Goal: Task Accomplishment & Management: Manage account settings

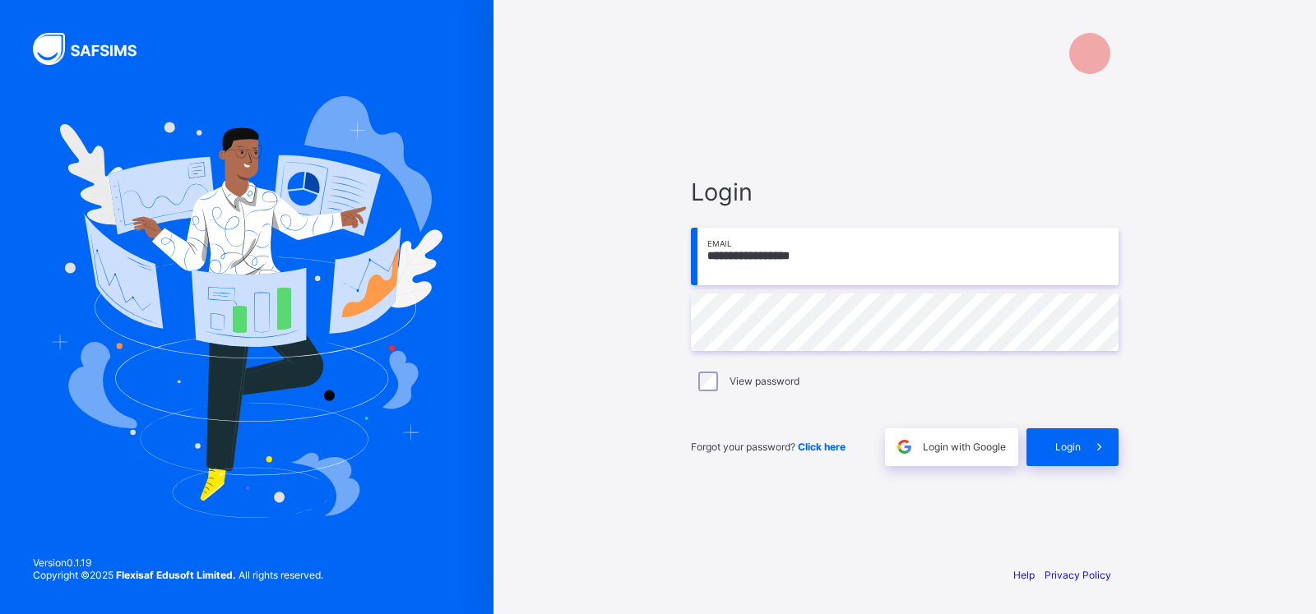
type input "**********"
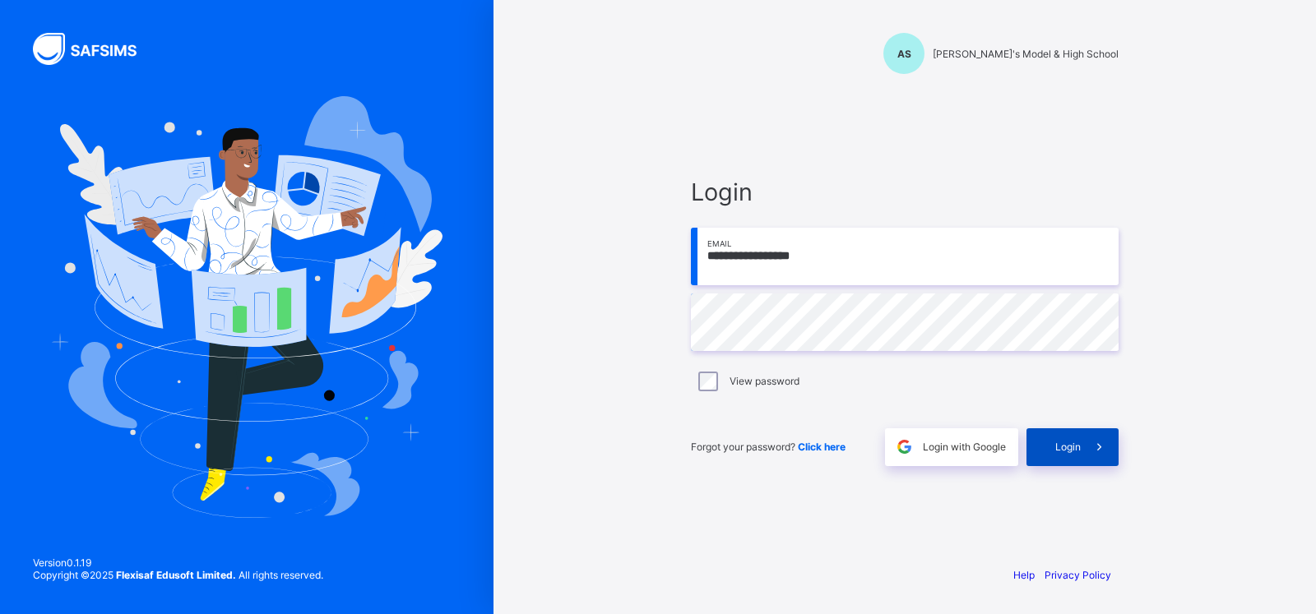
click at [1063, 441] on span "Login" at bounding box center [1067, 447] width 25 height 12
type input "**********"
click at [1085, 443] on span at bounding box center [1100, 447] width 38 height 38
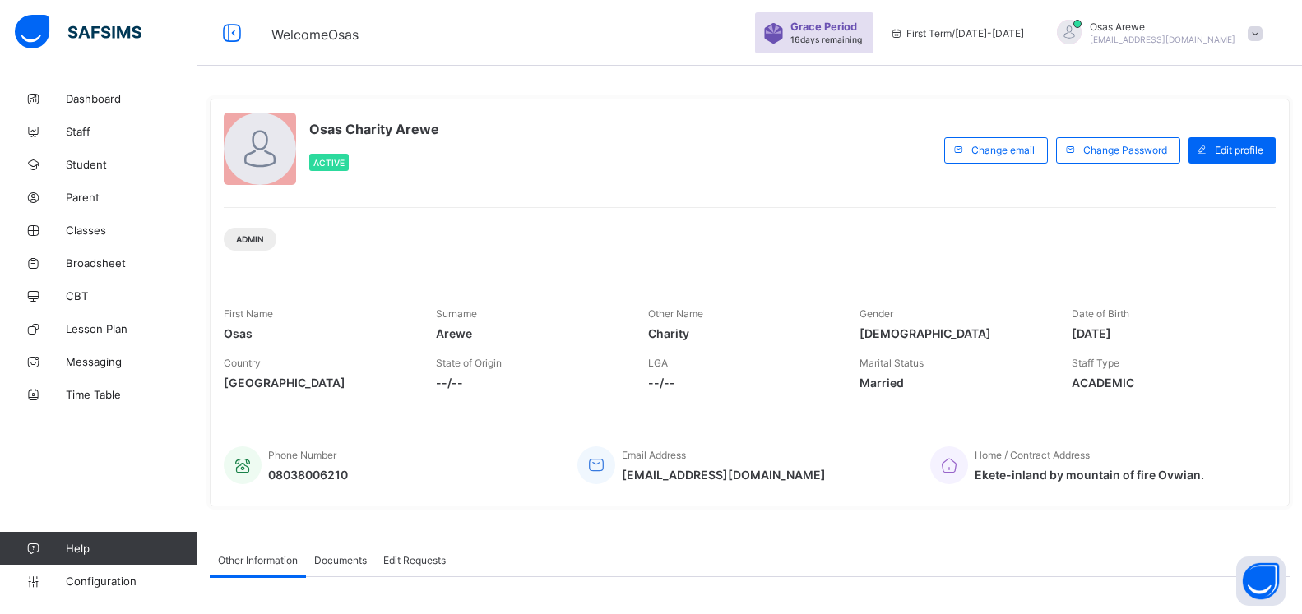
click at [641, 27] on span "Welcome [PERSON_NAME]" at bounding box center [504, 32] width 467 height 21
click at [77, 169] on span "Student" at bounding box center [132, 164] width 132 height 13
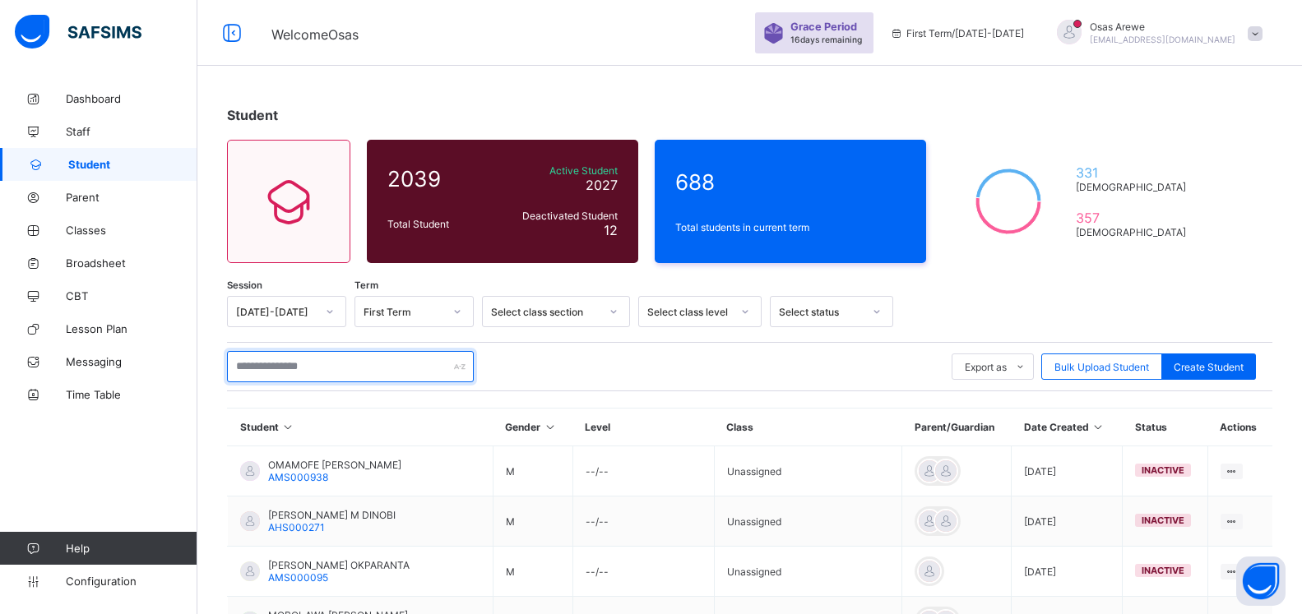
click at [283, 363] on input "text" at bounding box center [350, 366] width 247 height 31
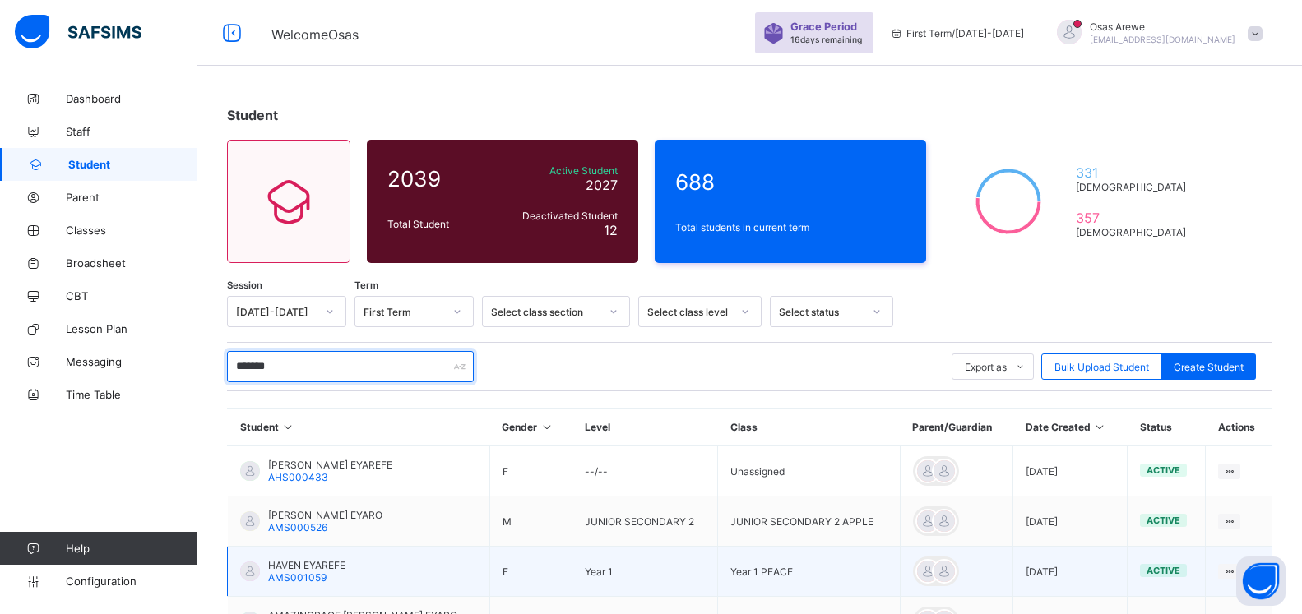
type input "*******"
click at [298, 558] on td "HAVEN EYAREFE AMS001059" at bounding box center [359, 572] width 262 height 50
click at [294, 568] on span "HAVEN EYAREFE" at bounding box center [306, 565] width 77 height 12
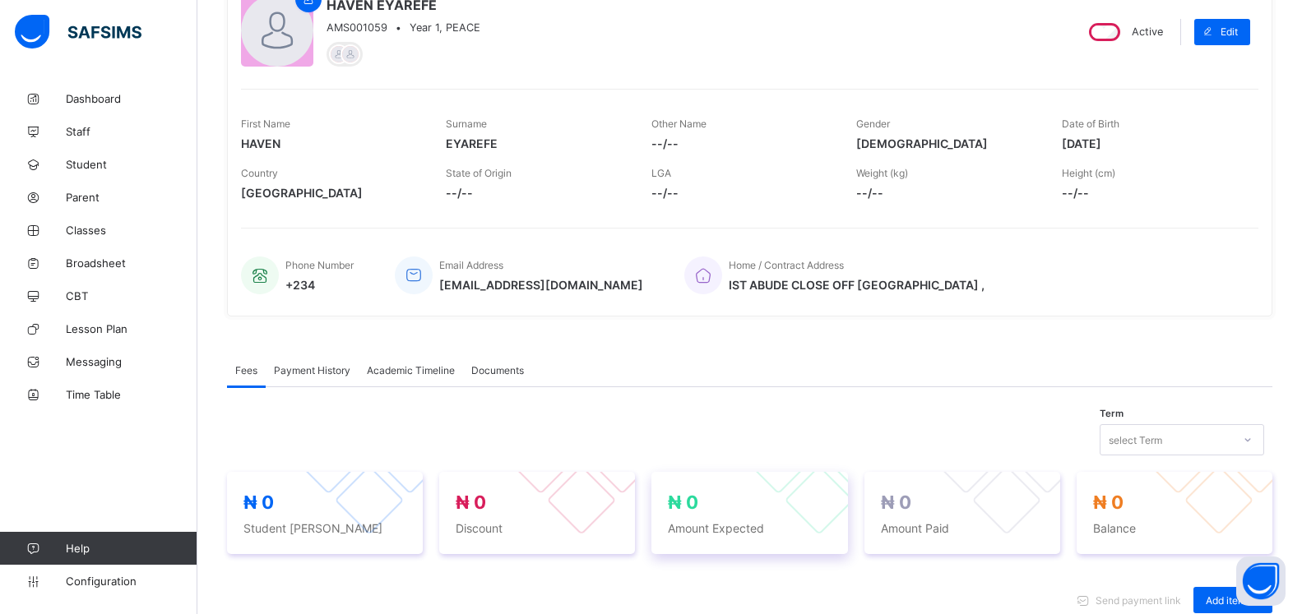
scroll to position [336, 0]
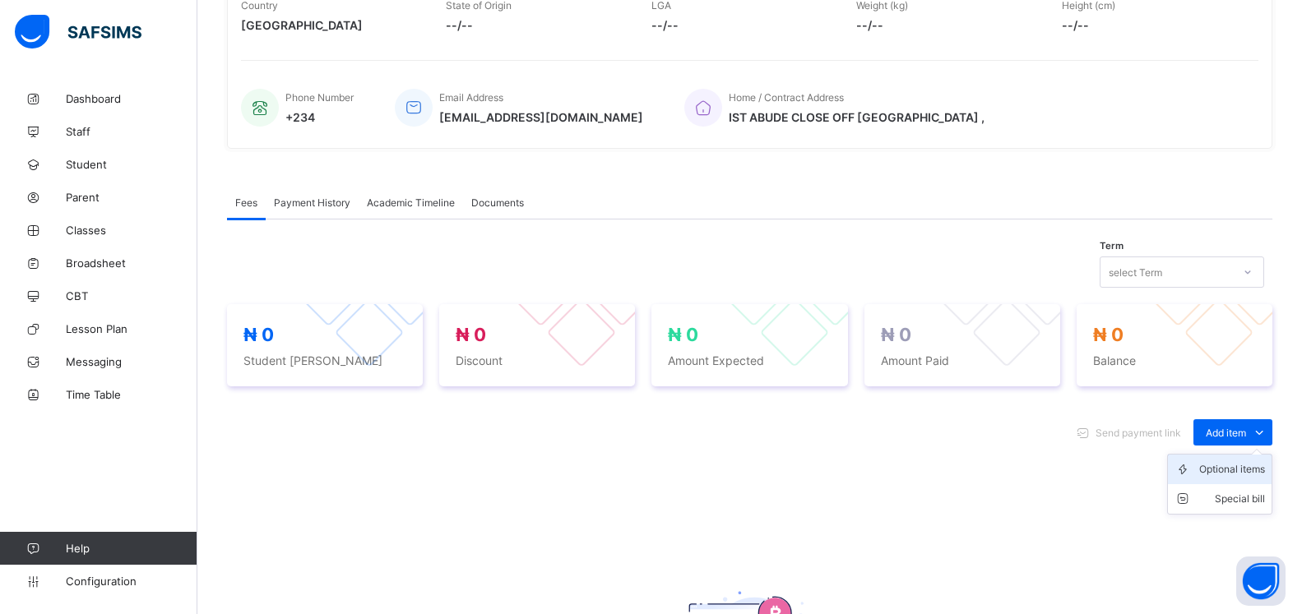
click at [1233, 469] on div "Optional items" at bounding box center [1232, 469] width 66 height 16
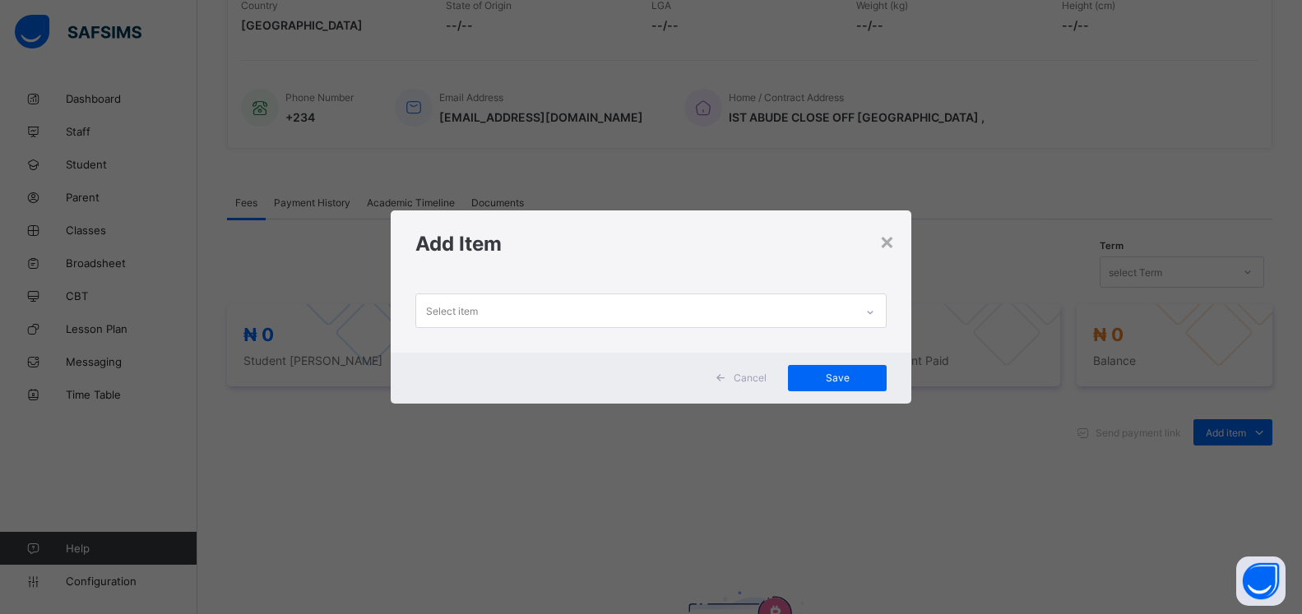
click at [820, 313] on div "Select item" at bounding box center [635, 310] width 438 height 32
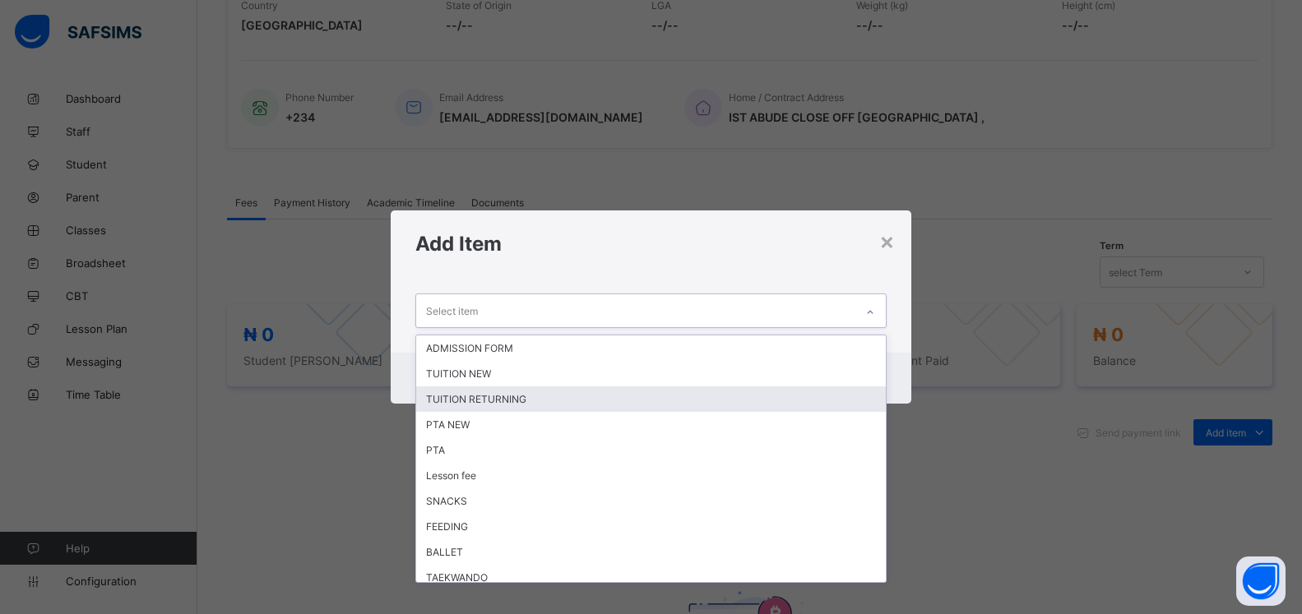
click at [487, 400] on div "TUITION RETURNING" at bounding box center [651, 399] width 470 height 25
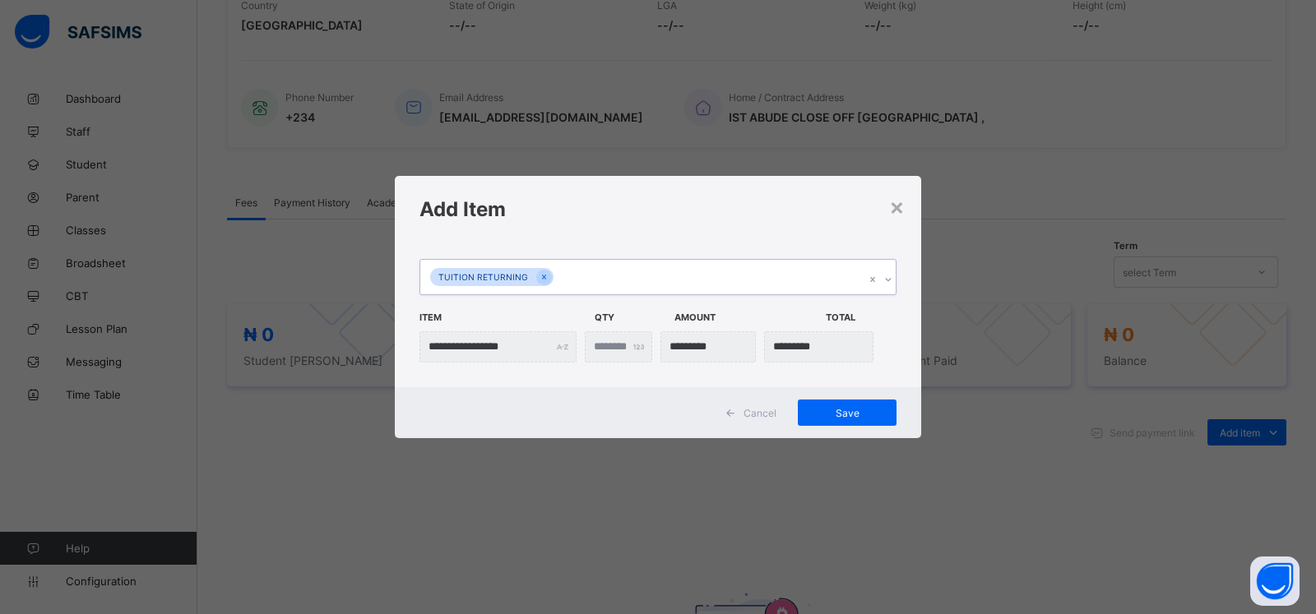
click at [893, 275] on div at bounding box center [888, 279] width 16 height 26
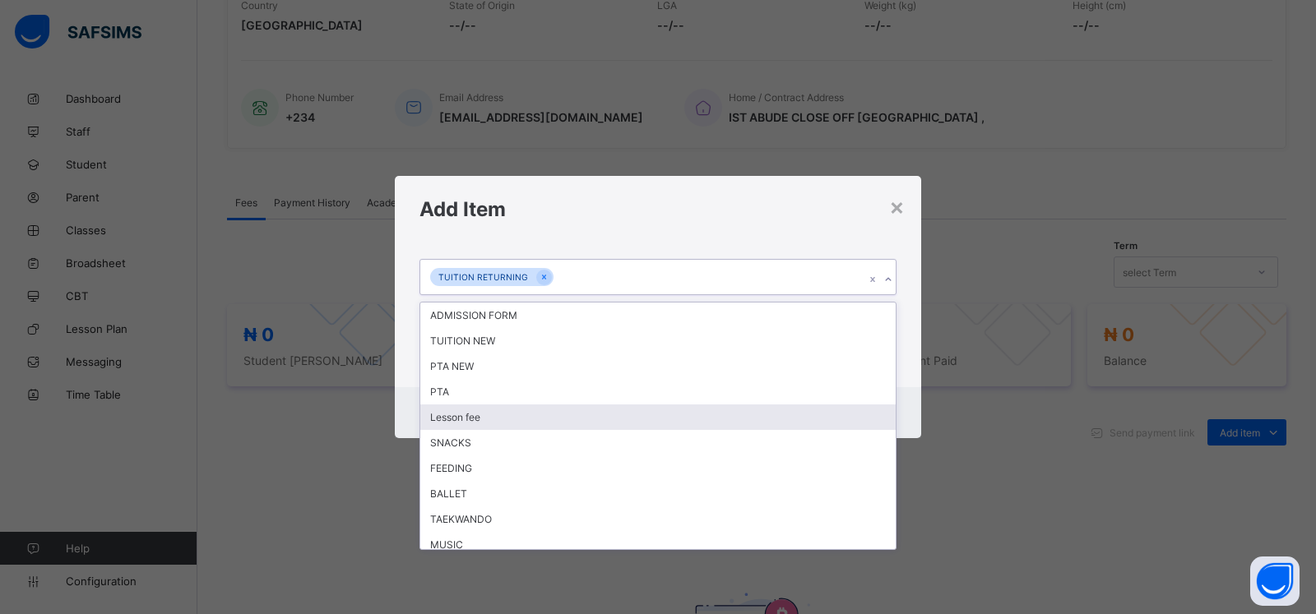
click at [656, 424] on div "Lesson fee" at bounding box center [657, 417] width 475 height 25
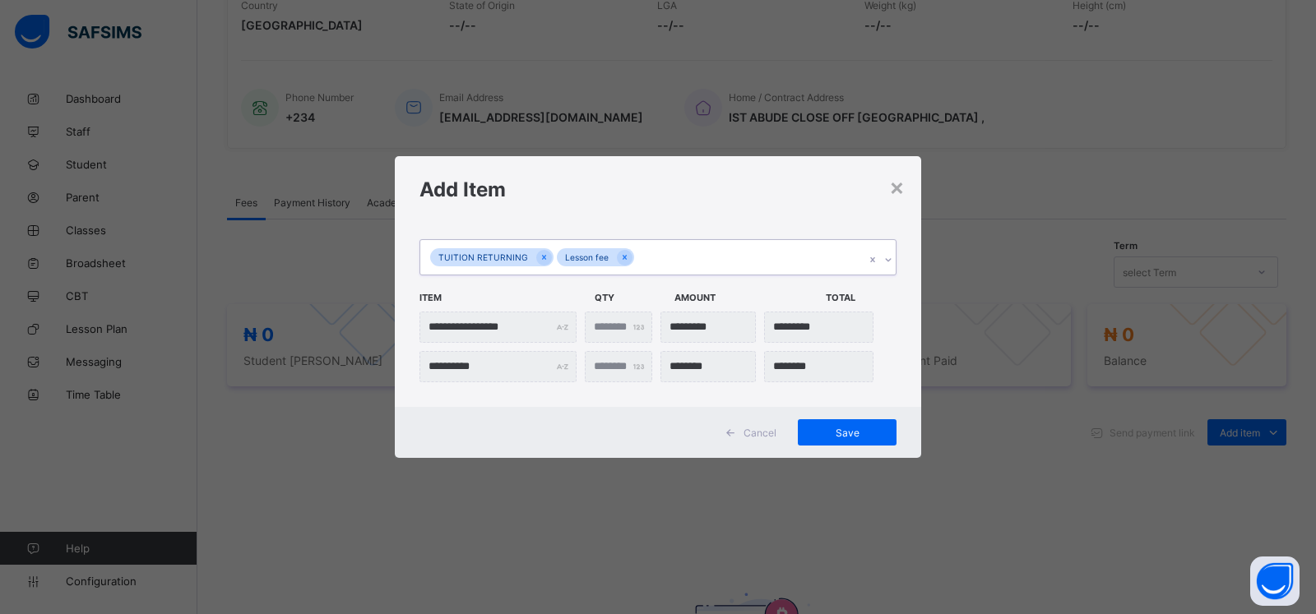
click at [887, 257] on icon at bounding box center [888, 260] width 10 height 16
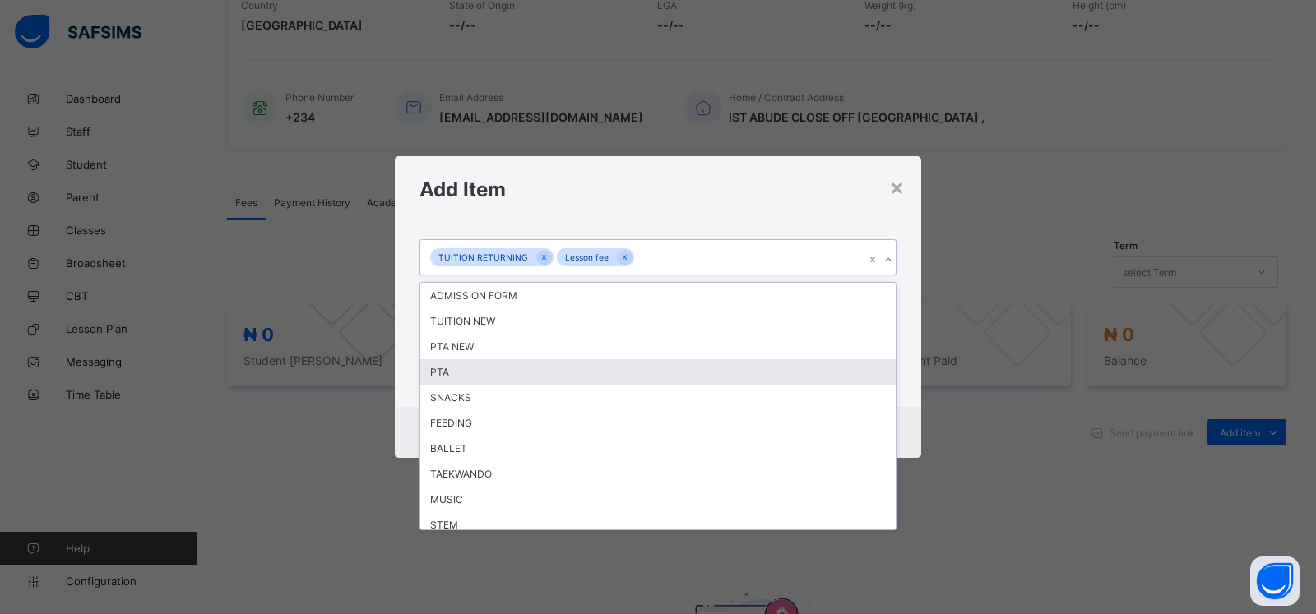
click at [576, 372] on div "PTA" at bounding box center [657, 371] width 475 height 25
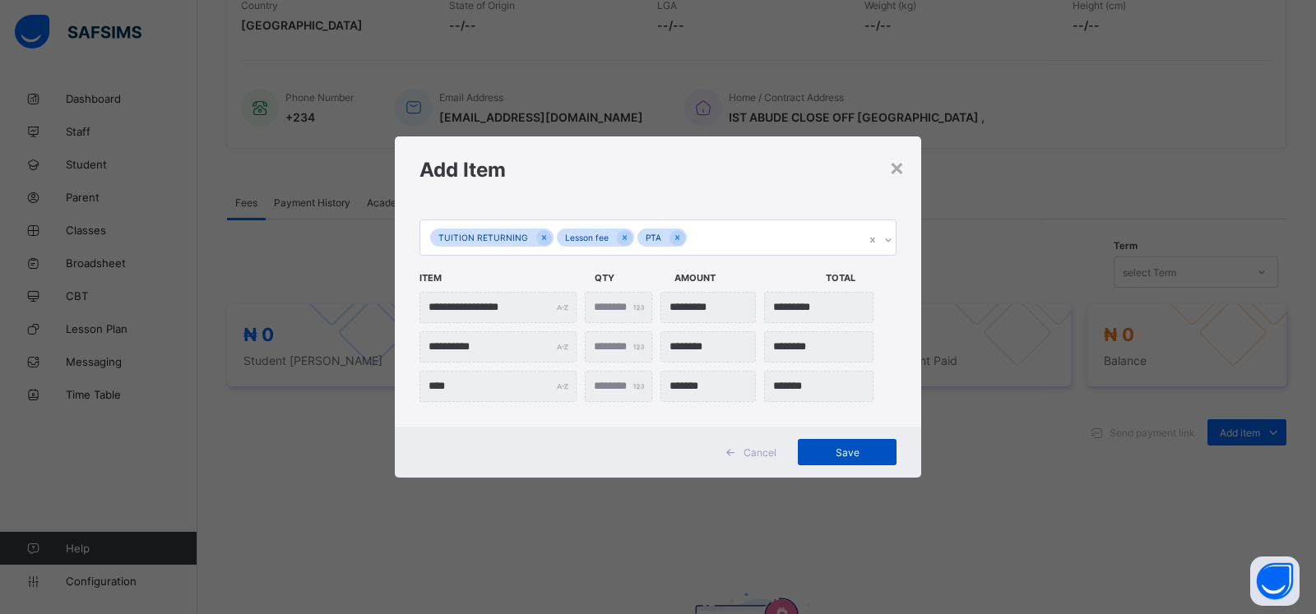
click at [849, 458] on span "Save" at bounding box center [847, 453] width 74 height 12
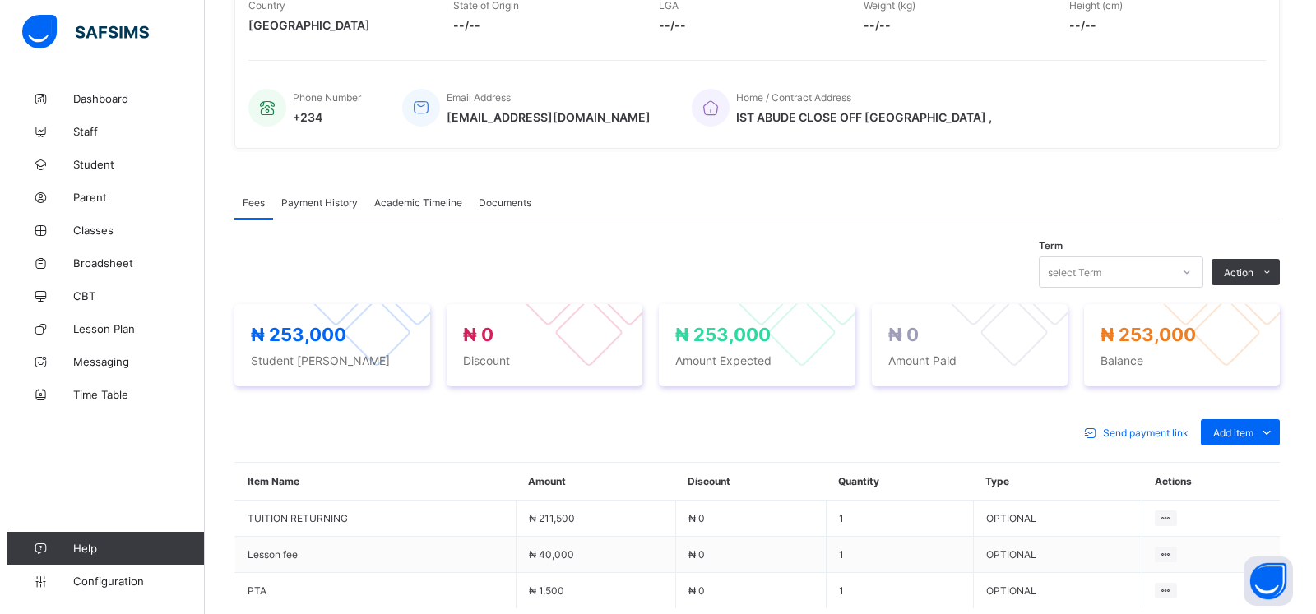
scroll to position [419, 0]
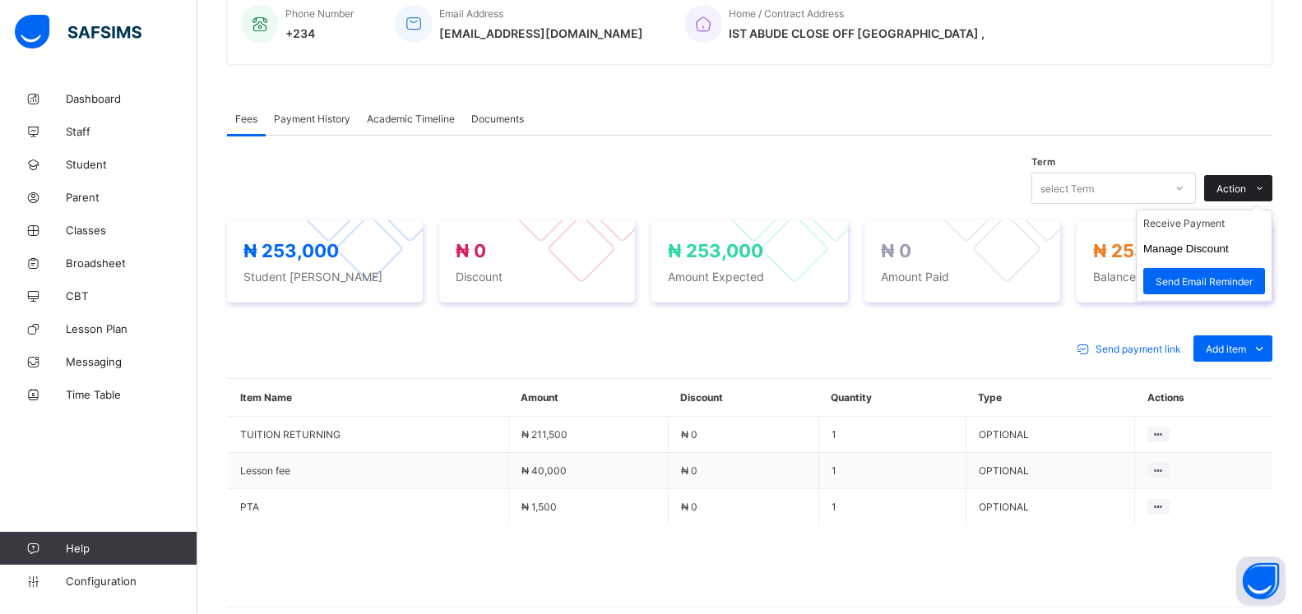
click at [1241, 188] on span "Action" at bounding box center [1231, 189] width 30 height 12
click at [1202, 246] on button "Manage Discount" at bounding box center [1186, 249] width 86 height 12
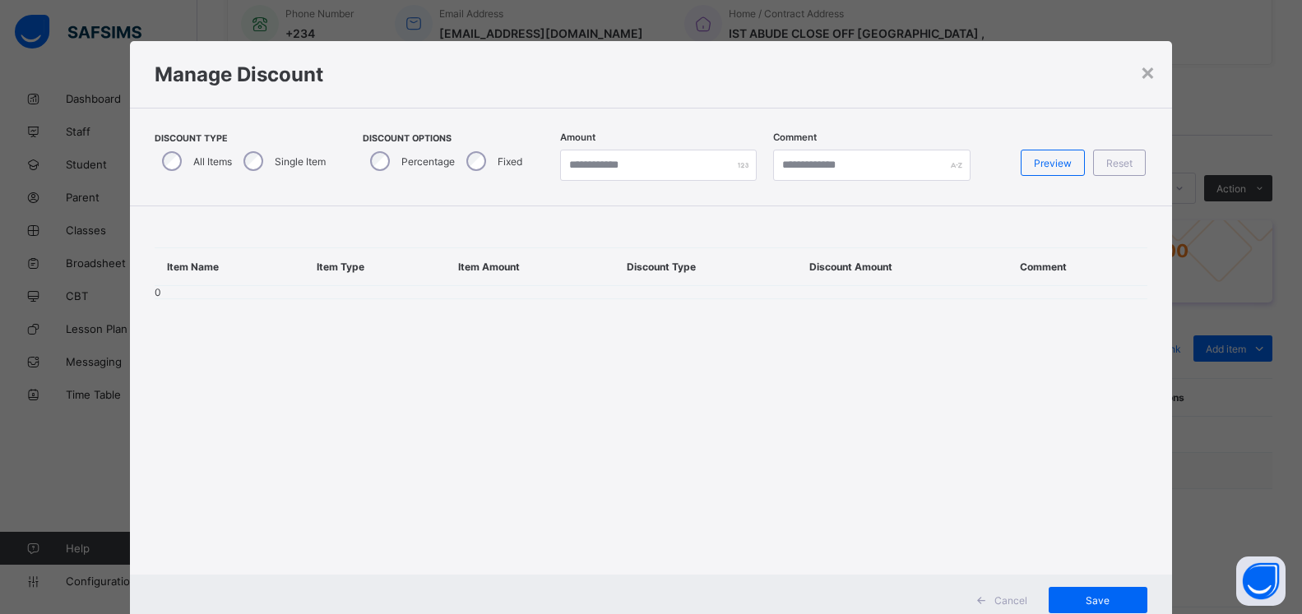
click at [252, 159] on div "Single Item" at bounding box center [283, 161] width 94 height 35
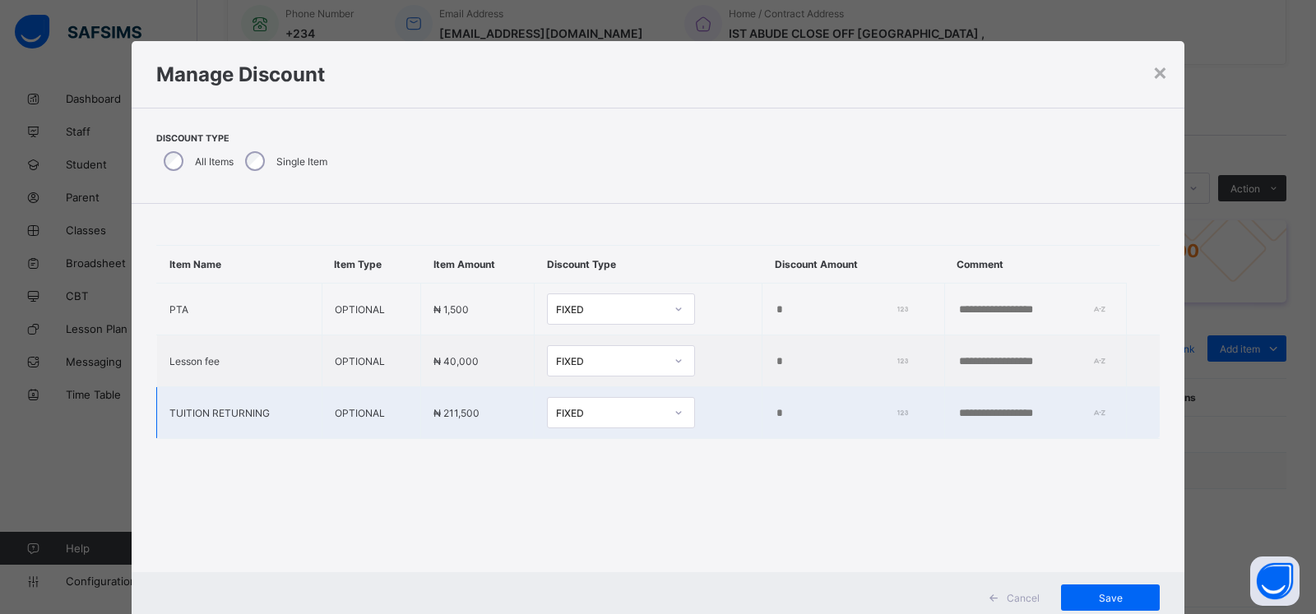
click at [775, 415] on input "*" at bounding box center [838, 413] width 127 height 13
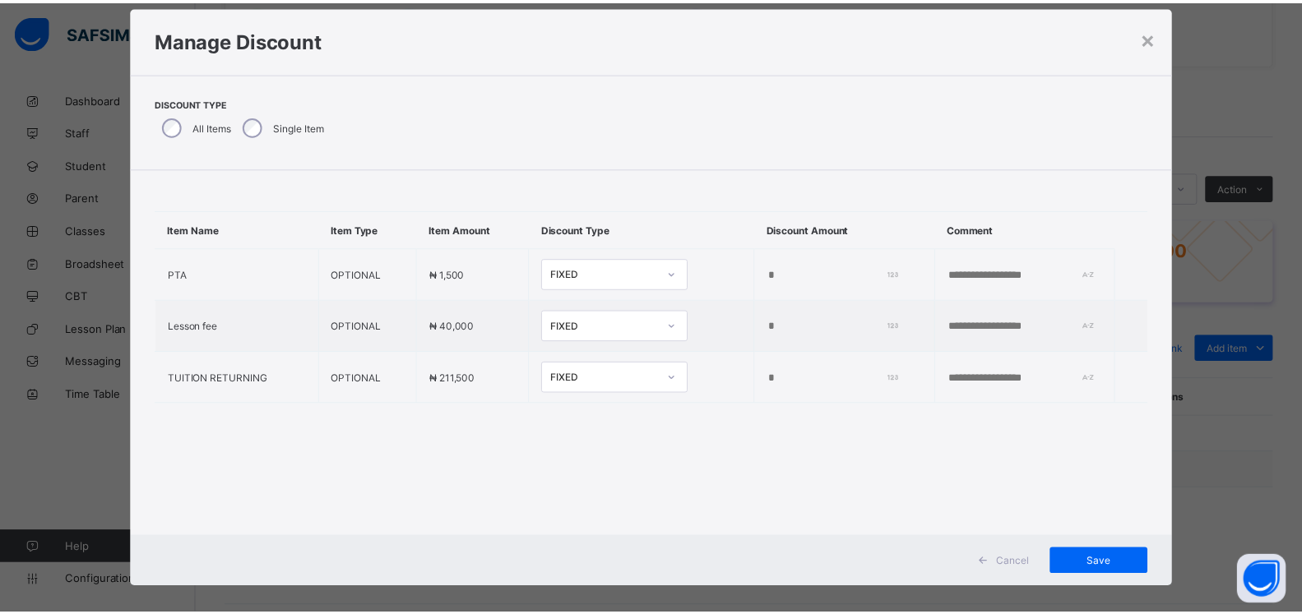
scroll to position [50, 0]
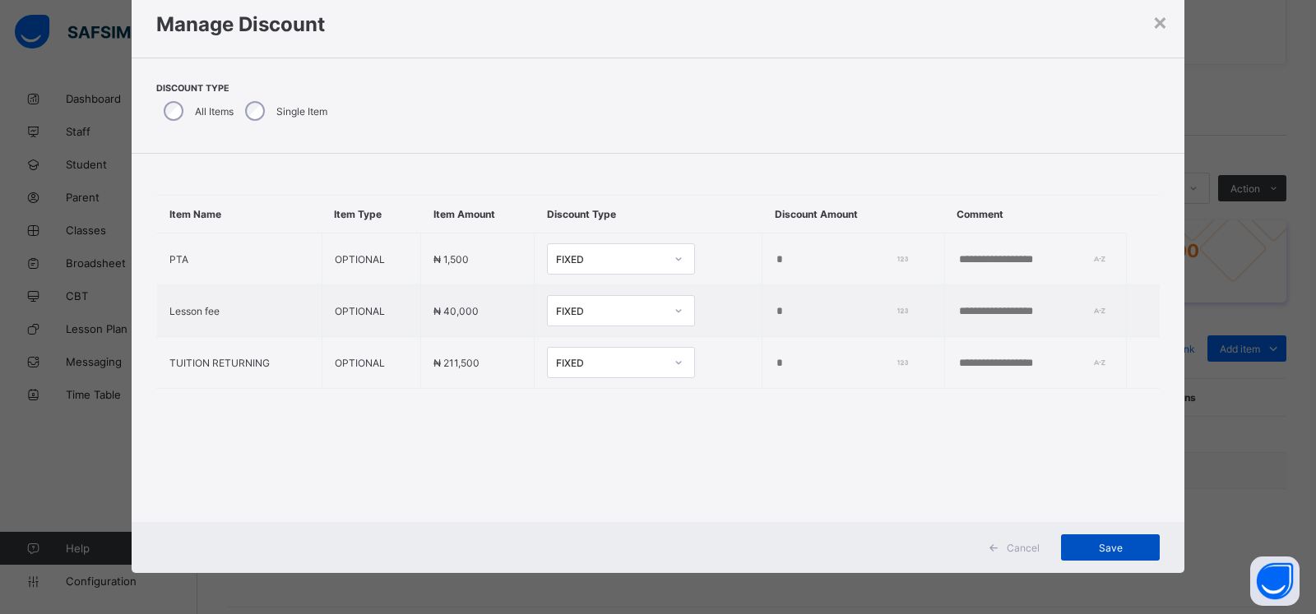
click at [1096, 546] on span "Save" at bounding box center [1110, 548] width 74 height 12
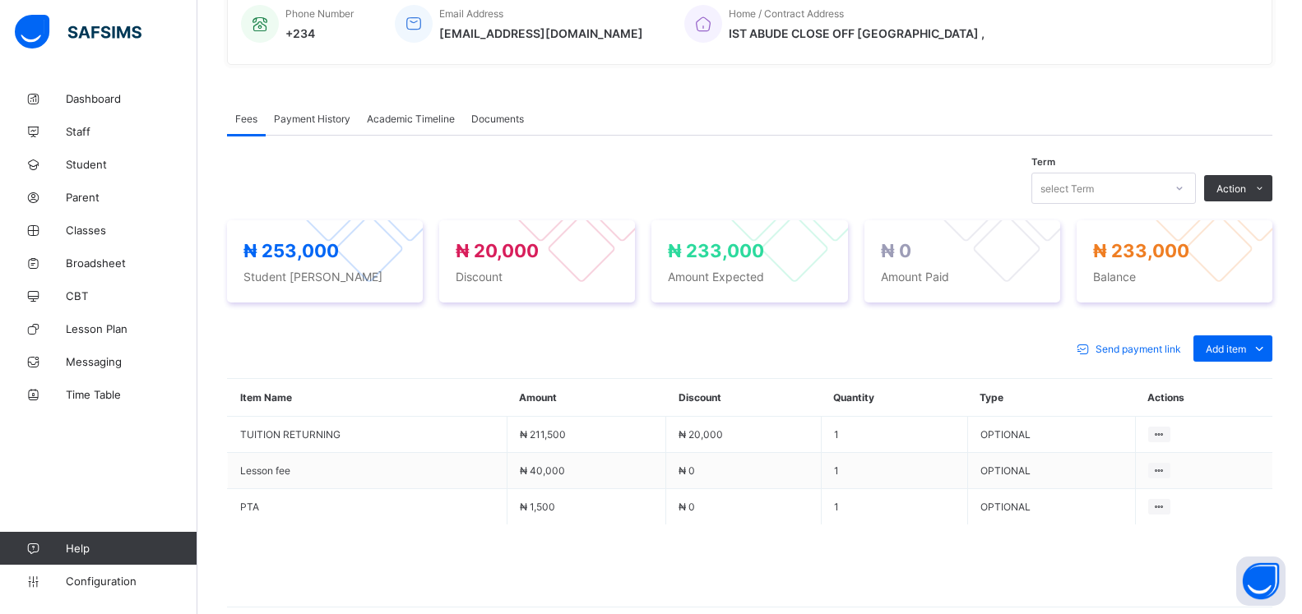
click at [0, 0] on button "Manage Discount" at bounding box center [0, 0] width 0 height 0
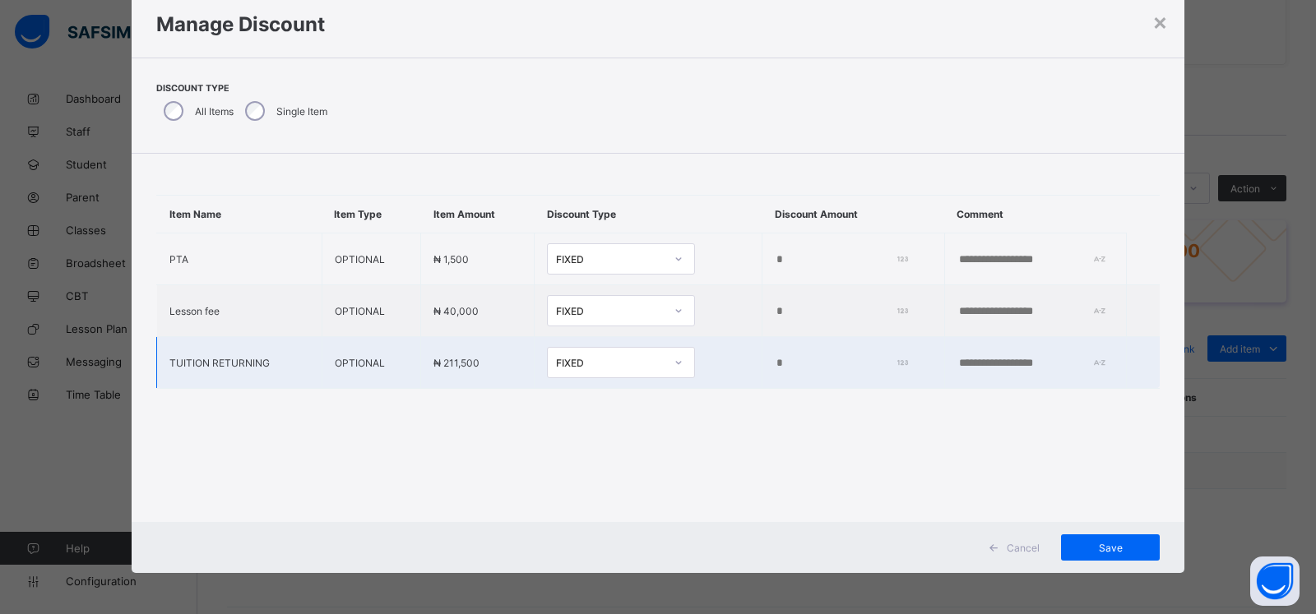
click at [762, 354] on td "*****" at bounding box center [853, 363] width 183 height 52
click at [775, 358] on input "*****" at bounding box center [838, 363] width 127 height 13
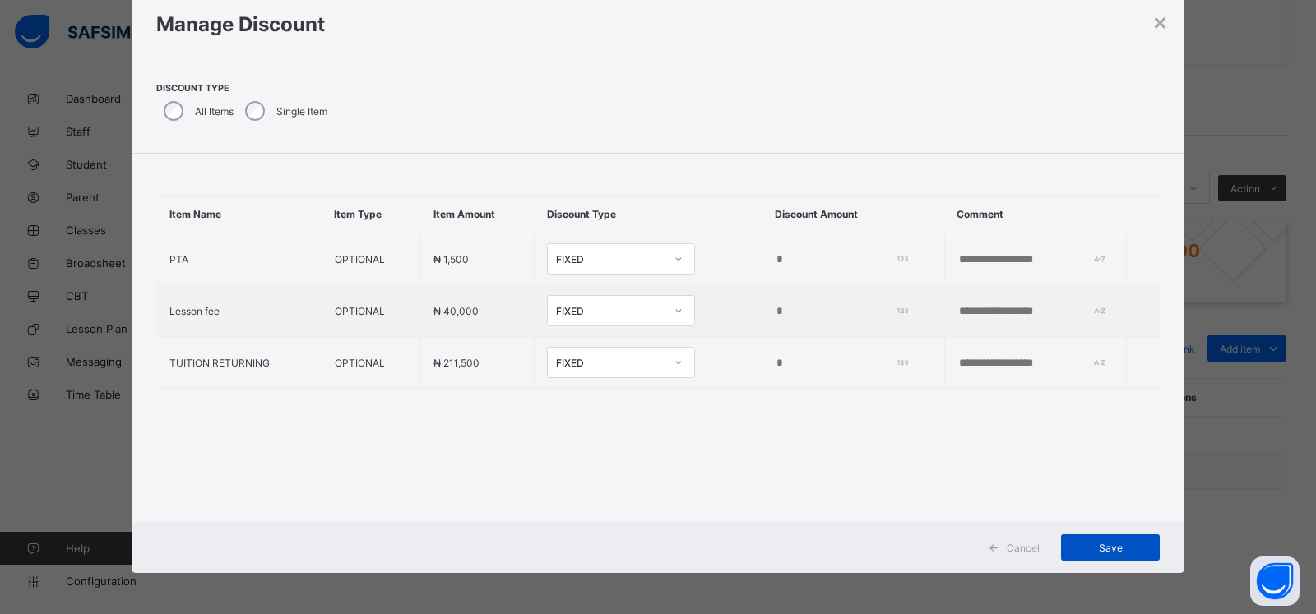
type input "*****"
click at [1094, 543] on span "Save" at bounding box center [1110, 548] width 74 height 12
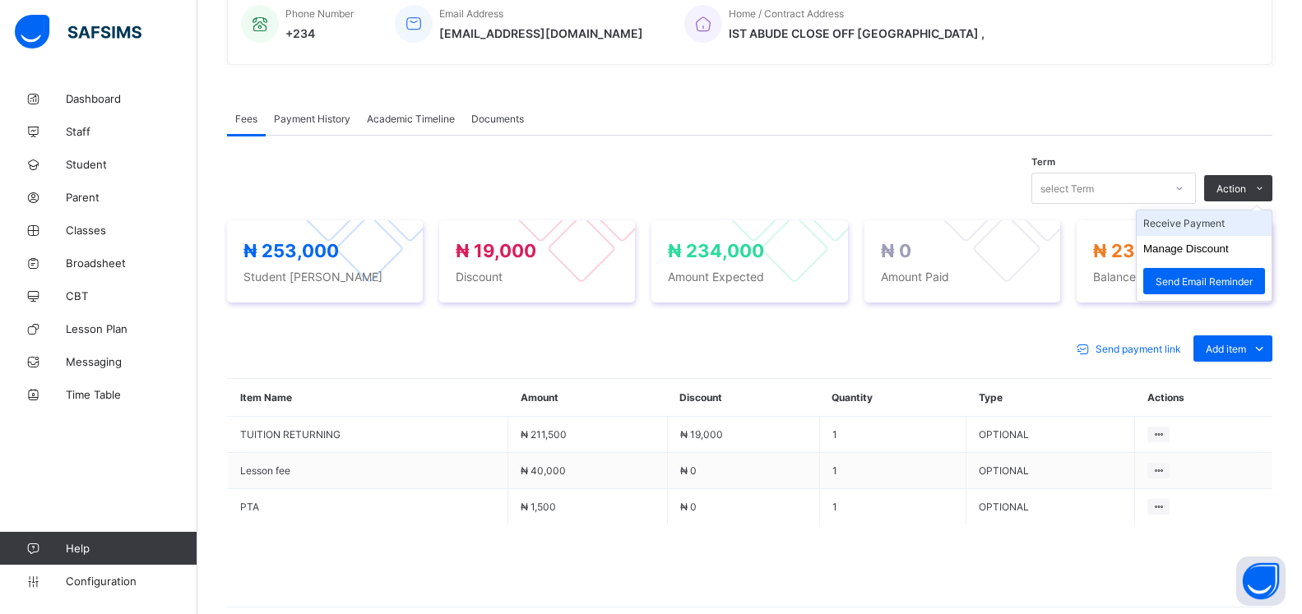
click at [1179, 220] on li "Receive Payment" at bounding box center [1204, 223] width 135 height 25
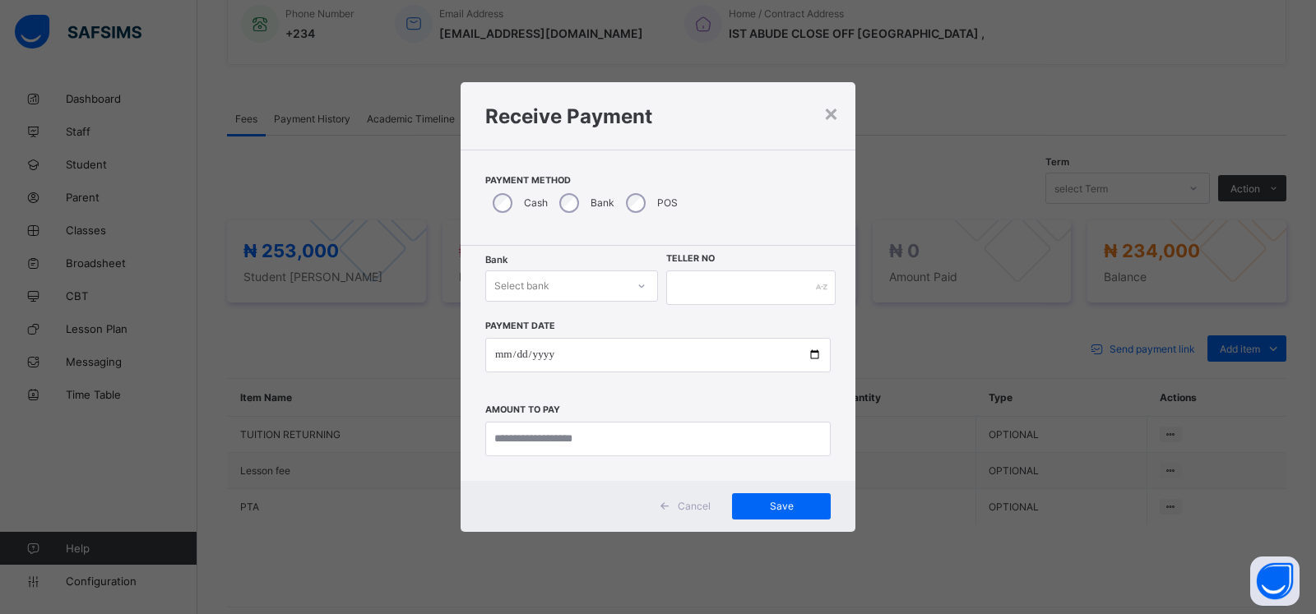
click at [539, 285] on div "Select bank" at bounding box center [521, 286] width 55 height 31
click at [500, 326] on div "Zenith Bank - ALVINAS MODEL PRIMARY SCHOOL" at bounding box center [571, 328] width 171 height 38
click at [734, 285] on input "text" at bounding box center [750, 288] width 169 height 35
type input "******"
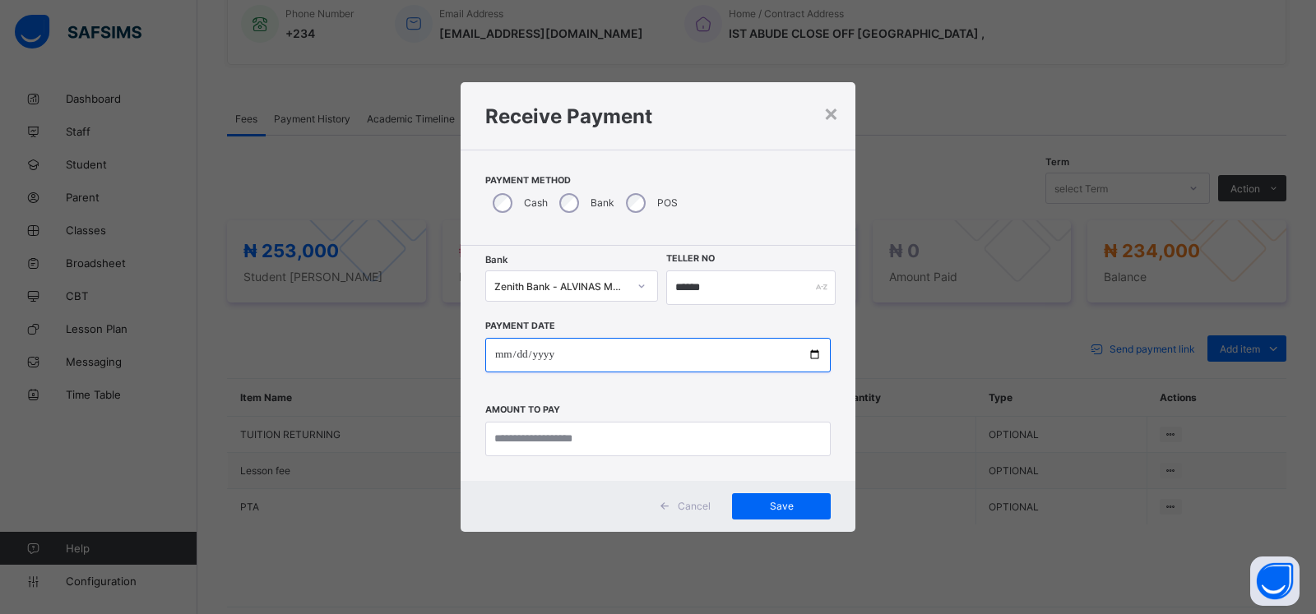
click at [498, 356] on input "date" at bounding box center [657, 355] width 345 height 35
type input "**********"
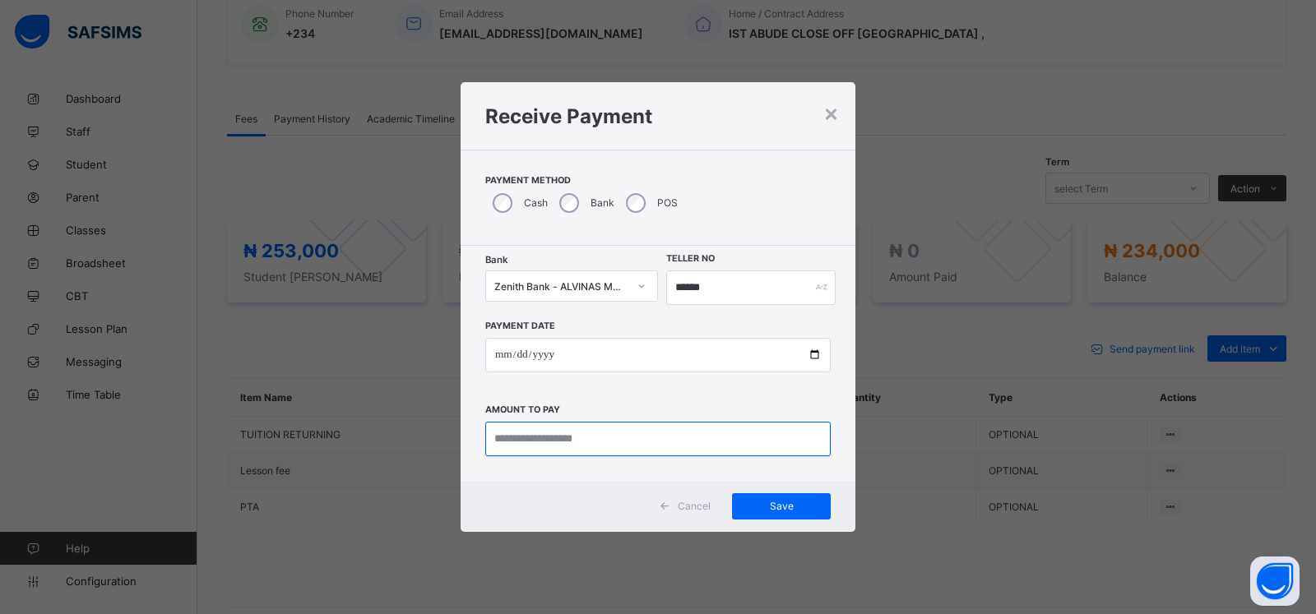
click at [520, 447] on input "currency" at bounding box center [657, 439] width 345 height 35
type input "*********"
click at [766, 501] on span "Save" at bounding box center [781, 506] width 74 height 12
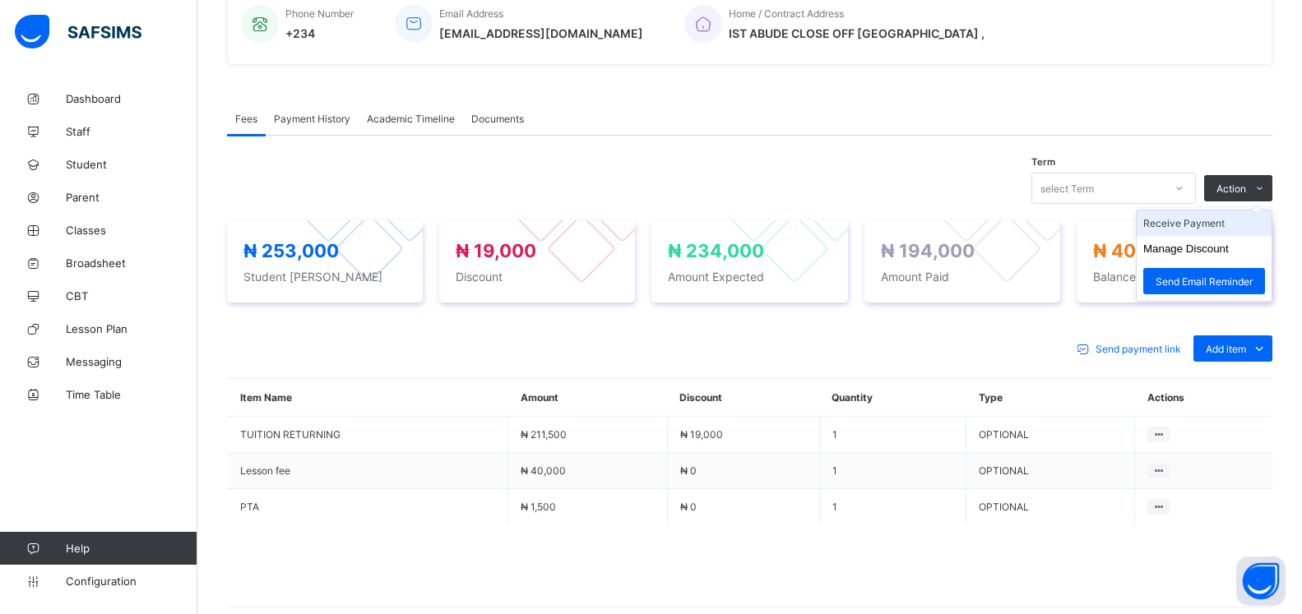
click at [1184, 226] on li "Receive Payment" at bounding box center [1204, 223] width 135 height 25
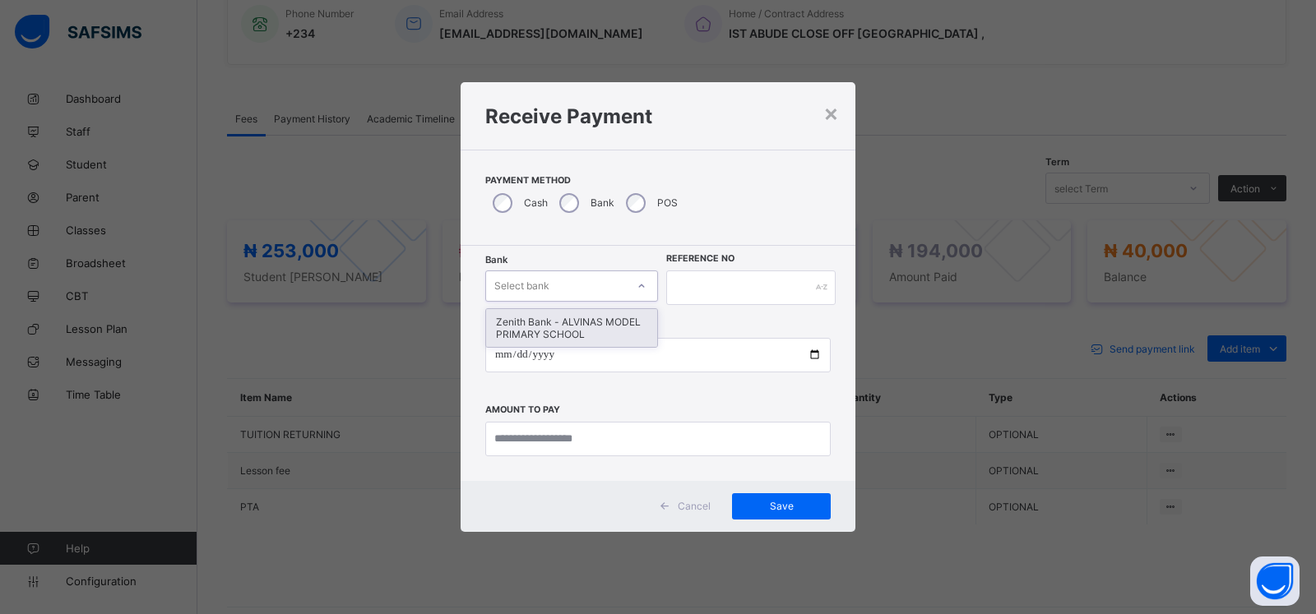
click at [563, 290] on div "Select bank" at bounding box center [556, 286] width 140 height 23
drag, startPoint x: 553, startPoint y: 335, endPoint x: 644, endPoint y: 298, distance: 98.5
click at [555, 336] on div "Zenith Bank - ALVINAS MODEL PRIMARY SCHOOL" at bounding box center [571, 328] width 171 height 38
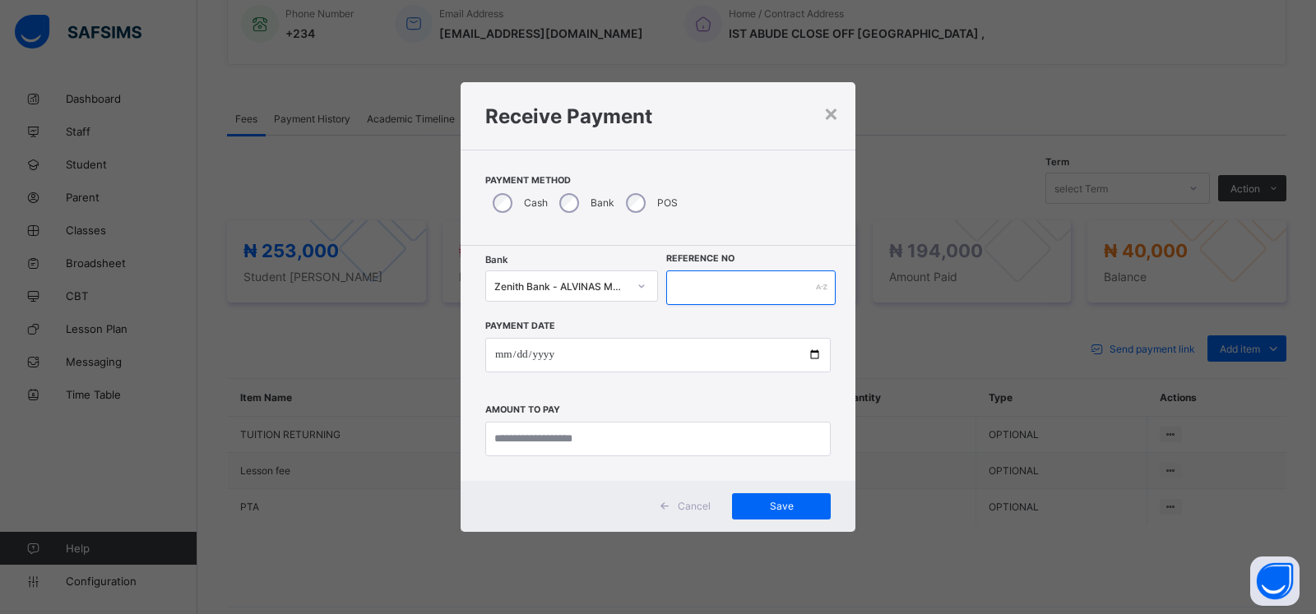
click at [680, 285] on input "text" at bounding box center [750, 288] width 169 height 35
type input "******"
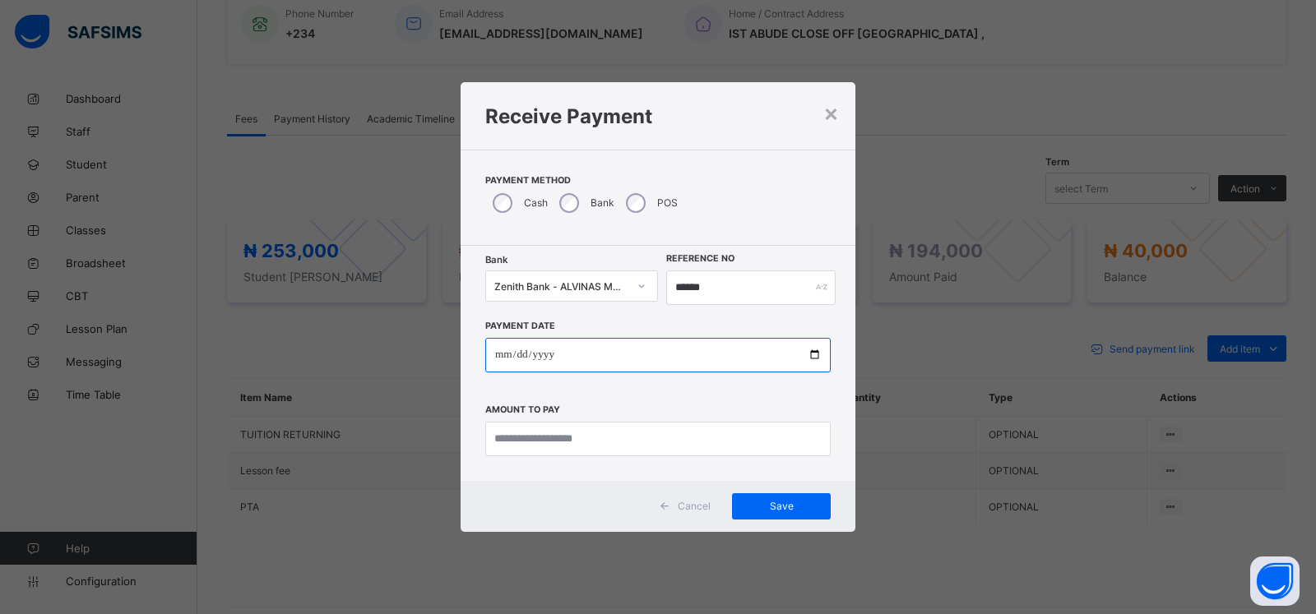
click at [507, 356] on input "date" at bounding box center [657, 355] width 345 height 35
type input "**********"
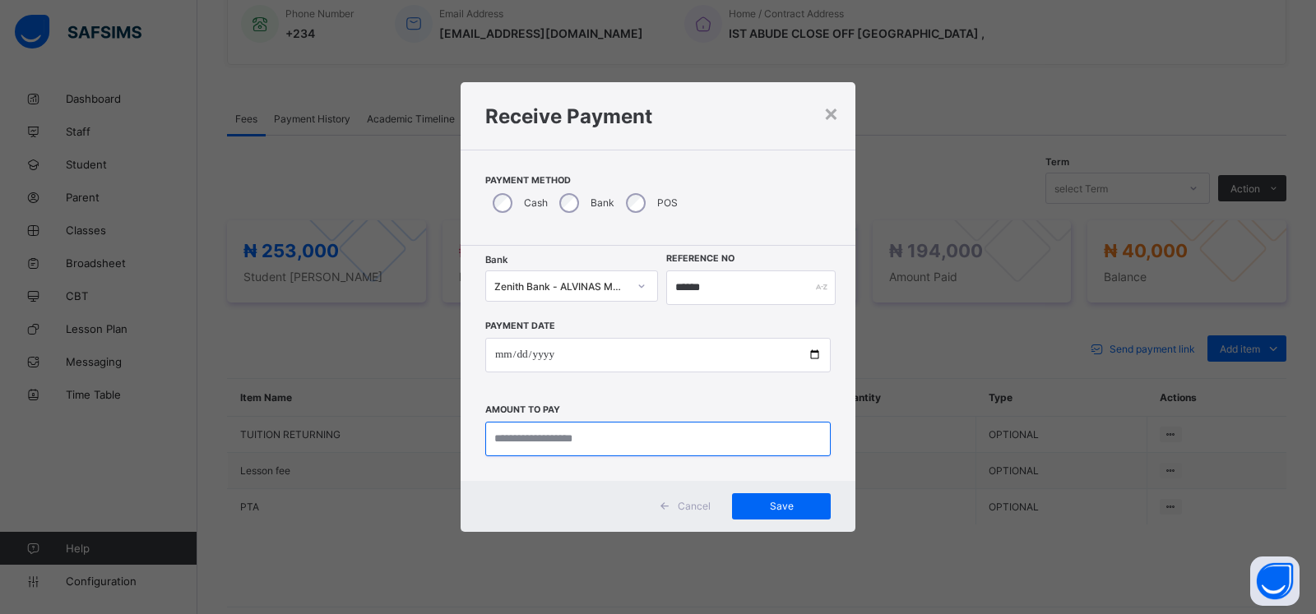
click at [506, 442] on input "currency" at bounding box center [657, 439] width 345 height 35
type input "********"
click at [774, 499] on div "Save" at bounding box center [781, 506] width 99 height 26
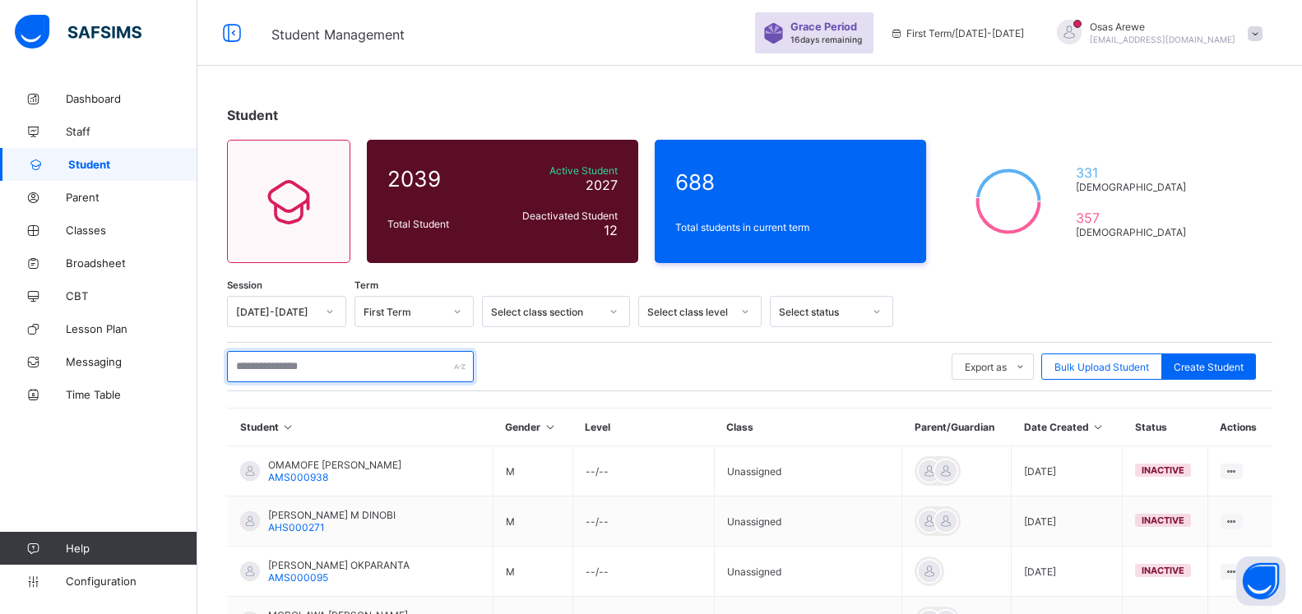
click at [344, 371] on input "text" at bounding box center [350, 366] width 247 height 31
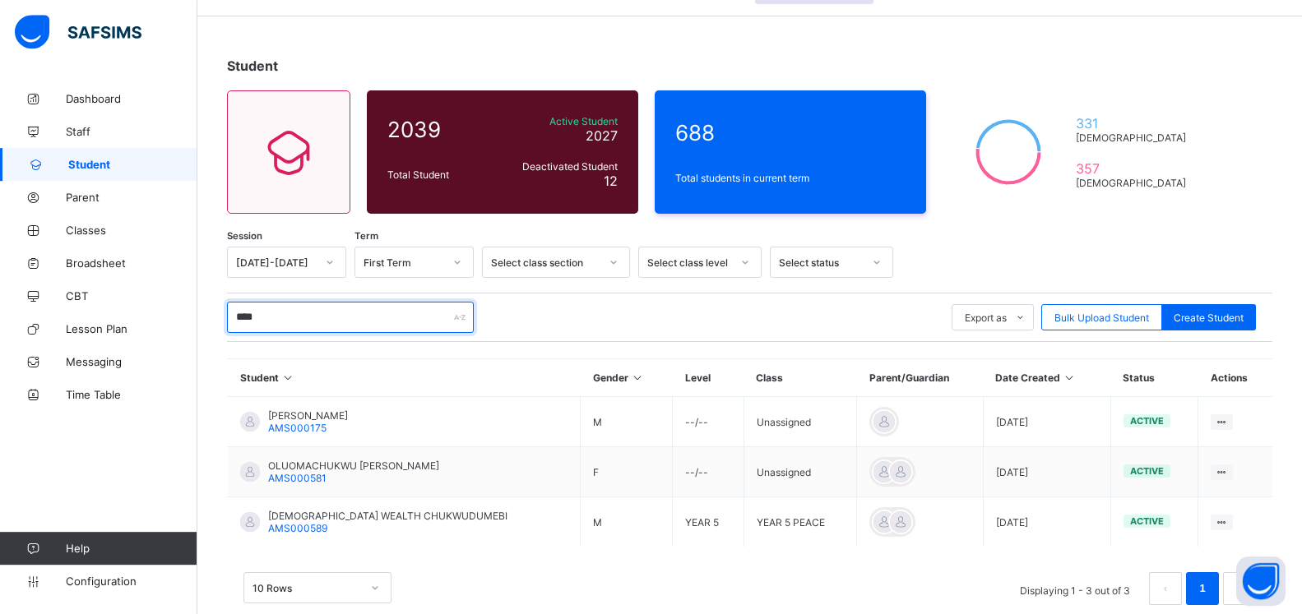
scroll to position [81, 0]
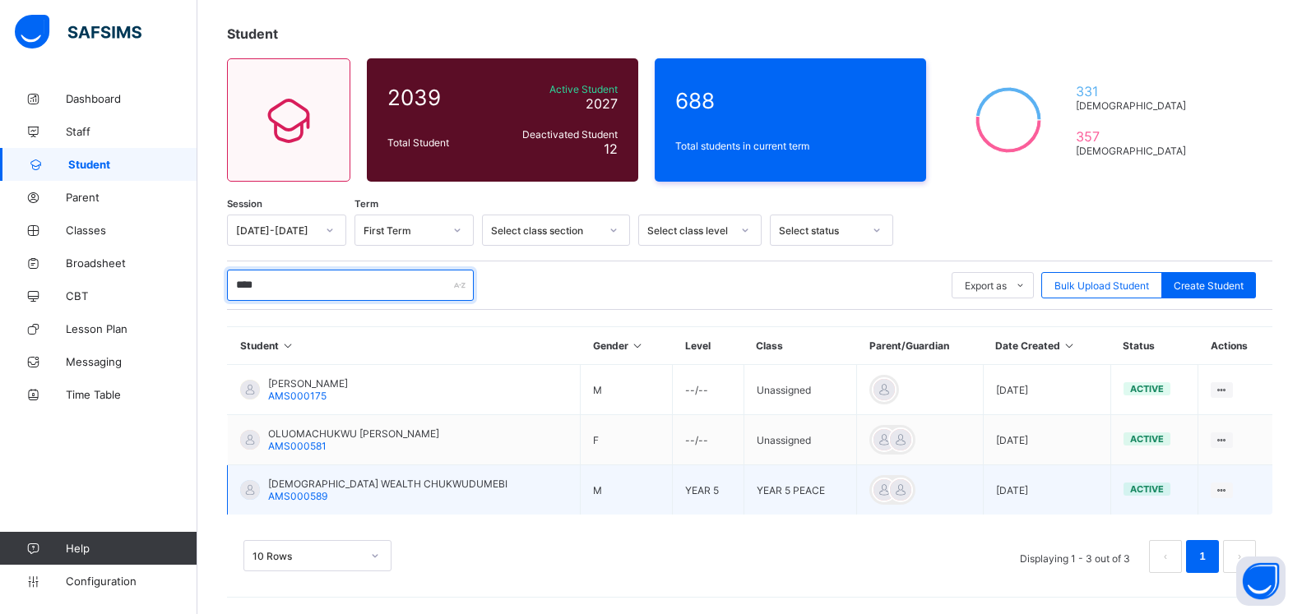
type input "****"
click at [331, 480] on span "JUDE WEALTH CHUKWUDUMEBI" at bounding box center [387, 484] width 239 height 12
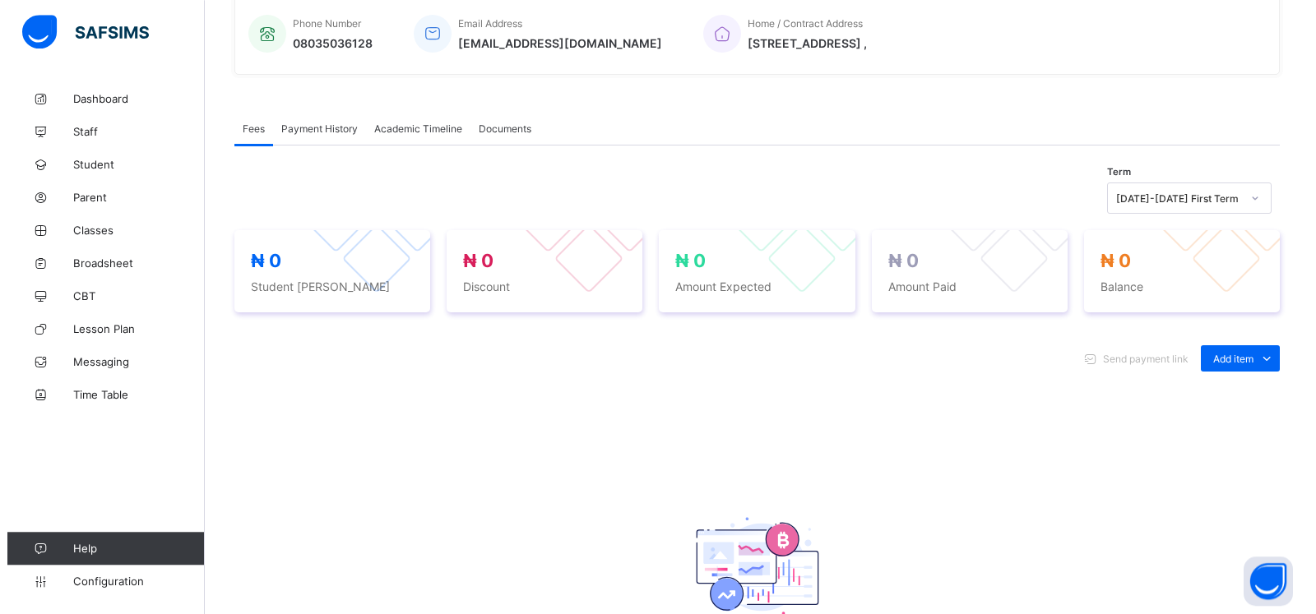
scroll to position [416, 0]
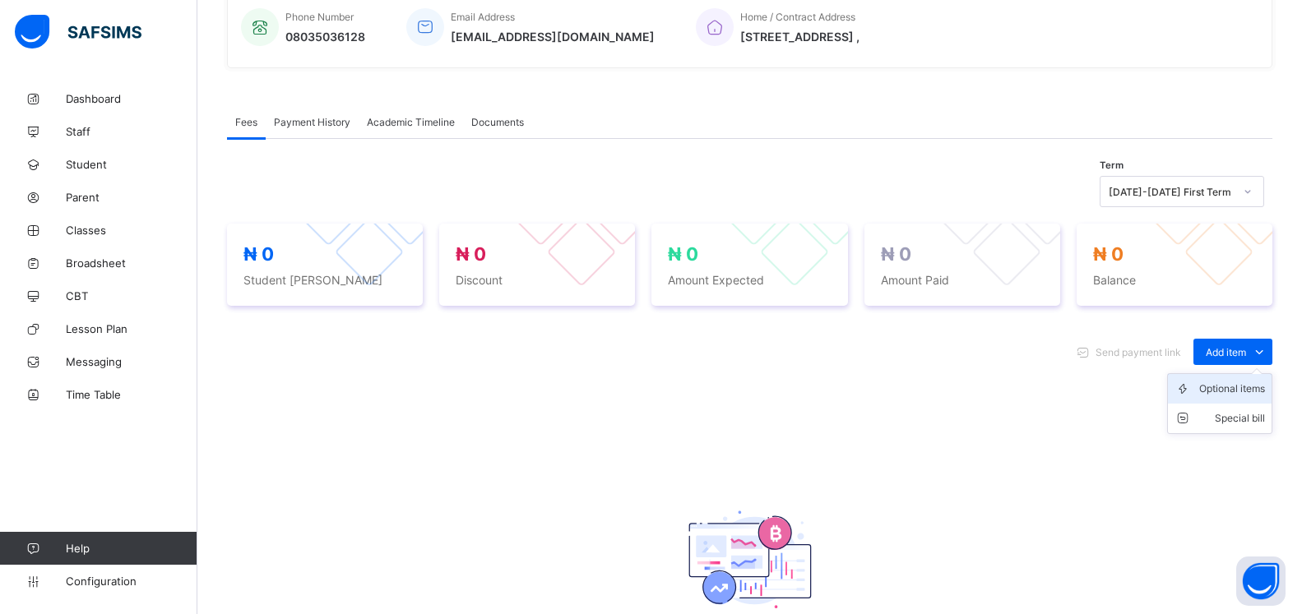
click at [1241, 388] on div "Optional items" at bounding box center [1232, 389] width 66 height 16
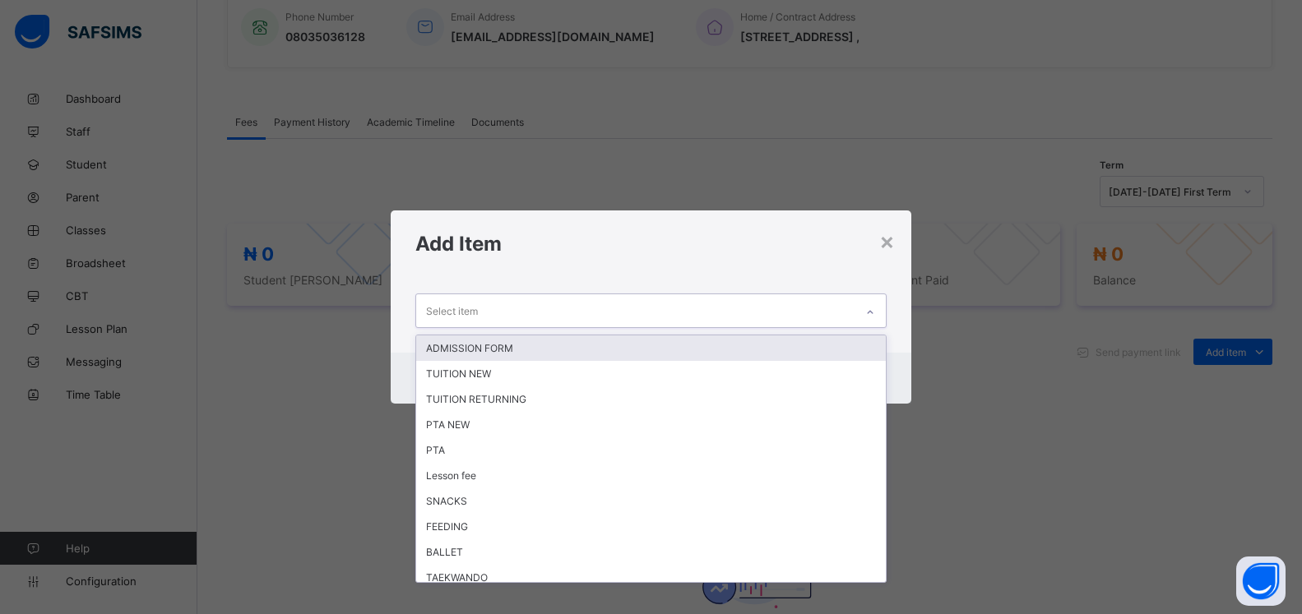
click at [803, 315] on div "Select item" at bounding box center [635, 310] width 438 height 32
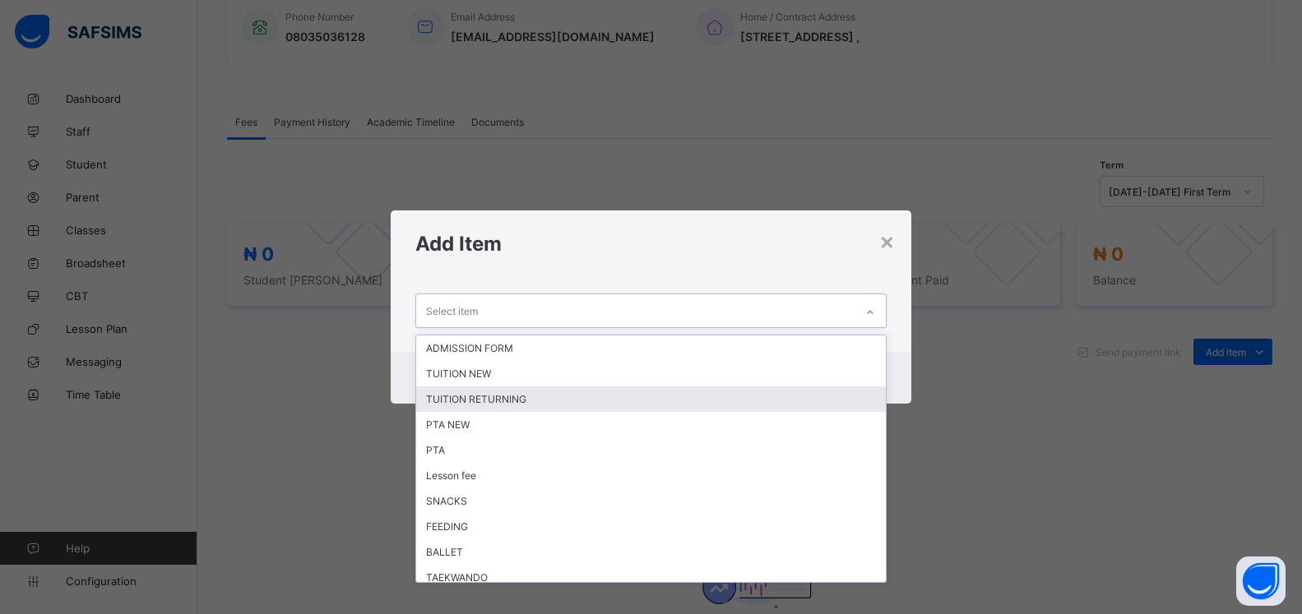
click at [609, 405] on div "TUITION RETURNING" at bounding box center [651, 399] width 470 height 25
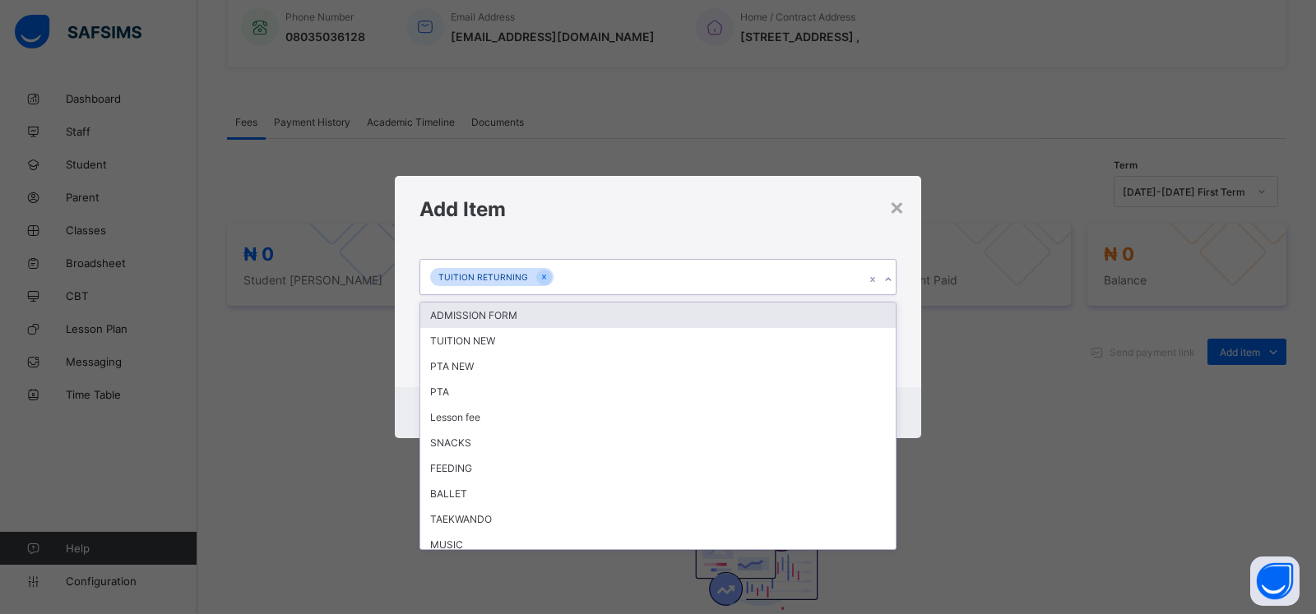
click at [883, 285] on div at bounding box center [888, 279] width 16 height 26
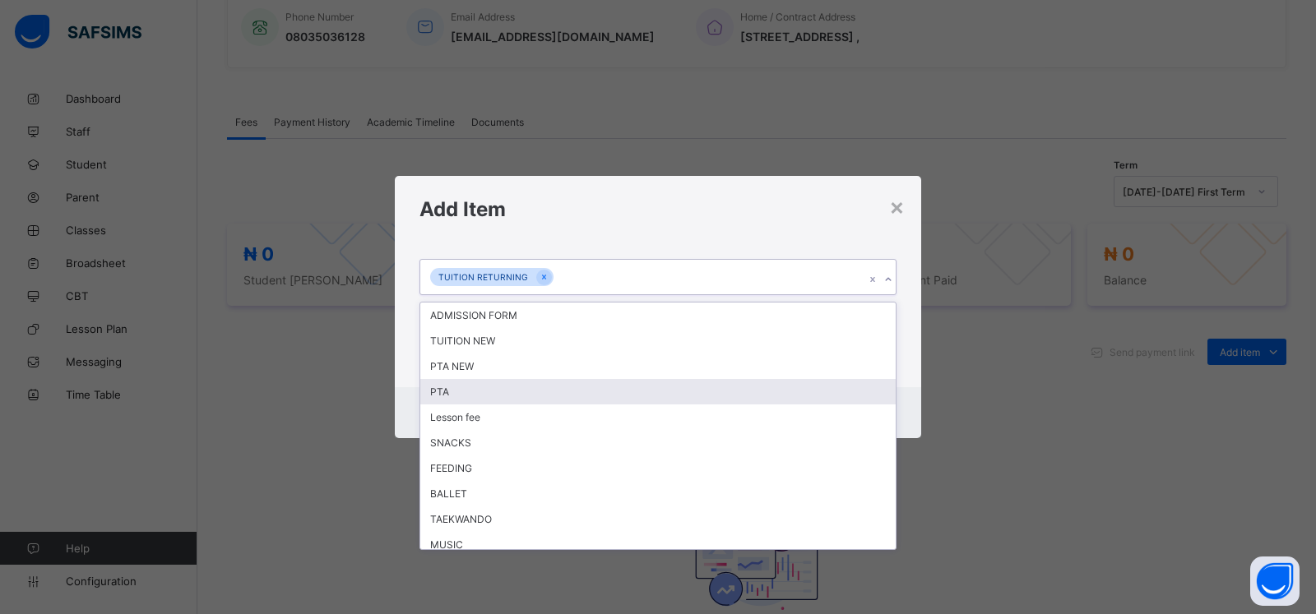
click at [510, 389] on div "PTA" at bounding box center [657, 391] width 475 height 25
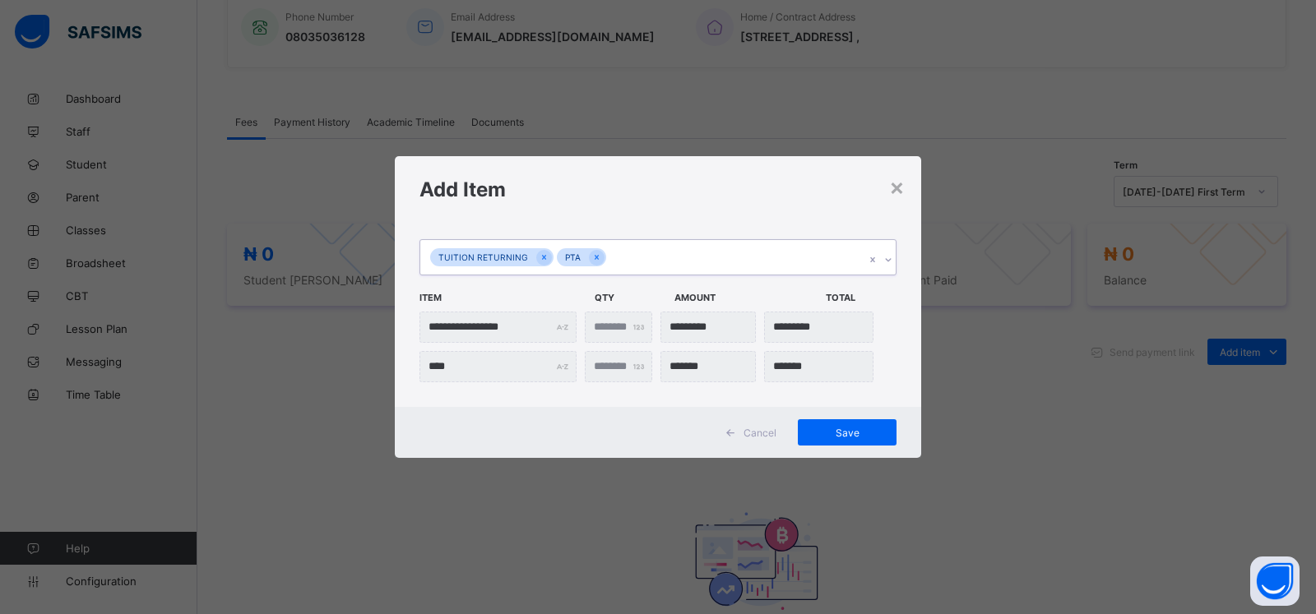
click at [886, 259] on icon at bounding box center [888, 260] width 10 height 16
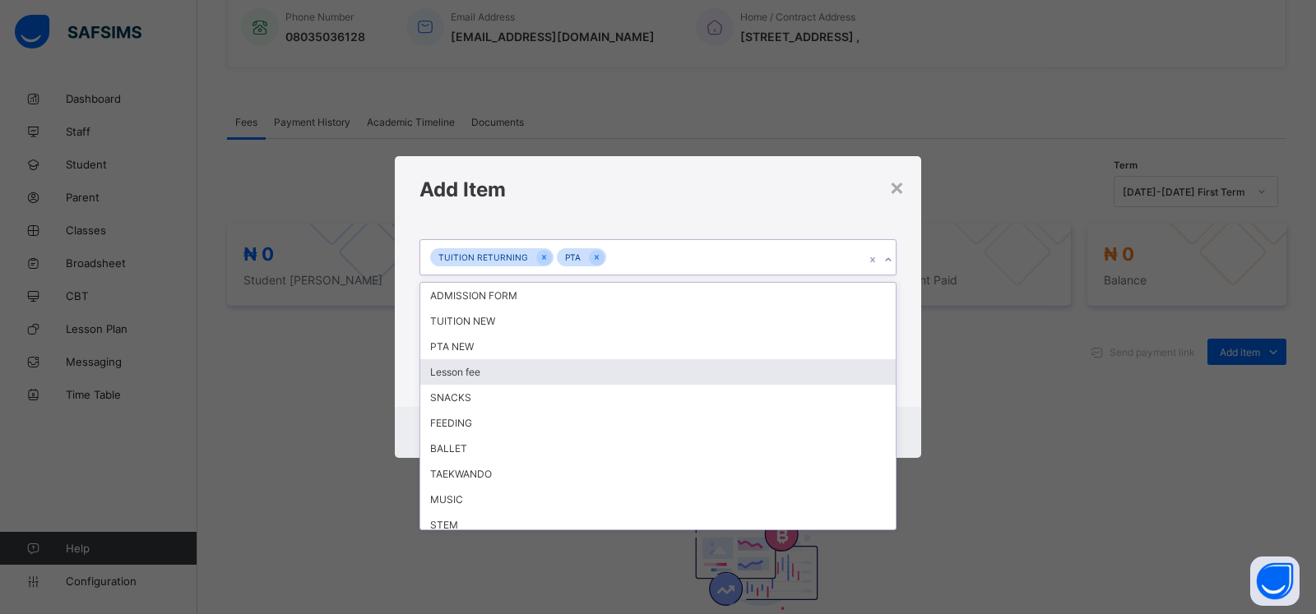
click at [551, 368] on div "Lesson fee" at bounding box center [657, 371] width 475 height 25
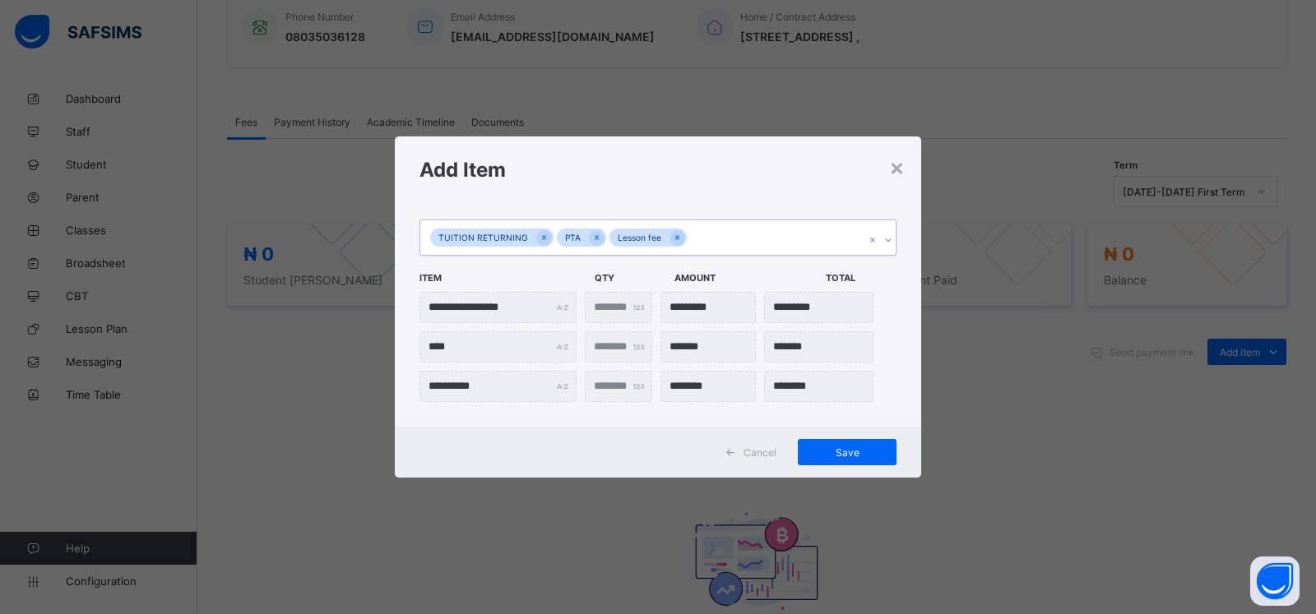
click at [887, 241] on icon at bounding box center [888, 240] width 10 height 16
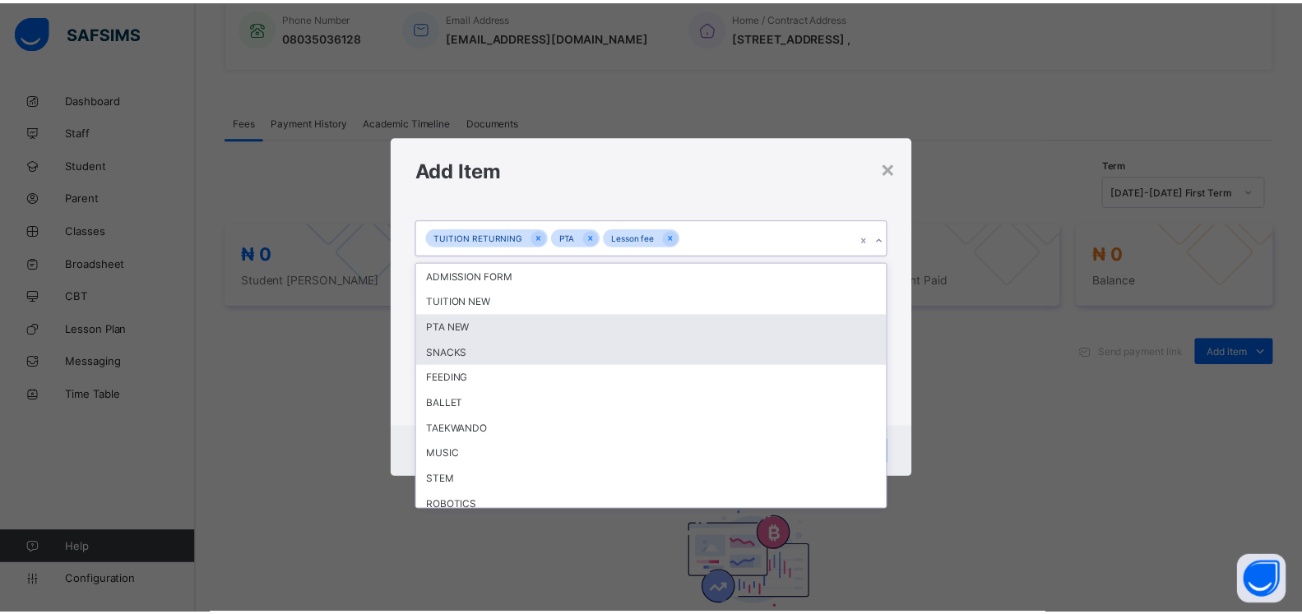
scroll to position [74, 0]
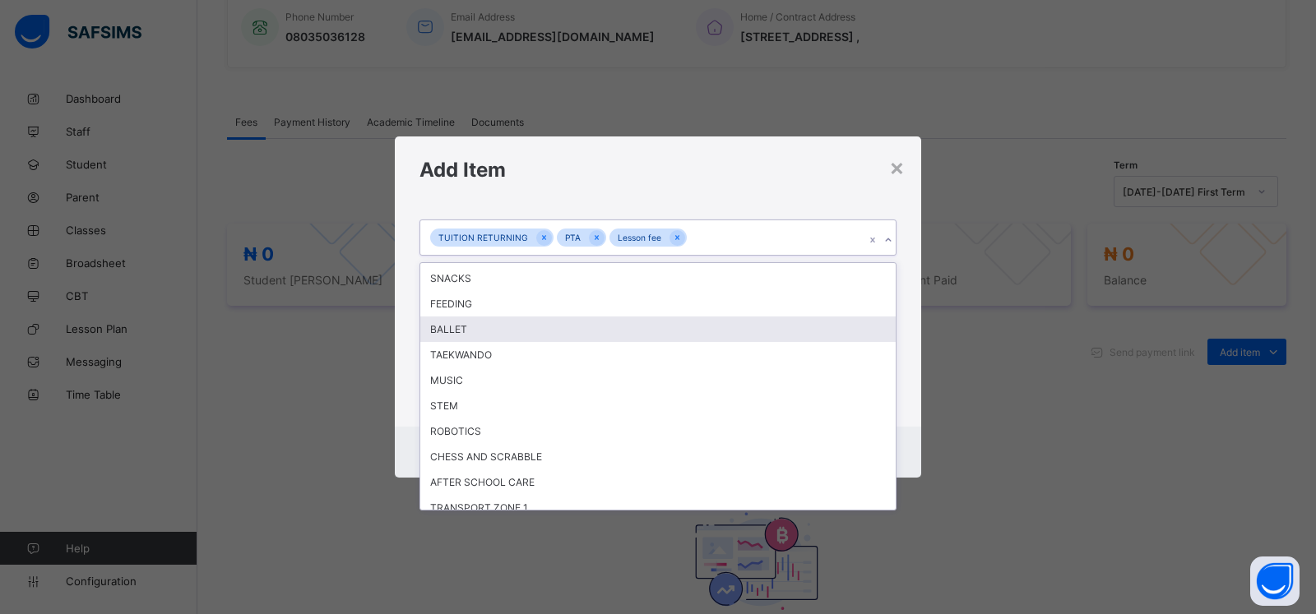
click at [552, 329] on div "BALLET" at bounding box center [657, 329] width 475 height 25
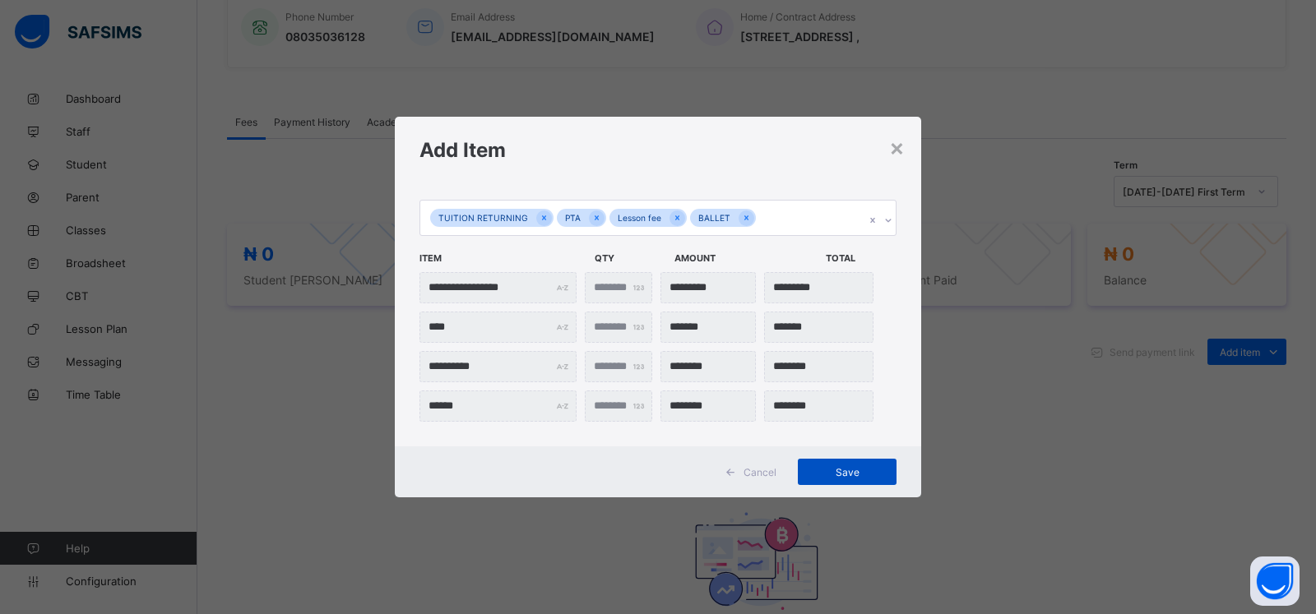
click at [846, 470] on span "Save" at bounding box center [847, 472] width 74 height 12
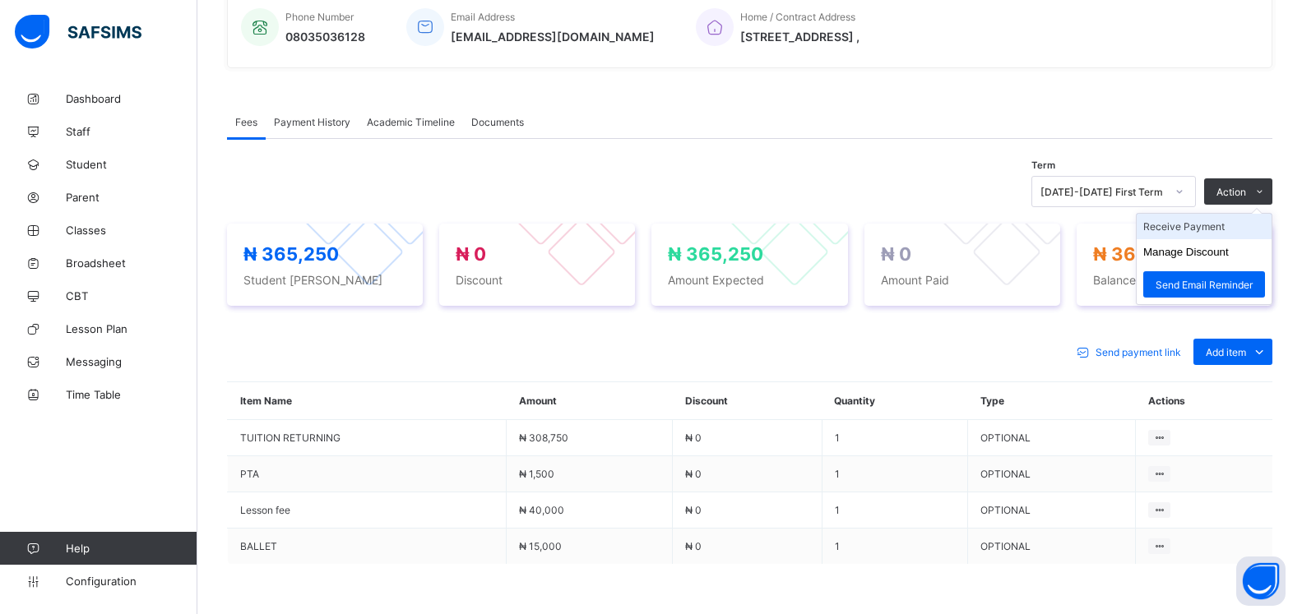
click at [1190, 236] on li "Receive Payment" at bounding box center [1204, 226] width 135 height 25
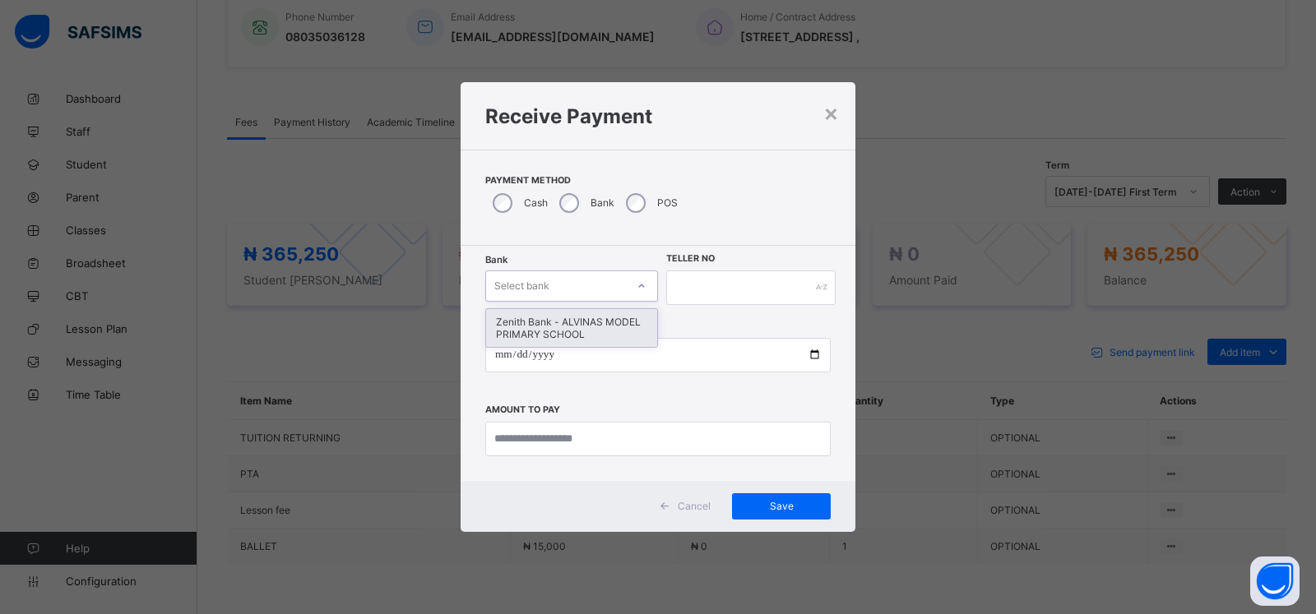
click at [544, 286] on div "Select bank" at bounding box center [521, 286] width 55 height 31
click at [555, 336] on div "Zenith Bank - ALVINAS MODEL PRIMARY SCHOOL" at bounding box center [571, 328] width 171 height 38
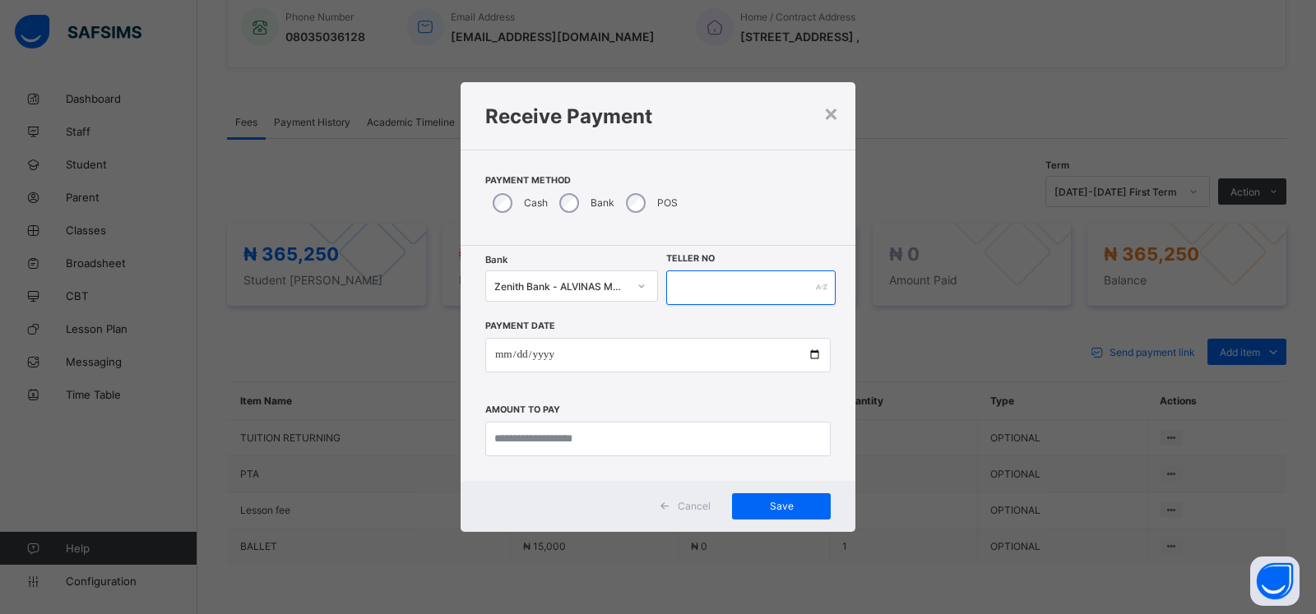
click at [705, 287] on input "text" at bounding box center [750, 288] width 169 height 35
type input "********"
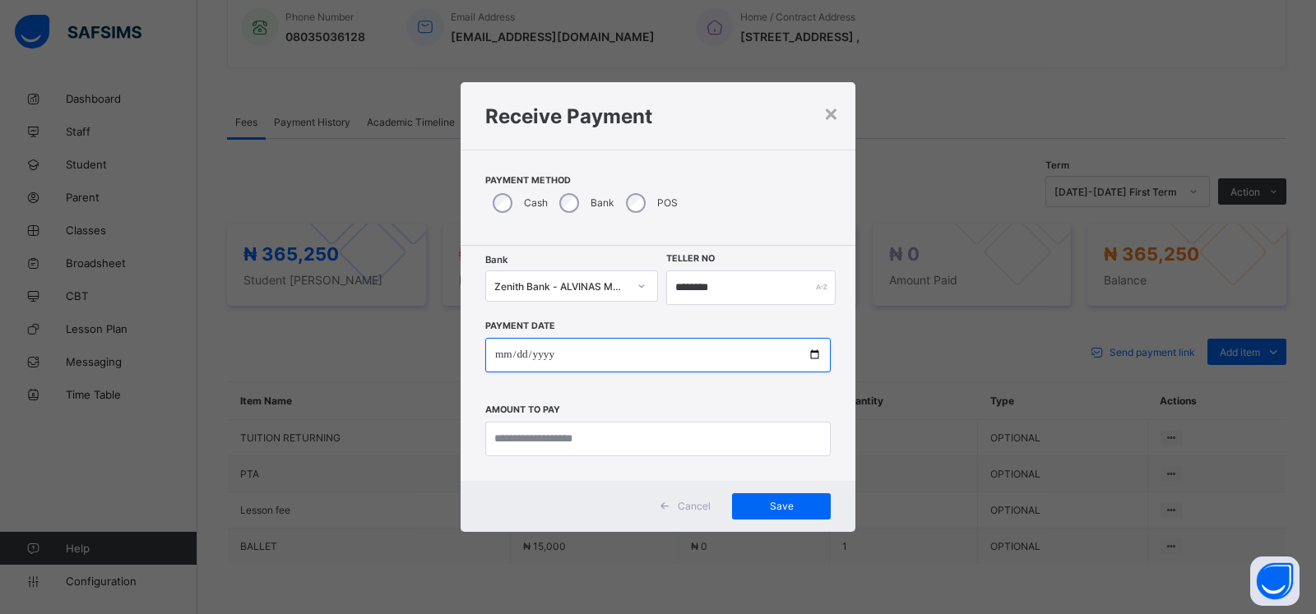
click at [501, 353] on input "date" at bounding box center [657, 355] width 345 height 35
type input "**********"
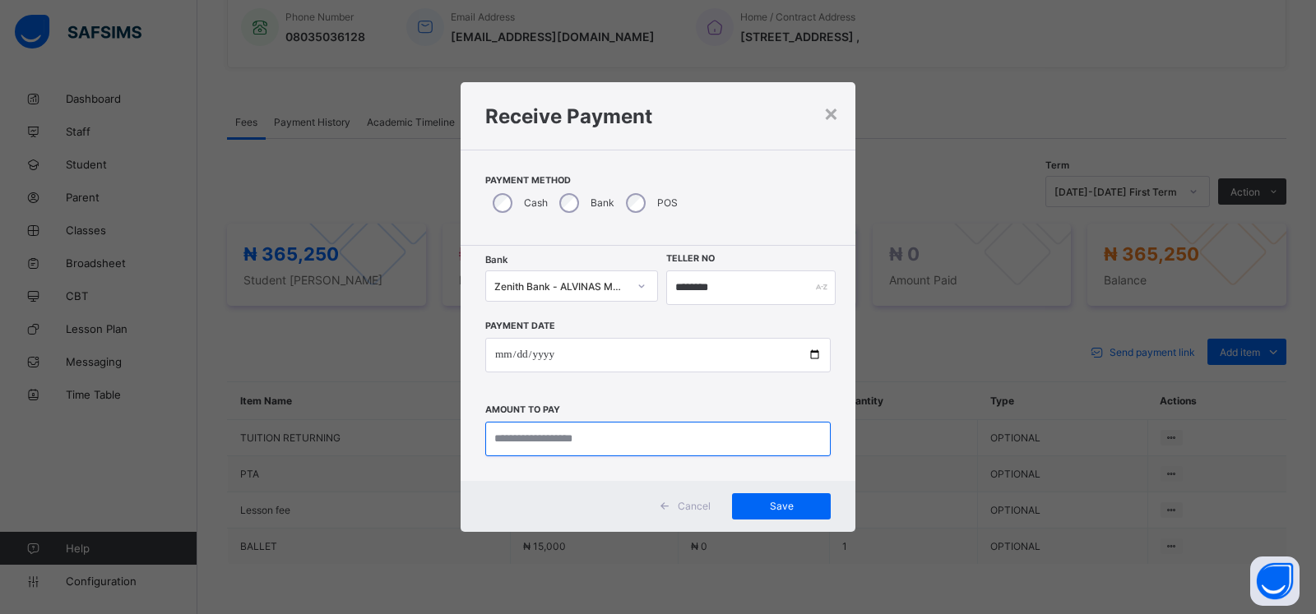
click at [516, 447] on input "currency" at bounding box center [657, 439] width 345 height 35
type input "*********"
click at [771, 502] on span "Save" at bounding box center [781, 506] width 74 height 12
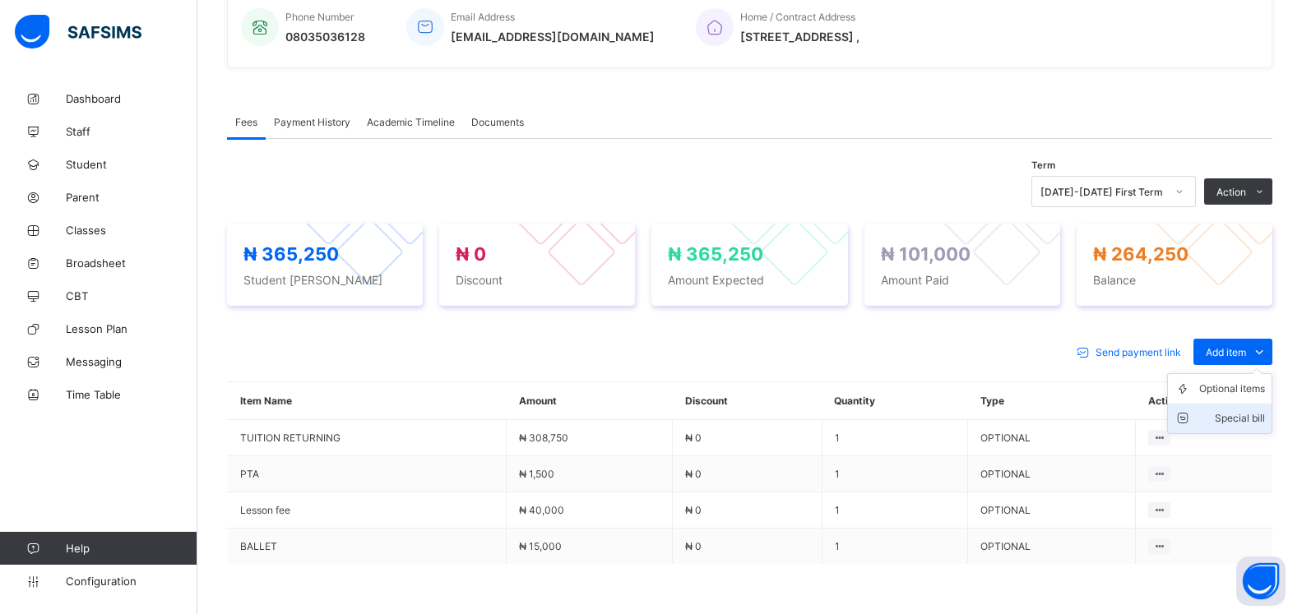
click at [1250, 416] on div "Special bill" at bounding box center [1232, 418] width 66 height 16
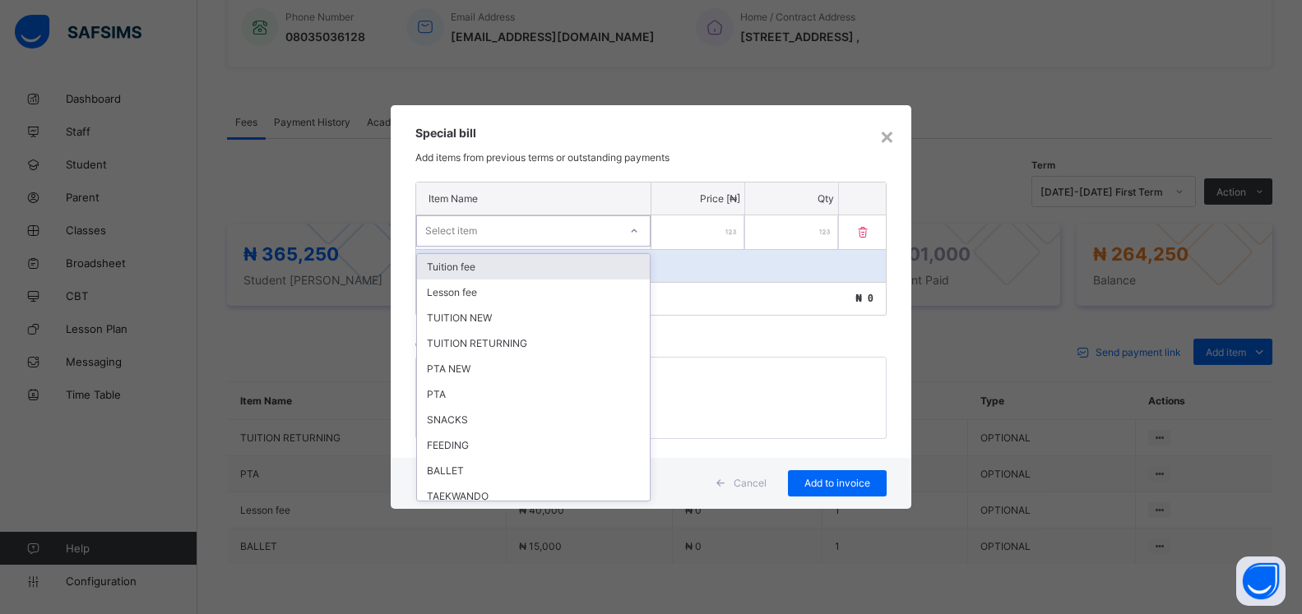
click at [493, 229] on div "Select item" at bounding box center [517, 231] width 201 height 23
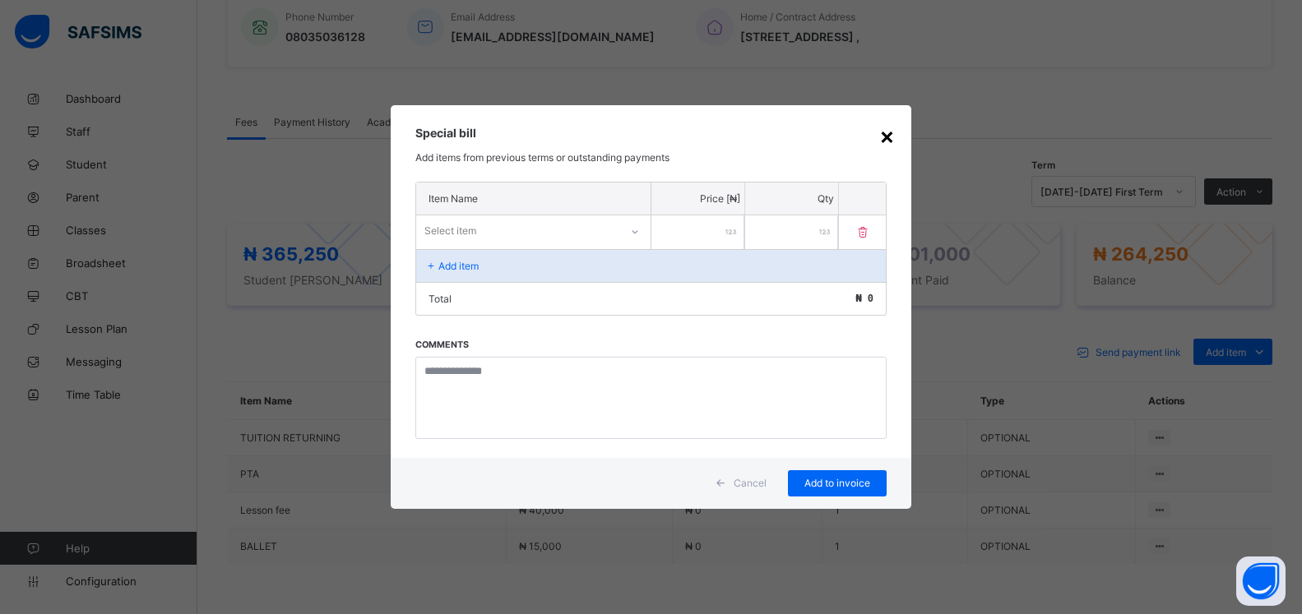
click at [891, 130] on div "×" at bounding box center [887, 136] width 16 height 28
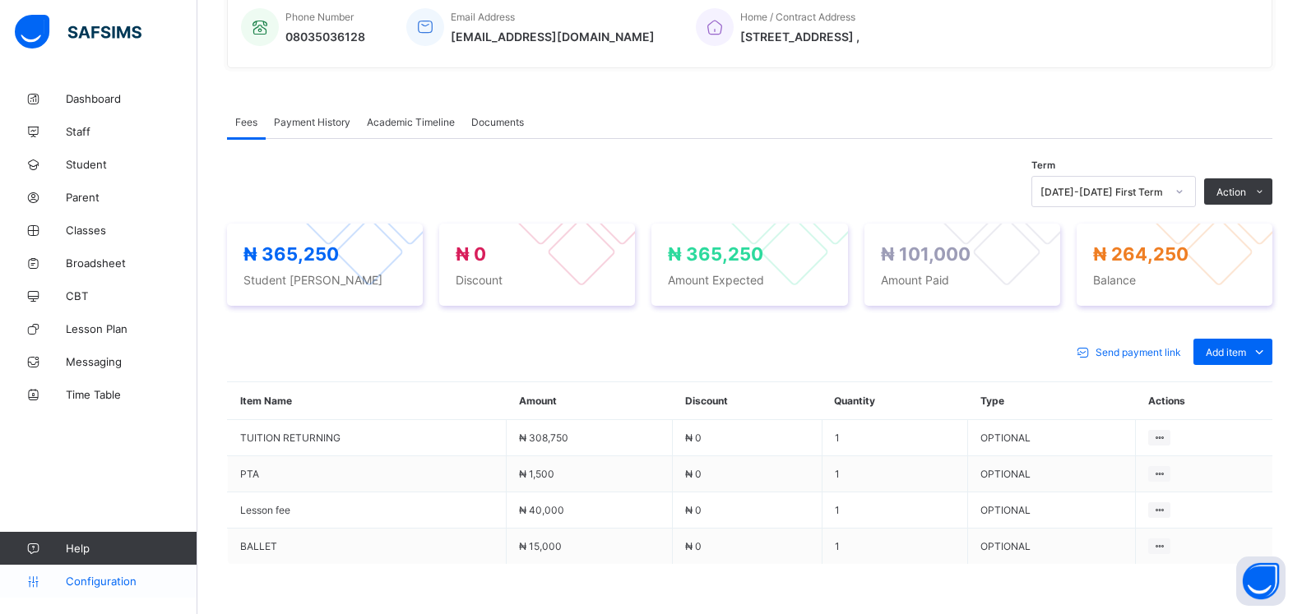
click at [104, 583] on span "Configuration" at bounding box center [131, 581] width 131 height 13
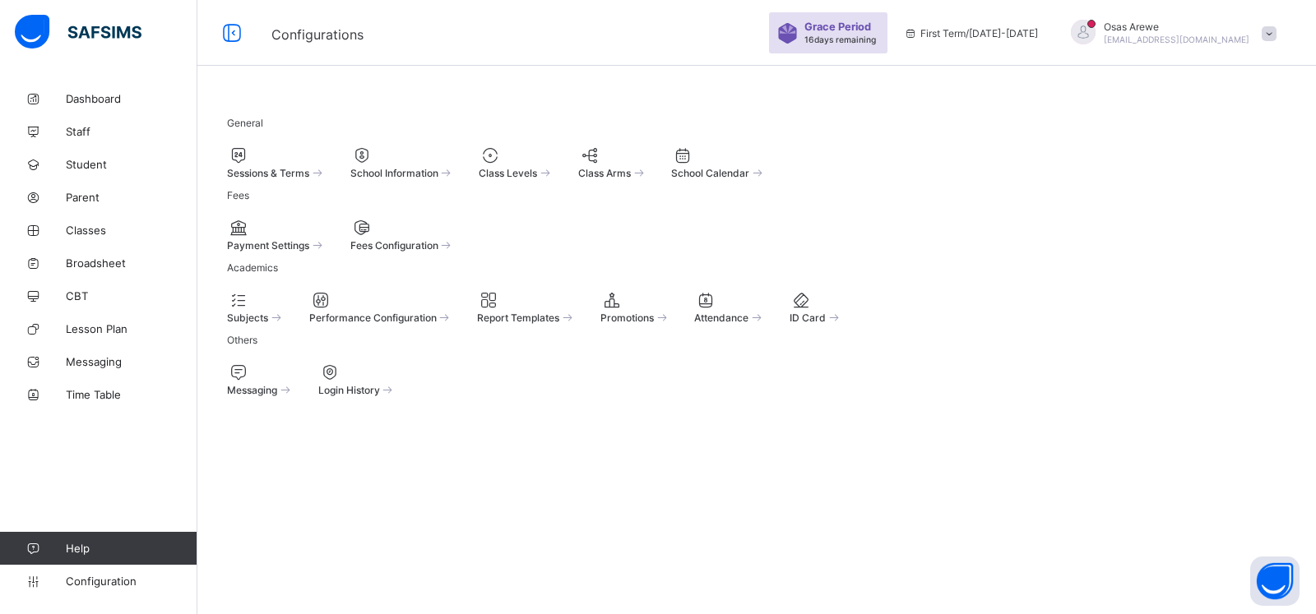
click at [350, 238] on span at bounding box center [350, 238] width 0 height 0
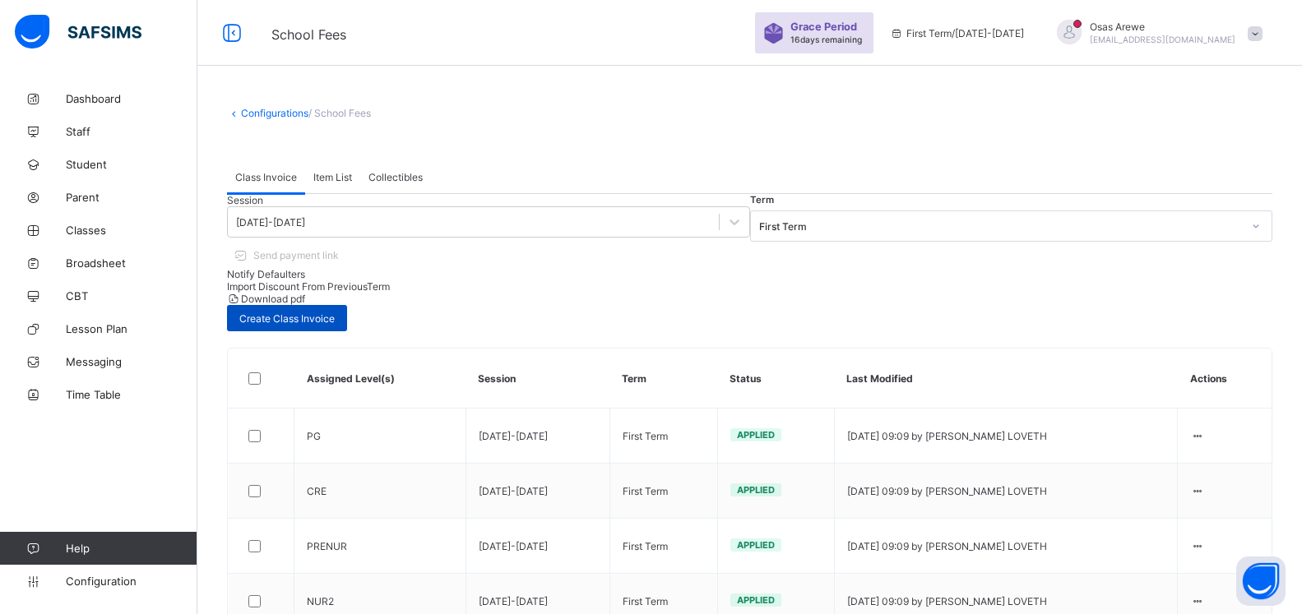
click at [335, 313] on span "Create Class Invoice" at bounding box center [286, 319] width 95 height 12
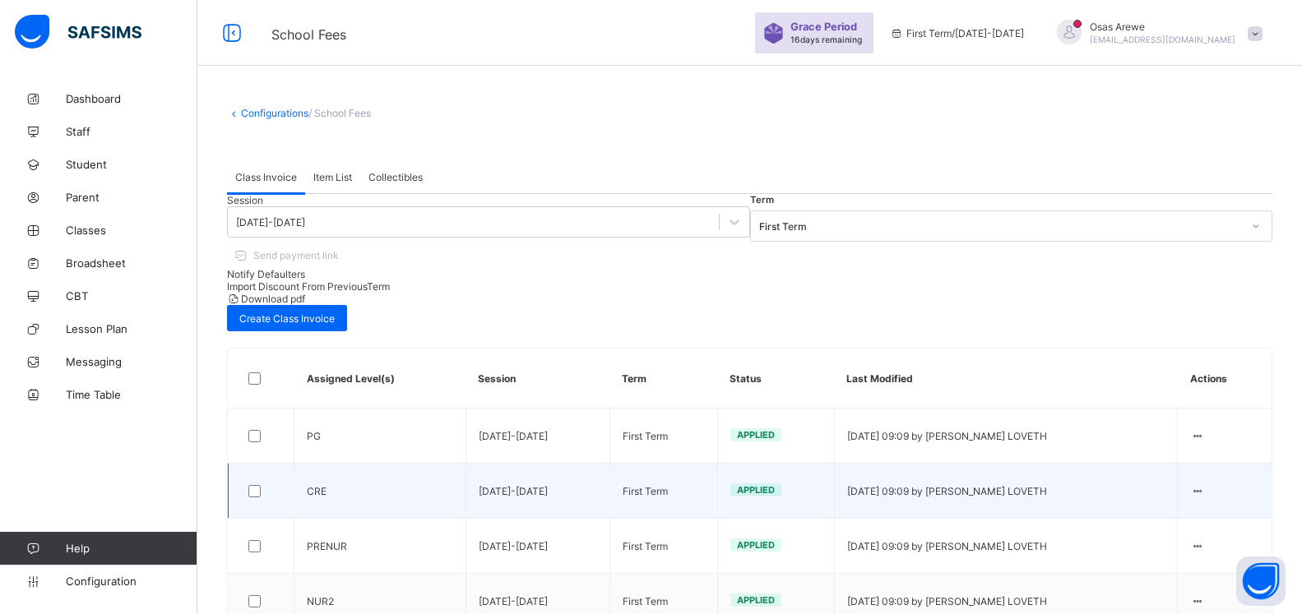
scroll to position [84, 0]
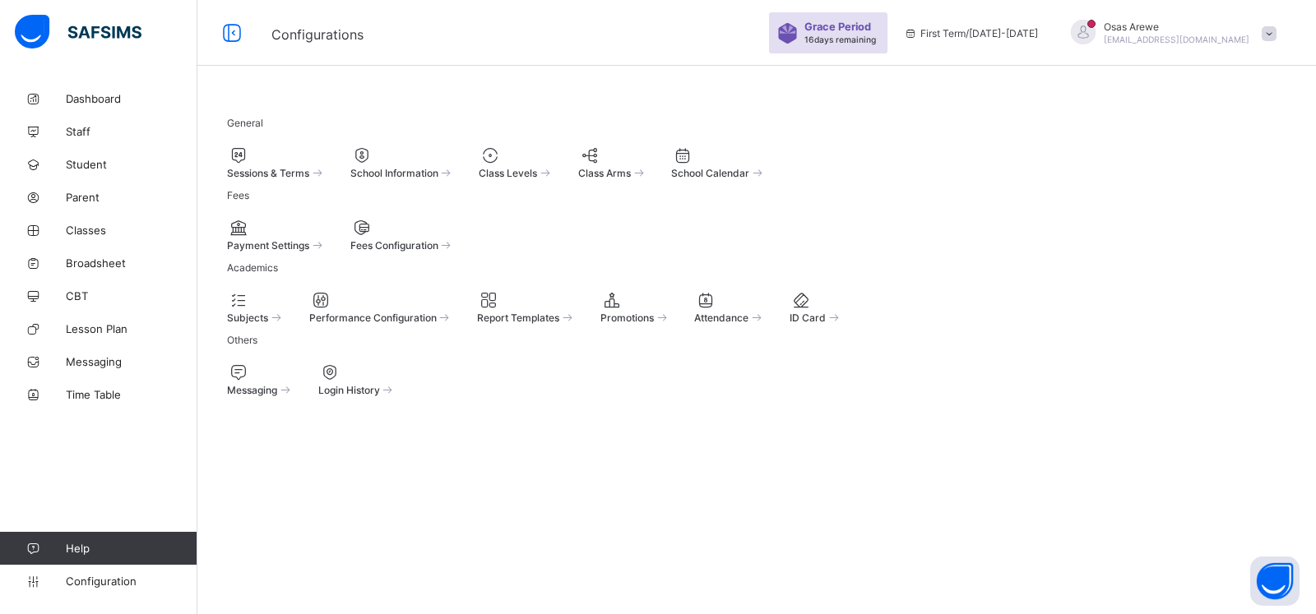
click at [438, 252] on span "Fees Configuration" at bounding box center [394, 245] width 88 height 12
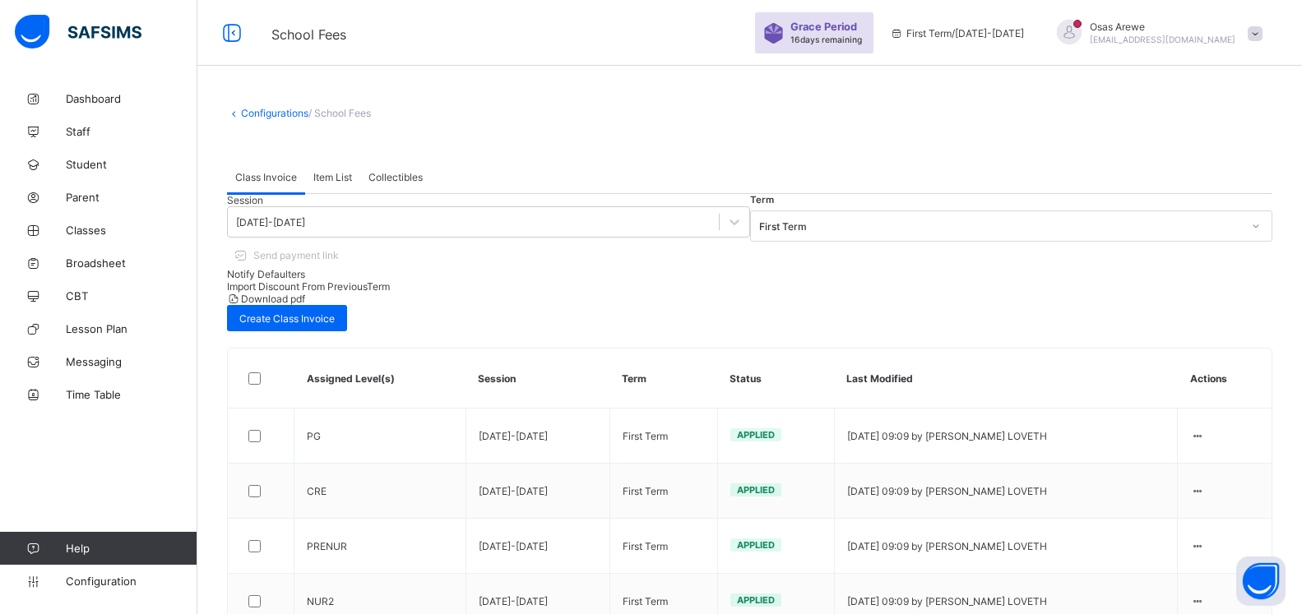
click at [326, 178] on span "Item List" at bounding box center [332, 177] width 39 height 12
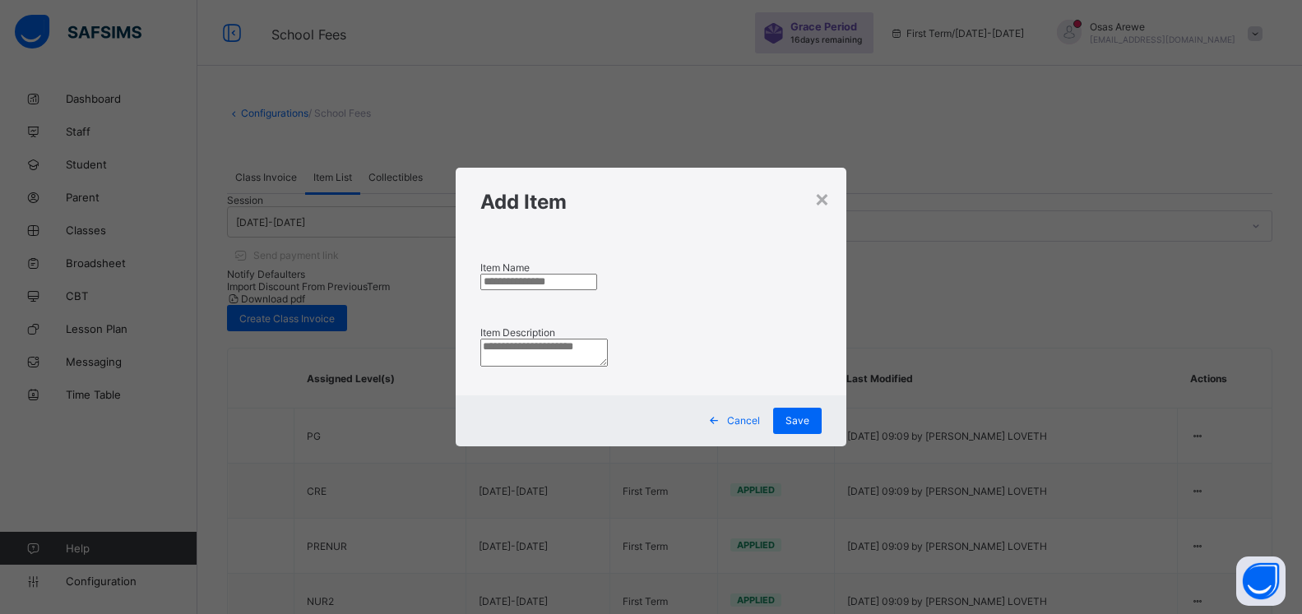
click at [542, 274] on input "text" at bounding box center [538, 282] width 117 height 16
type input "******"
click at [532, 357] on textarea at bounding box center [548, 353] width 127 height 28
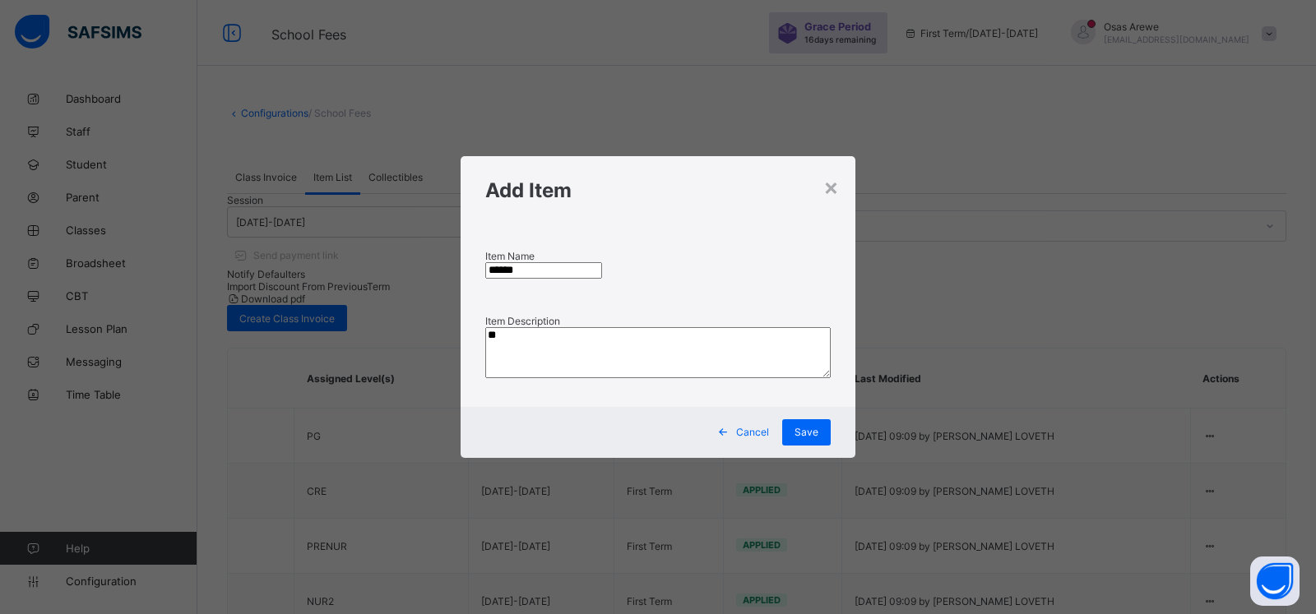
type textarea "*"
type textarea "**********"
click at [812, 433] on span "Save" at bounding box center [806, 432] width 24 height 12
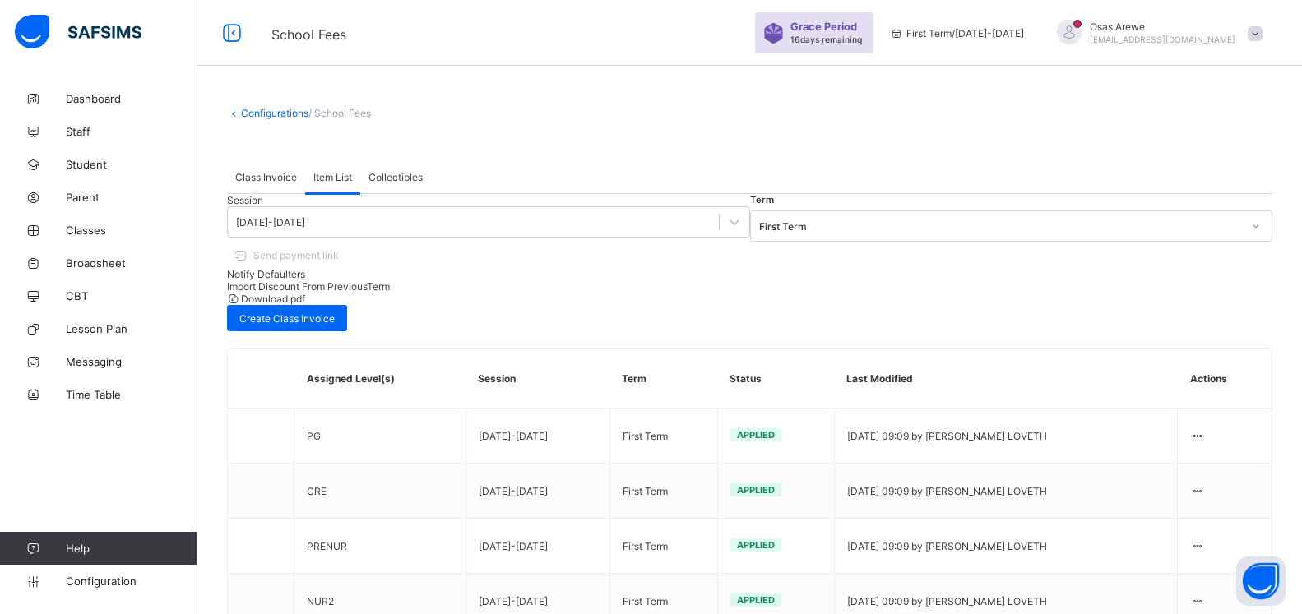
click at [389, 183] on span "Collectibles" at bounding box center [395, 177] width 54 height 12
click at [313, 177] on span "Item List" at bounding box center [332, 177] width 39 height 12
click at [271, 178] on span "Class Invoice" at bounding box center [266, 177] width 62 height 12
click at [83, 160] on span "Student" at bounding box center [132, 164] width 132 height 13
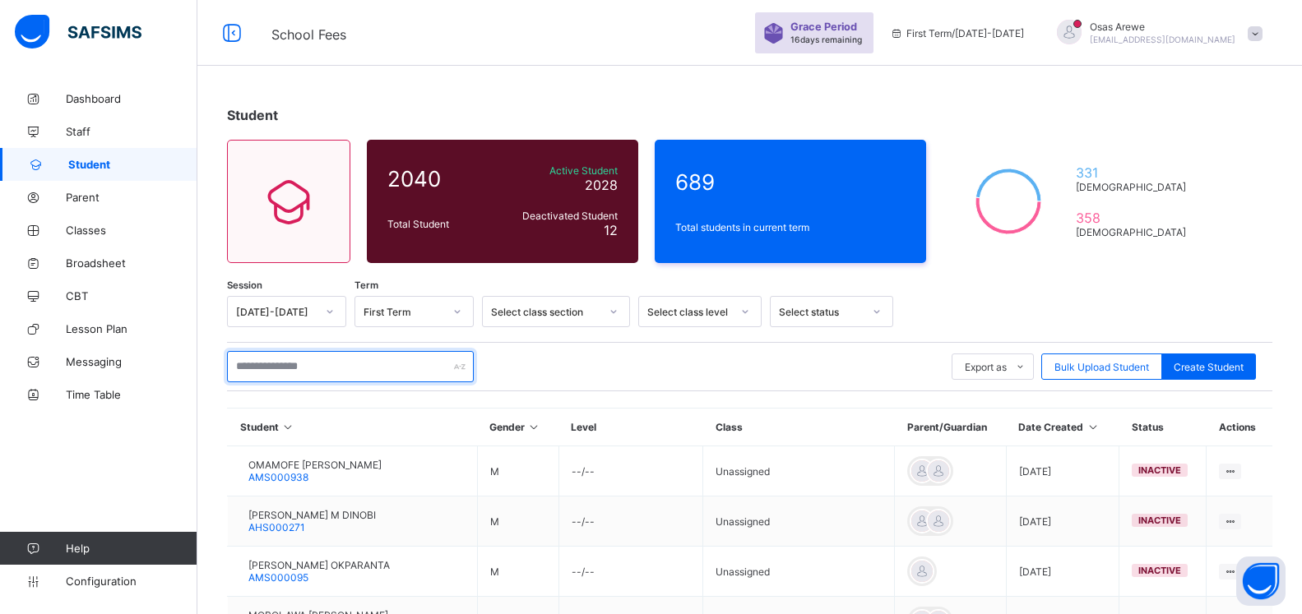
click at [320, 367] on input "text" at bounding box center [350, 366] width 247 height 31
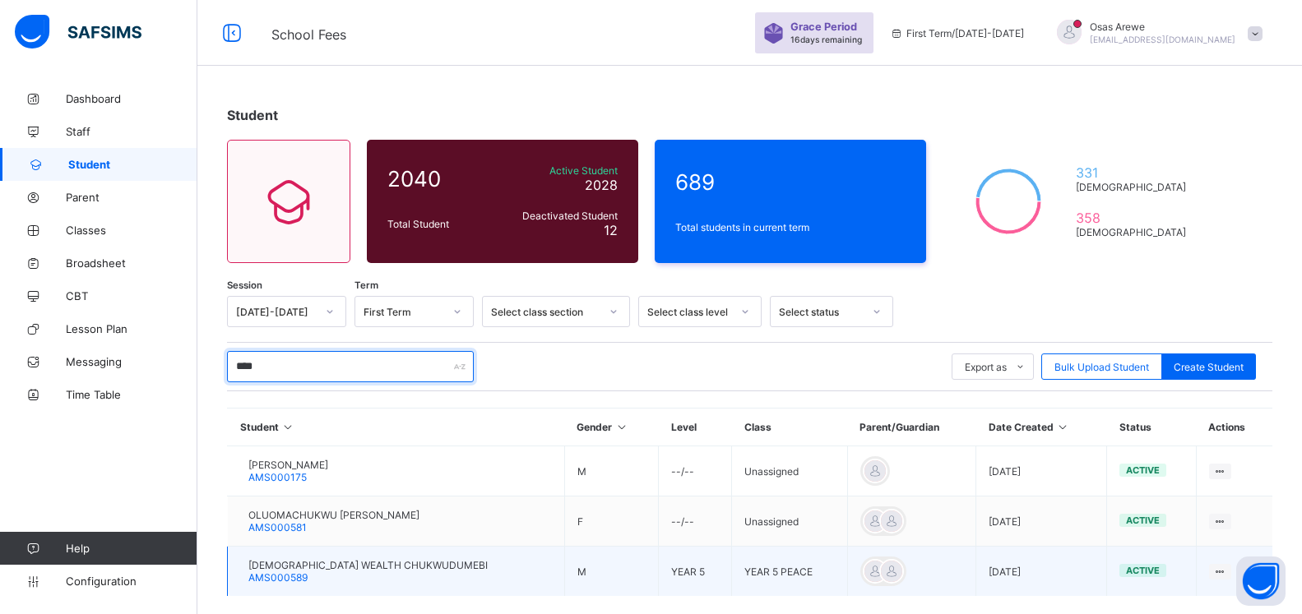
type input "****"
click at [343, 566] on span "JUDE WEALTH CHUKWUDUMEBI" at bounding box center [367, 565] width 239 height 12
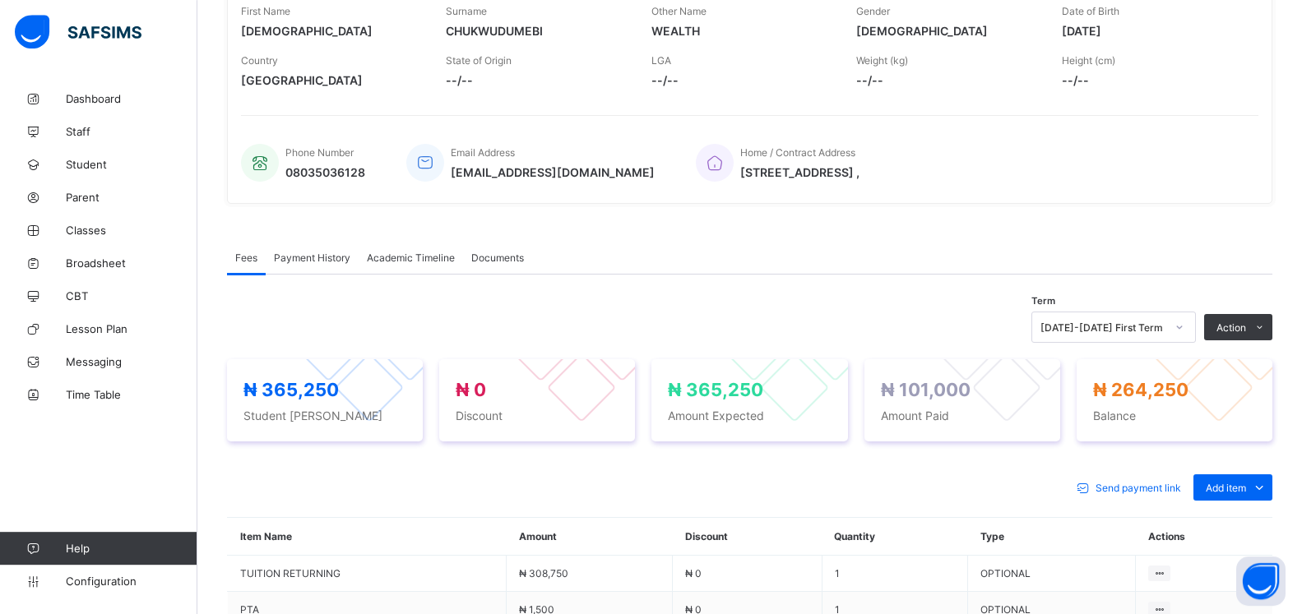
scroll to position [419, 0]
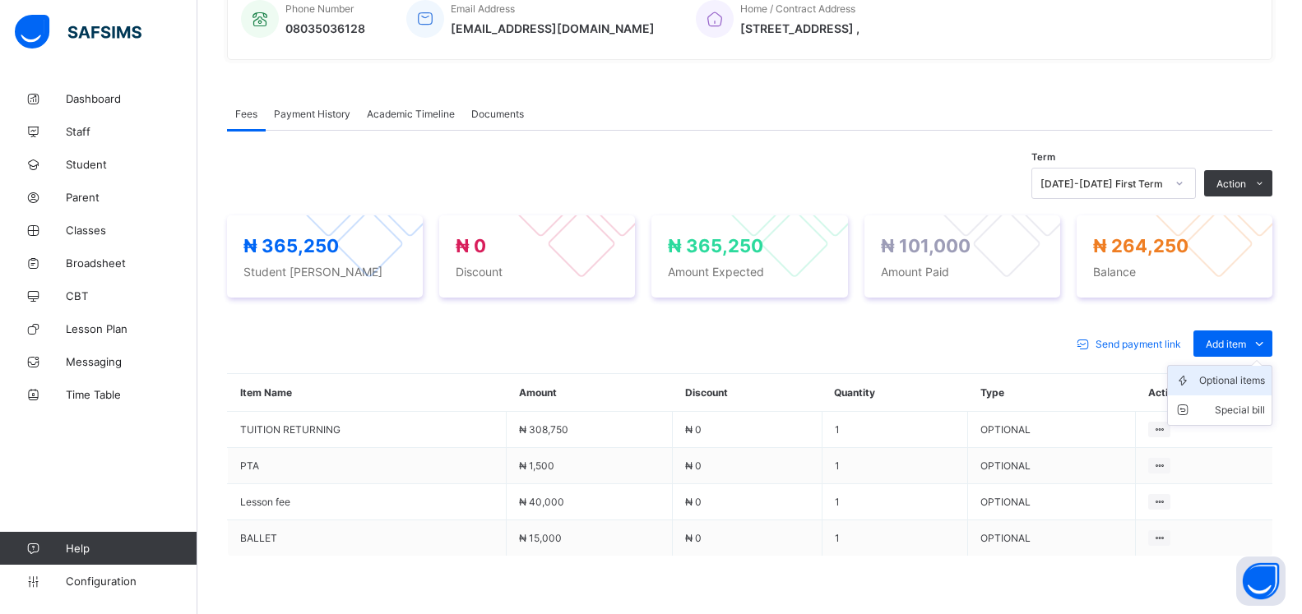
click at [1233, 385] on div "Optional items" at bounding box center [1232, 381] width 66 height 16
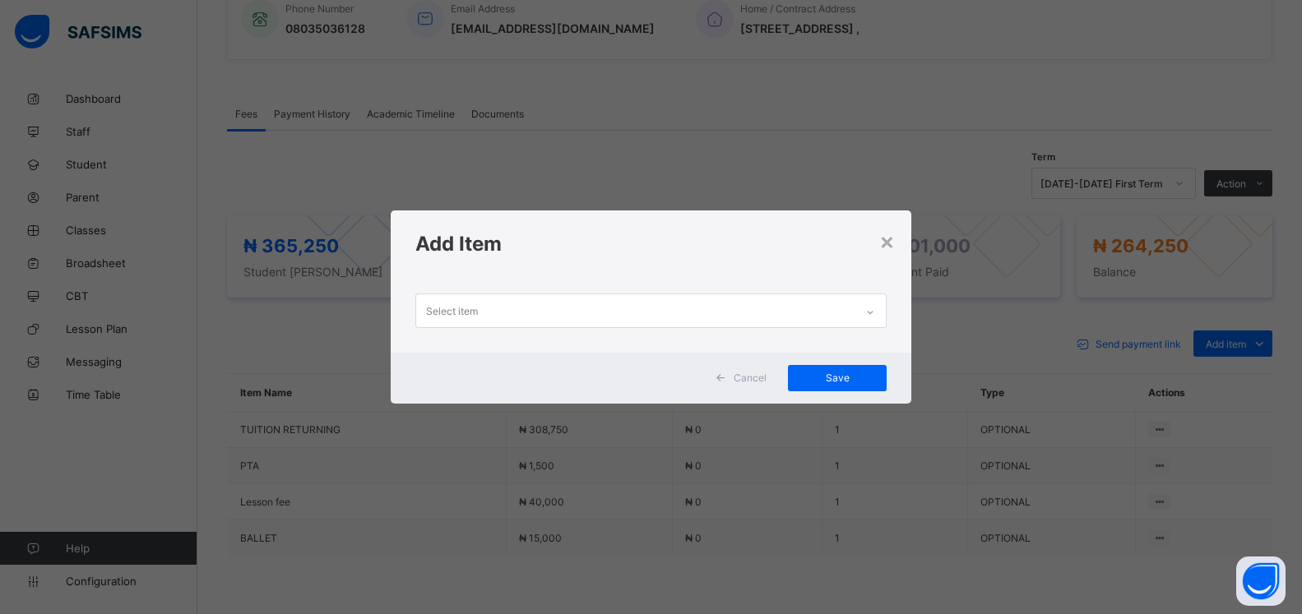
click at [862, 305] on div at bounding box center [870, 312] width 28 height 26
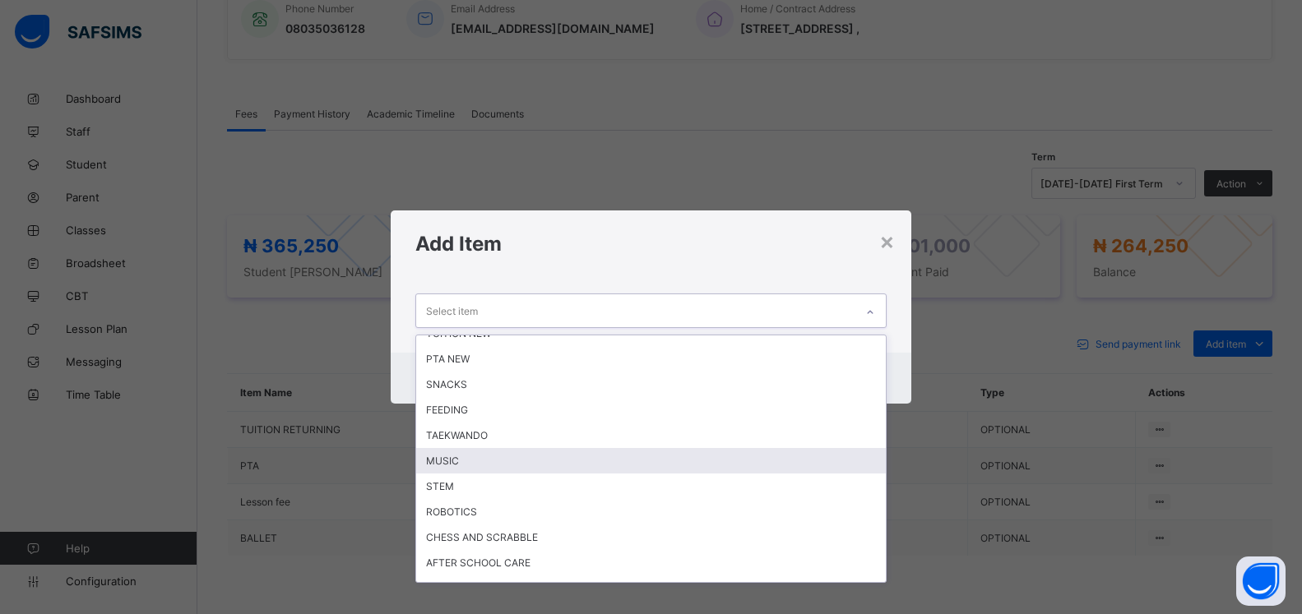
scroll to position [0, 0]
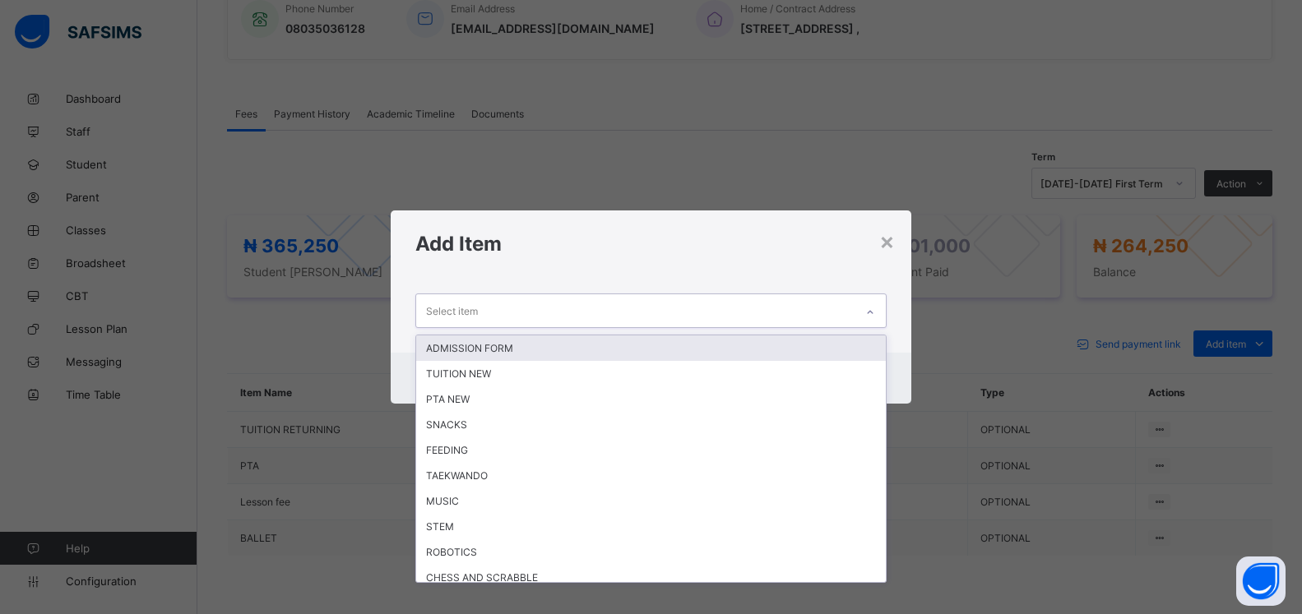
click at [973, 317] on div "× Add Item option ADMISSION FORM focused, 1 of 17. 17 results available. Use Up…" at bounding box center [651, 307] width 1302 height 614
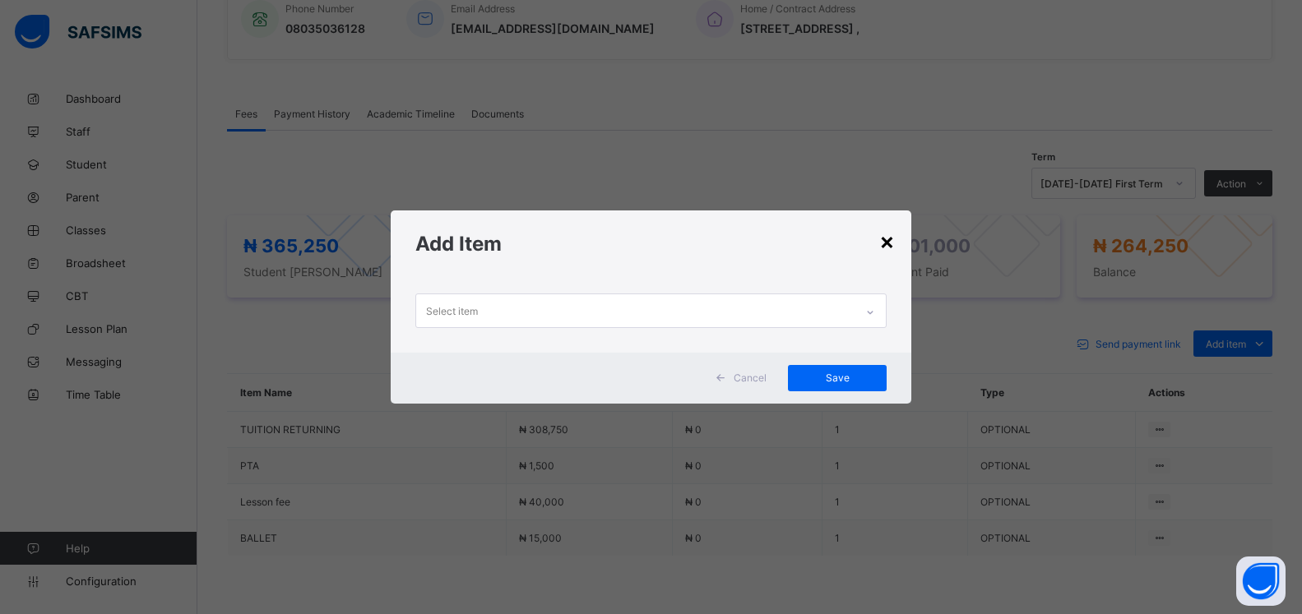
click at [887, 240] on div "×" at bounding box center [887, 241] width 16 height 28
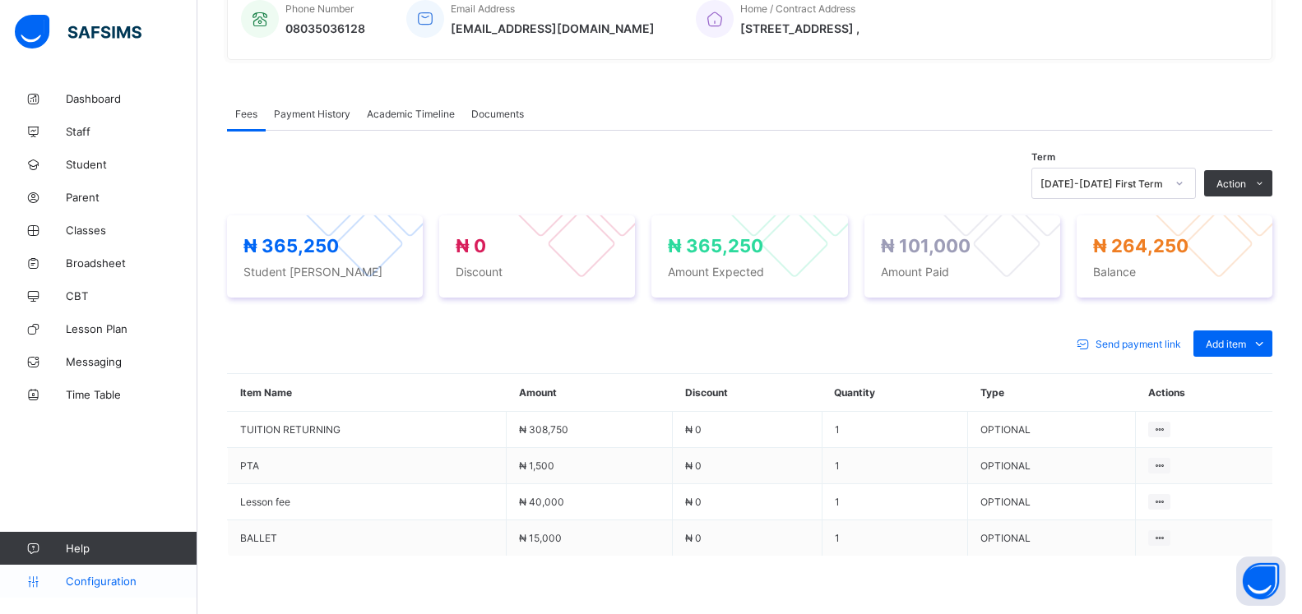
click at [104, 580] on span "Configuration" at bounding box center [131, 581] width 131 height 13
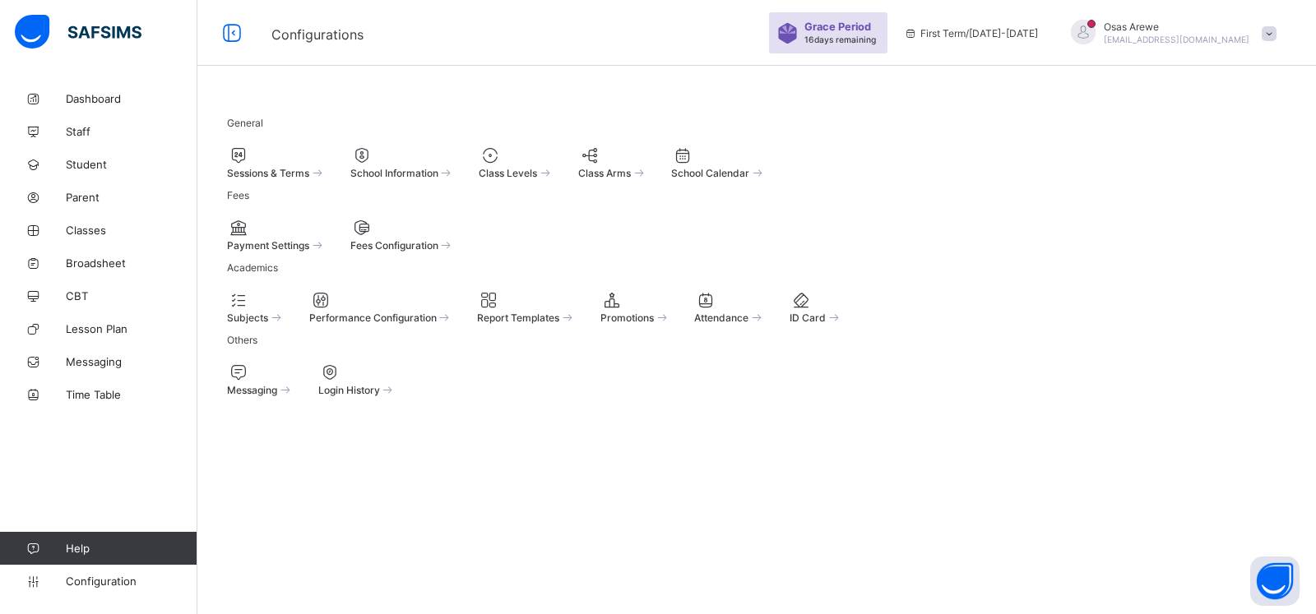
click at [438, 238] on div at bounding box center [402, 228] width 104 height 20
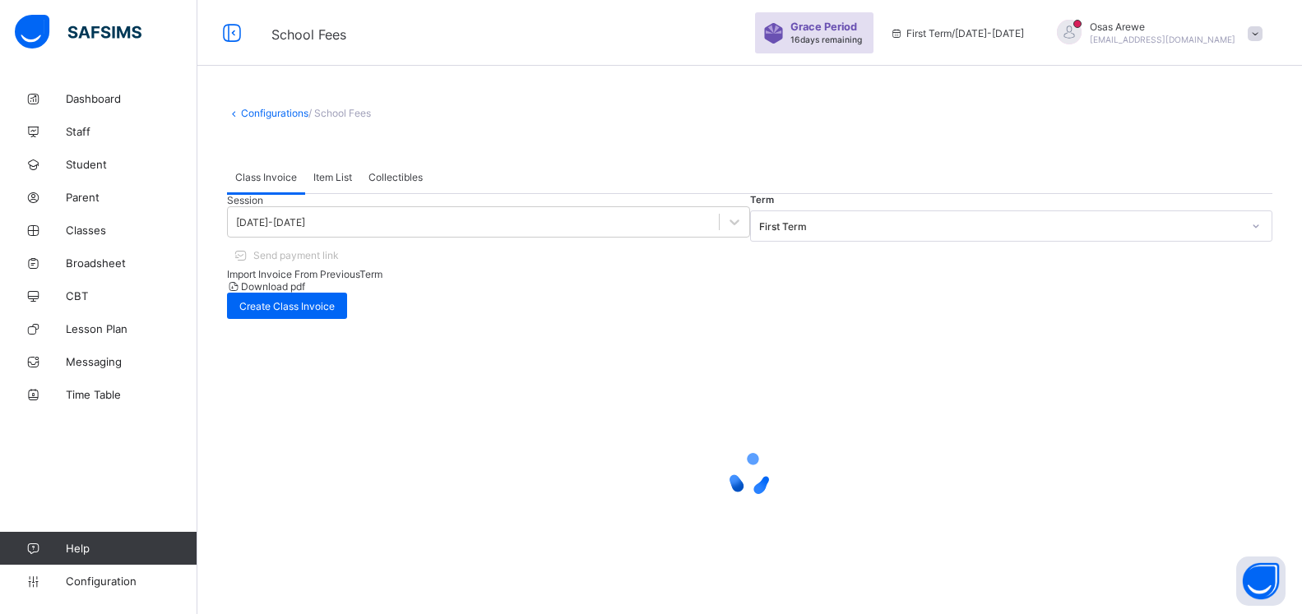
click at [332, 184] on div "Item List" at bounding box center [332, 176] width 55 height 33
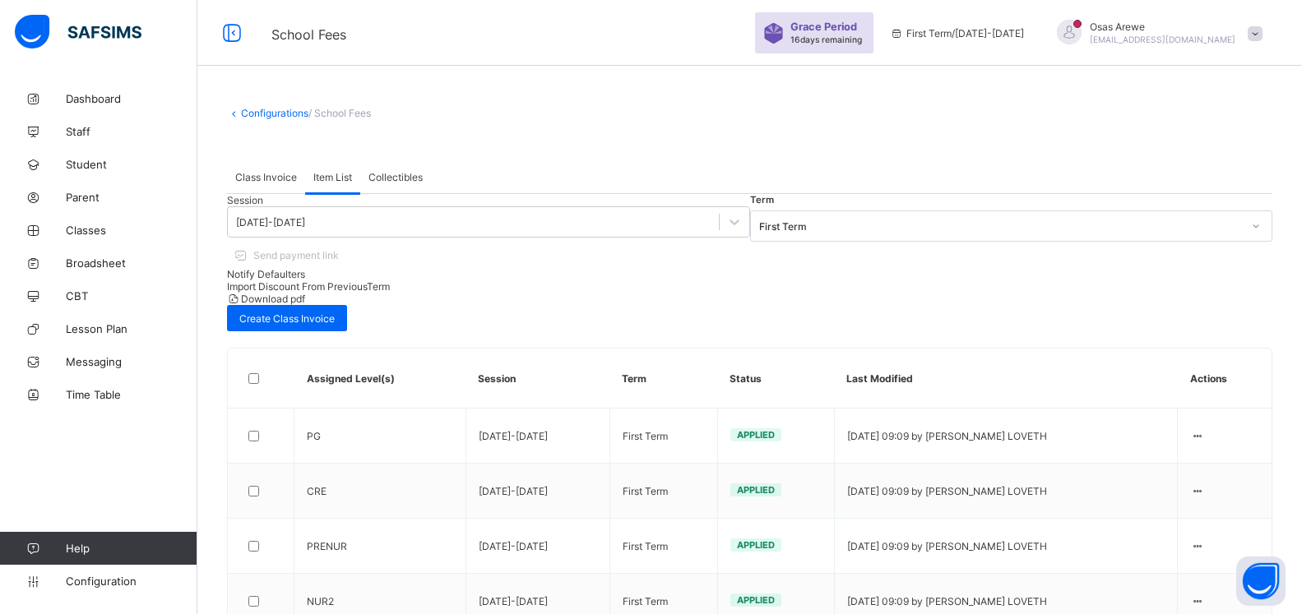
click at [339, 113] on span "/ School Fees" at bounding box center [339, 113] width 63 height 12
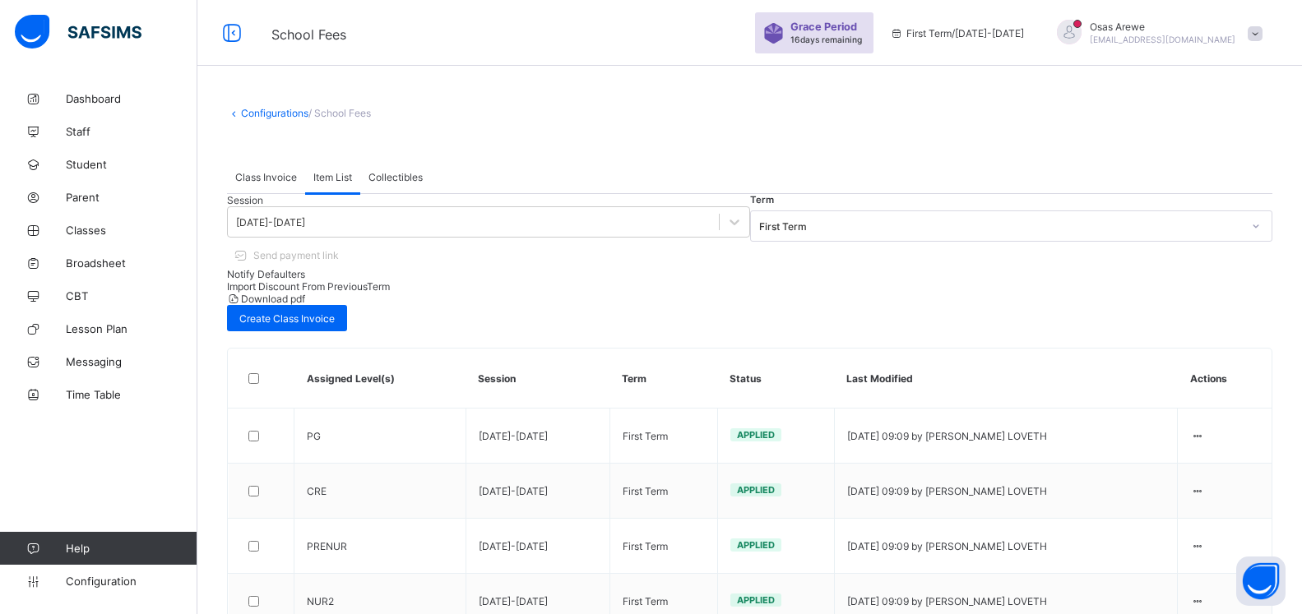
click at [339, 113] on span "/ School Fees" at bounding box center [339, 113] width 63 height 12
click at [238, 113] on icon at bounding box center [234, 113] width 14 height 12
click at [353, 113] on span "/ School Fees" at bounding box center [339, 113] width 63 height 12
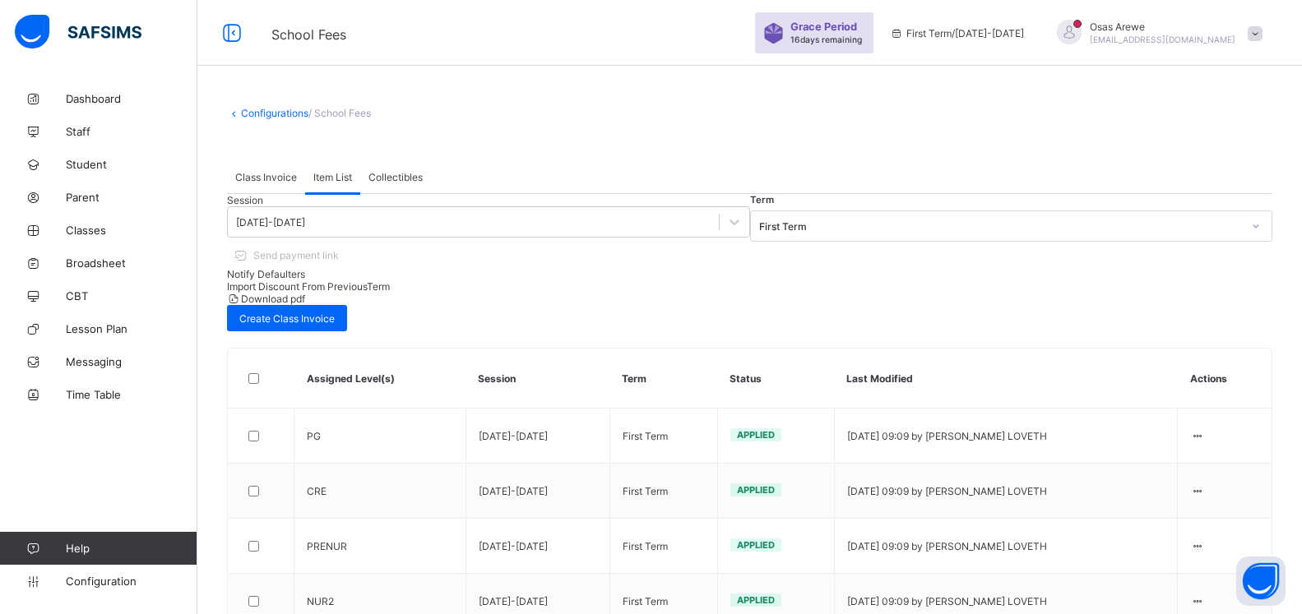
type input "******"
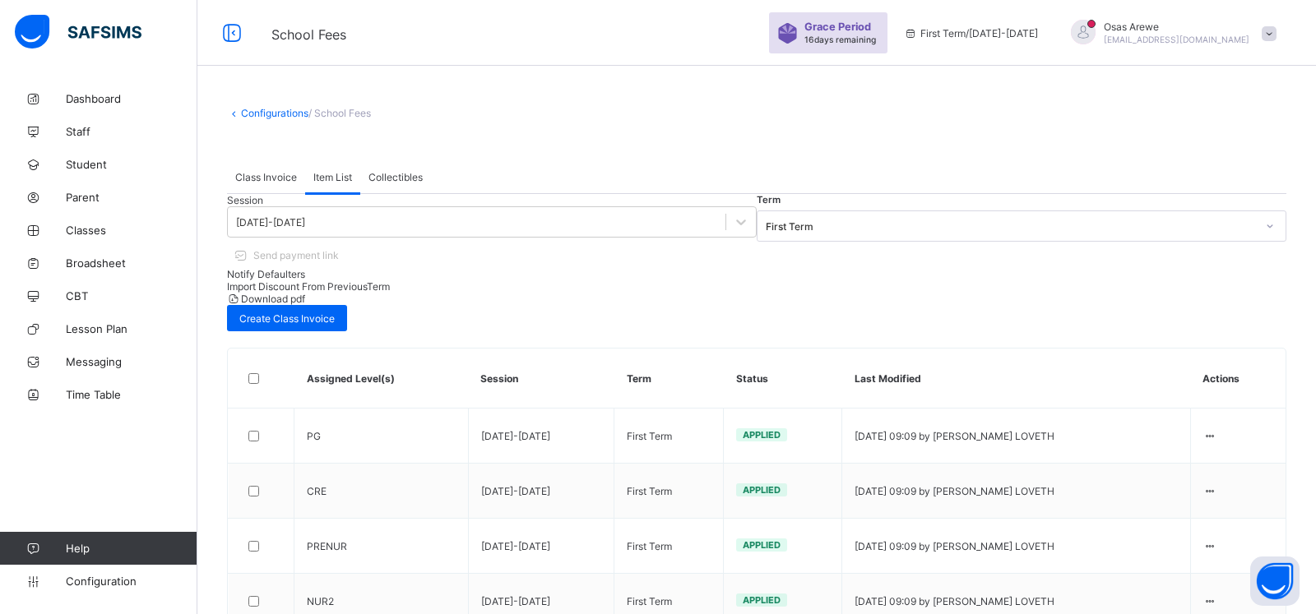
click at [386, 178] on span "Collectibles" at bounding box center [395, 177] width 54 height 12
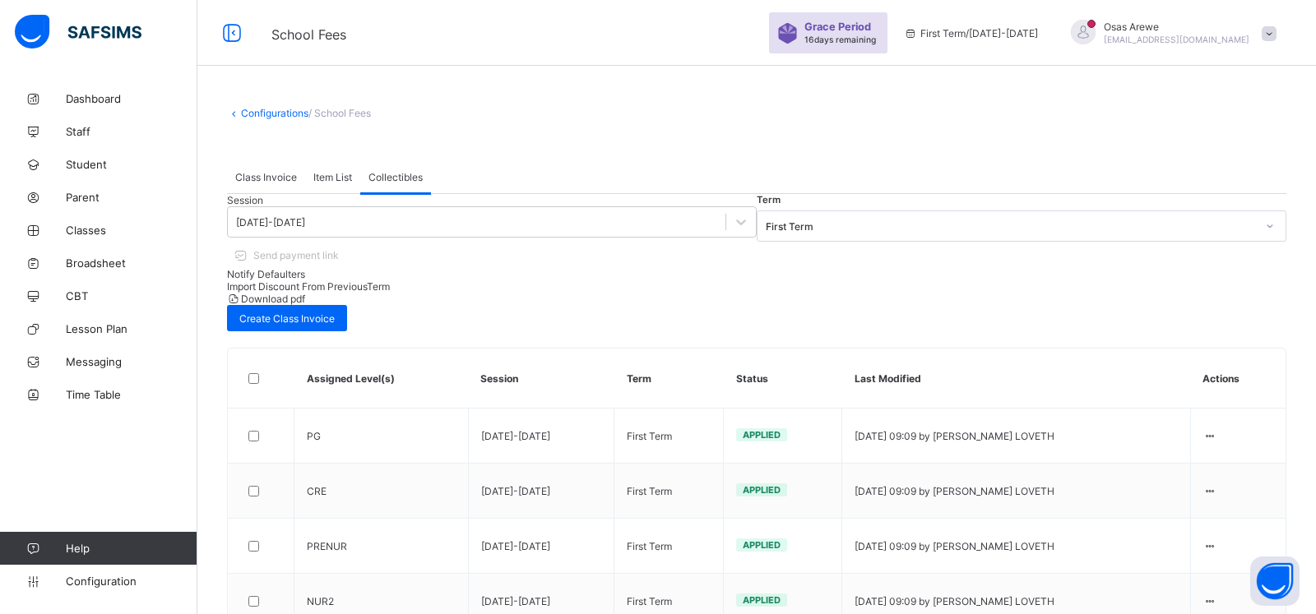
click at [270, 178] on span "Class Invoice" at bounding box center [266, 177] width 62 height 12
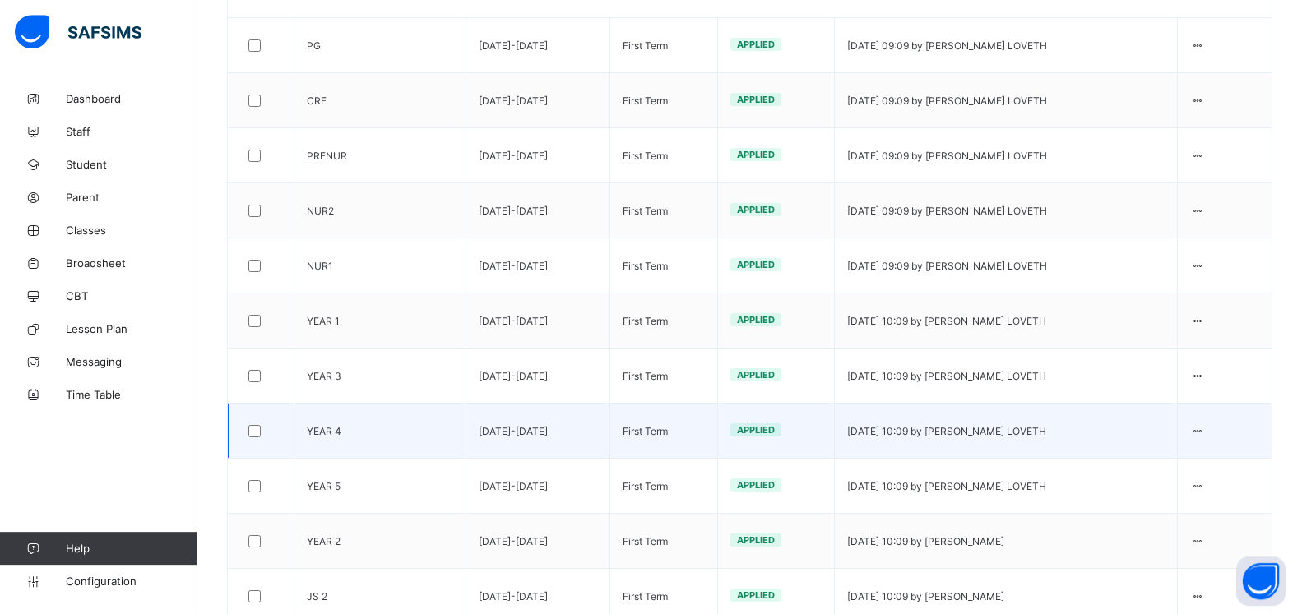
scroll to position [358, 0]
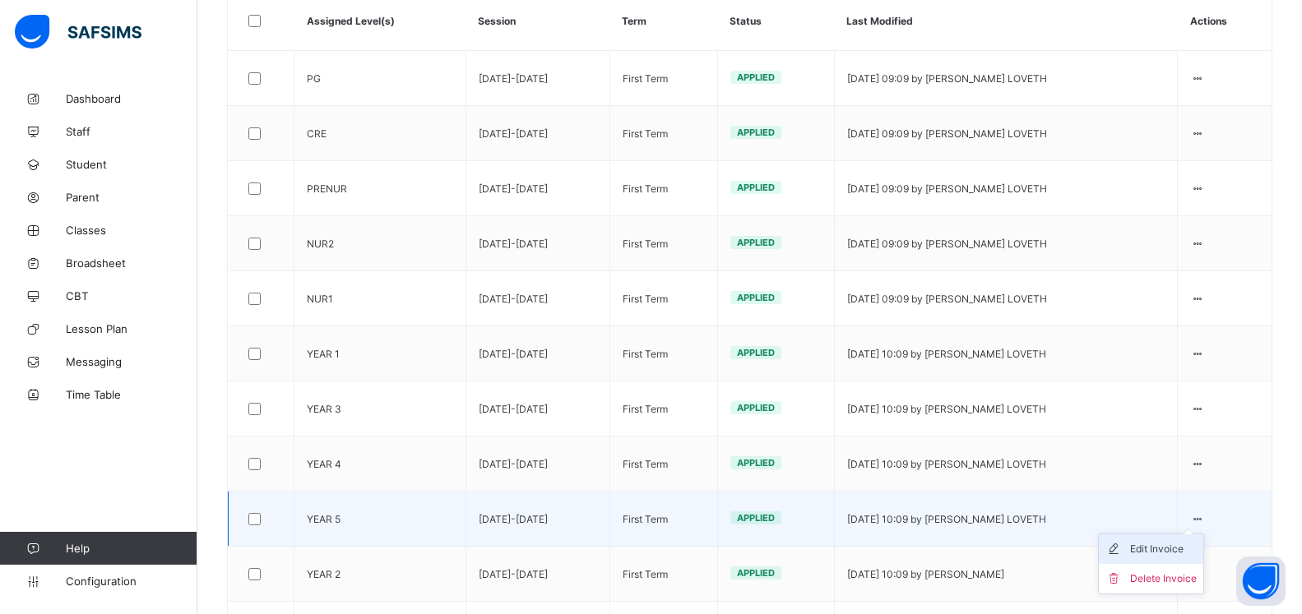
click at [1169, 541] on div "Edit Invoice" at bounding box center [1163, 549] width 67 height 16
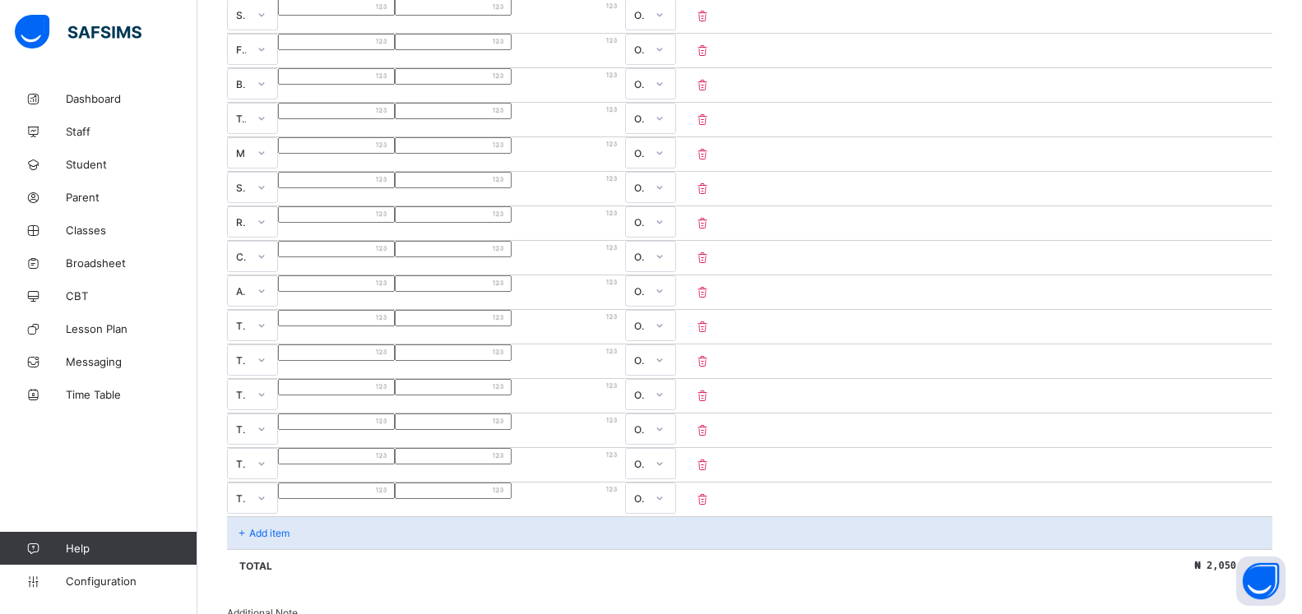
scroll to position [708, 0]
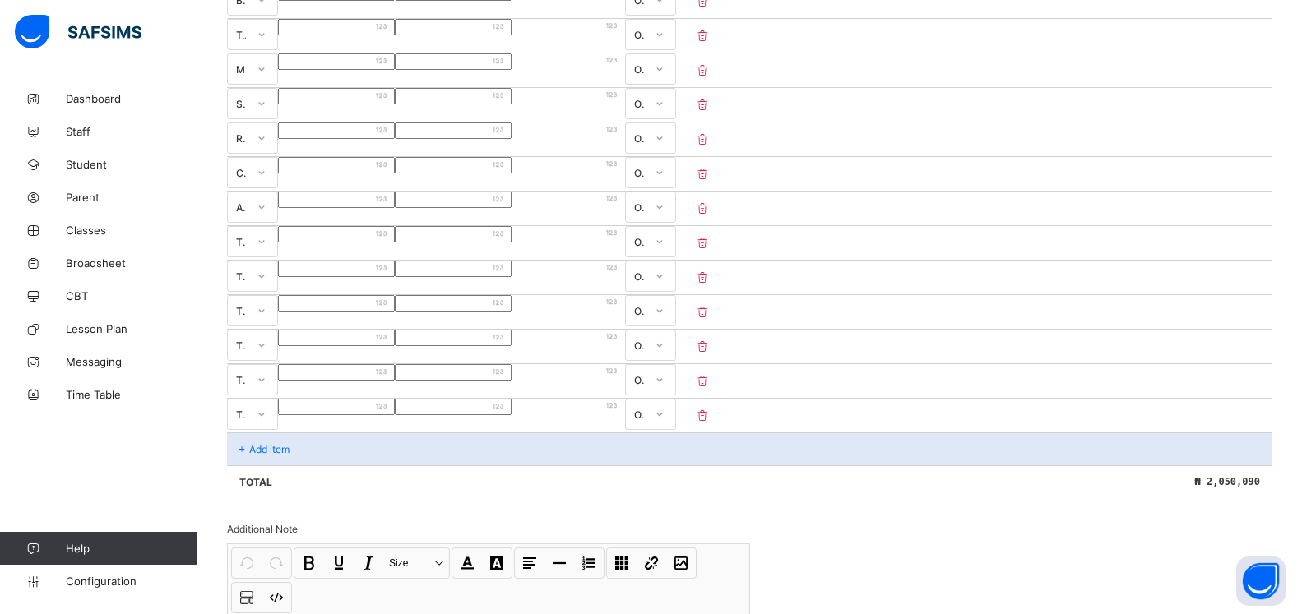
click at [254, 456] on p "Add item" at bounding box center [269, 449] width 40 height 12
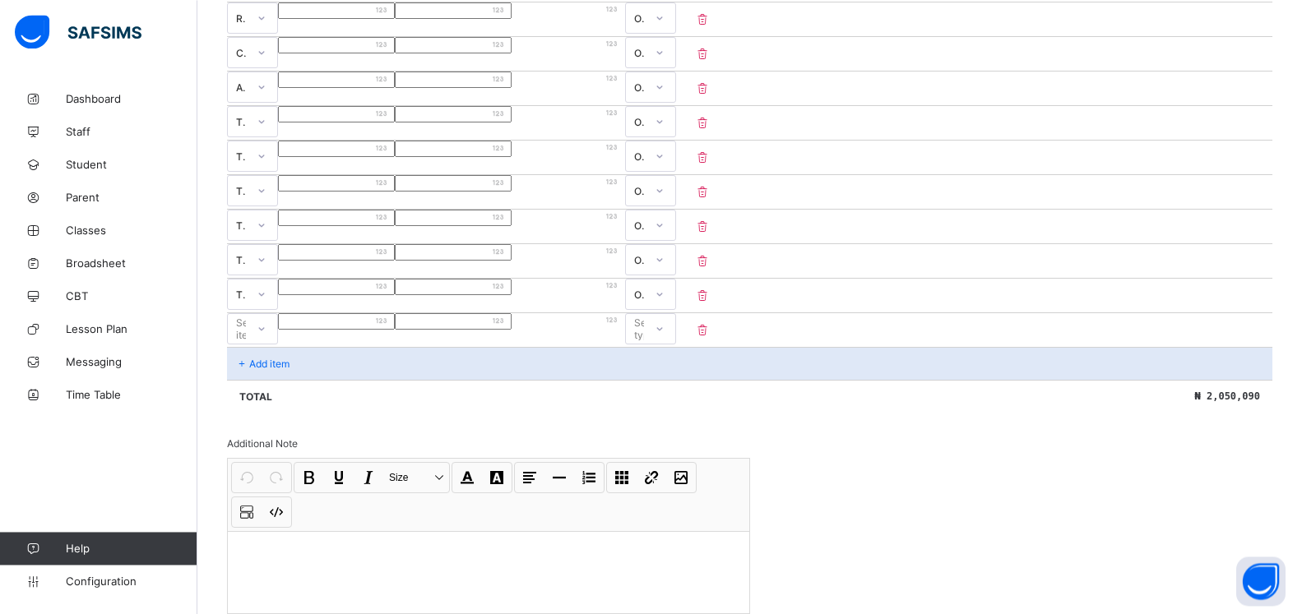
scroll to position [876, 0]
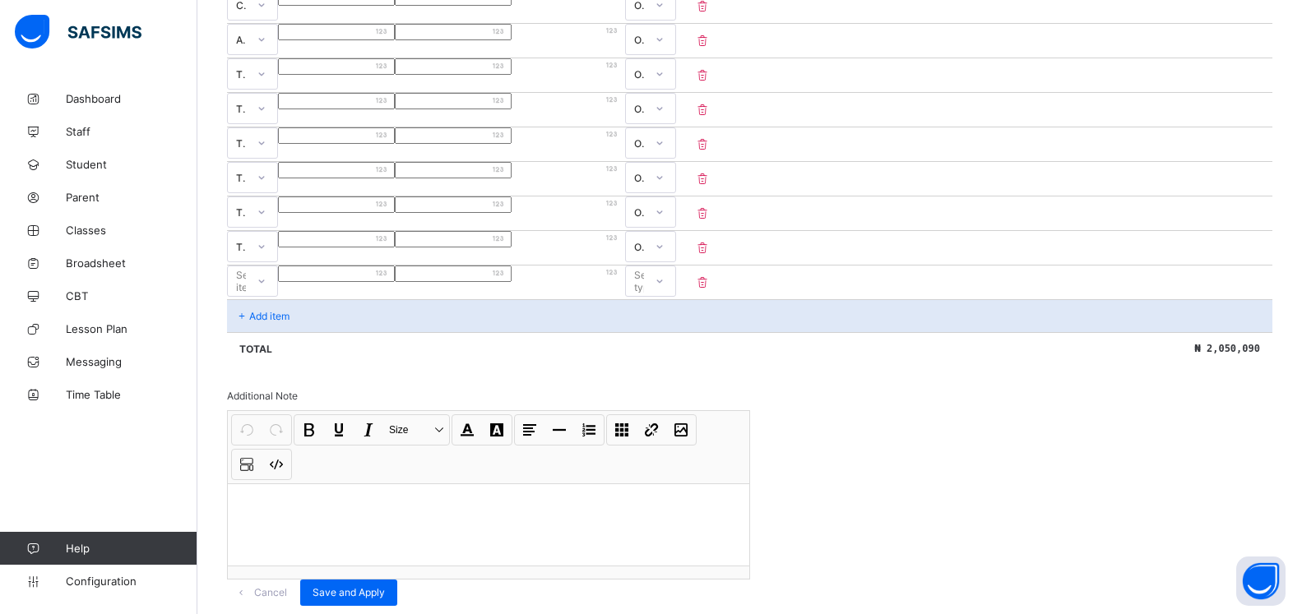
click at [261, 322] on p "Add item" at bounding box center [269, 316] width 40 height 12
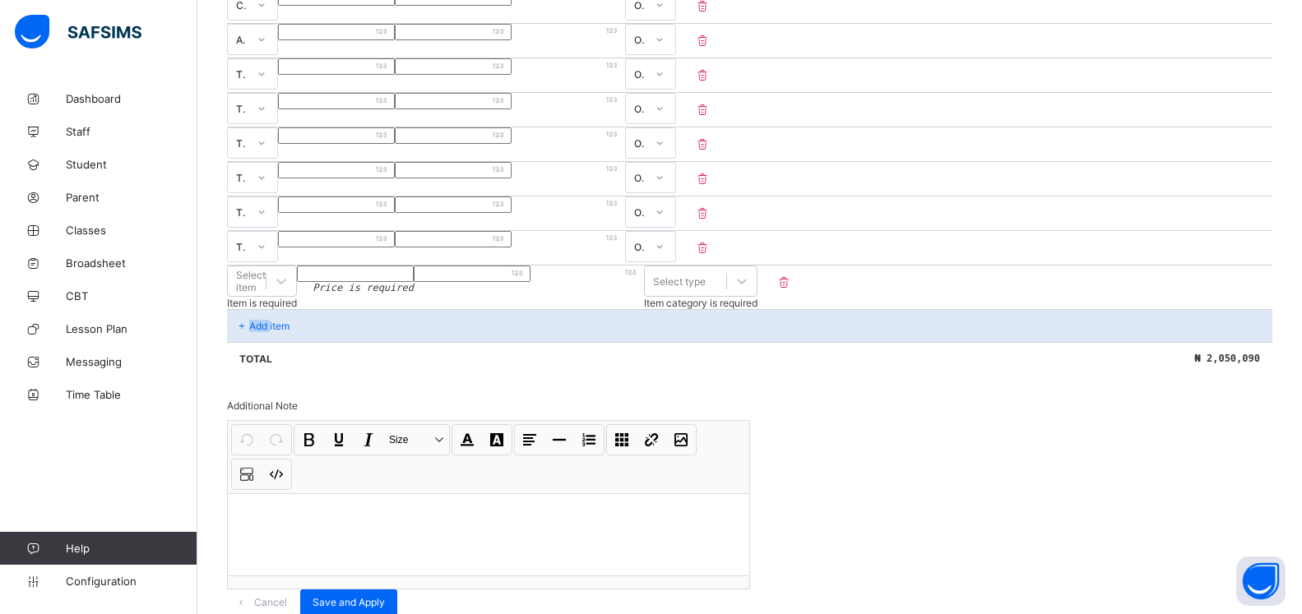
click at [261, 332] on p "Add item" at bounding box center [269, 326] width 40 height 12
click at [289, 289] on icon at bounding box center [281, 281] width 16 height 16
click at [297, 596] on div "ARREAS" at bounding box center [262, 608] width 70 height 25
click at [248, 287] on div "ARREAS" at bounding box center [242, 281] width 12 height 12
click at [266, 289] on icon at bounding box center [262, 281] width 10 height 16
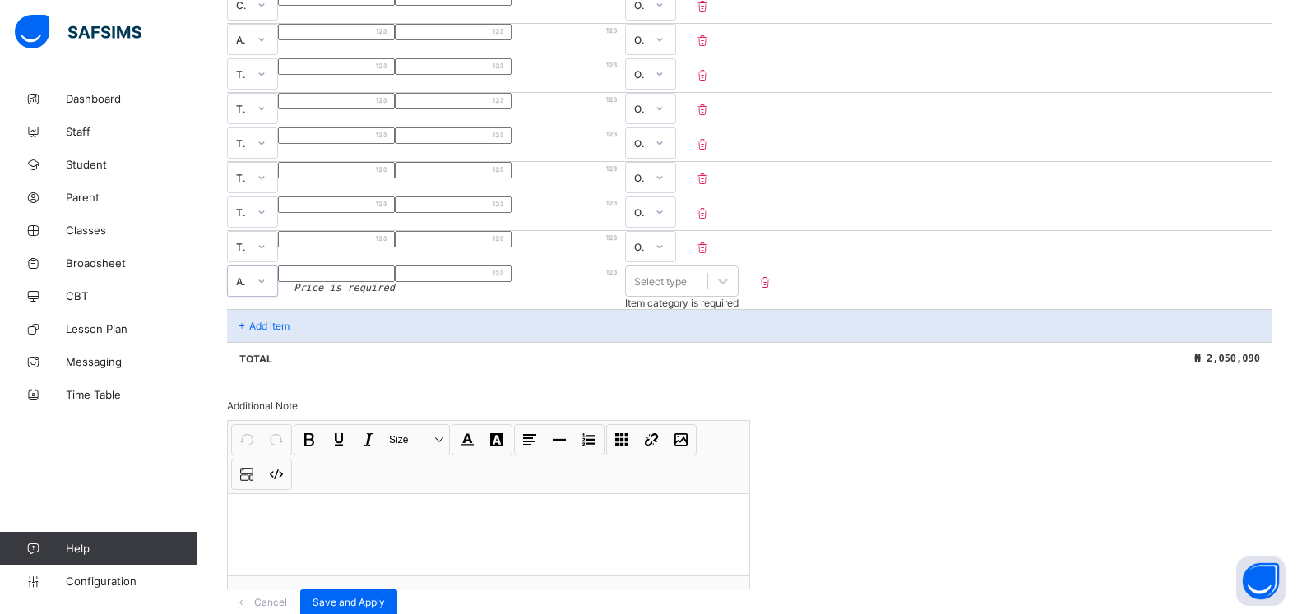
click at [266, 289] on icon at bounding box center [262, 281] width 10 height 16
click at [248, 287] on div "ARREAS" at bounding box center [242, 281] width 12 height 12
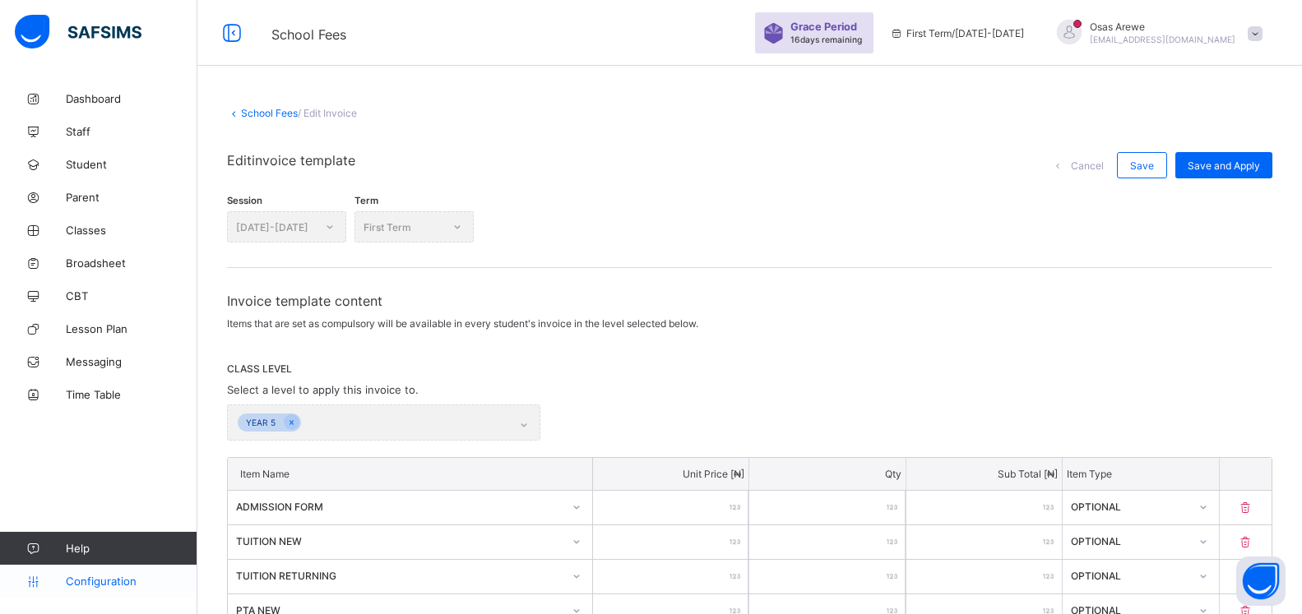
click at [91, 581] on span "Configuration" at bounding box center [131, 581] width 131 height 13
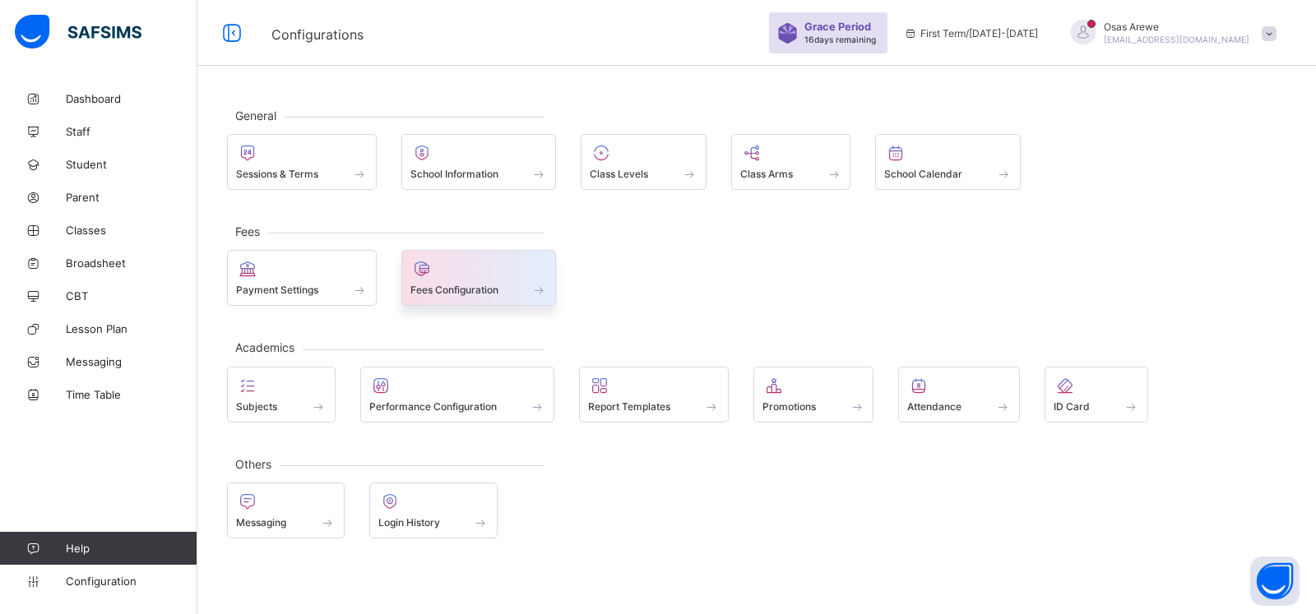
click at [475, 288] on span "Fees Configuration" at bounding box center [454, 290] width 88 height 12
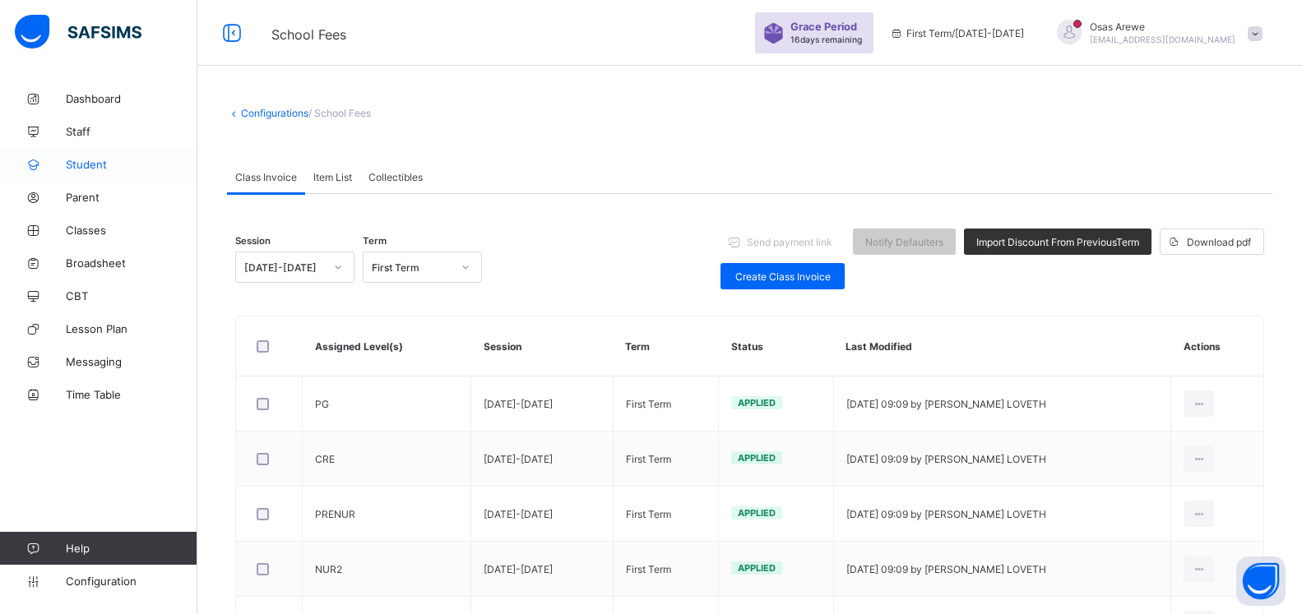
click at [109, 169] on span "Student" at bounding box center [132, 164] width 132 height 13
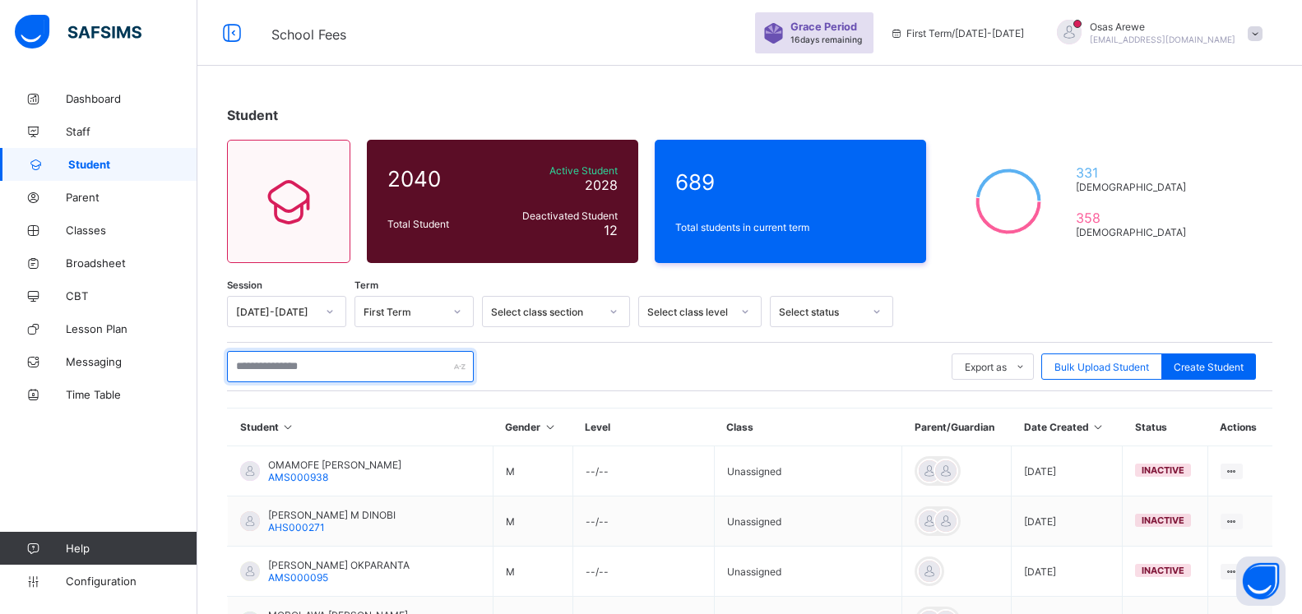
click at [344, 367] on input "text" at bounding box center [350, 366] width 247 height 31
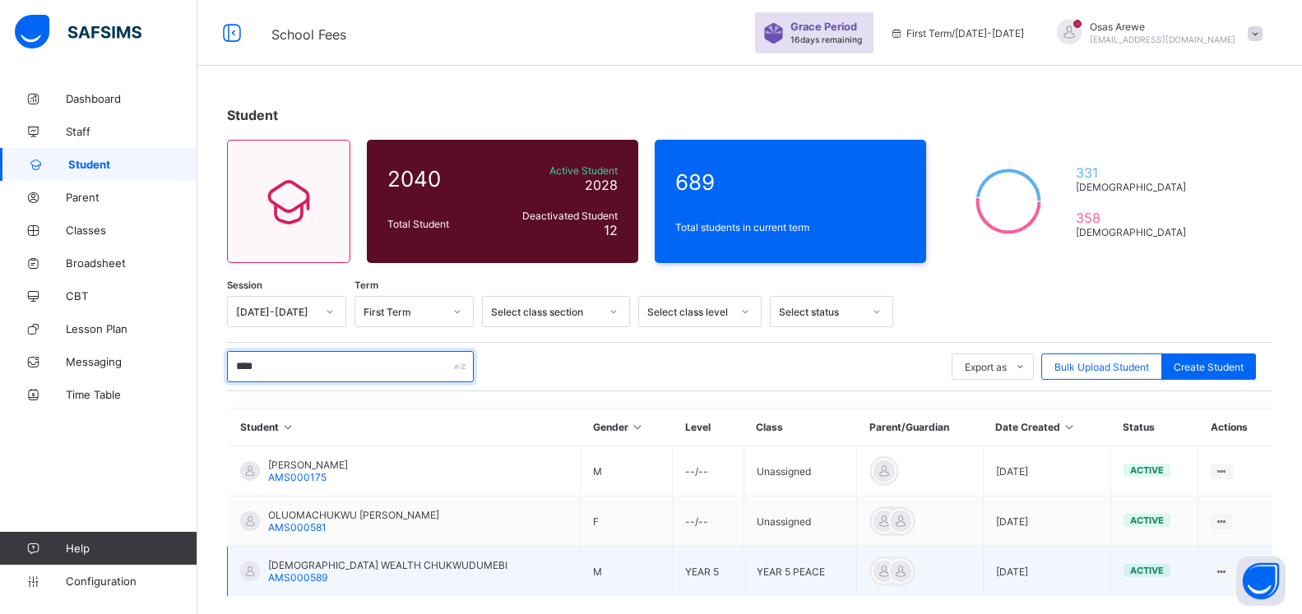
type input "****"
click at [320, 565] on span "JUDE WEALTH CHUKWUDUMEBI" at bounding box center [387, 565] width 239 height 12
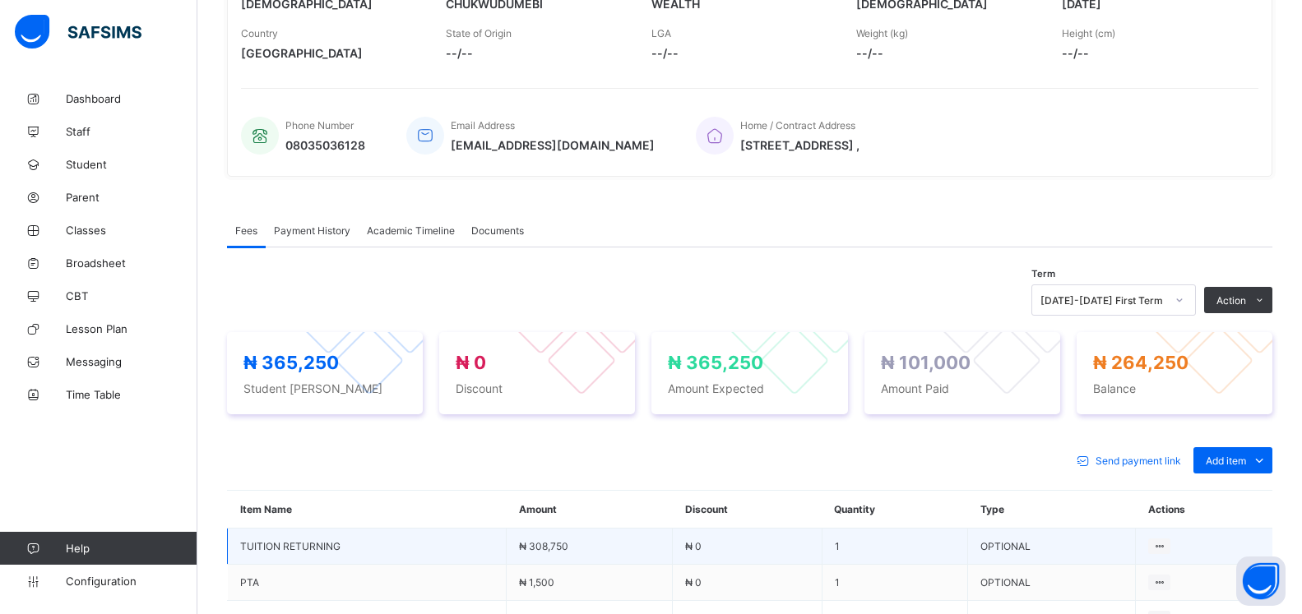
scroll to position [419, 0]
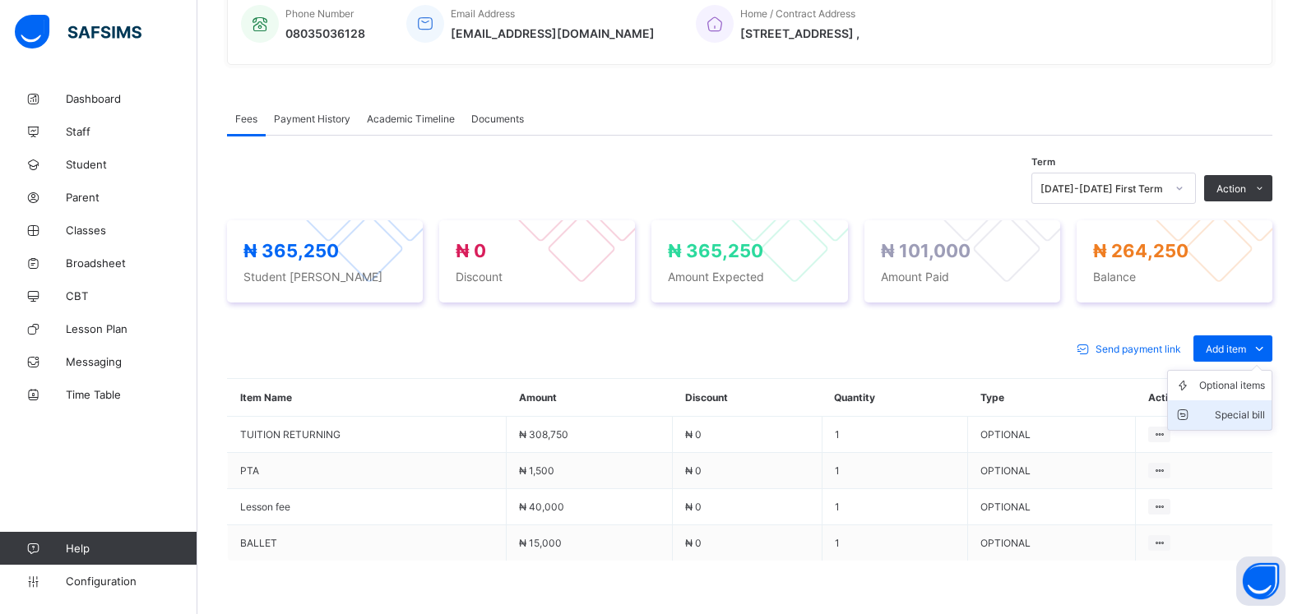
click at [1244, 414] on div "Special bill" at bounding box center [1232, 415] width 66 height 16
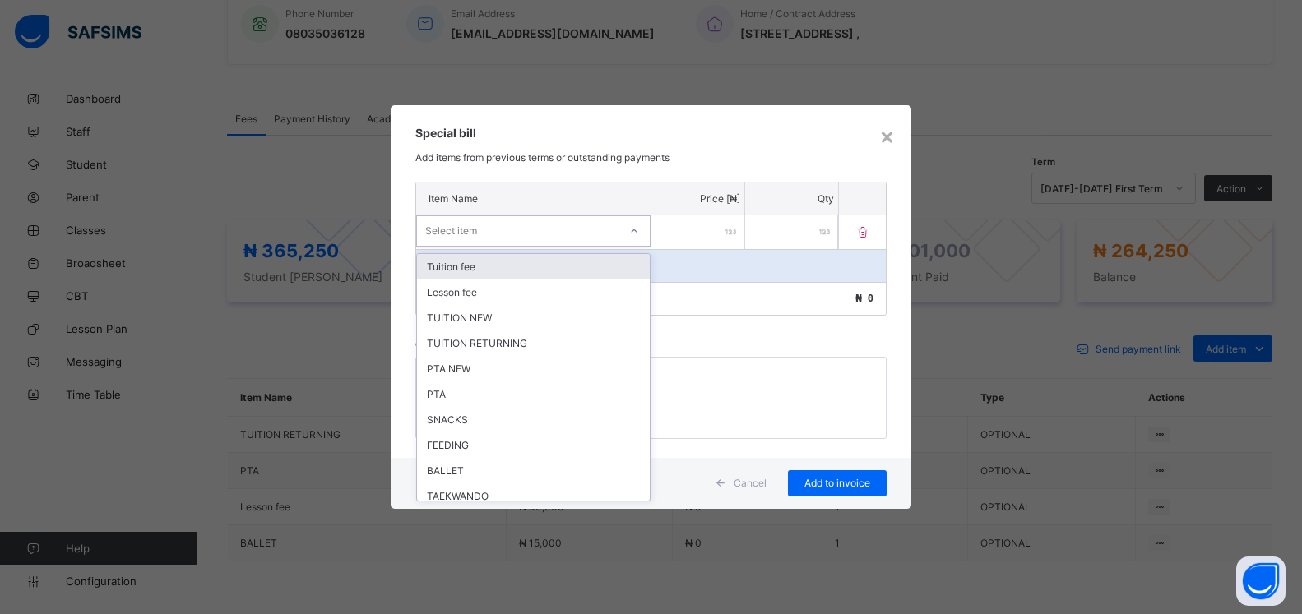
click at [616, 233] on div "Select item" at bounding box center [517, 231] width 201 height 23
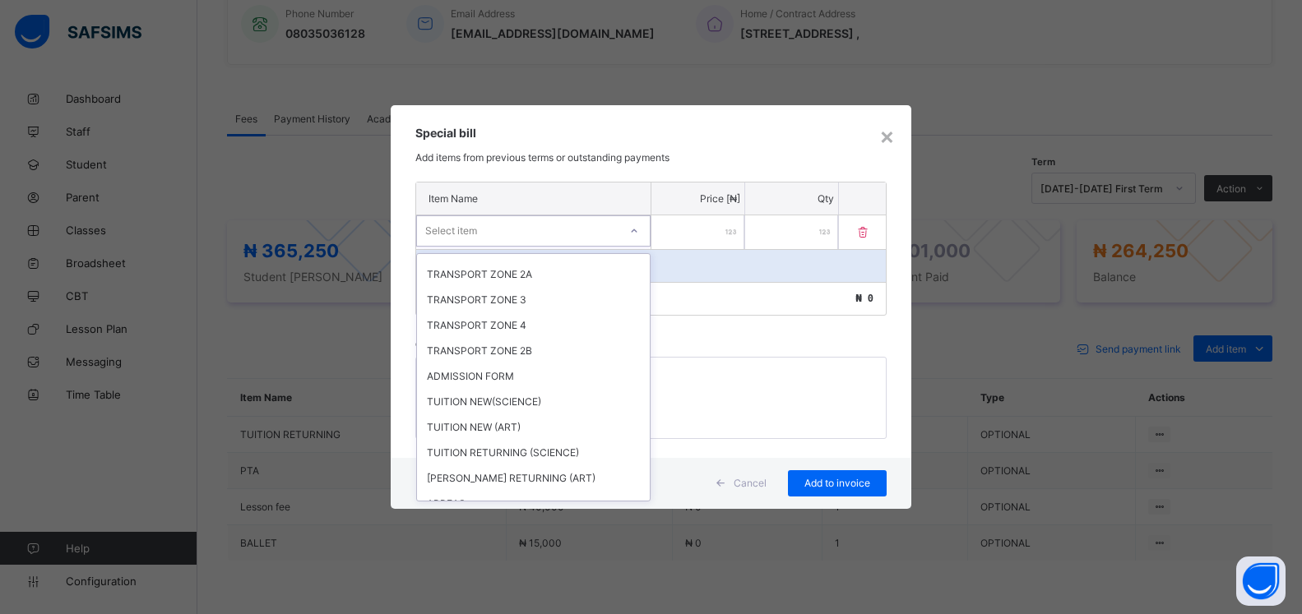
scroll to position [467, 0]
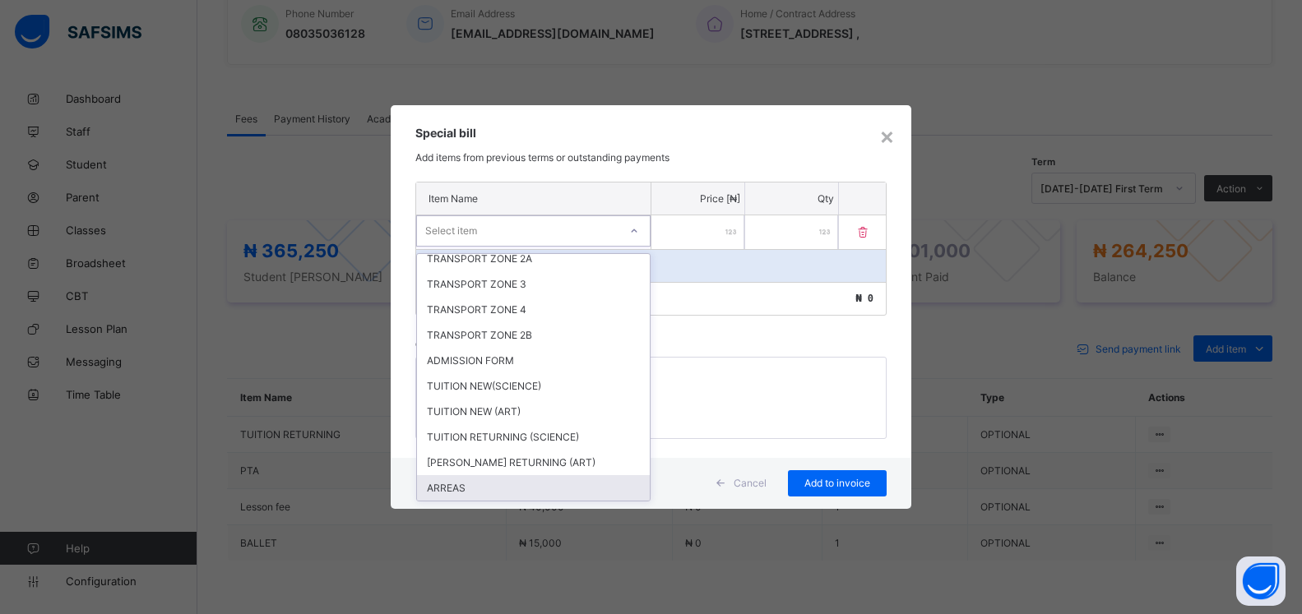
click at [455, 488] on div "ARREAS" at bounding box center [533, 487] width 233 height 25
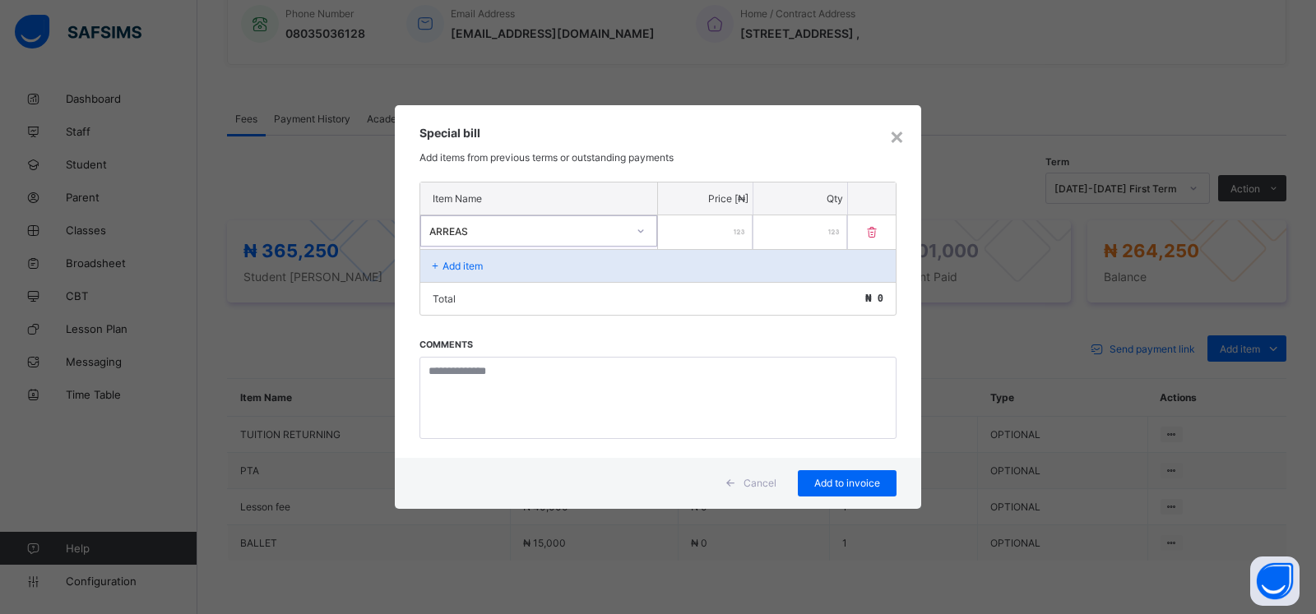
click at [738, 234] on div at bounding box center [705, 232] width 95 height 34
click at [734, 233] on div at bounding box center [705, 232] width 95 height 34
click at [741, 232] on div at bounding box center [705, 232] width 95 height 34
click at [725, 233] on input "number" at bounding box center [705, 232] width 95 height 34
type input "*****"
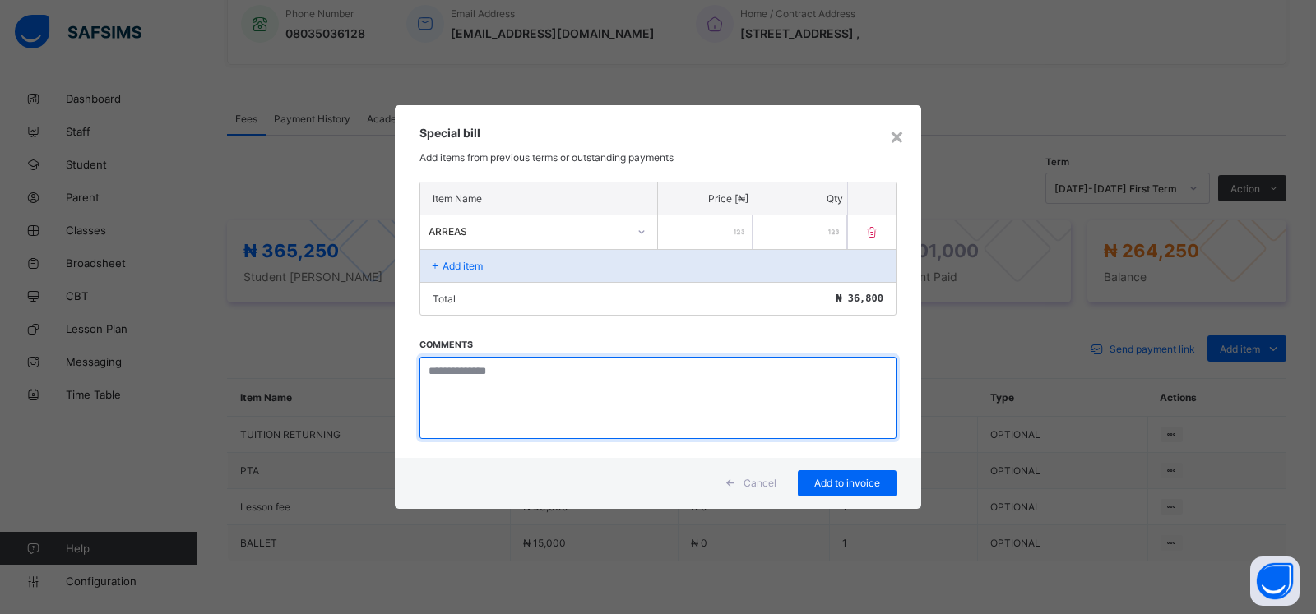
click at [447, 376] on textarea at bounding box center [657, 398] width 477 height 82
type textarea "**********"
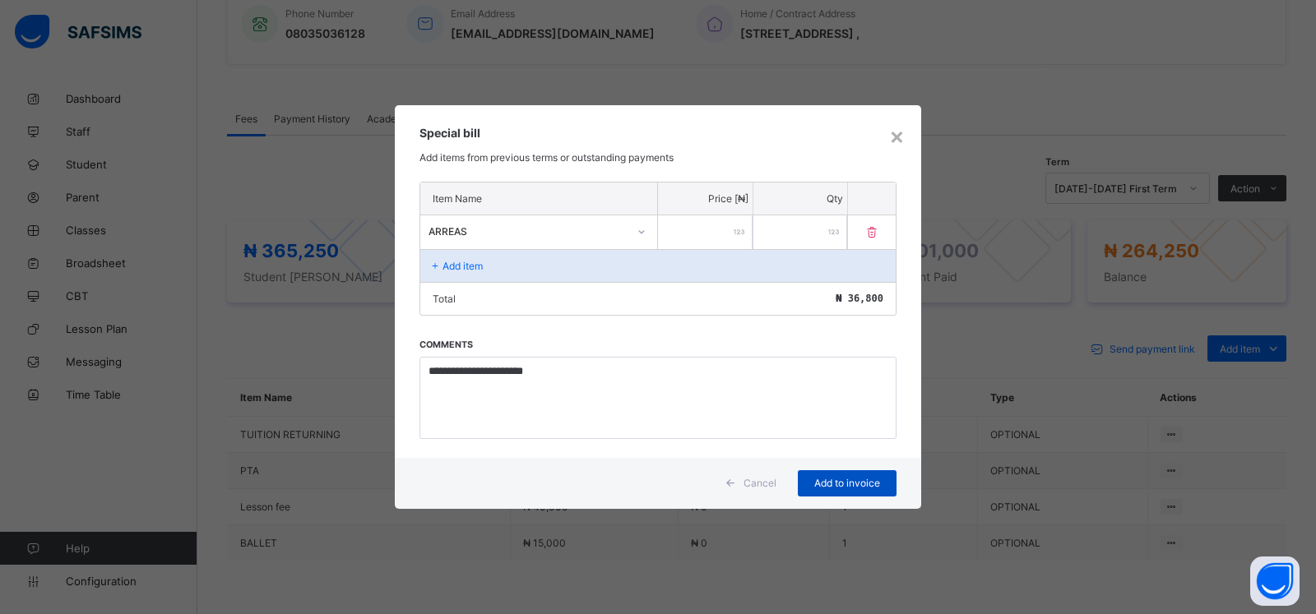
click at [839, 482] on span "Add to invoice" at bounding box center [847, 483] width 74 height 12
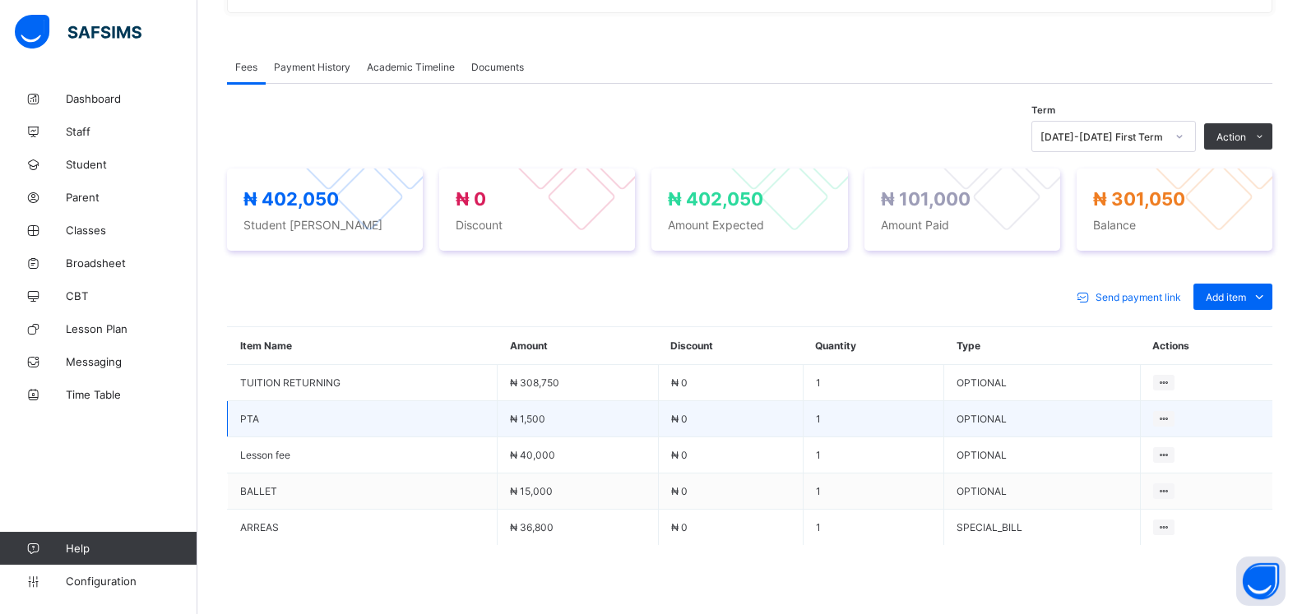
scroll to position [503, 0]
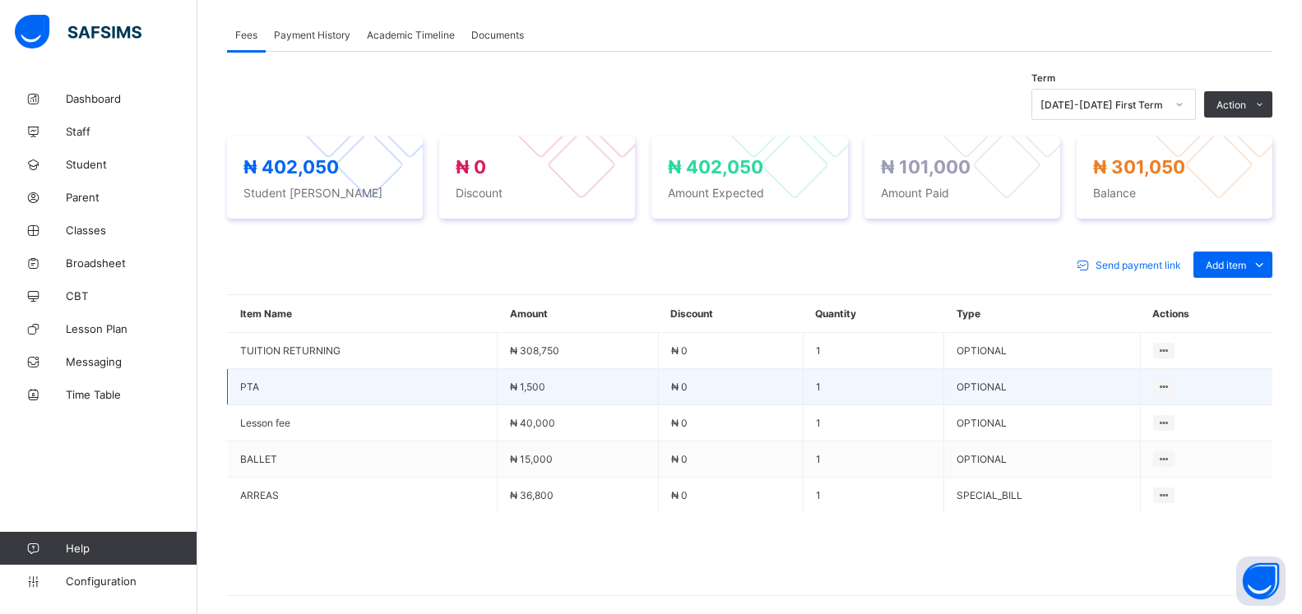
click at [759, 384] on td "₦ 0" at bounding box center [730, 387] width 145 height 36
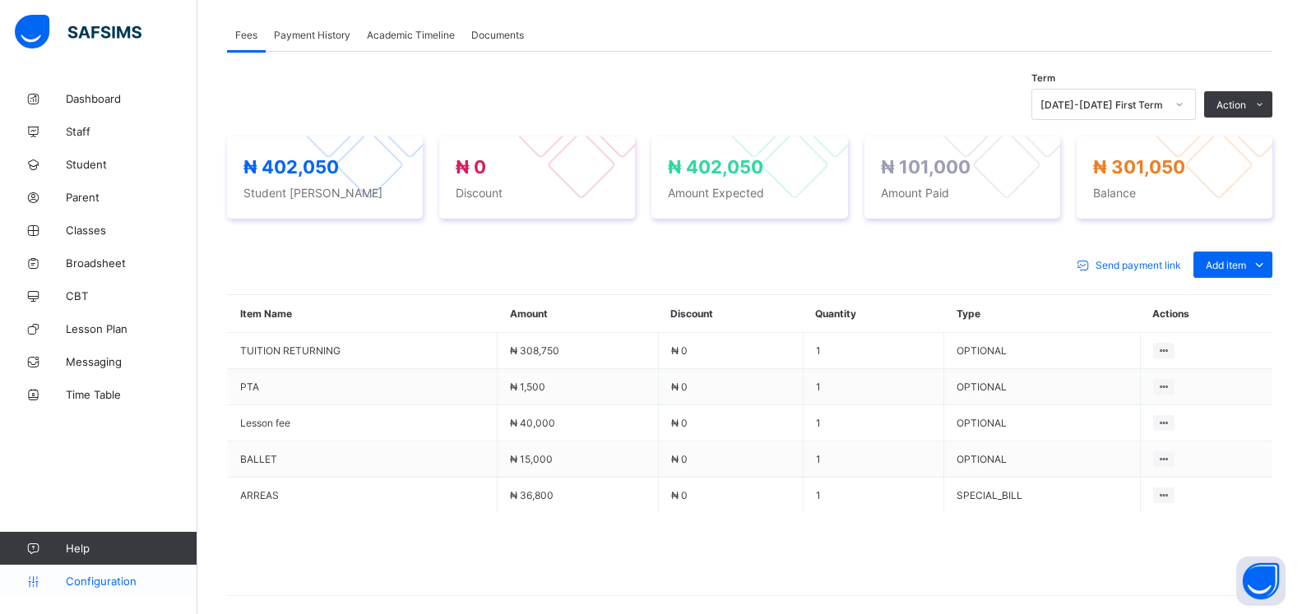
click at [73, 584] on span "Configuration" at bounding box center [131, 581] width 131 height 13
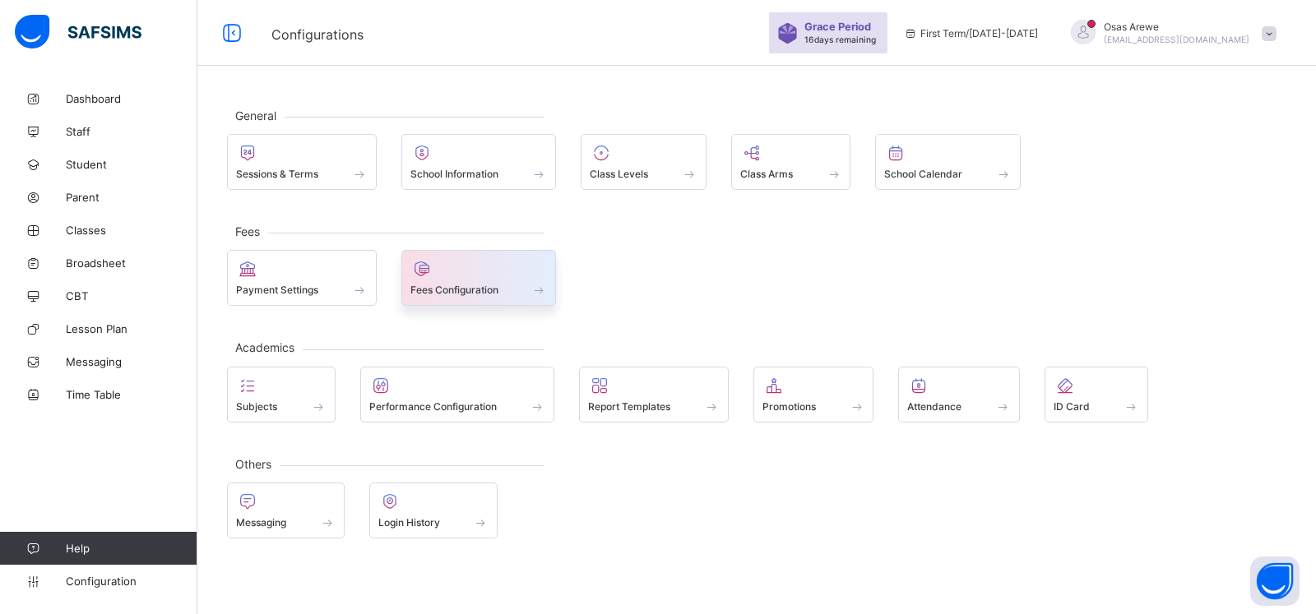
click at [470, 289] on span "Fees Configuration" at bounding box center [454, 290] width 88 height 12
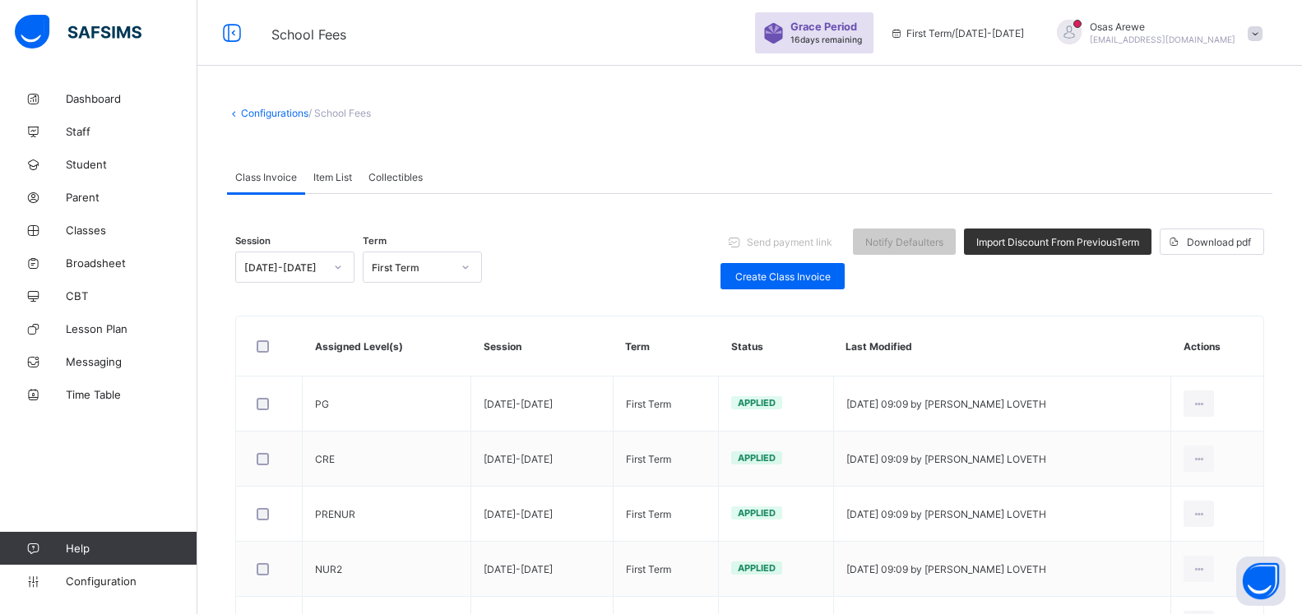
click at [325, 179] on span "Item List" at bounding box center [332, 177] width 39 height 12
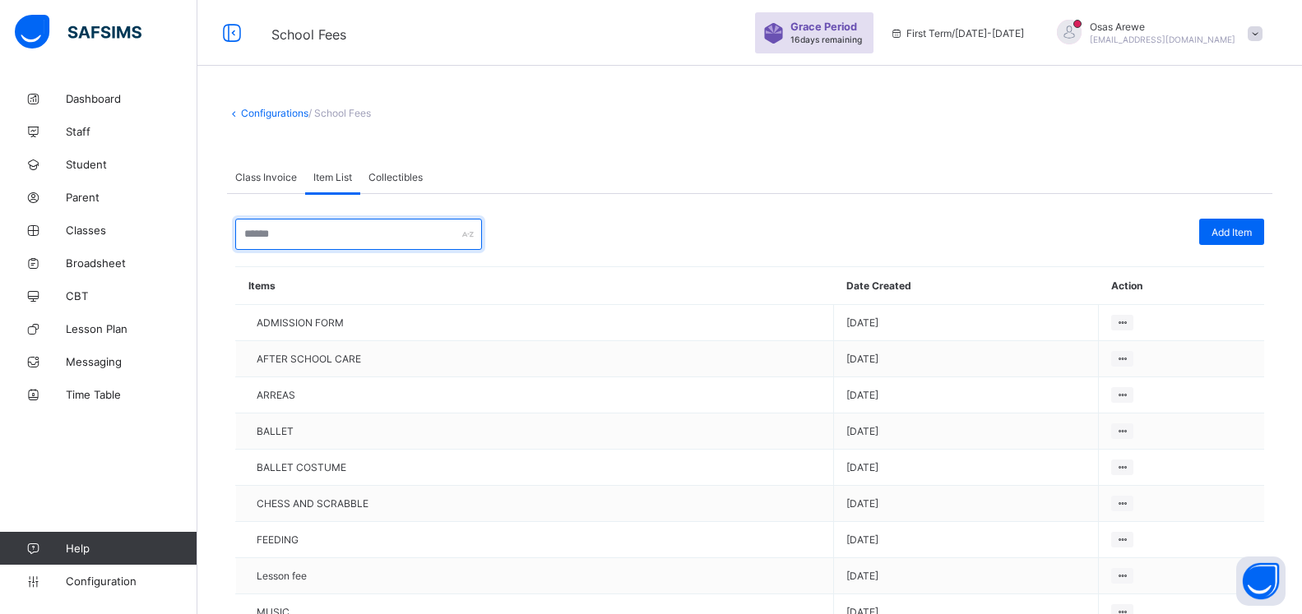
click at [353, 238] on input "text" at bounding box center [358, 234] width 247 height 31
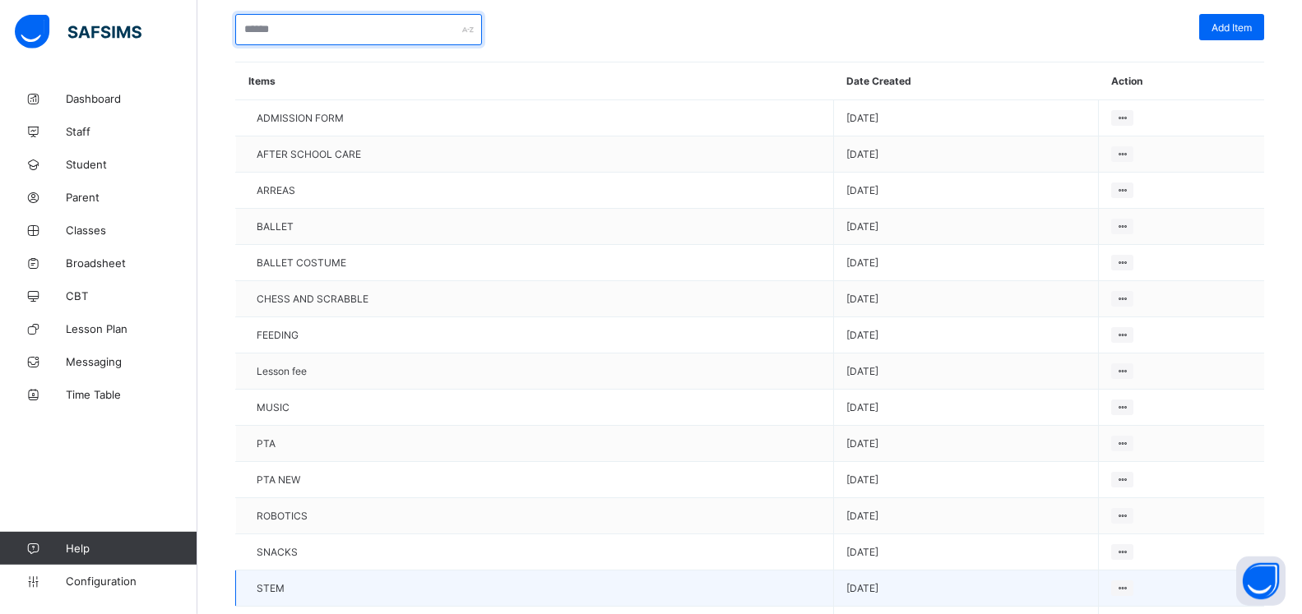
scroll to position [82, 0]
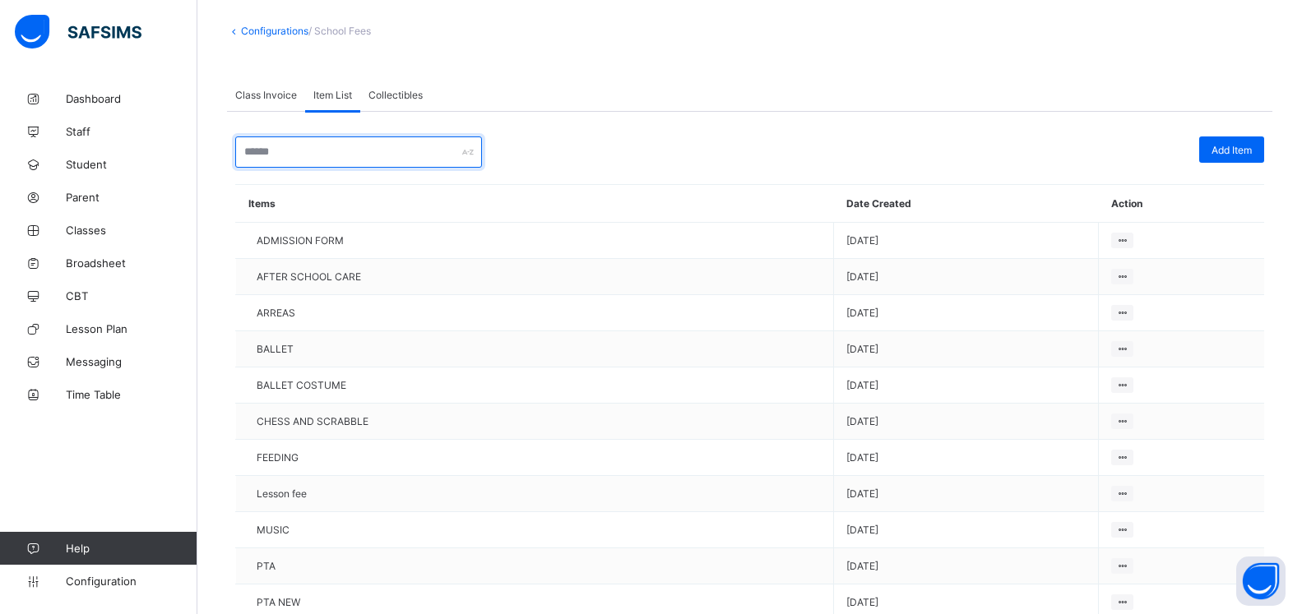
click at [340, 152] on input "text" at bounding box center [358, 152] width 247 height 31
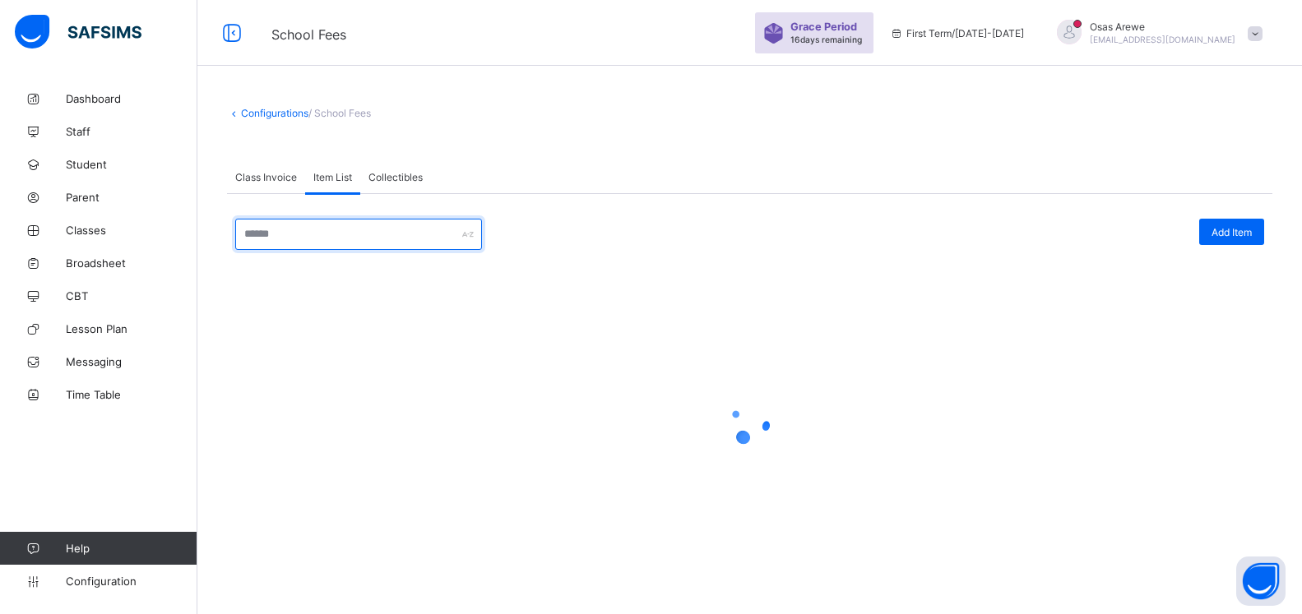
scroll to position [0, 0]
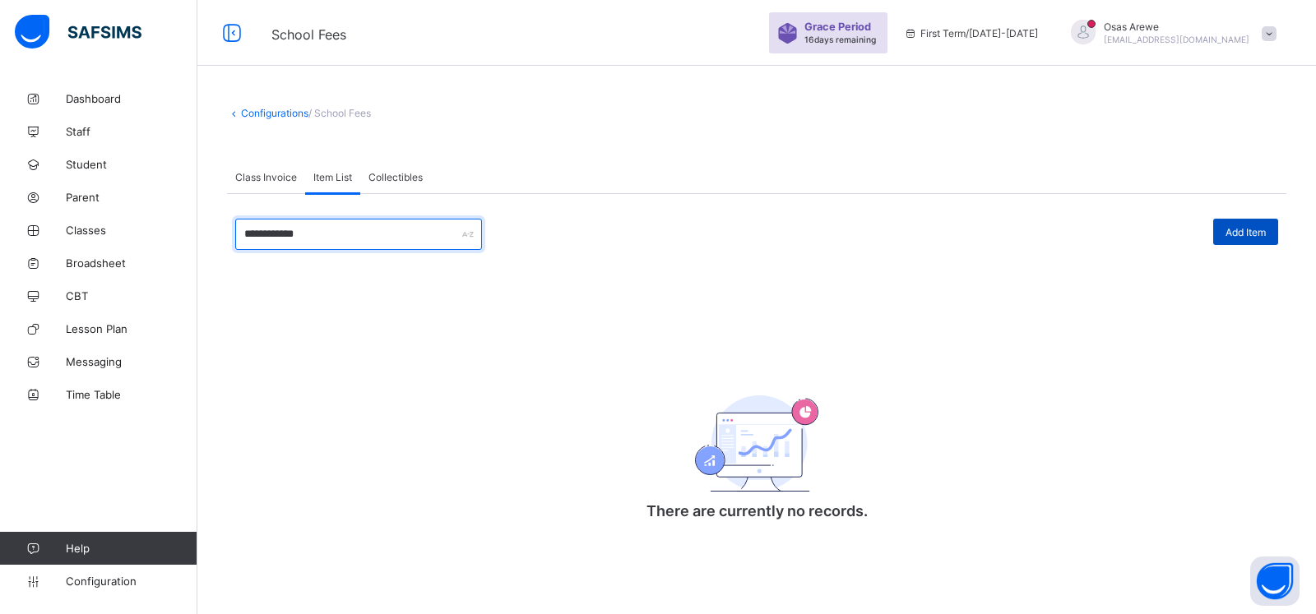
type input "**********"
click at [1248, 230] on span "Add Item" at bounding box center [1245, 232] width 40 height 12
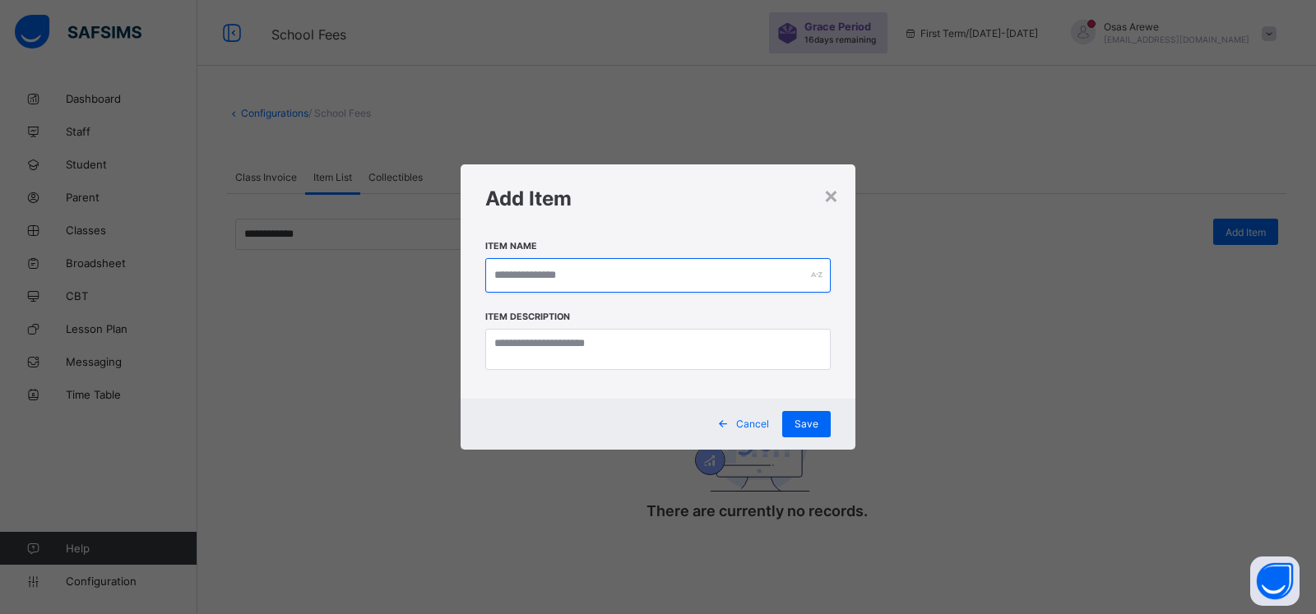
click at [507, 273] on input "text" at bounding box center [657, 275] width 345 height 35
type input "**********"
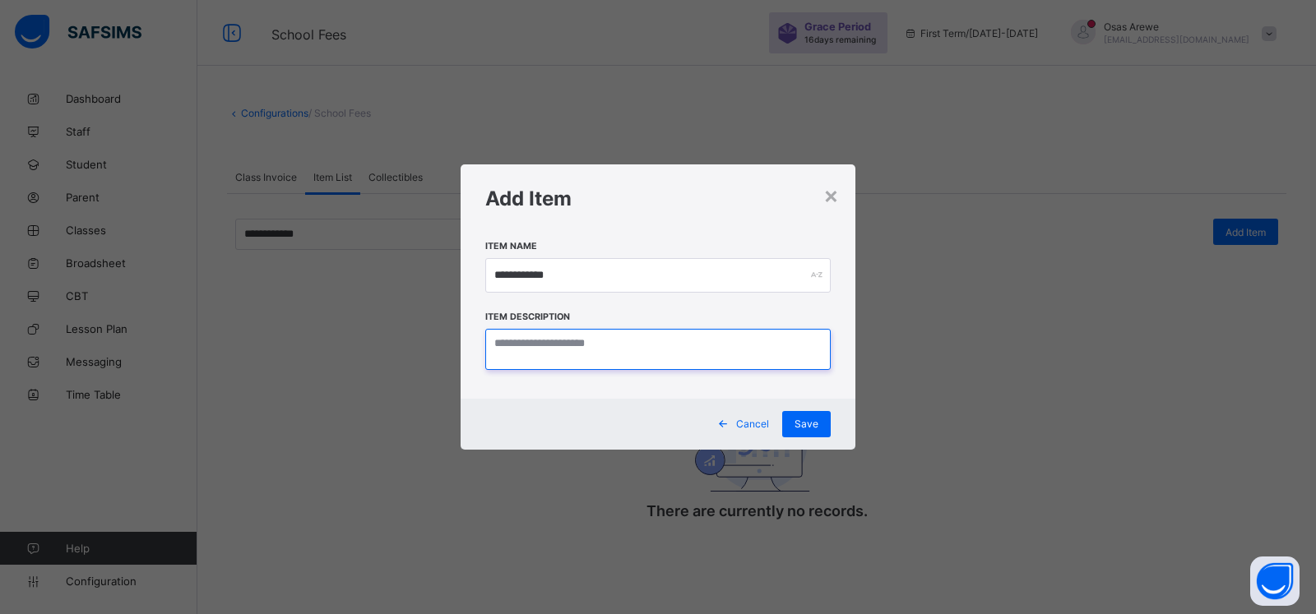
click at [517, 337] on textarea at bounding box center [657, 349] width 345 height 41
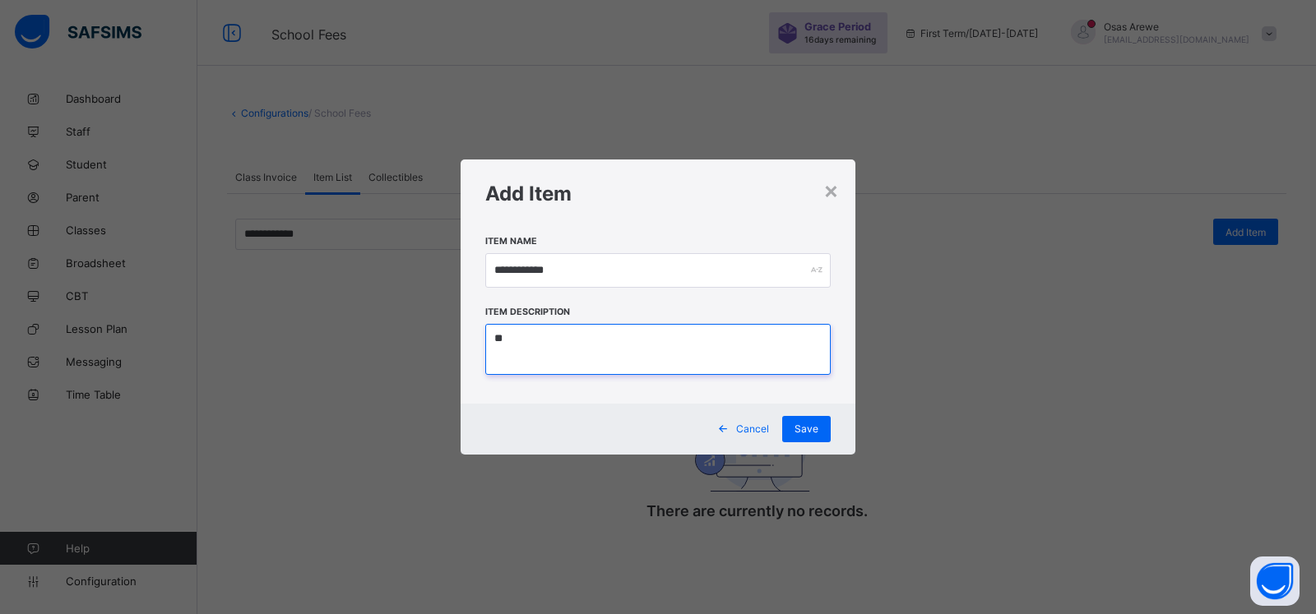
type textarea "*"
type textarea "**********"
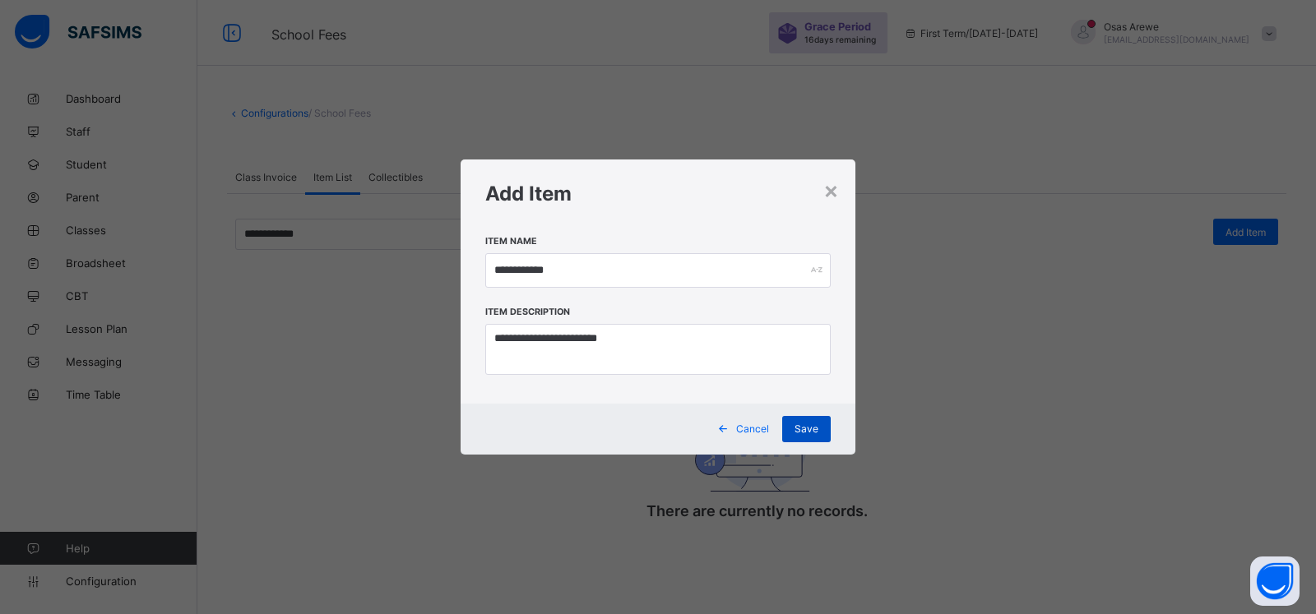
click at [804, 428] on span "Save" at bounding box center [806, 429] width 24 height 12
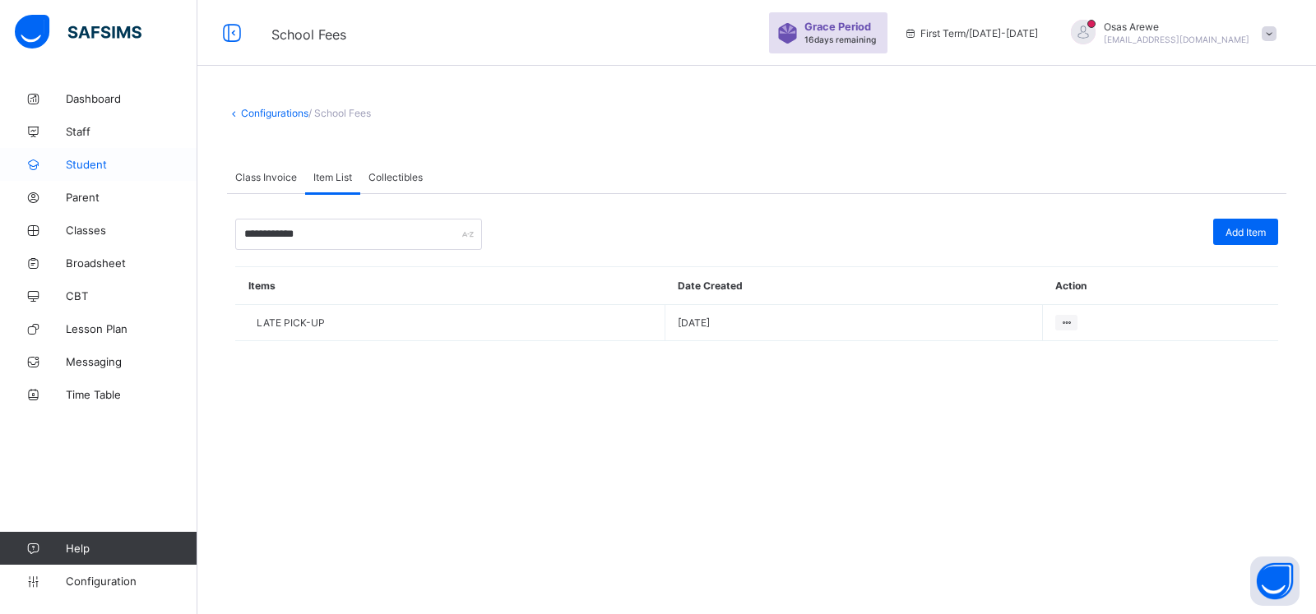
click at [82, 169] on span "Student" at bounding box center [132, 164] width 132 height 13
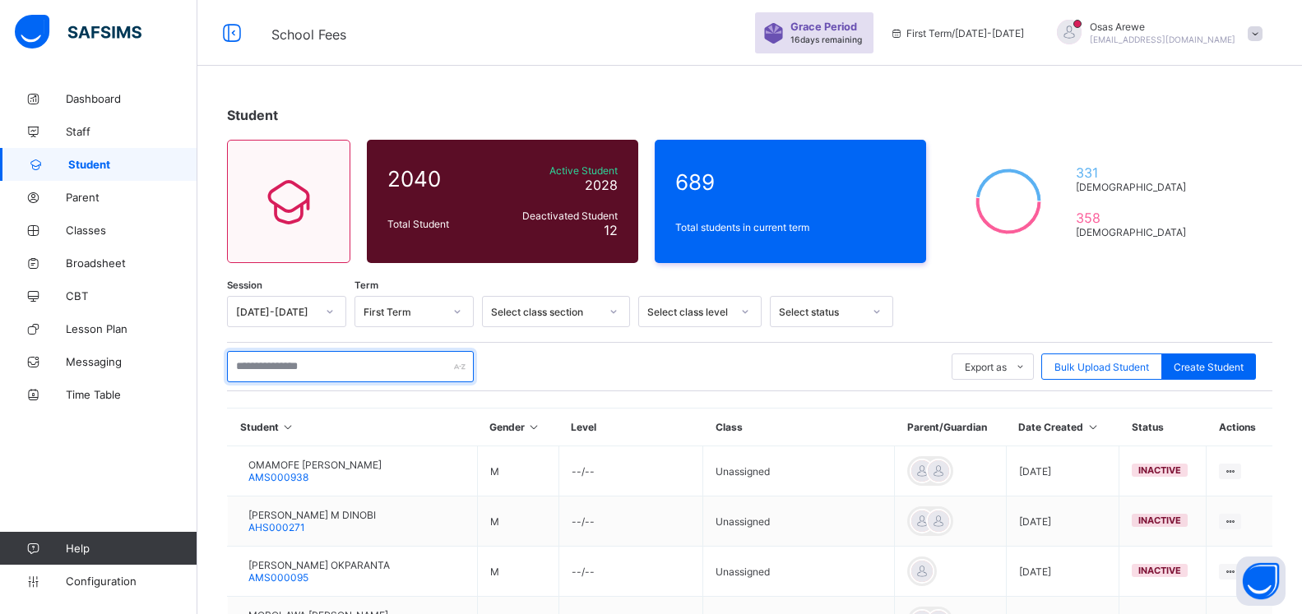
click at [356, 364] on input "text" at bounding box center [350, 366] width 247 height 31
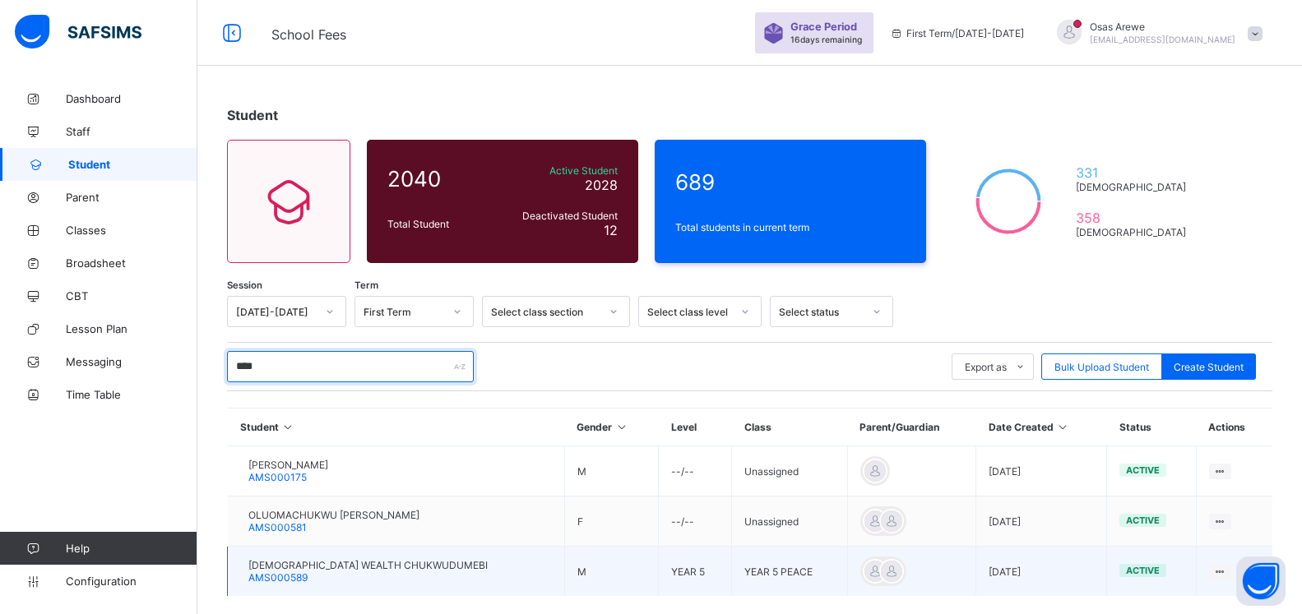
type input "****"
click at [294, 560] on span "JUDE WEALTH CHUKWUDUMEBI" at bounding box center [367, 565] width 239 height 12
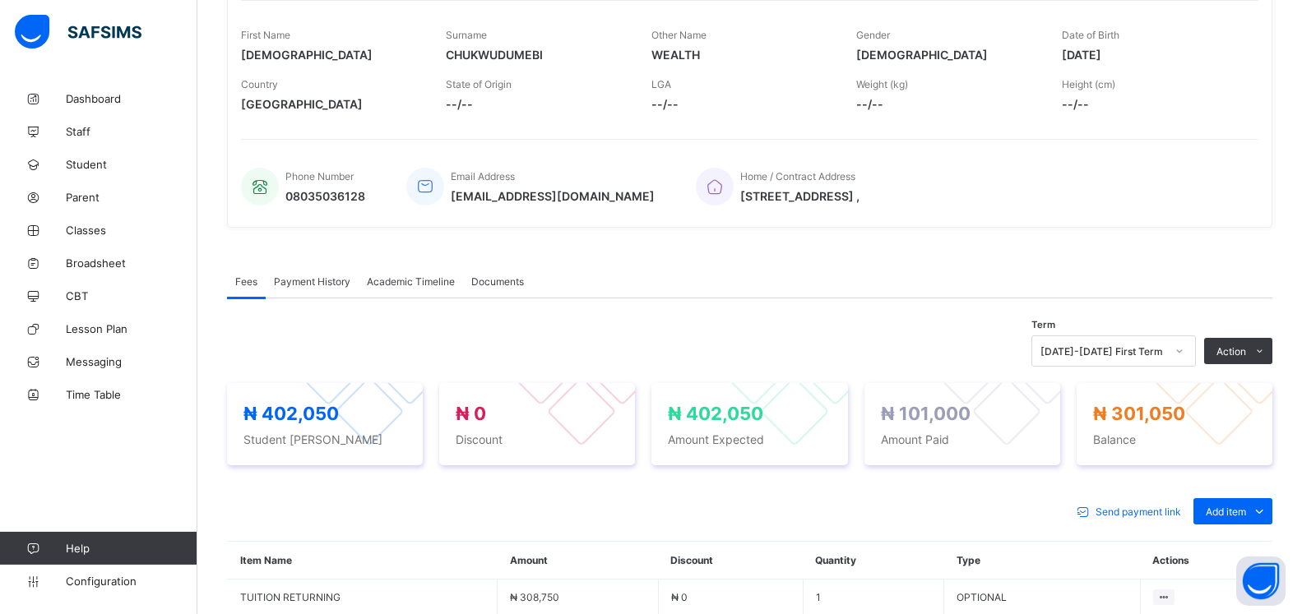
scroll to position [576, 0]
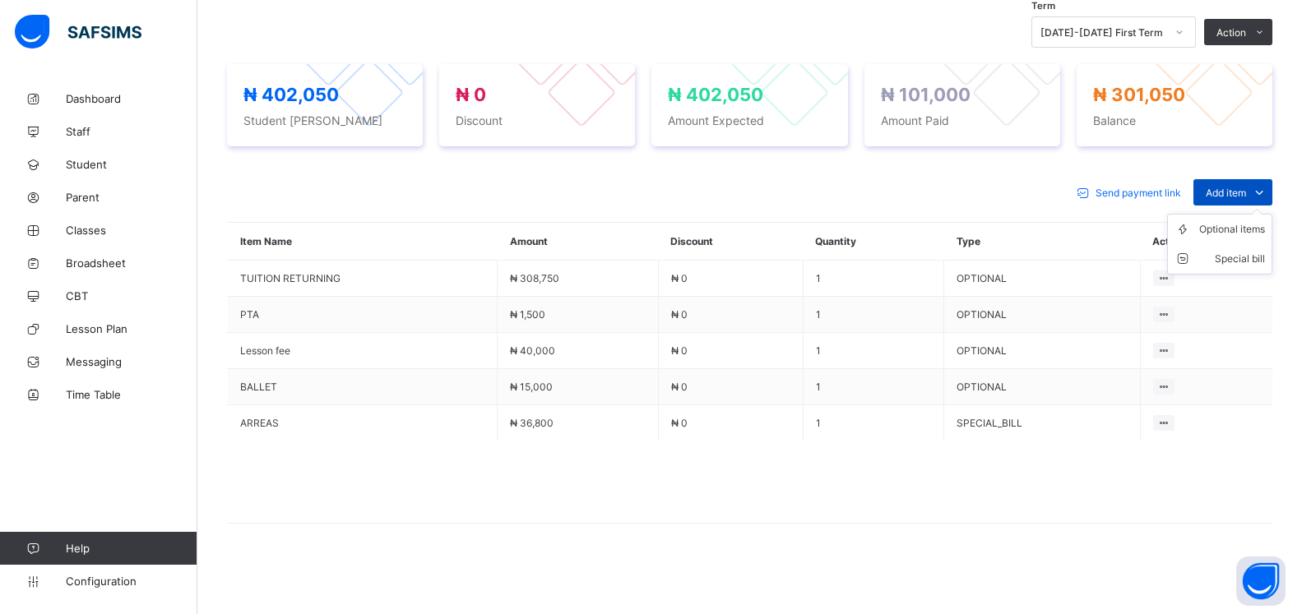
click at [1233, 191] on span "Add item" at bounding box center [1226, 193] width 40 height 12
click at [1252, 262] on div "Special bill" at bounding box center [1232, 259] width 66 height 16
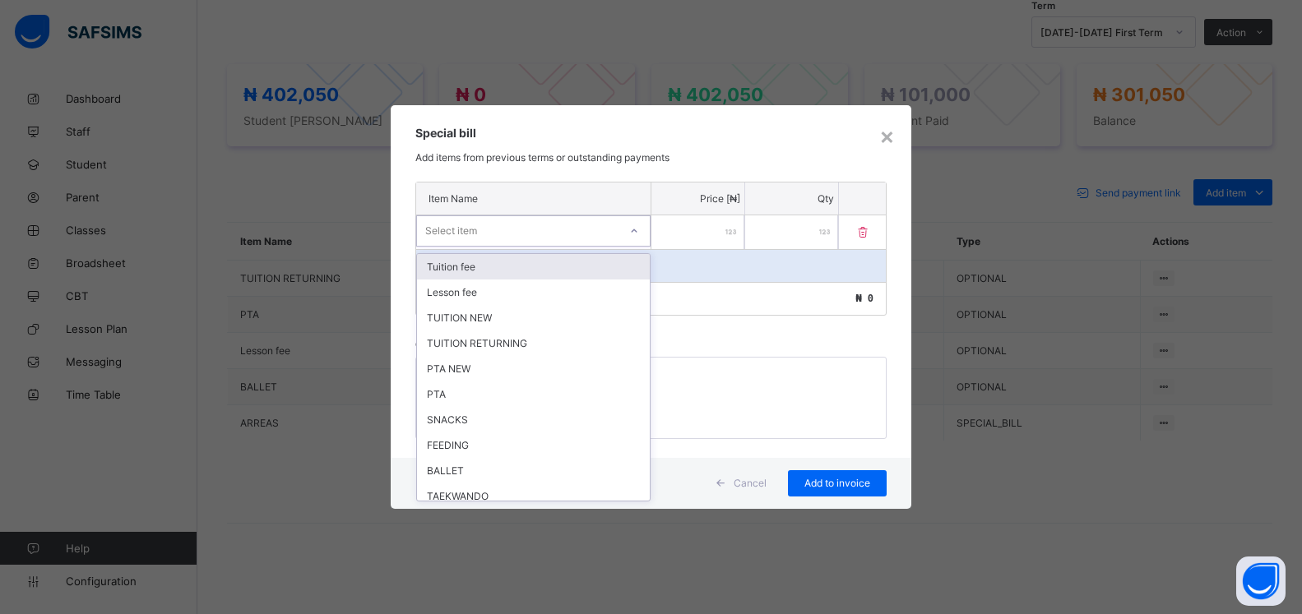
click at [443, 231] on div "Select item" at bounding box center [451, 230] width 52 height 31
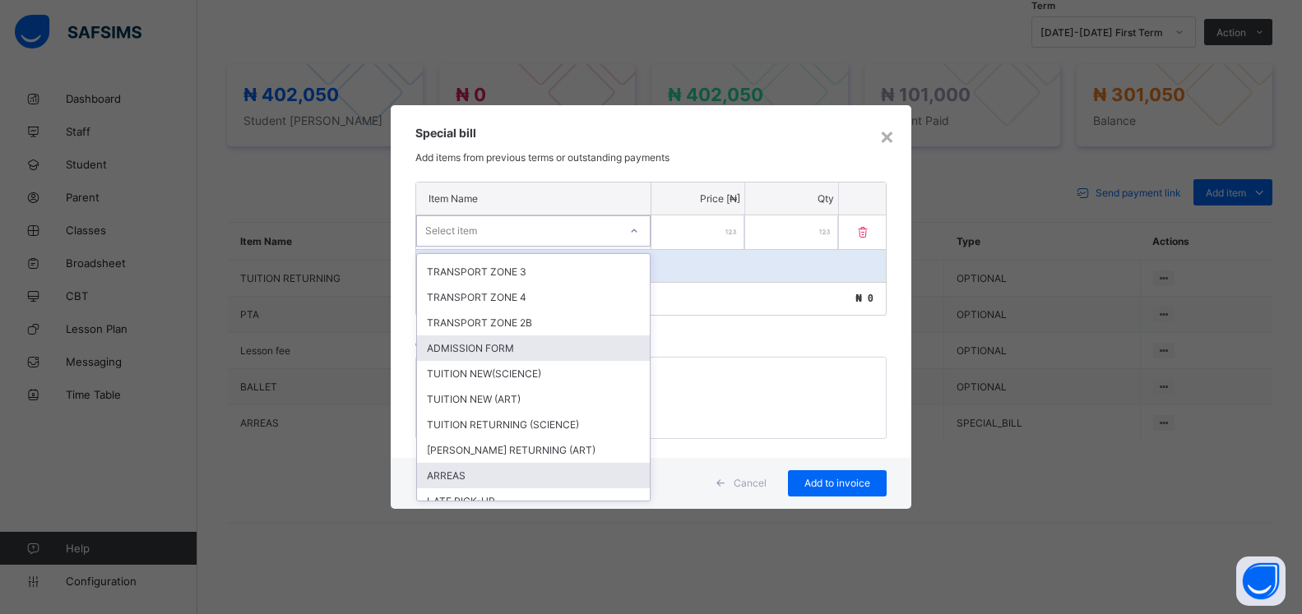
scroll to position [493, 0]
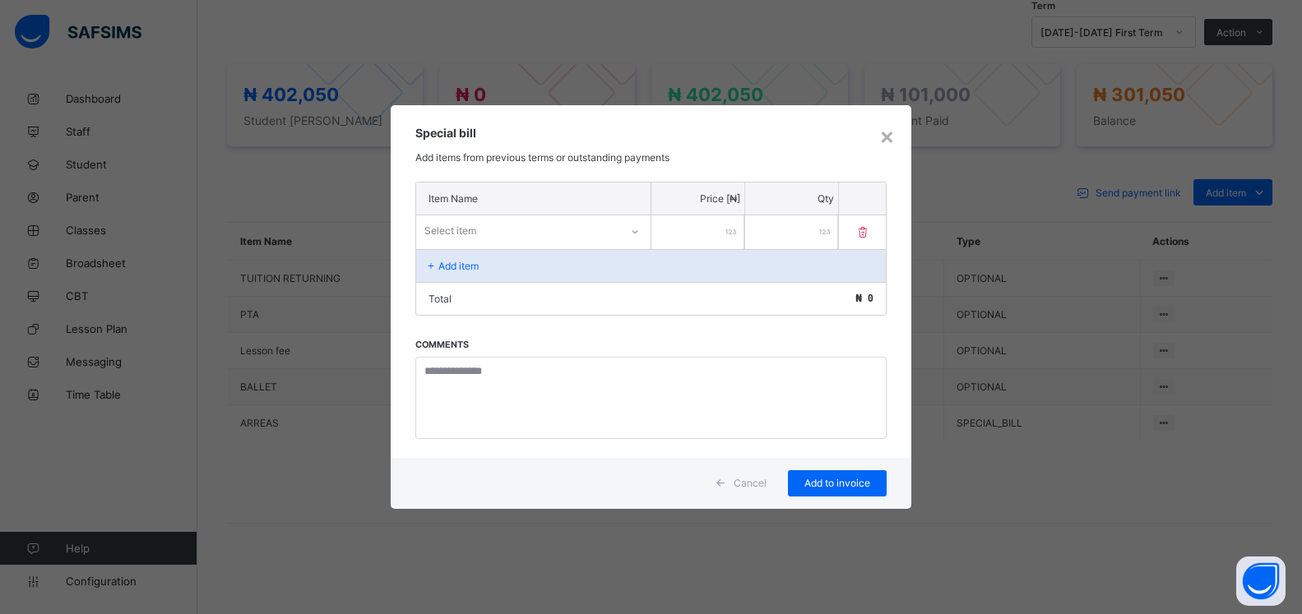
drag, startPoint x: 678, startPoint y: 528, endPoint x: 810, endPoint y: 327, distance: 240.0
click at [680, 526] on div "× Special bill Add items from previous terms or outstanding payments Item Name …" at bounding box center [651, 307] width 1302 height 614
click at [888, 138] on div "×" at bounding box center [887, 136] width 16 height 28
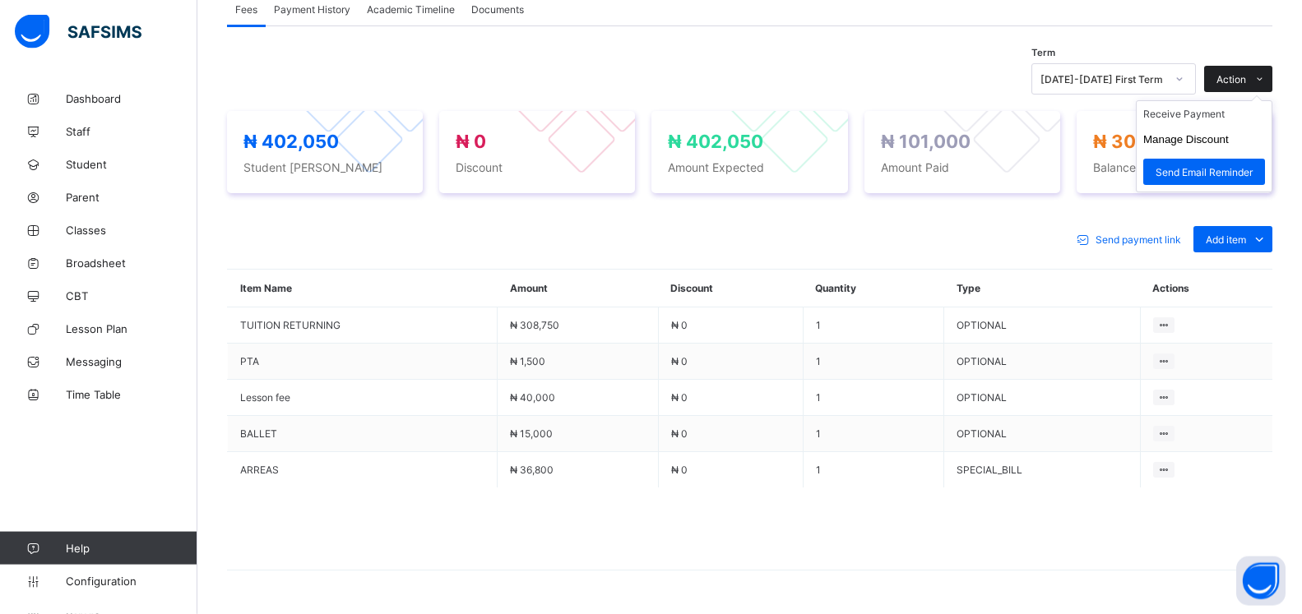
scroll to position [492, 0]
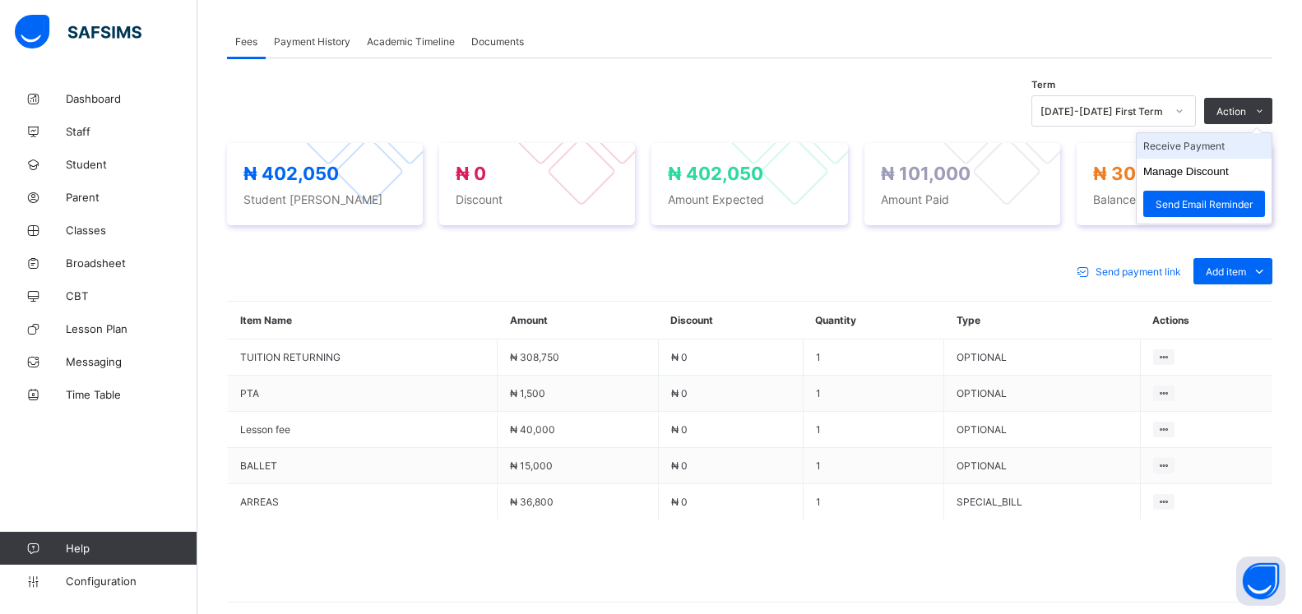
click at [1195, 152] on li "Receive Payment" at bounding box center [1204, 145] width 135 height 25
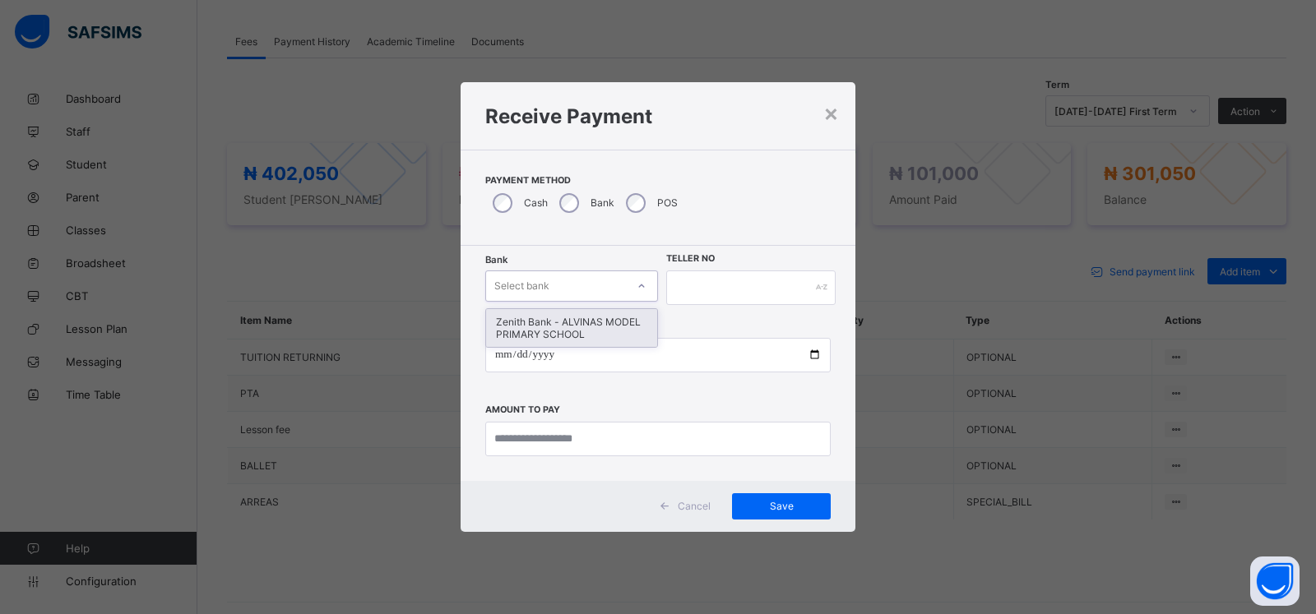
click at [553, 287] on div "Select bank" at bounding box center [556, 286] width 140 height 23
drag, startPoint x: 545, startPoint y: 334, endPoint x: 739, endPoint y: 305, distance: 195.4
click at [555, 331] on div "Zenith Bank - ALVINAS MODEL PRIMARY SCHOOL" at bounding box center [571, 328] width 171 height 38
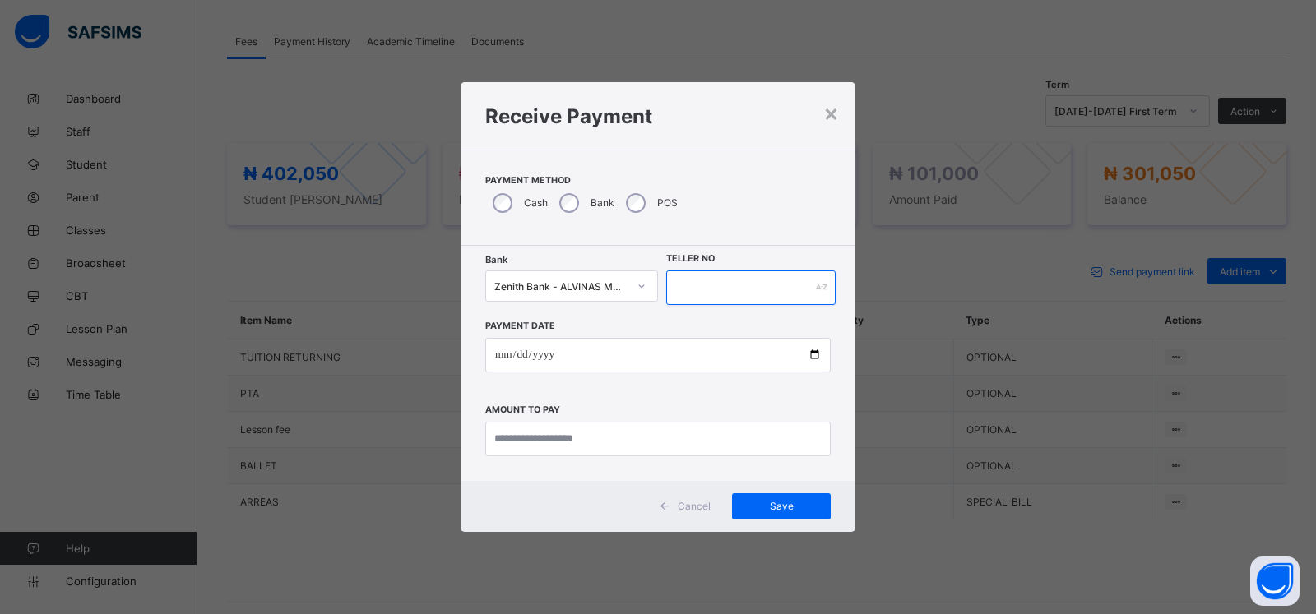
click at [726, 291] on input "text" at bounding box center [750, 288] width 169 height 35
type input "********"
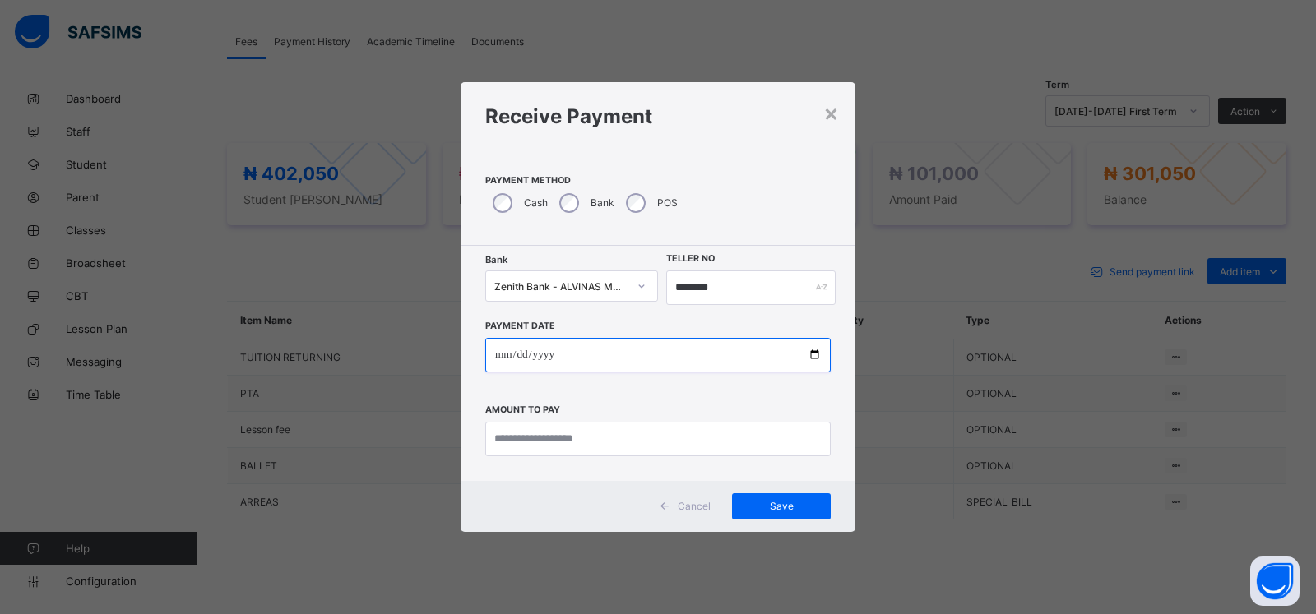
click at [504, 354] on input "date" at bounding box center [657, 355] width 345 height 35
type input "**********"
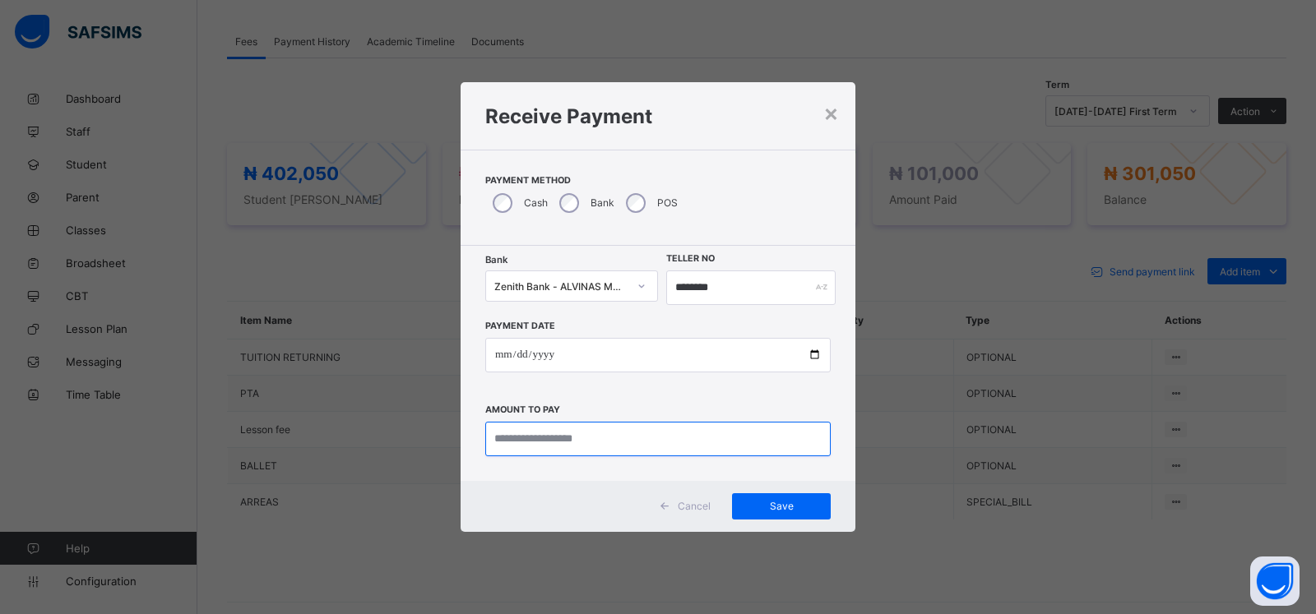
click at [517, 433] on input "currency" at bounding box center [657, 439] width 345 height 35
type input "********"
click at [787, 507] on span "Save" at bounding box center [781, 506] width 74 height 12
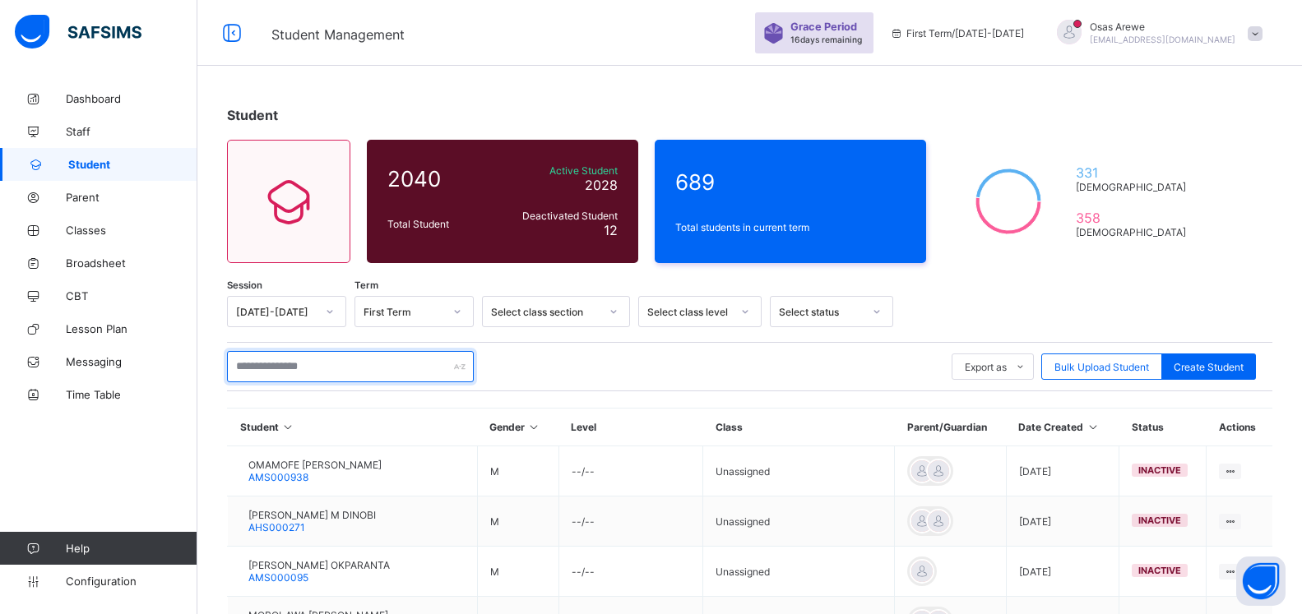
click at [358, 377] on input "text" at bounding box center [350, 366] width 247 height 31
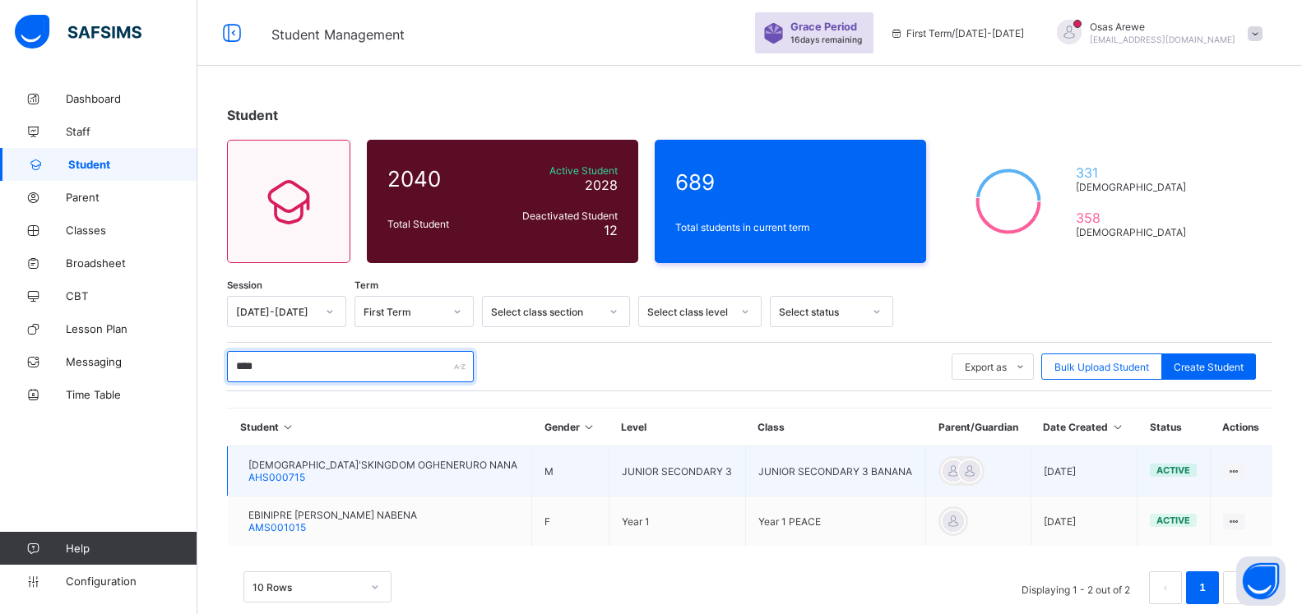
type input "****"
click at [303, 460] on span "GOD'SKINGDOM OGHENERURO NANA" at bounding box center [382, 465] width 269 height 12
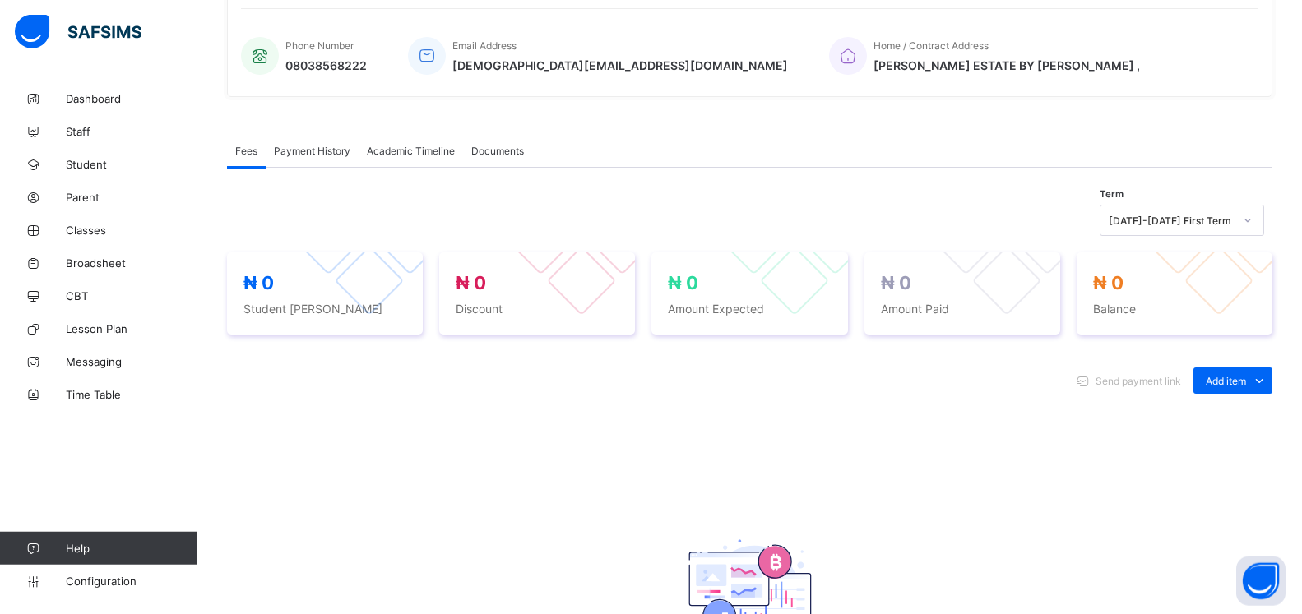
scroll to position [419, 0]
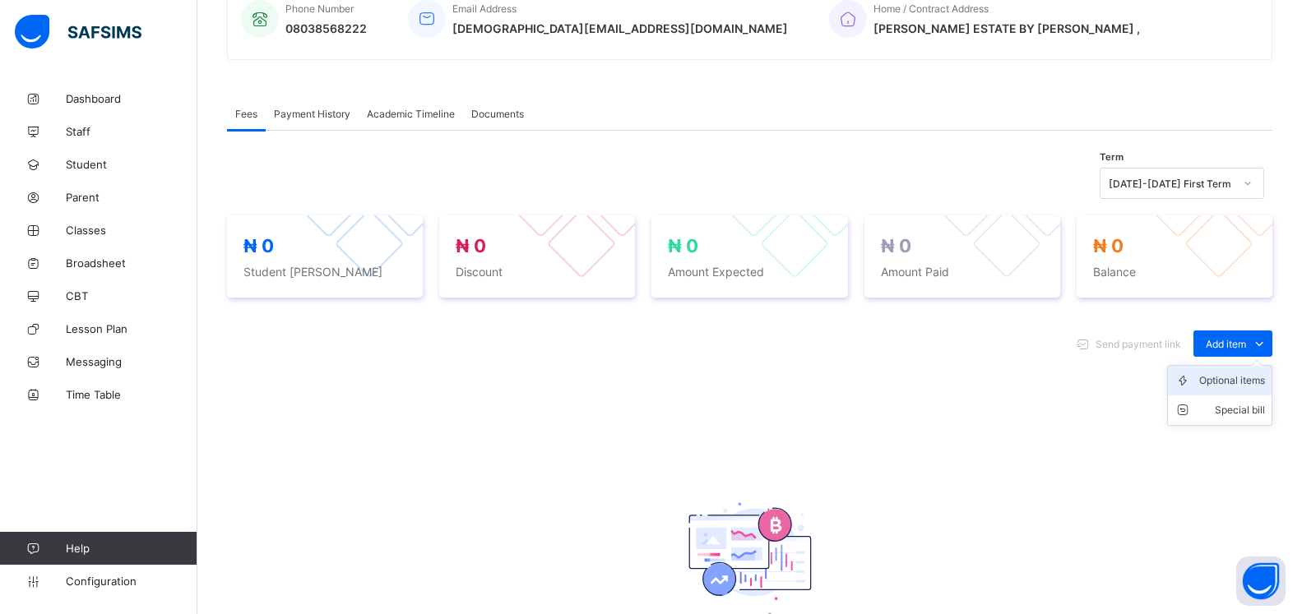
click at [1230, 382] on div "Optional items" at bounding box center [1232, 381] width 66 height 16
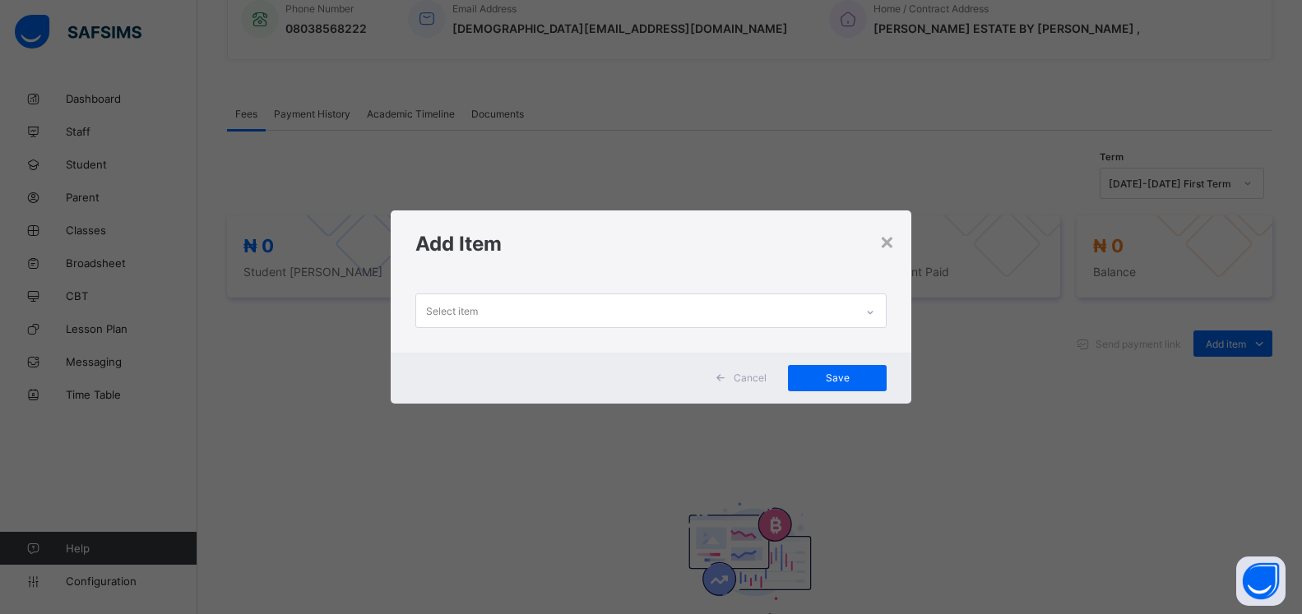
click at [799, 303] on div "Select item" at bounding box center [635, 310] width 438 height 32
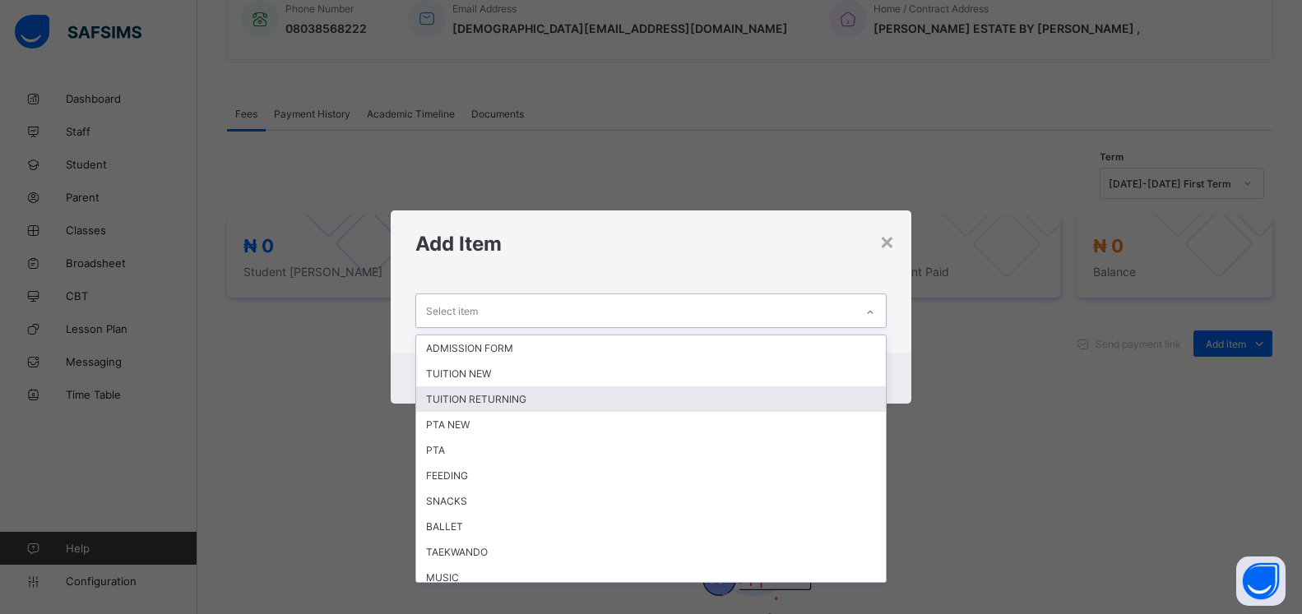
click at [661, 399] on div "TUITION RETURNING" at bounding box center [651, 399] width 470 height 25
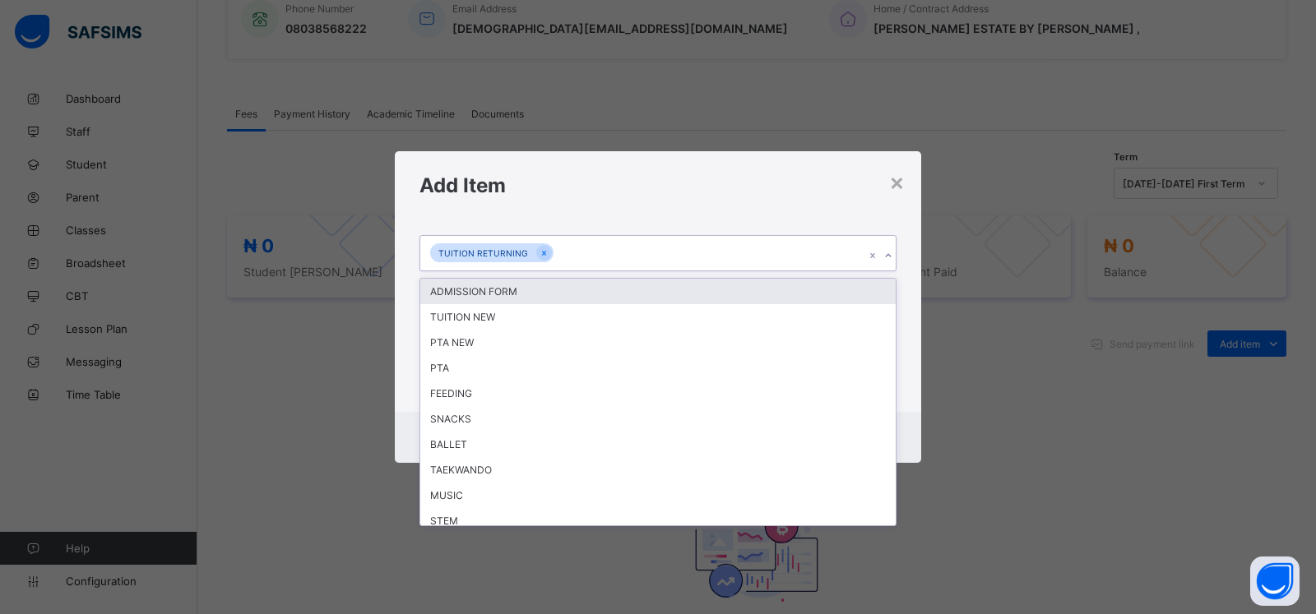
click at [889, 264] on icon at bounding box center [888, 256] width 10 height 16
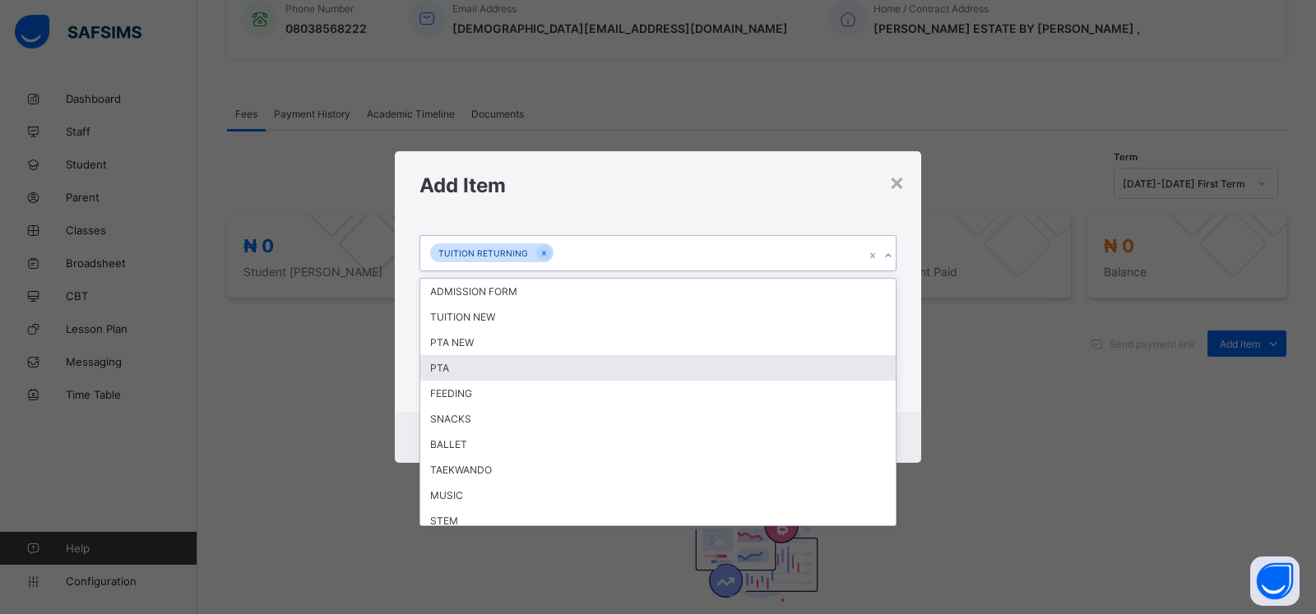
click at [744, 381] on div "PTA" at bounding box center [657, 367] width 475 height 25
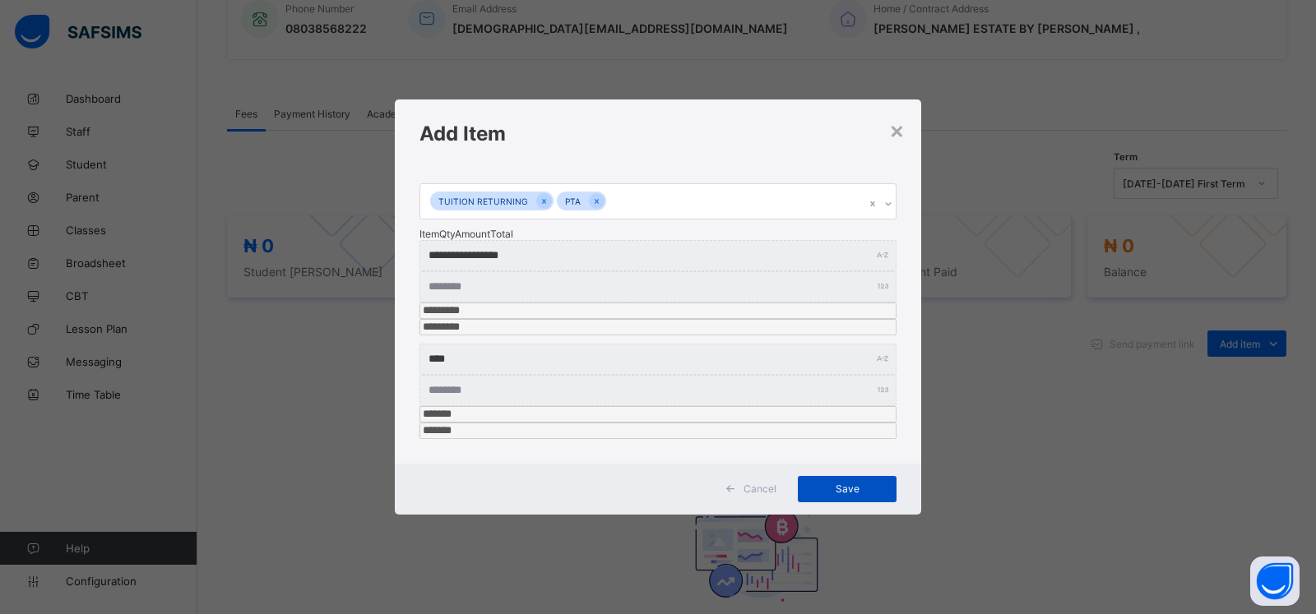
click at [847, 483] on span "Save" at bounding box center [847, 489] width 74 height 12
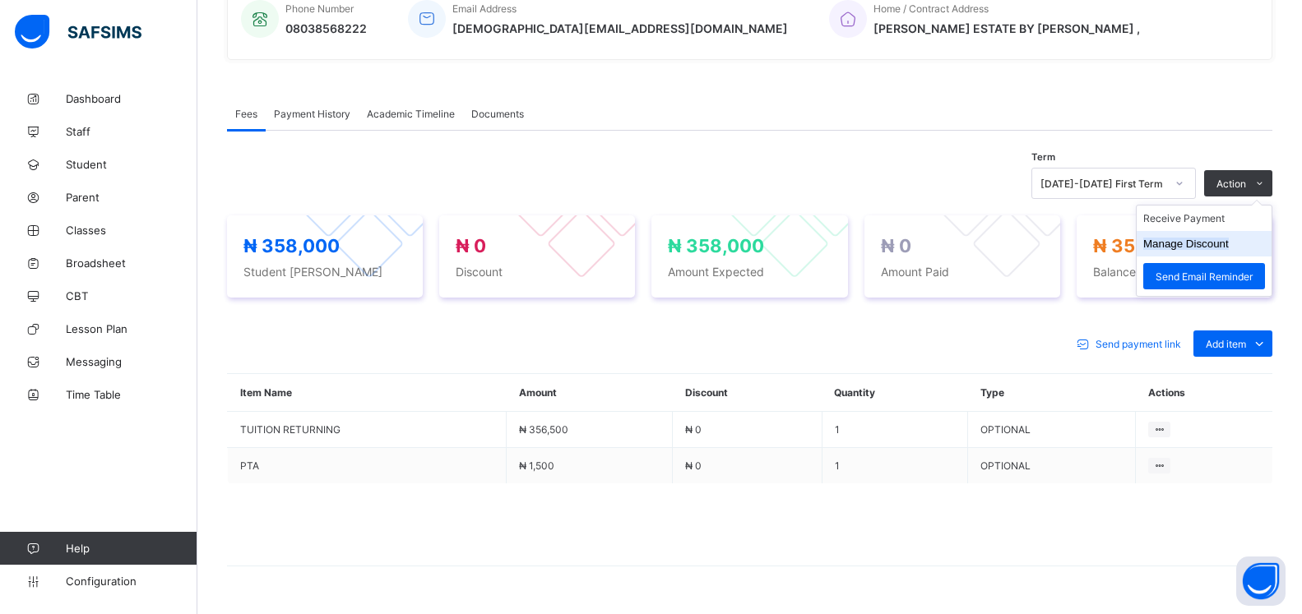
click at [1172, 242] on li "Manage Discount" at bounding box center [1204, 243] width 135 height 25
click at [1210, 248] on button "Manage Discount" at bounding box center [1186, 244] width 86 height 12
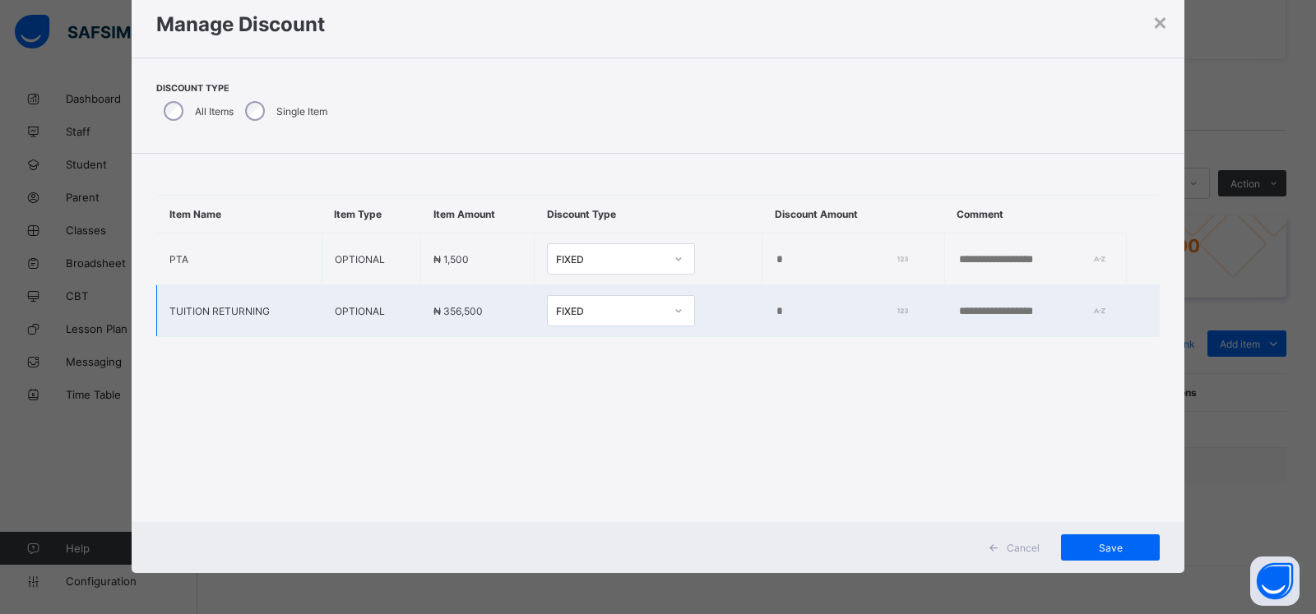
click at [775, 312] on input "*" at bounding box center [838, 311] width 127 height 13
type input "*****"
click at [1108, 548] on span "Save" at bounding box center [1110, 548] width 74 height 12
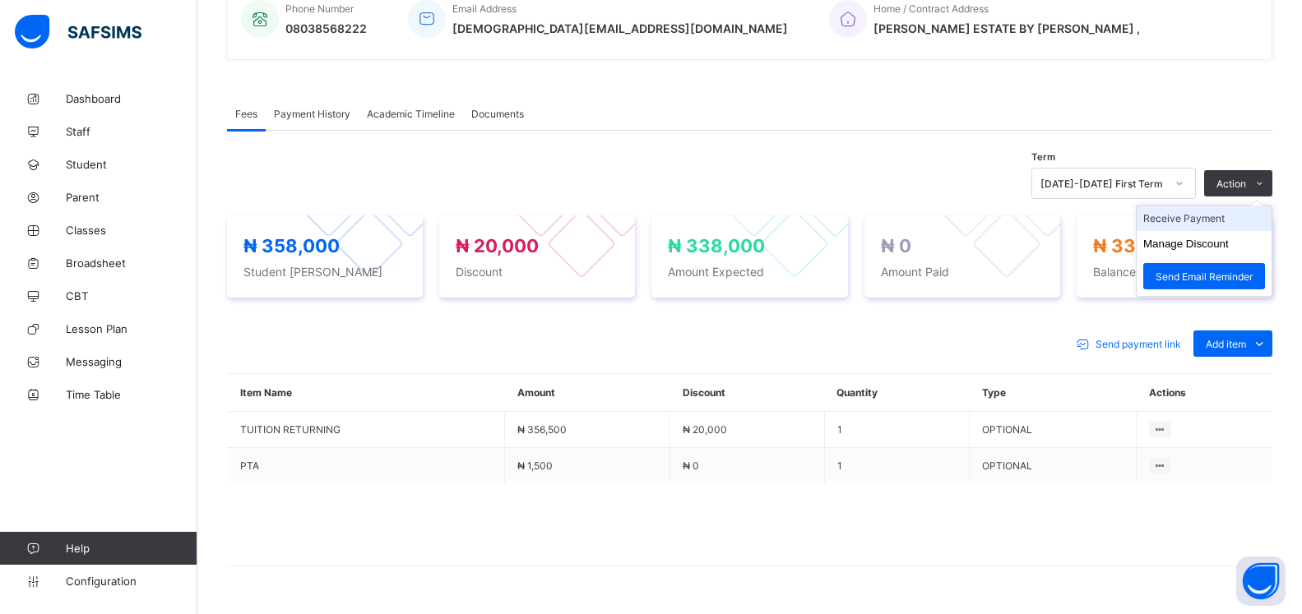
click at [1193, 225] on li "Receive Payment" at bounding box center [1204, 218] width 135 height 25
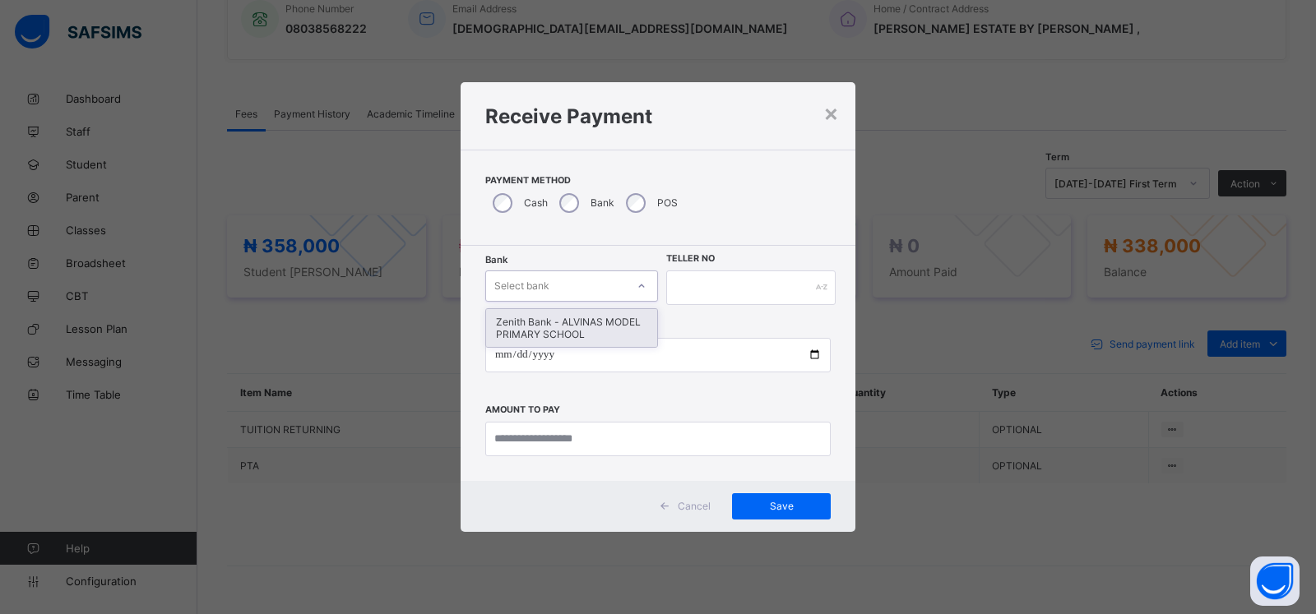
click at [560, 271] on div "Select bank" at bounding box center [571, 286] width 173 height 31
click at [553, 330] on div "Zenith Bank - ALVINAS MODEL PRIMARY SCHOOL" at bounding box center [571, 328] width 171 height 38
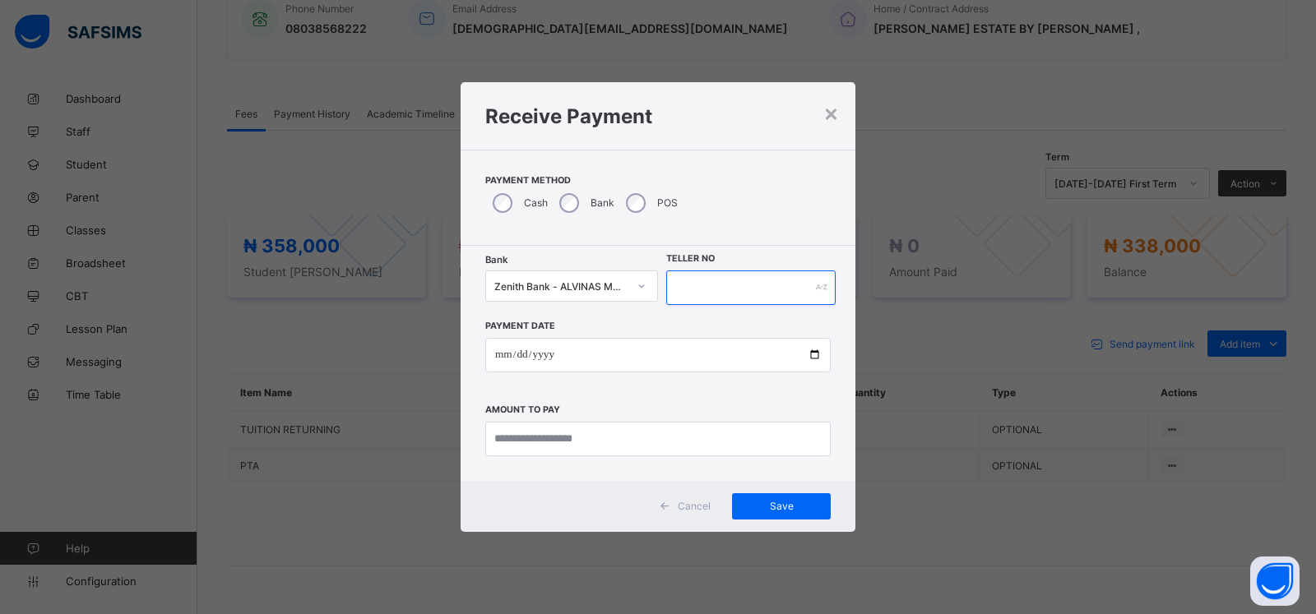
click at [709, 289] on input "text" at bounding box center [750, 288] width 169 height 35
type input "******"
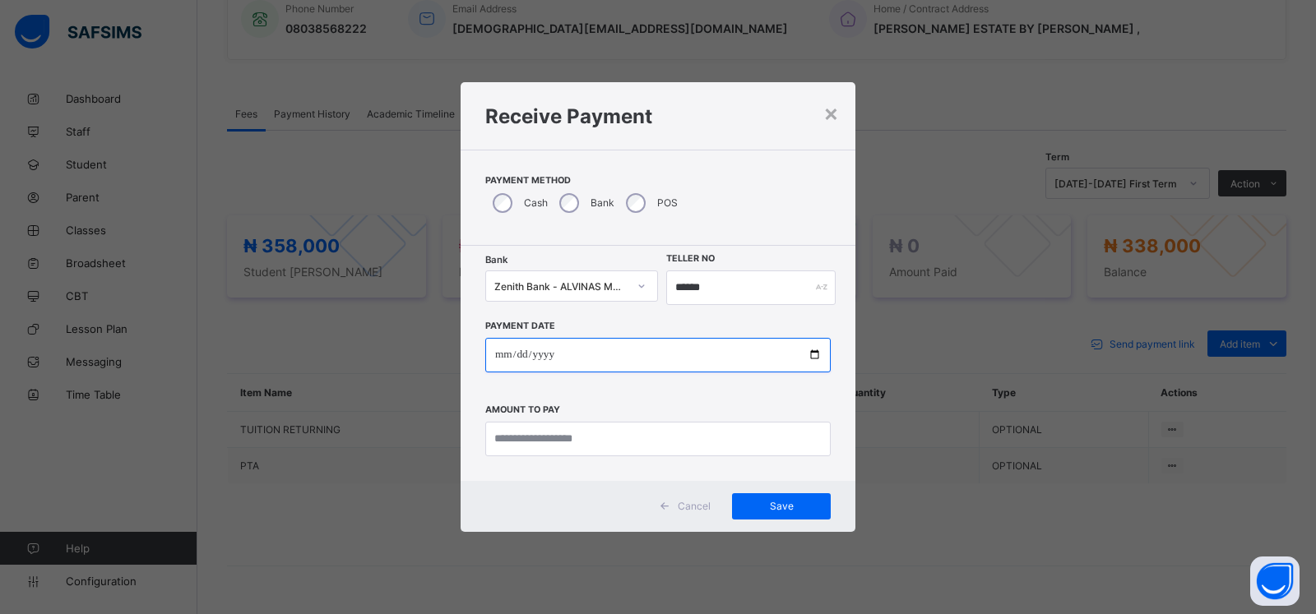
click at [502, 355] on input "date" at bounding box center [657, 355] width 345 height 35
type input "**********"
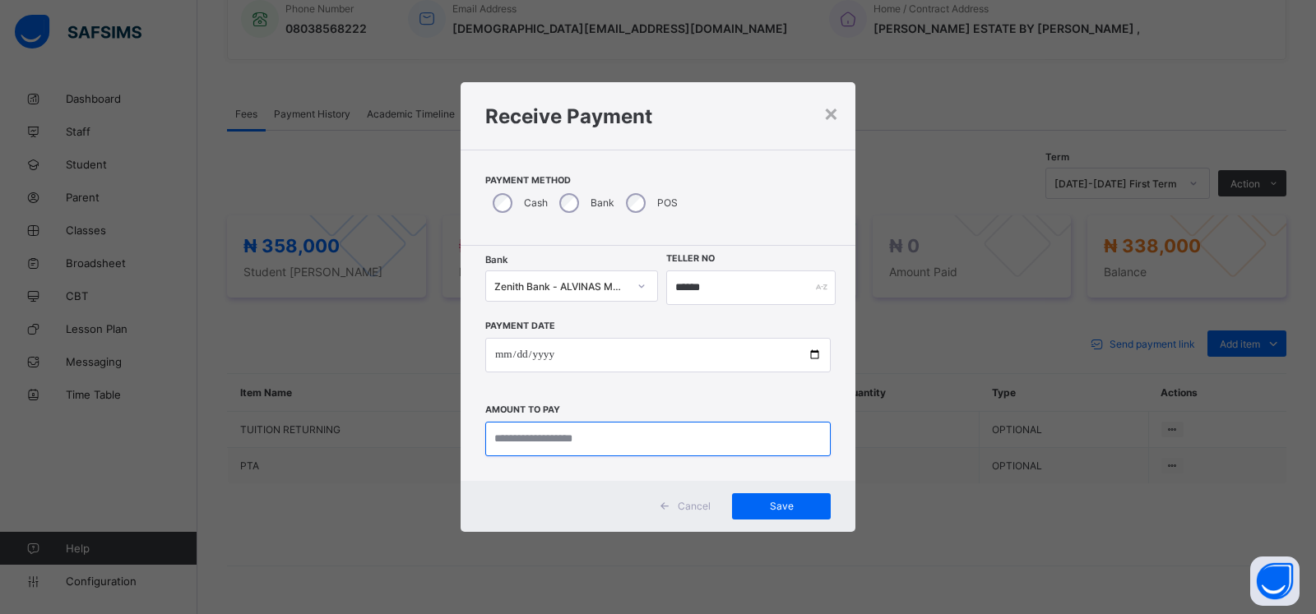
click at [510, 434] on input "currency" at bounding box center [657, 439] width 345 height 35
type input "*********"
click at [768, 499] on div "Save" at bounding box center [781, 506] width 99 height 26
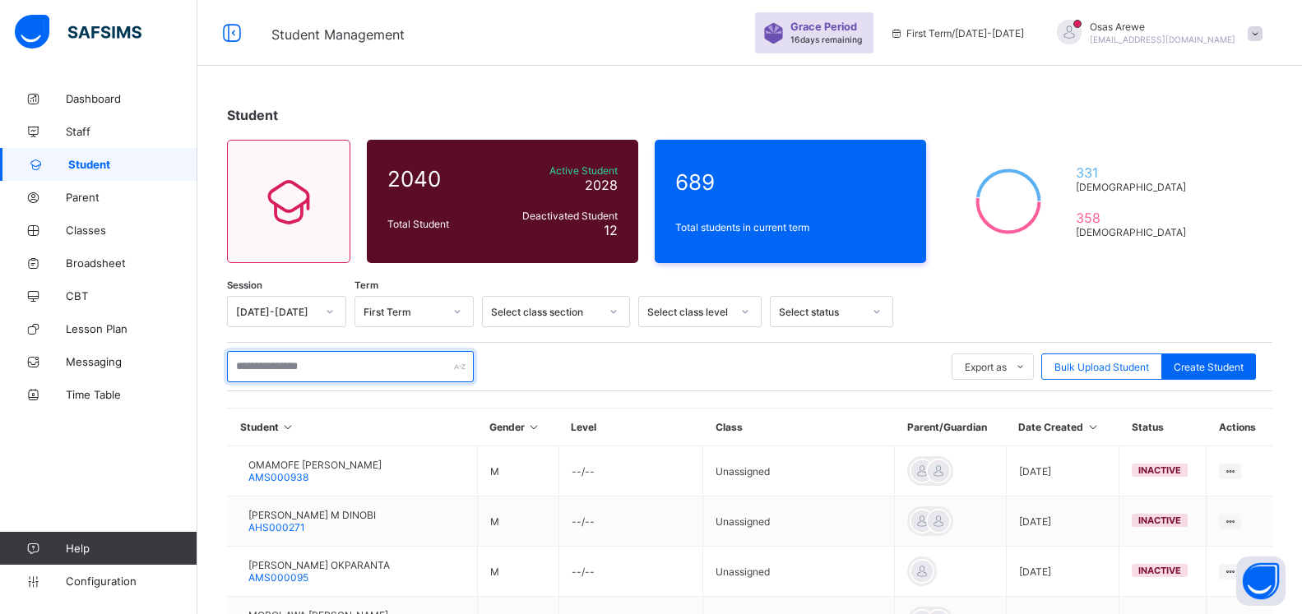
click at [343, 359] on input "text" at bounding box center [350, 366] width 247 height 31
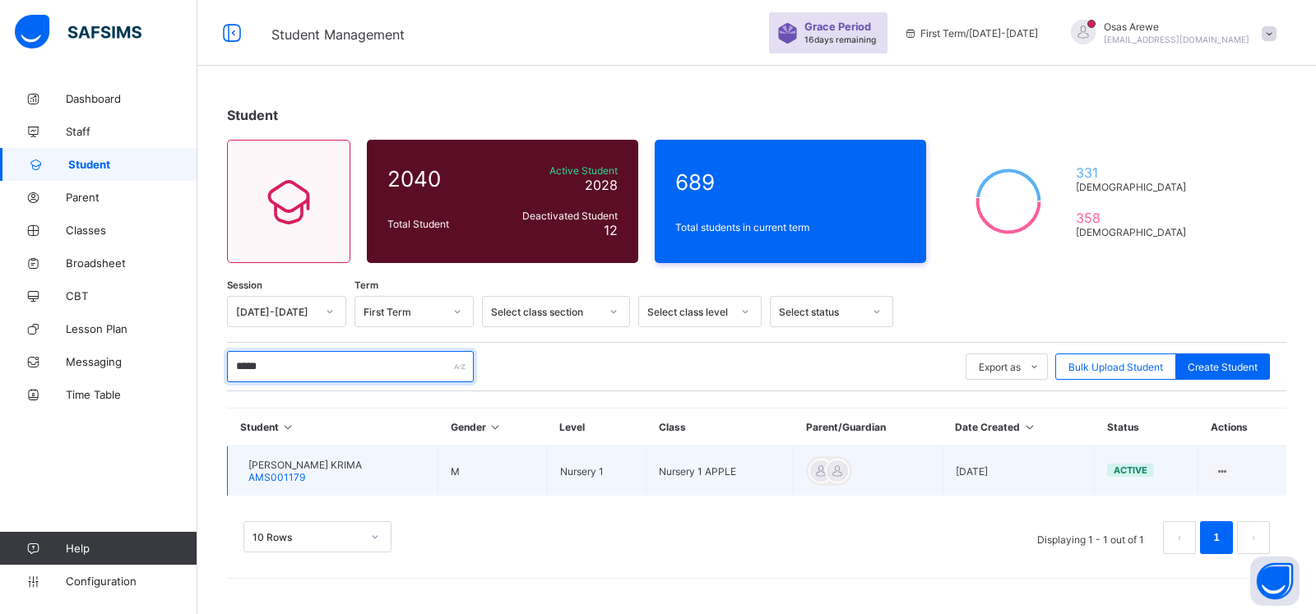
type input "*****"
click at [313, 461] on span "RYAN OVIE KRIMA" at bounding box center [304, 465] width 113 height 12
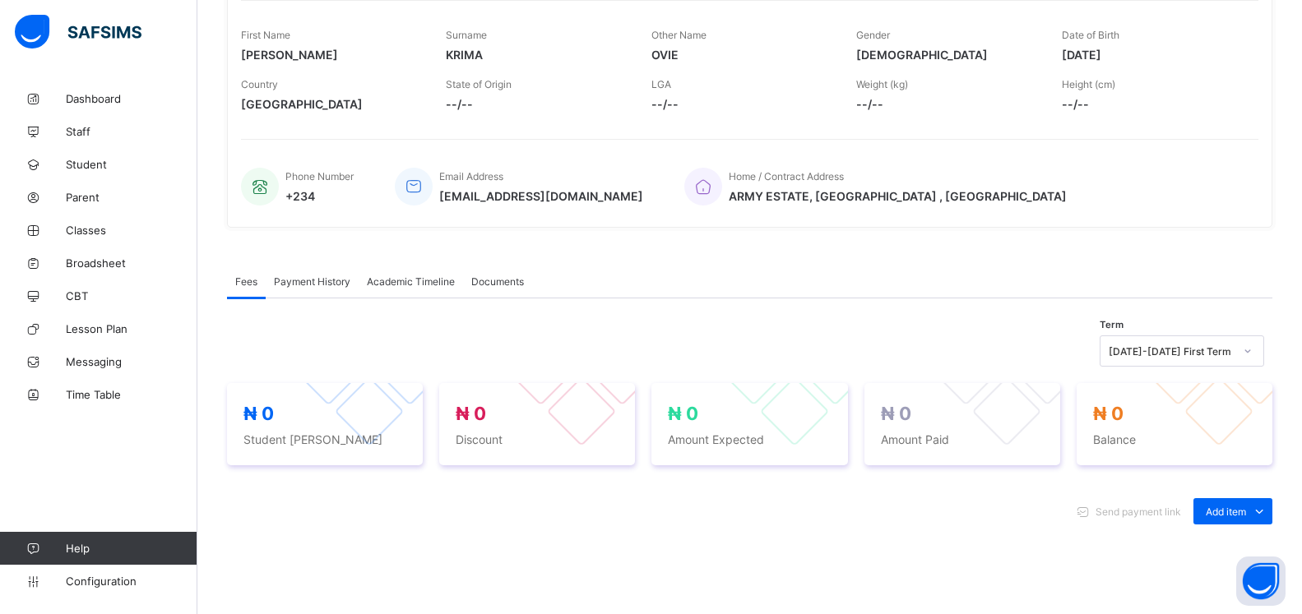
scroll to position [419, 0]
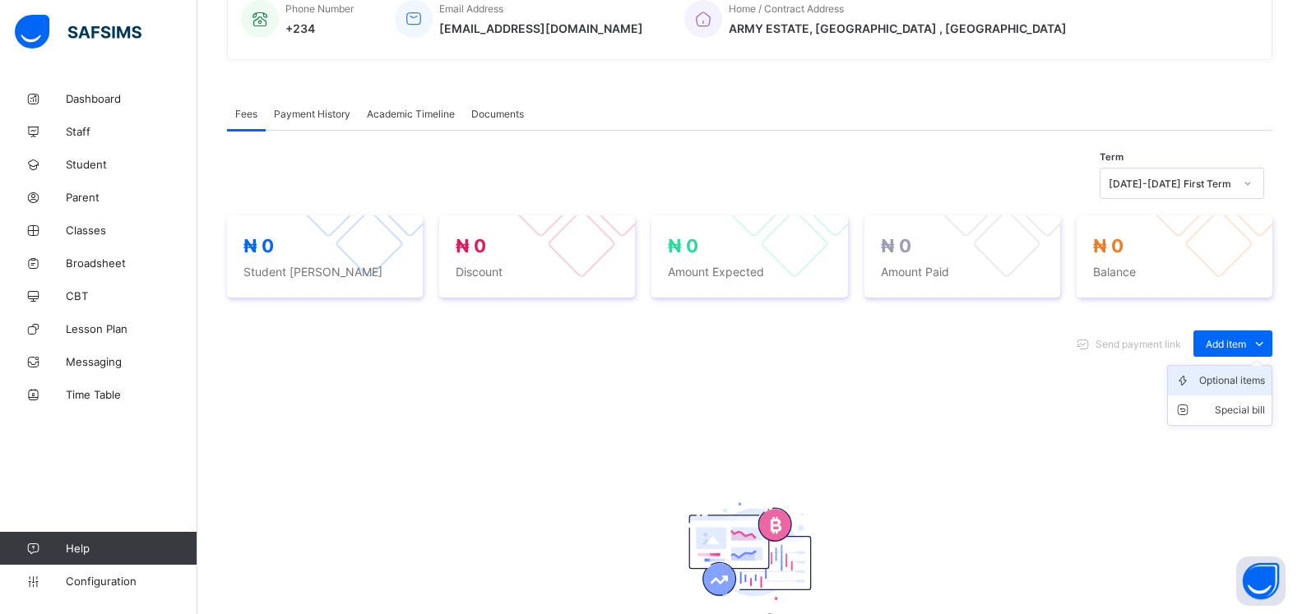
click at [1233, 387] on div "Optional items" at bounding box center [1232, 381] width 66 height 16
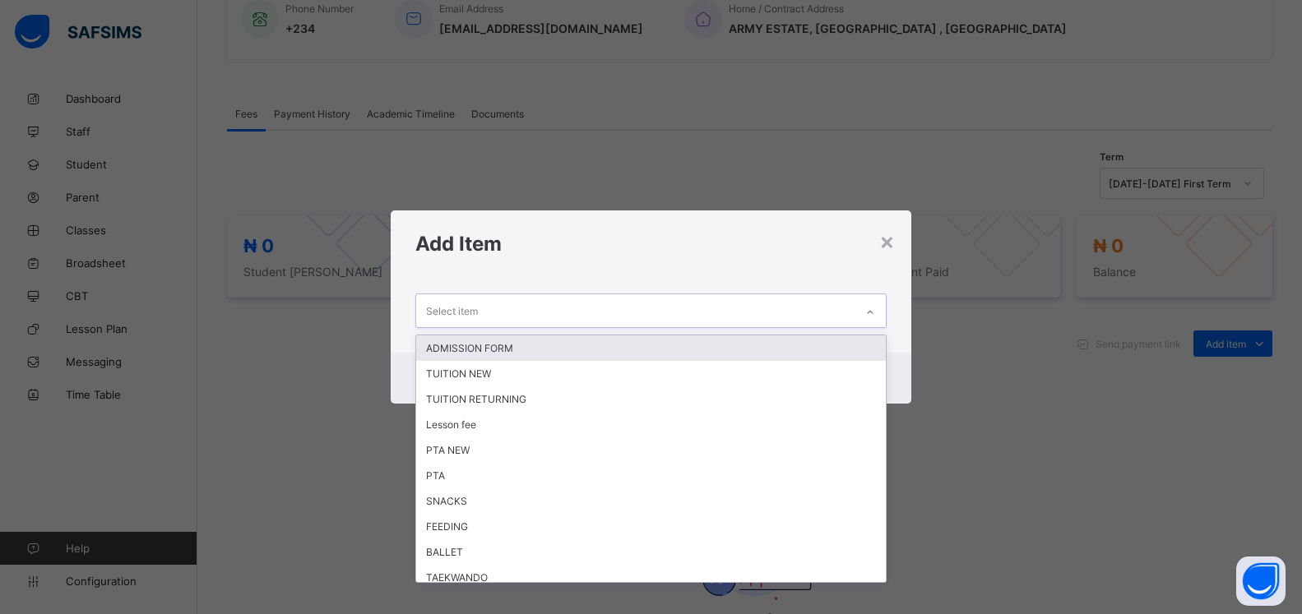
click at [868, 311] on icon at bounding box center [870, 312] width 10 height 16
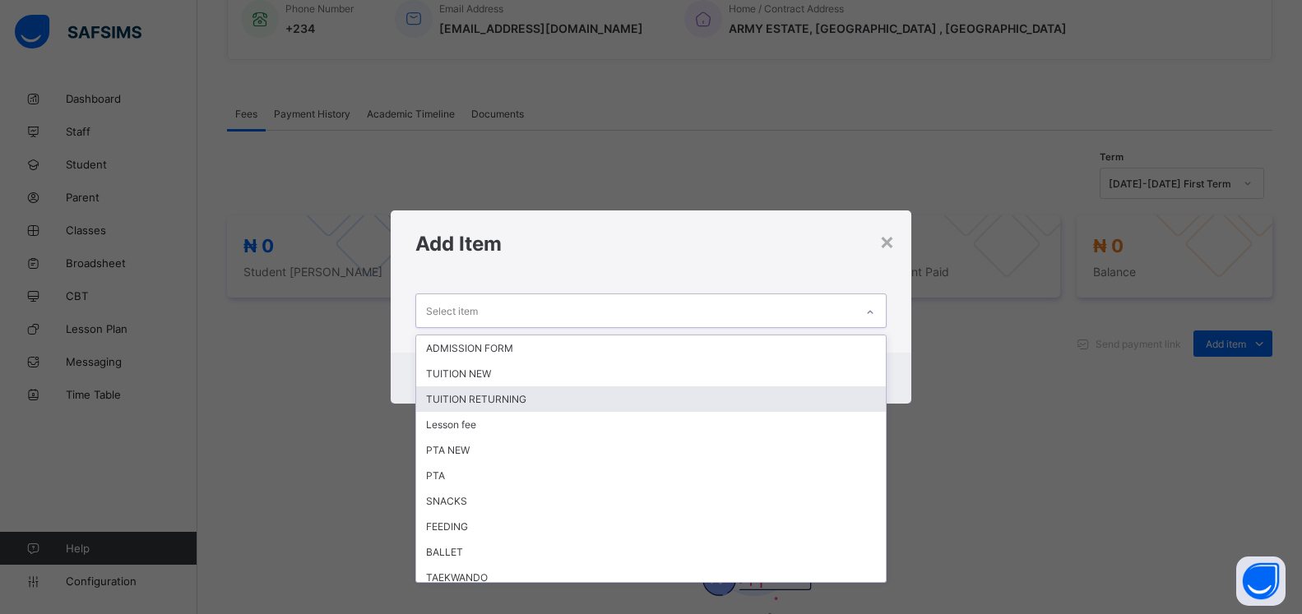
click at [600, 402] on div "TUITION RETURNING" at bounding box center [651, 399] width 470 height 25
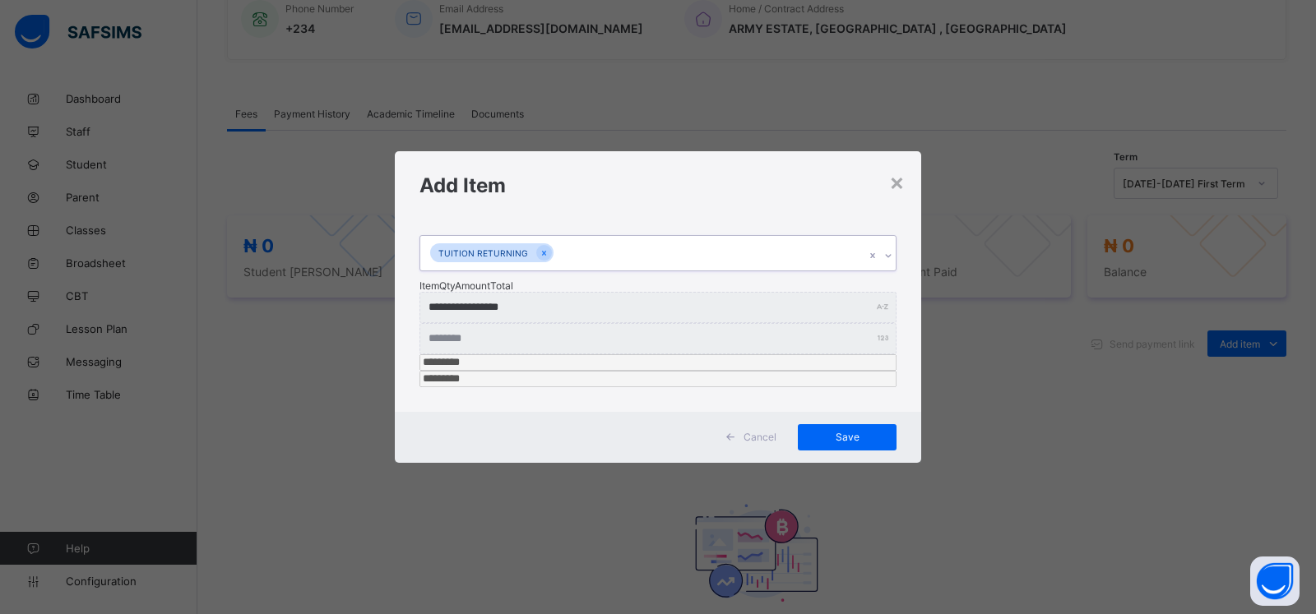
click at [884, 269] on div at bounding box center [888, 256] width 16 height 26
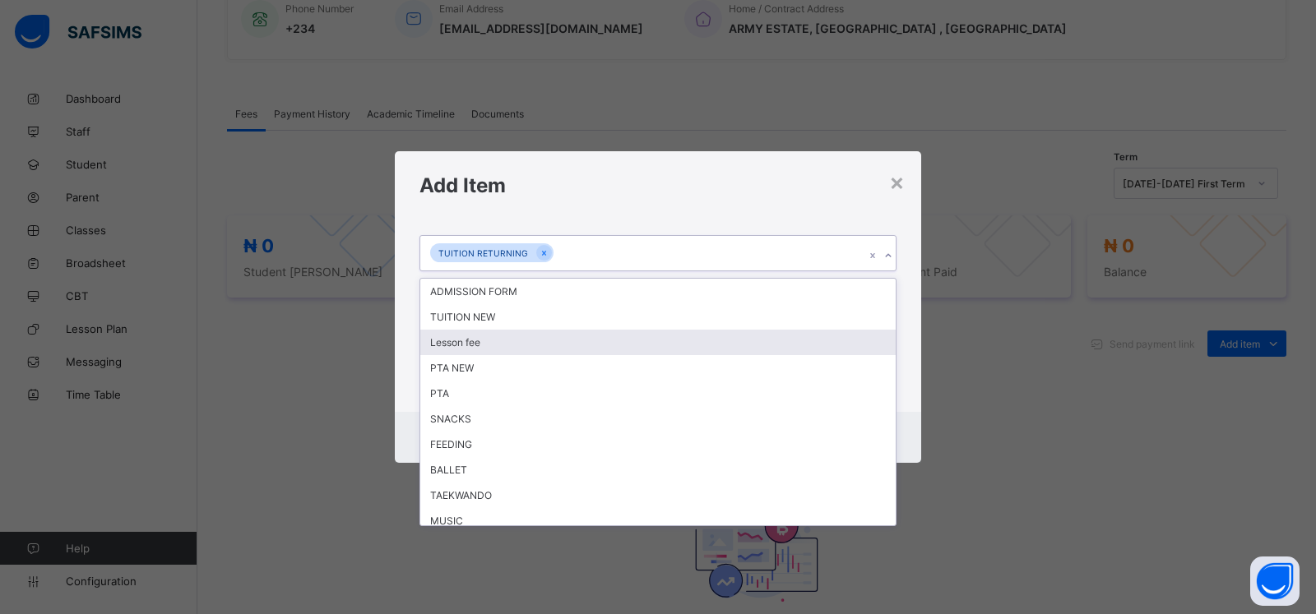
click at [482, 355] on div "Lesson fee" at bounding box center [657, 342] width 475 height 25
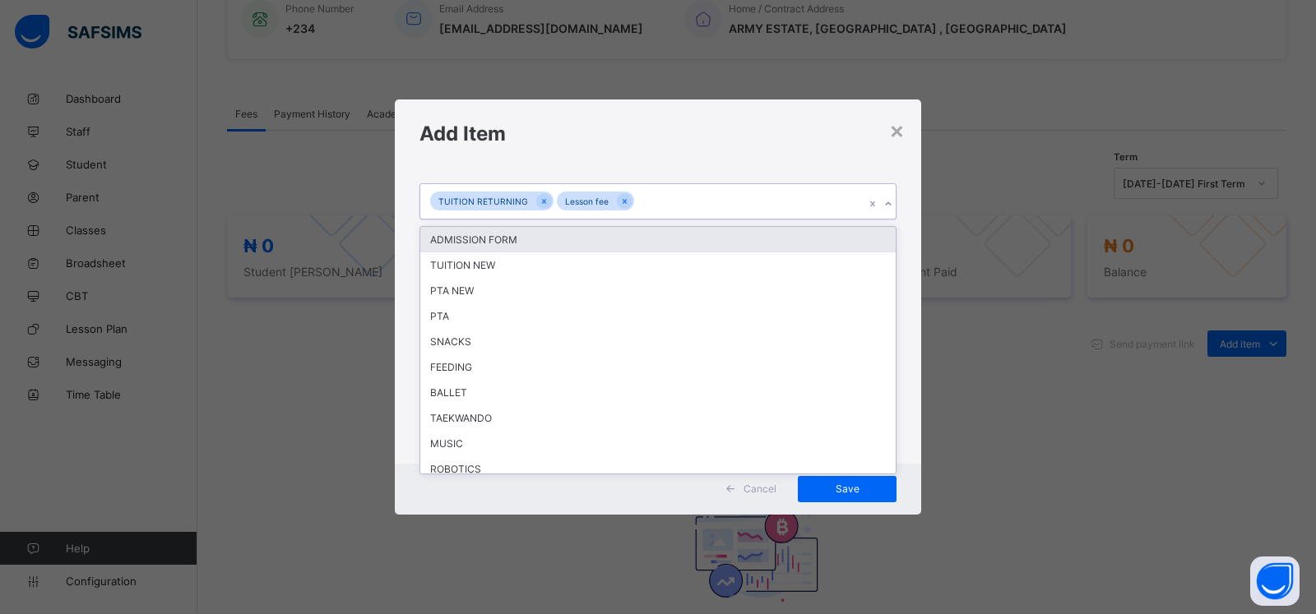
click at [884, 212] on icon at bounding box center [888, 204] width 10 height 16
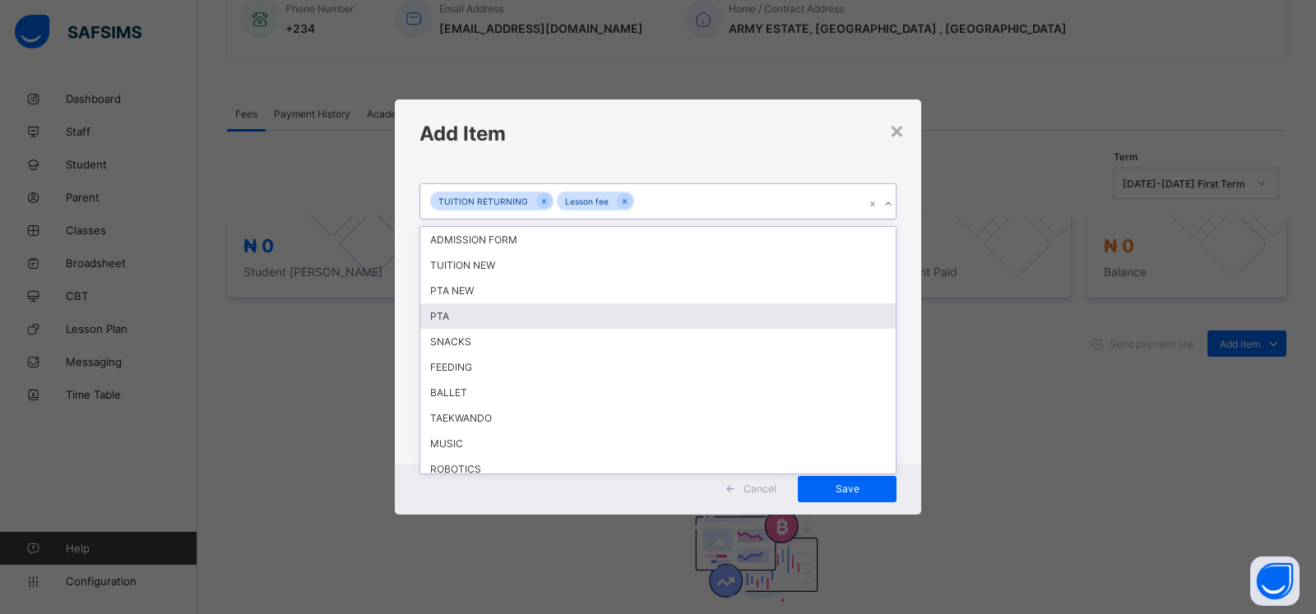
click at [521, 329] on div "PTA" at bounding box center [657, 315] width 475 height 25
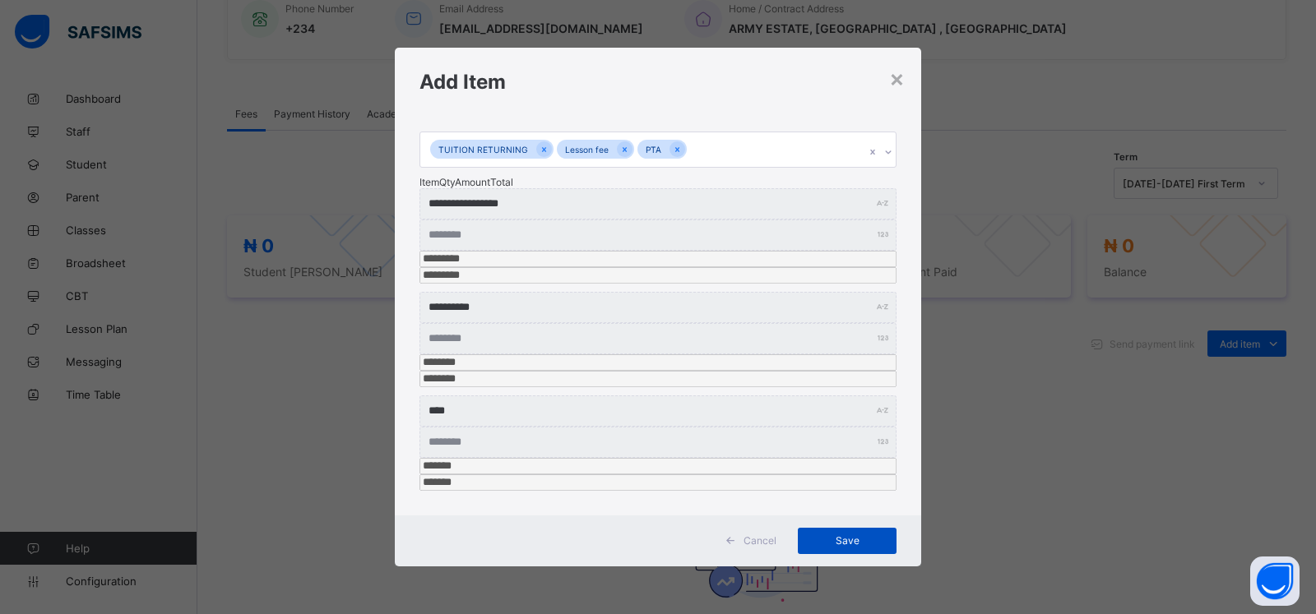
click at [845, 535] on span "Save" at bounding box center [847, 541] width 74 height 12
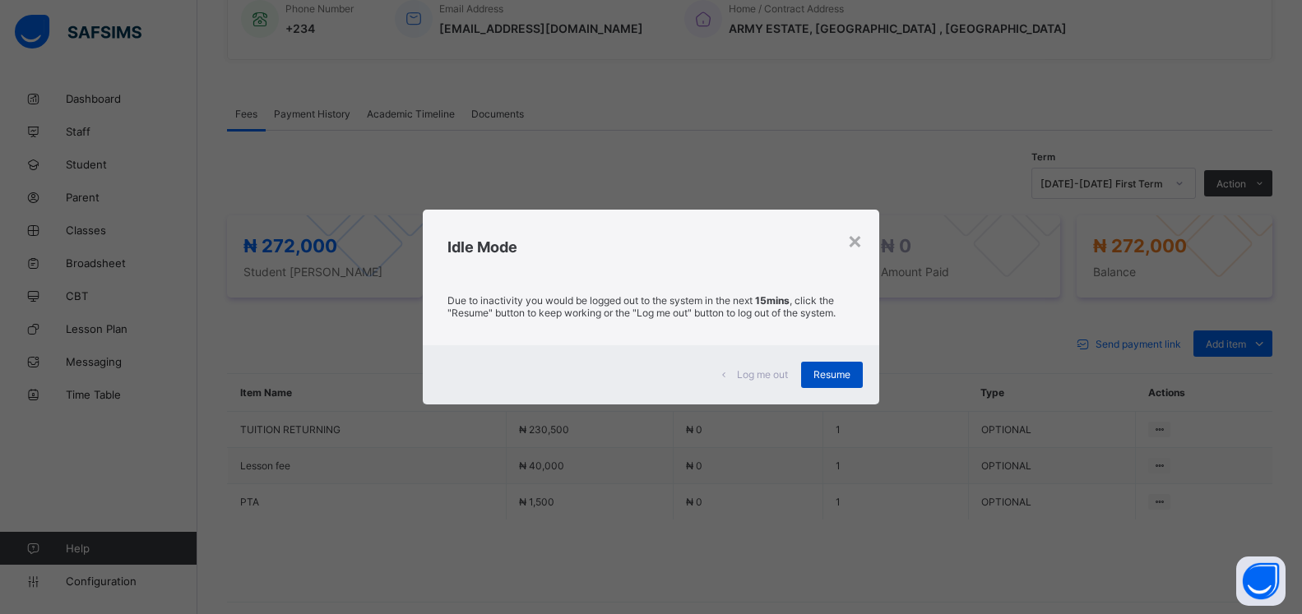
click at [843, 377] on span "Resume" at bounding box center [831, 374] width 37 height 12
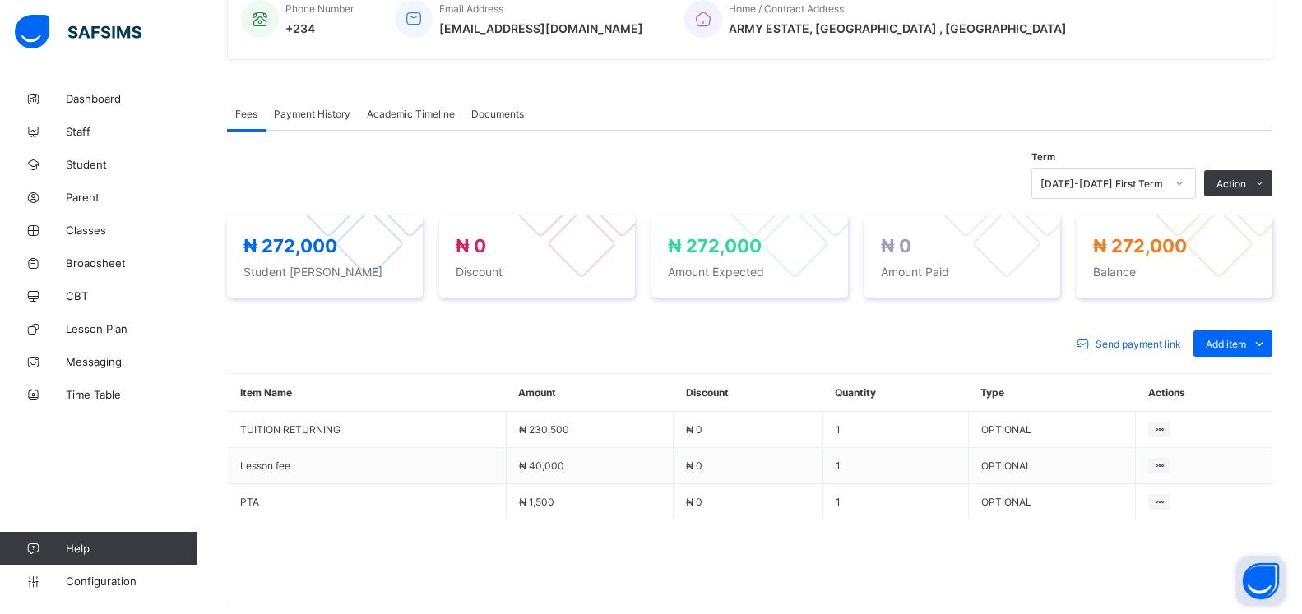
click at [1261, 590] on button "Open asap" at bounding box center [1260, 581] width 49 height 49
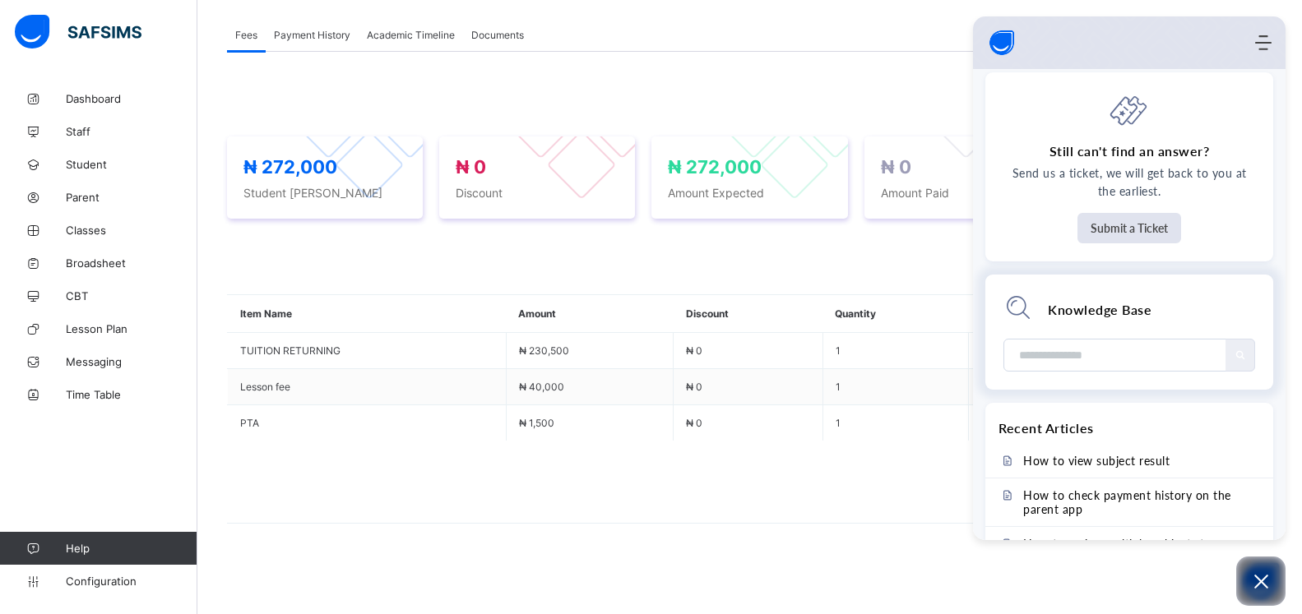
scroll to position [0, 0]
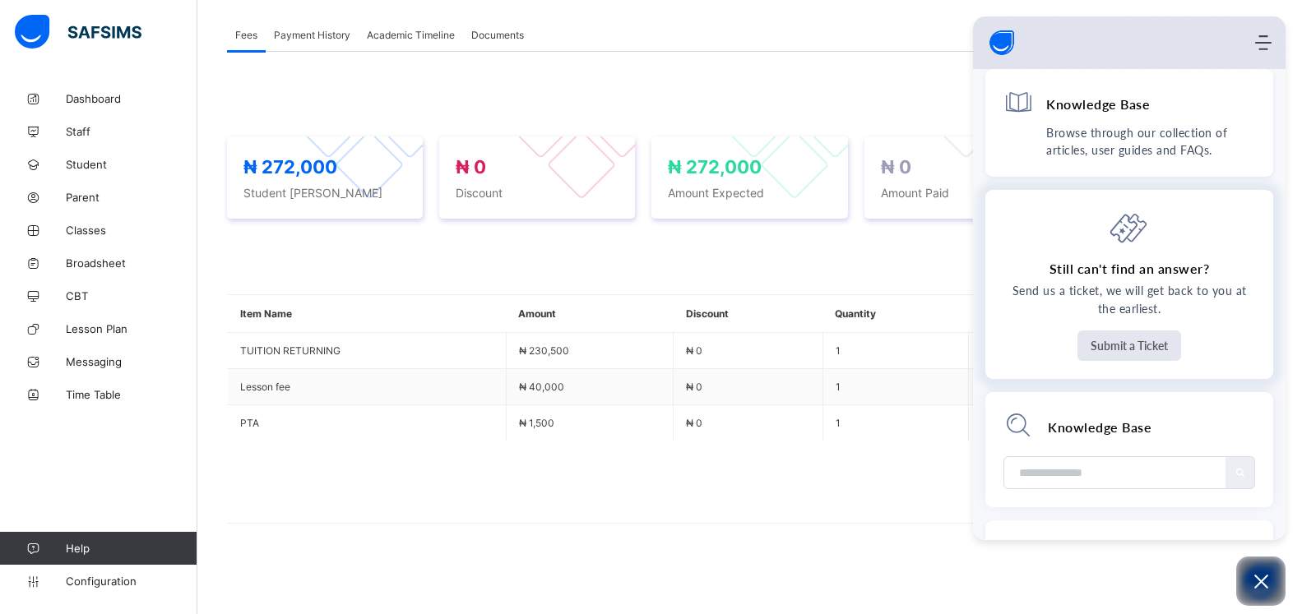
click at [1132, 337] on button "Submit a Ticket" at bounding box center [1129, 346] width 104 height 30
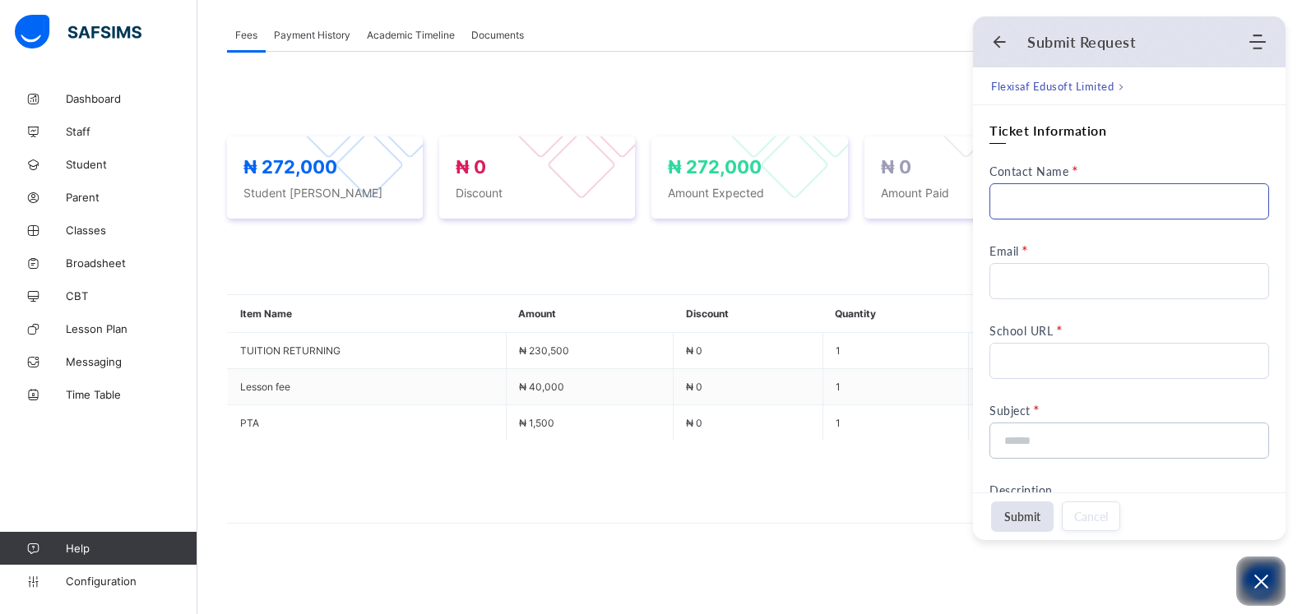
click at [1066, 203] on input "Contact Name" at bounding box center [1129, 201] width 280 height 36
click at [1044, 206] on input "Contact Name" at bounding box center [1129, 201] width 280 height 36
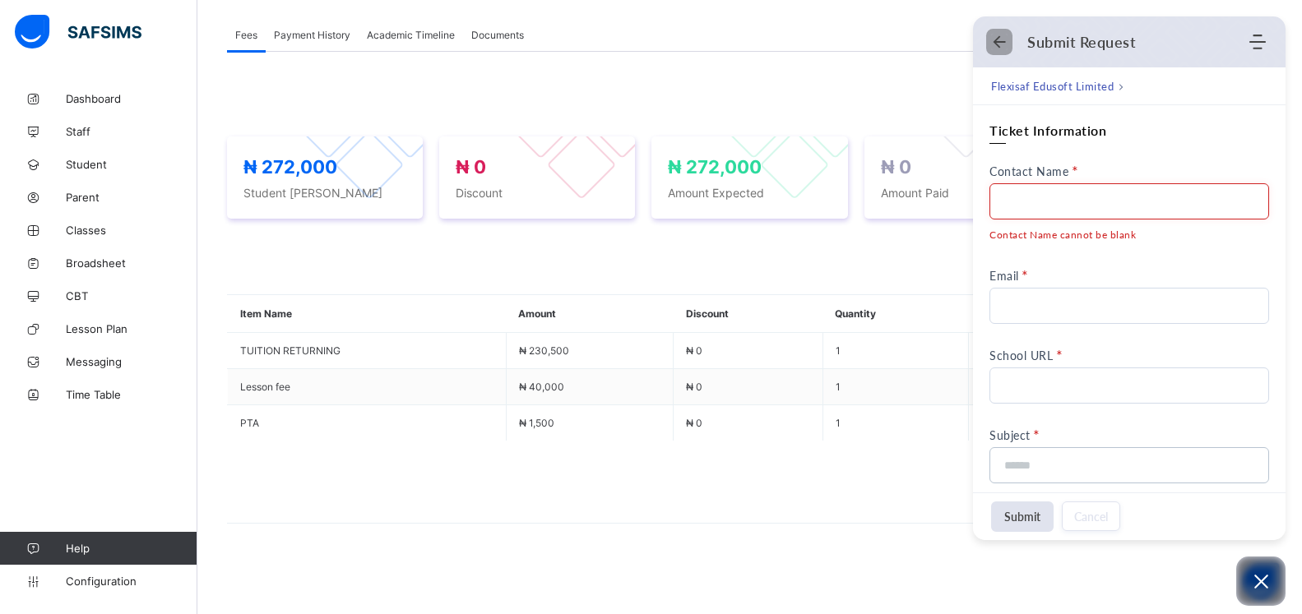
click at [996, 46] on icon "Back" at bounding box center [999, 42] width 16 height 16
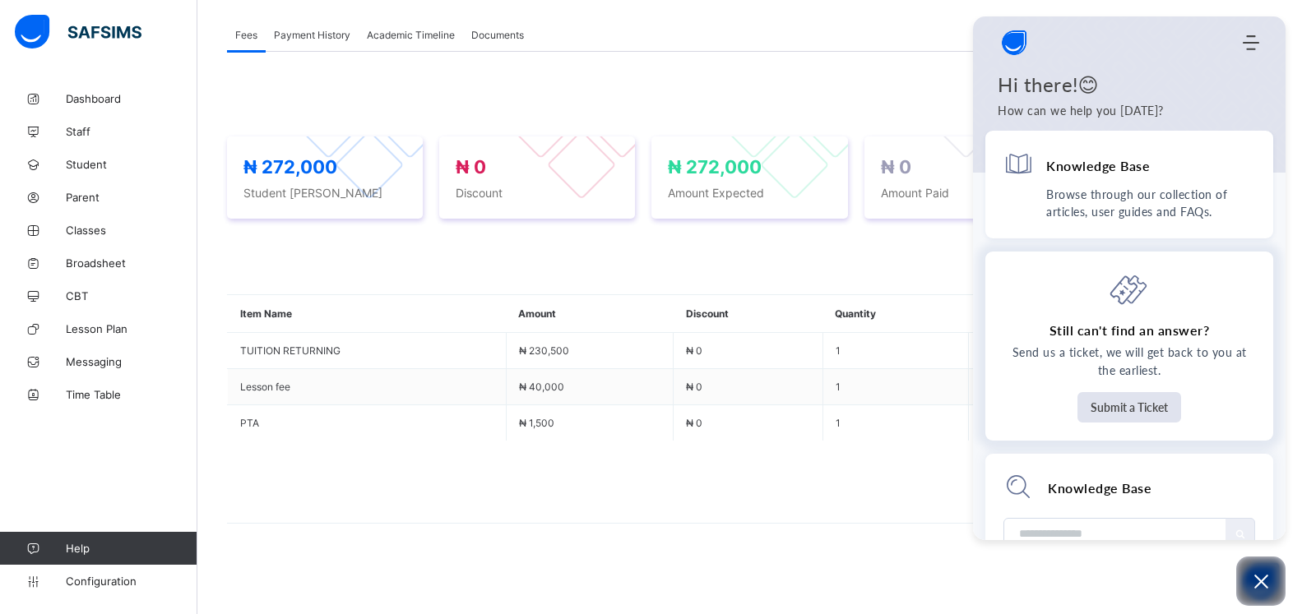
drag, startPoint x: 847, startPoint y: 63, endPoint x: 1047, endPoint y: 373, distance: 368.9
click at [867, 76] on div "Term 2025-2026 First Term Action Receive Payment Manage Discount Send Email Rem…" at bounding box center [749, 308] width 1045 height 513
click at [1267, 569] on button "Open asap" at bounding box center [1260, 581] width 49 height 49
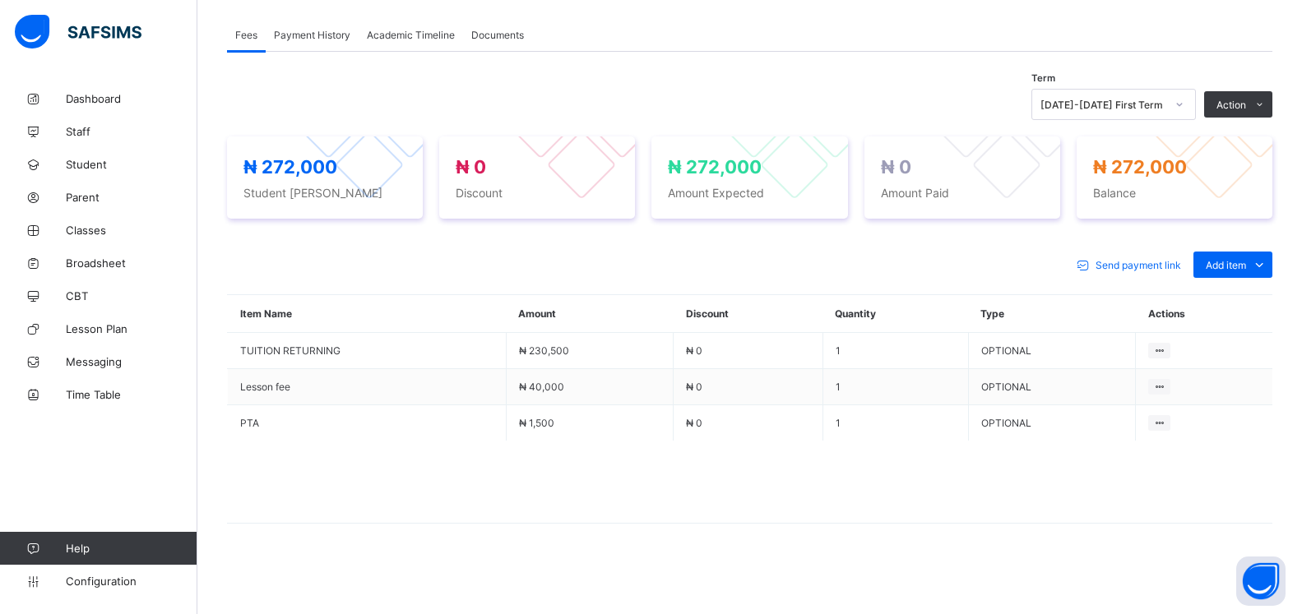
click at [1236, 557] on button "Open asap" at bounding box center [1260, 581] width 49 height 49
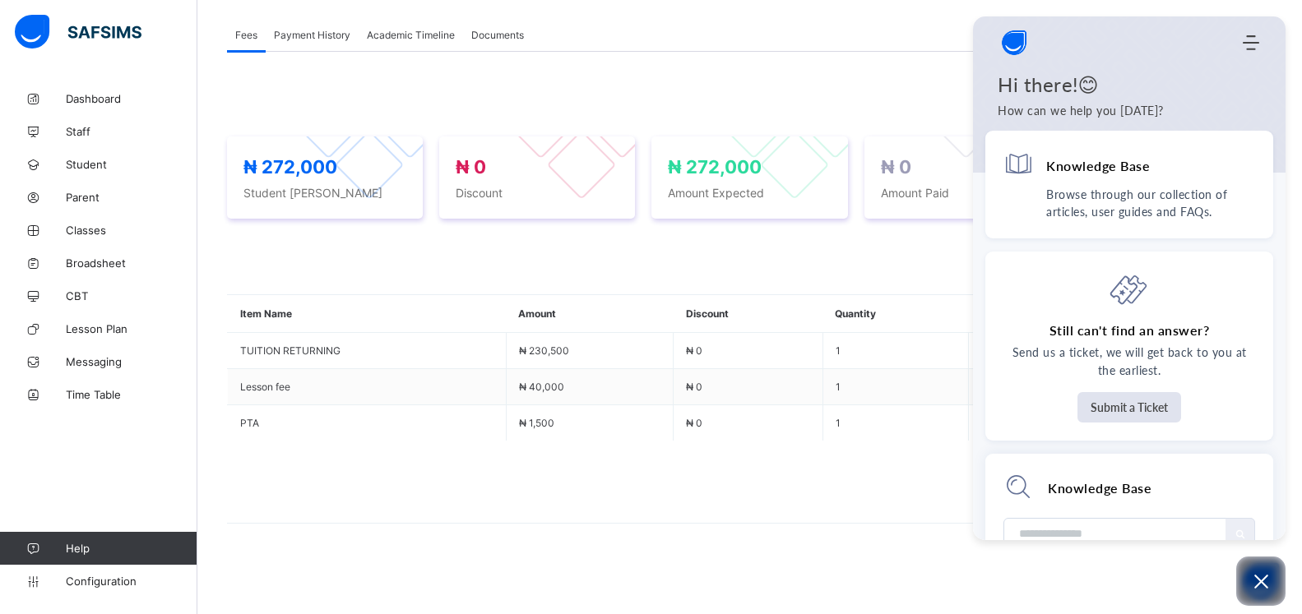
click at [798, 100] on div "Term 2025-2026 First Term Action Receive Payment Manage Discount Send Email Rem…" at bounding box center [749, 104] width 1045 height 31
click at [1266, 582] on icon "Open asap" at bounding box center [1261, 582] width 21 height 21
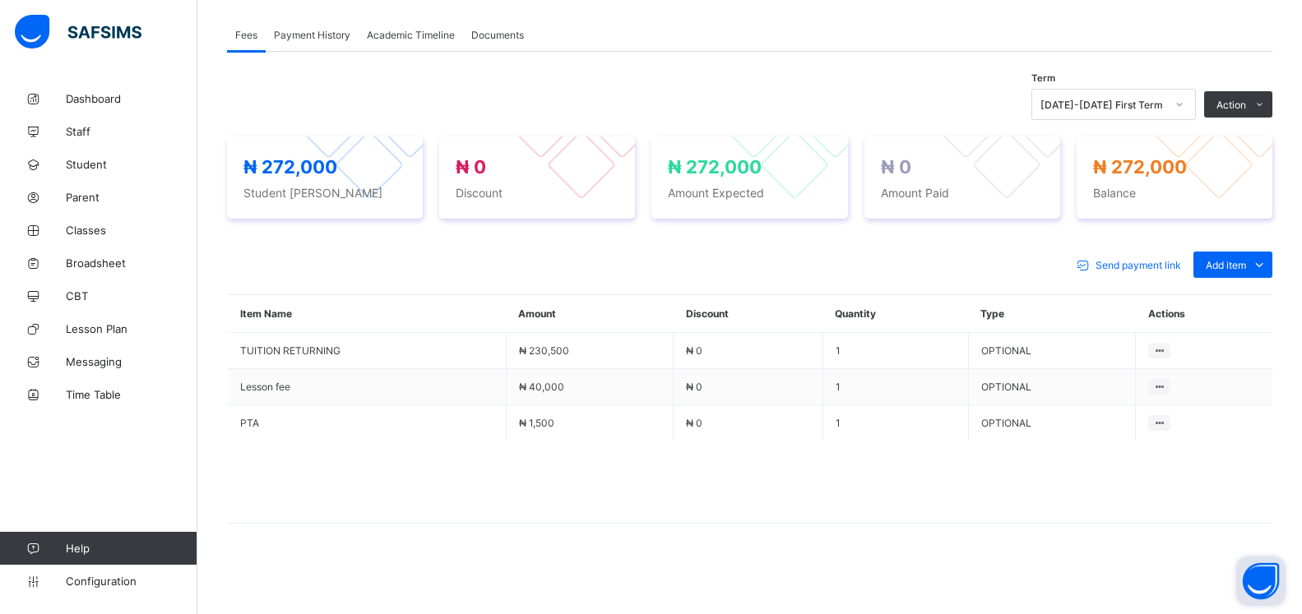
click at [1258, 581] on button "Open asap" at bounding box center [1260, 581] width 49 height 49
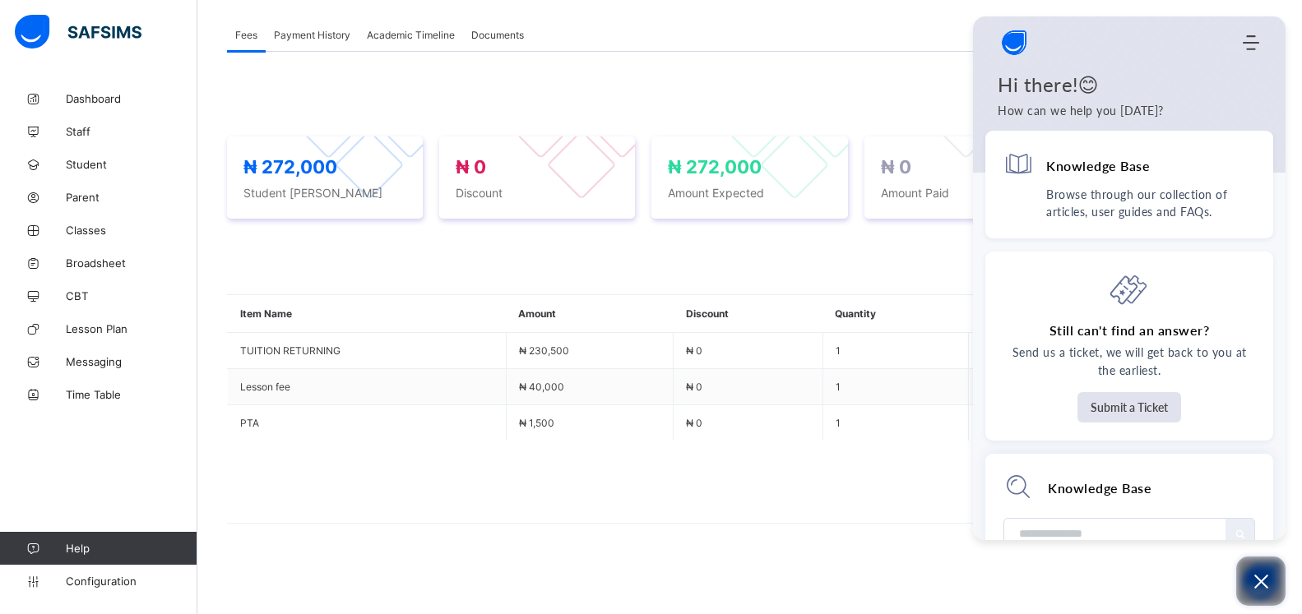
click at [1258, 581] on icon "Open asap" at bounding box center [1261, 582] width 21 height 21
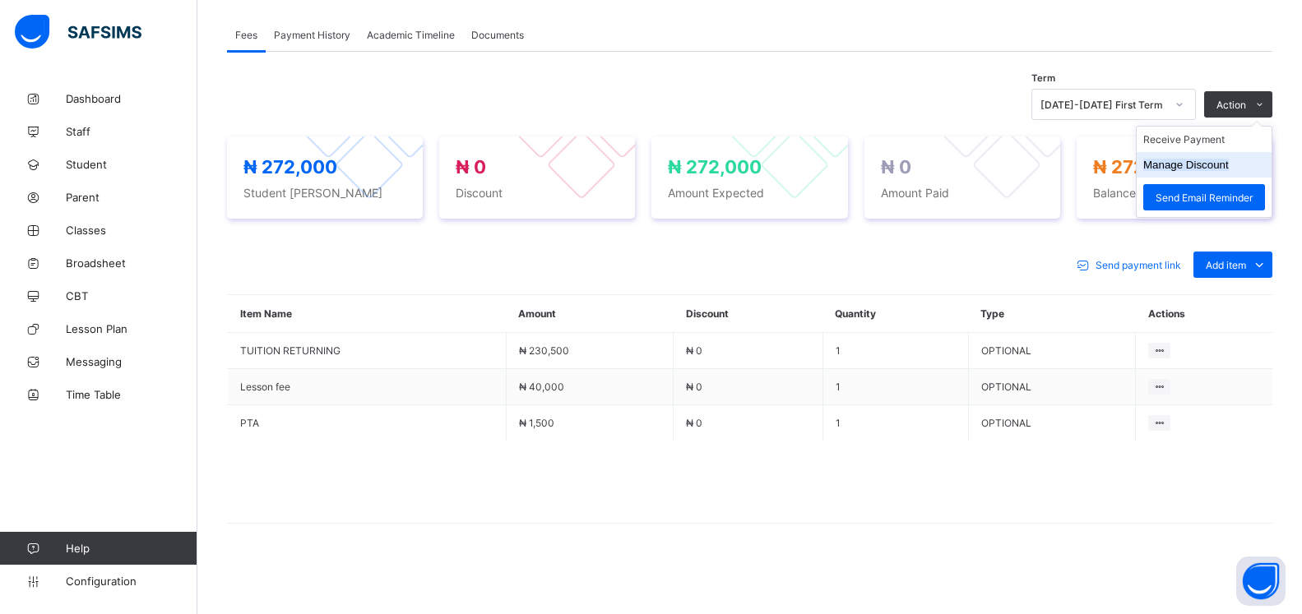
click at [1183, 165] on button "Manage Discount" at bounding box center [1186, 165] width 86 height 12
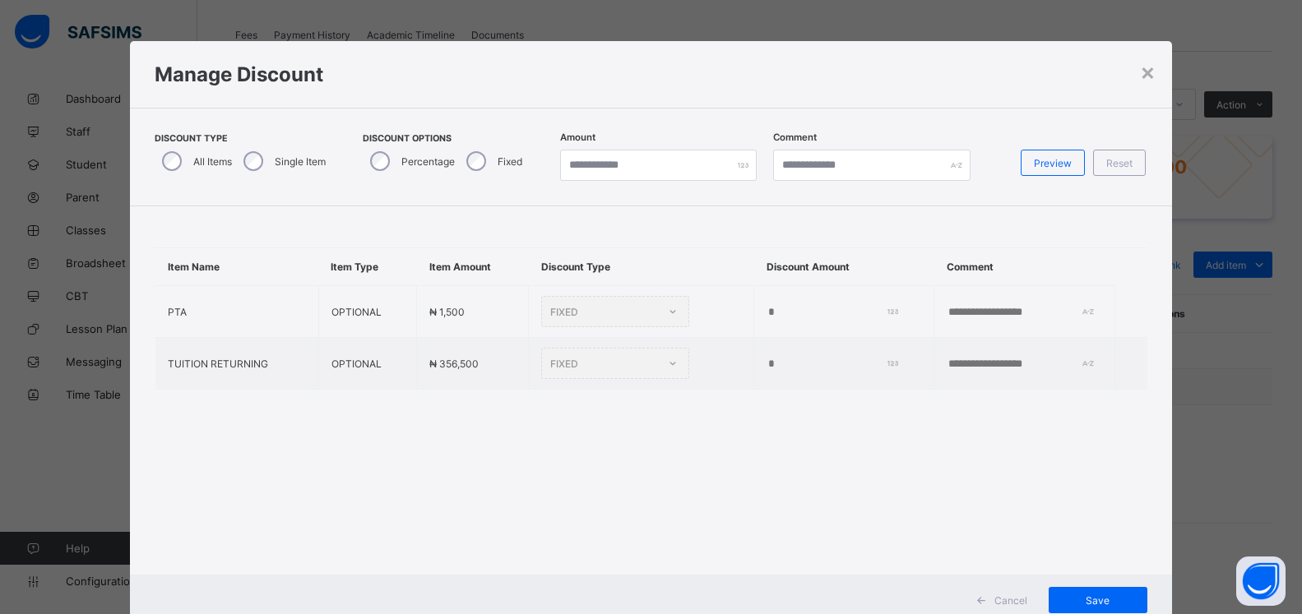
scroll to position [50, 0]
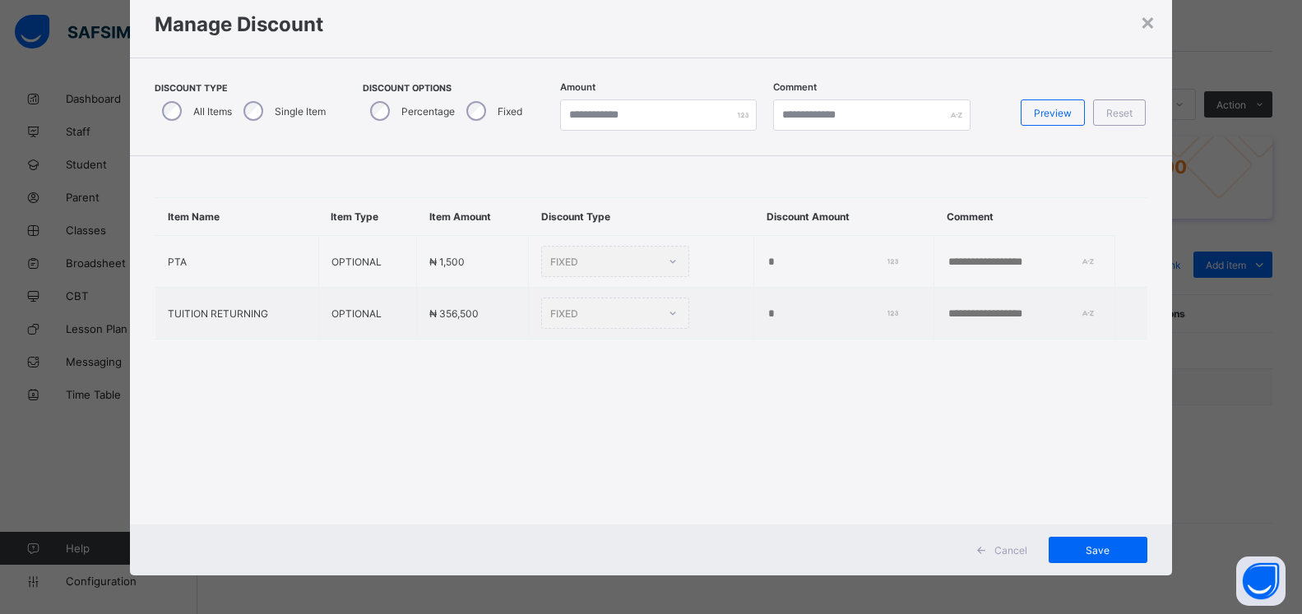
type input "*"
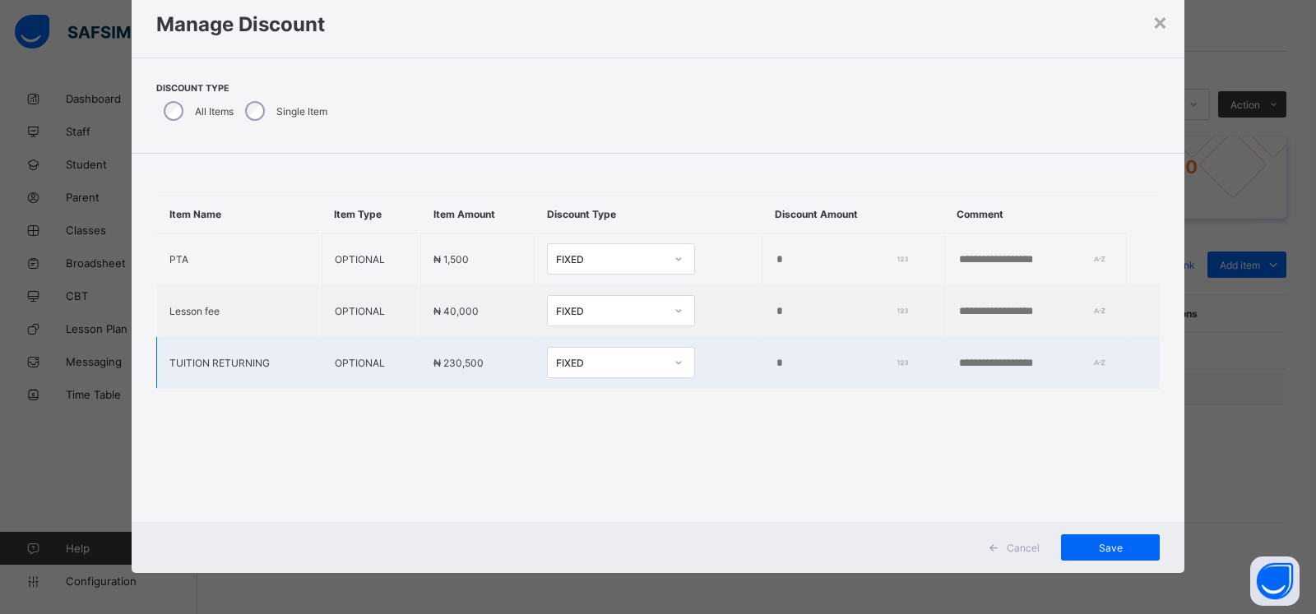
click at [775, 365] on input "*" at bounding box center [838, 363] width 127 height 13
click at [775, 364] on input "*" at bounding box center [838, 363] width 127 height 13
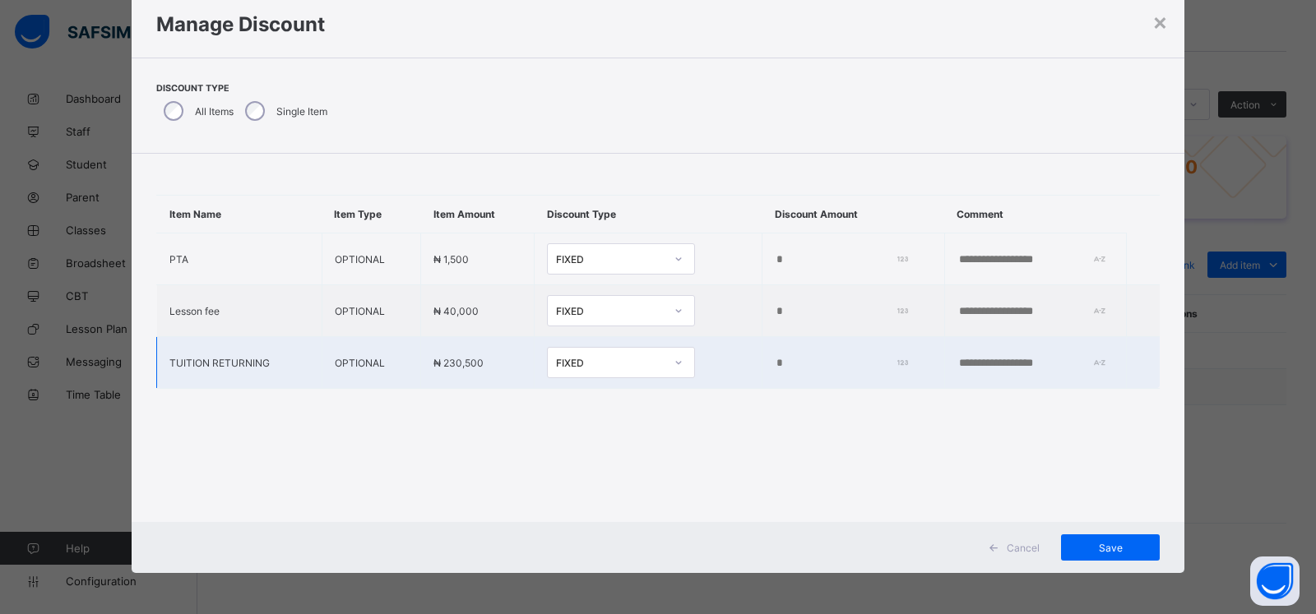
click at [775, 364] on input "*" at bounding box center [838, 363] width 127 height 13
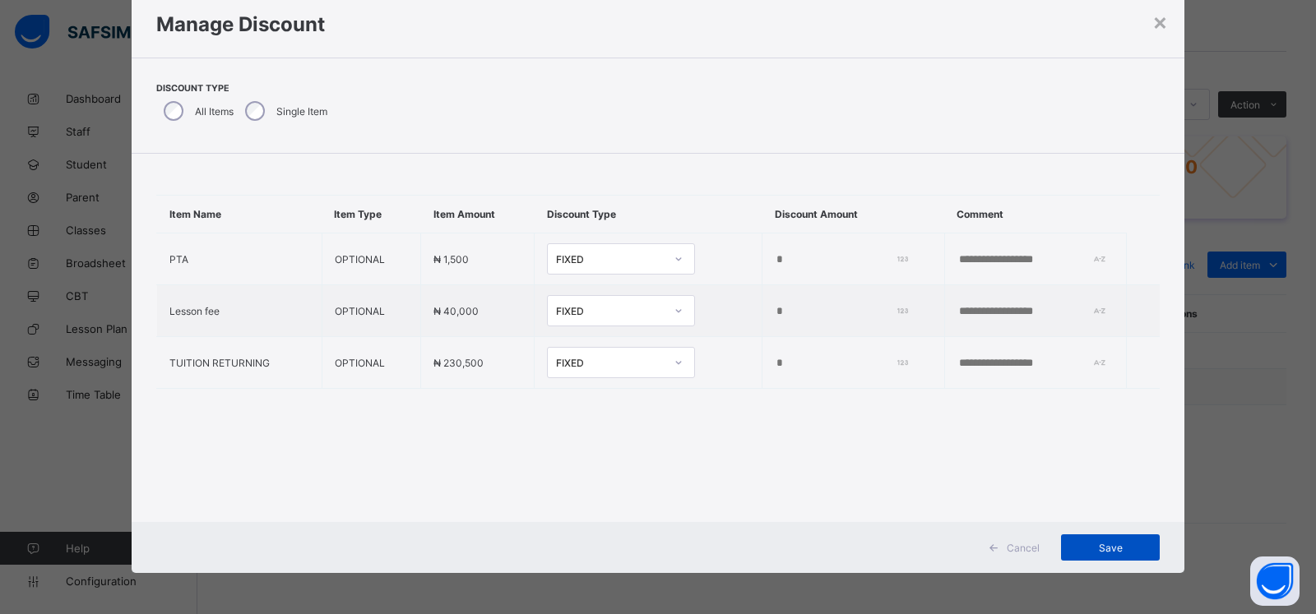
type input "****"
click at [1103, 541] on div "Save" at bounding box center [1110, 548] width 99 height 26
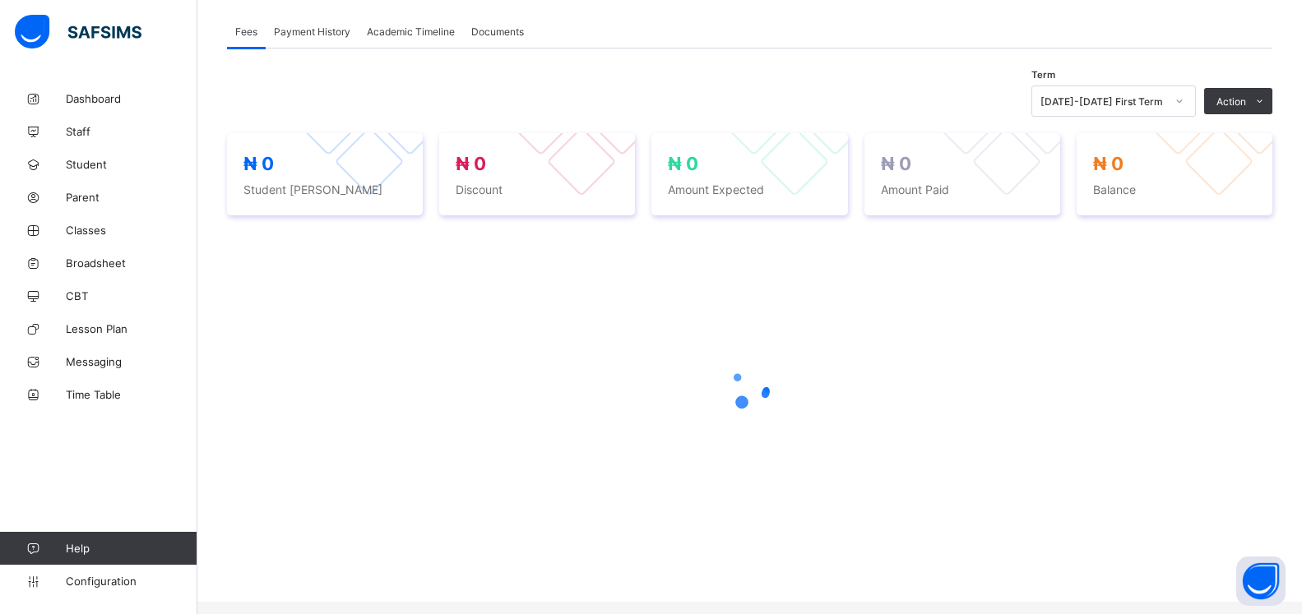
scroll to position [494, 0]
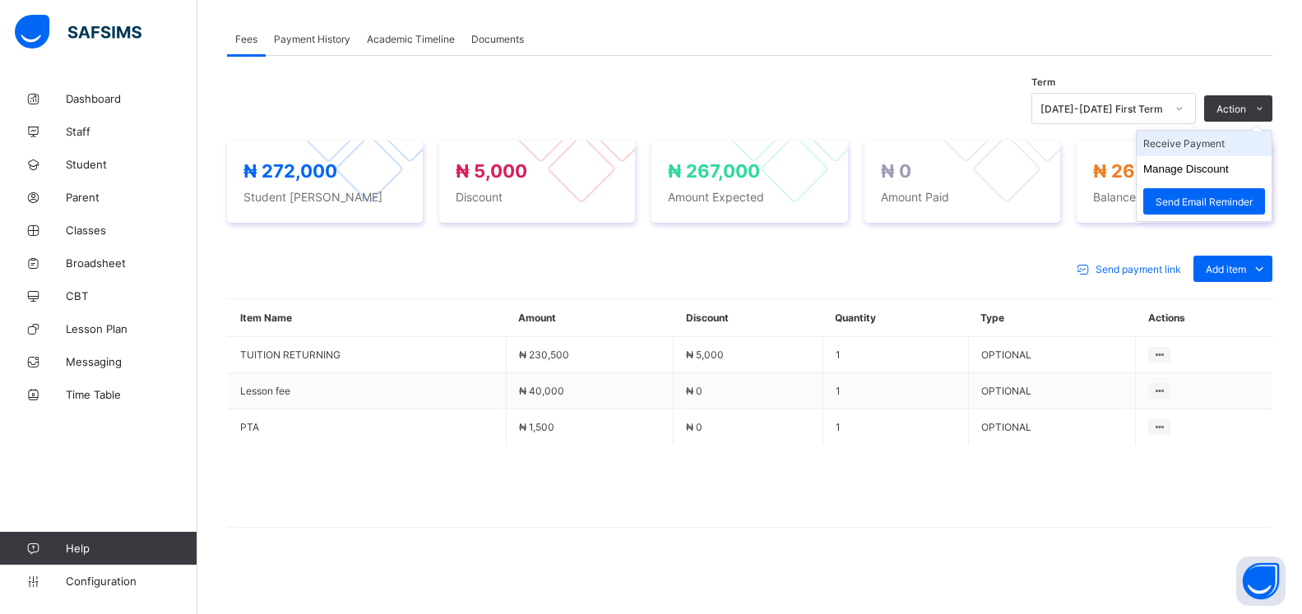
click at [1202, 146] on li "Receive Payment" at bounding box center [1204, 143] width 135 height 25
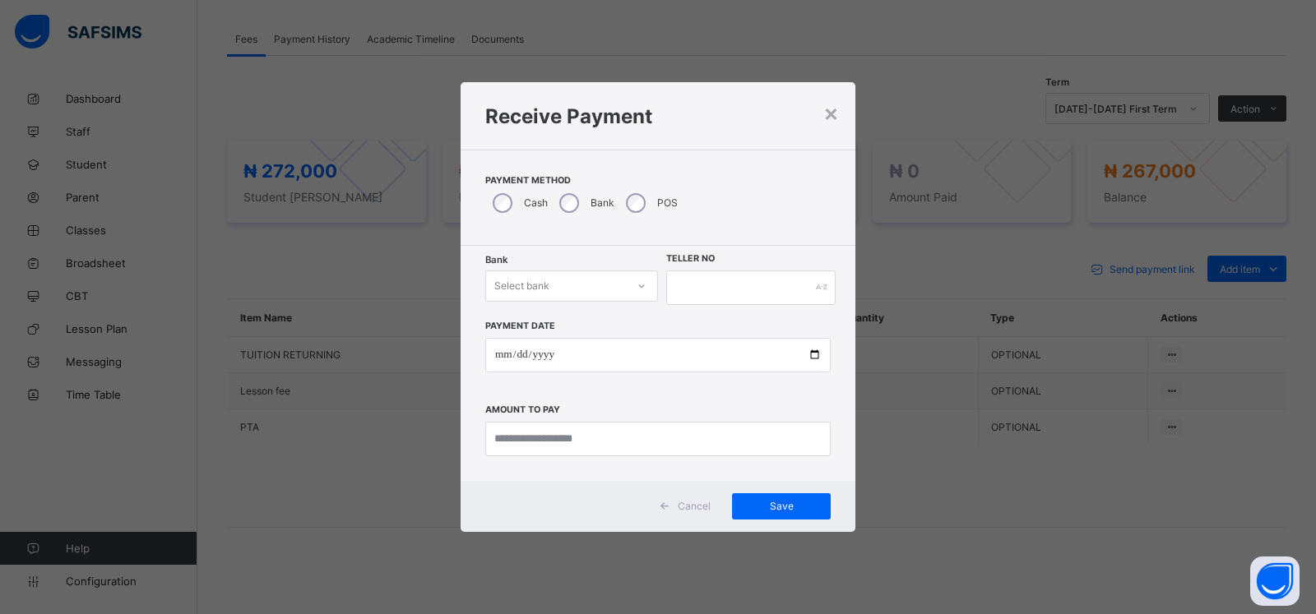
click at [559, 281] on div "Select bank" at bounding box center [556, 286] width 140 height 23
drag, startPoint x: 542, startPoint y: 328, endPoint x: 646, endPoint y: 294, distance: 109.2
click at [542, 326] on div "Zenith Bank - ALVINAS MODEL PRIMARY SCHOOL" at bounding box center [571, 328] width 171 height 38
click at [696, 282] on input "text" at bounding box center [750, 288] width 169 height 35
type input "******"
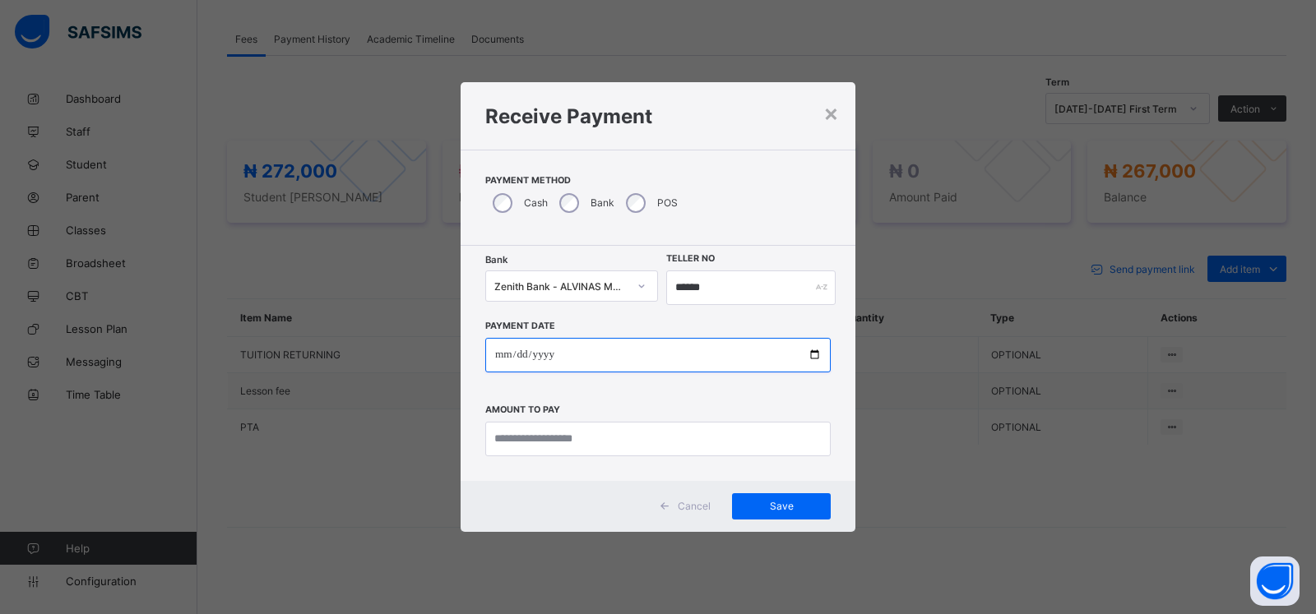
click at [493, 355] on input "date" at bounding box center [657, 355] width 345 height 35
type input "**********"
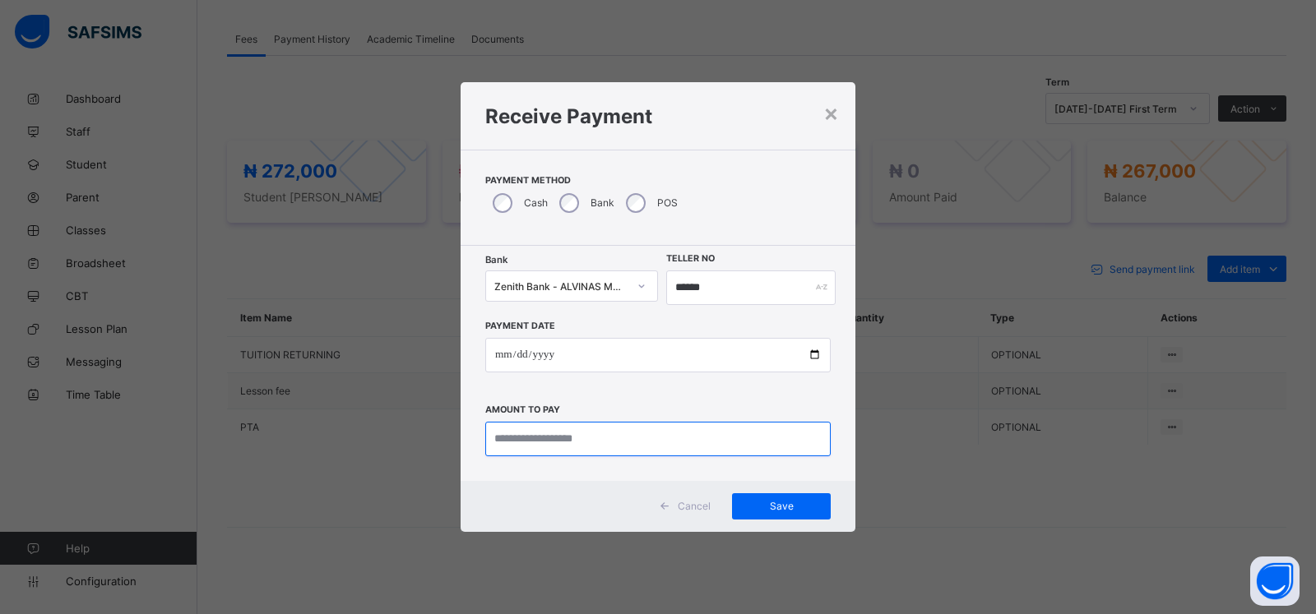
click at [515, 430] on input "currency" at bounding box center [657, 439] width 345 height 35
type input "*********"
click at [785, 511] on span "Save" at bounding box center [781, 506] width 74 height 12
click at [692, 288] on input "******" at bounding box center [742, 288] width 167 height 35
click at [688, 289] on input "******" at bounding box center [742, 288] width 167 height 35
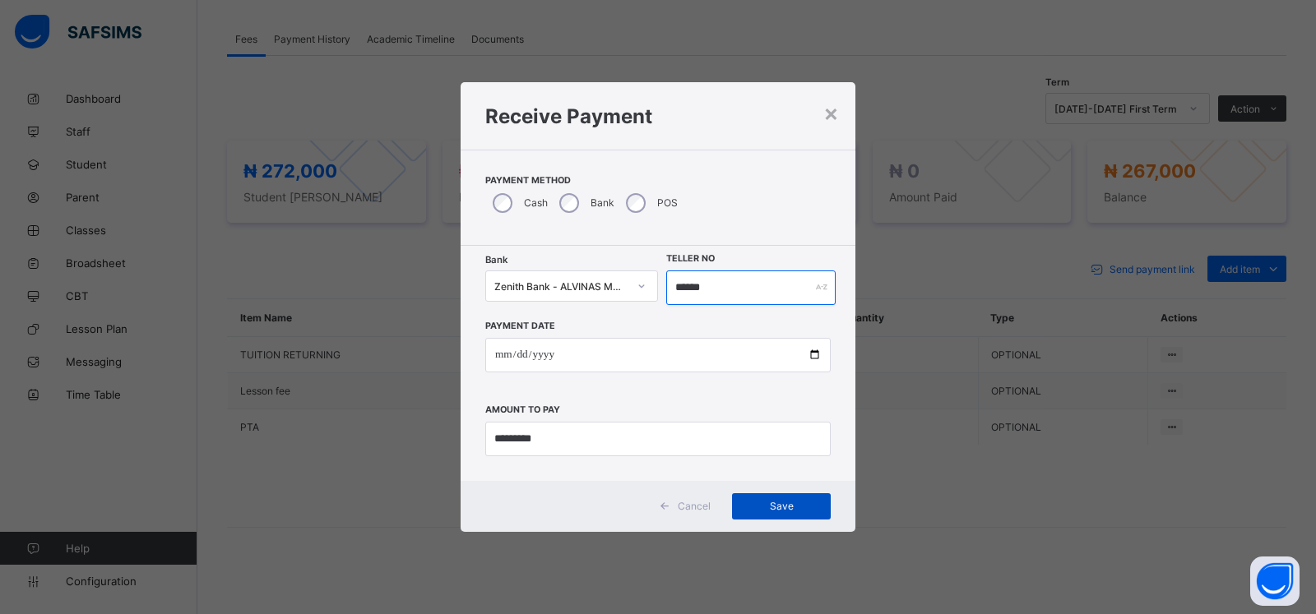
type input "******"
click at [763, 516] on div "Save" at bounding box center [781, 506] width 99 height 26
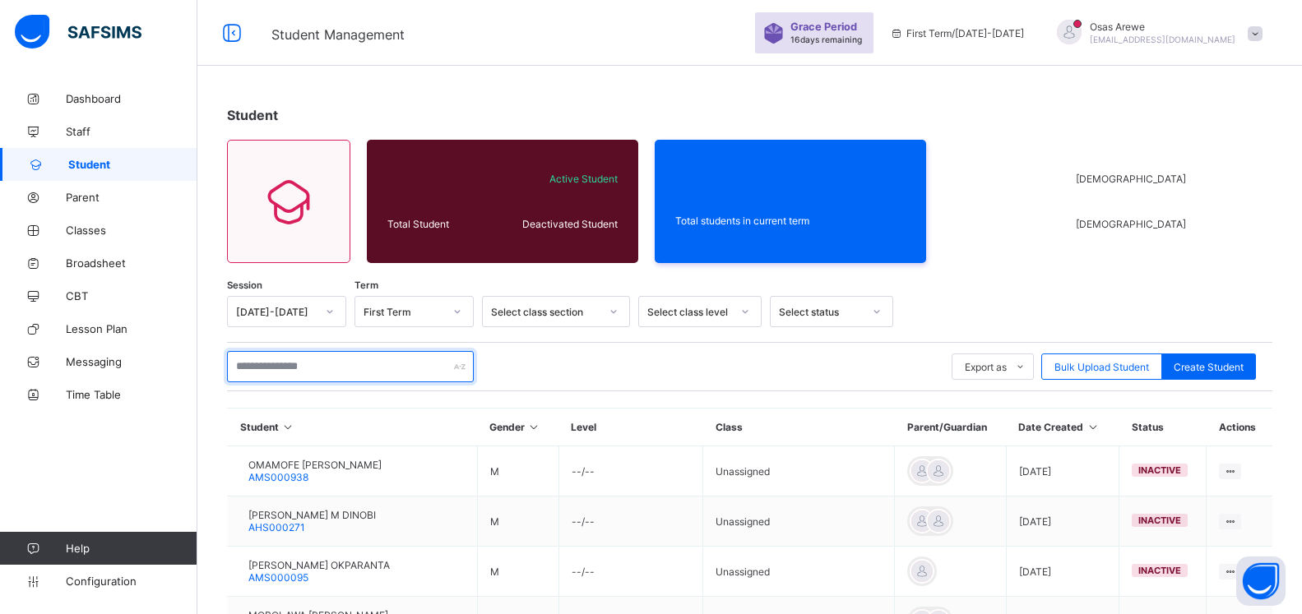
click at [289, 366] on input "text" at bounding box center [350, 366] width 247 height 31
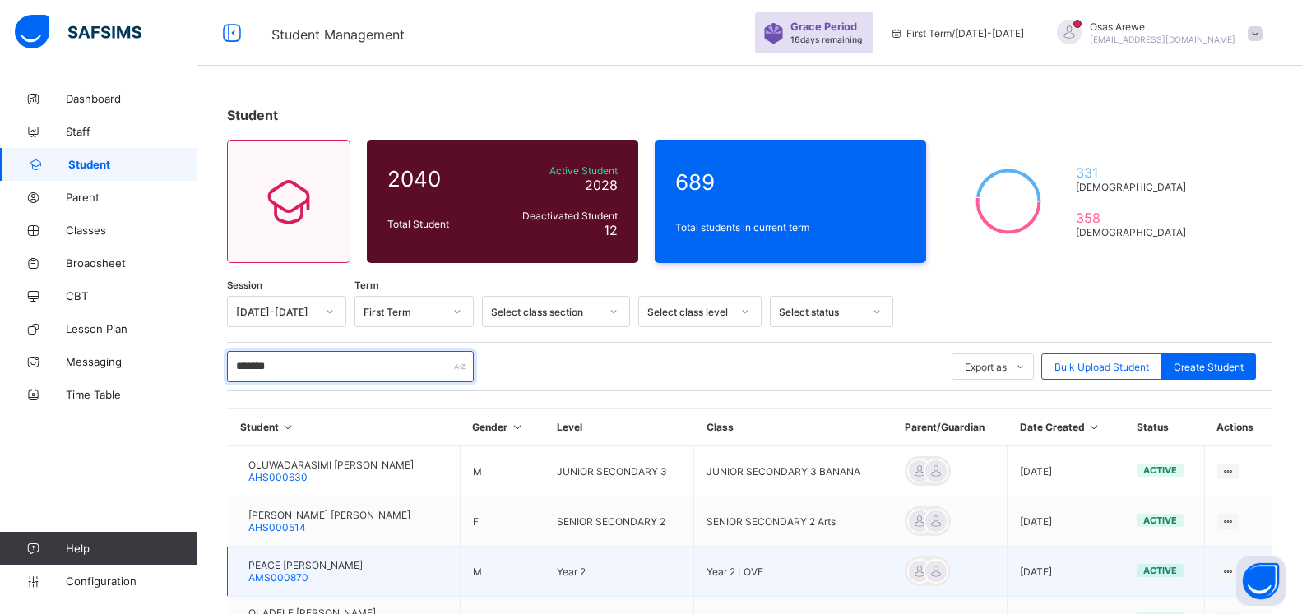
type input "*******"
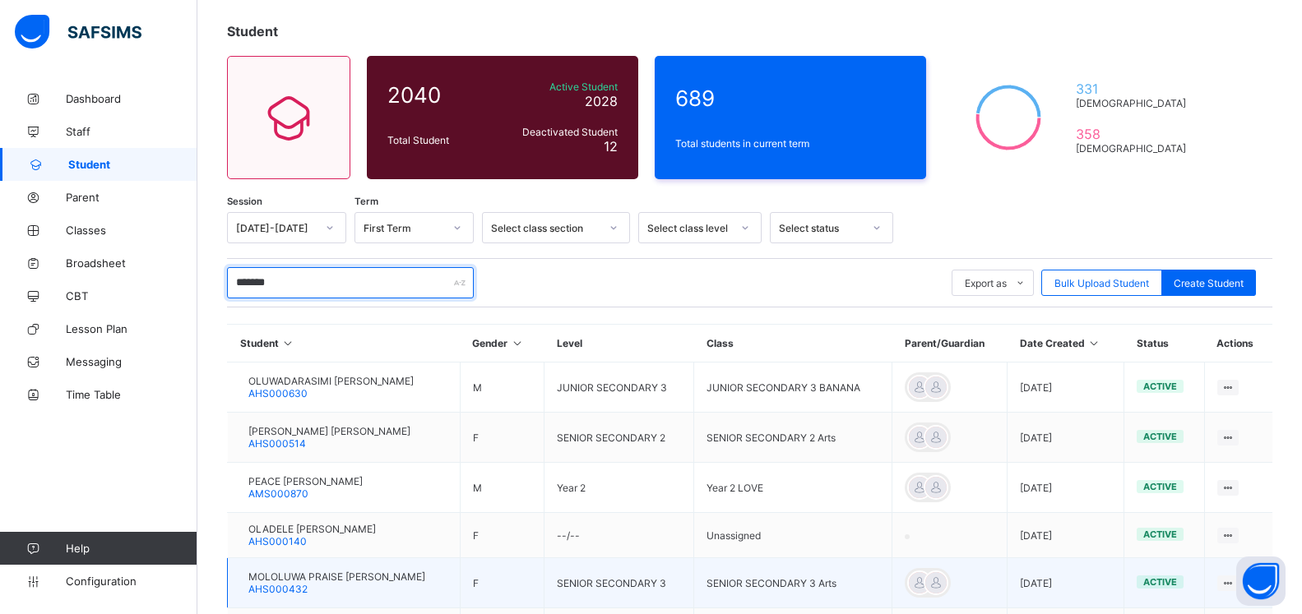
scroll to position [168, 0]
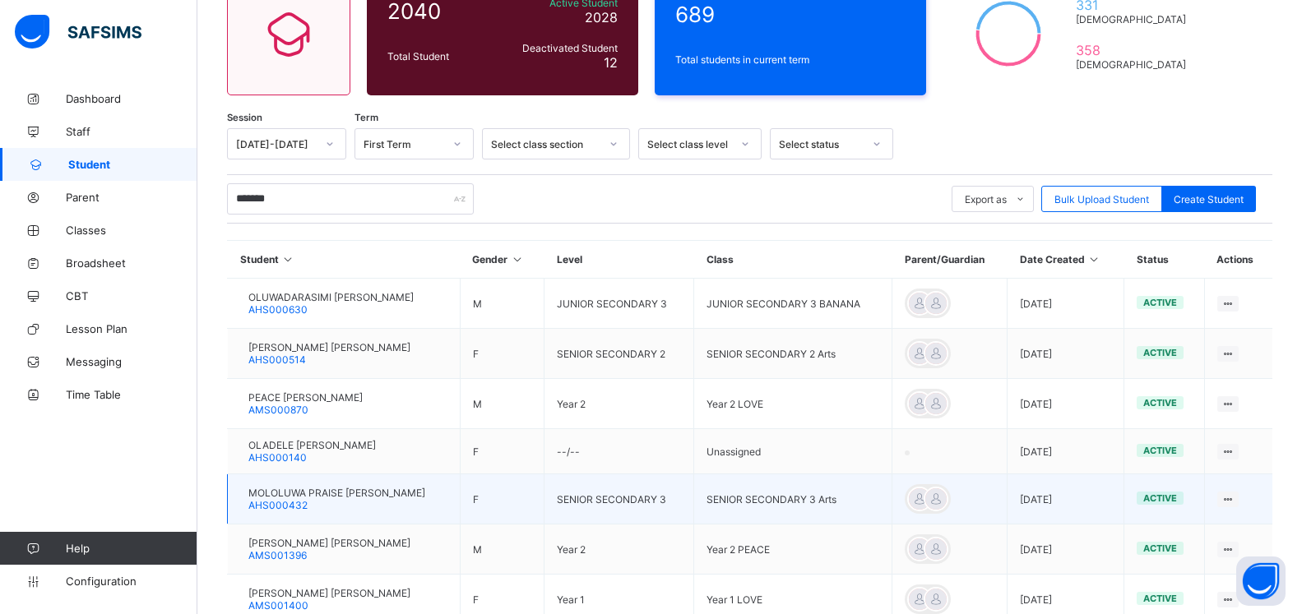
click at [328, 496] on span "MOLOLUWA PRAISE OLADEJO" at bounding box center [336, 493] width 177 height 12
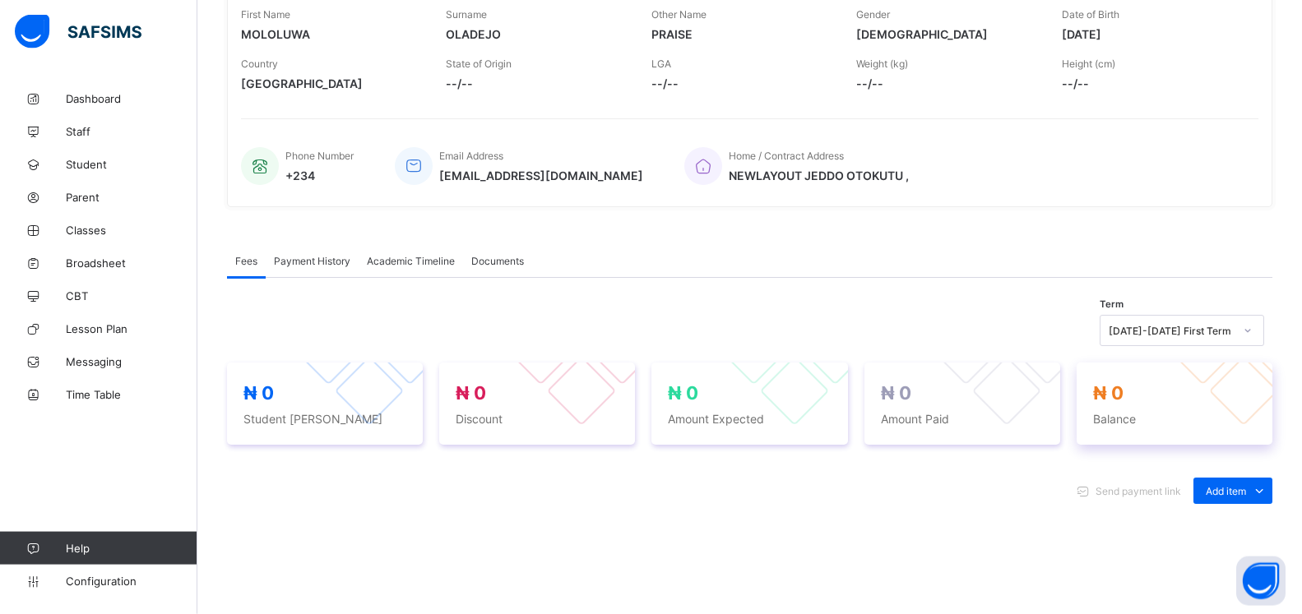
scroll to position [503, 0]
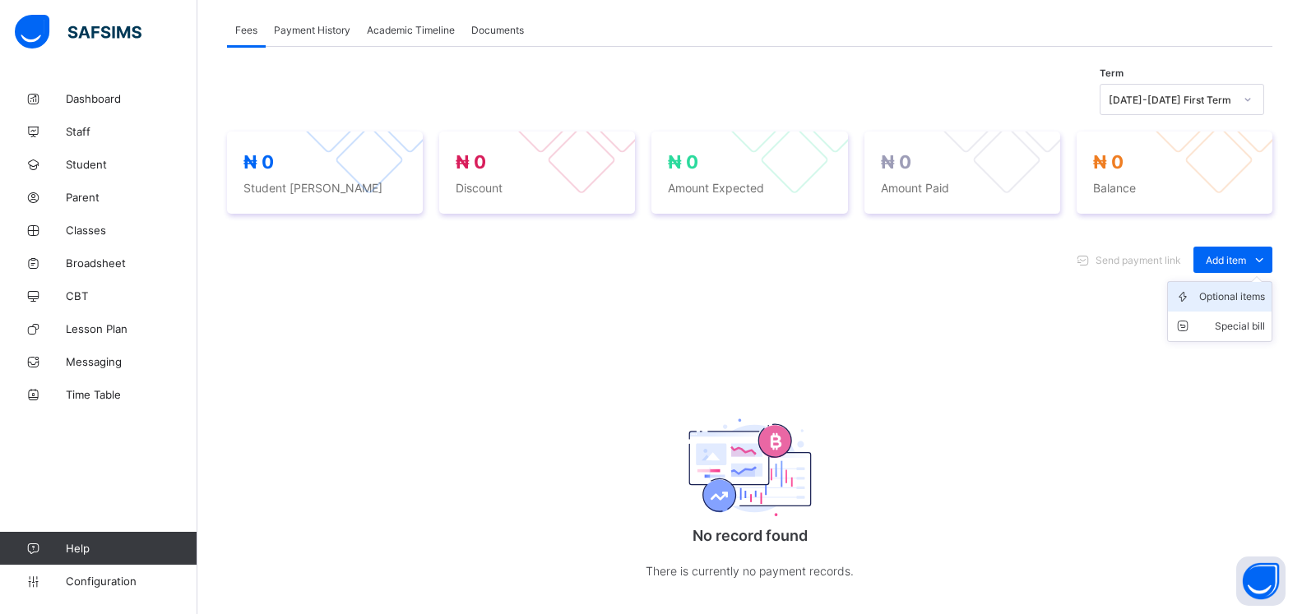
click at [1229, 303] on div "Optional items" at bounding box center [1232, 297] width 66 height 16
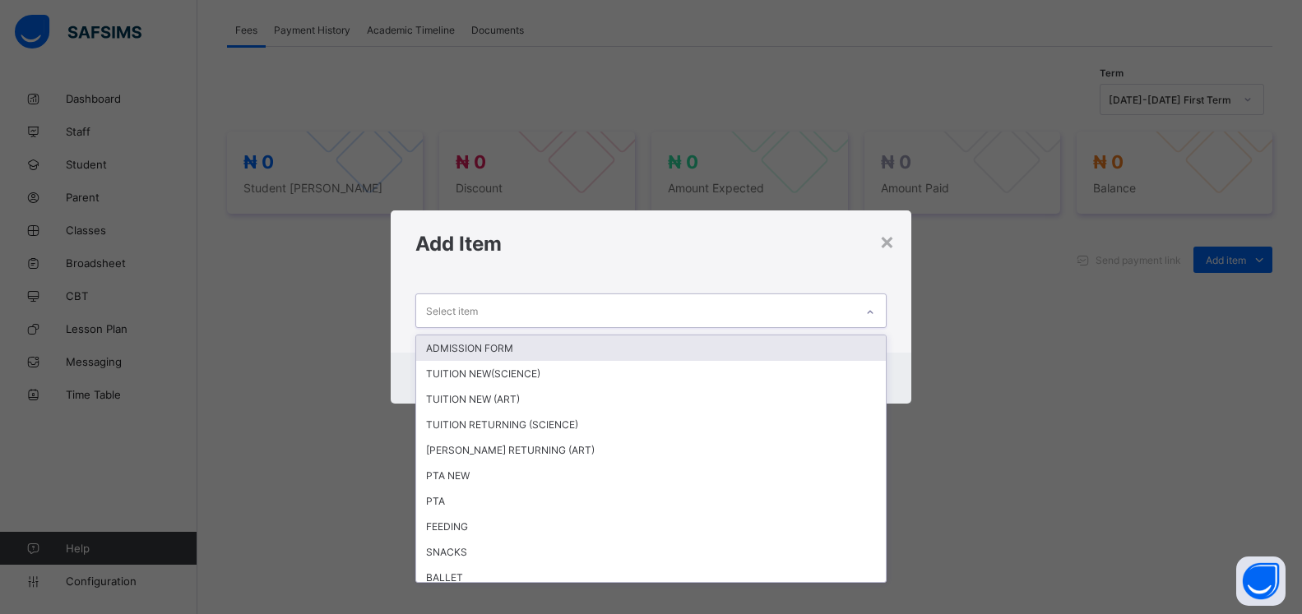
click at [796, 316] on div "Select item" at bounding box center [635, 310] width 438 height 32
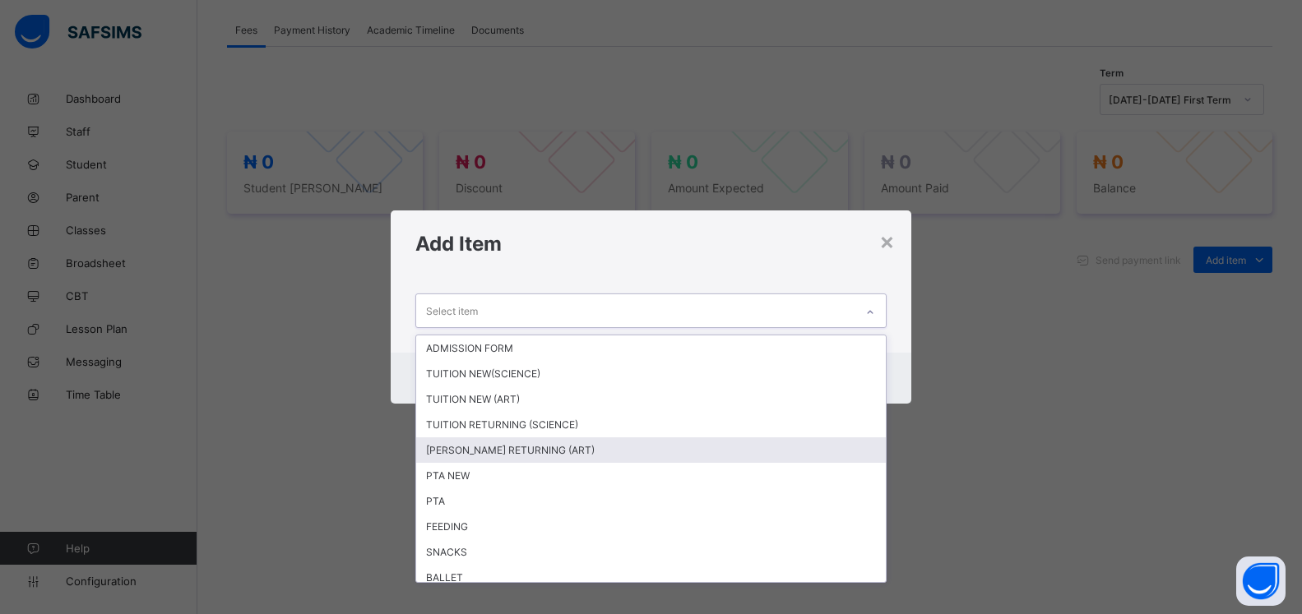
click at [535, 455] on div "TUTION RETURNING (ART)" at bounding box center [651, 450] width 470 height 25
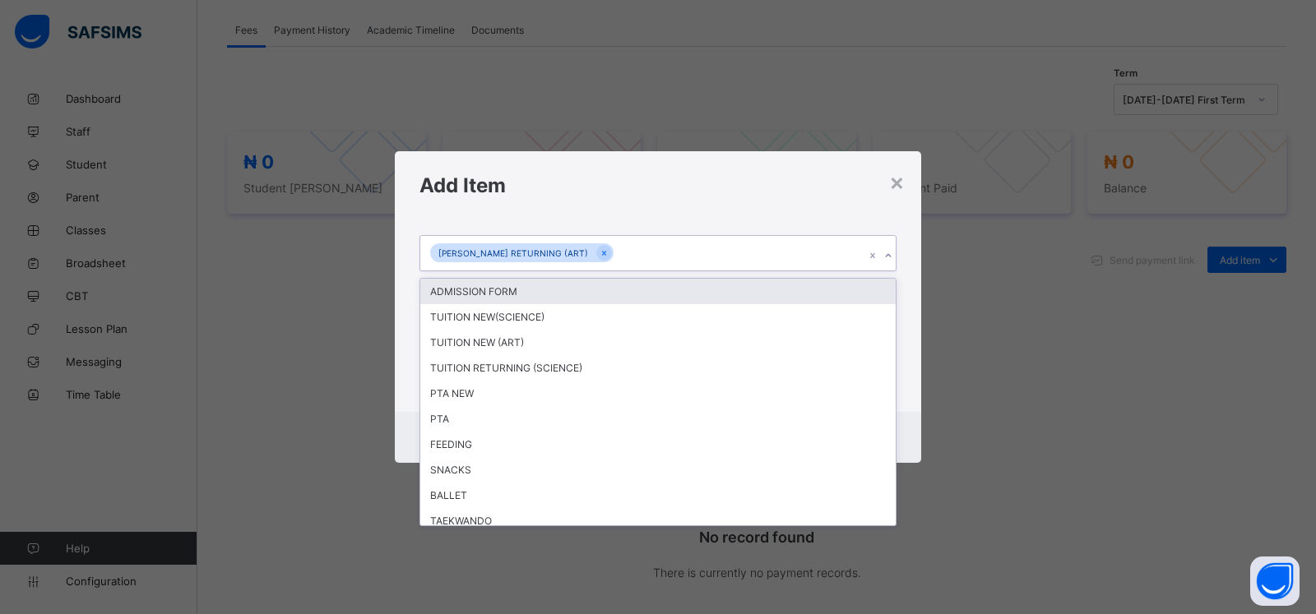
click at [880, 269] on div at bounding box center [888, 256] width 16 height 26
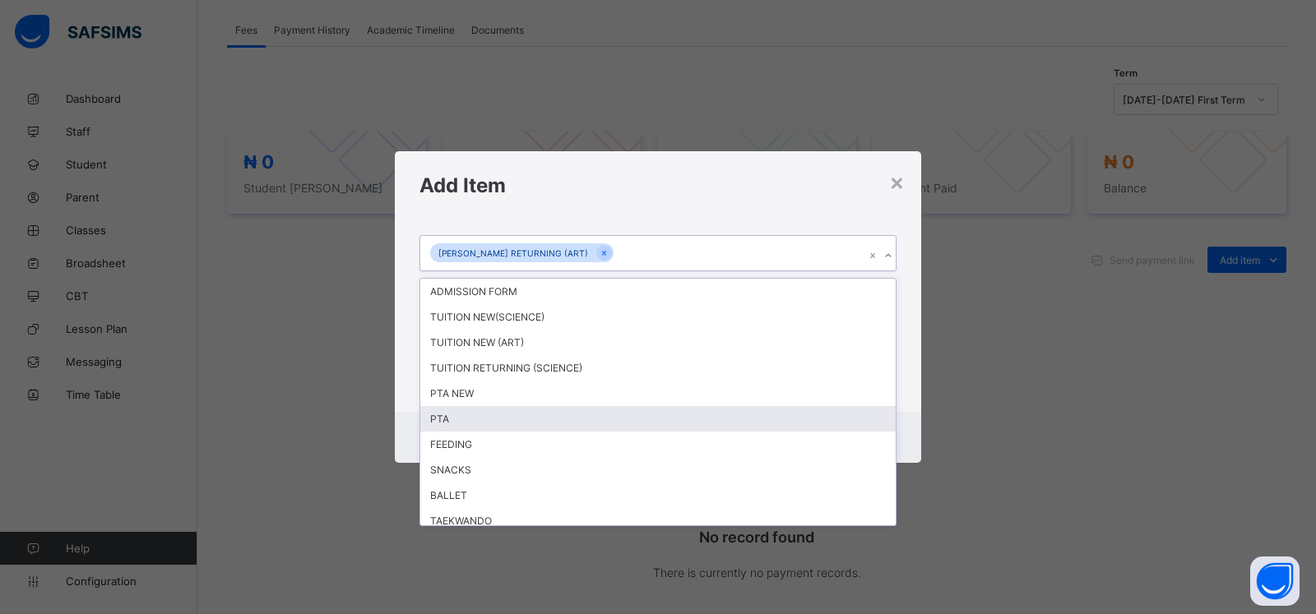
click at [553, 432] on div "PTA" at bounding box center [657, 418] width 475 height 25
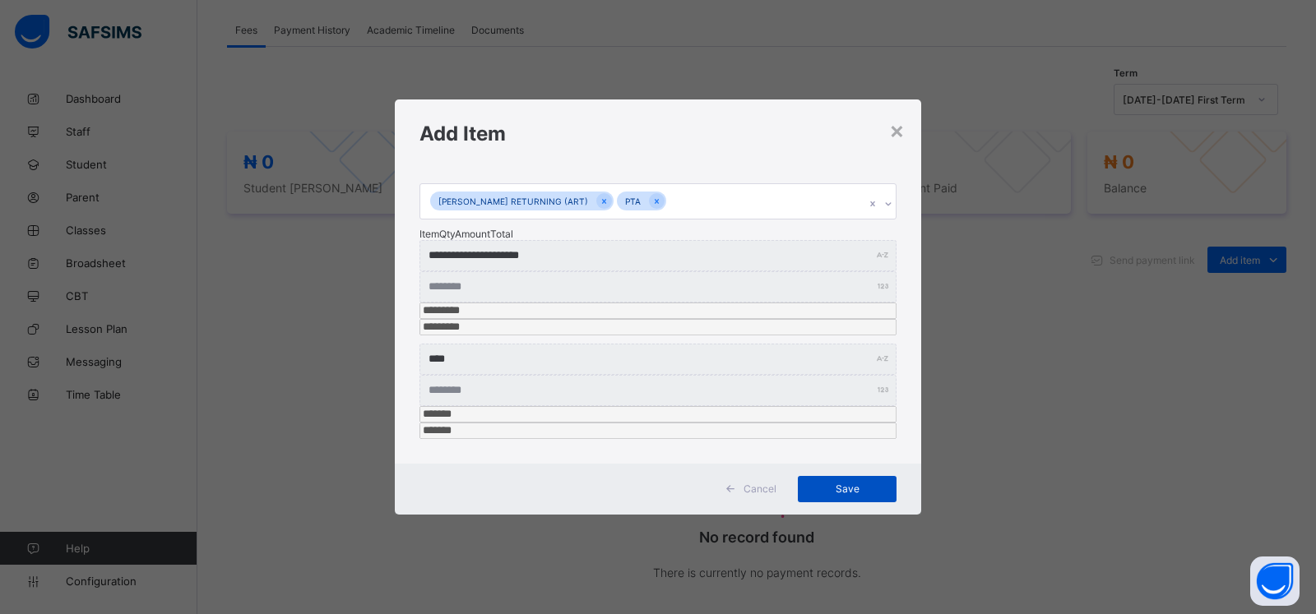
click at [847, 483] on span "Save" at bounding box center [847, 489] width 74 height 12
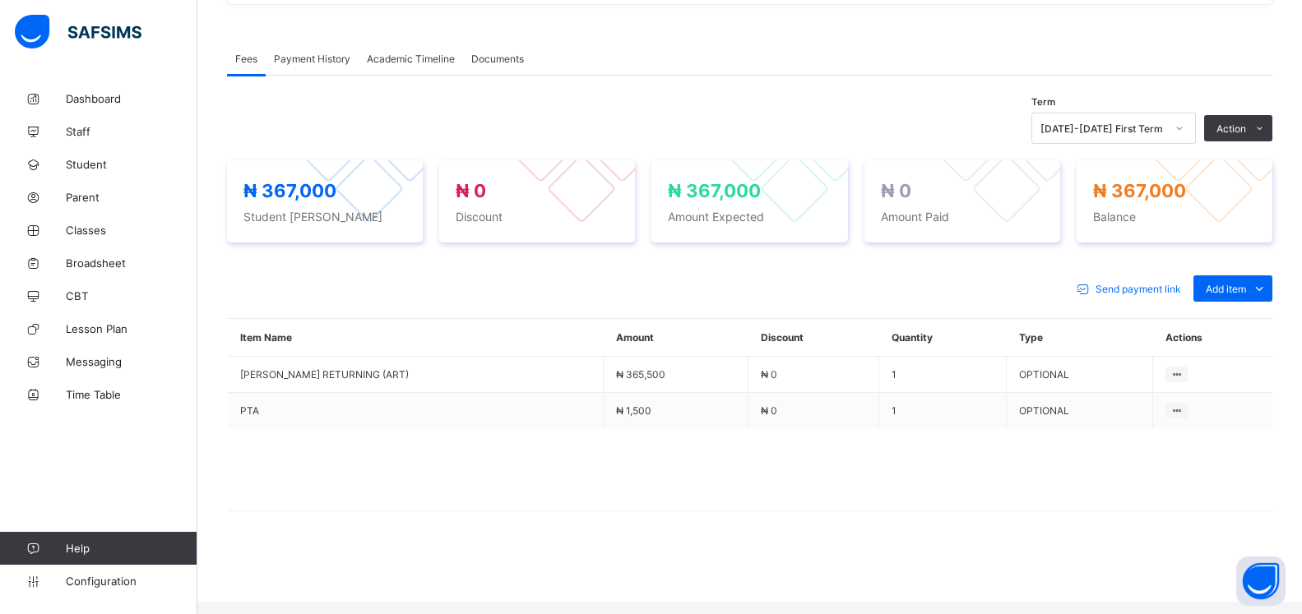
scroll to position [467, 0]
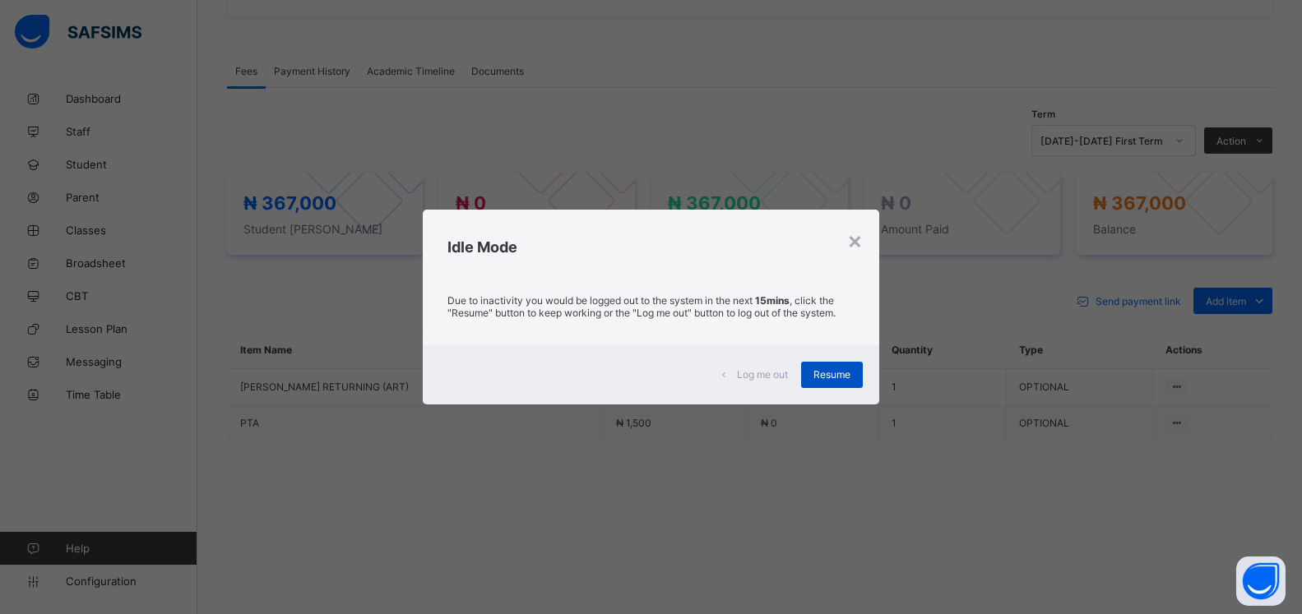
click at [829, 377] on span "Resume" at bounding box center [831, 374] width 37 height 12
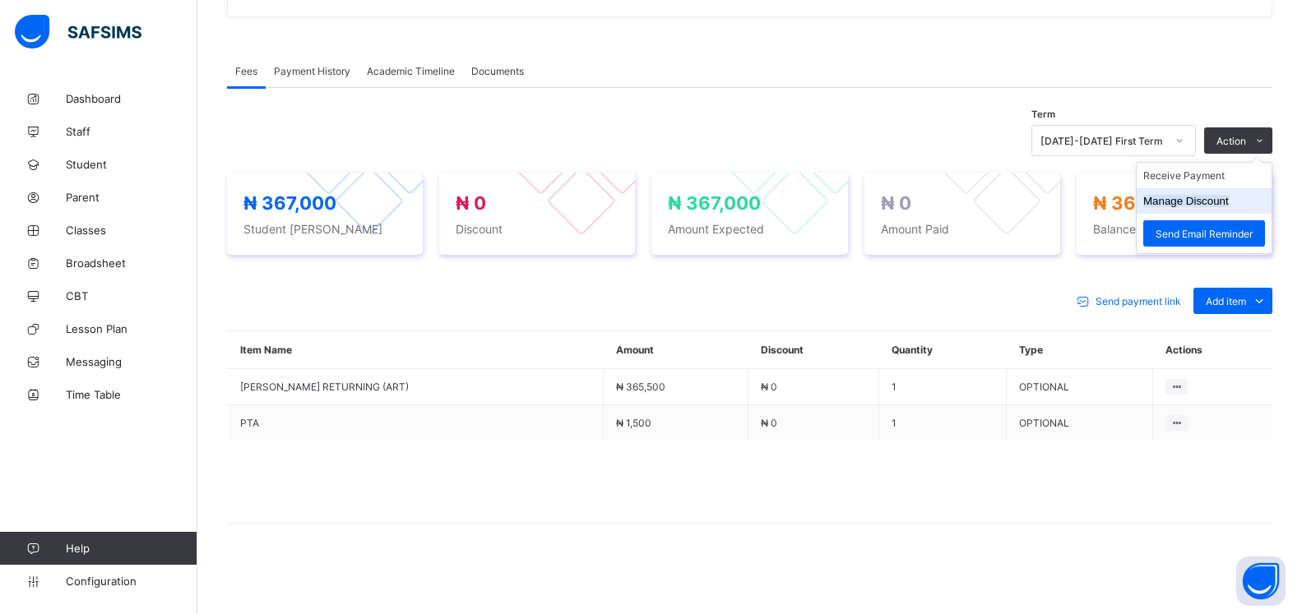
click at [1186, 207] on button "Manage Discount" at bounding box center [1186, 201] width 86 height 12
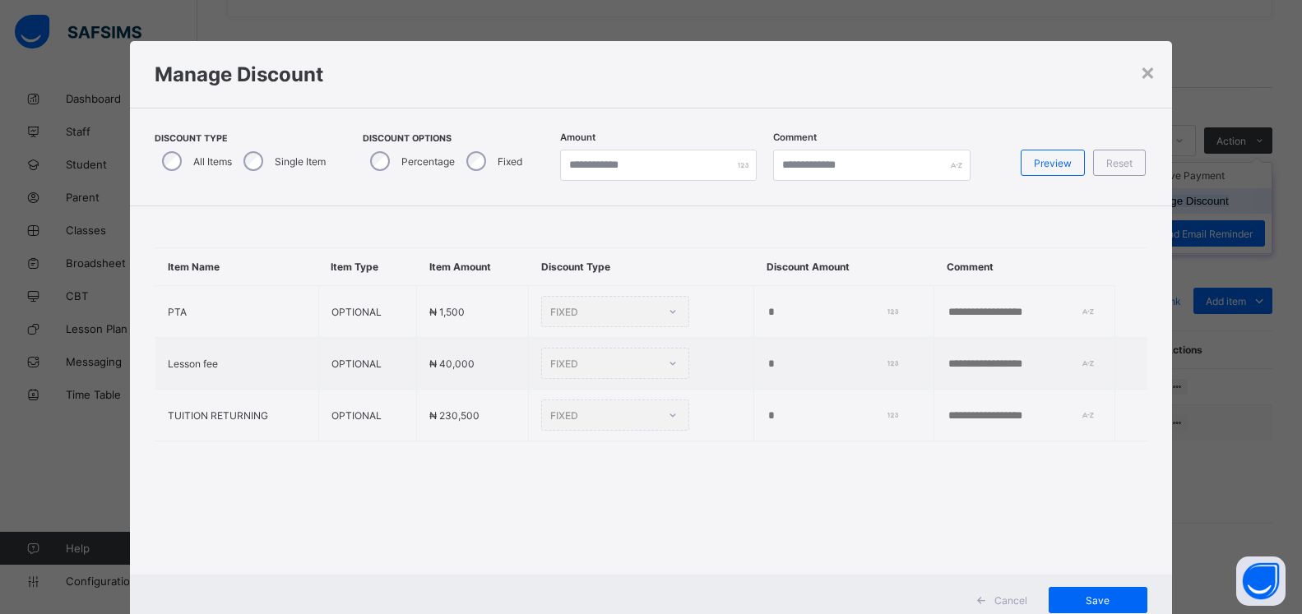
scroll to position [50, 0]
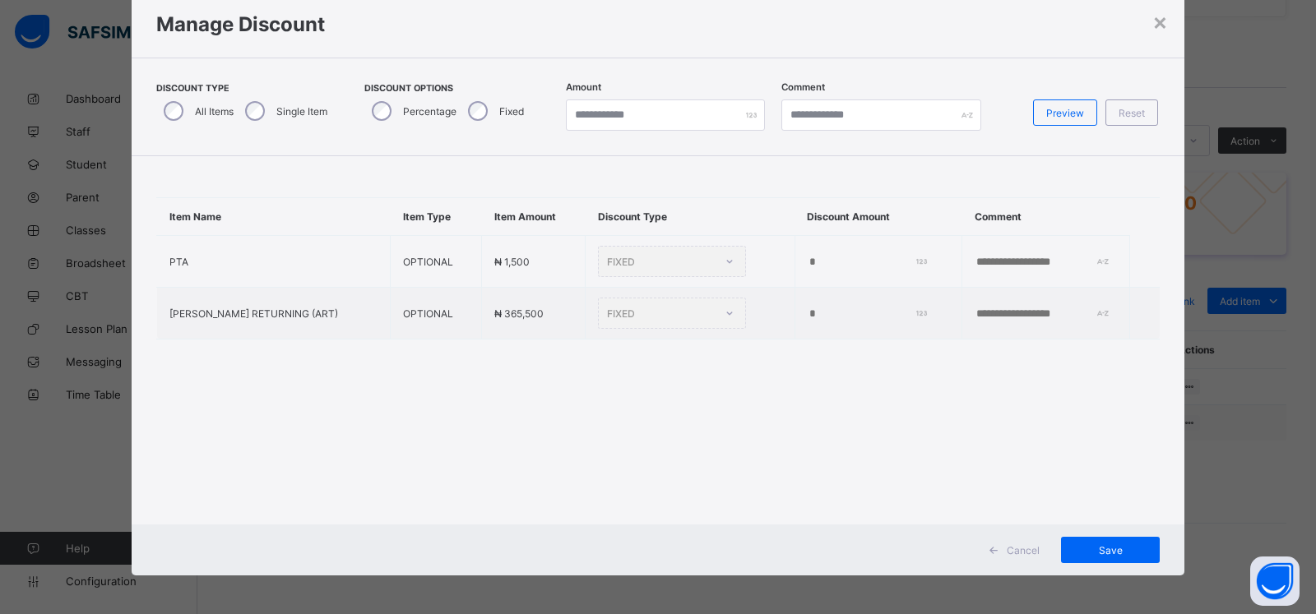
click at [251, 109] on div "Single Item" at bounding box center [285, 111] width 94 height 35
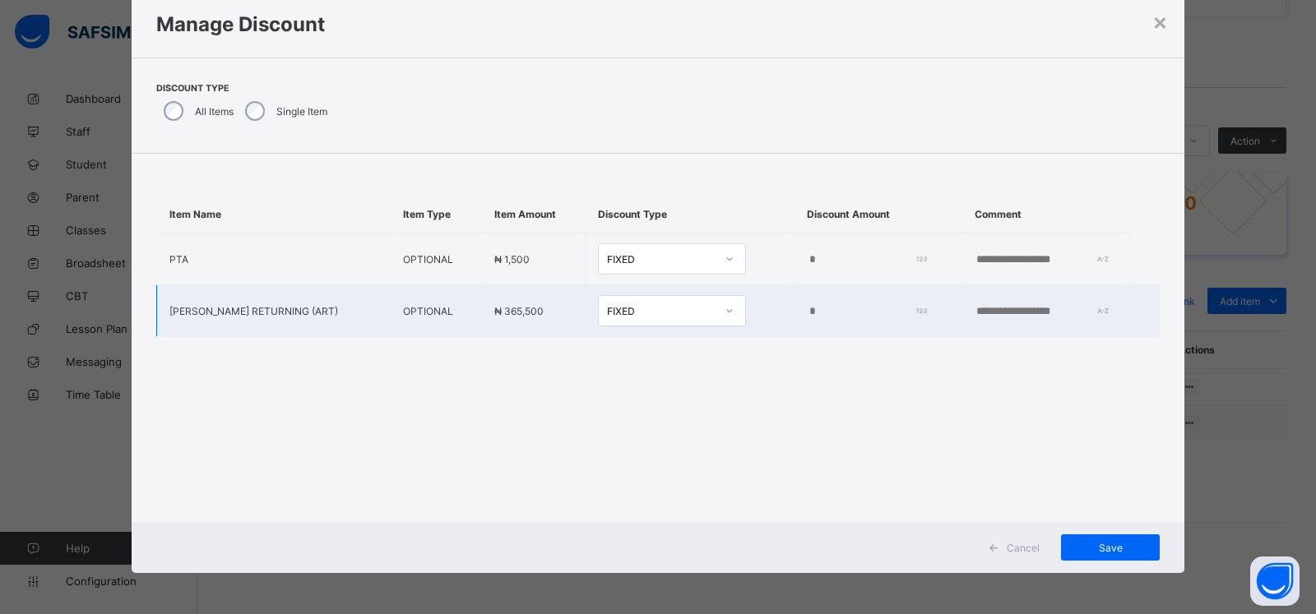
click at [808, 313] on input "*" at bounding box center [865, 311] width 115 height 13
type input "*****"
click at [1102, 548] on span "Save" at bounding box center [1110, 548] width 74 height 12
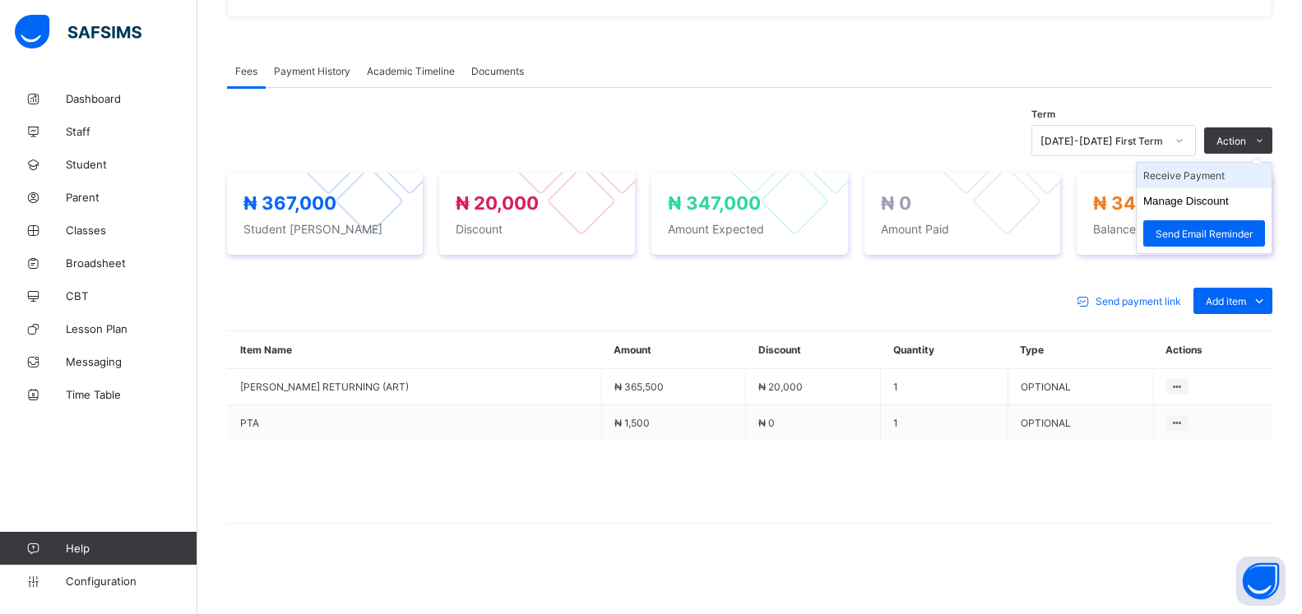
click at [1207, 178] on li "Receive Payment" at bounding box center [1204, 175] width 135 height 25
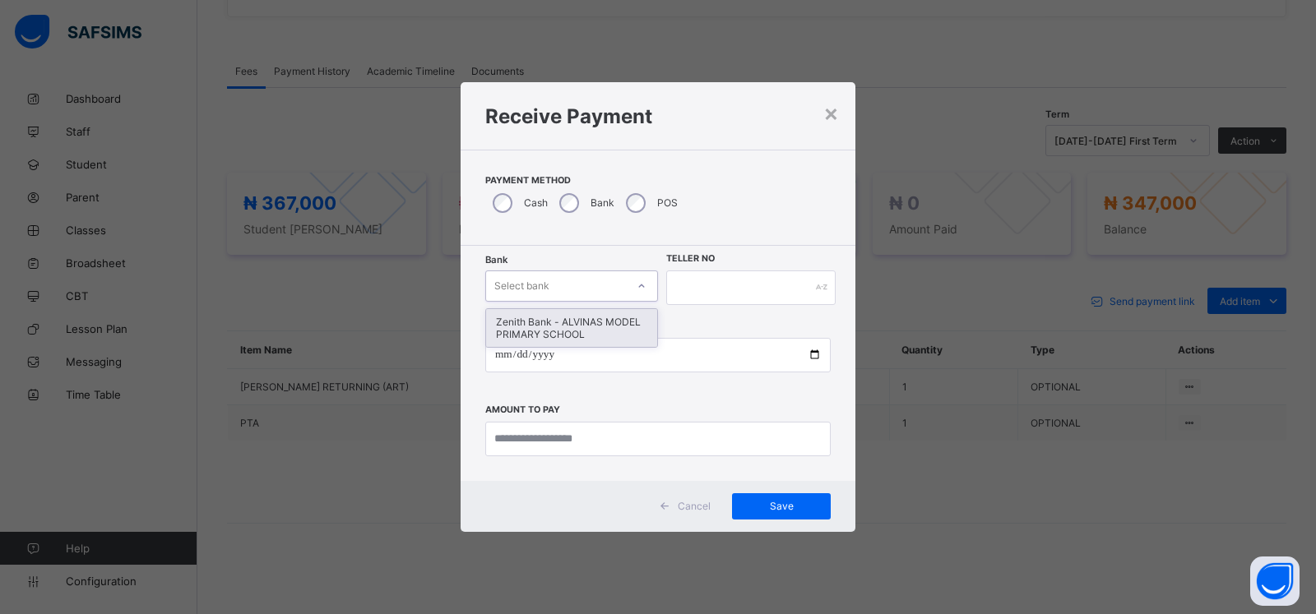
click at [558, 287] on div "Select bank" at bounding box center [556, 286] width 140 height 23
drag, startPoint x: 558, startPoint y: 338, endPoint x: 783, endPoint y: 279, distance: 233.0
click at [560, 333] on div "Zenith Bank - ALVINAS MODEL PRIMARY SCHOOL" at bounding box center [571, 328] width 171 height 38
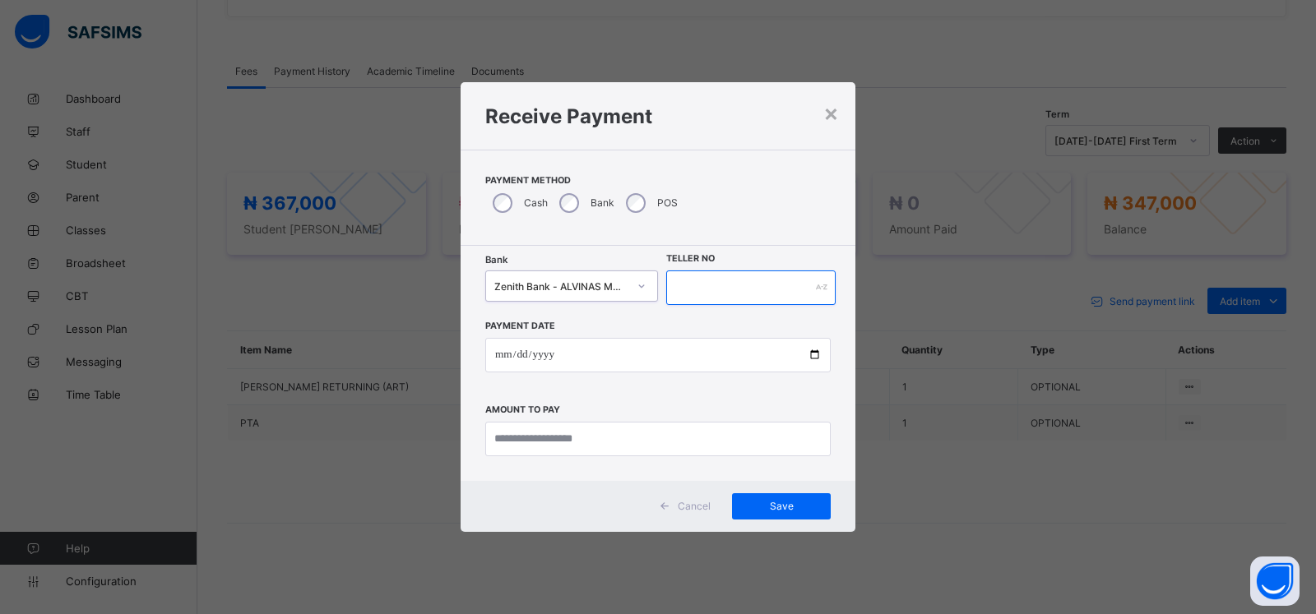
click at [782, 276] on input "text" at bounding box center [750, 288] width 169 height 35
type input "********"
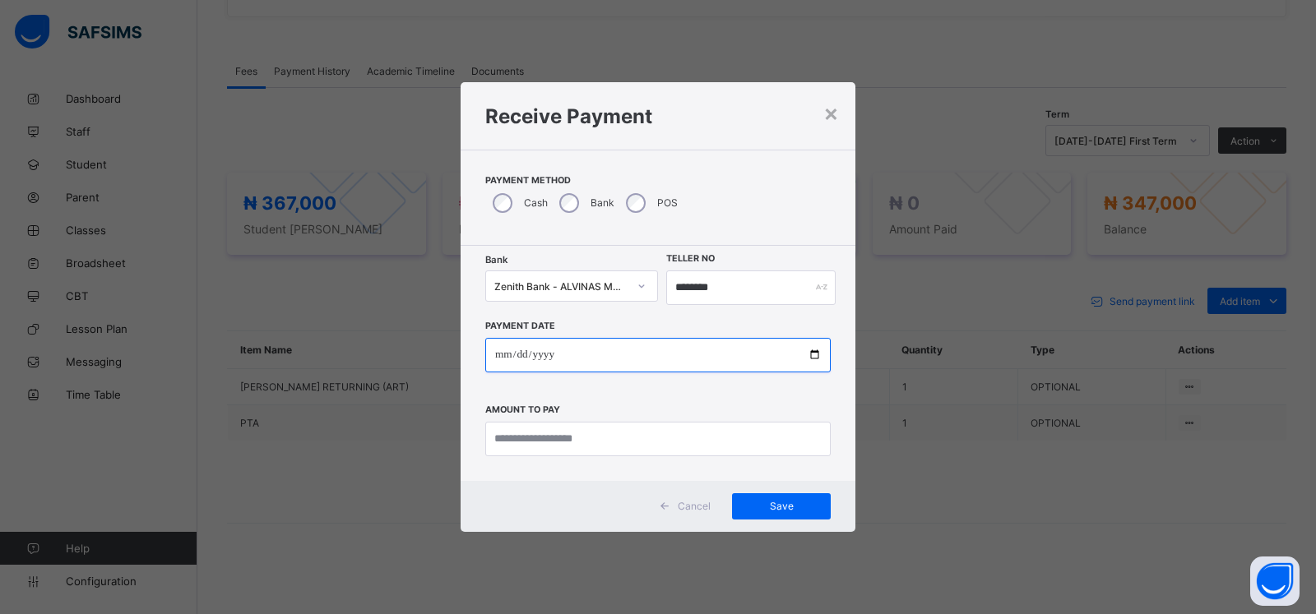
click at [501, 355] on input "date" at bounding box center [657, 355] width 345 height 35
type input "**********"
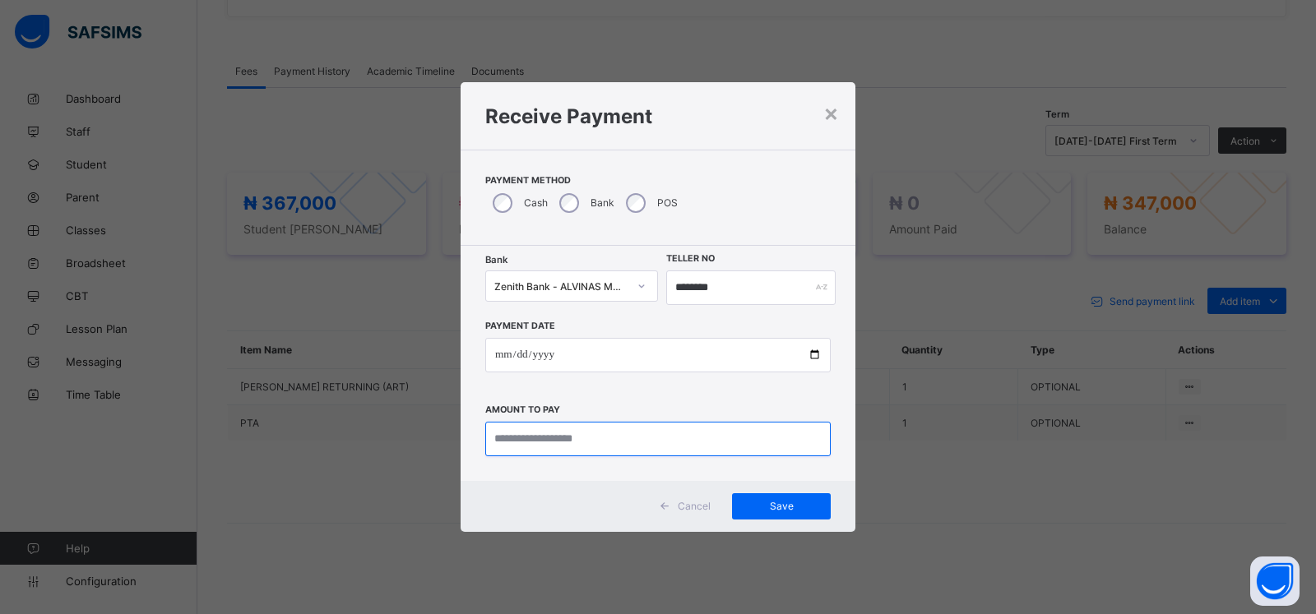
click at [520, 435] on input "currency" at bounding box center [657, 439] width 345 height 35
type input "*********"
click at [762, 507] on span "Save" at bounding box center [781, 506] width 74 height 12
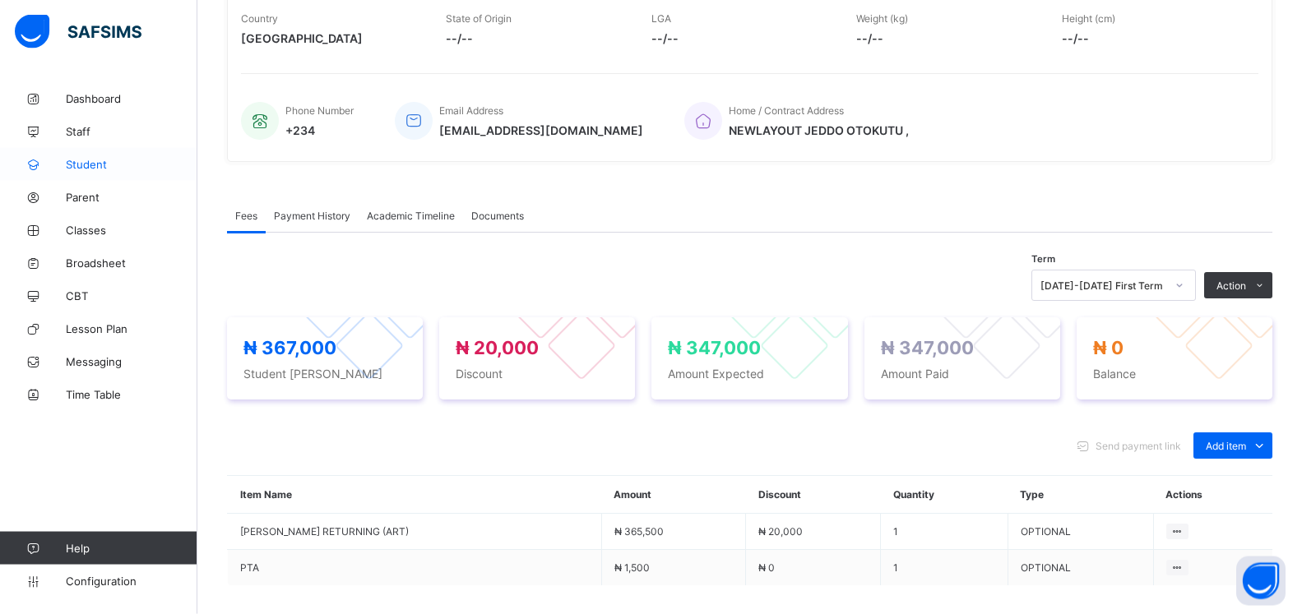
scroll to position [299, 0]
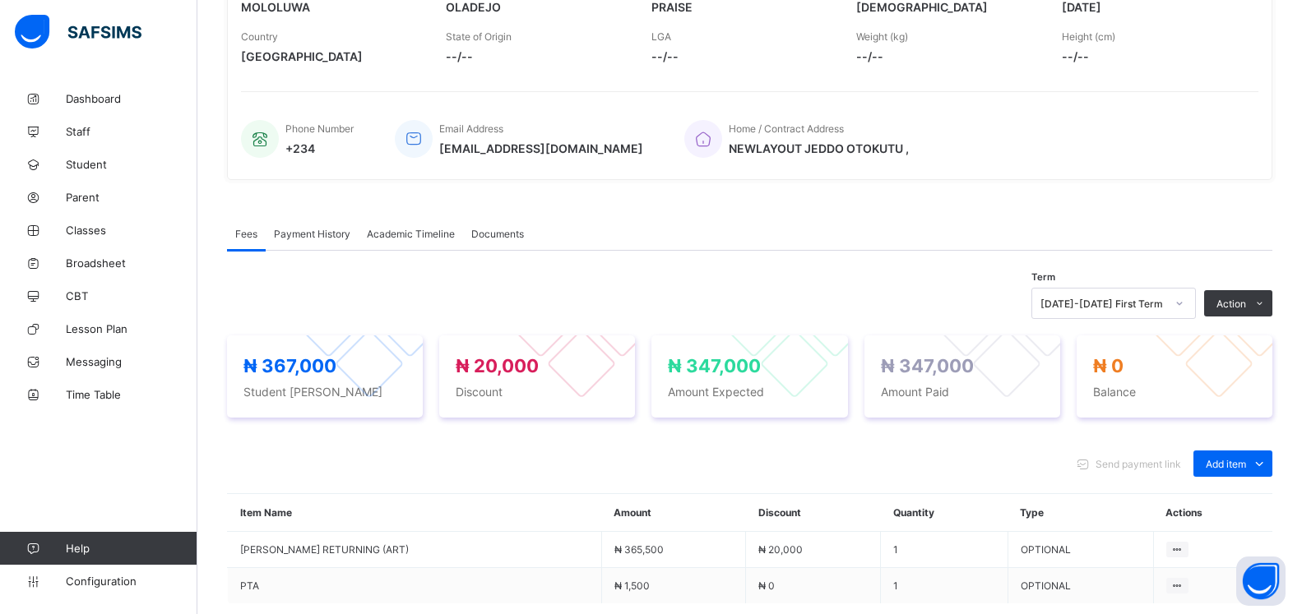
scroll to position [114, 0]
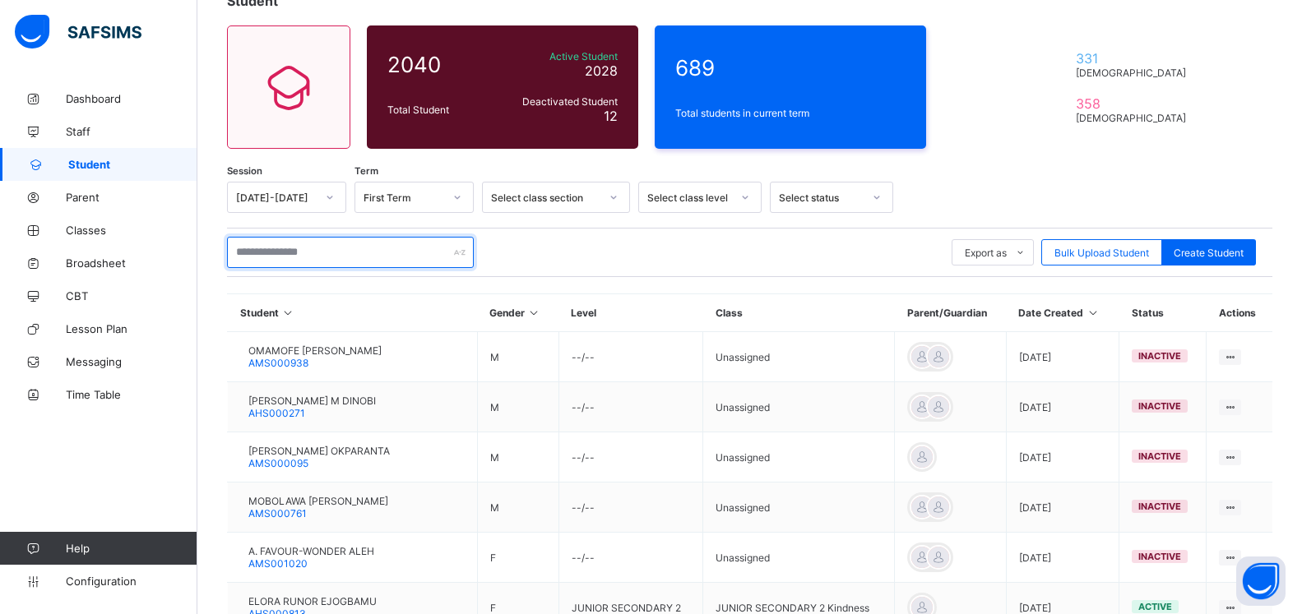
click at [311, 255] on input "text" at bounding box center [350, 252] width 247 height 31
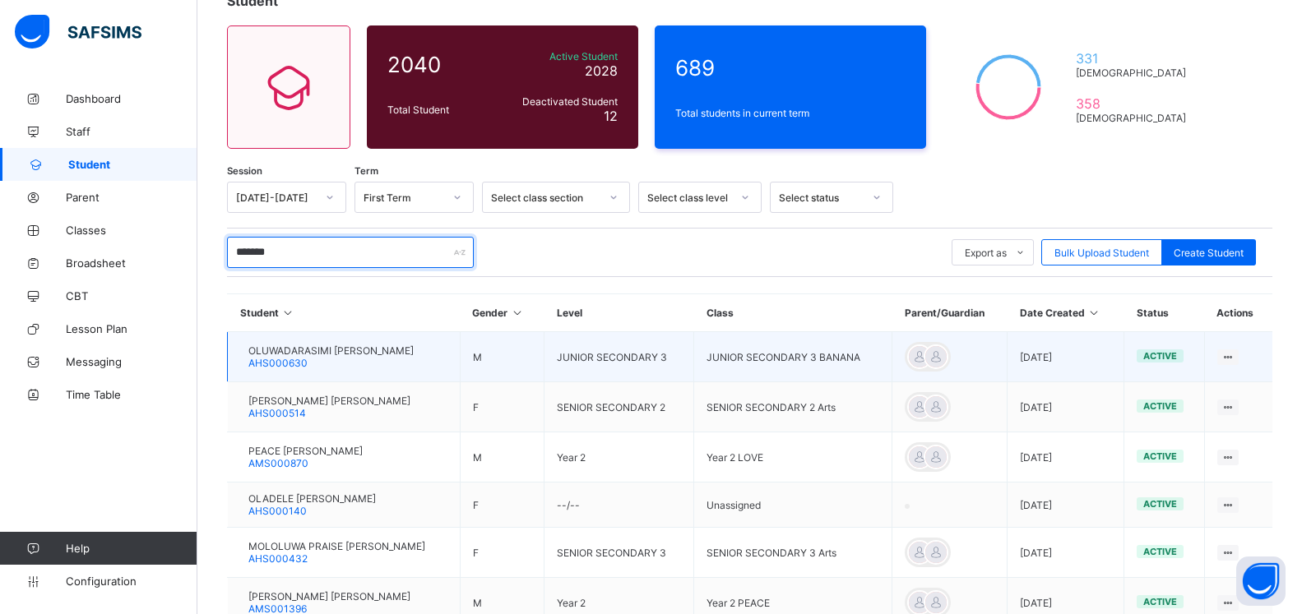
type input "*******"
click at [362, 351] on span "OLUWADARASIMI PRECIOUS OLADEJO" at bounding box center [330, 351] width 165 height 12
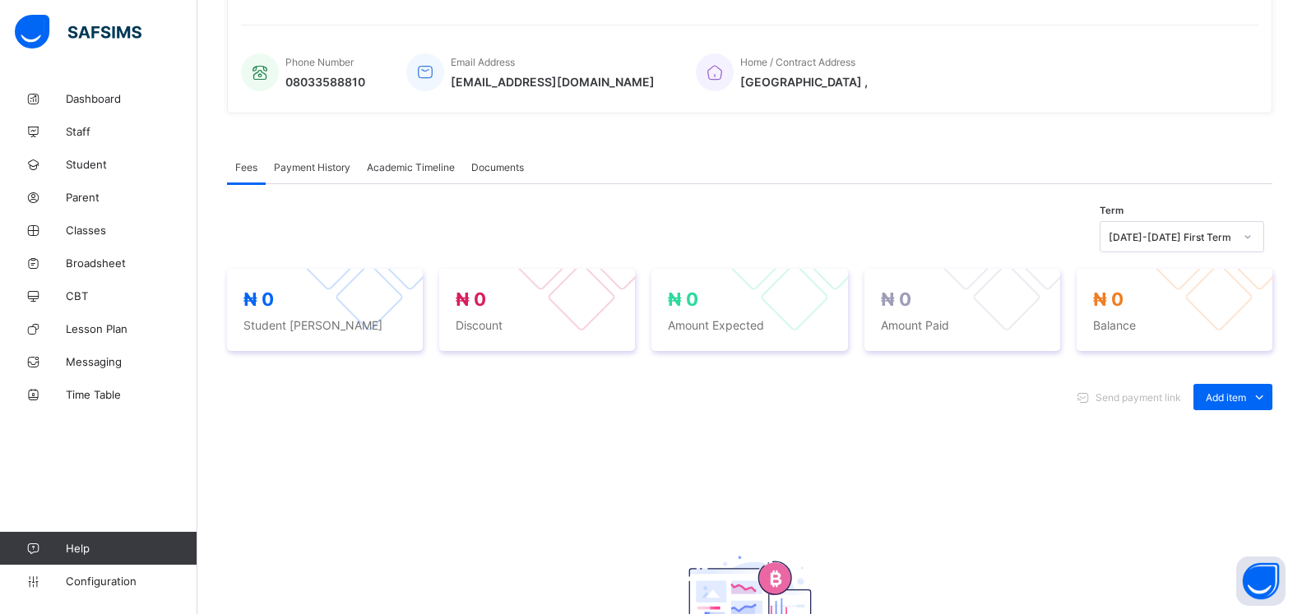
scroll to position [534, 0]
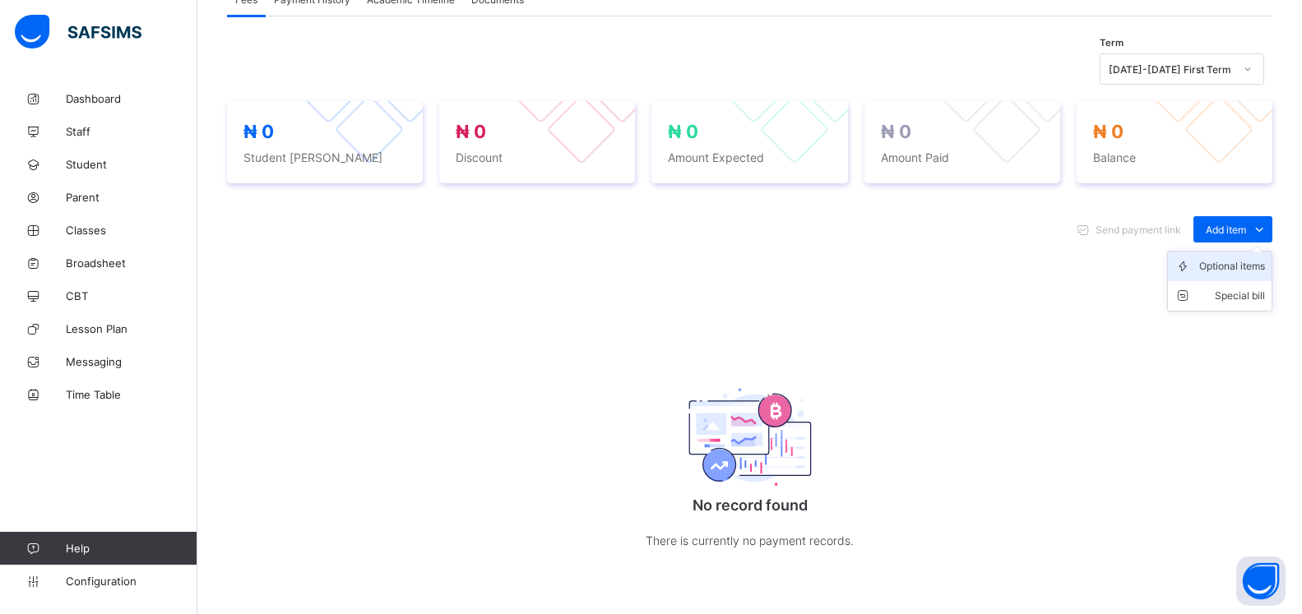
click at [1232, 275] on div "Optional items" at bounding box center [1232, 266] width 66 height 16
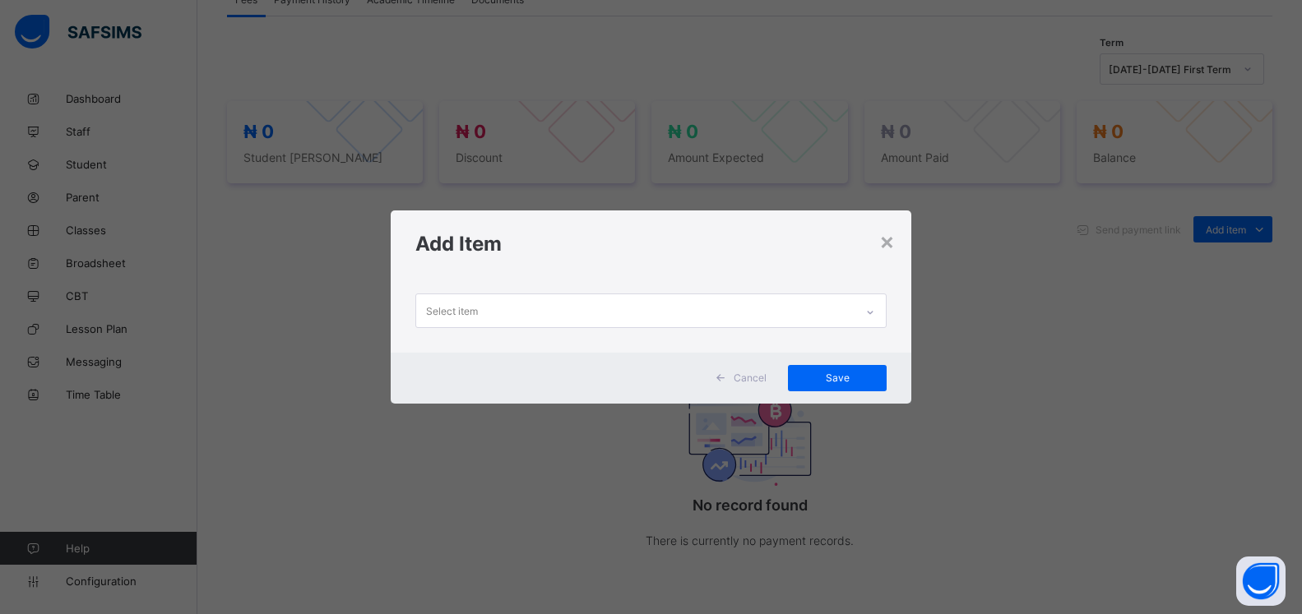
click at [679, 312] on div "Select item" at bounding box center [635, 310] width 438 height 32
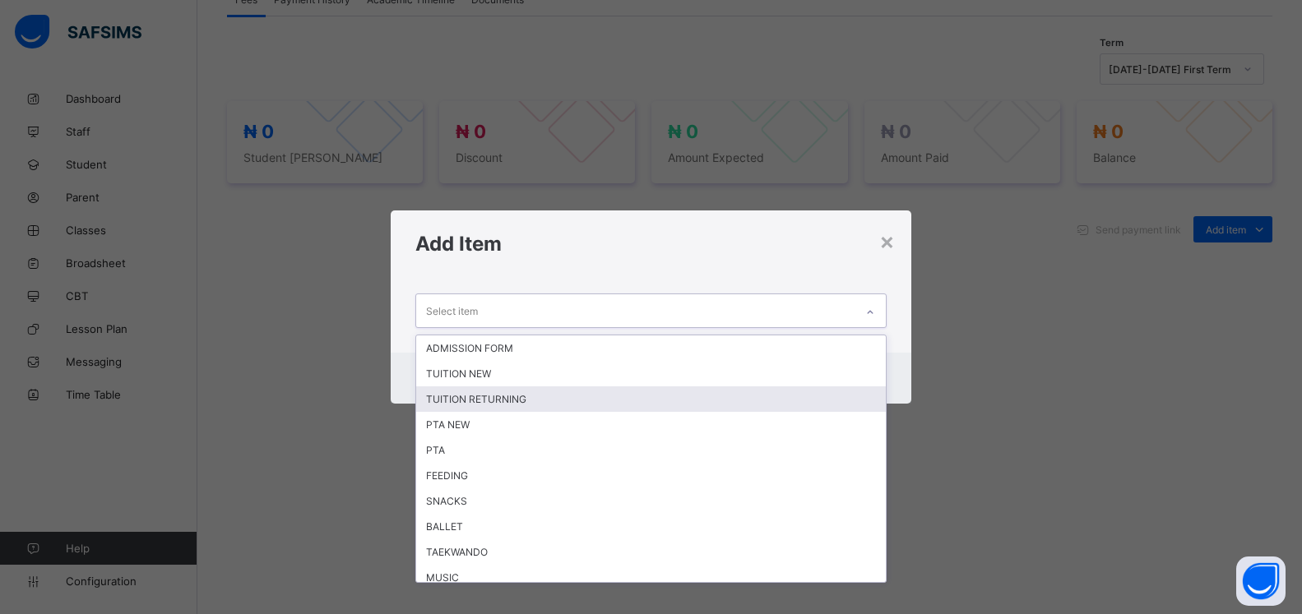
click at [584, 403] on div "TUITION RETURNING" at bounding box center [651, 399] width 470 height 25
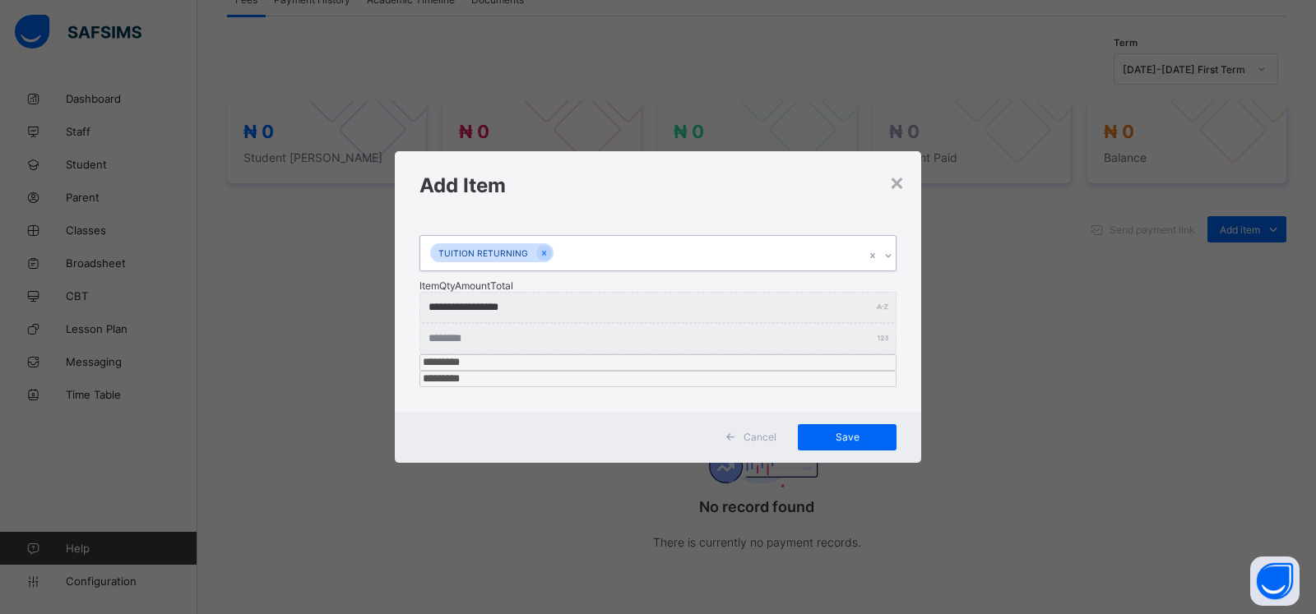
click at [886, 264] on icon at bounding box center [888, 256] width 10 height 16
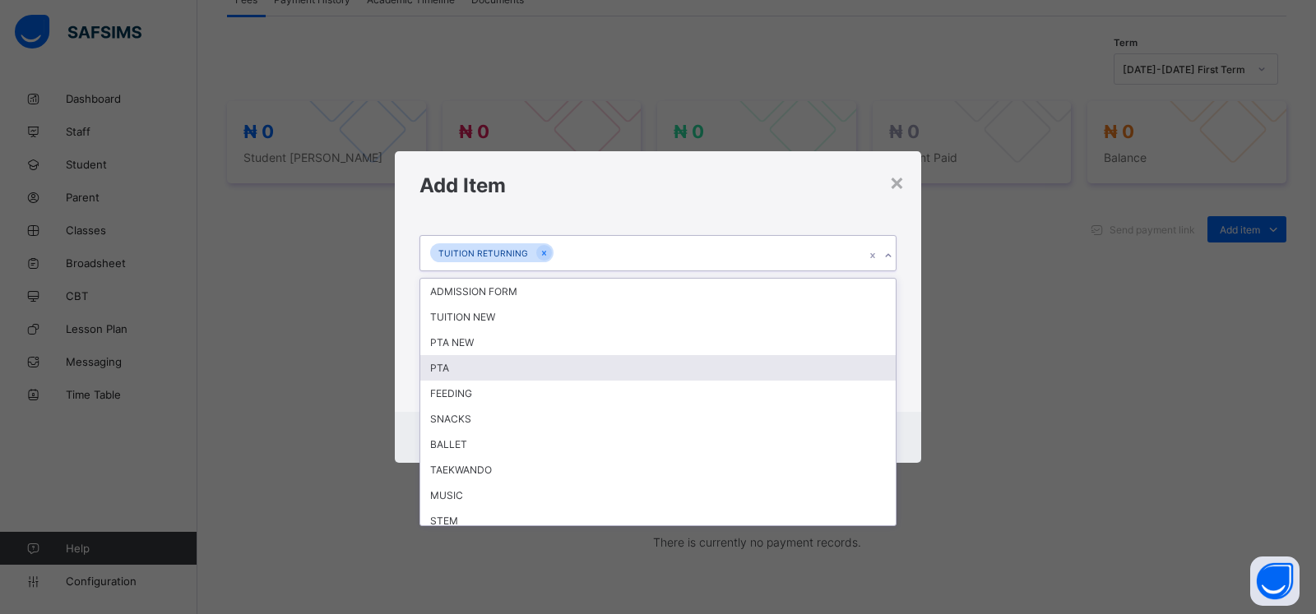
click at [577, 381] on div "PTA" at bounding box center [657, 367] width 475 height 25
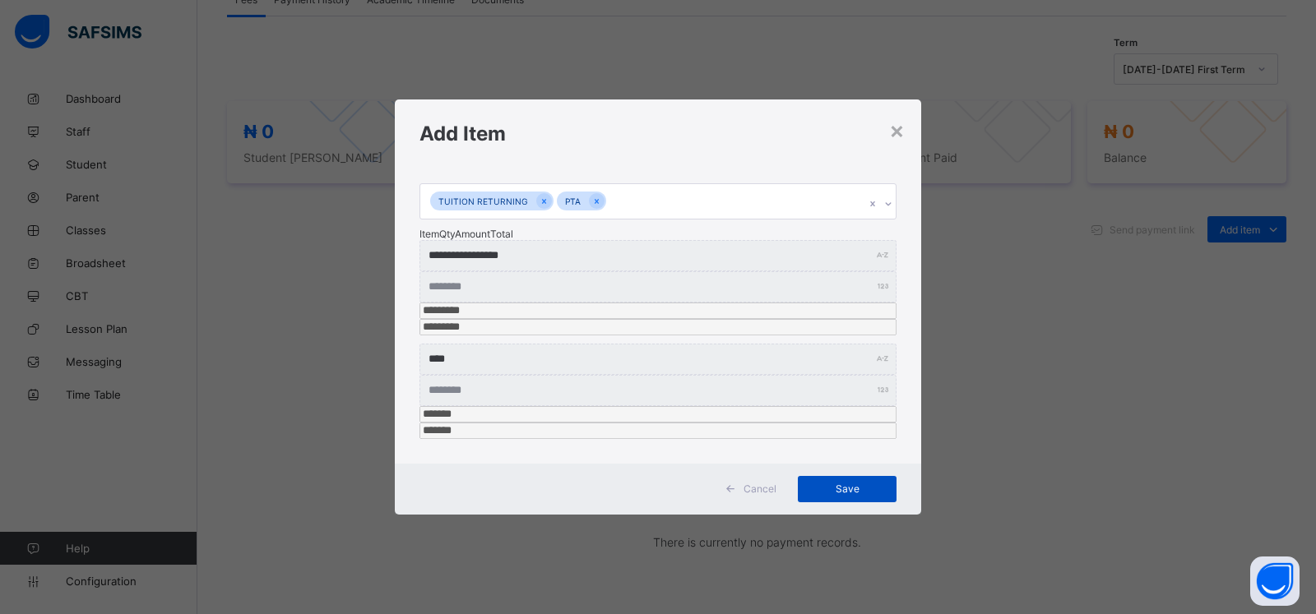
click at [845, 483] on span "Save" at bounding box center [847, 489] width 74 height 12
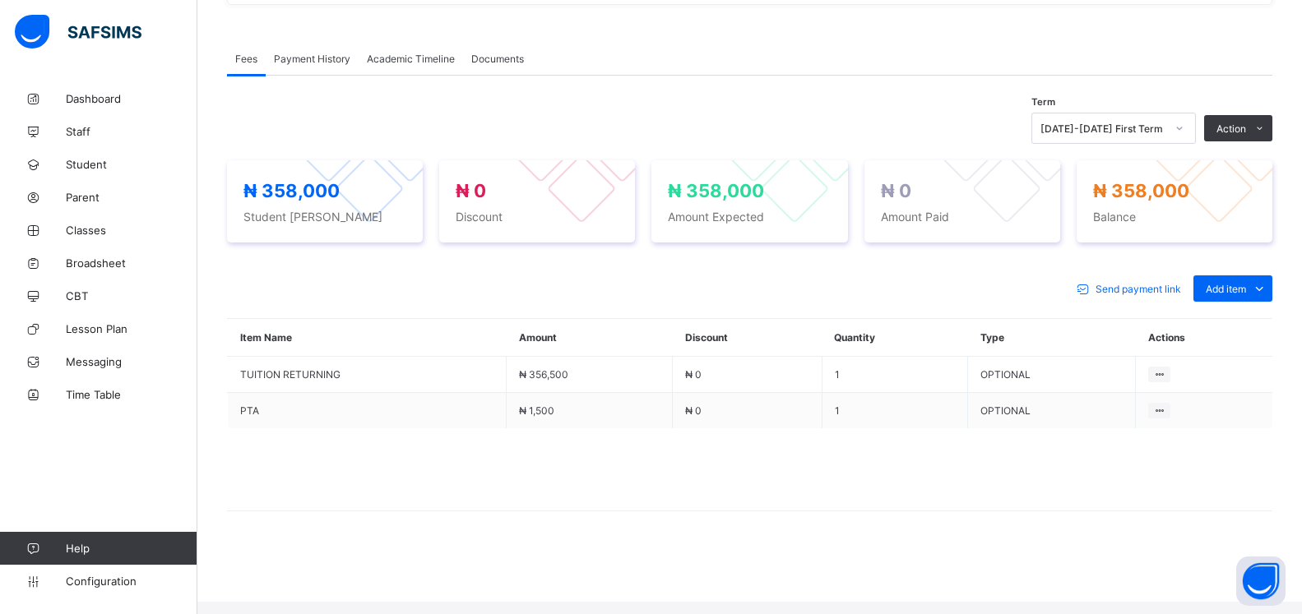
scroll to position [467, 0]
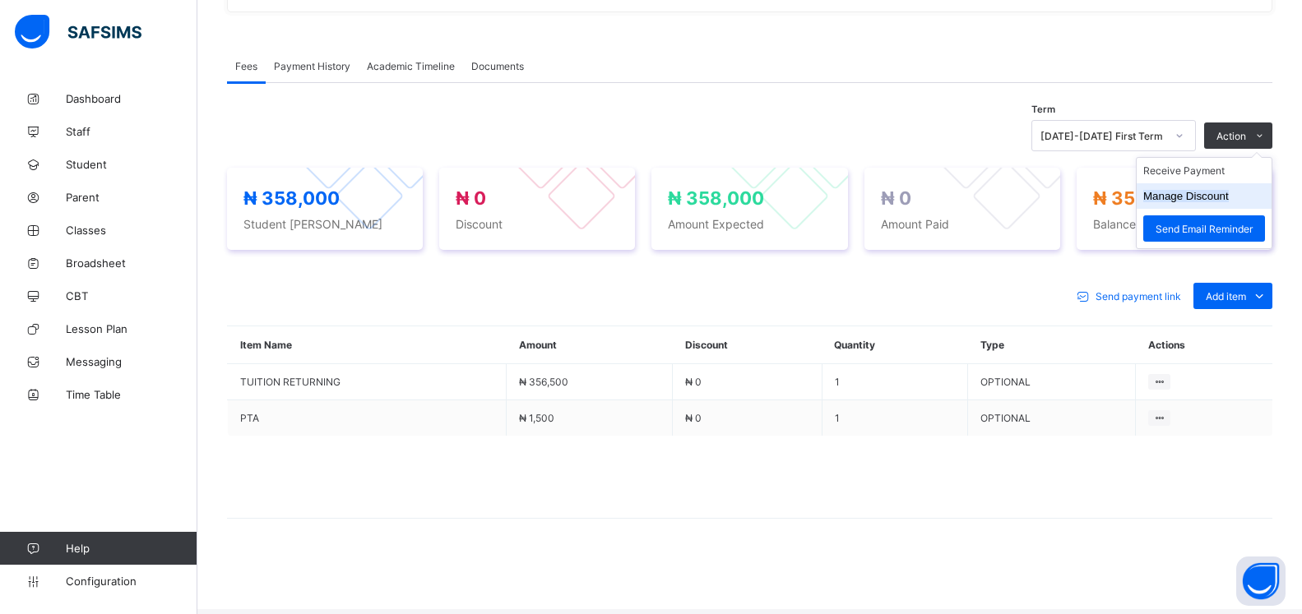
click at [1212, 201] on button "Manage Discount" at bounding box center [1186, 196] width 86 height 12
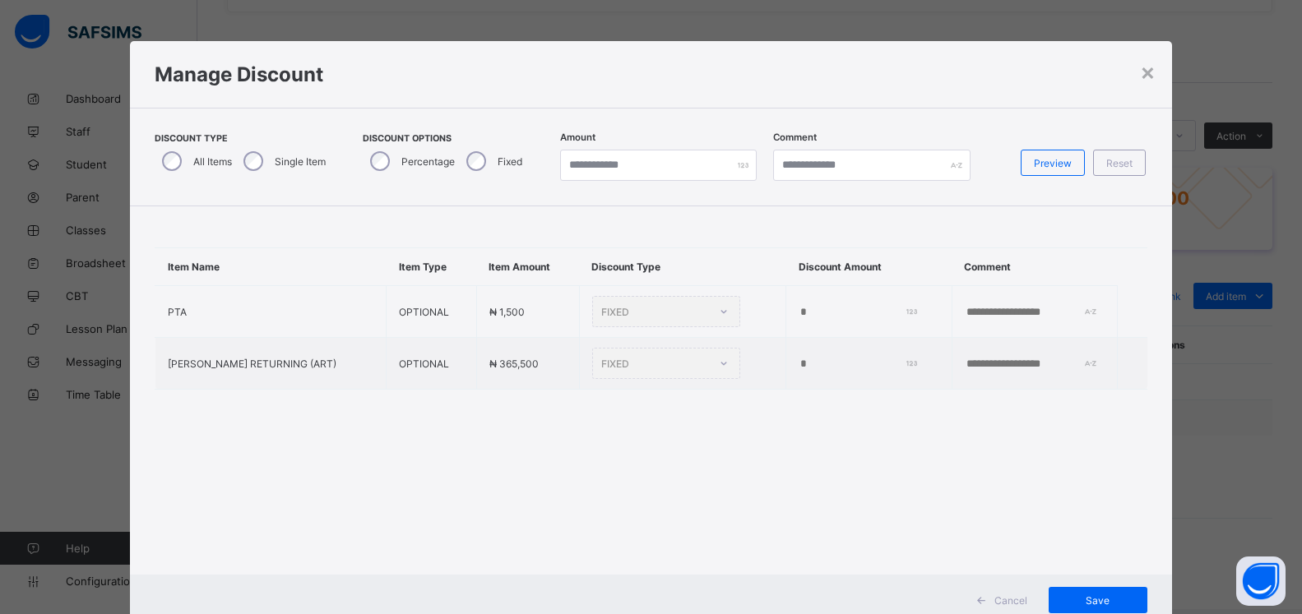
scroll to position [50, 0]
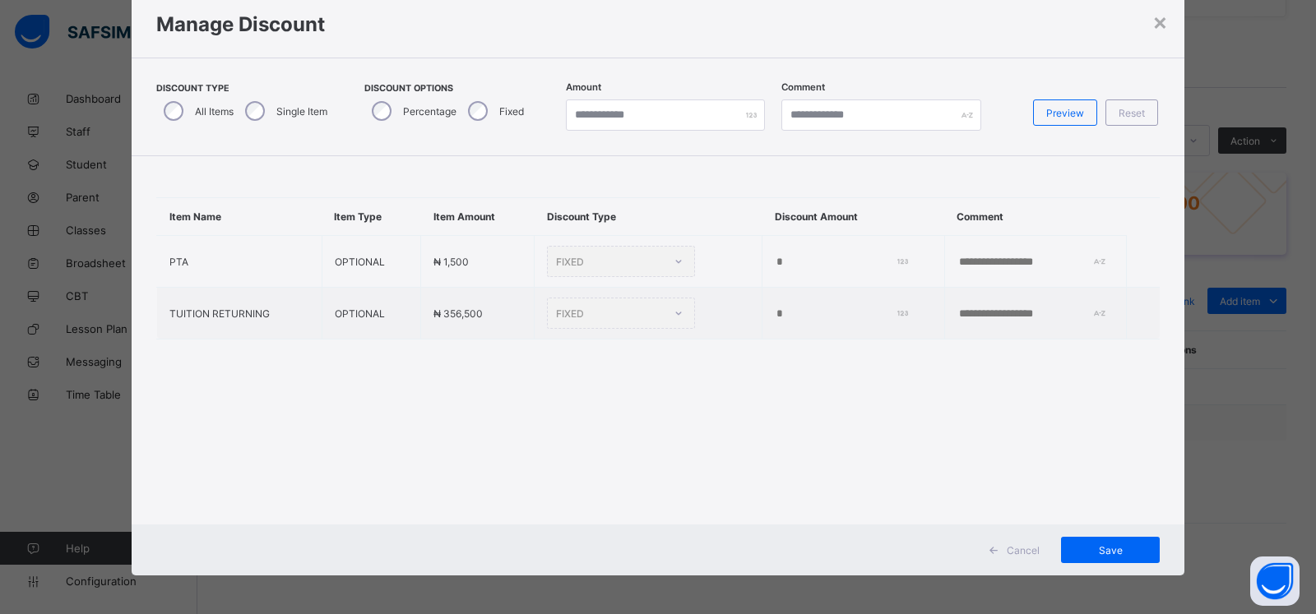
click at [241, 104] on div "Single Item" at bounding box center [285, 111] width 94 height 35
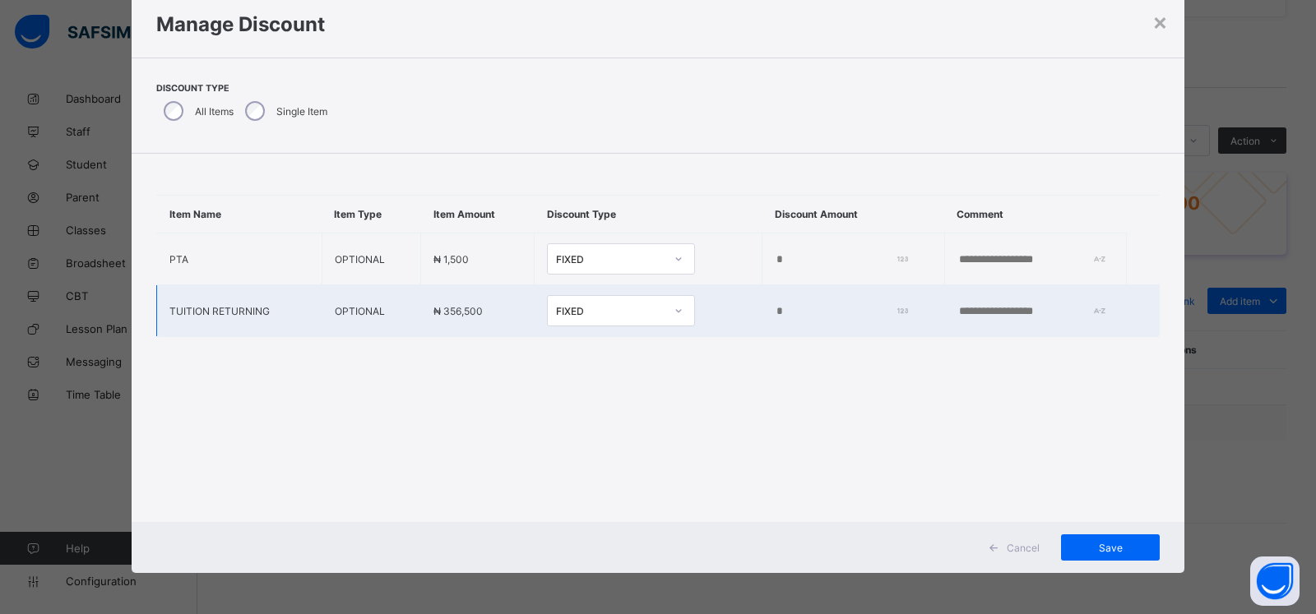
click at [775, 315] on input "*" at bounding box center [838, 311] width 127 height 13
type input "*****"
click at [1106, 551] on span "Save" at bounding box center [1110, 548] width 74 height 12
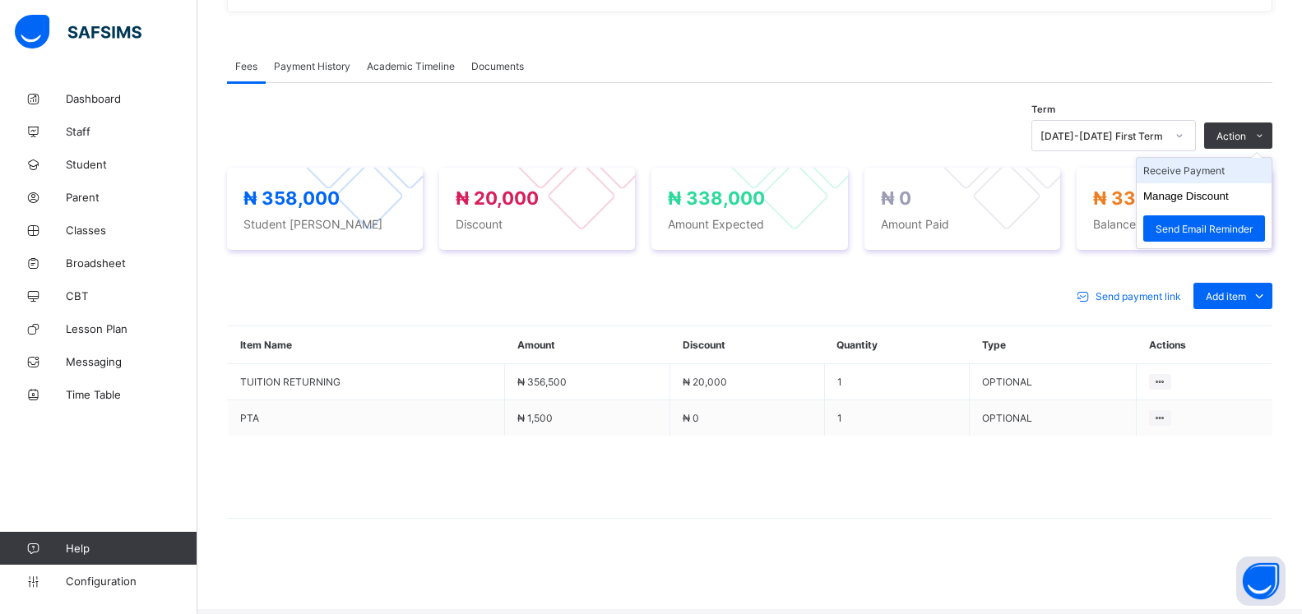
click at [1202, 178] on li "Receive Payment" at bounding box center [1204, 170] width 135 height 25
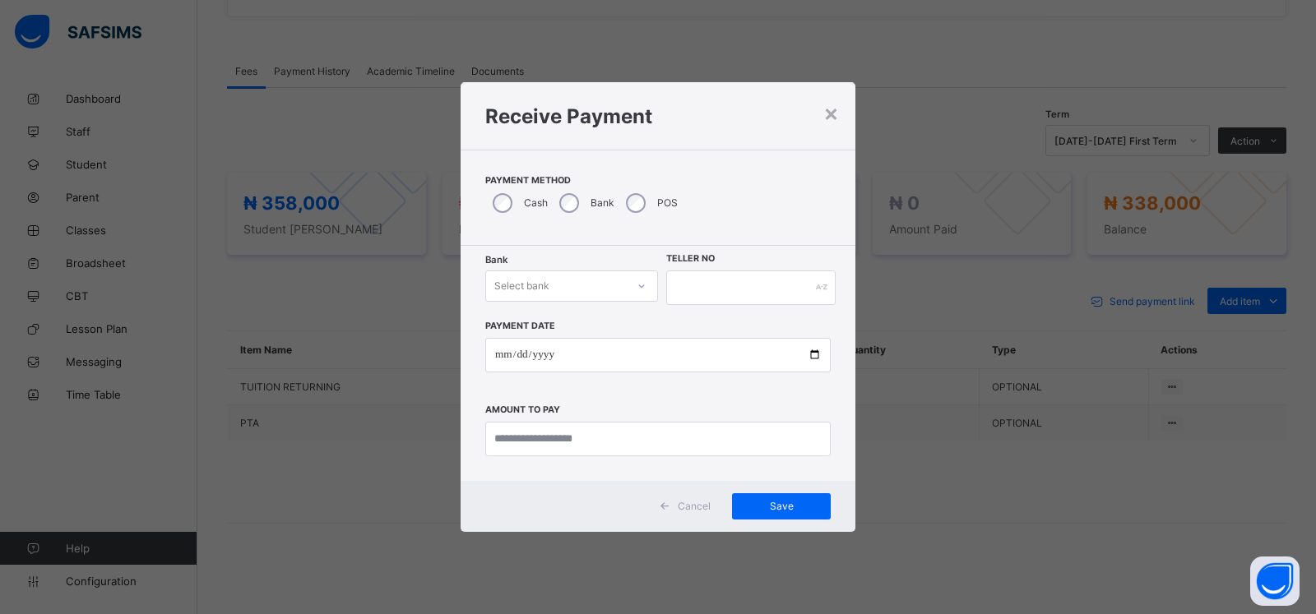
click at [573, 283] on div "Select bank" at bounding box center [556, 286] width 140 height 23
drag, startPoint x: 573, startPoint y: 321, endPoint x: 619, endPoint y: 315, distance: 46.4
click at [573, 322] on div "Zenith Bank - ALVINAS MODEL PRIMARY SCHOOL" at bounding box center [571, 328] width 171 height 38
click at [725, 290] on input "text" at bounding box center [750, 288] width 169 height 35
type input "******"
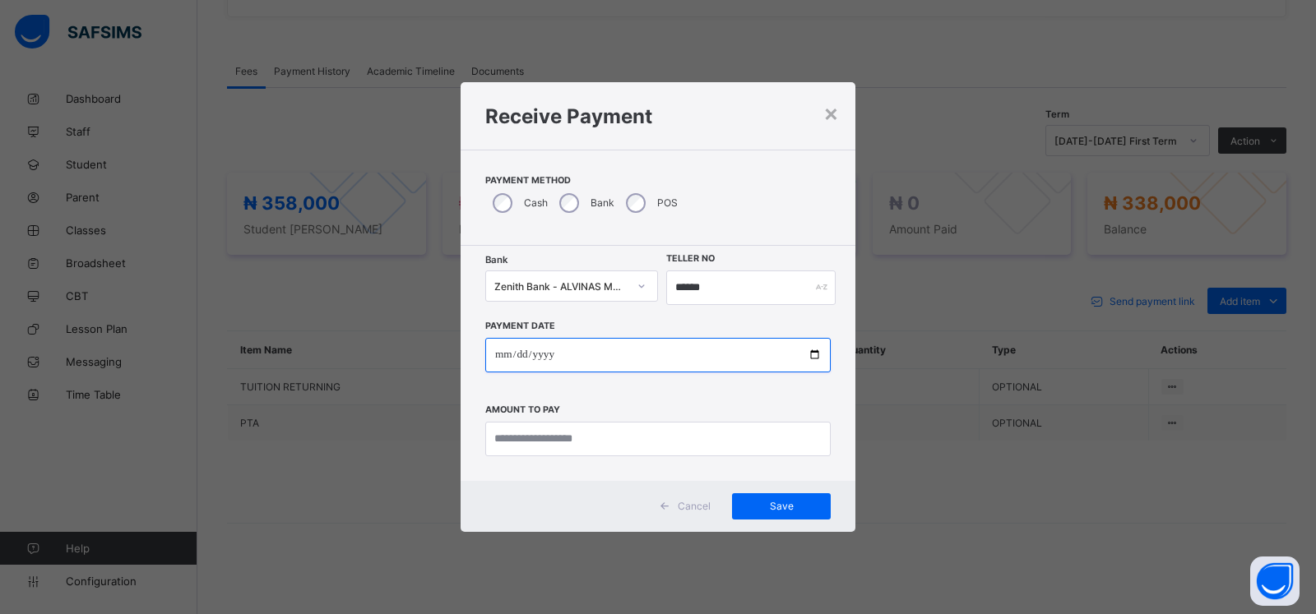
click at [506, 360] on input "date" at bounding box center [657, 355] width 345 height 35
type input "**********"
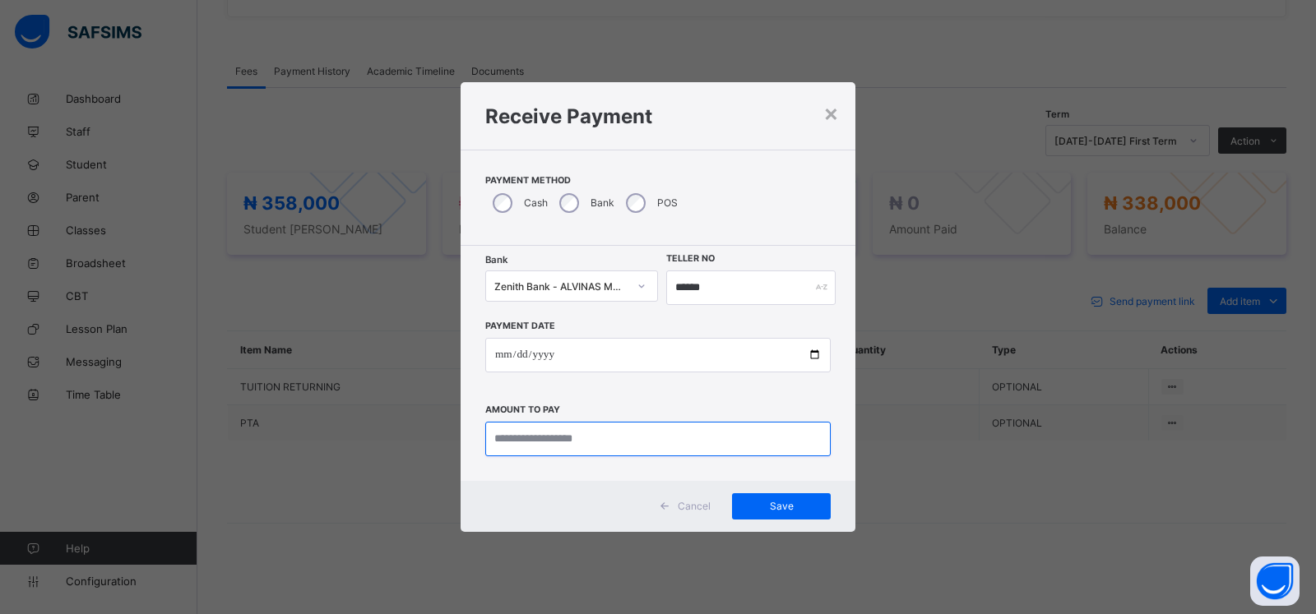
click at [533, 433] on input "currency" at bounding box center [657, 439] width 345 height 35
type input "*********"
click at [781, 514] on div "Save" at bounding box center [781, 506] width 99 height 26
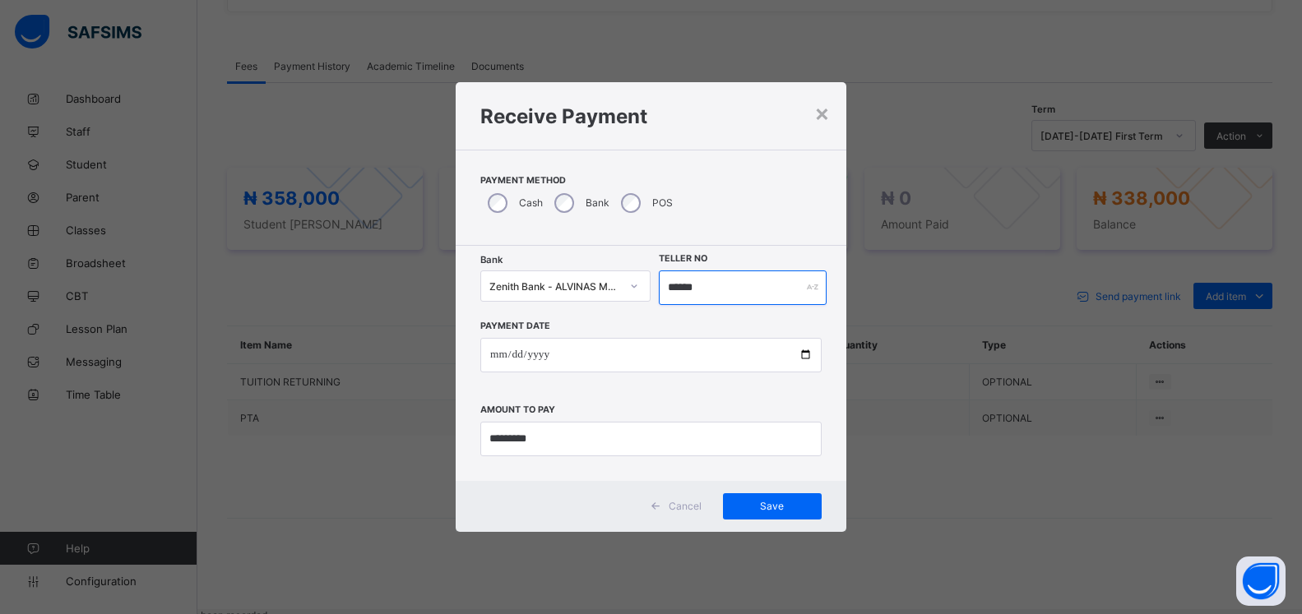
click at [688, 289] on input "******" at bounding box center [742, 288] width 167 height 35
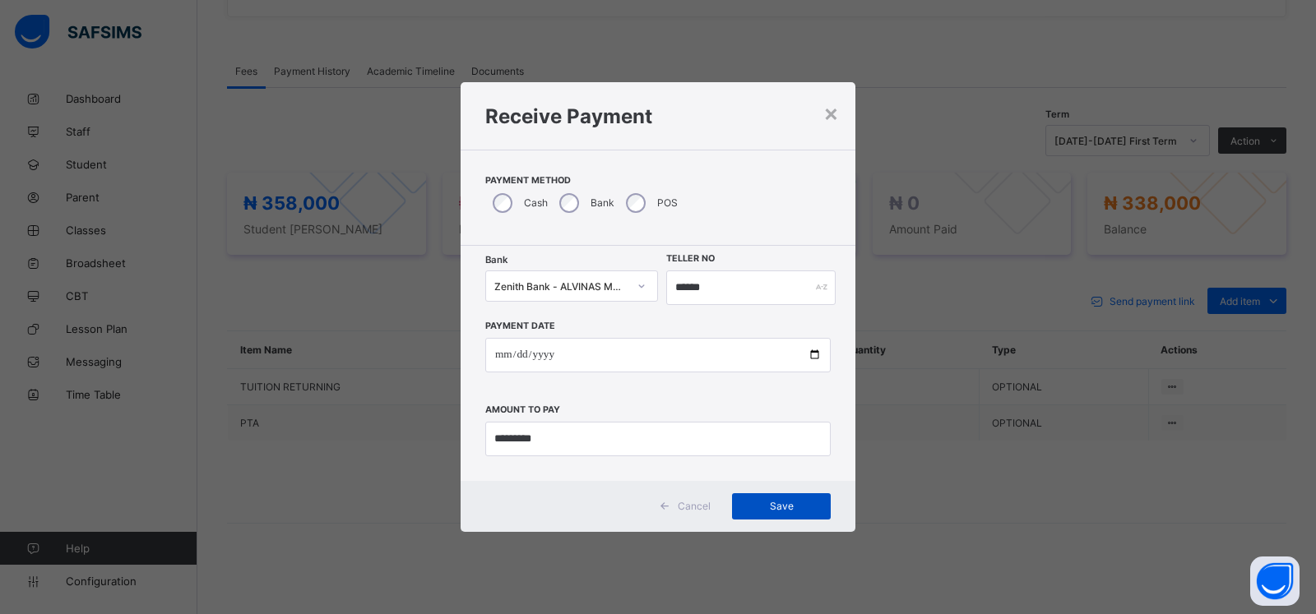
click at [762, 509] on span "Save" at bounding box center [781, 506] width 74 height 12
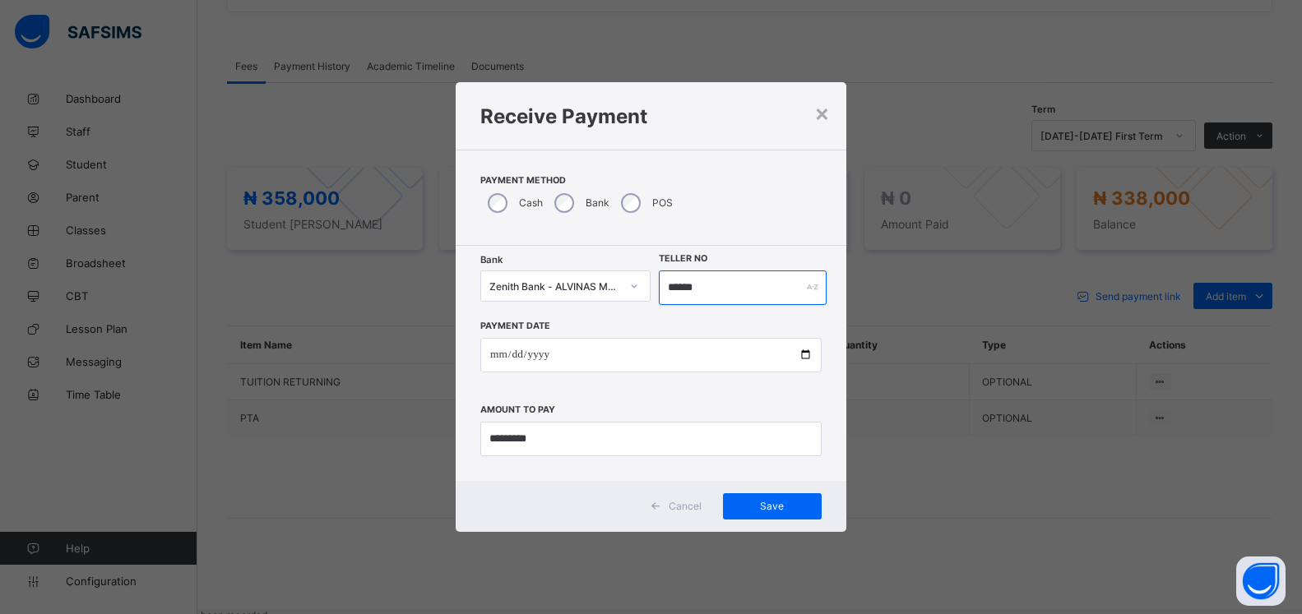
click at [707, 290] on input "******" at bounding box center [742, 288] width 167 height 35
type input "*"
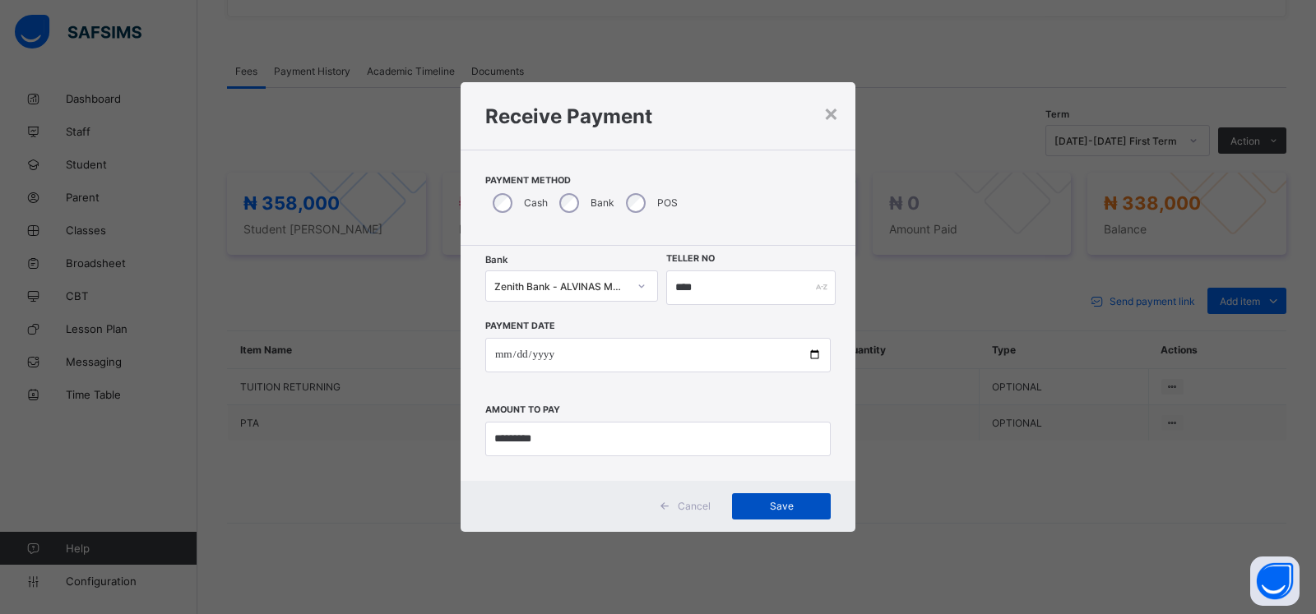
click at [762, 512] on span "Save" at bounding box center [781, 506] width 74 height 12
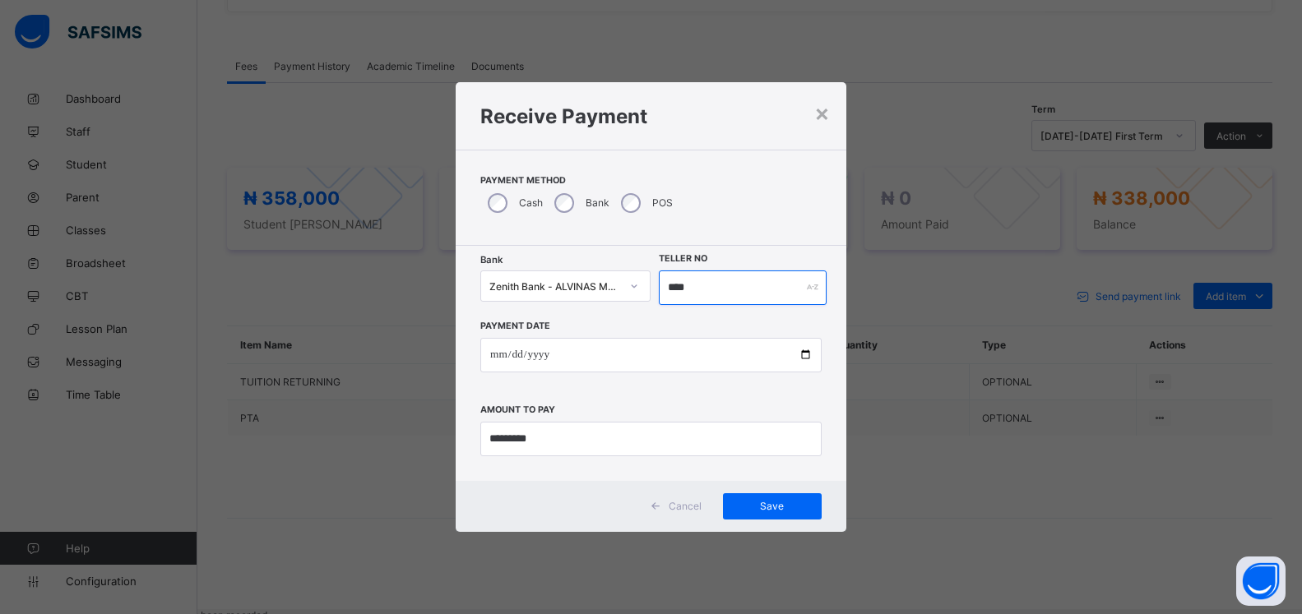
click at [701, 286] on input "****" at bounding box center [742, 288] width 167 height 35
type input "*"
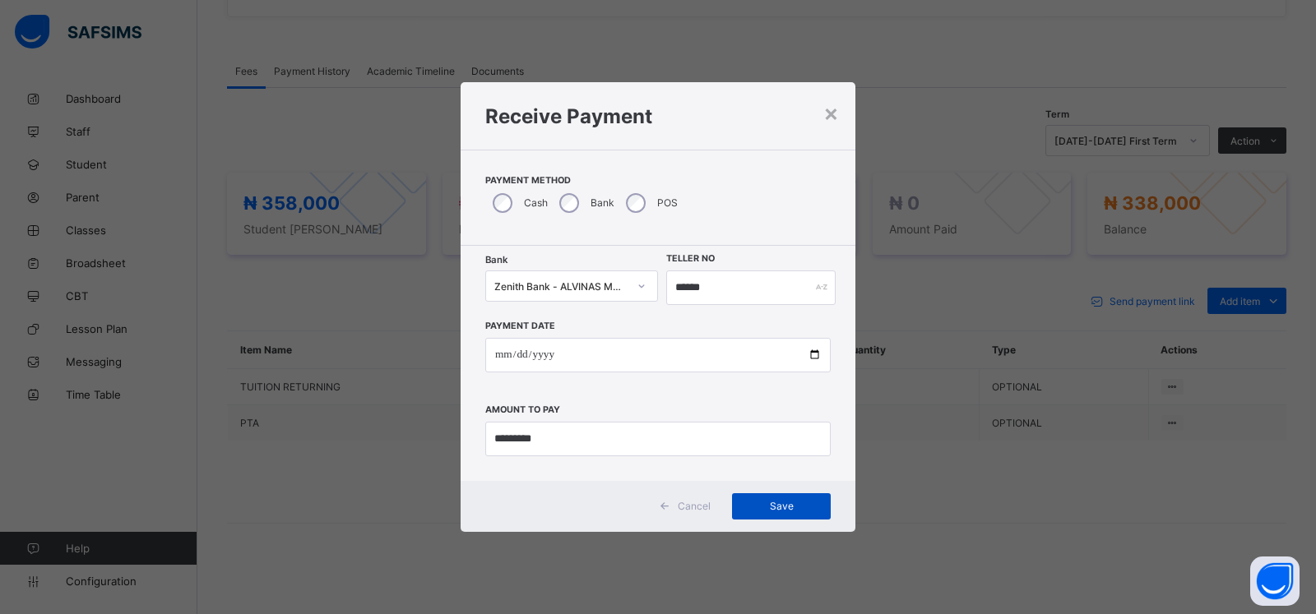
click at [771, 514] on div "Save" at bounding box center [781, 506] width 99 height 26
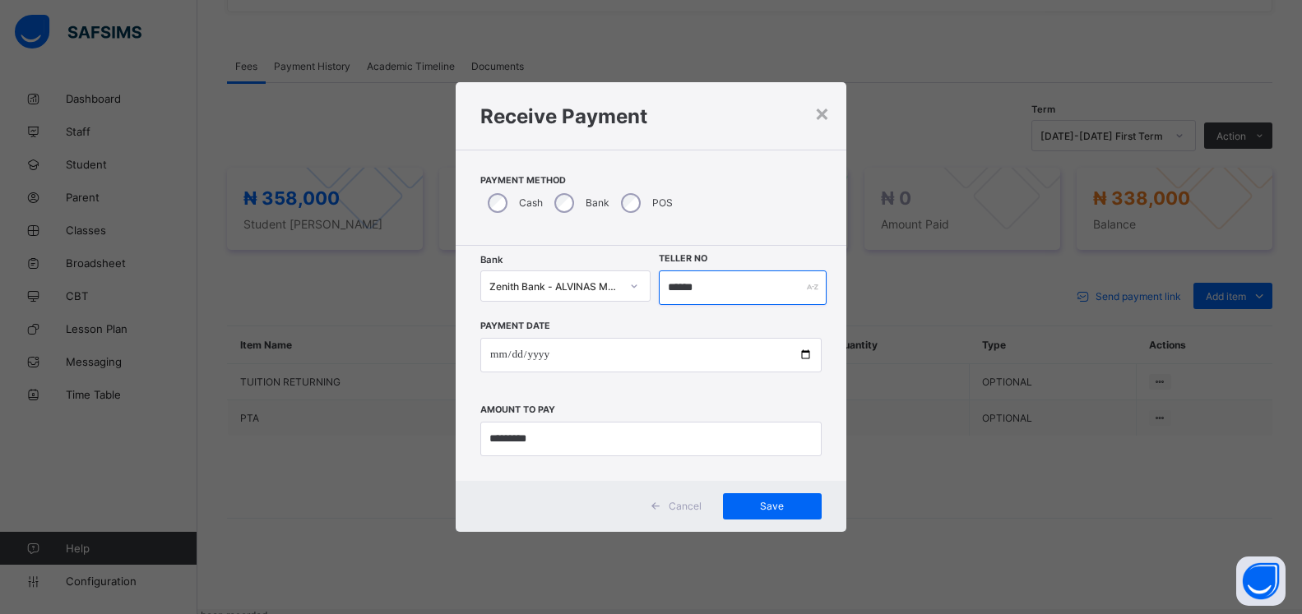
click at [706, 292] on input "******" at bounding box center [742, 288] width 167 height 35
type input "*"
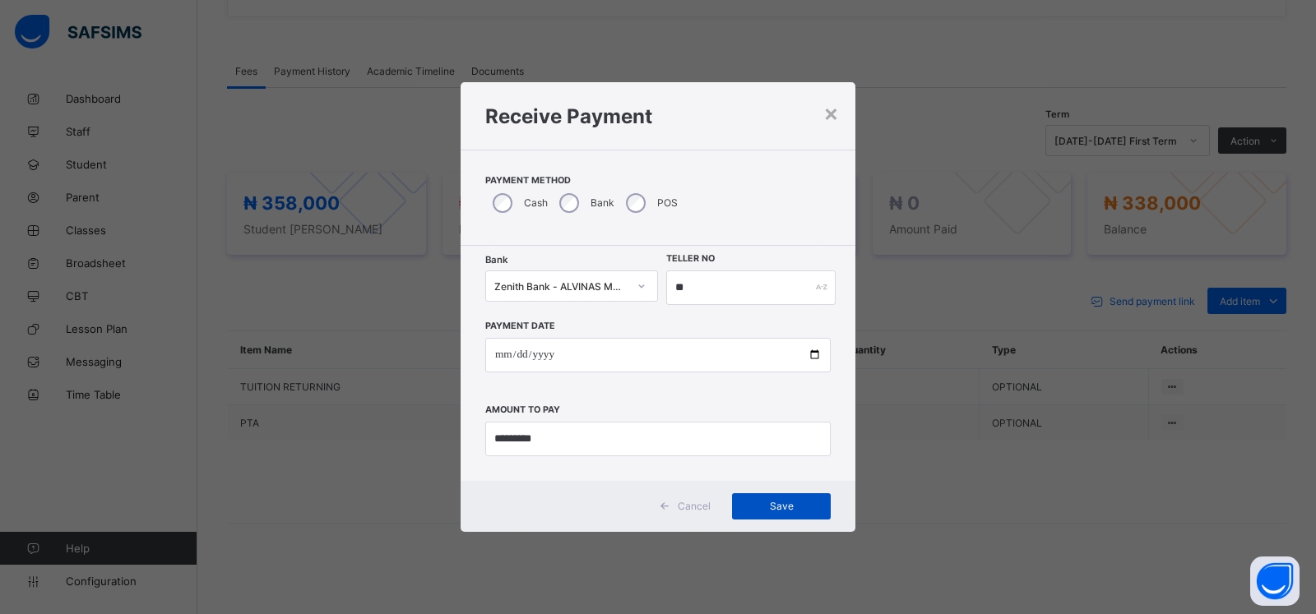
click at [773, 509] on span "Save" at bounding box center [781, 506] width 74 height 12
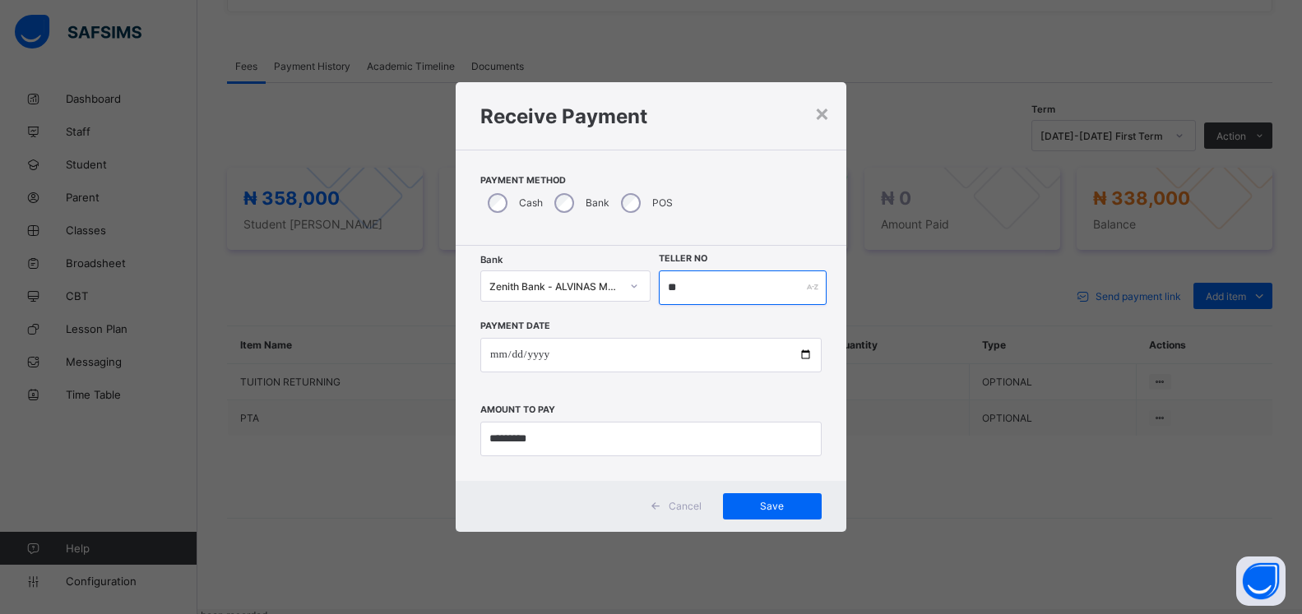
click at [694, 285] on input "**" at bounding box center [742, 288] width 167 height 35
type input "*"
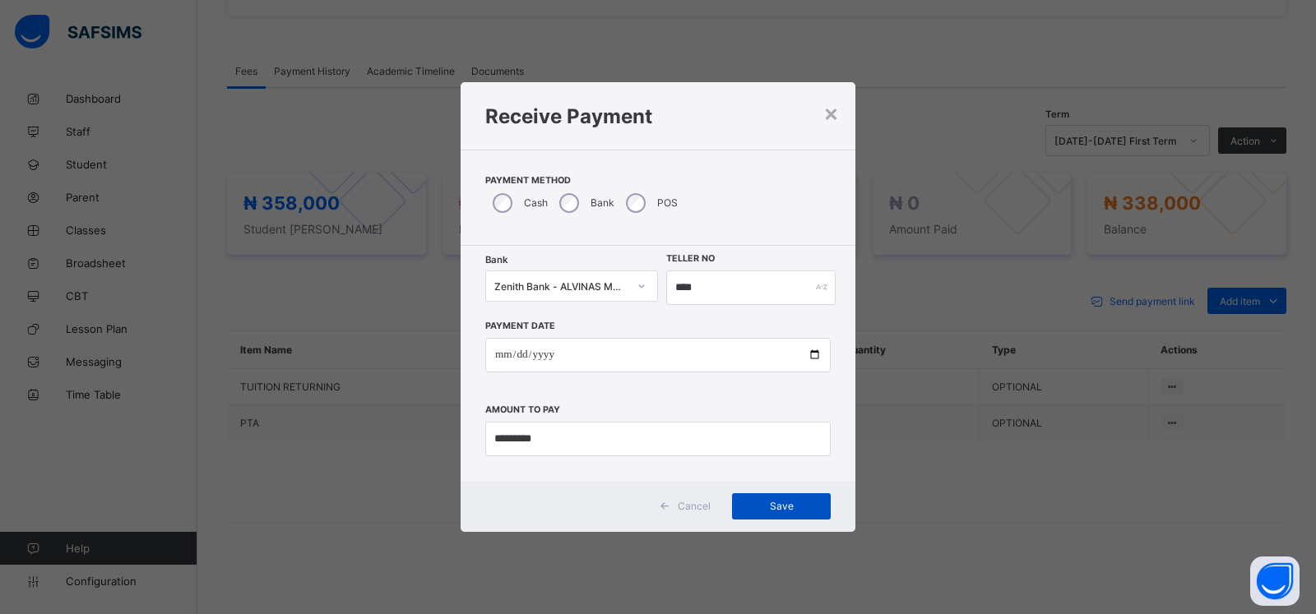
click at [775, 498] on div "Save" at bounding box center [781, 506] width 99 height 26
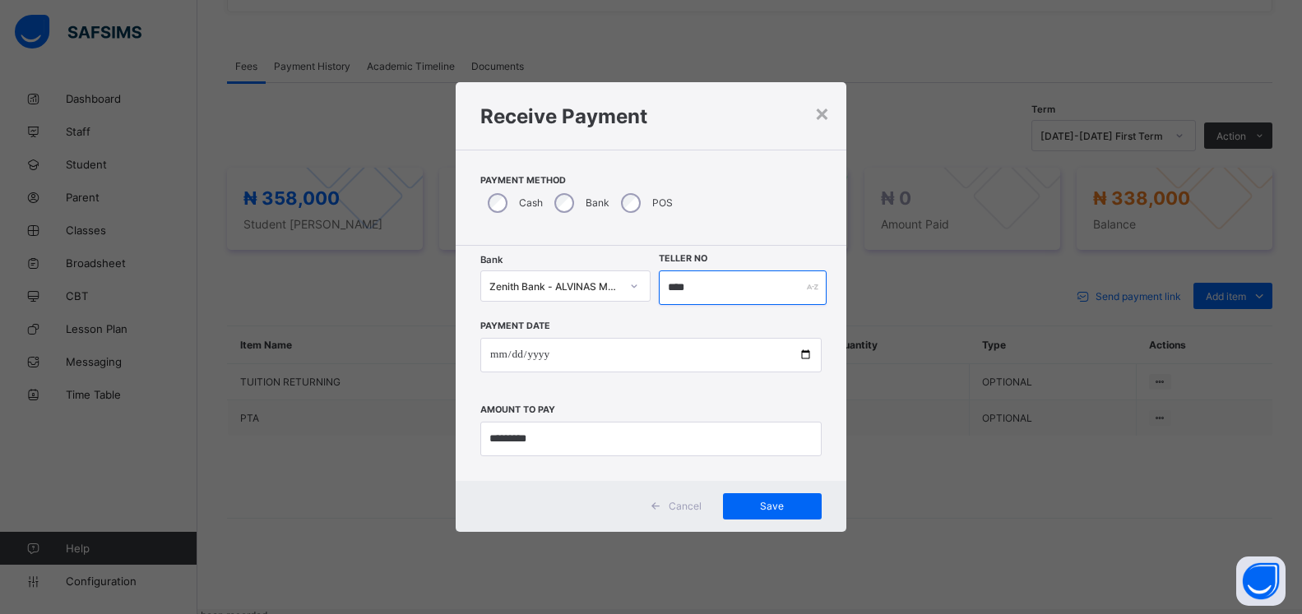
click at [705, 286] on input "****" at bounding box center [742, 288] width 167 height 35
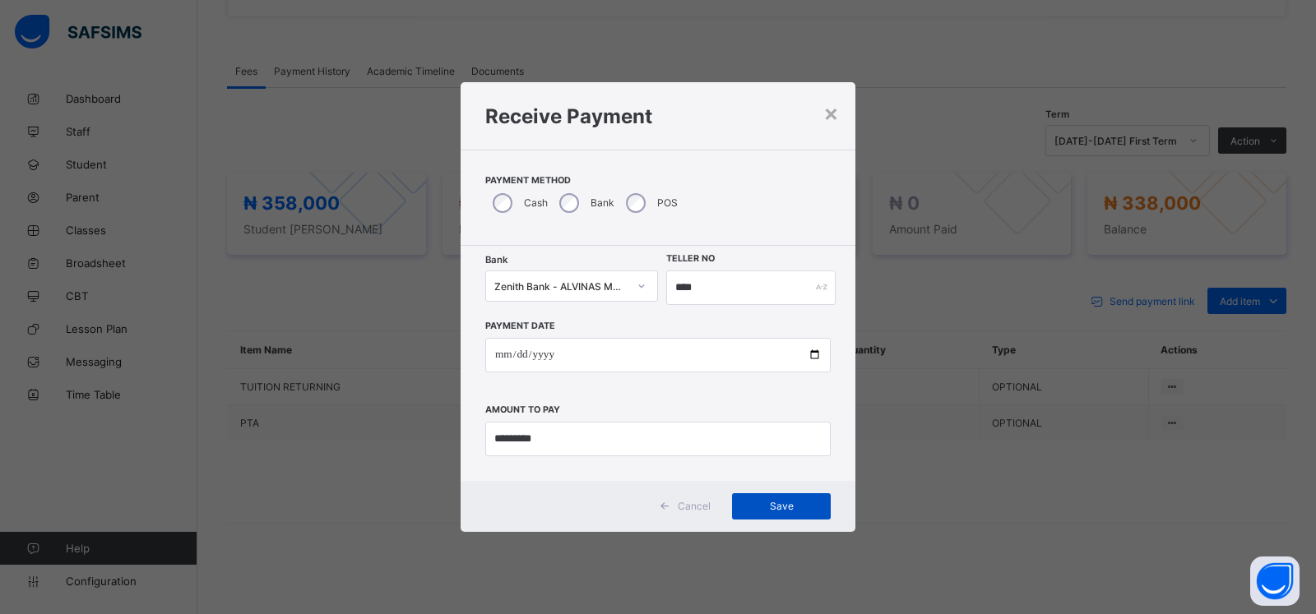
click at [763, 502] on span "Save" at bounding box center [781, 506] width 74 height 12
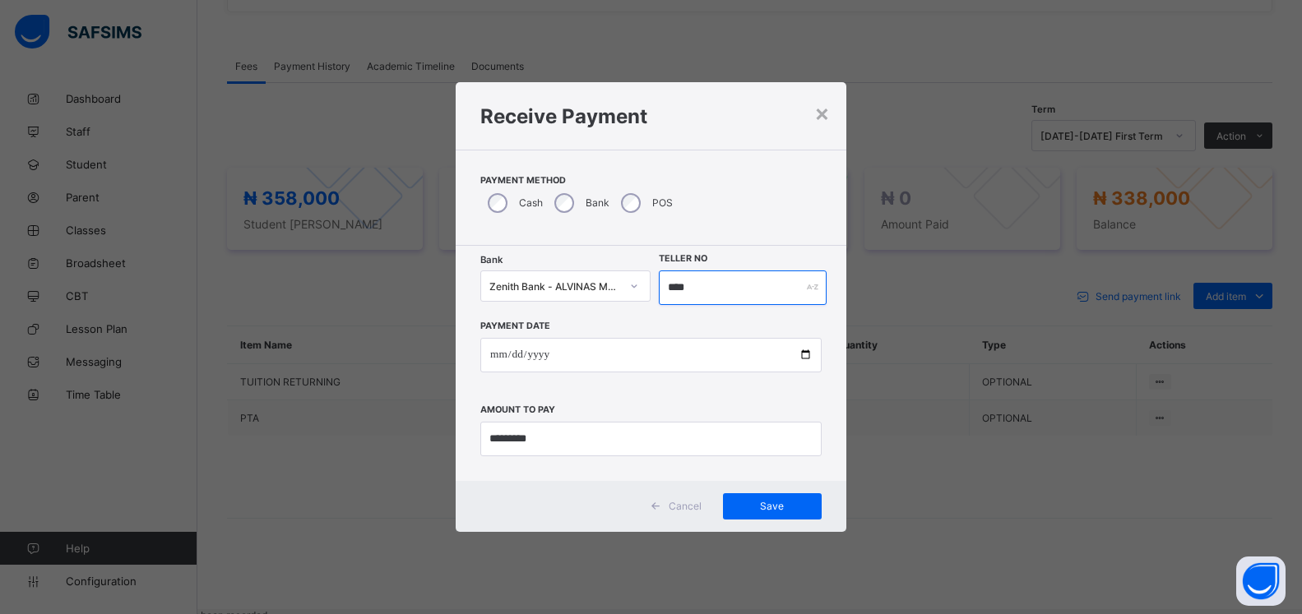
drag, startPoint x: 695, startPoint y: 286, endPoint x: 658, endPoint y: 295, distance: 38.1
click at [659, 295] on input "****" at bounding box center [742, 288] width 167 height 35
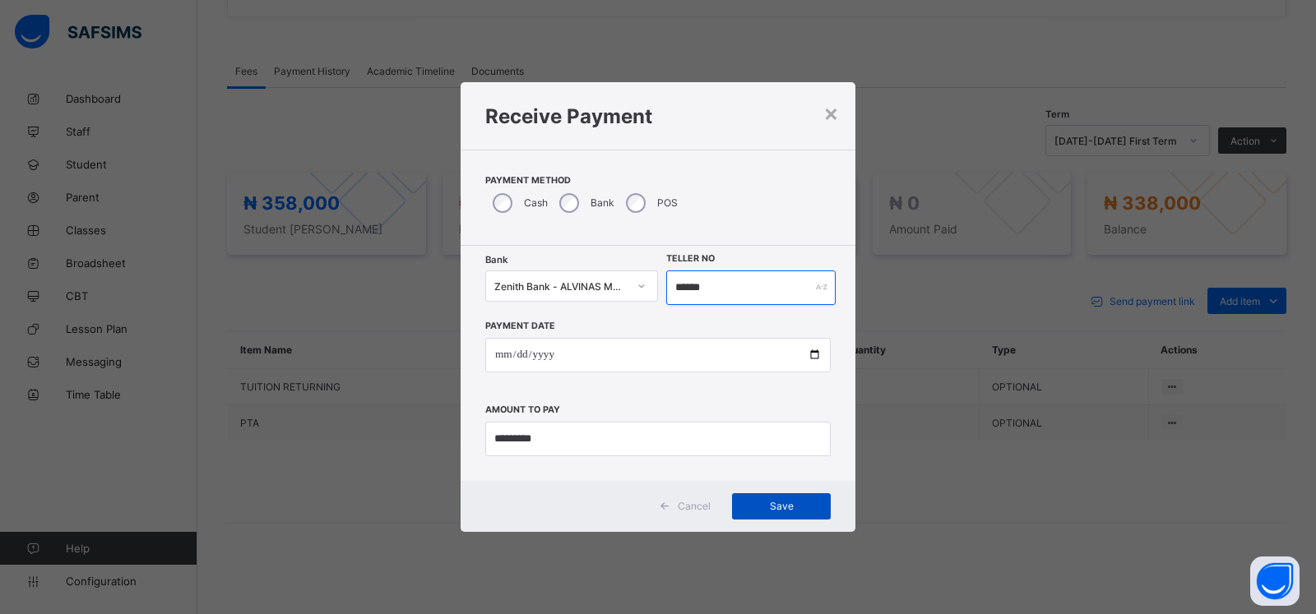
type input "******"
click at [756, 507] on span "Save" at bounding box center [781, 506] width 74 height 12
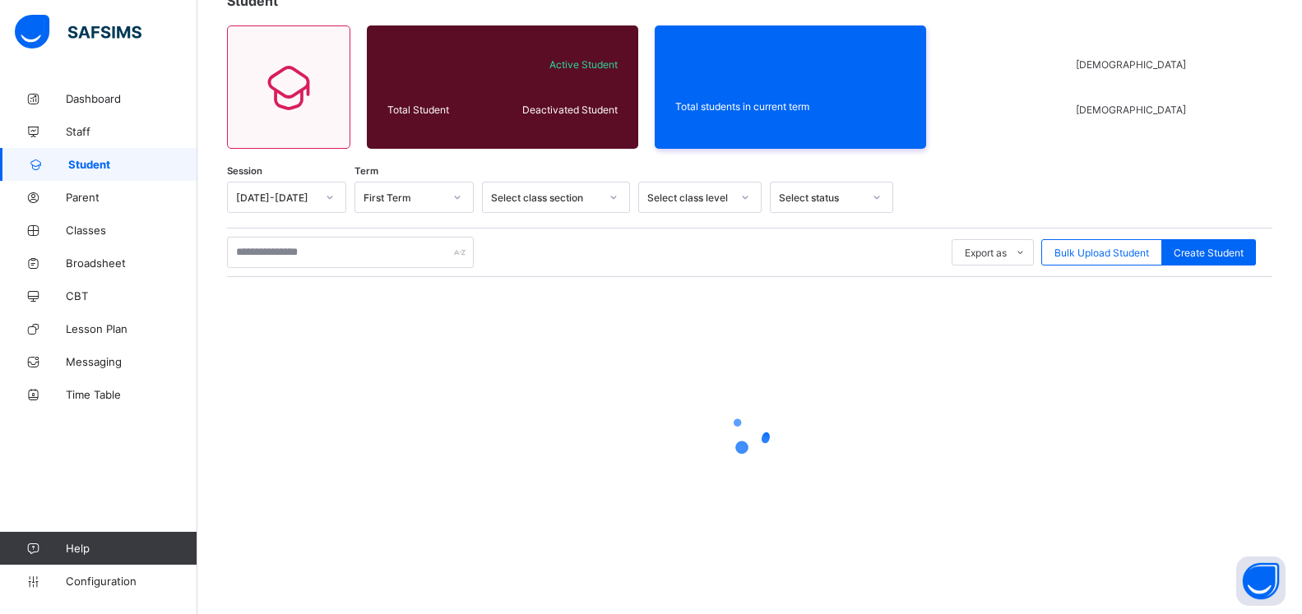
scroll to position [114, 0]
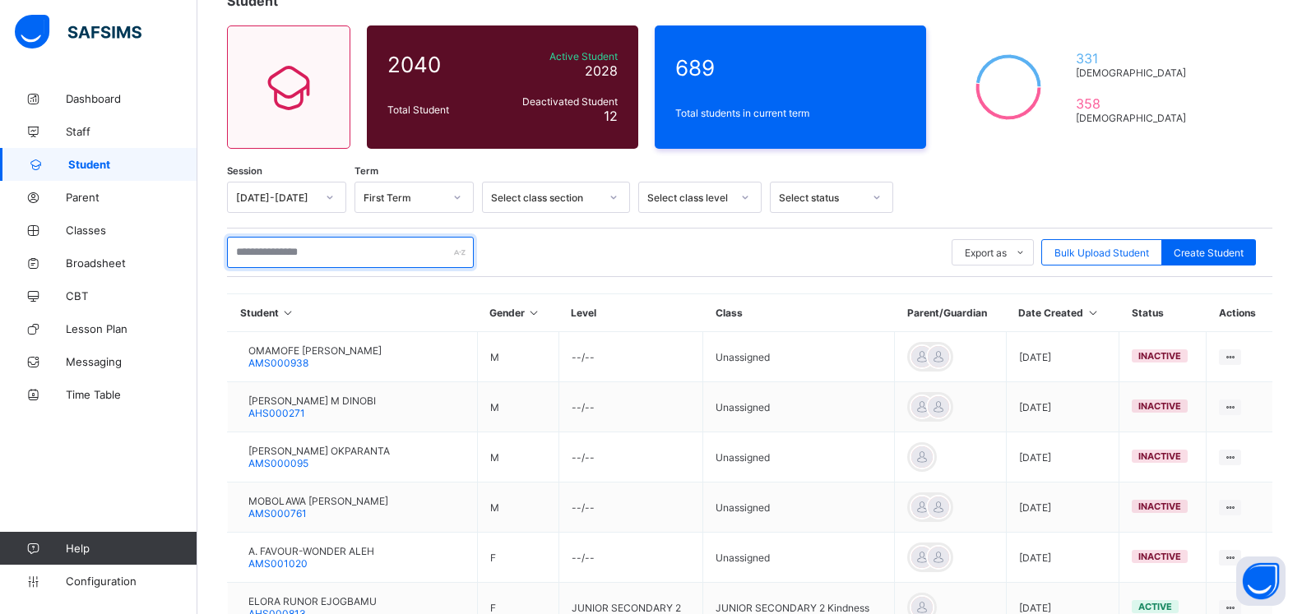
click at [360, 248] on input "text" at bounding box center [350, 252] width 247 height 31
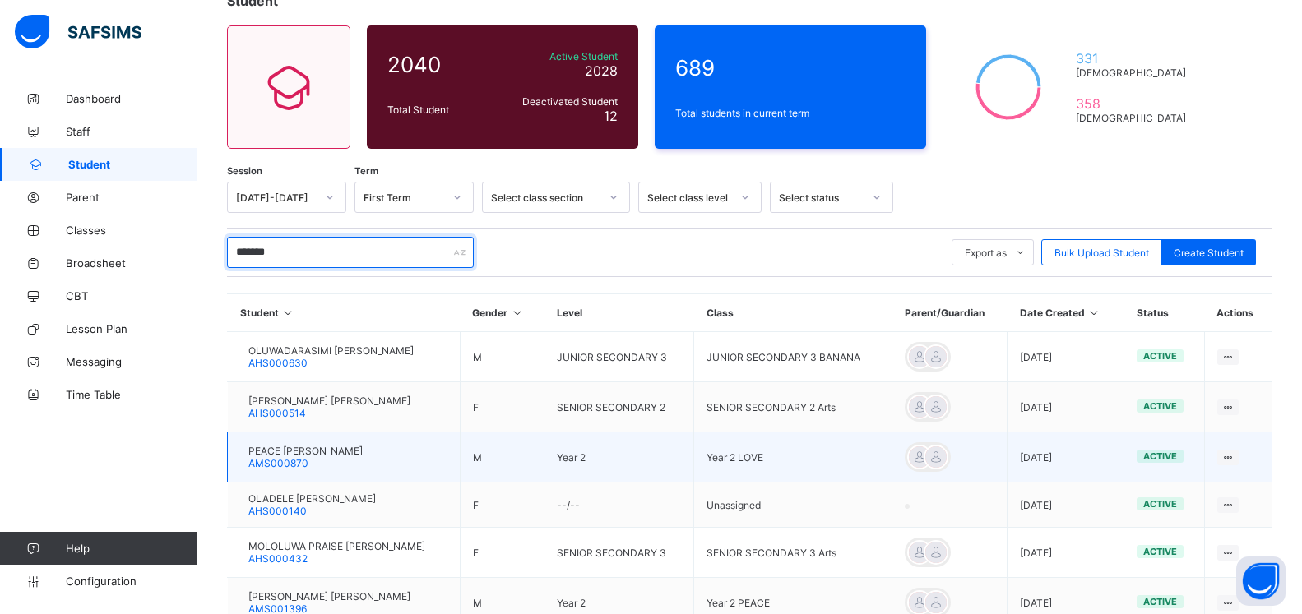
type input "*******"
click at [339, 455] on span "PEACE ISEOLUWA OLADEJO" at bounding box center [305, 451] width 114 height 12
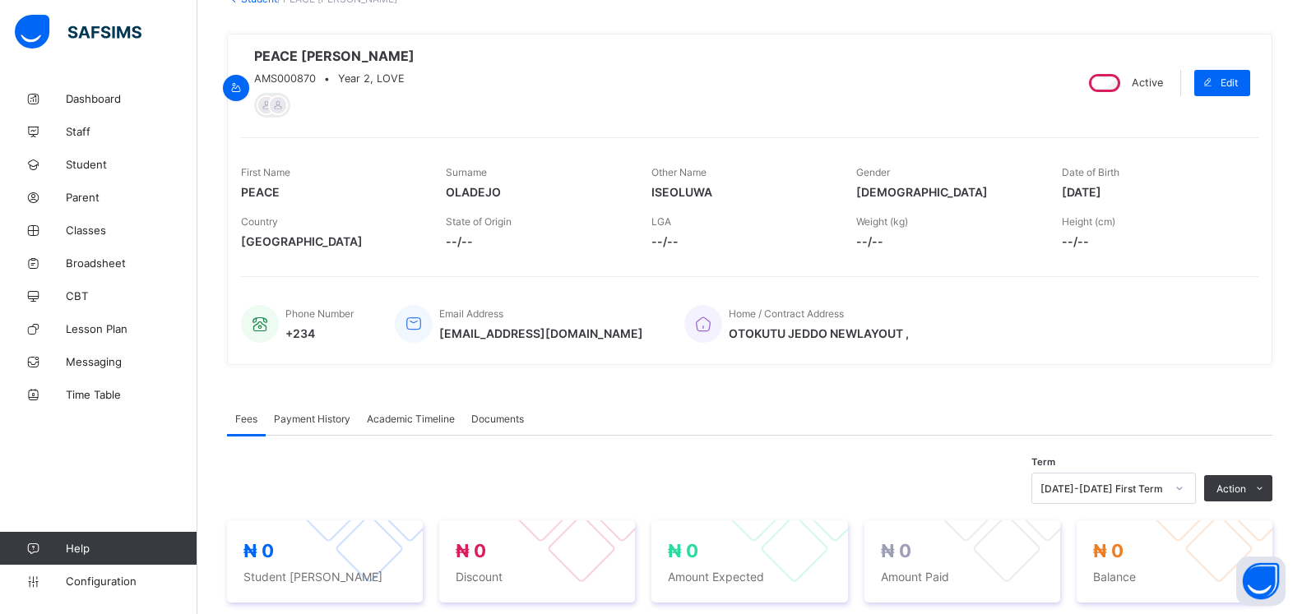
scroll to position [450, 0]
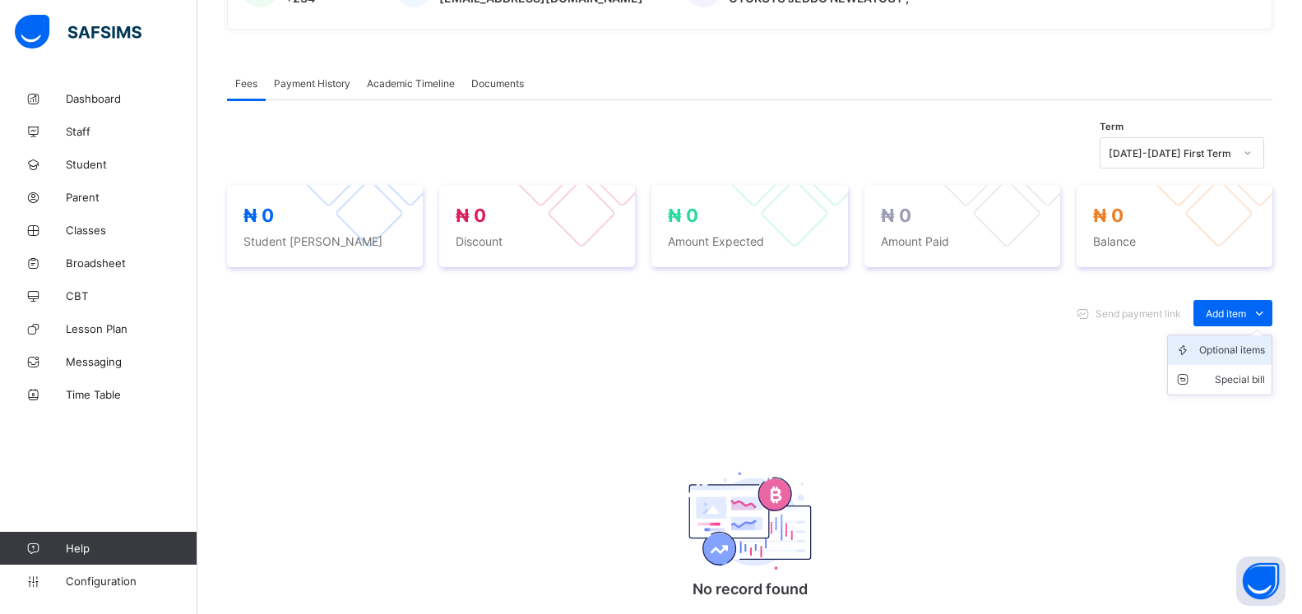
click at [1238, 351] on div "Optional items" at bounding box center [1232, 350] width 66 height 16
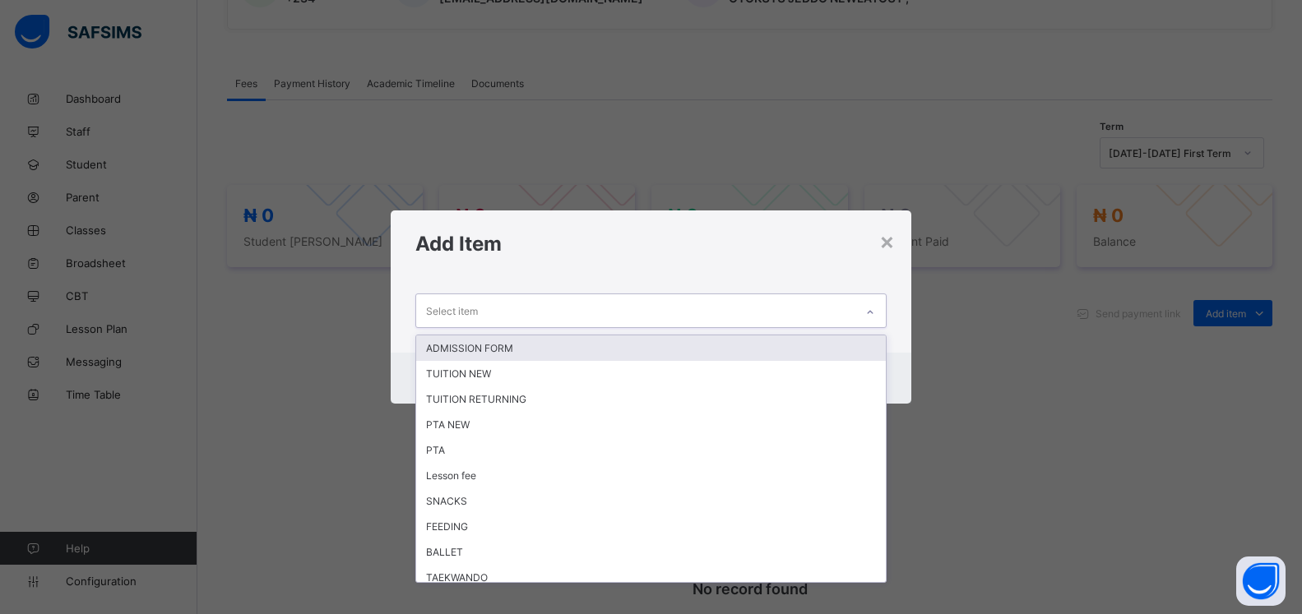
click at [874, 302] on div at bounding box center [870, 312] width 28 height 26
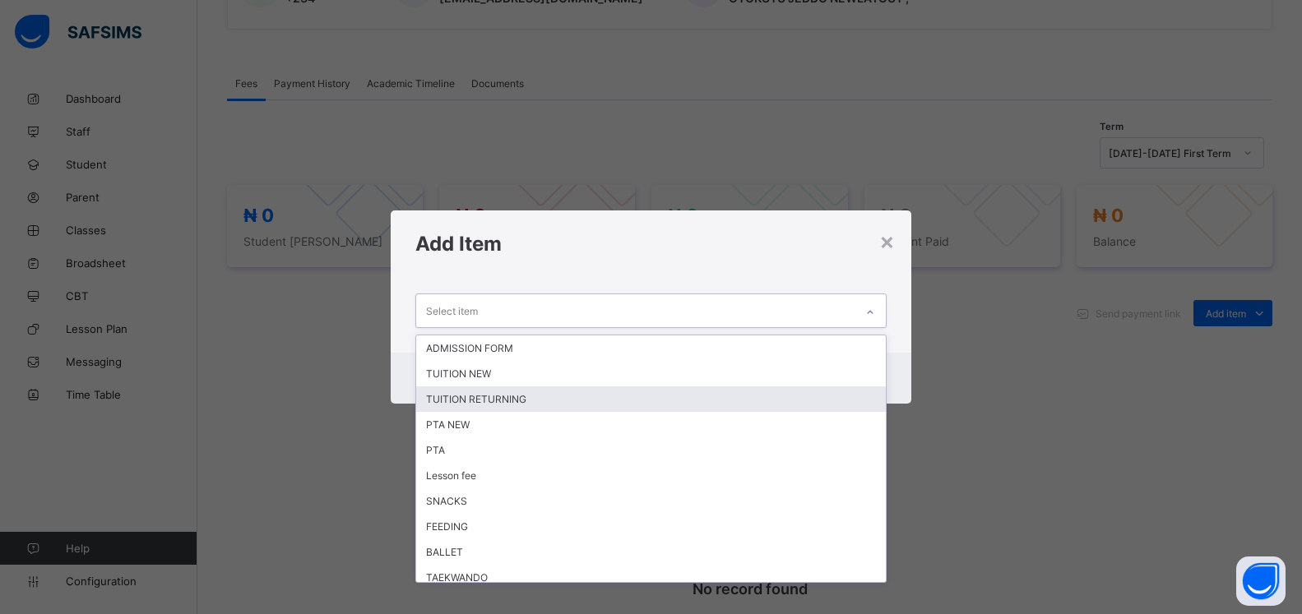
click at [688, 396] on div "TUITION RETURNING" at bounding box center [651, 399] width 470 height 25
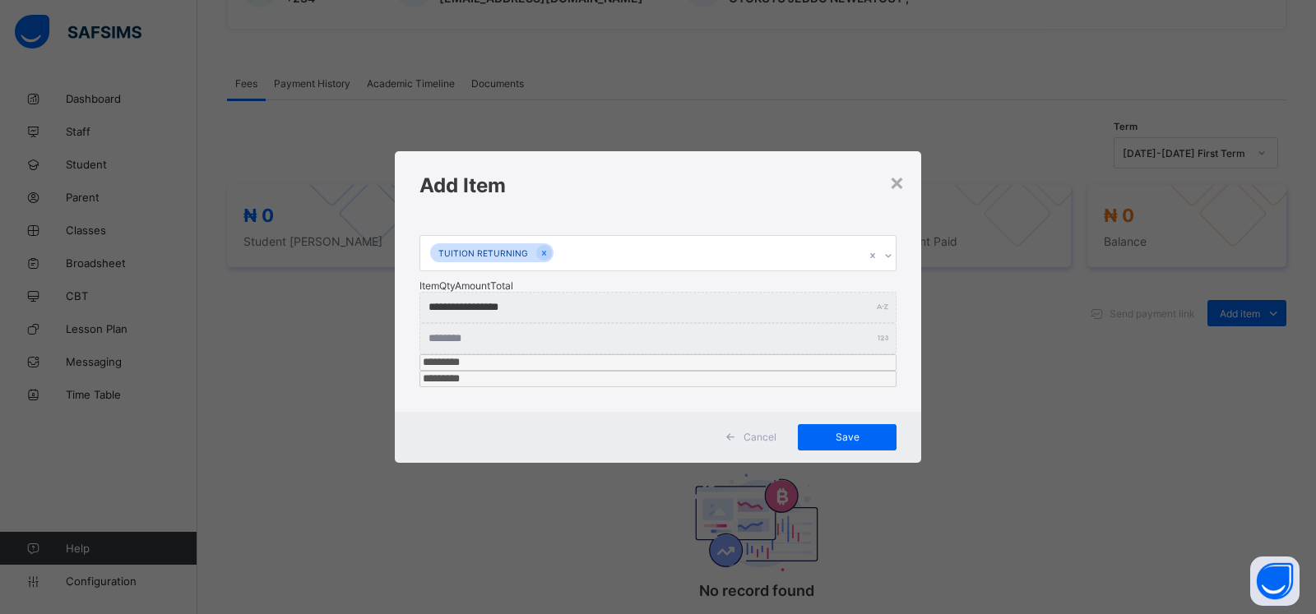
click at [896, 284] on div "**********" at bounding box center [658, 315] width 526 height 193
click at [886, 264] on icon at bounding box center [888, 256] width 10 height 16
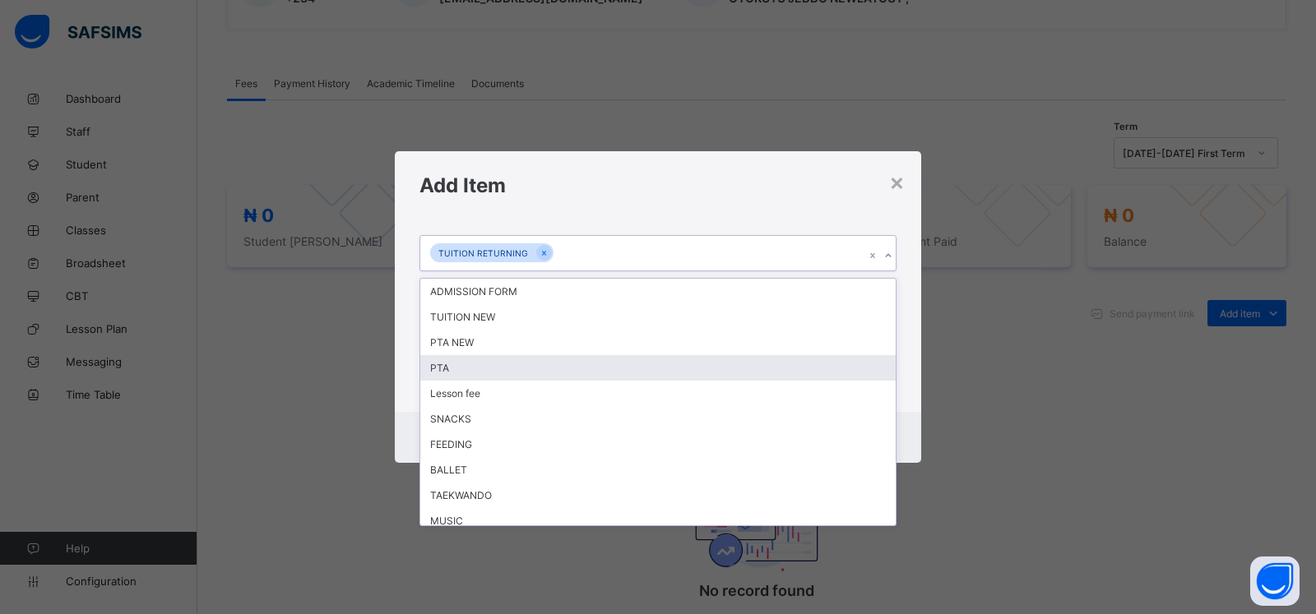
click at [706, 381] on div "PTA" at bounding box center [657, 367] width 475 height 25
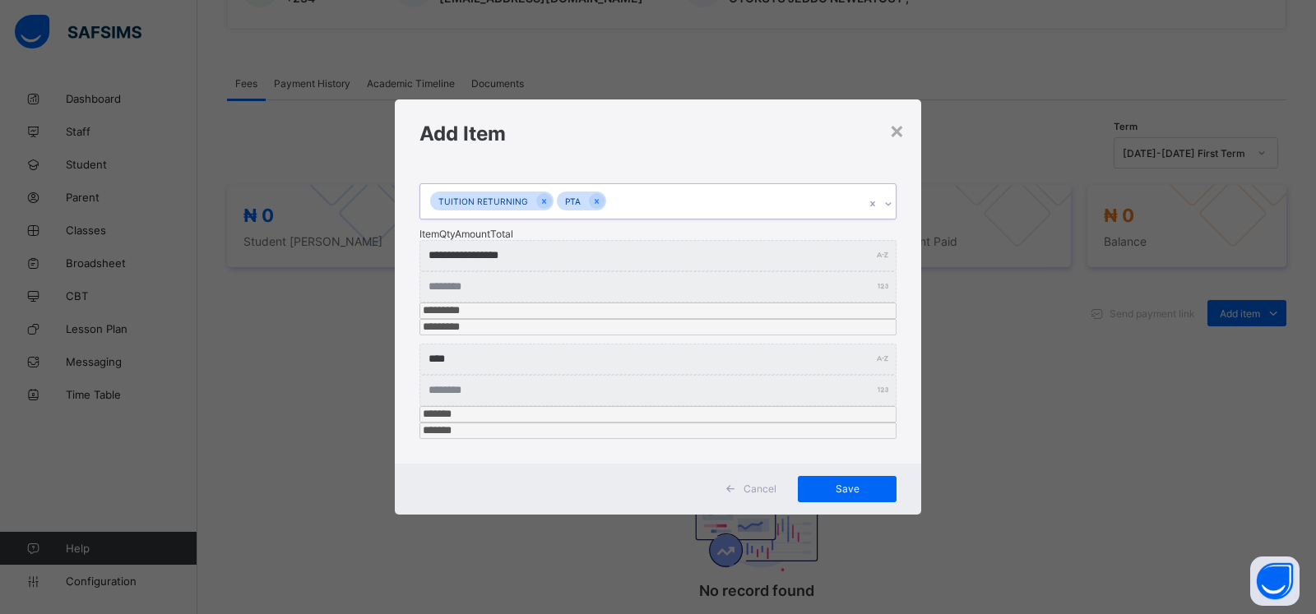
click at [886, 212] on icon at bounding box center [888, 204] width 10 height 16
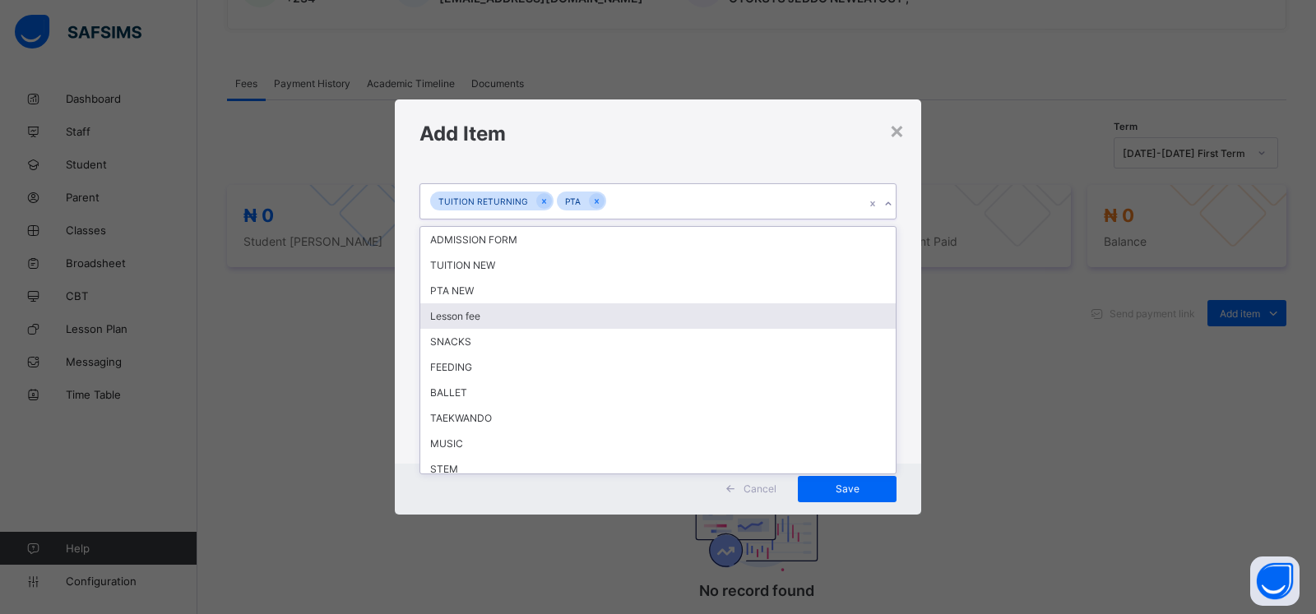
click at [689, 329] on div "Lesson fee" at bounding box center [657, 315] width 475 height 25
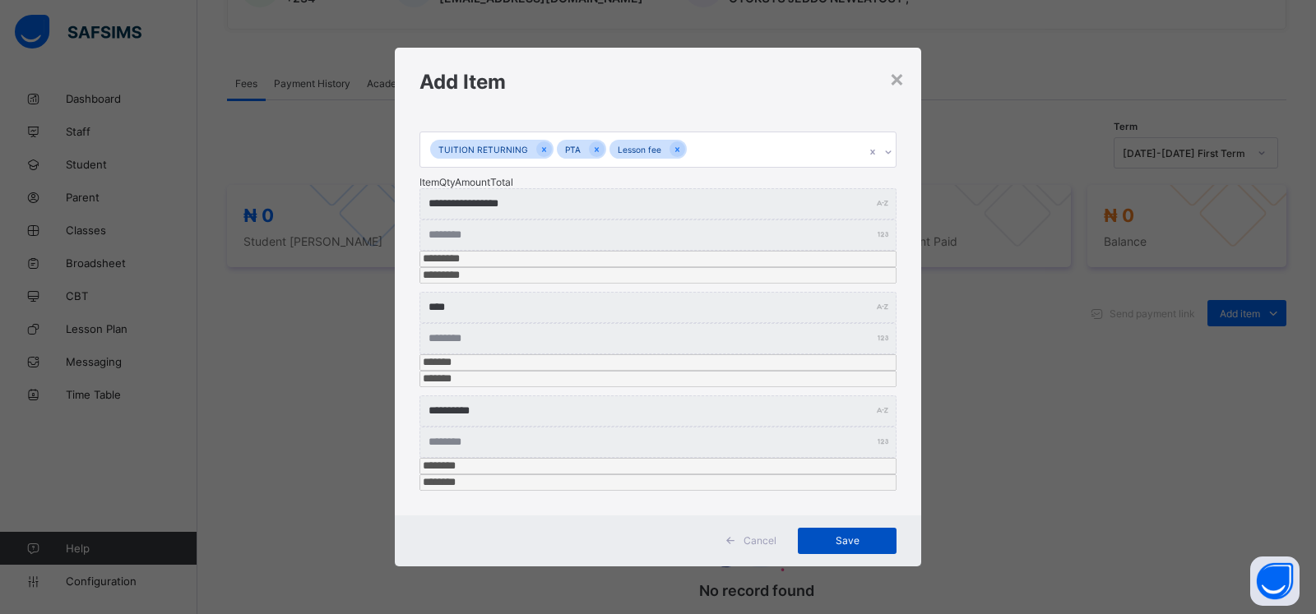
click at [850, 535] on span "Save" at bounding box center [847, 541] width 74 height 12
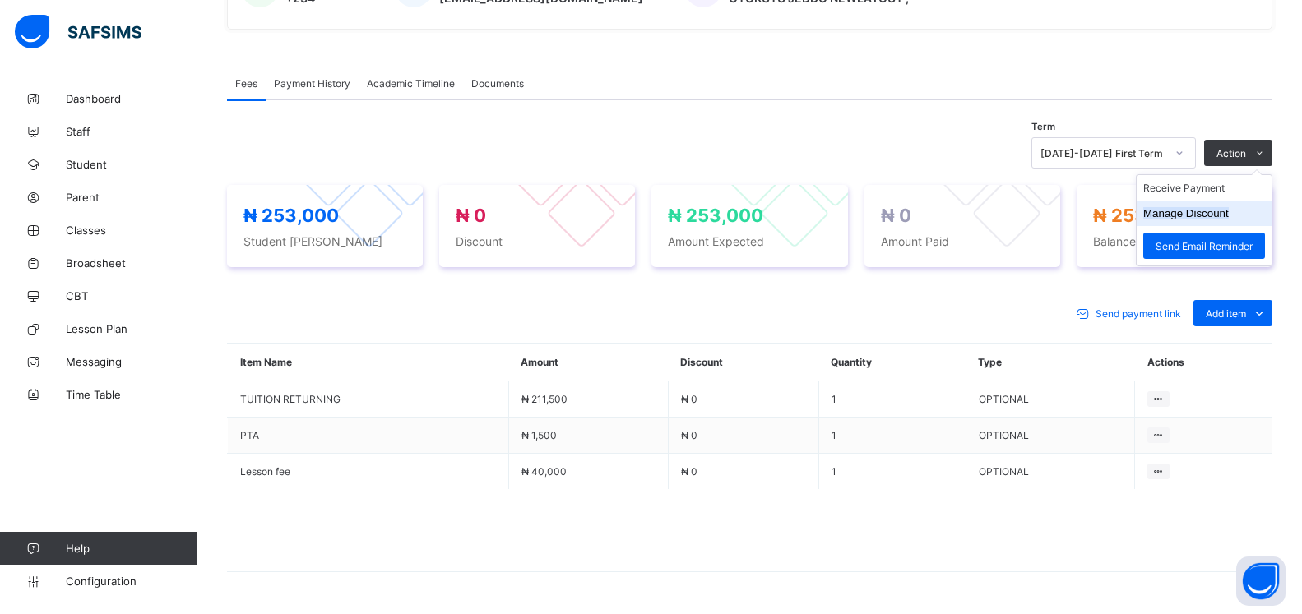
click at [1193, 220] on button "Manage Discount" at bounding box center [1186, 213] width 86 height 12
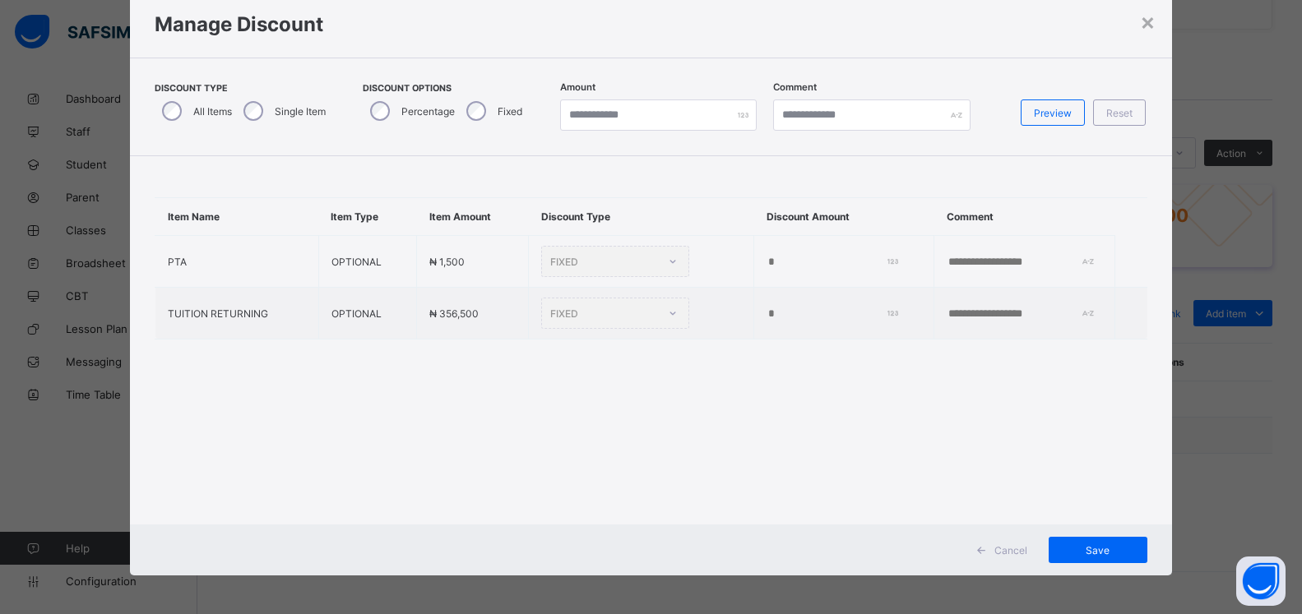
type input "*"
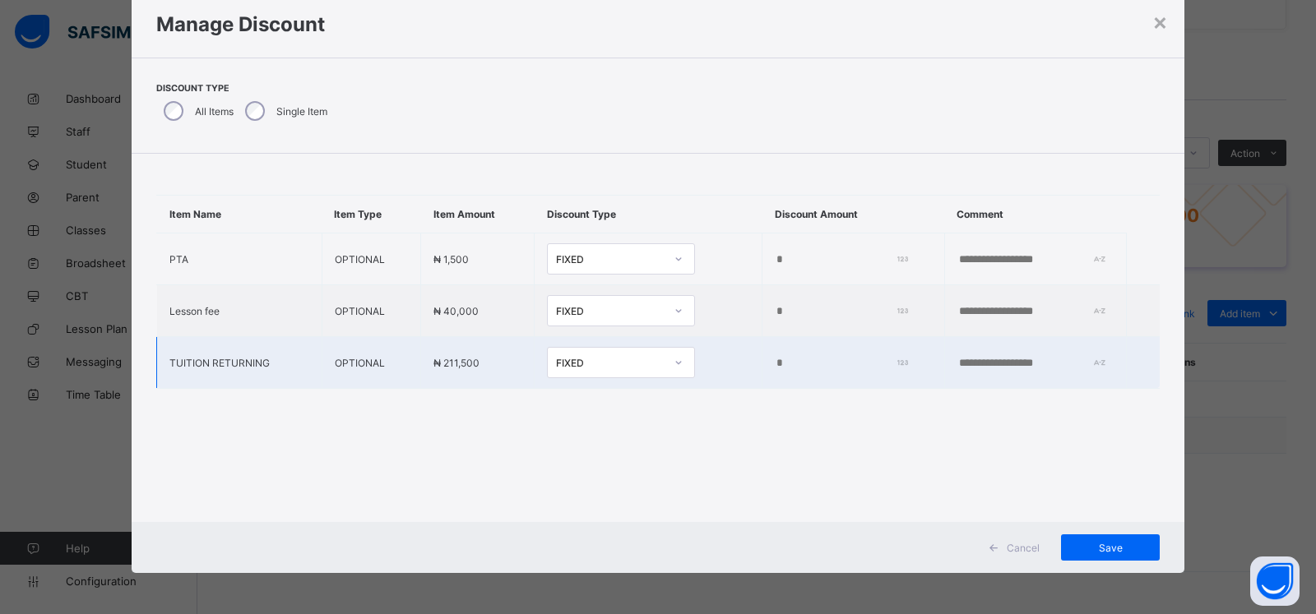
click at [775, 366] on input "*" at bounding box center [838, 363] width 127 height 13
click at [775, 363] on input "*****" at bounding box center [838, 363] width 127 height 13
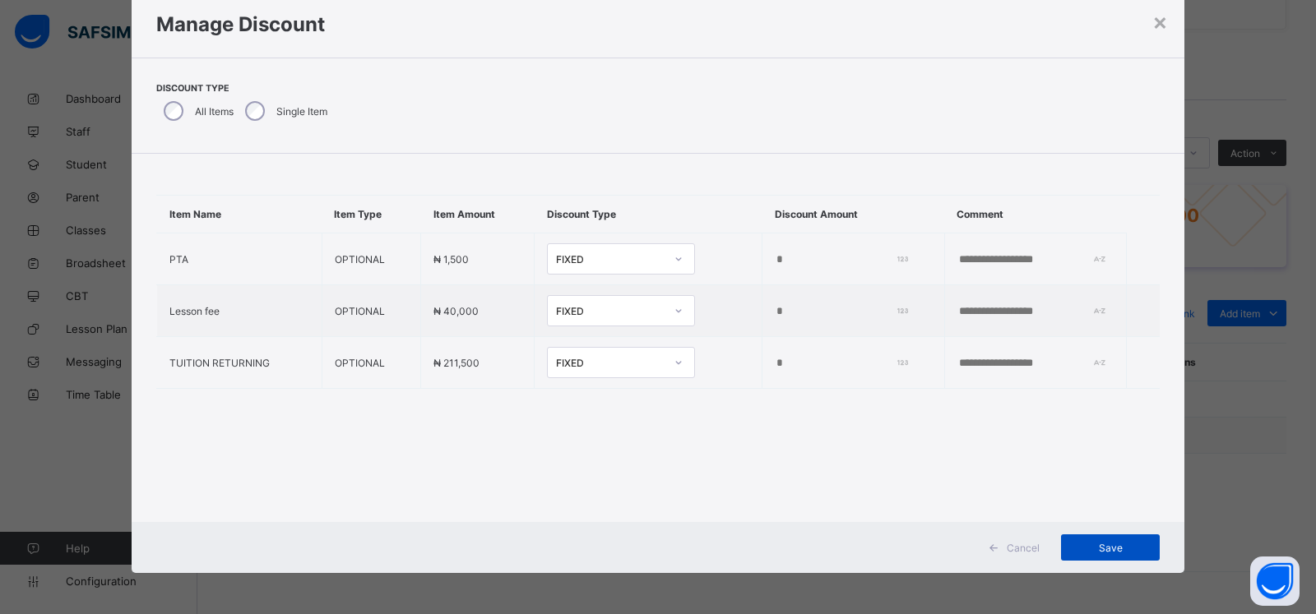
type input "*****"
click at [1094, 537] on div "Save" at bounding box center [1110, 548] width 99 height 26
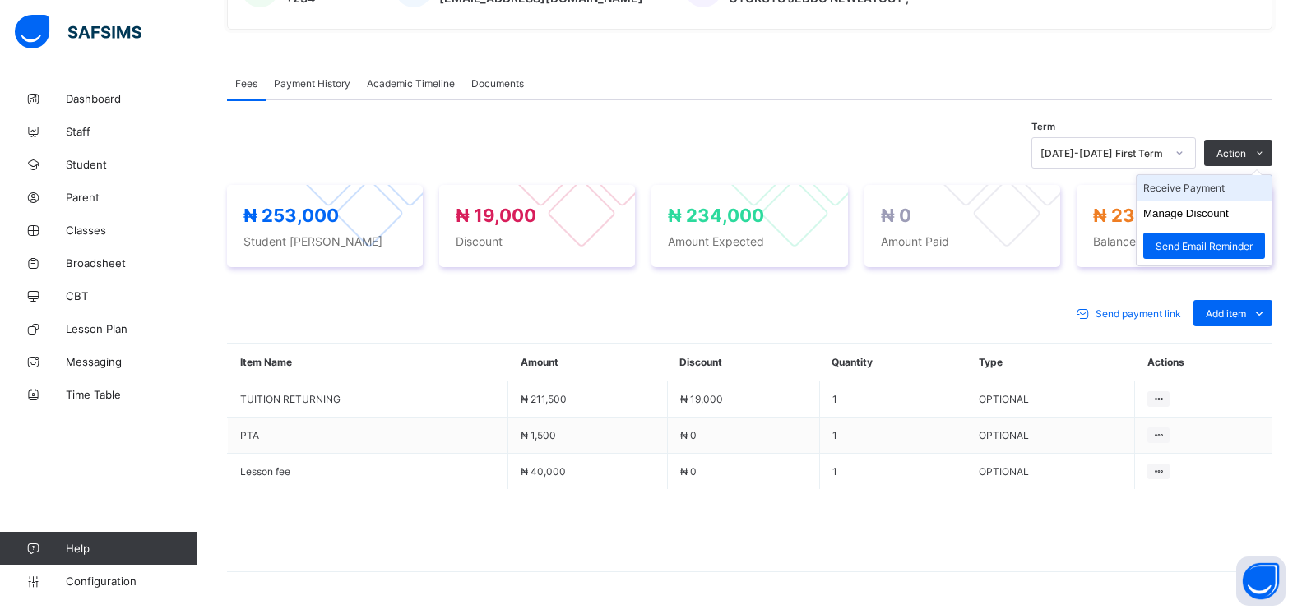
click at [1189, 197] on li "Receive Payment" at bounding box center [1204, 187] width 135 height 25
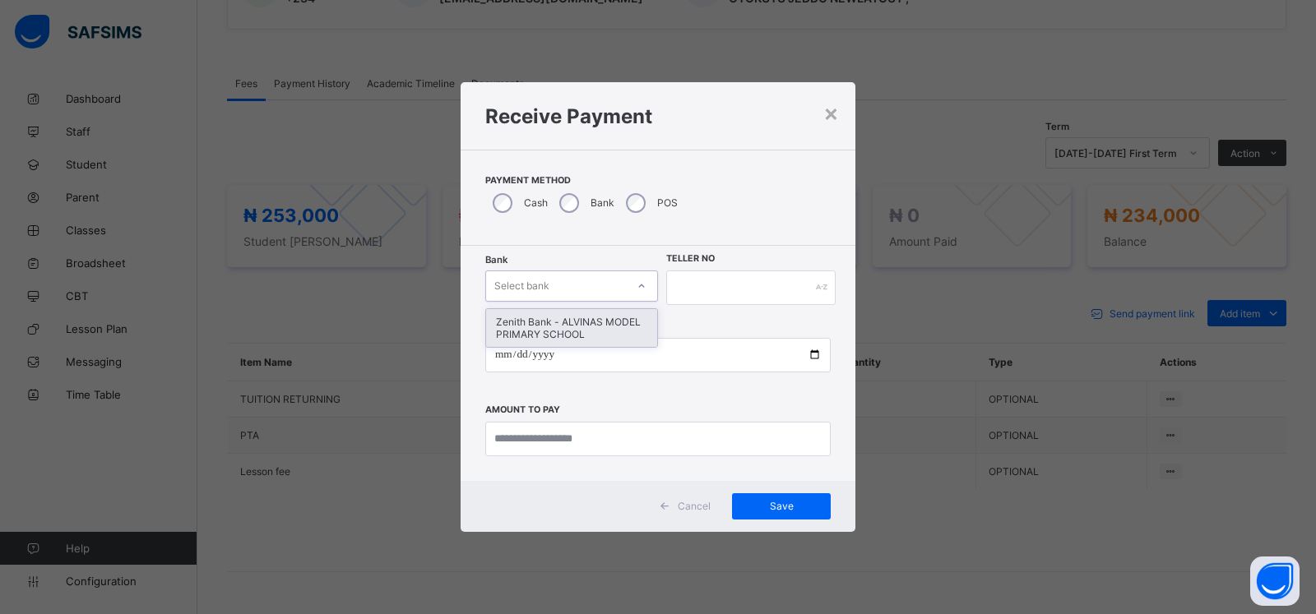
click at [527, 295] on div "Select bank" at bounding box center [521, 286] width 55 height 31
click at [532, 322] on div "Zenith Bank - ALVINAS MODEL PRIMARY SCHOOL" at bounding box center [571, 328] width 171 height 38
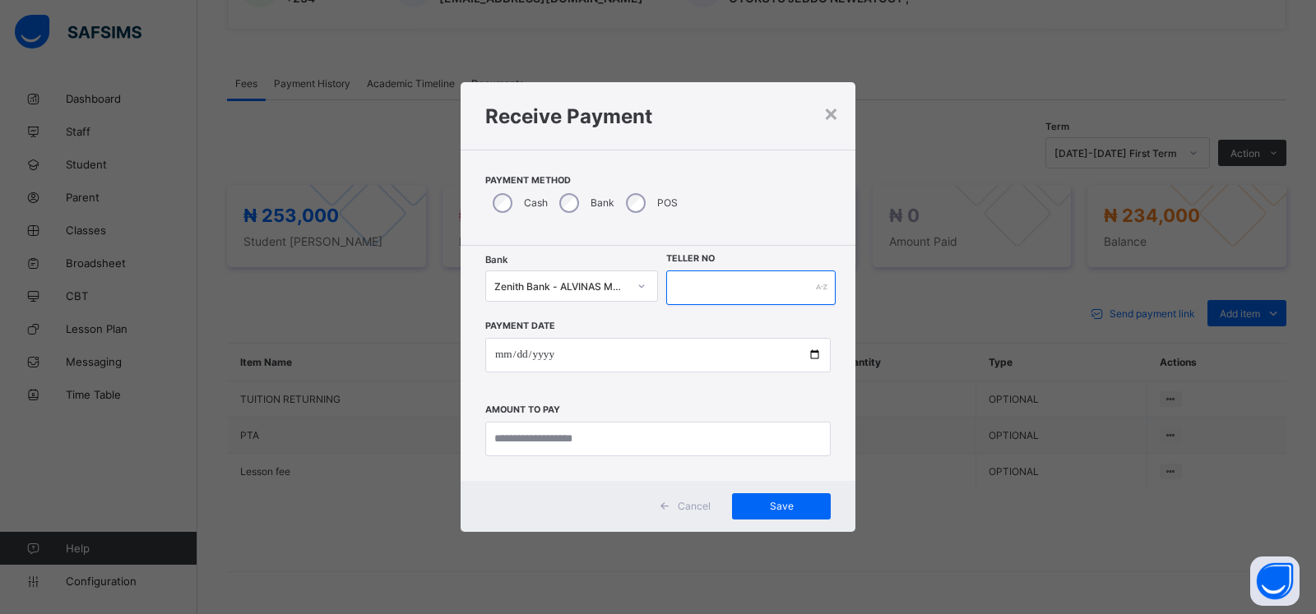
click at [718, 279] on input "text" at bounding box center [750, 288] width 169 height 35
type input "****"
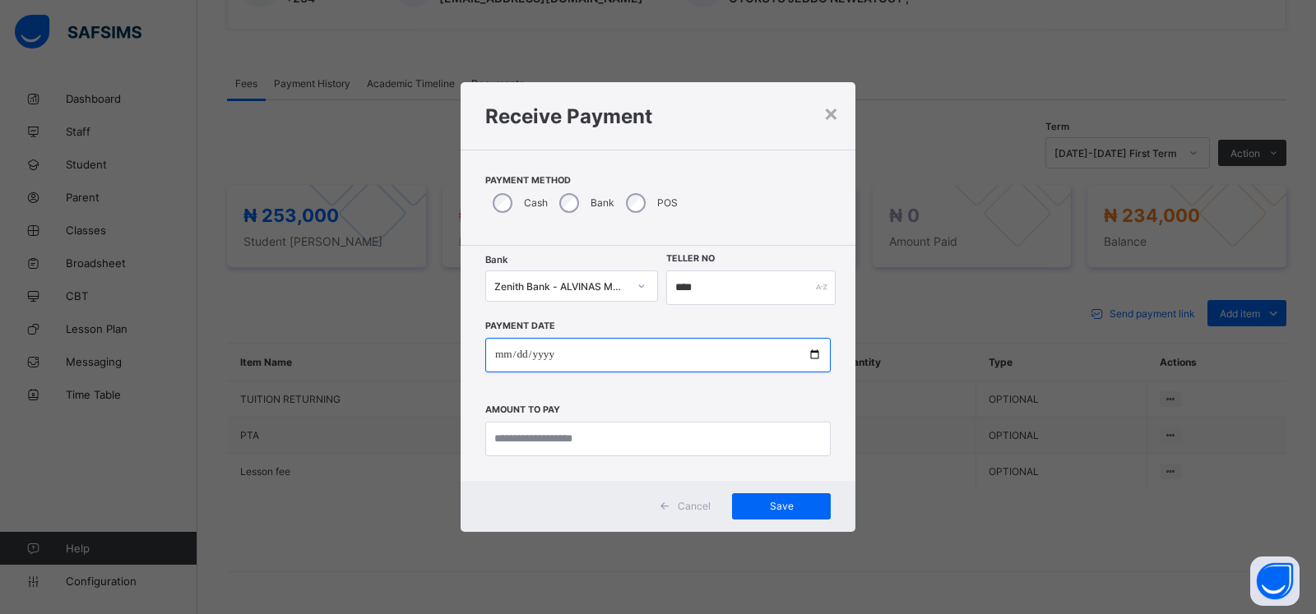
click at [499, 350] on input "date" at bounding box center [657, 355] width 345 height 35
type input "**********"
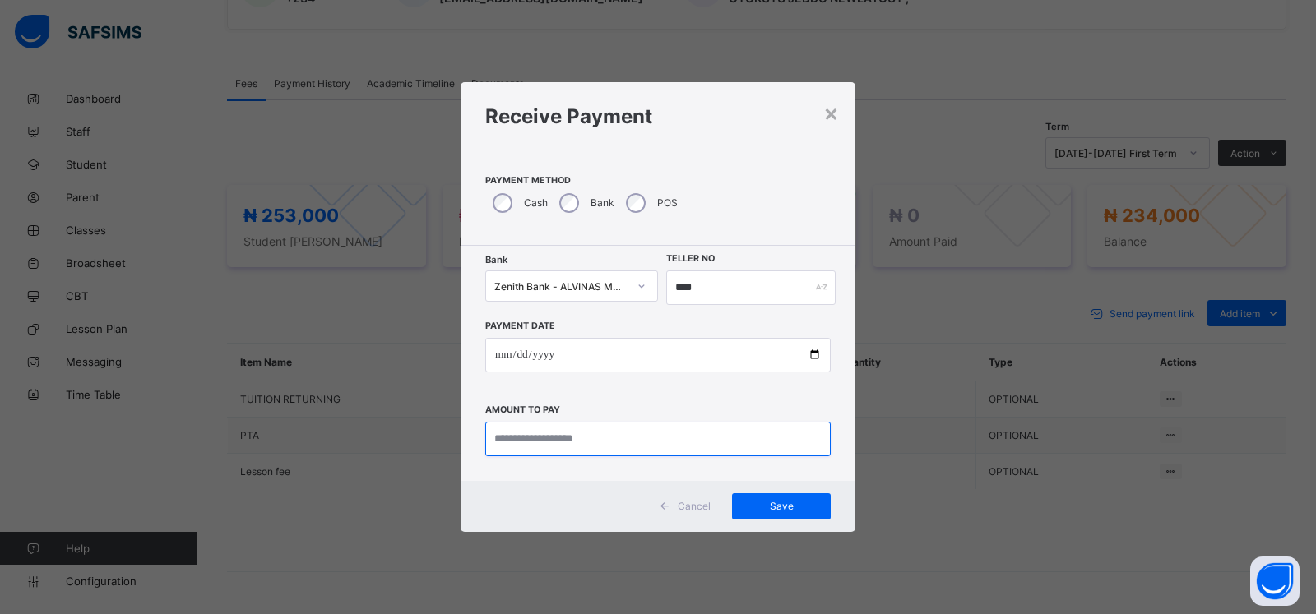
click at [568, 433] on input "currency" at bounding box center [657, 439] width 345 height 35
type input "*********"
click at [787, 511] on span "Save" at bounding box center [781, 506] width 74 height 12
click at [697, 292] on input "****" at bounding box center [742, 288] width 167 height 35
type input "*"
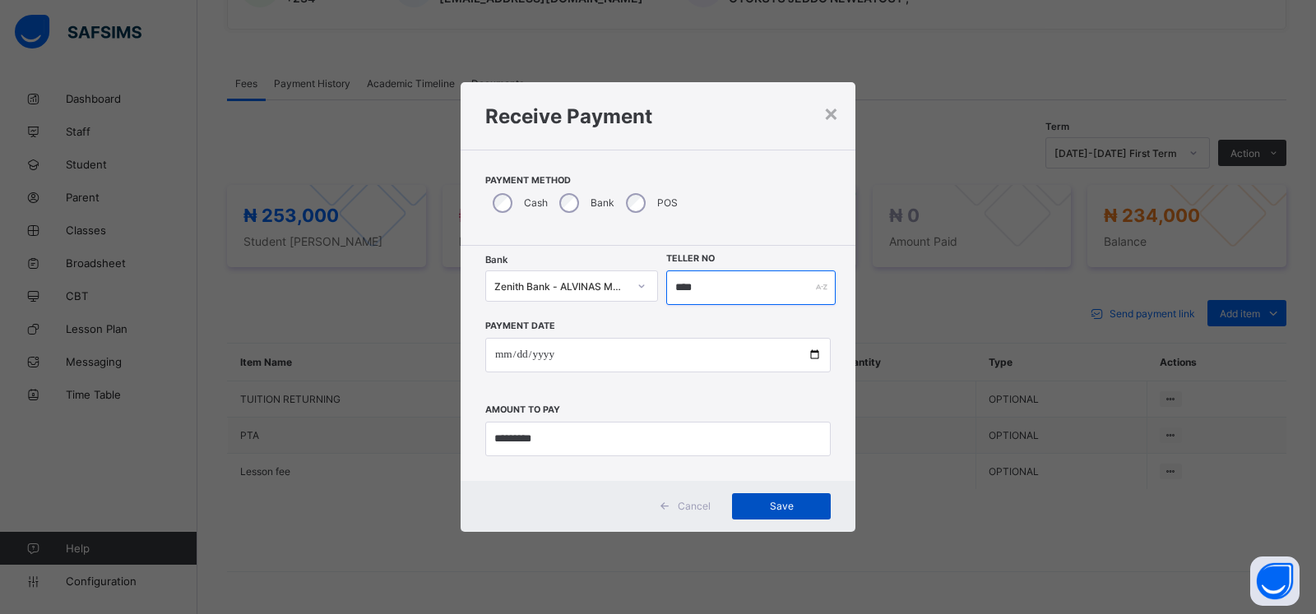
type input "****"
click at [789, 508] on span "Save" at bounding box center [781, 506] width 74 height 12
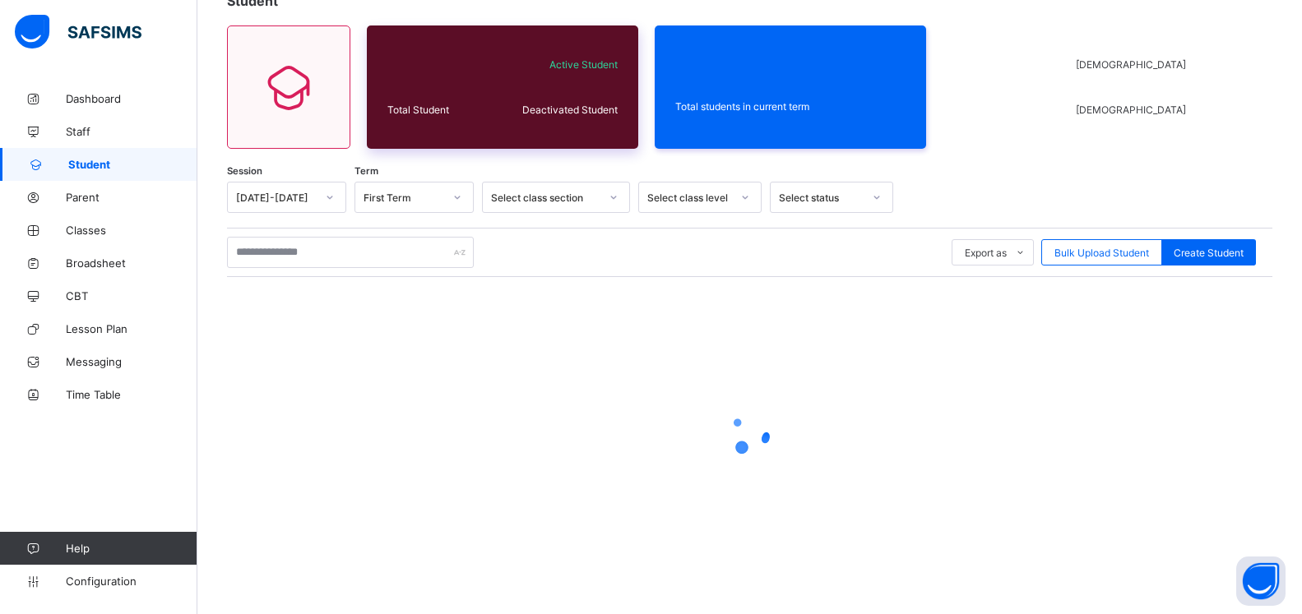
scroll to position [114, 0]
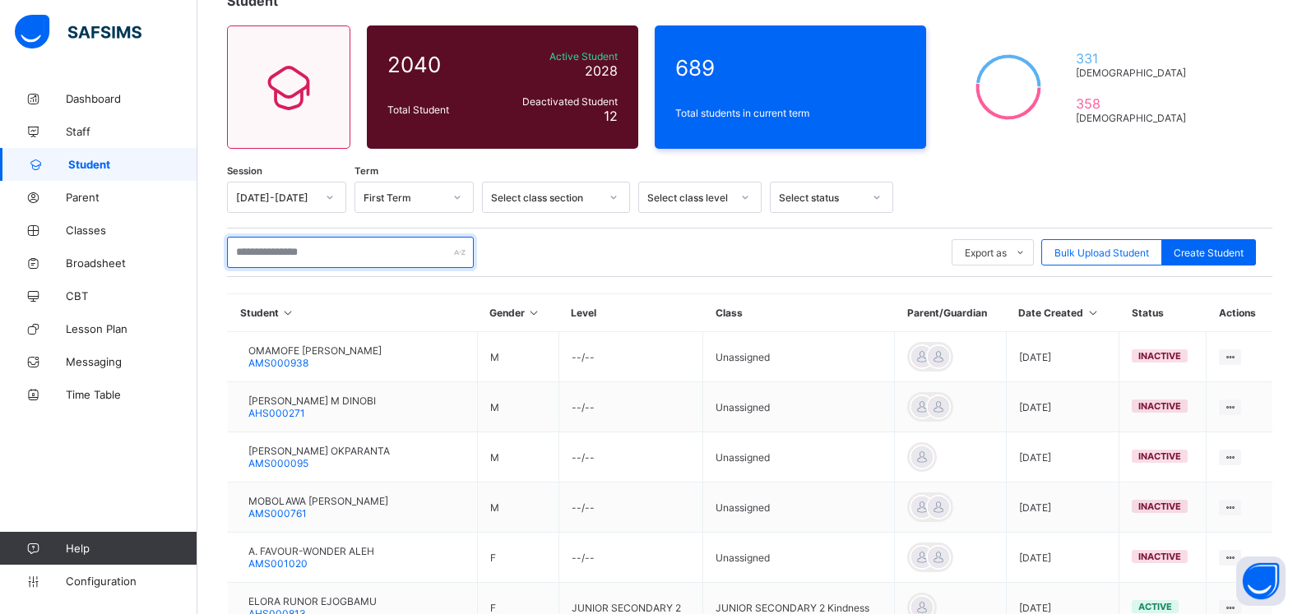
click at [303, 249] on input "text" at bounding box center [350, 252] width 247 height 31
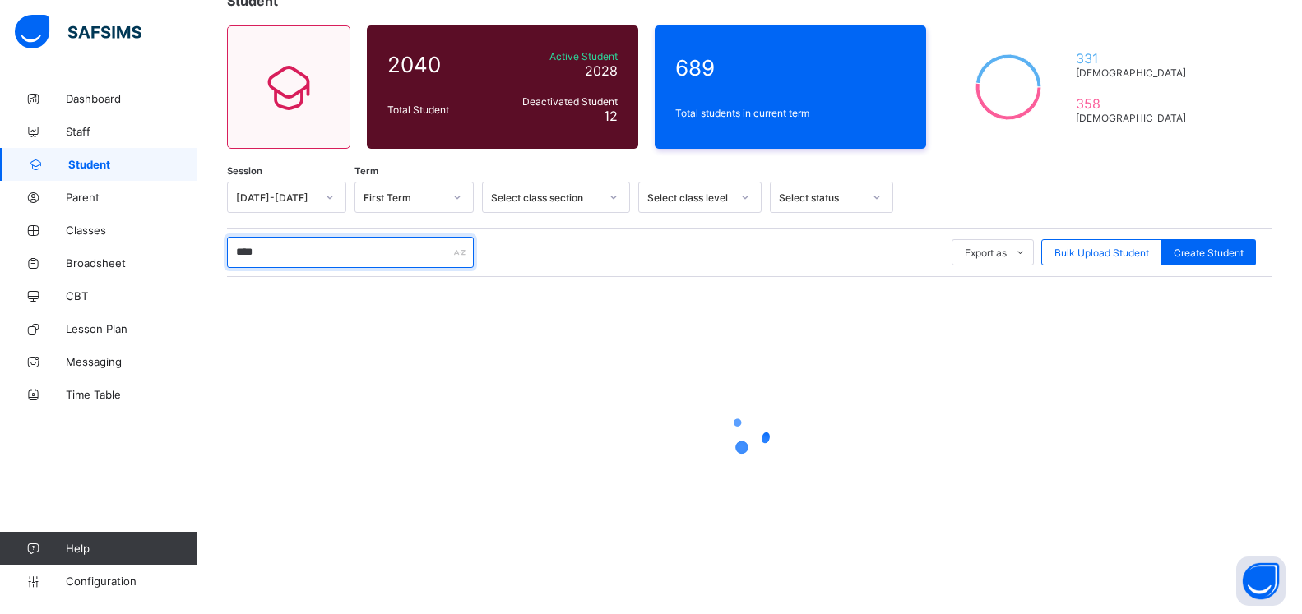
scroll to position [0, 0]
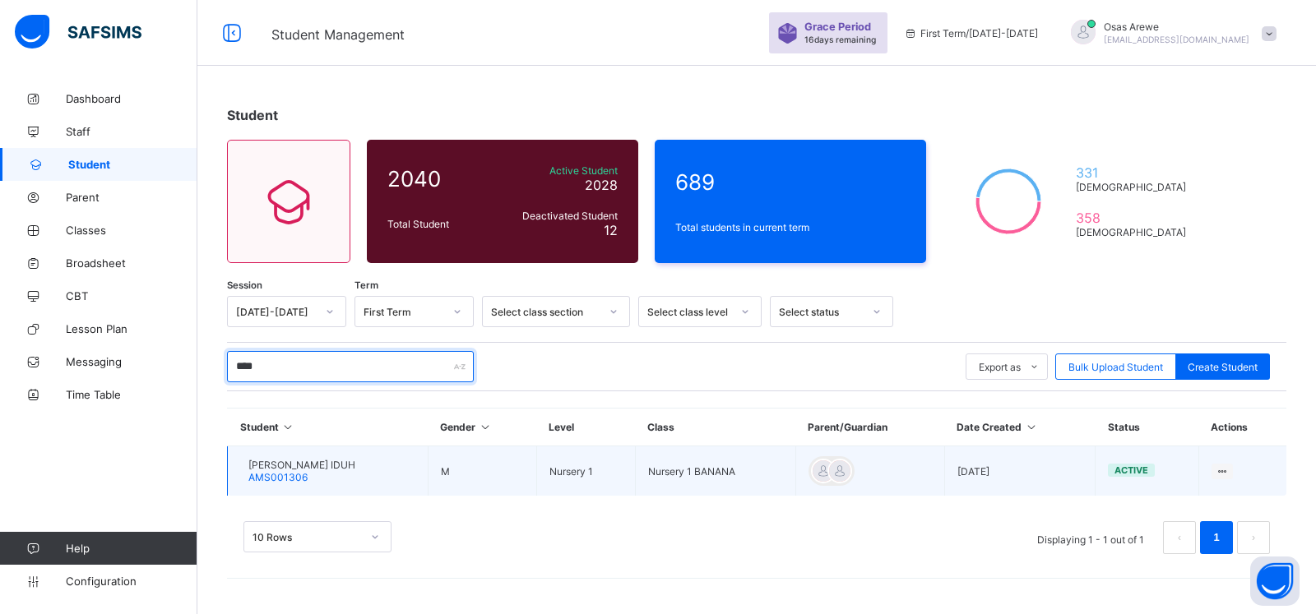
type input "****"
click at [285, 465] on span "JONATHAN OKEOGHENE IDUH" at bounding box center [301, 465] width 107 height 12
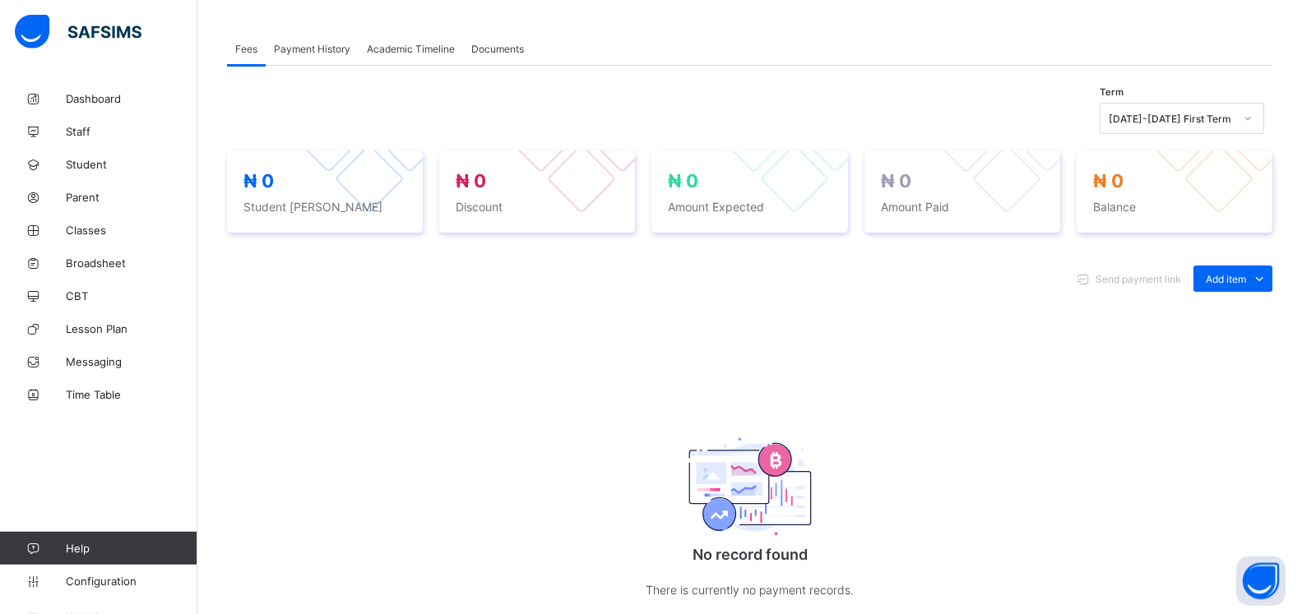
scroll to position [503, 0]
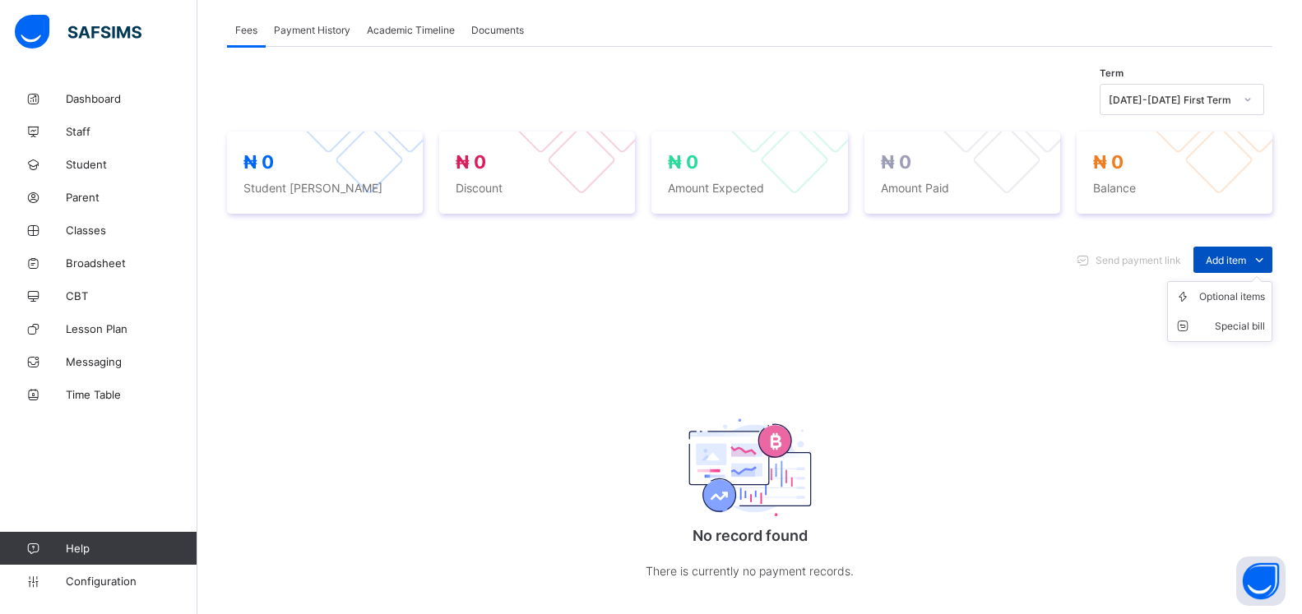
click at [1242, 266] on span "Add item" at bounding box center [1226, 260] width 40 height 12
click at [1234, 305] on div "Optional items" at bounding box center [1232, 297] width 66 height 16
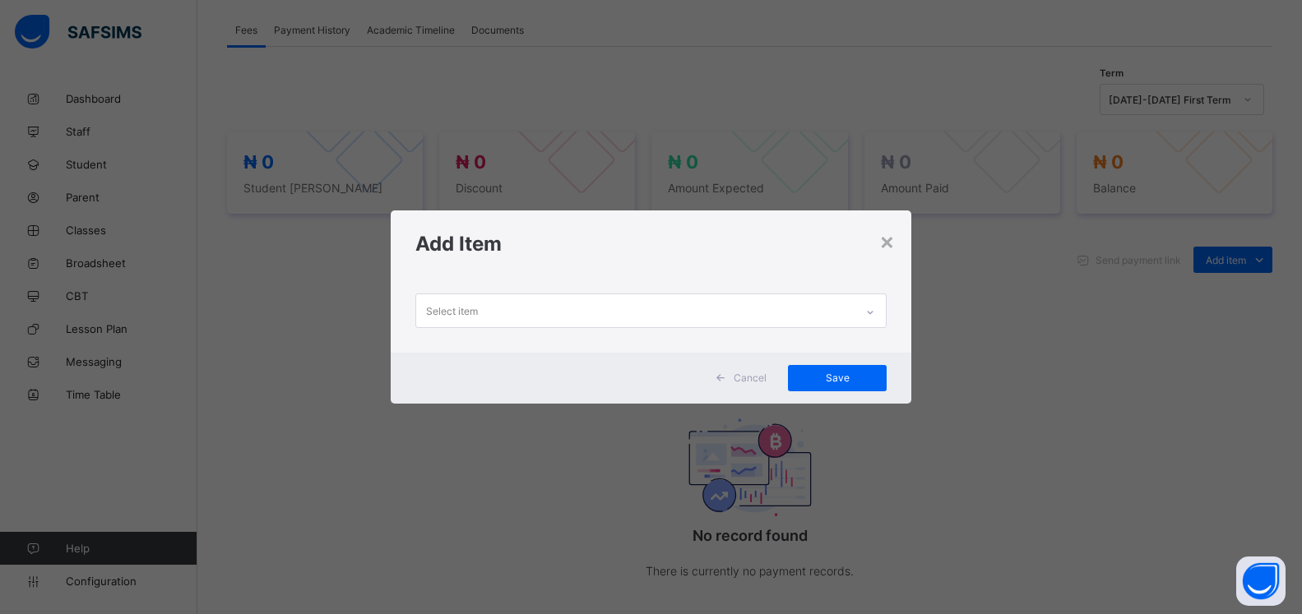
click at [845, 300] on div "Select item" at bounding box center [635, 310] width 438 height 32
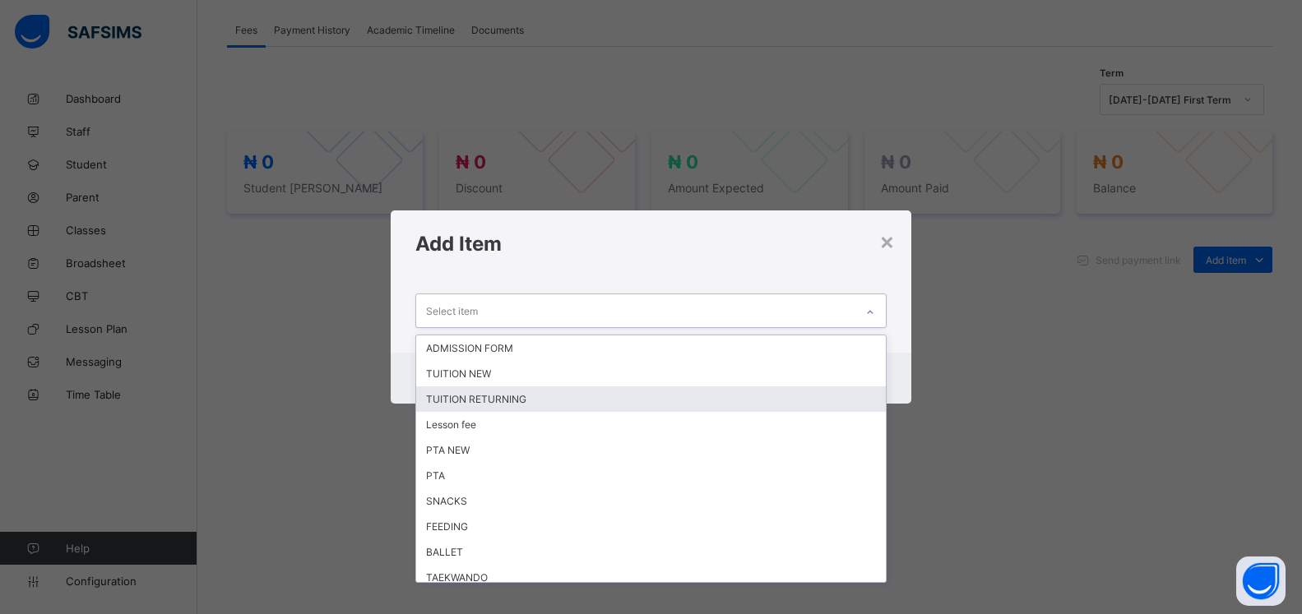
drag, startPoint x: 730, startPoint y: 404, endPoint x: 738, endPoint y: 395, distance: 11.7
click at [730, 402] on div "TUITION RETURNING" at bounding box center [651, 399] width 470 height 25
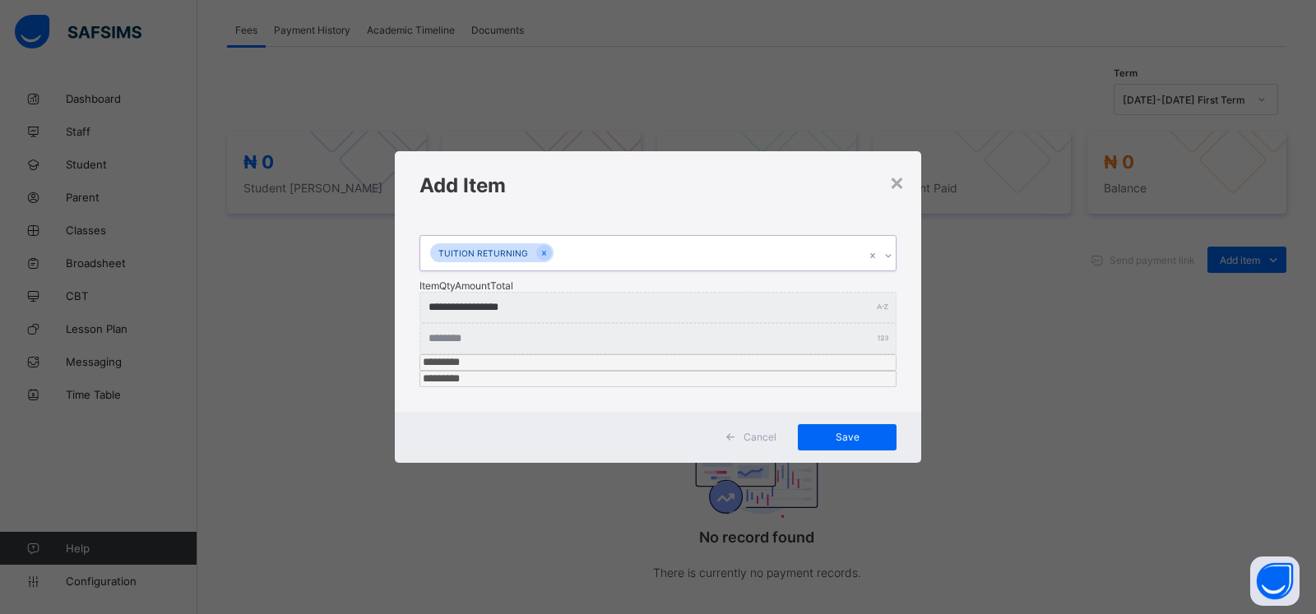
click at [882, 269] on div at bounding box center [888, 256] width 16 height 26
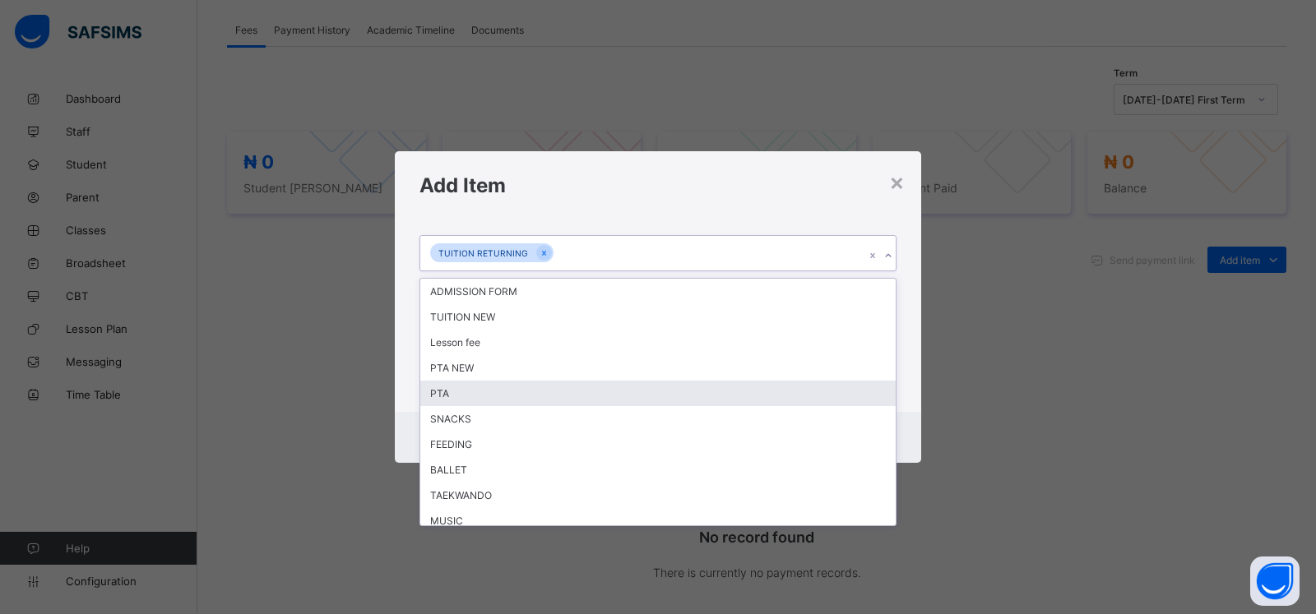
drag, startPoint x: 685, startPoint y: 420, endPoint x: 793, endPoint y: 332, distance: 139.1
click at [686, 406] on div "PTA" at bounding box center [657, 393] width 475 height 25
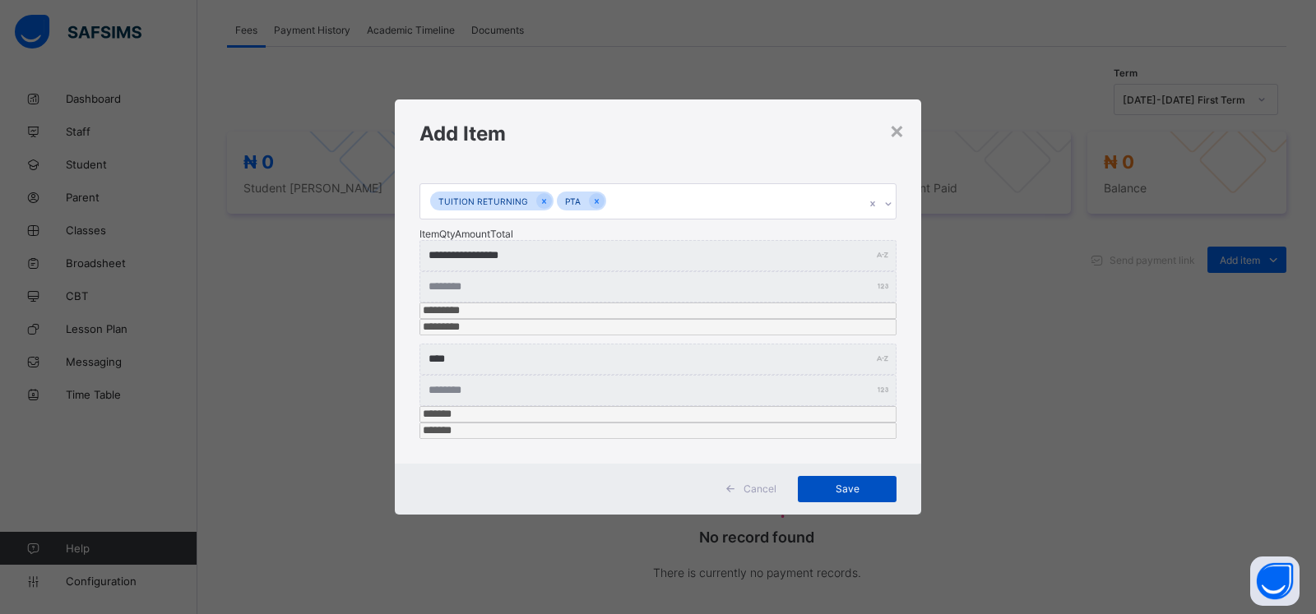
click at [841, 483] on span "Save" at bounding box center [847, 489] width 74 height 12
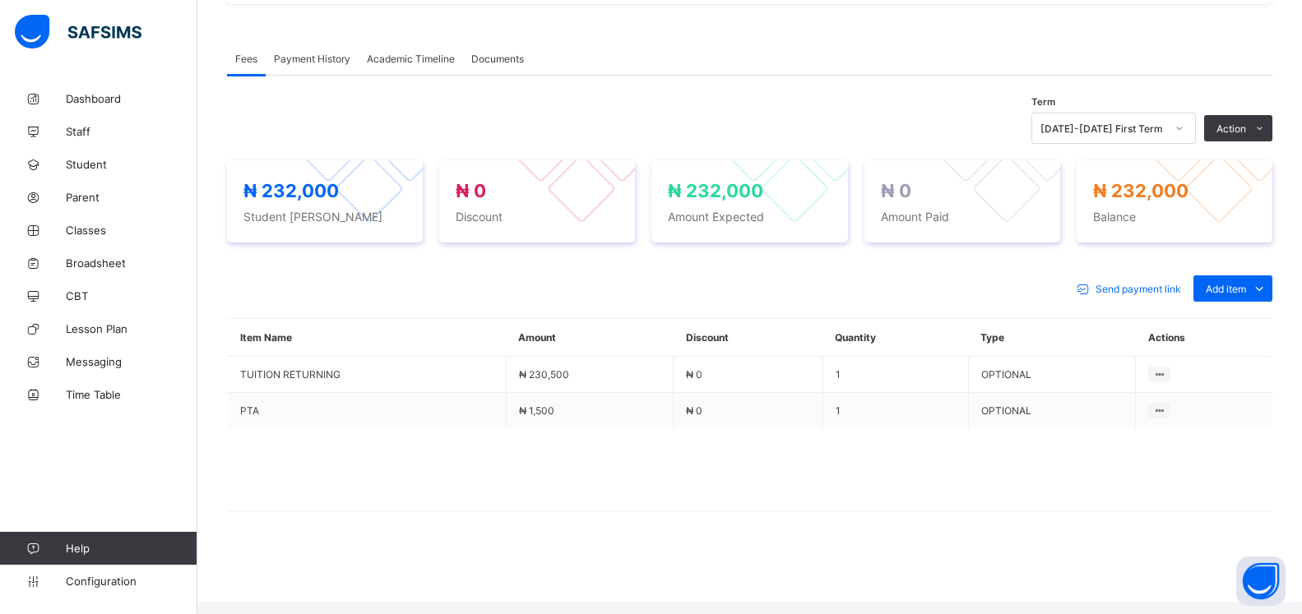
scroll to position [467, 0]
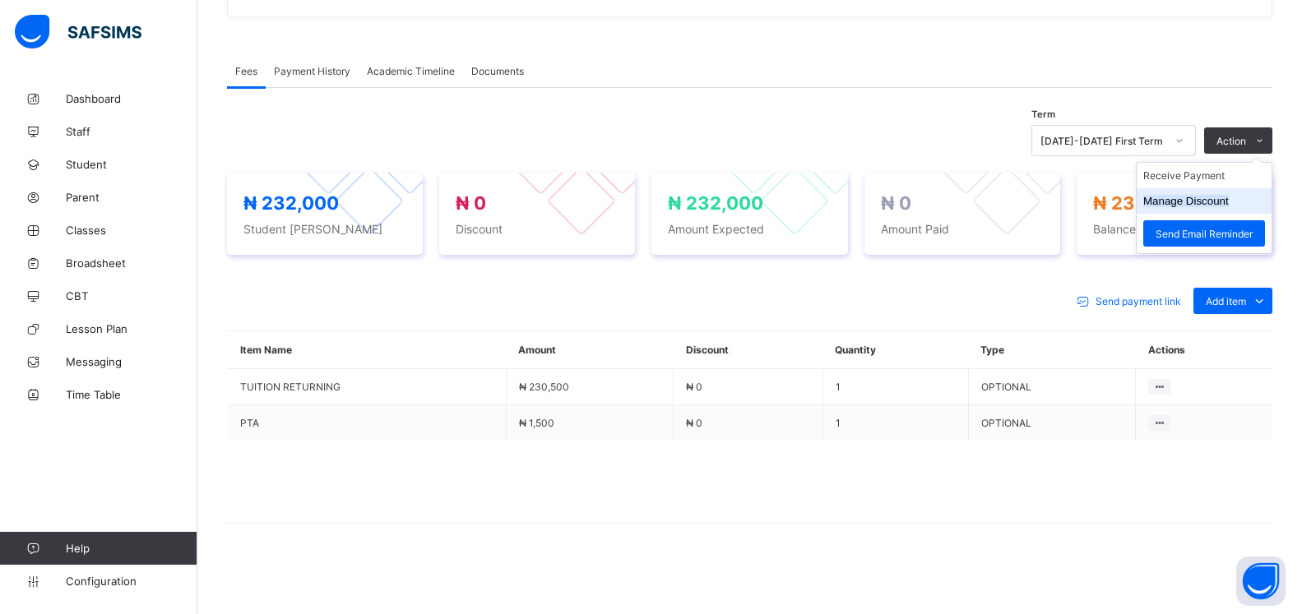
click at [1215, 200] on button "Manage Discount" at bounding box center [1186, 201] width 86 height 12
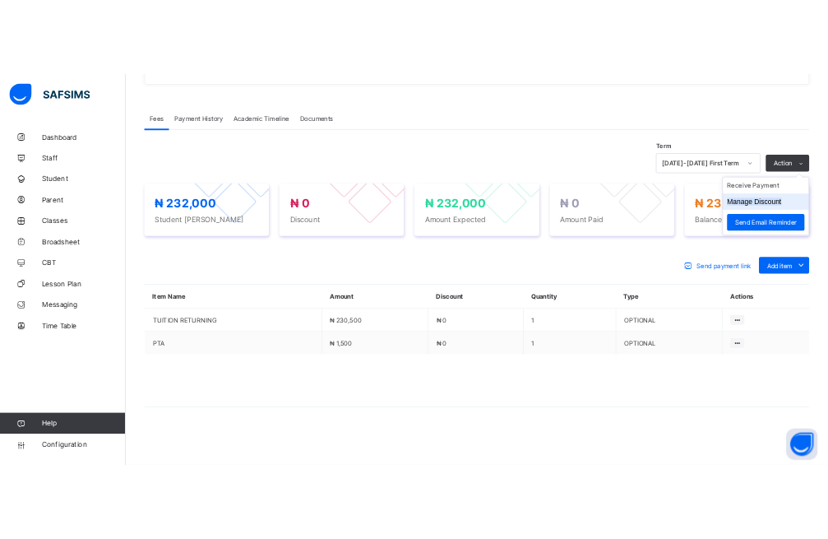
scroll to position [50, 0]
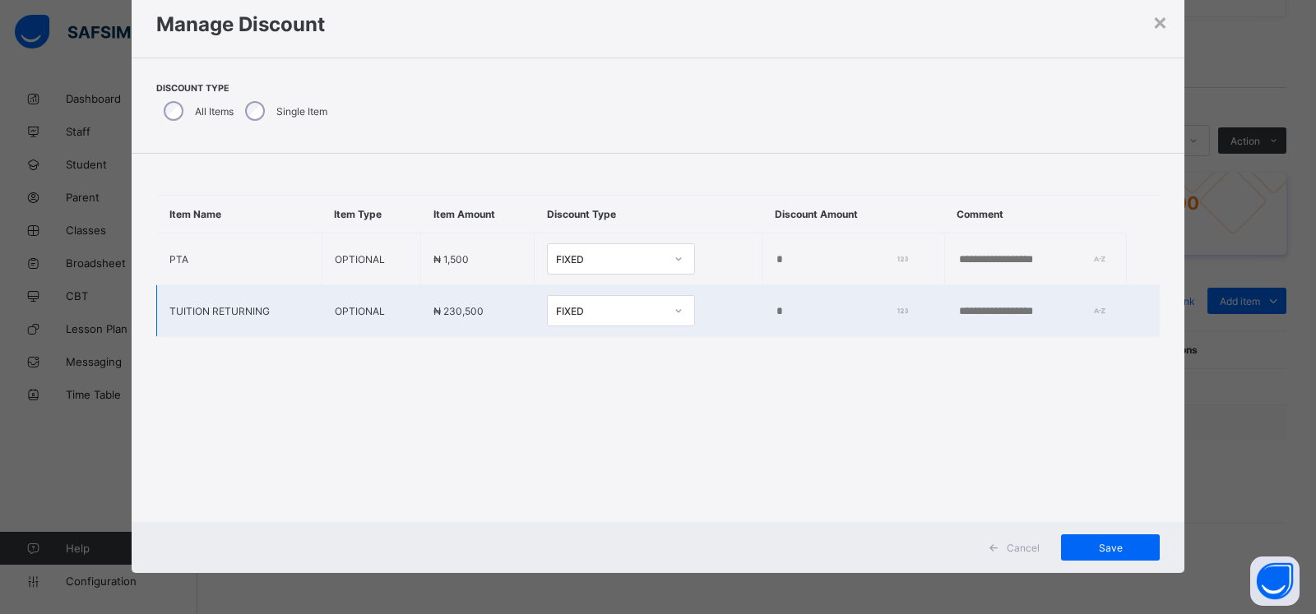
click at [775, 312] on input "*" at bounding box center [838, 311] width 127 height 13
type input "****"
click at [1096, 550] on span "Save" at bounding box center [1110, 548] width 74 height 12
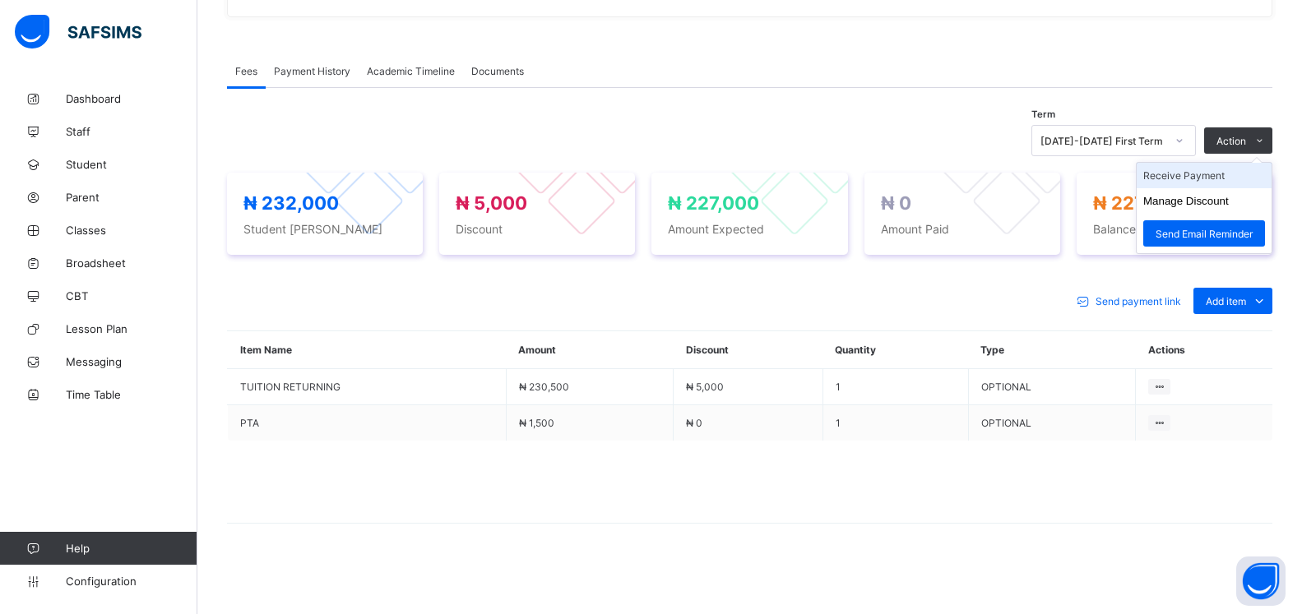
click at [1197, 179] on li "Receive Payment" at bounding box center [1204, 175] width 135 height 25
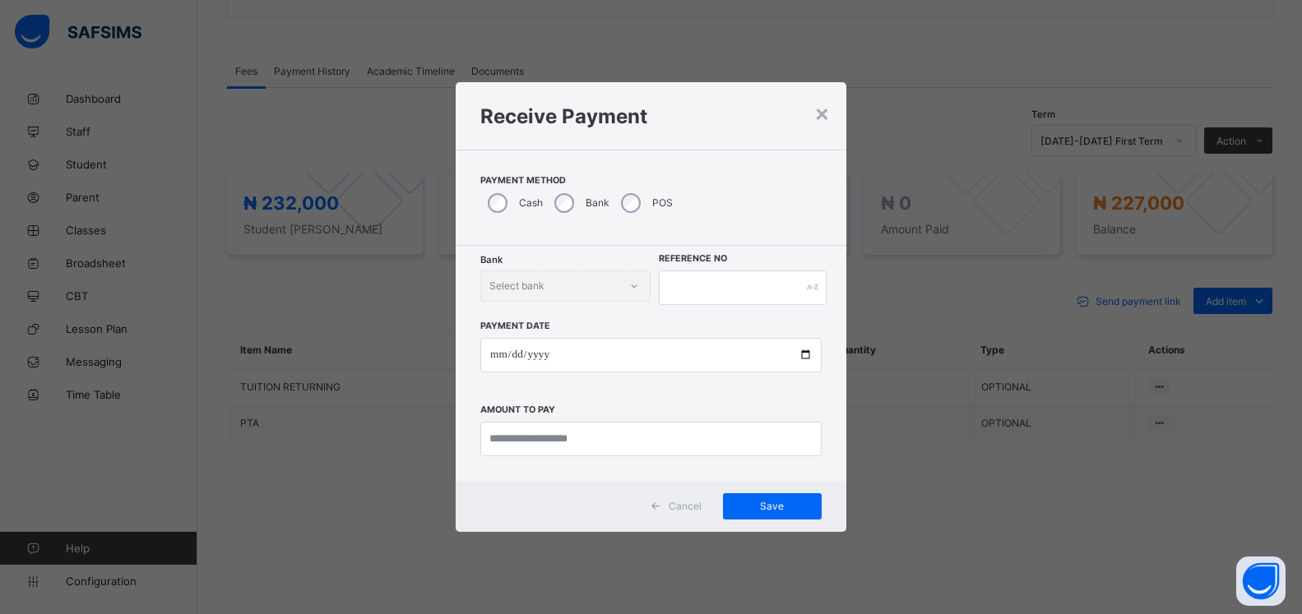
click at [553, 198] on div "Bank" at bounding box center [580, 203] width 67 height 35
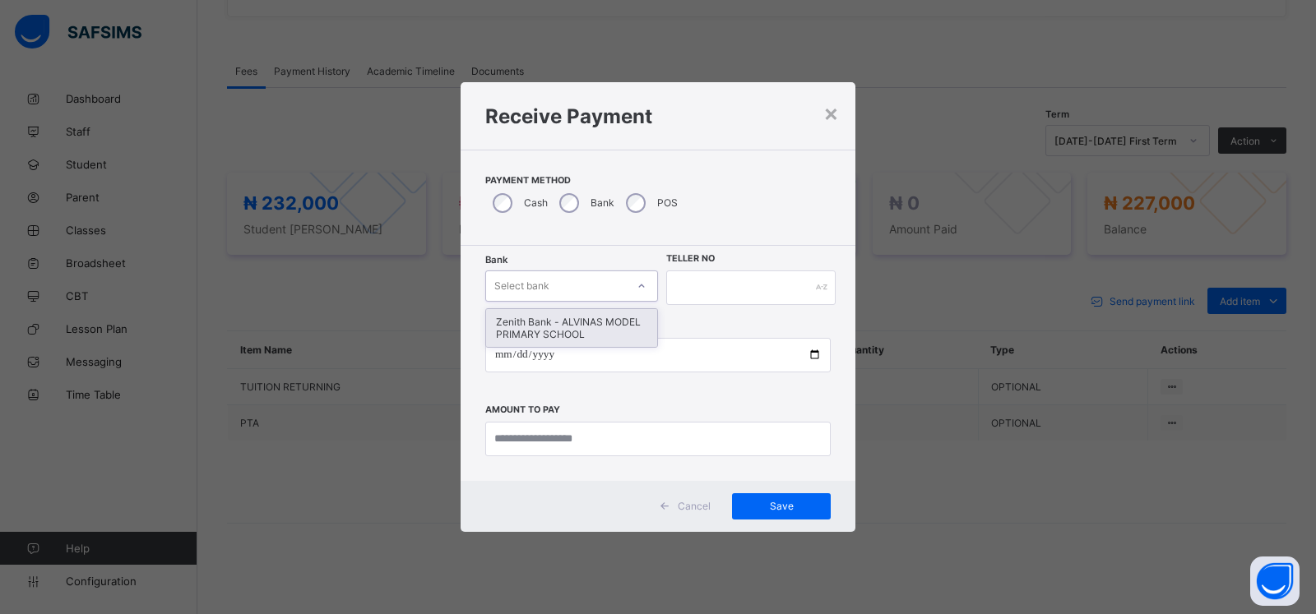
click at [589, 289] on div "Select bank" at bounding box center [556, 286] width 140 height 23
drag, startPoint x: 581, startPoint y: 326, endPoint x: 652, endPoint y: 299, distance: 76.1
click at [583, 322] on div "Zenith Bank - ALVINAS MODEL PRIMARY SCHOOL" at bounding box center [571, 328] width 171 height 38
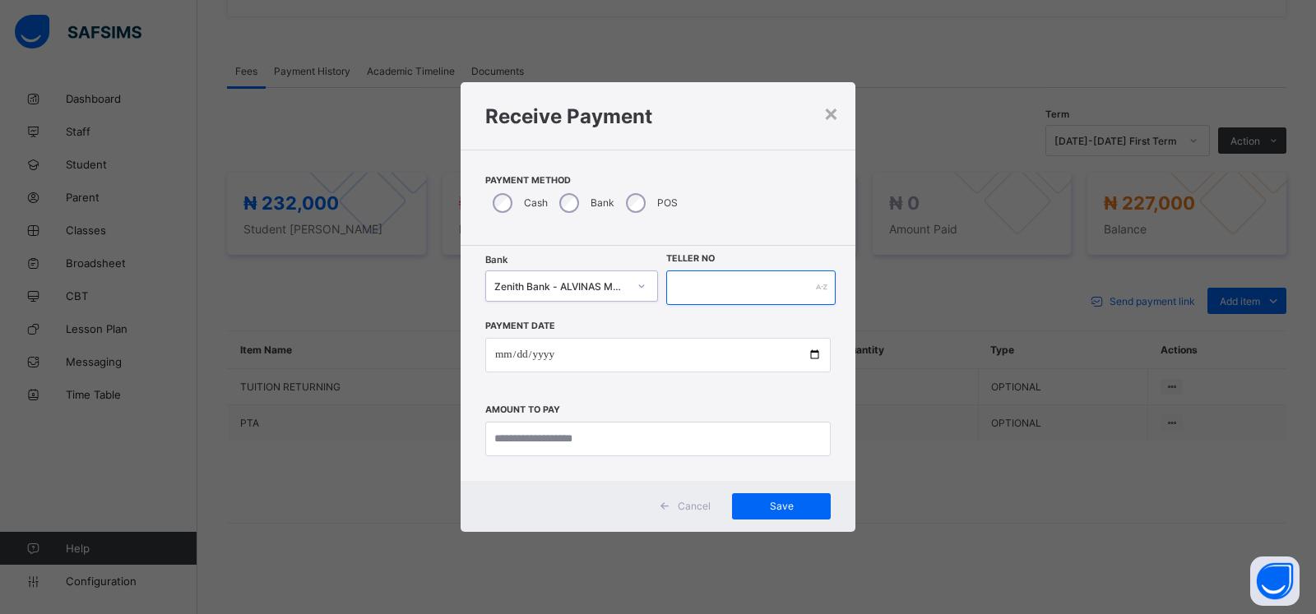
click at [692, 283] on input "text" at bounding box center [750, 288] width 169 height 35
type input "*****"
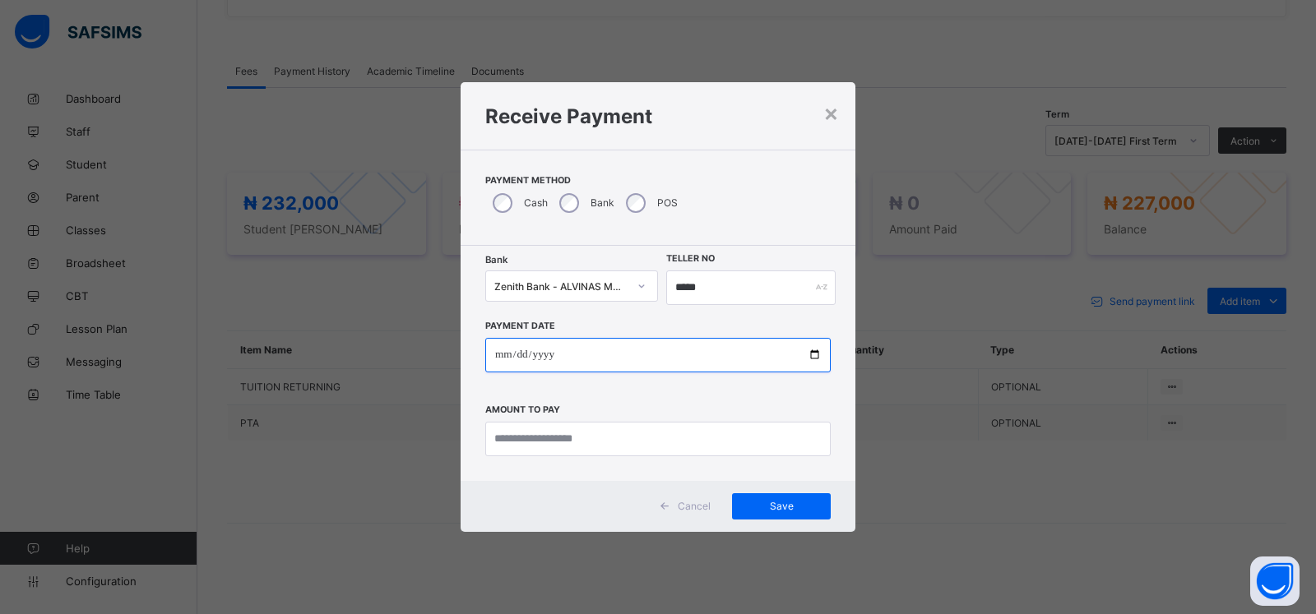
click at [506, 359] on input "date" at bounding box center [657, 355] width 345 height 35
type input "**********"
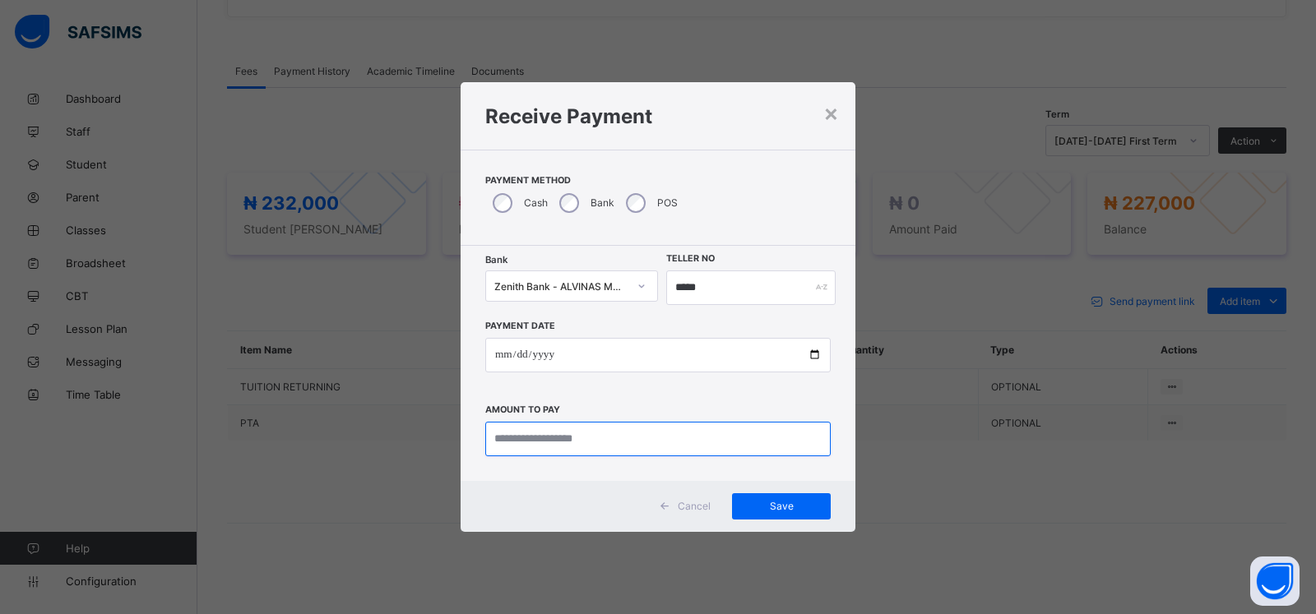
click at [544, 435] on input "currency" at bounding box center [657, 439] width 345 height 35
type input "*********"
click at [785, 509] on span "Save" at bounding box center [781, 506] width 74 height 12
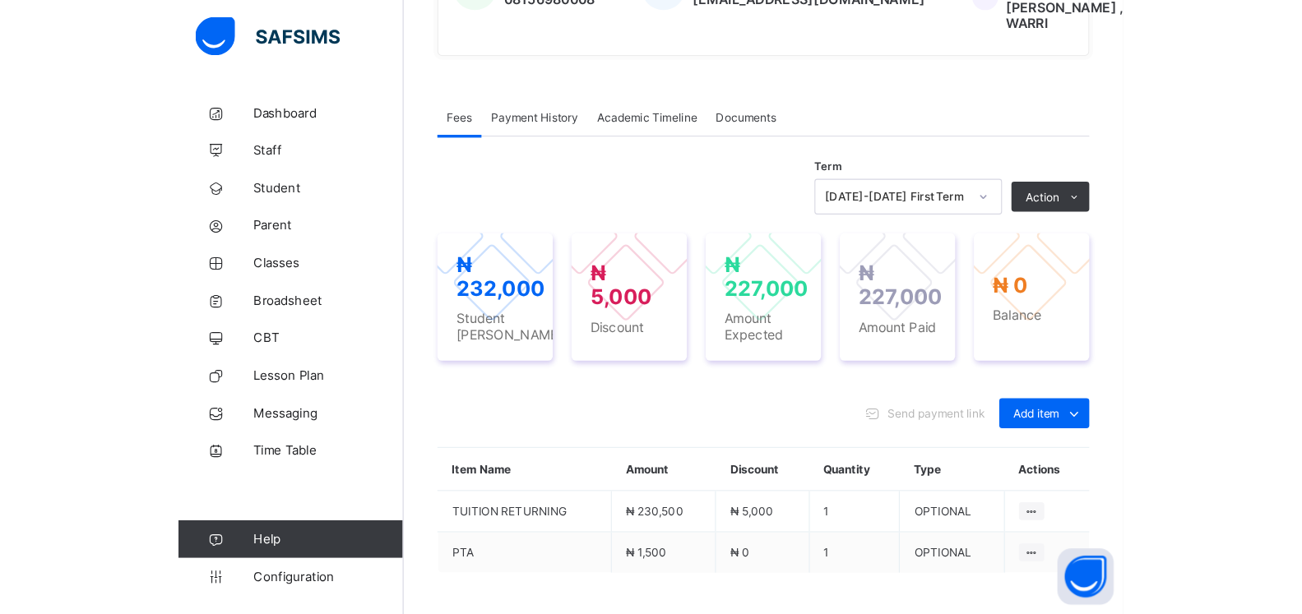
scroll to position [434, 0]
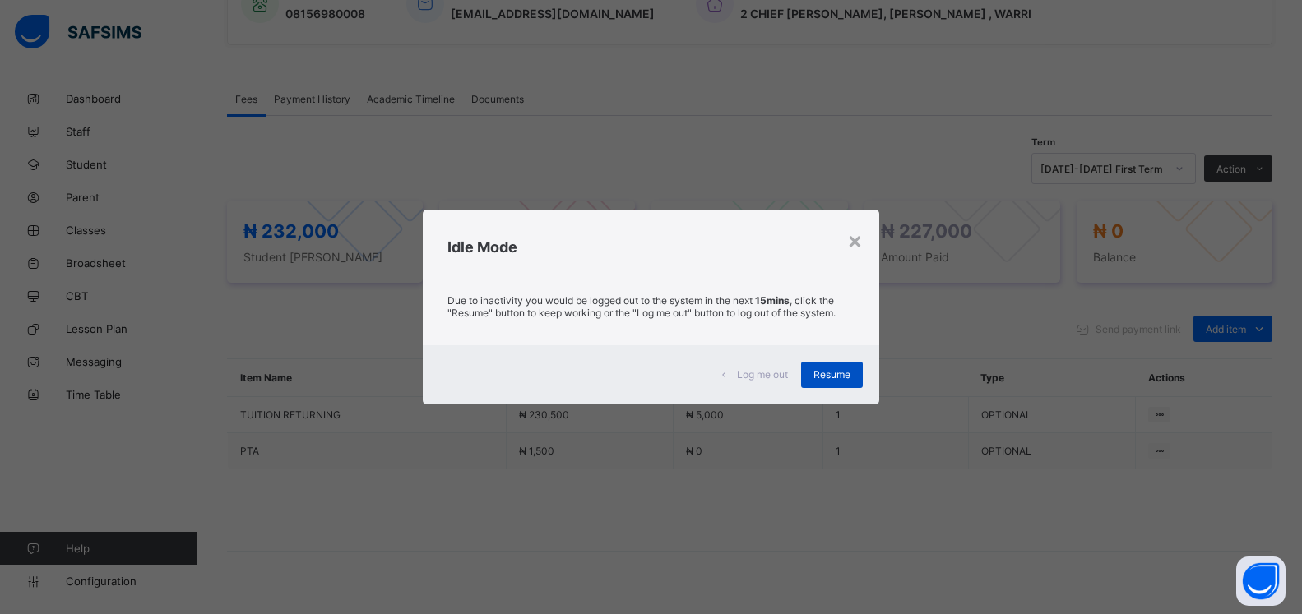
click at [848, 377] on span "Resume" at bounding box center [831, 374] width 37 height 12
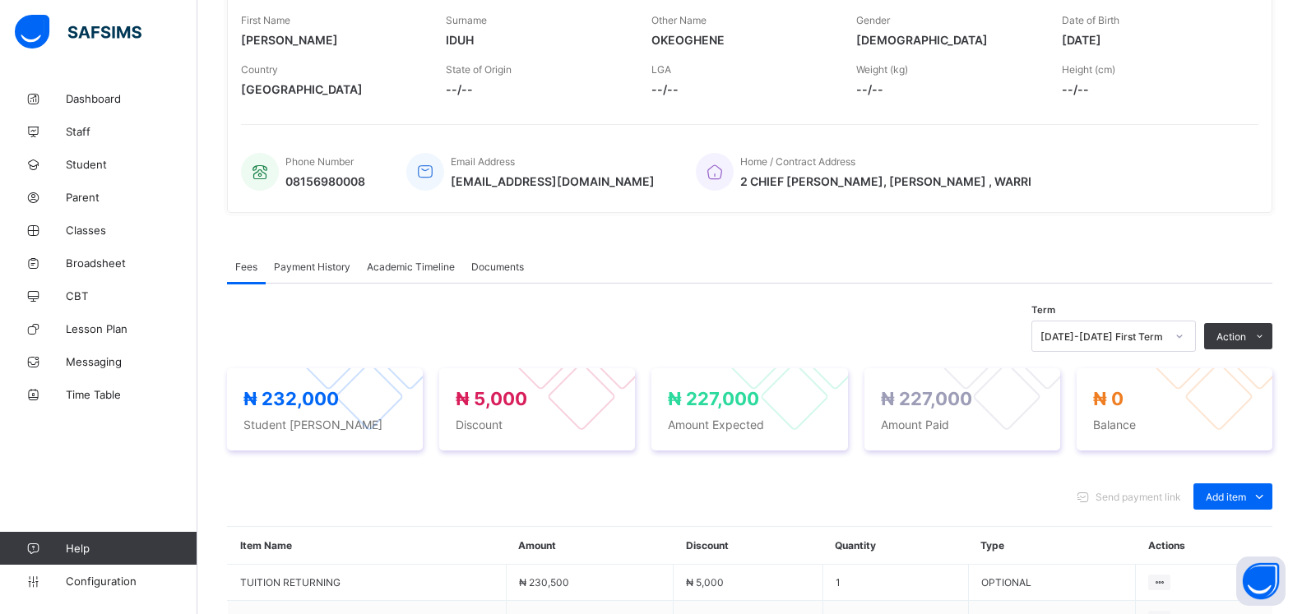
scroll to position [99, 0]
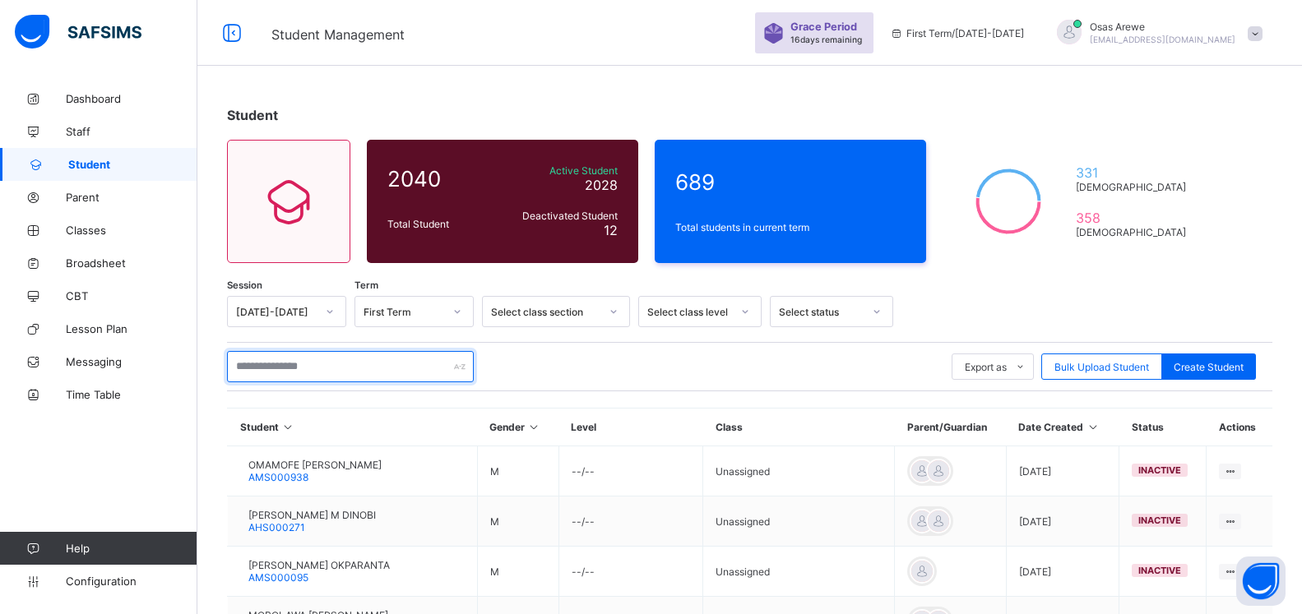
click at [331, 360] on input "text" at bounding box center [350, 366] width 247 height 31
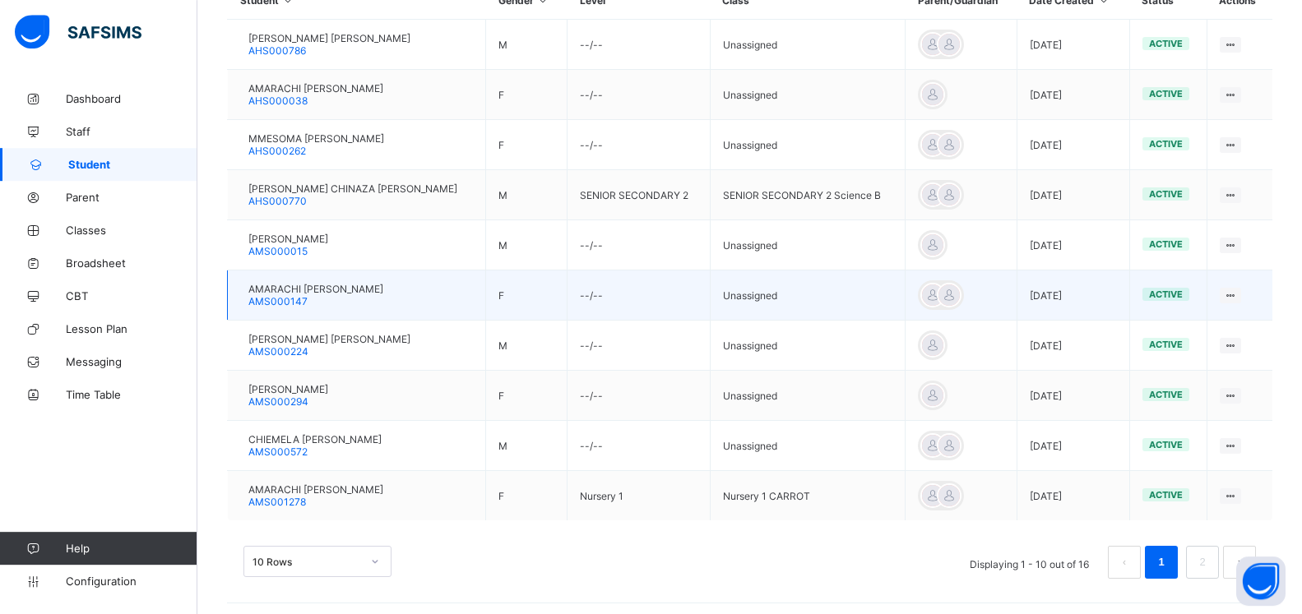
scroll to position [433, 0]
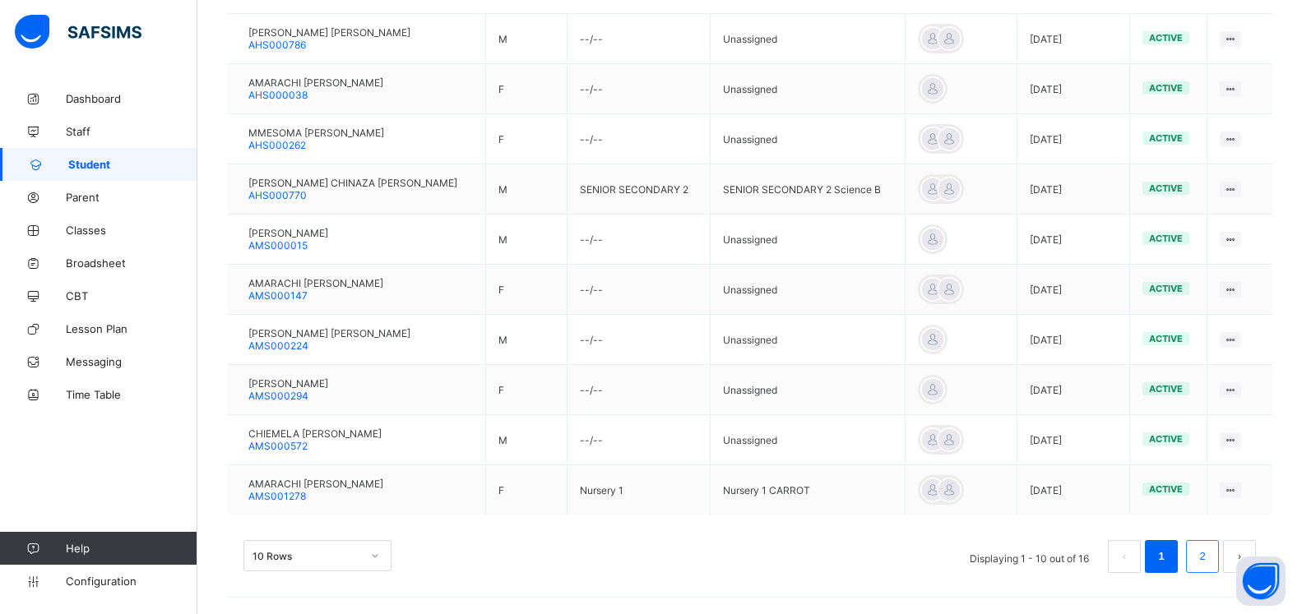
type input "**********"
click at [1210, 562] on link "2" at bounding box center [1202, 556] width 16 height 21
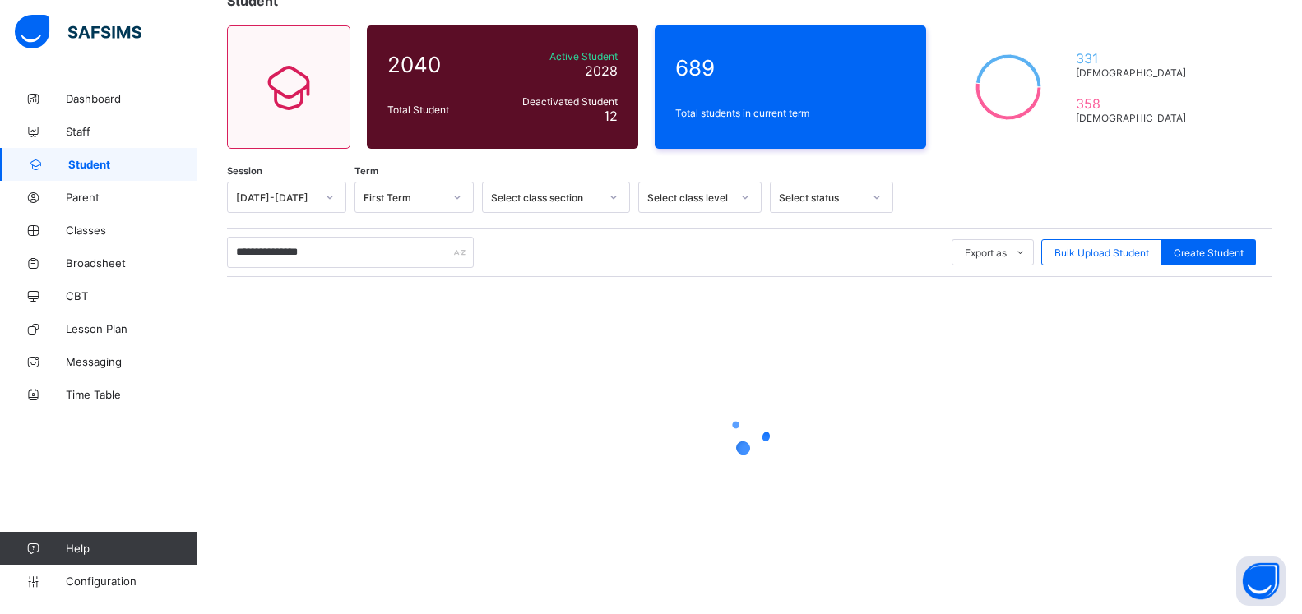
scroll to position [114, 0]
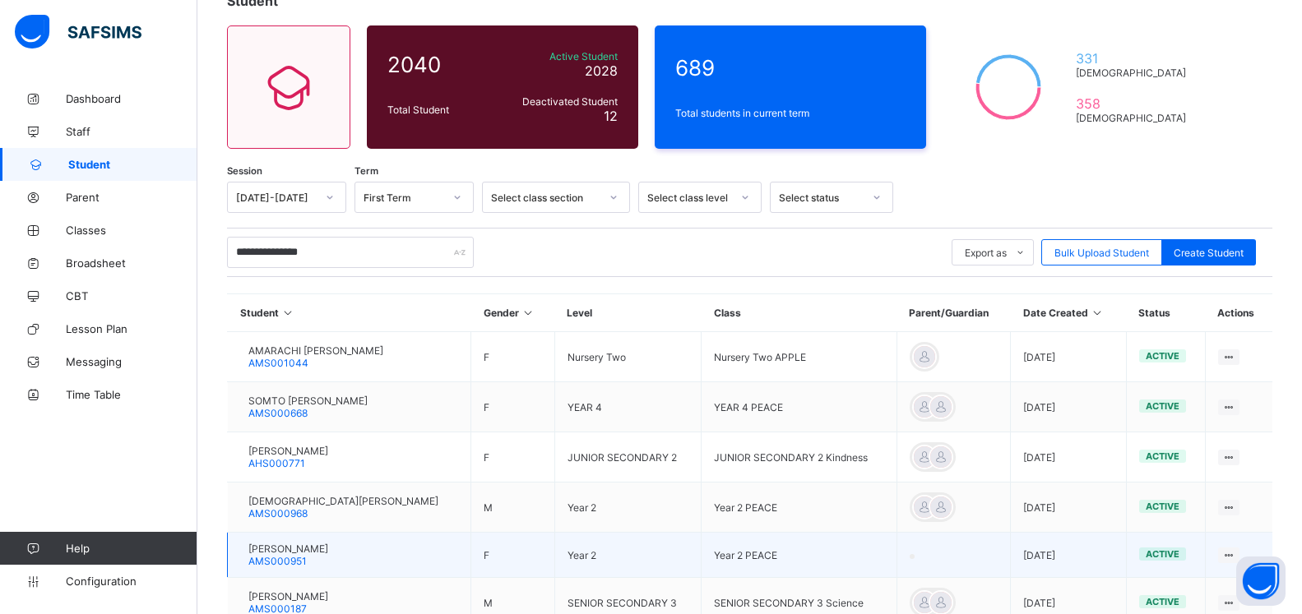
click at [328, 551] on span "MARACHI MILDRED OGBONNA" at bounding box center [288, 549] width 80 height 12
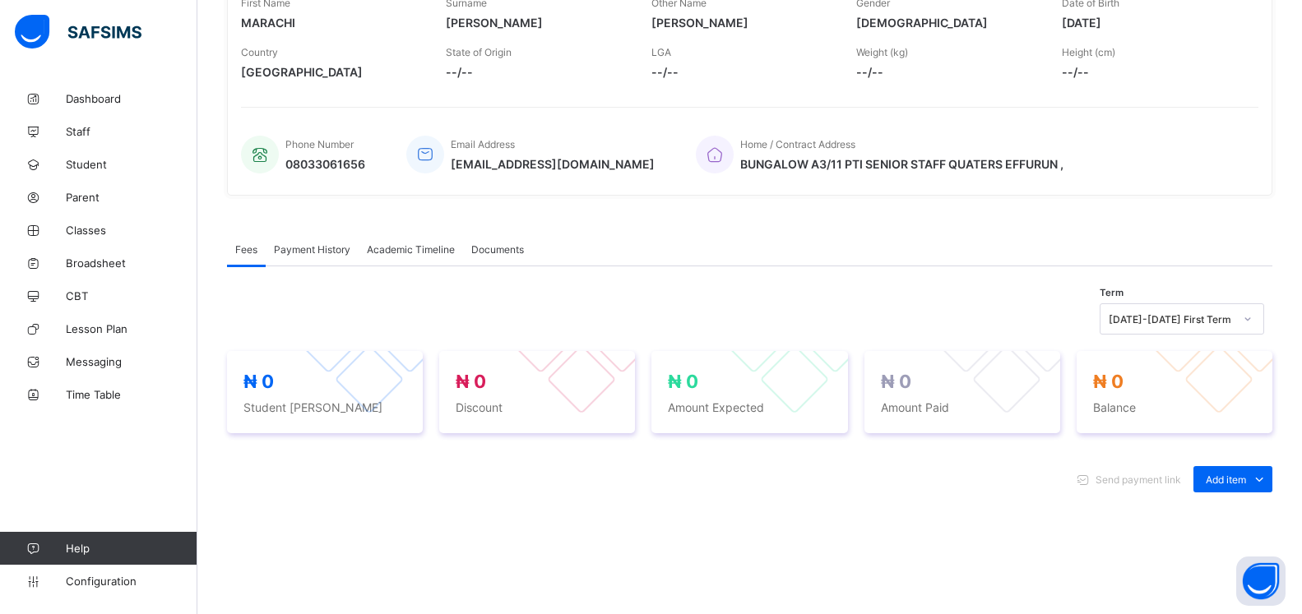
scroll to position [366, 0]
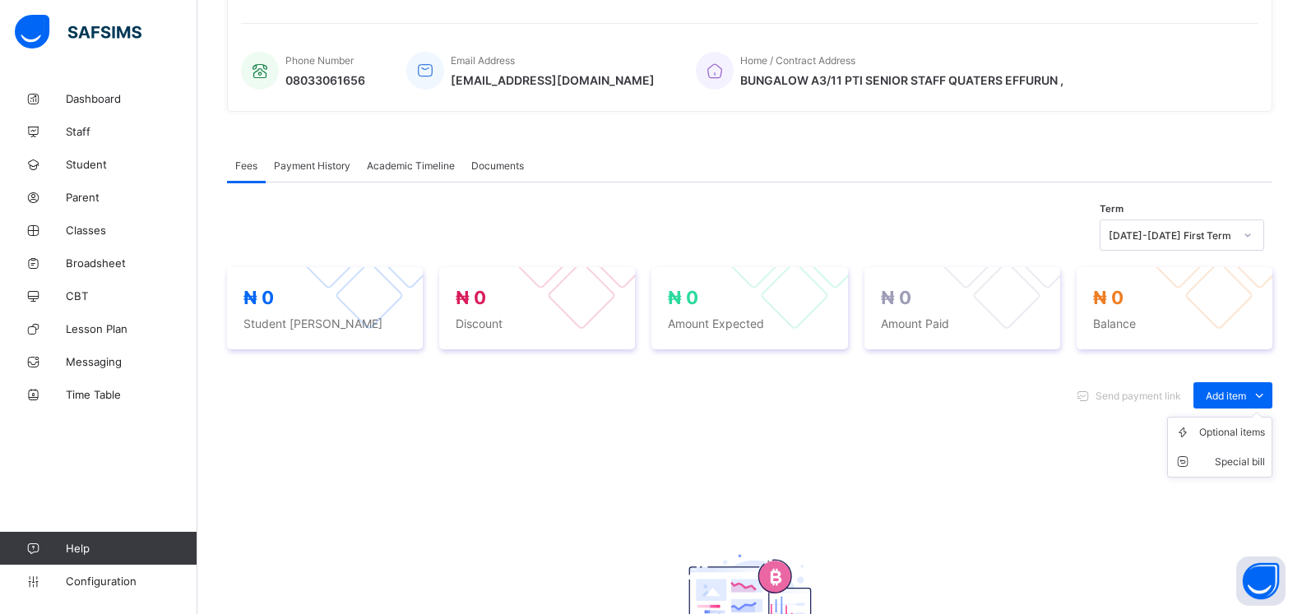
click at [1256, 417] on ul "Optional items Special bill" at bounding box center [1219, 447] width 105 height 61
click at [1248, 439] on div "Optional items" at bounding box center [1232, 432] width 66 height 16
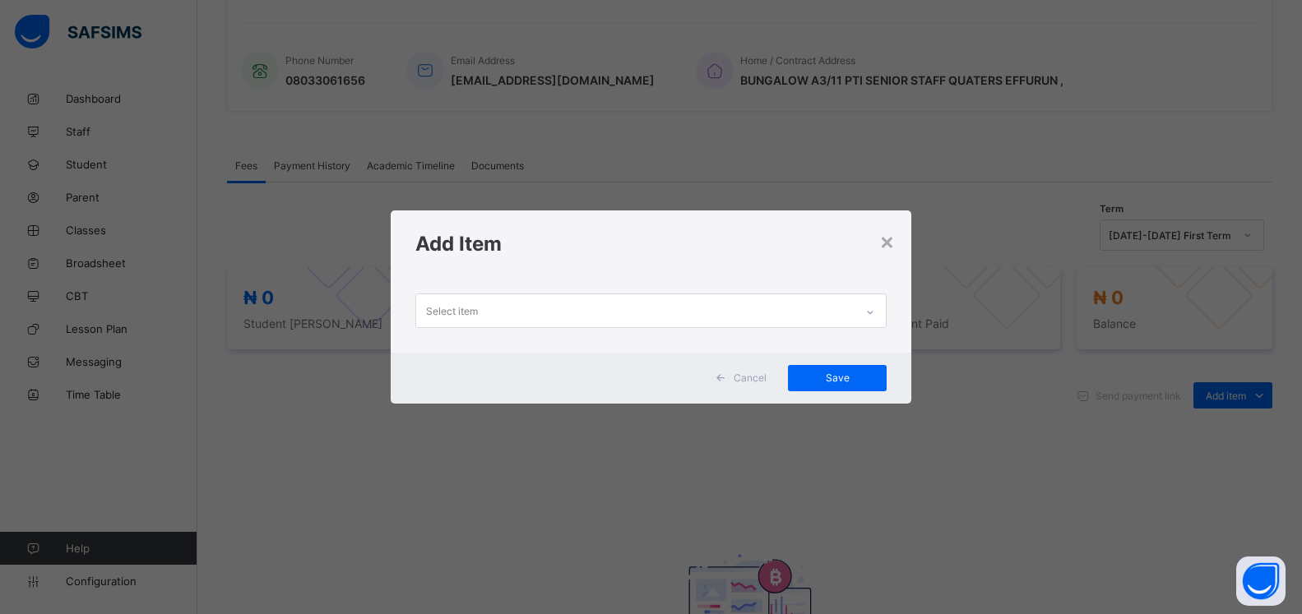
click at [726, 317] on div "Select item" at bounding box center [635, 310] width 438 height 32
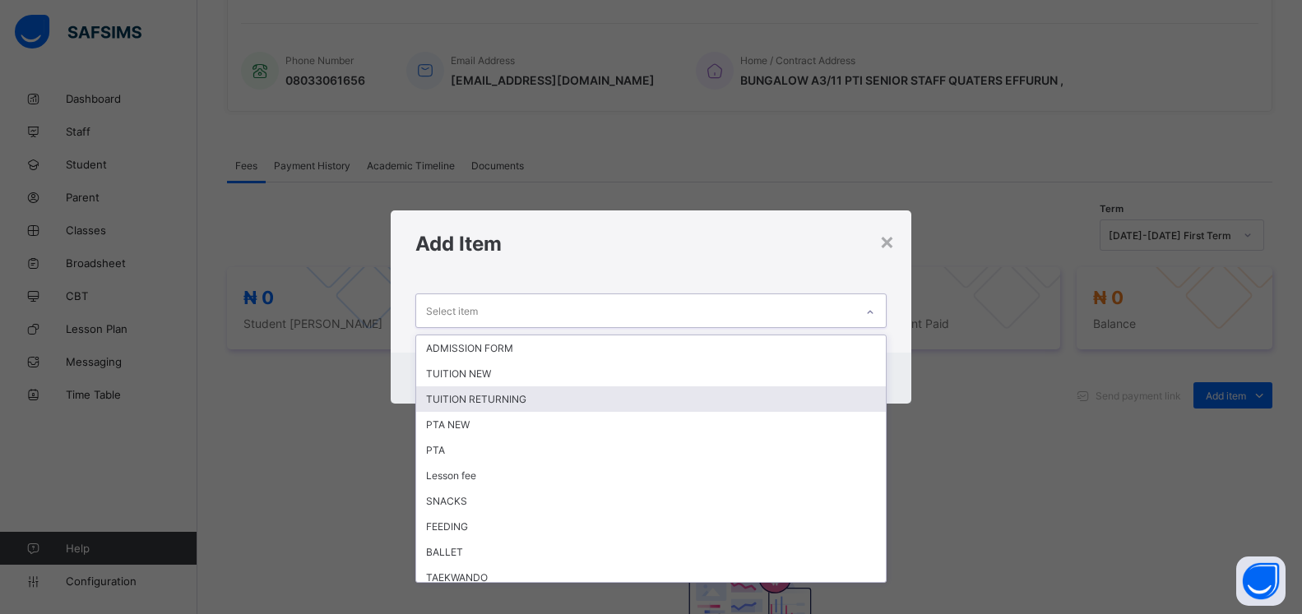
drag, startPoint x: 591, startPoint y: 407, endPoint x: 641, endPoint y: 373, distance: 60.2
click at [591, 405] on div "TUITION RETURNING" at bounding box center [651, 399] width 470 height 25
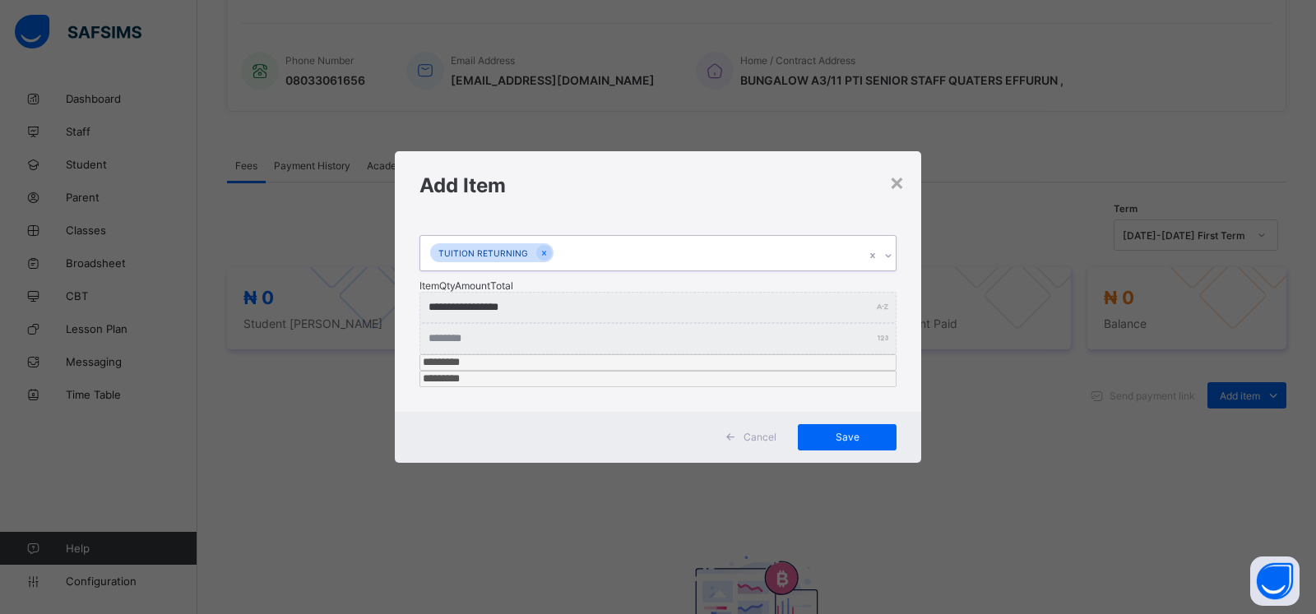
click at [886, 269] on div at bounding box center [888, 256] width 16 height 26
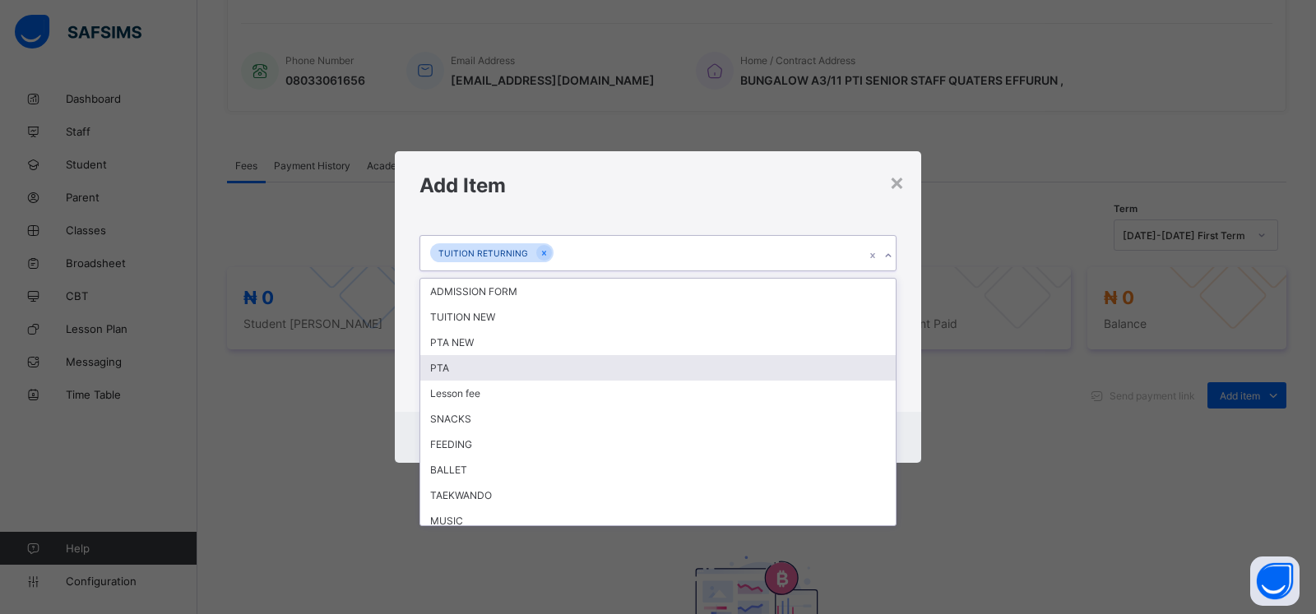
click at [579, 381] on div "PTA" at bounding box center [657, 367] width 475 height 25
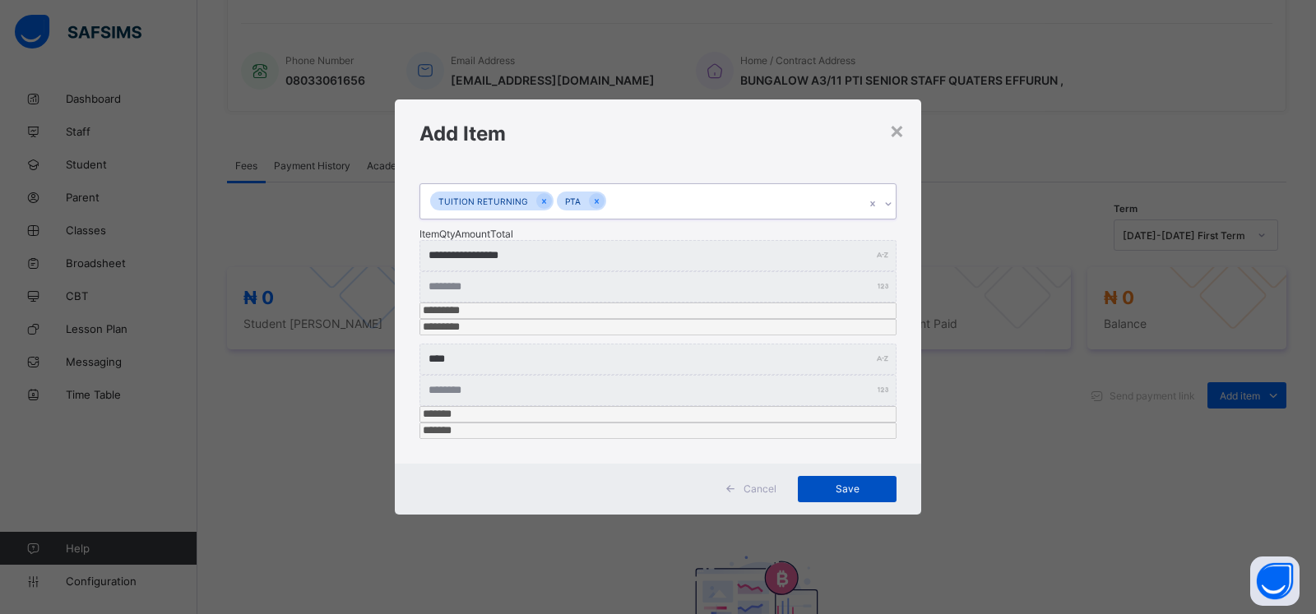
click at [850, 483] on span "Save" at bounding box center [847, 489] width 74 height 12
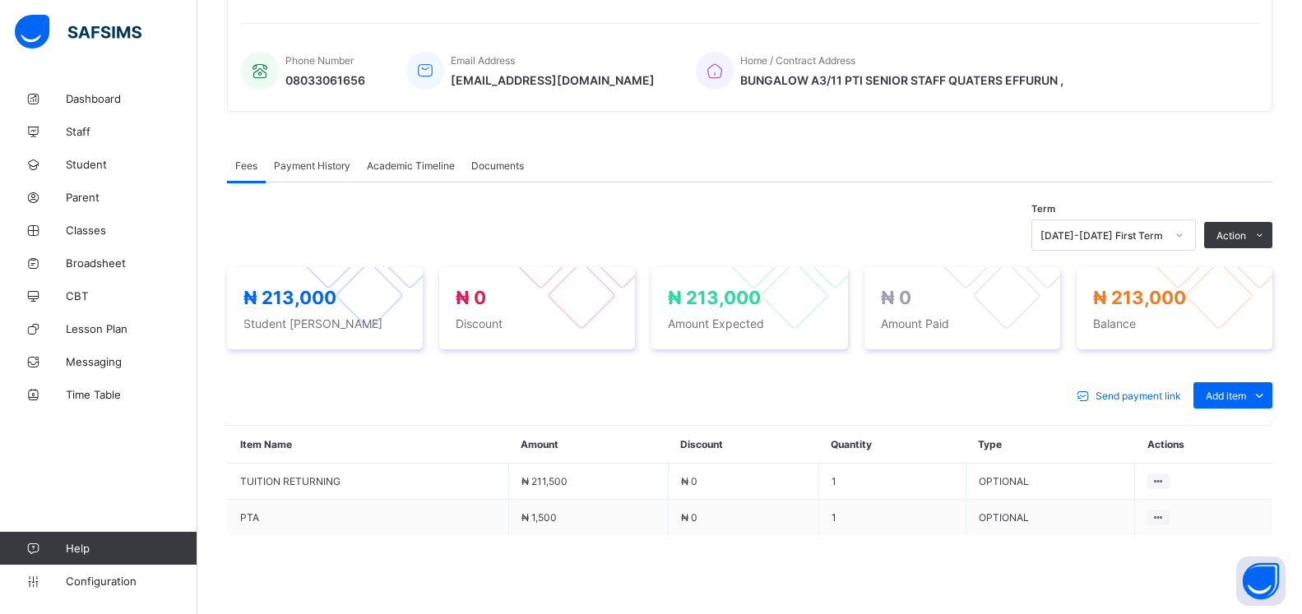
drag, startPoint x: 1202, startPoint y: 306, endPoint x: 1285, endPoint y: 303, distance: 83.9
click at [0, 0] on button "Manage Discount" at bounding box center [0, 0] width 0 height 0
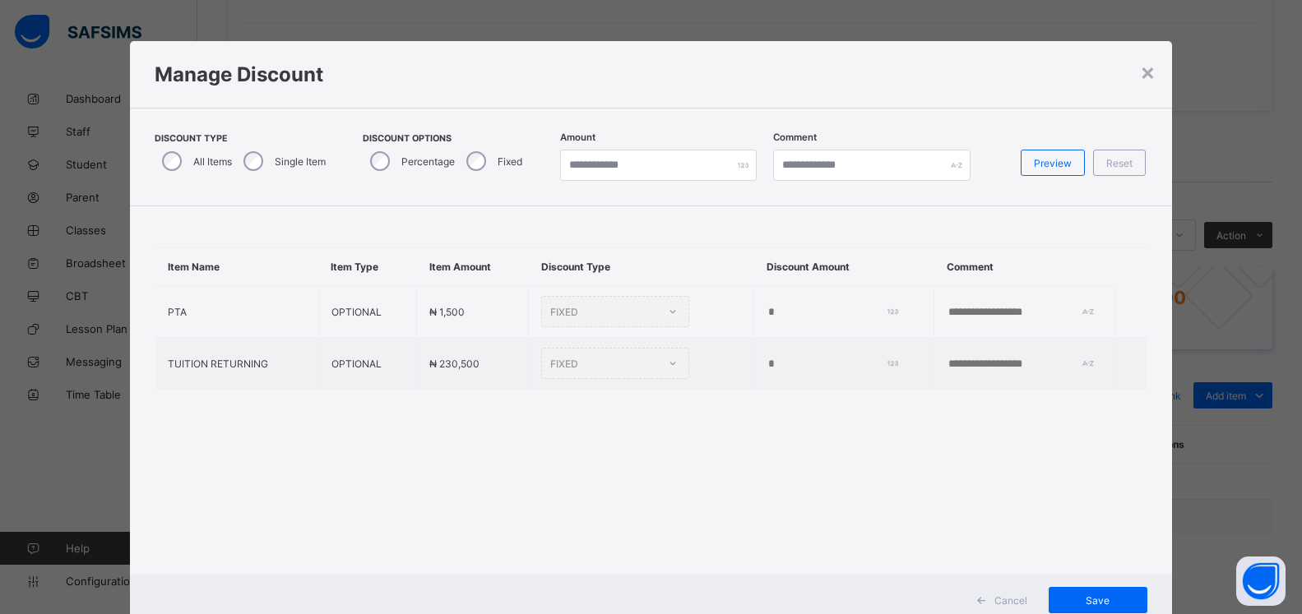
scroll to position [50, 0]
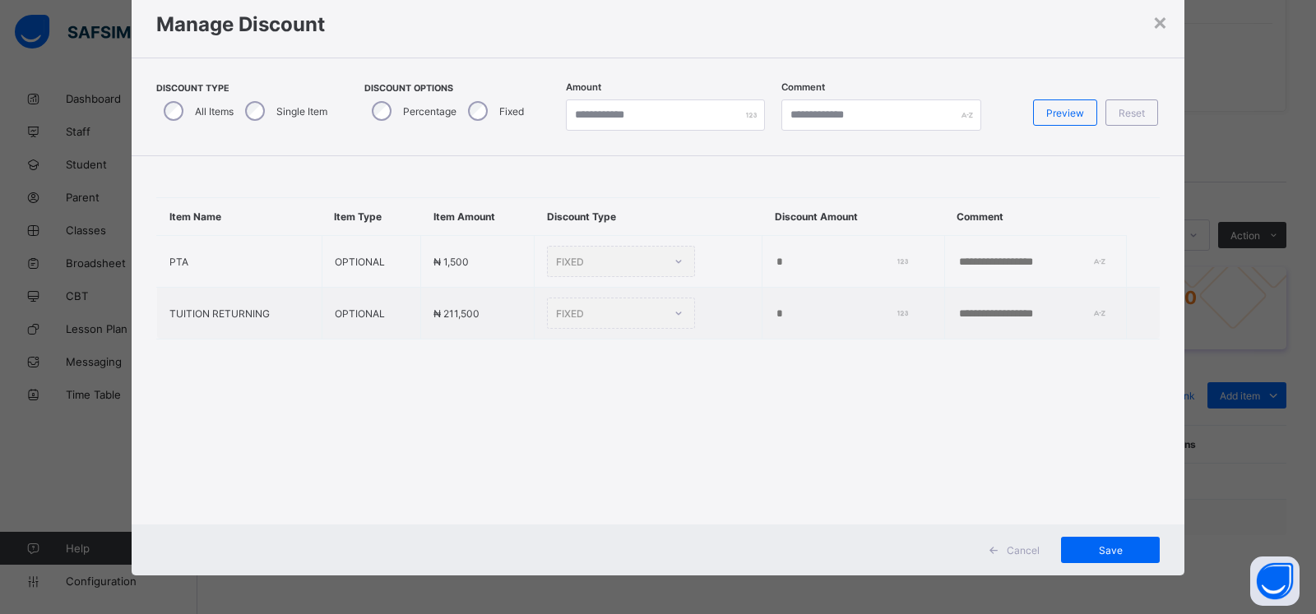
click at [260, 109] on div "Single Item" at bounding box center [285, 111] width 94 height 35
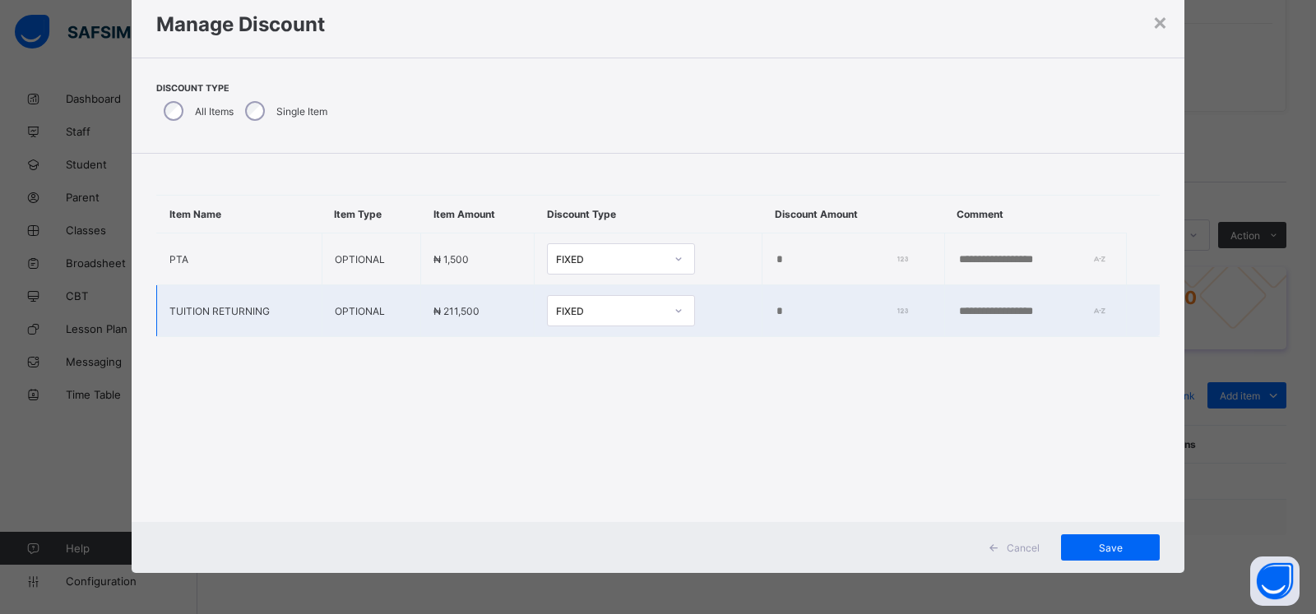
click at [775, 313] on input "*" at bounding box center [838, 311] width 127 height 13
type input "*****"
click at [1099, 553] on span "Save" at bounding box center [1110, 548] width 74 height 12
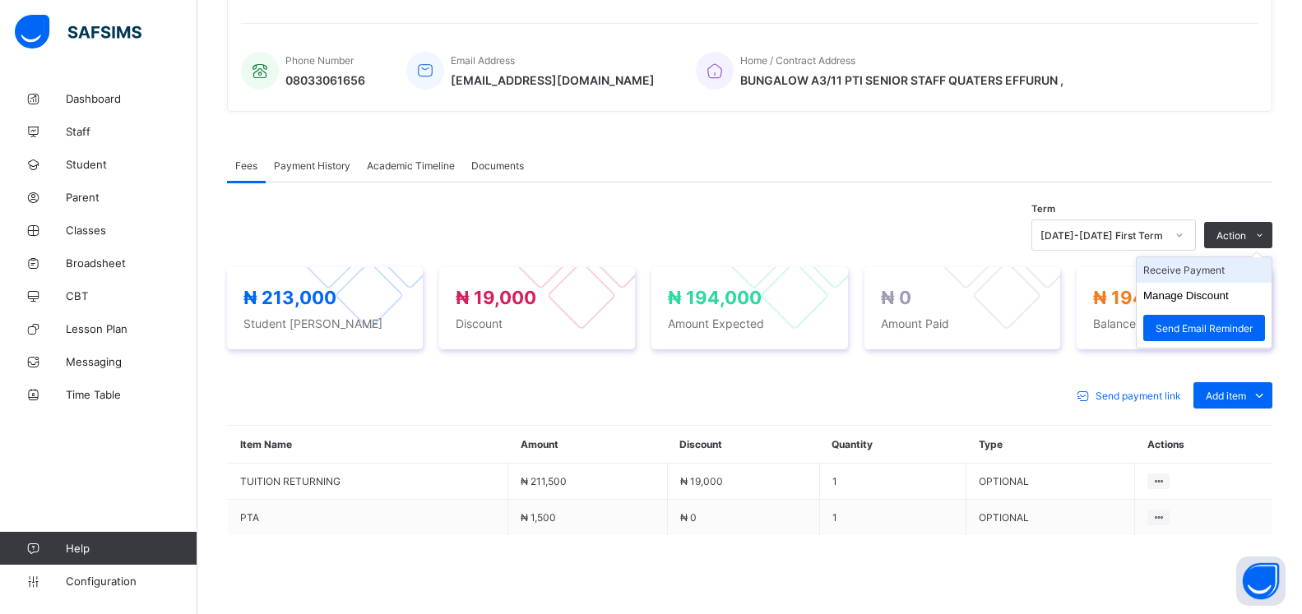
click at [1198, 280] on li "Receive Payment" at bounding box center [1204, 269] width 135 height 25
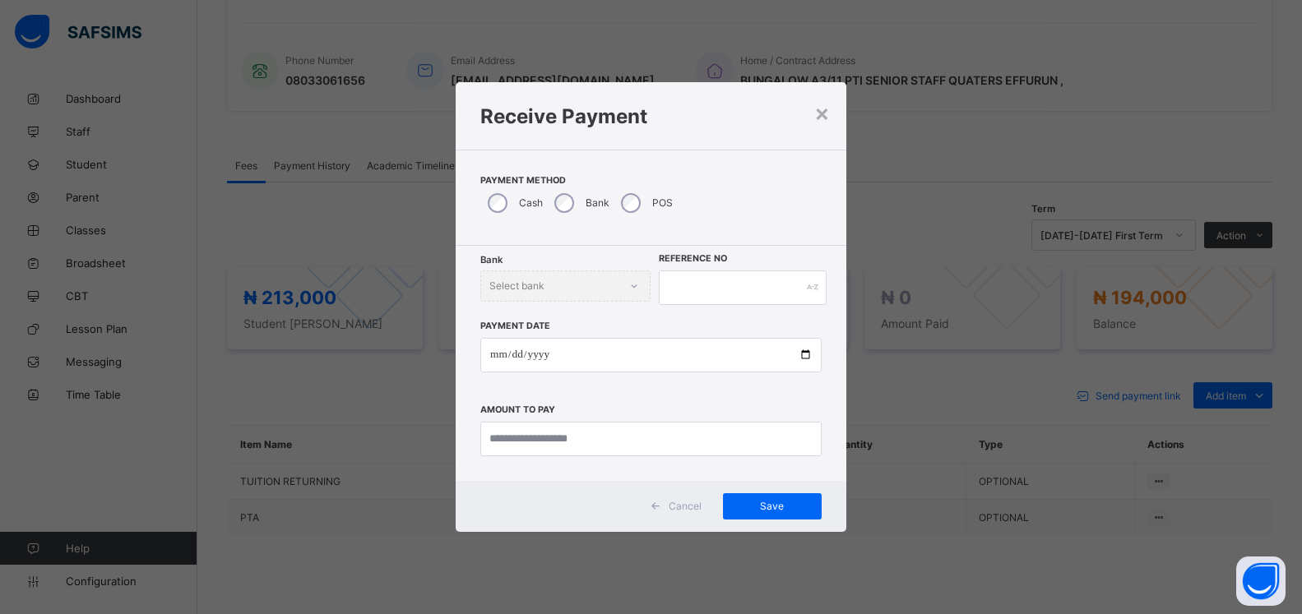
click at [567, 211] on div "Bank" at bounding box center [580, 203] width 67 height 35
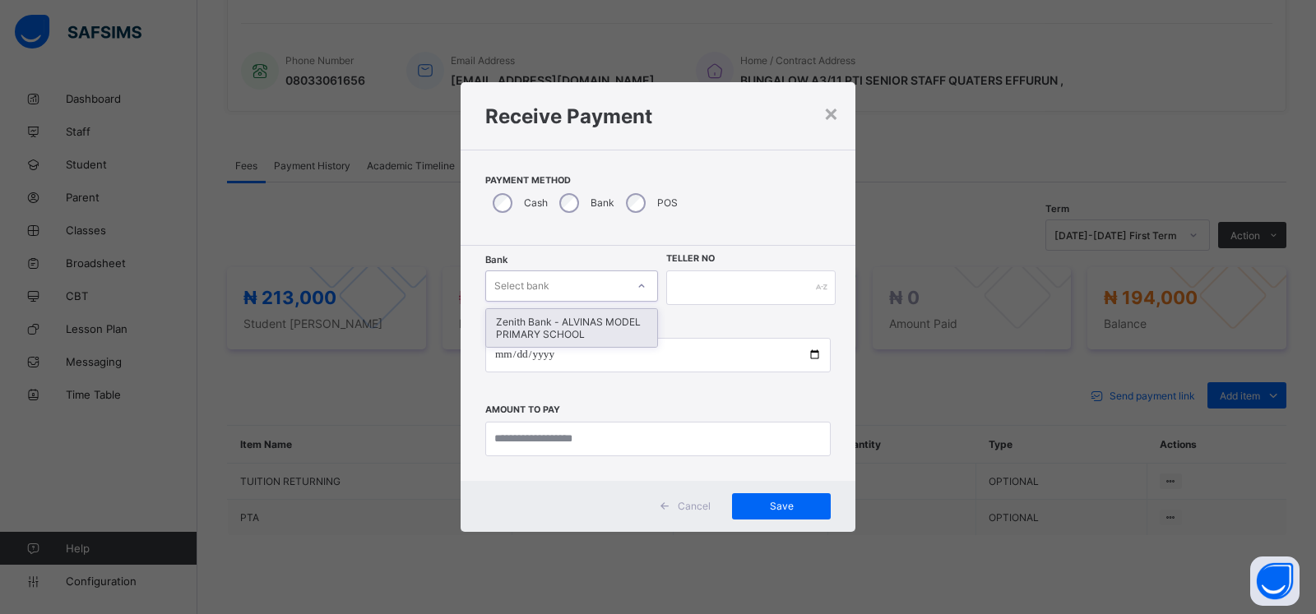
click at [508, 278] on div "Select bank" at bounding box center [521, 286] width 55 height 31
click at [521, 318] on div "Zenith Bank - ALVINAS MODEL PRIMARY SCHOOL" at bounding box center [571, 328] width 171 height 38
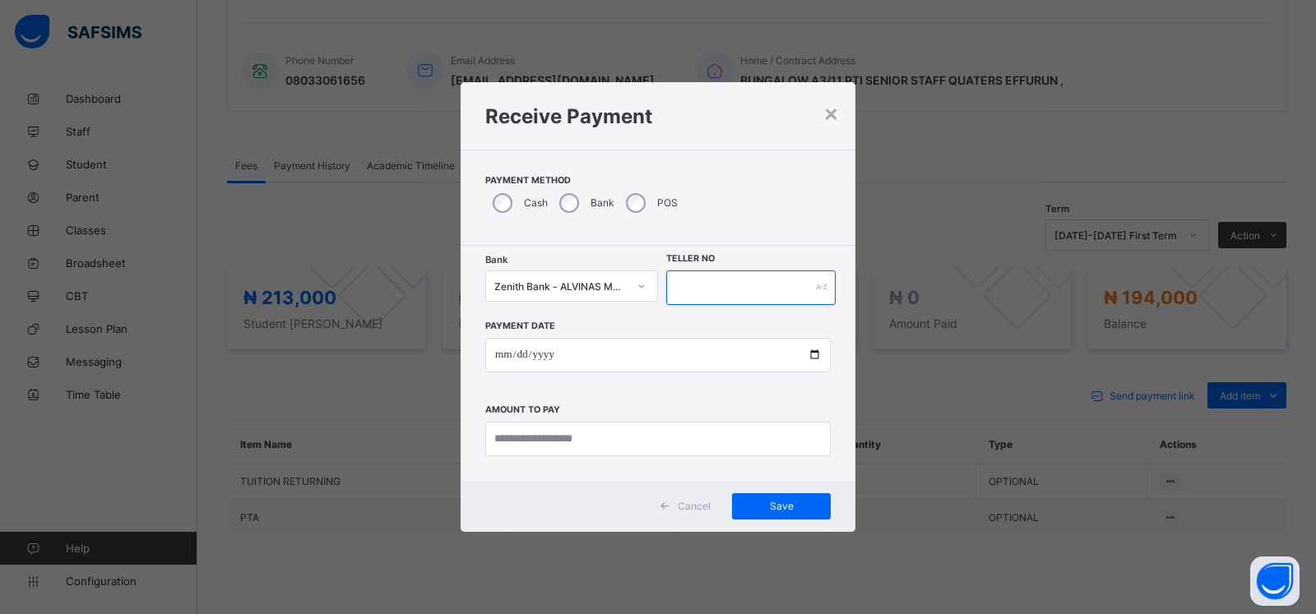
click at [704, 277] on input "text" at bounding box center [750, 288] width 169 height 35
type input "******"
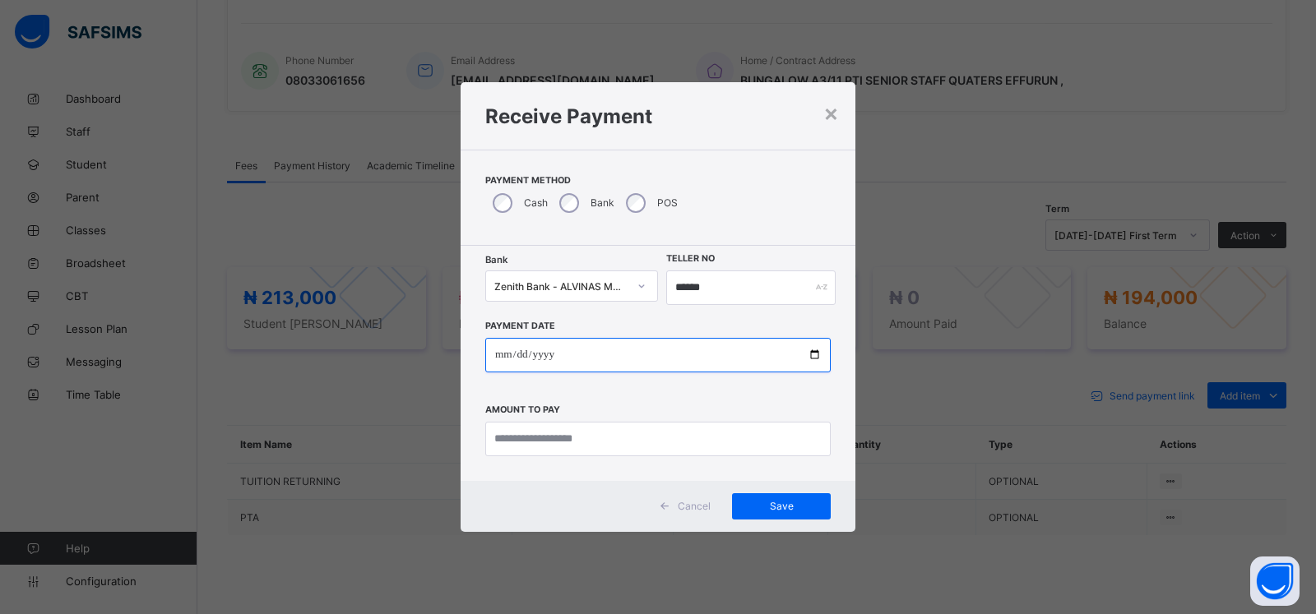
click at [502, 355] on input "date" at bounding box center [657, 355] width 345 height 35
type input "**********"
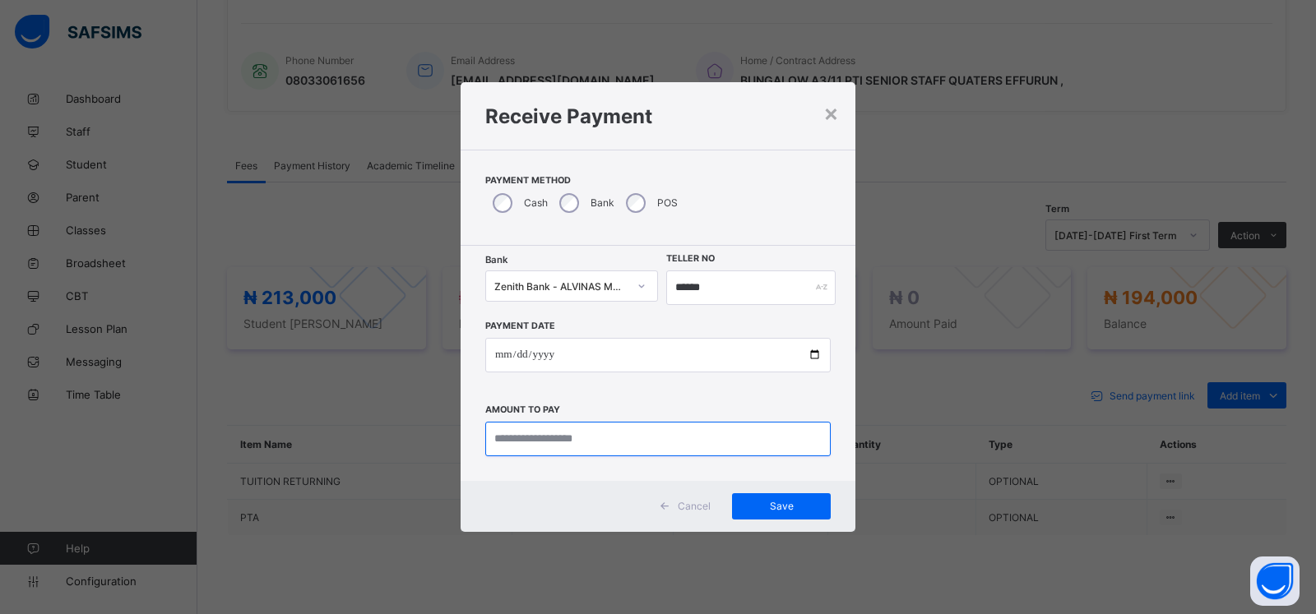
click at [537, 435] on input "currency" at bounding box center [657, 439] width 345 height 35
type input "*********"
click at [780, 507] on span "Save" at bounding box center [781, 506] width 74 height 12
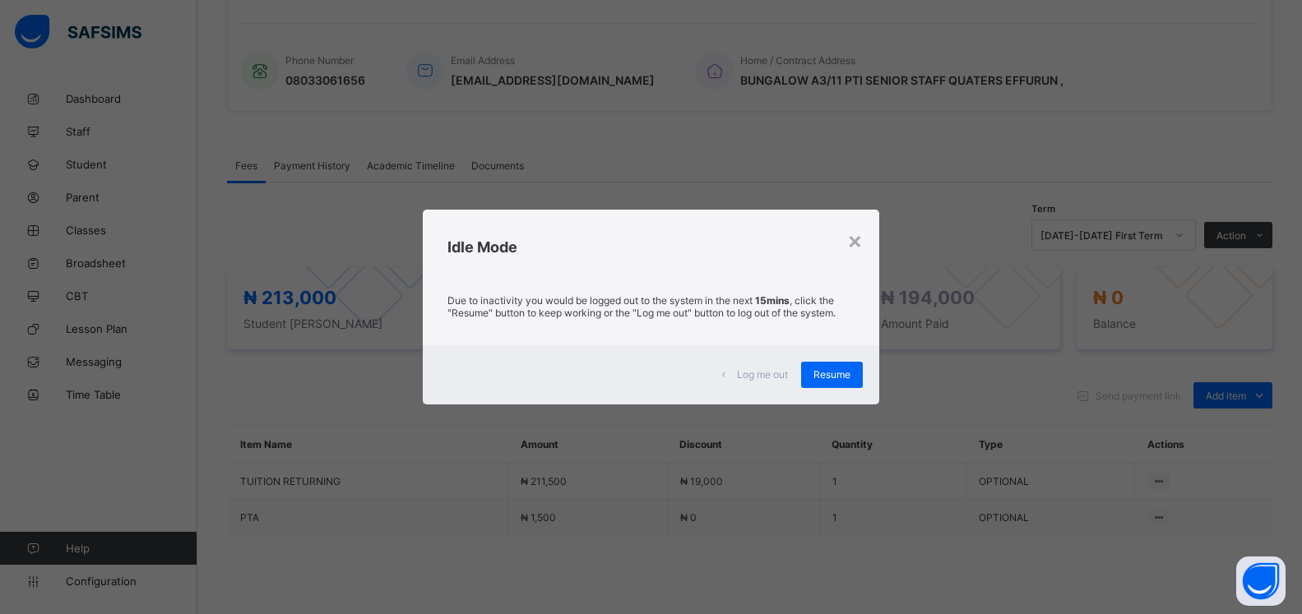
click at [826, 371] on div "Resume" at bounding box center [832, 375] width 62 height 26
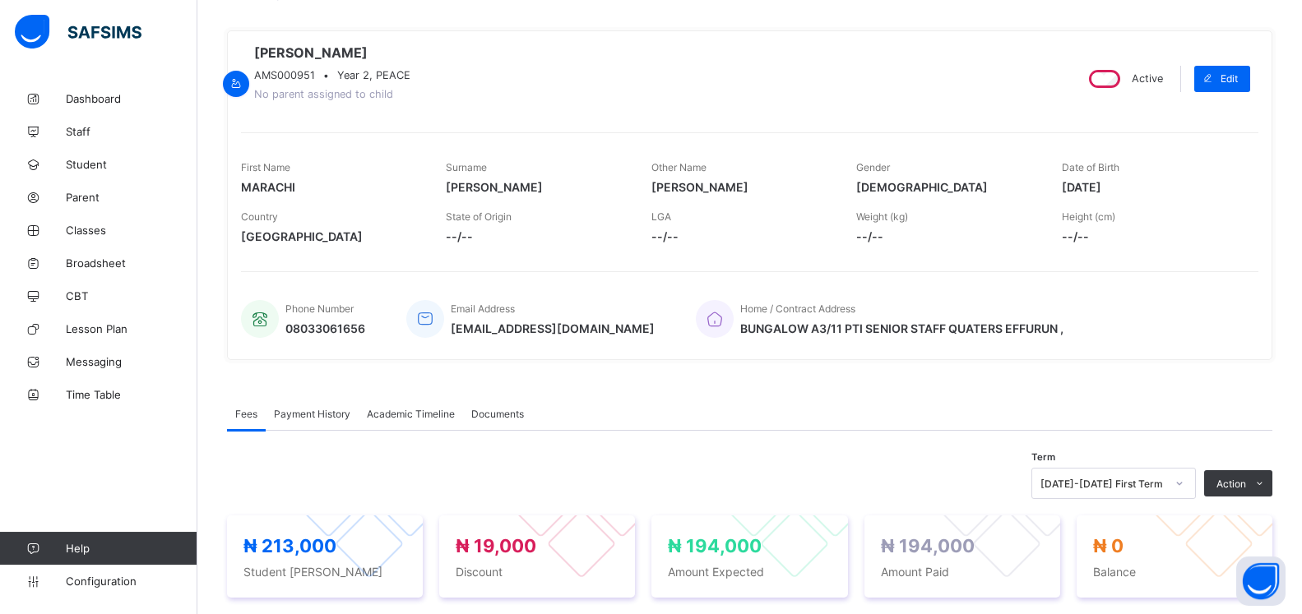
scroll to position [114, 0]
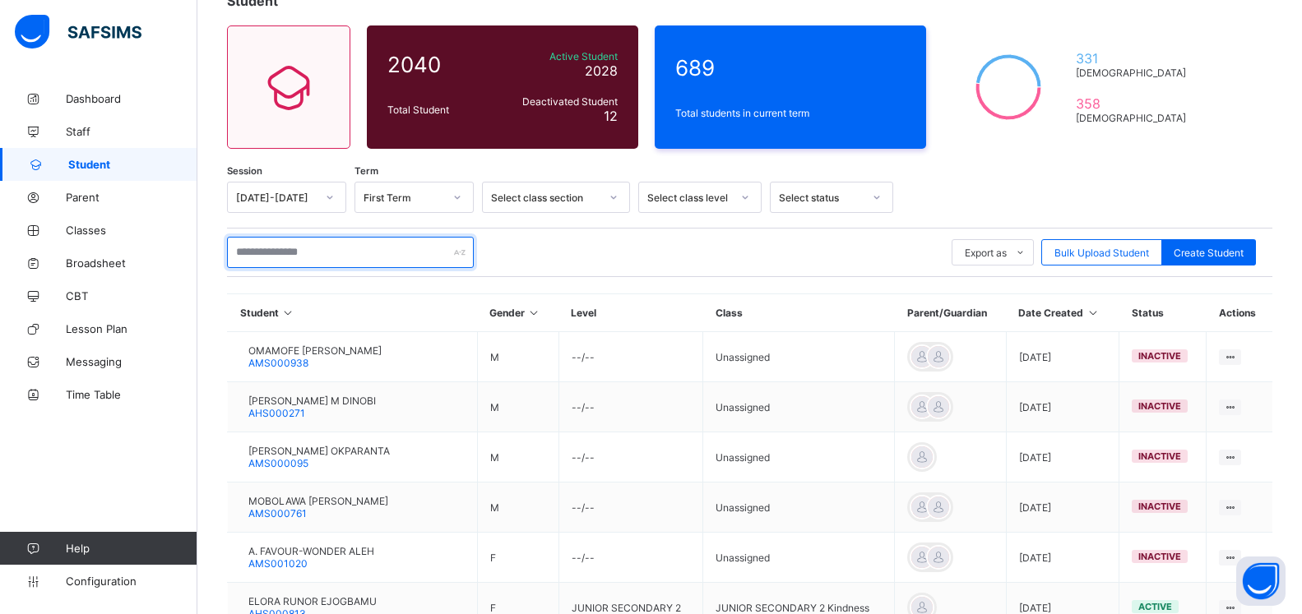
click at [272, 257] on input "text" at bounding box center [350, 252] width 247 height 31
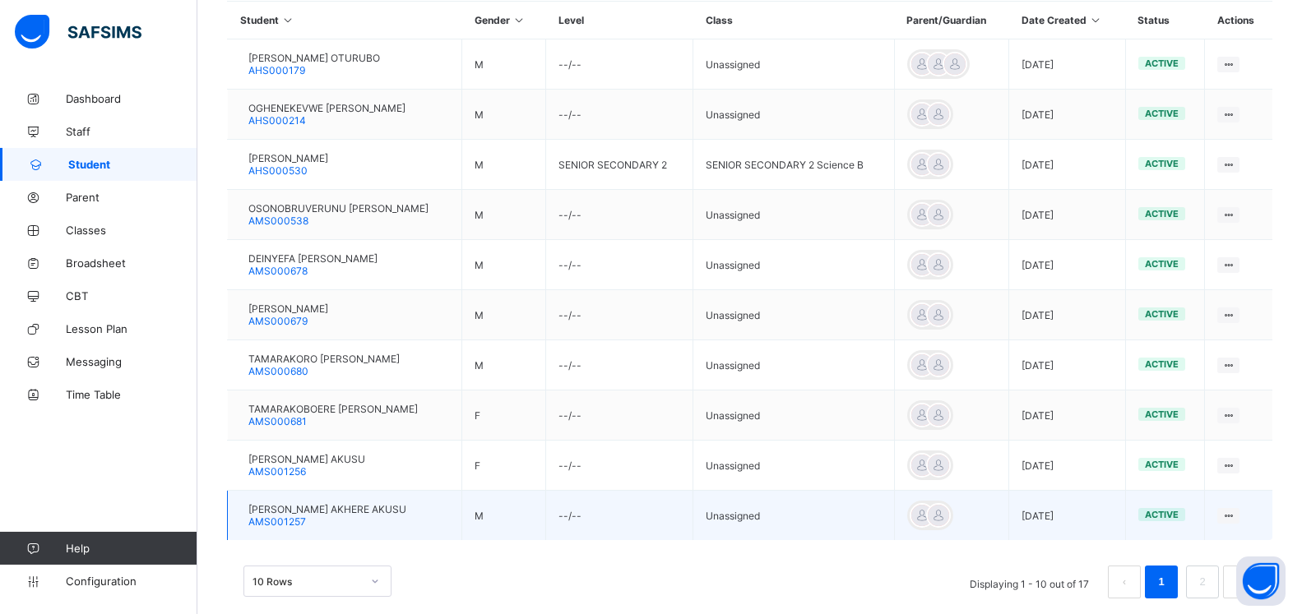
scroll to position [433, 0]
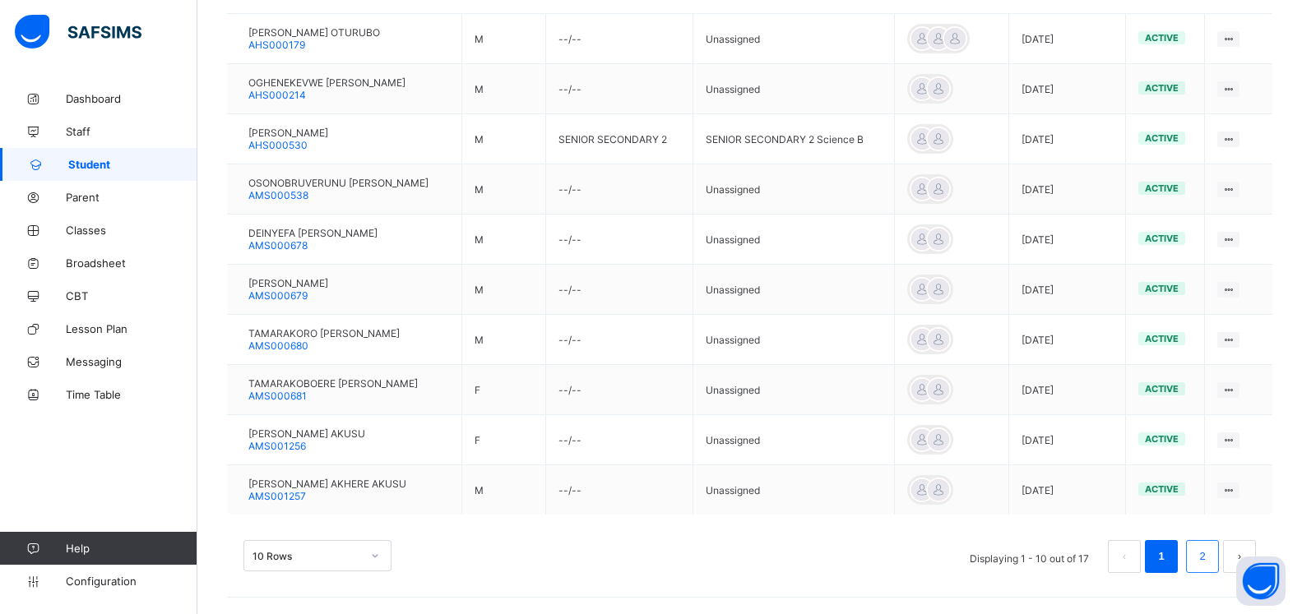
type input "**********"
click at [1219, 565] on li "2" at bounding box center [1202, 556] width 33 height 33
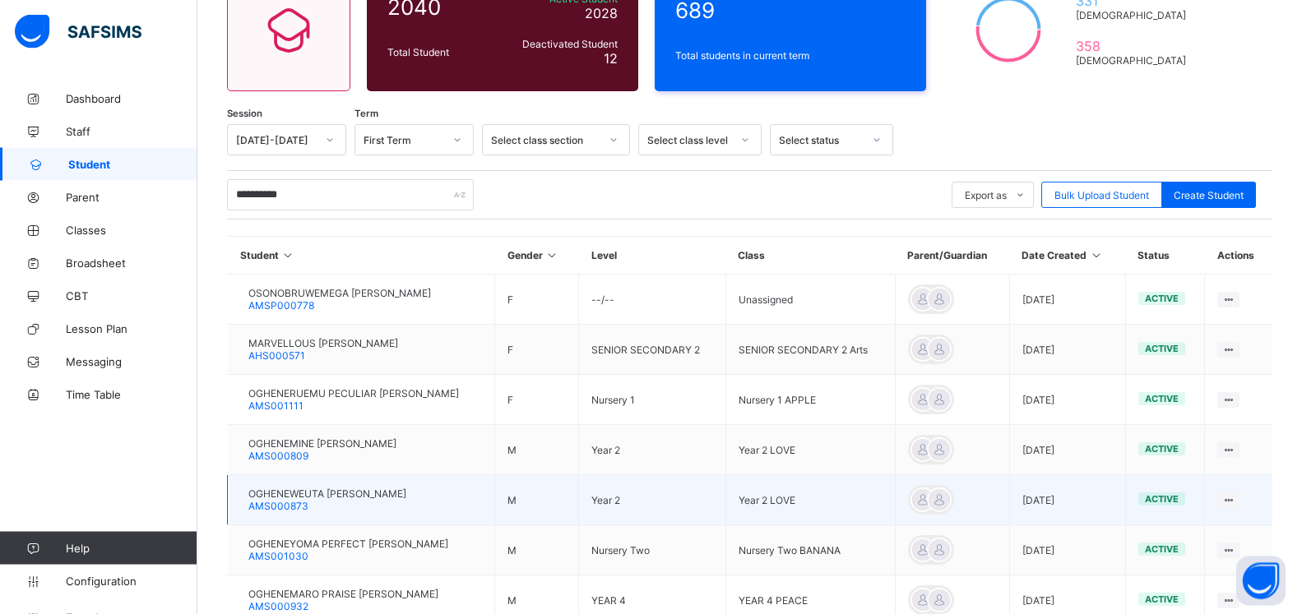
scroll to position [198, 0]
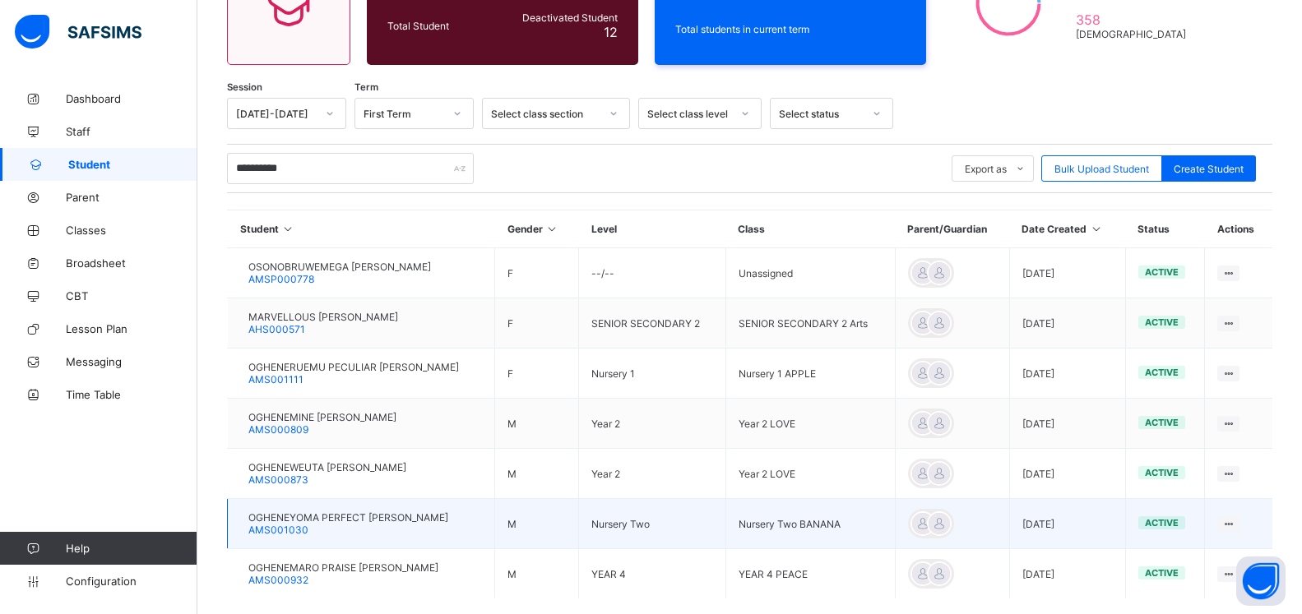
click at [337, 520] on span "OGHENEYOMA PERFECT AKUSU-PAUL" at bounding box center [348, 518] width 200 height 12
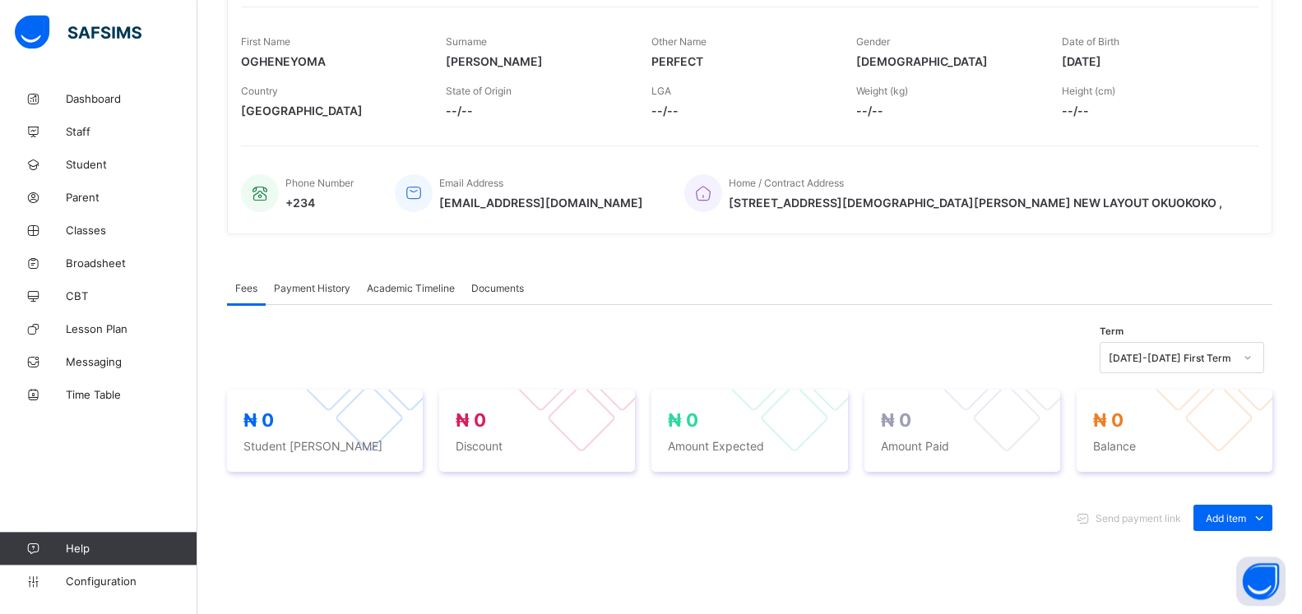
scroll to position [450, 0]
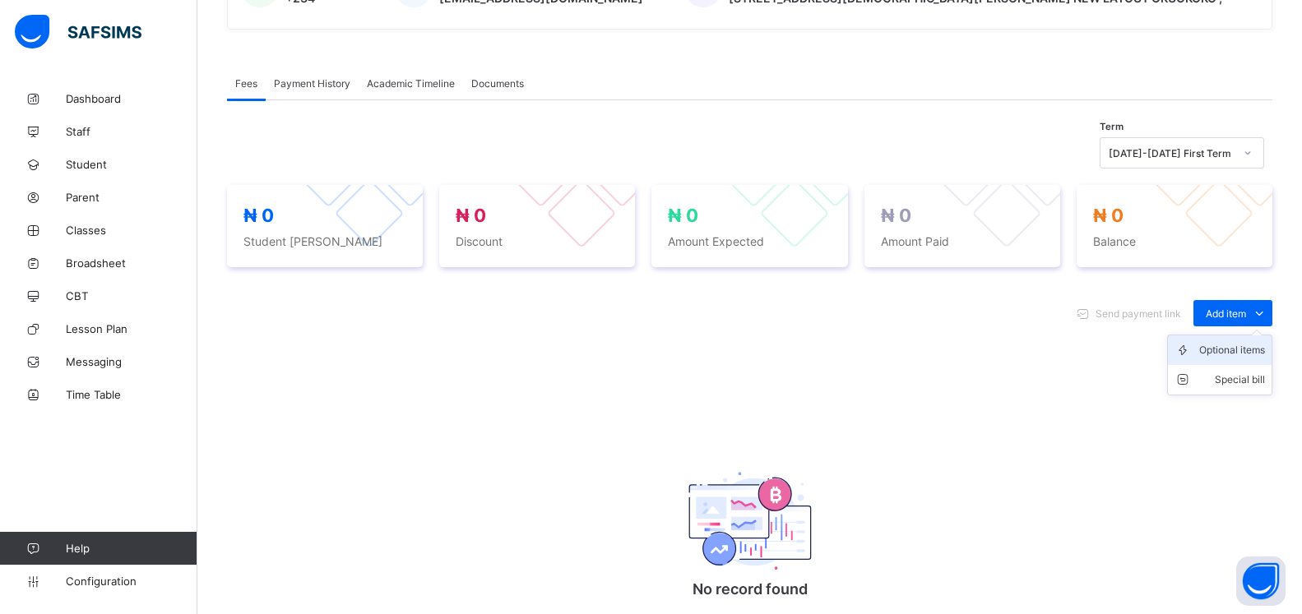
click at [1243, 359] on div "Optional items" at bounding box center [1232, 350] width 66 height 16
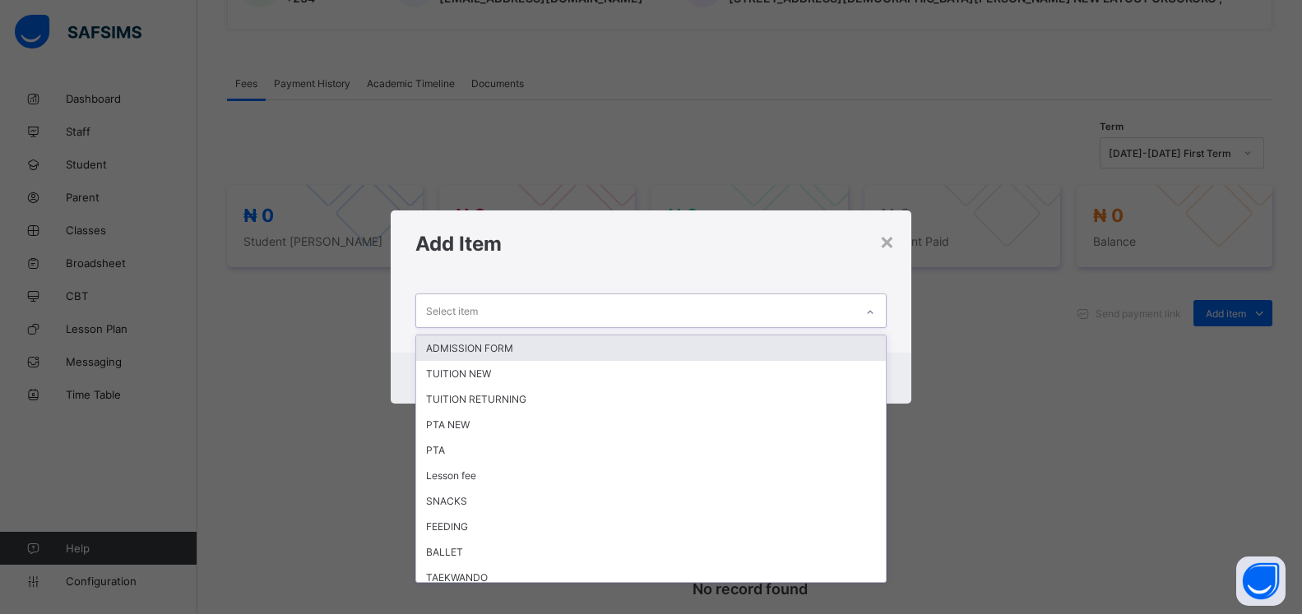
click at [845, 299] on div "Select item" at bounding box center [635, 310] width 438 height 32
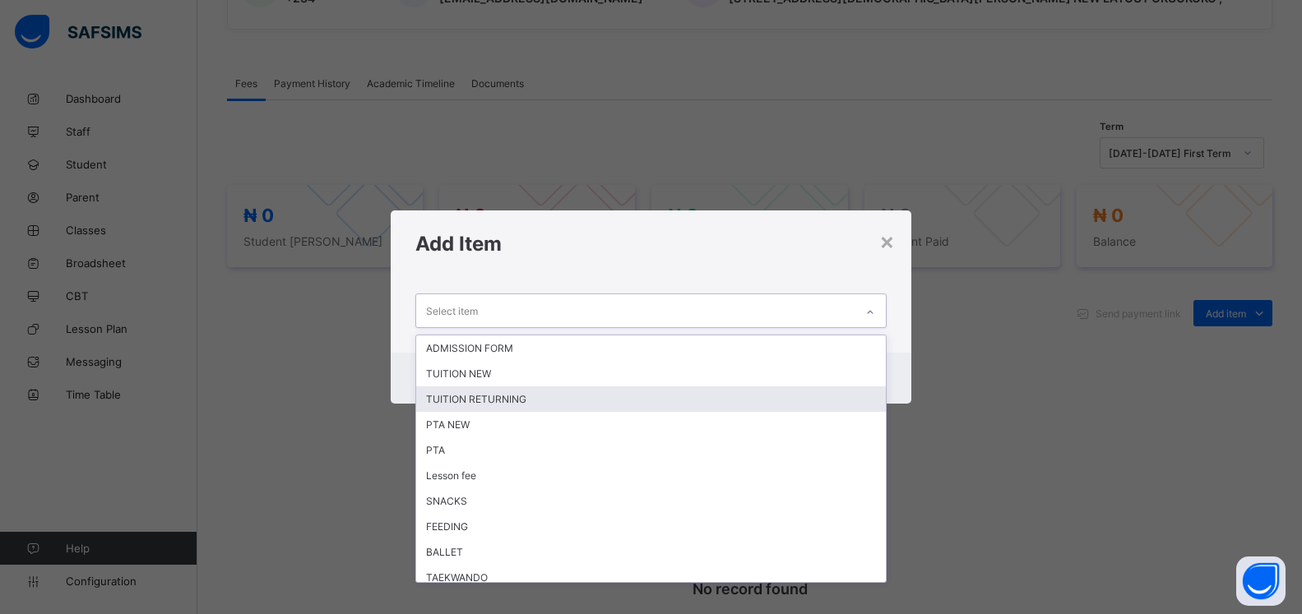
click at [686, 405] on div "TUITION RETURNING" at bounding box center [651, 399] width 470 height 25
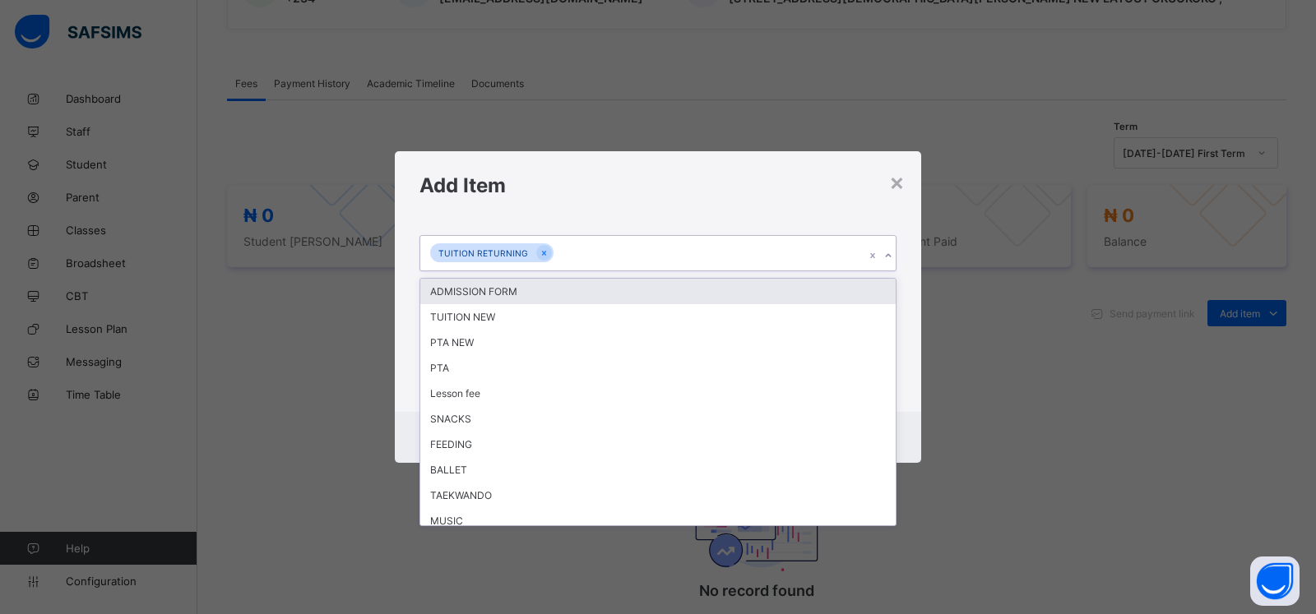
click at [884, 264] on icon at bounding box center [888, 256] width 10 height 16
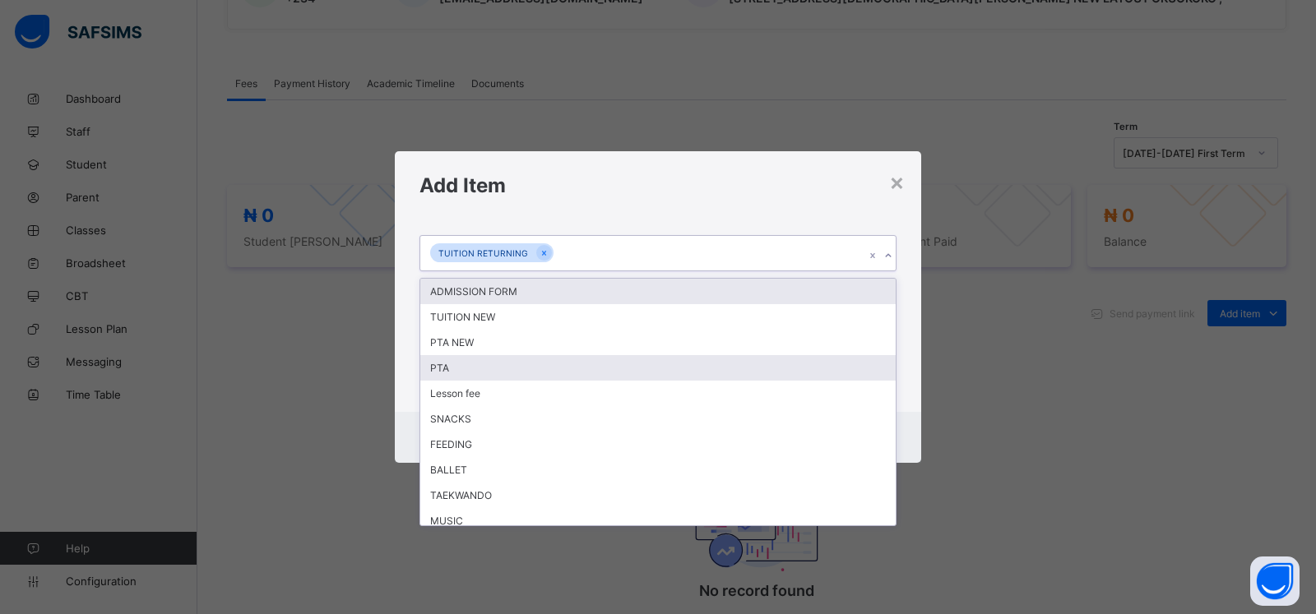
drag, startPoint x: 609, startPoint y: 380, endPoint x: 696, endPoint y: 312, distance: 110.1
click at [610, 378] on div "ADMISSION FORM TUITION NEW PTA NEW PTA Lesson fee SNACKS FEEDING BALLET TAEKWAN…" at bounding box center [657, 402] width 475 height 247
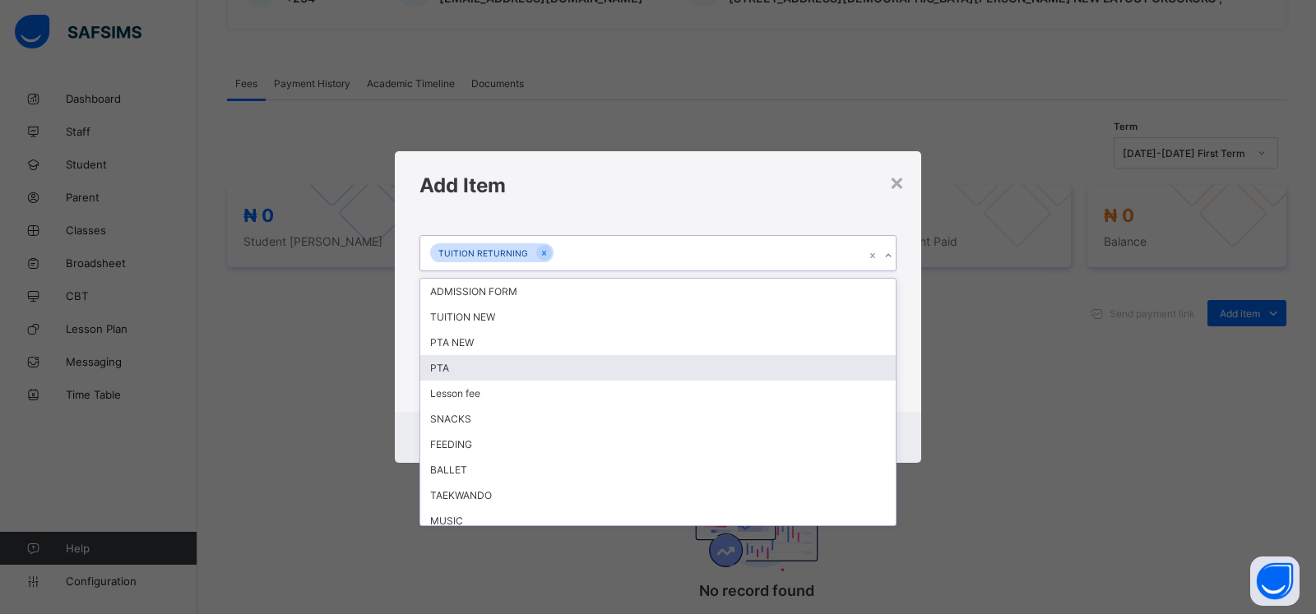
drag, startPoint x: 582, startPoint y: 395, endPoint x: 659, endPoint y: 383, distance: 77.3
click at [587, 381] on div "PTA" at bounding box center [657, 367] width 475 height 25
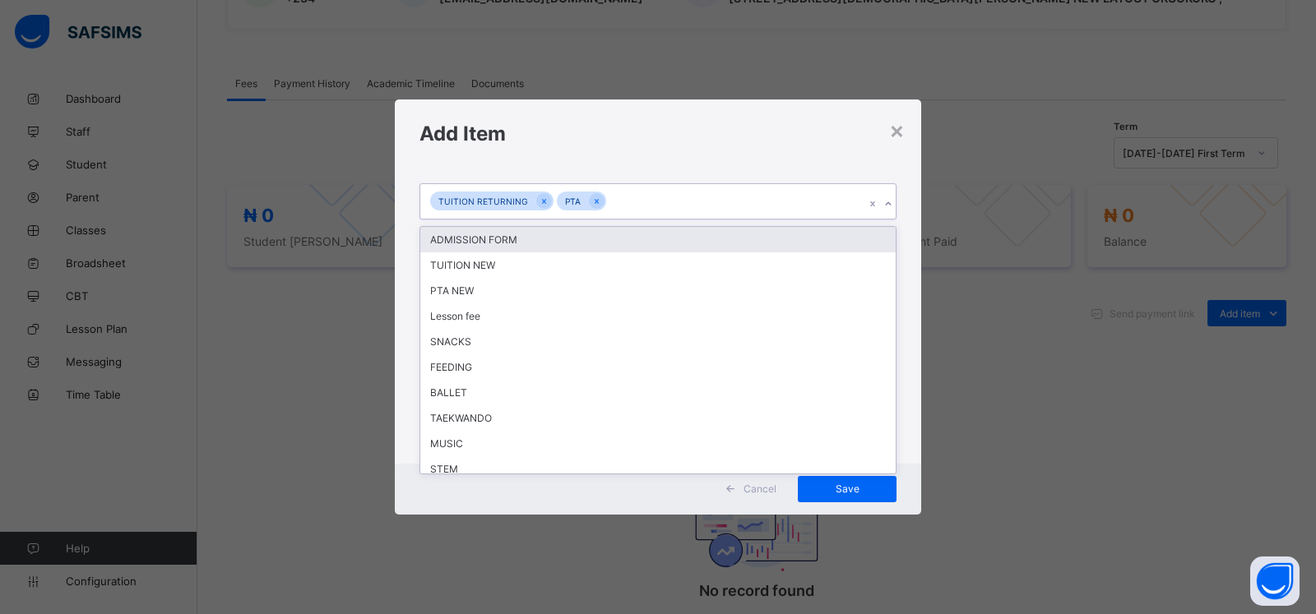
click at [888, 212] on icon at bounding box center [888, 204] width 10 height 16
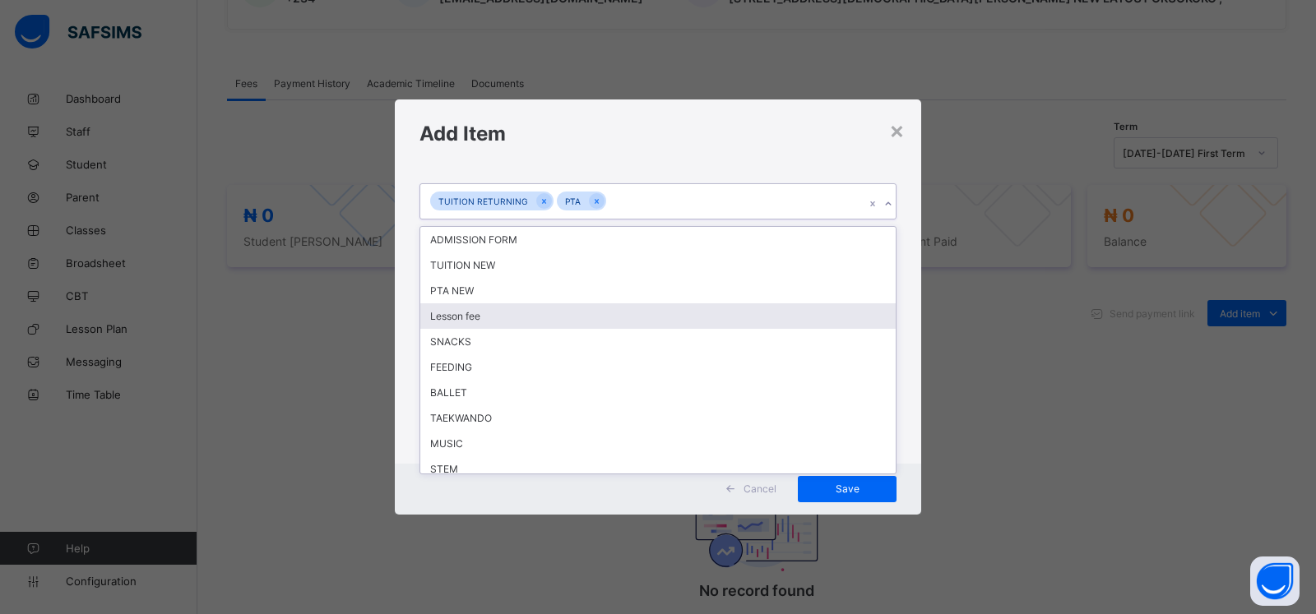
click at [569, 329] on div "Lesson fee" at bounding box center [657, 315] width 475 height 25
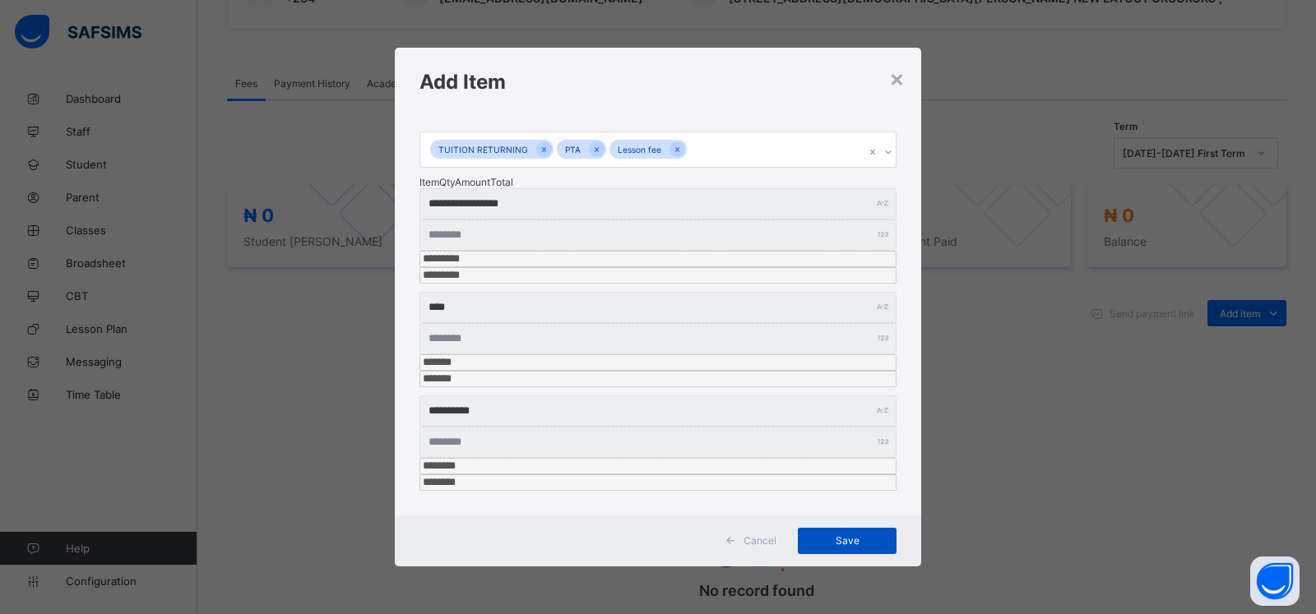
click at [850, 535] on span "Save" at bounding box center [847, 541] width 74 height 12
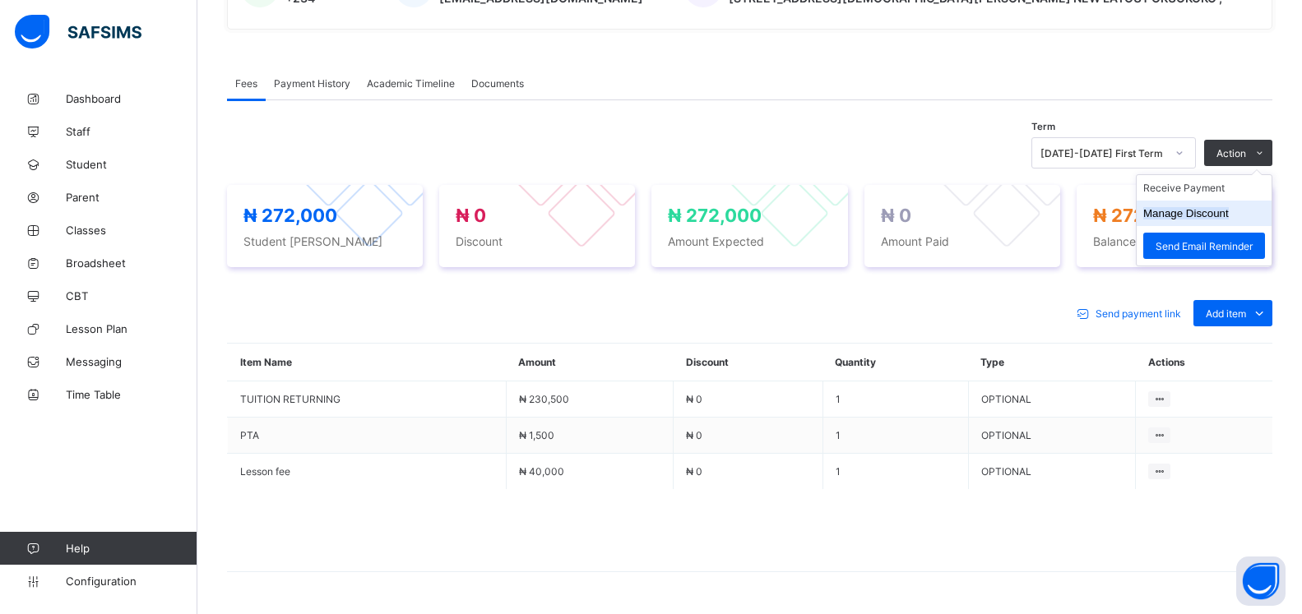
click at [1181, 220] on button "Manage Discount" at bounding box center [1186, 213] width 86 height 12
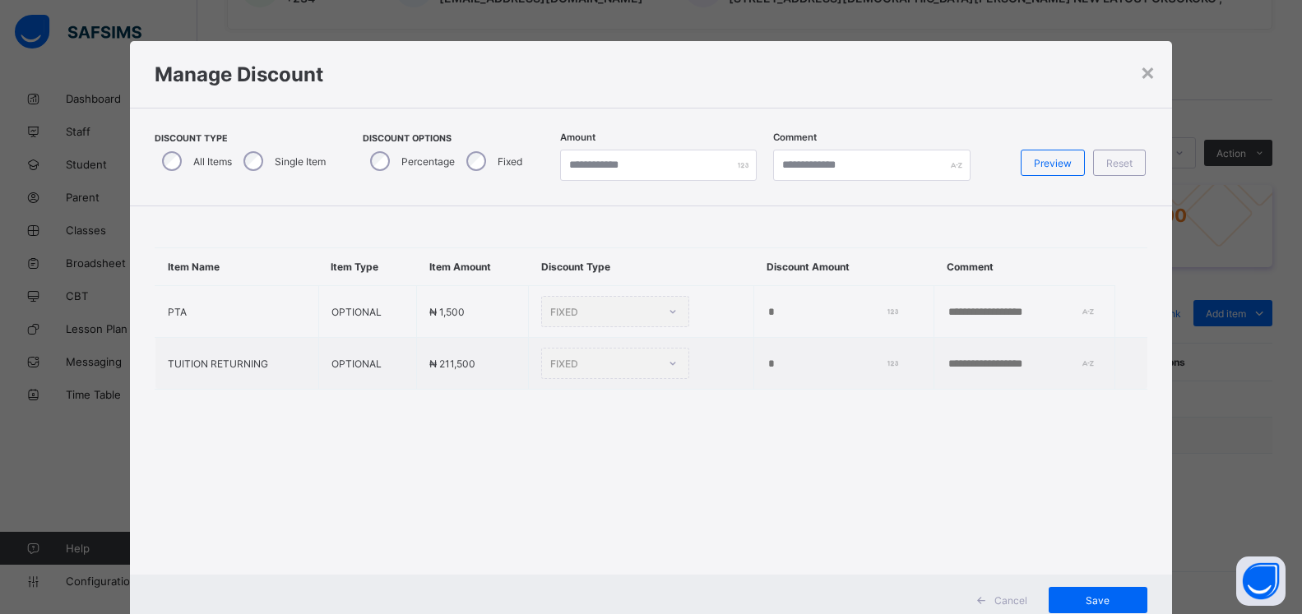
scroll to position [50, 0]
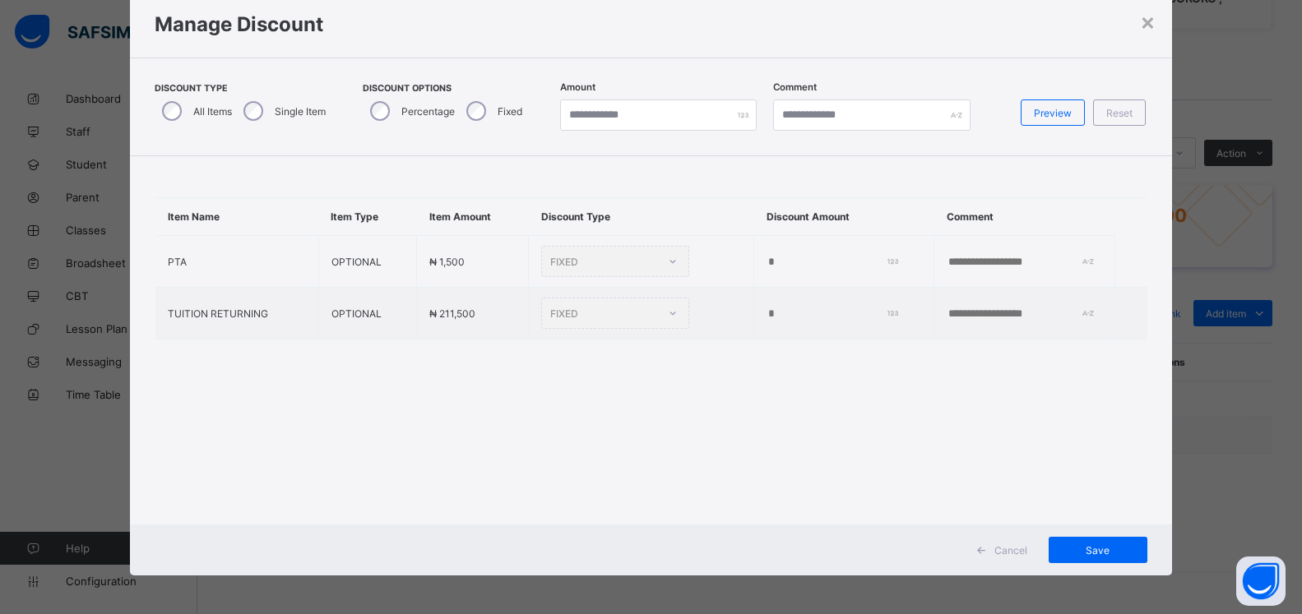
type input "*"
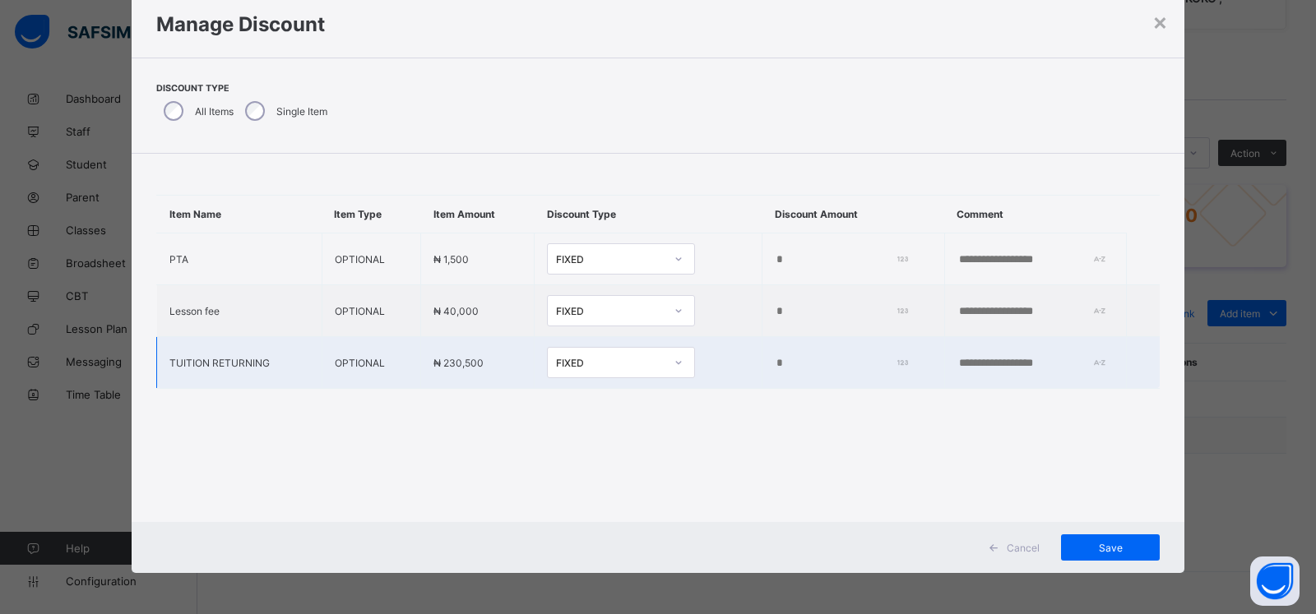
click at [775, 367] on input "*" at bounding box center [838, 363] width 127 height 13
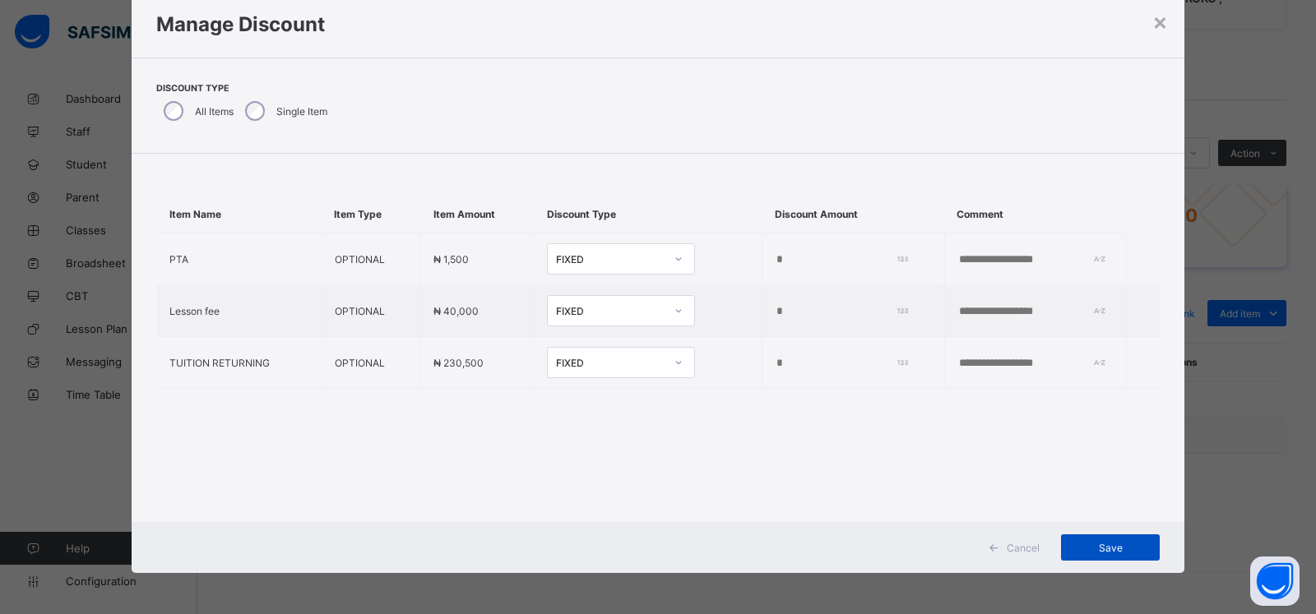
type input "****"
click at [1107, 551] on span "Save" at bounding box center [1110, 548] width 74 height 12
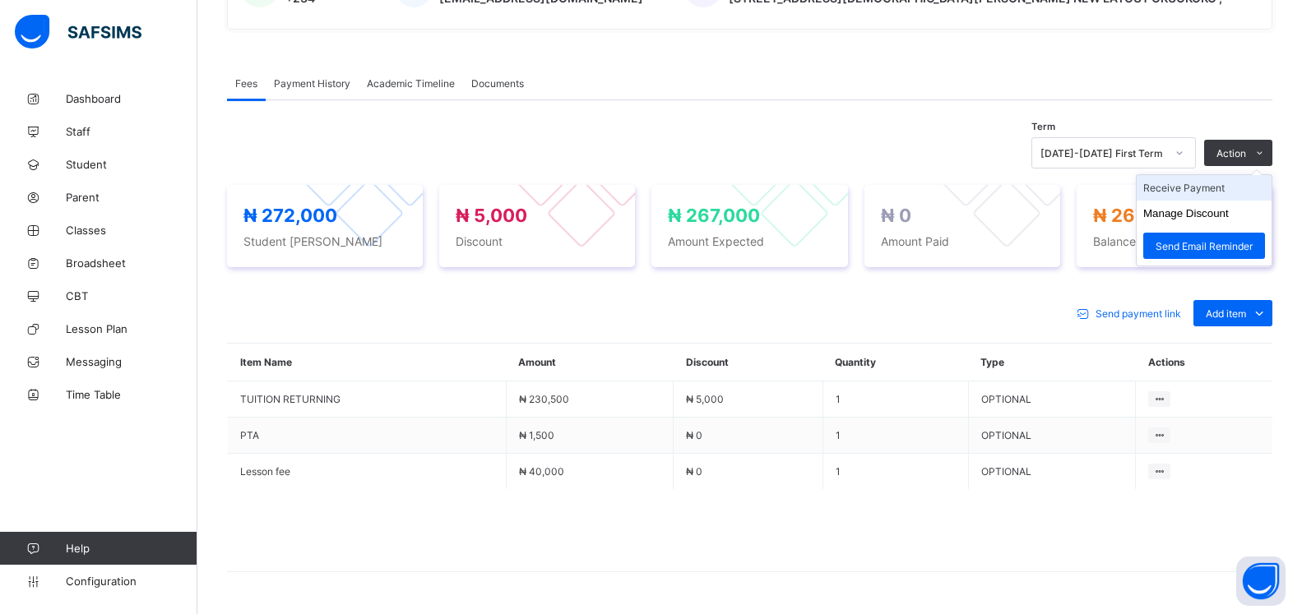
click at [1175, 193] on li "Receive Payment" at bounding box center [1204, 187] width 135 height 25
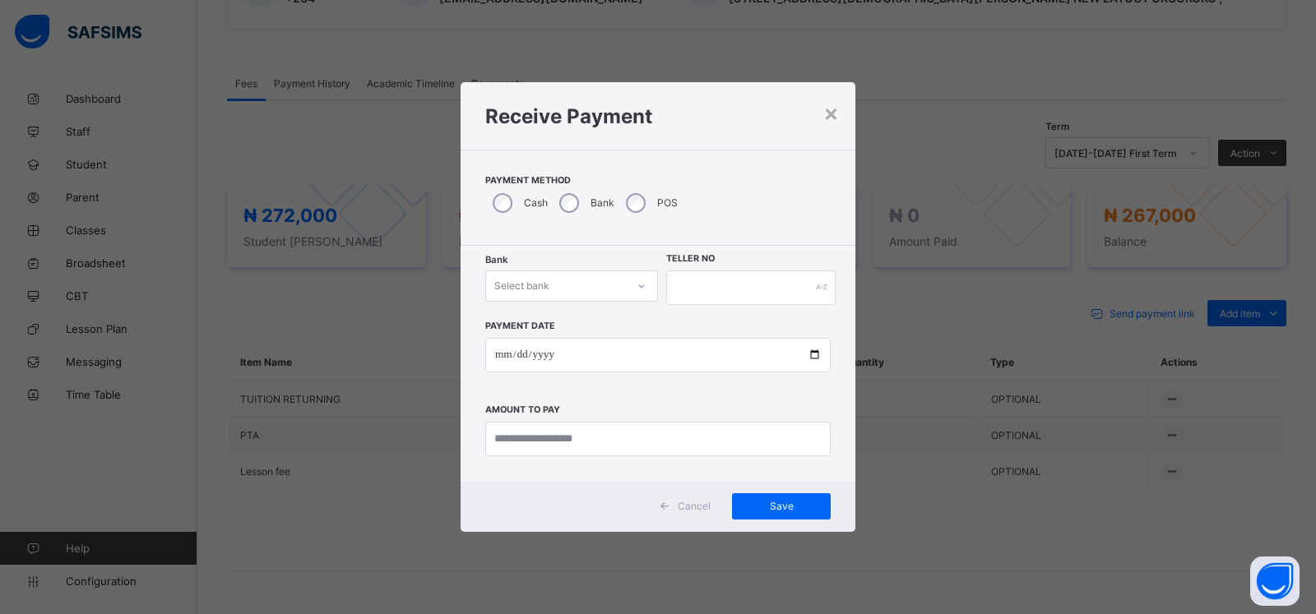
click at [541, 290] on div "Select bank" at bounding box center [521, 286] width 55 height 31
drag, startPoint x: 554, startPoint y: 323, endPoint x: 627, endPoint y: 311, distance: 73.4
click at [556, 323] on div "Zenith Bank - ALVINAS MODEL PRIMARY SCHOOL" at bounding box center [571, 328] width 171 height 38
click at [789, 291] on input "text" at bounding box center [750, 288] width 169 height 35
type input "******"
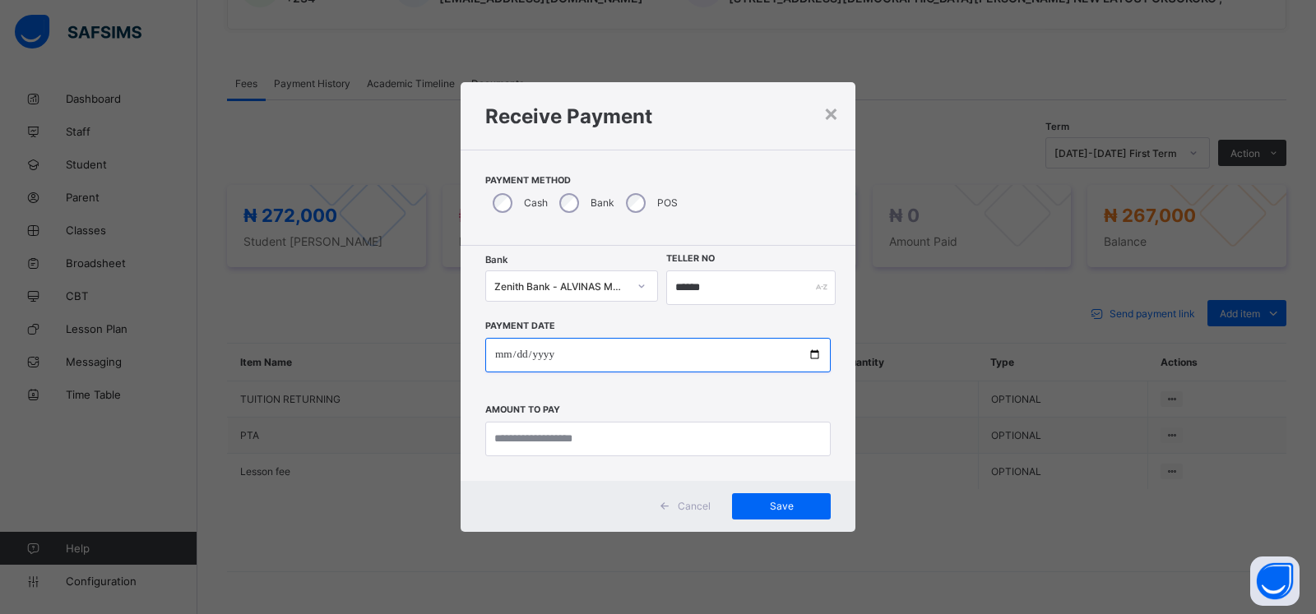
click at [502, 355] on input "date" at bounding box center [657, 355] width 345 height 35
type input "**********"
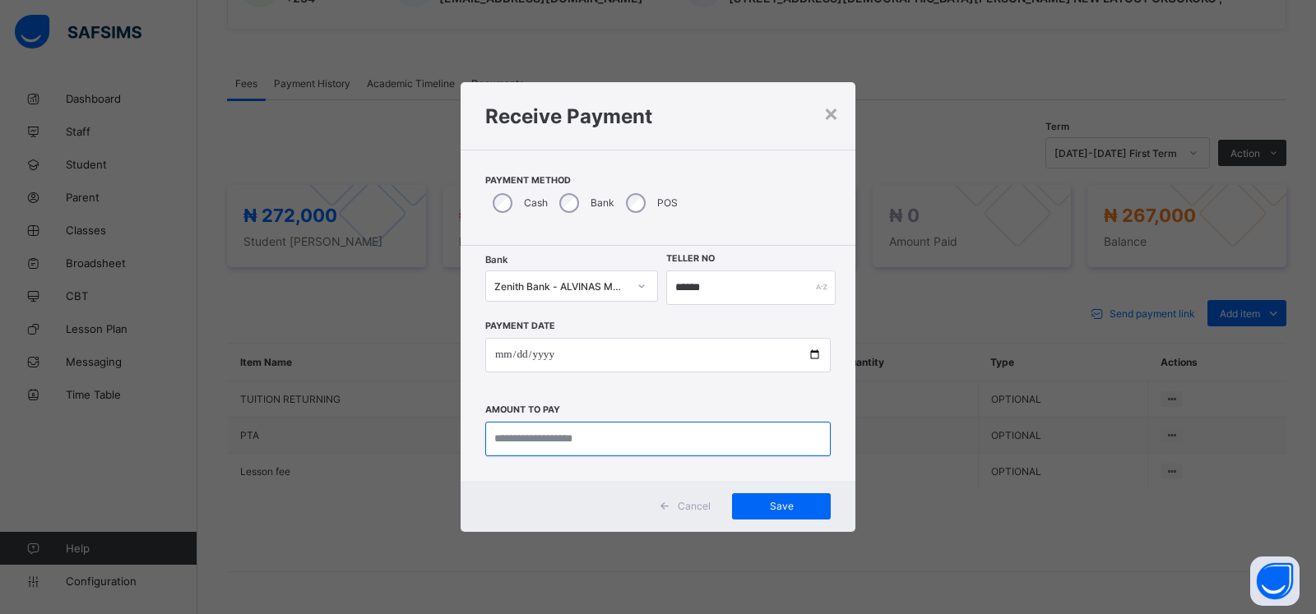
click at [509, 447] on input "currency" at bounding box center [657, 439] width 345 height 35
type input "*********"
click at [781, 513] on div "Save" at bounding box center [781, 506] width 99 height 26
click at [688, 287] on input "******" at bounding box center [742, 288] width 167 height 35
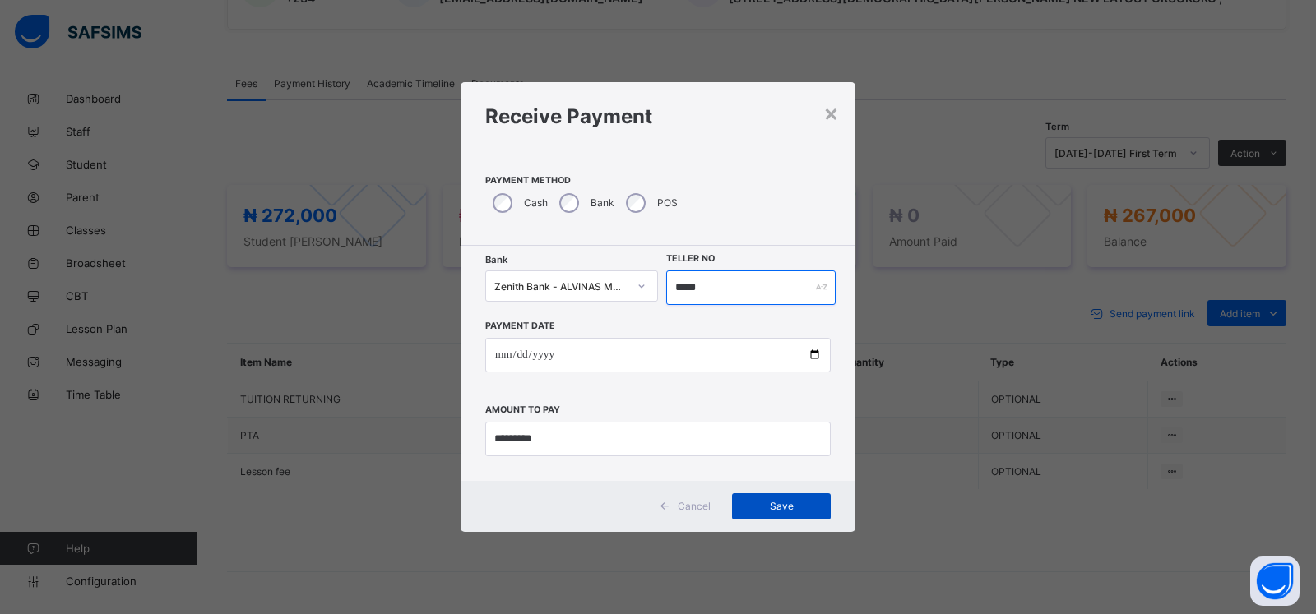
type input "*****"
click at [786, 498] on div "Save" at bounding box center [781, 506] width 99 height 26
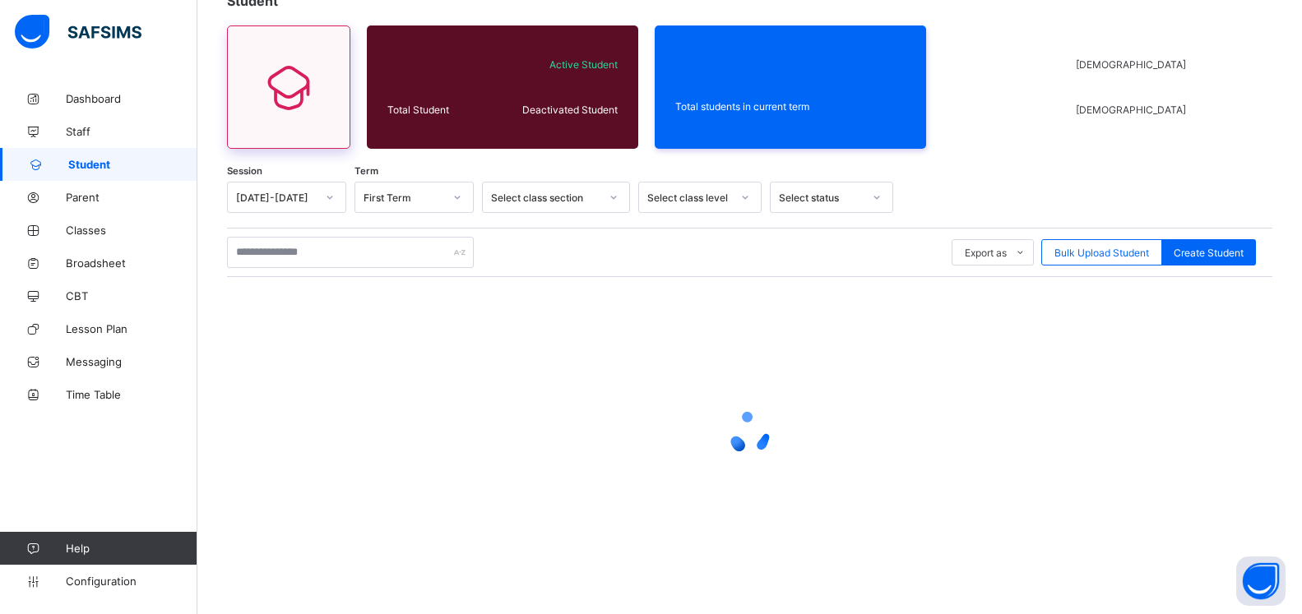
scroll to position [114, 0]
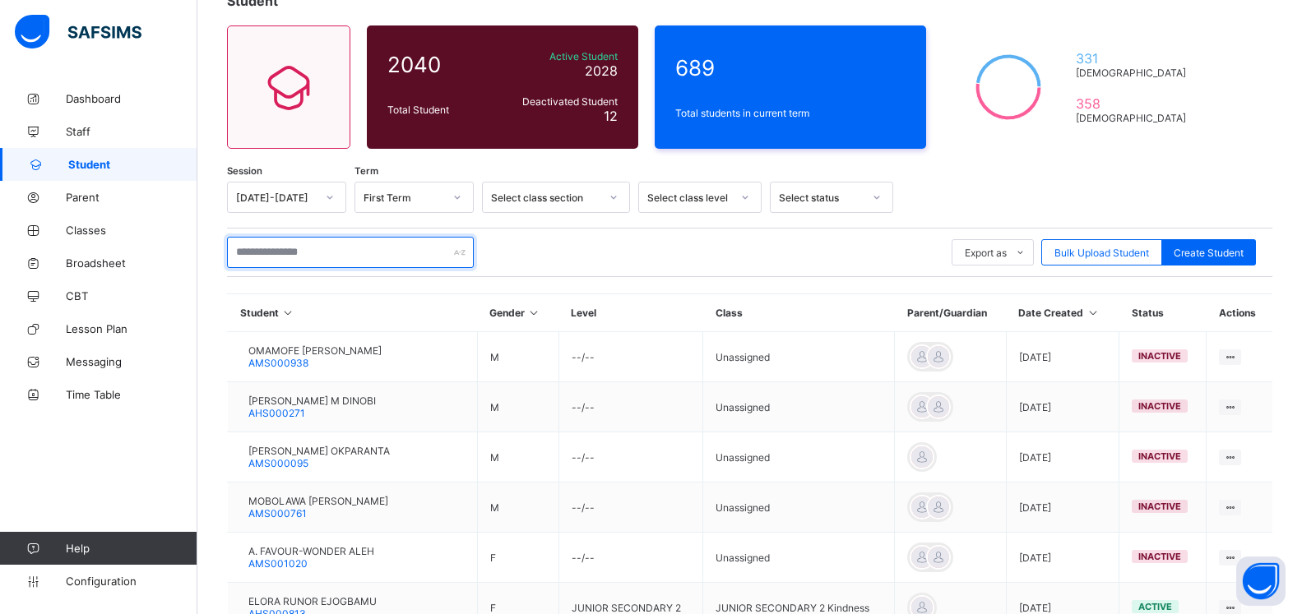
click at [327, 249] on input "text" at bounding box center [350, 252] width 247 height 31
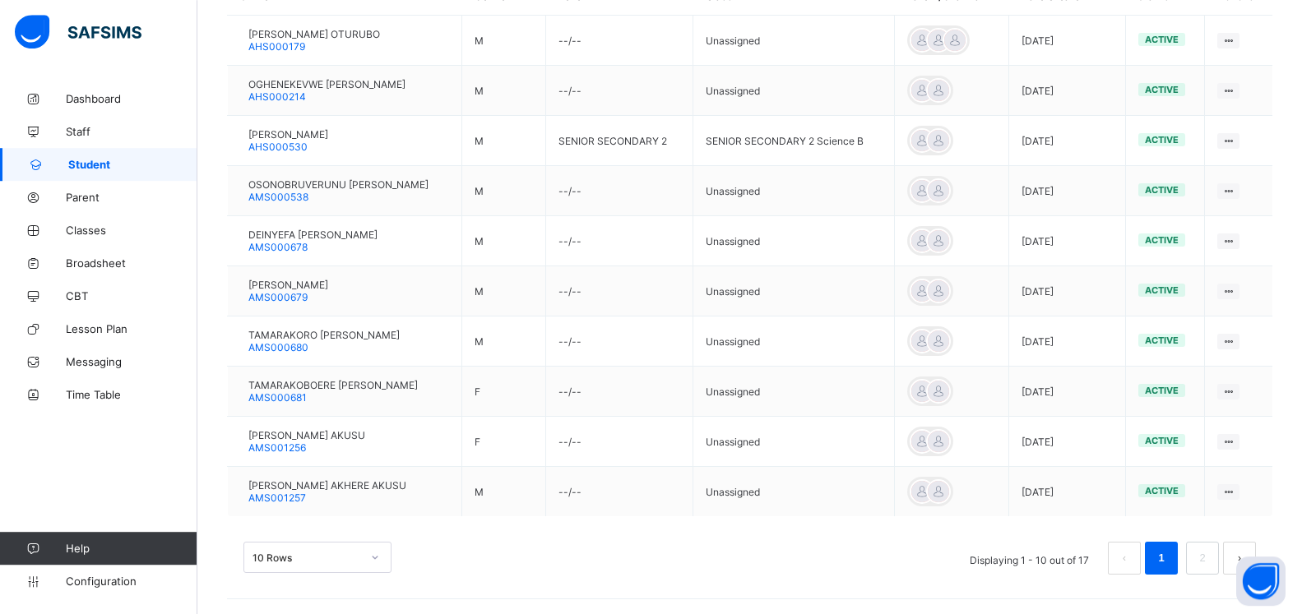
scroll to position [433, 0]
type input "**********"
click at [1219, 554] on li "2" at bounding box center [1202, 556] width 33 height 33
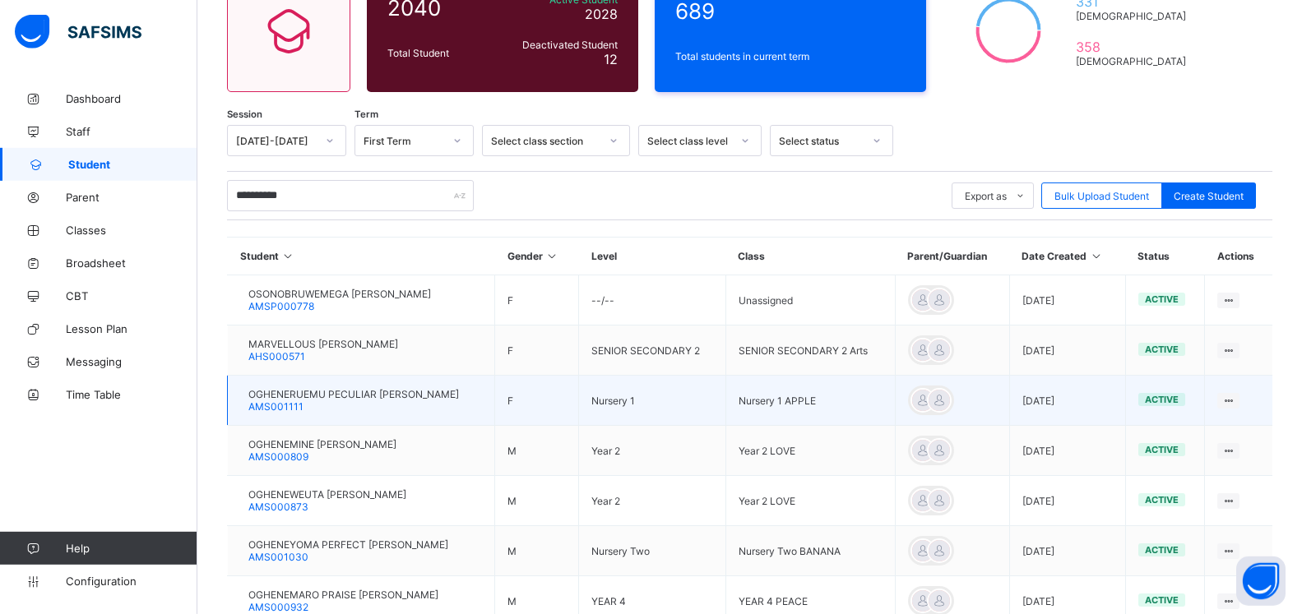
scroll to position [198, 0]
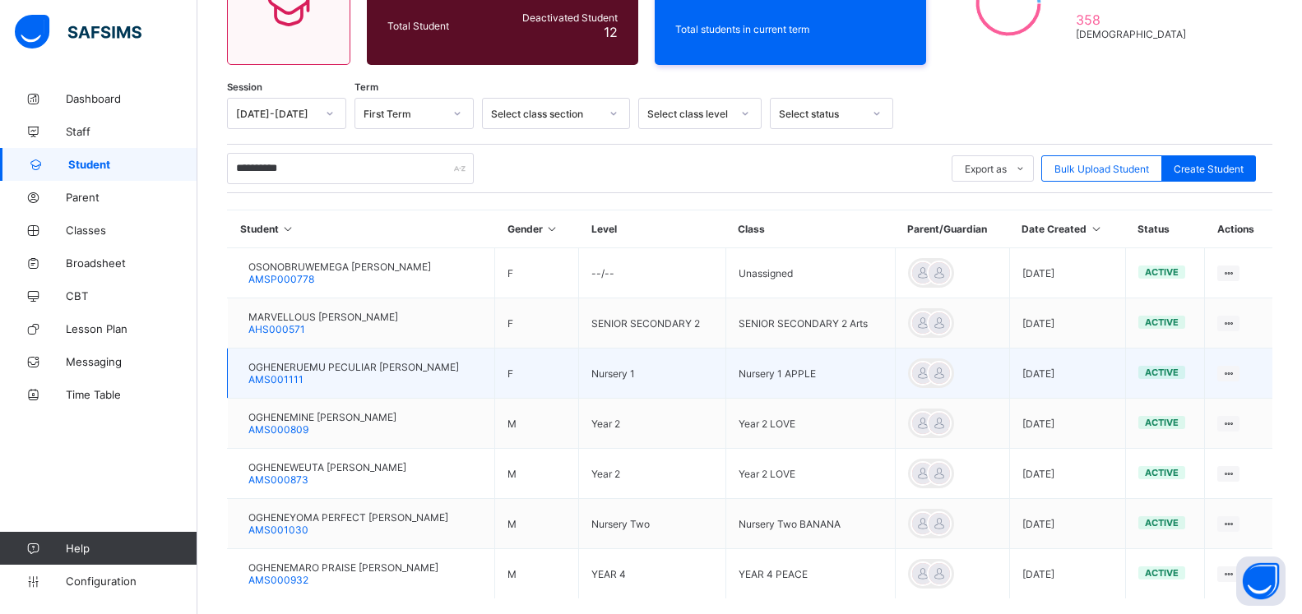
click at [323, 378] on div "OGHENERUEMU PECULIAR AKUSU-PAUL AMS001111" at bounding box center [353, 373] width 211 height 25
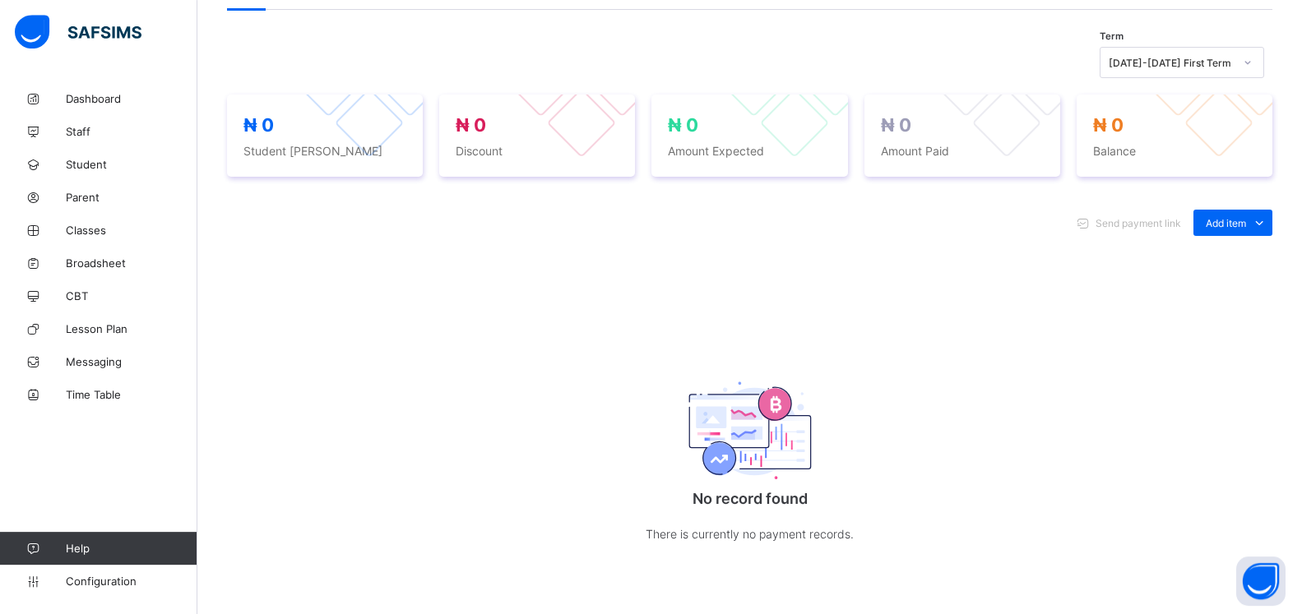
scroll to position [584, 0]
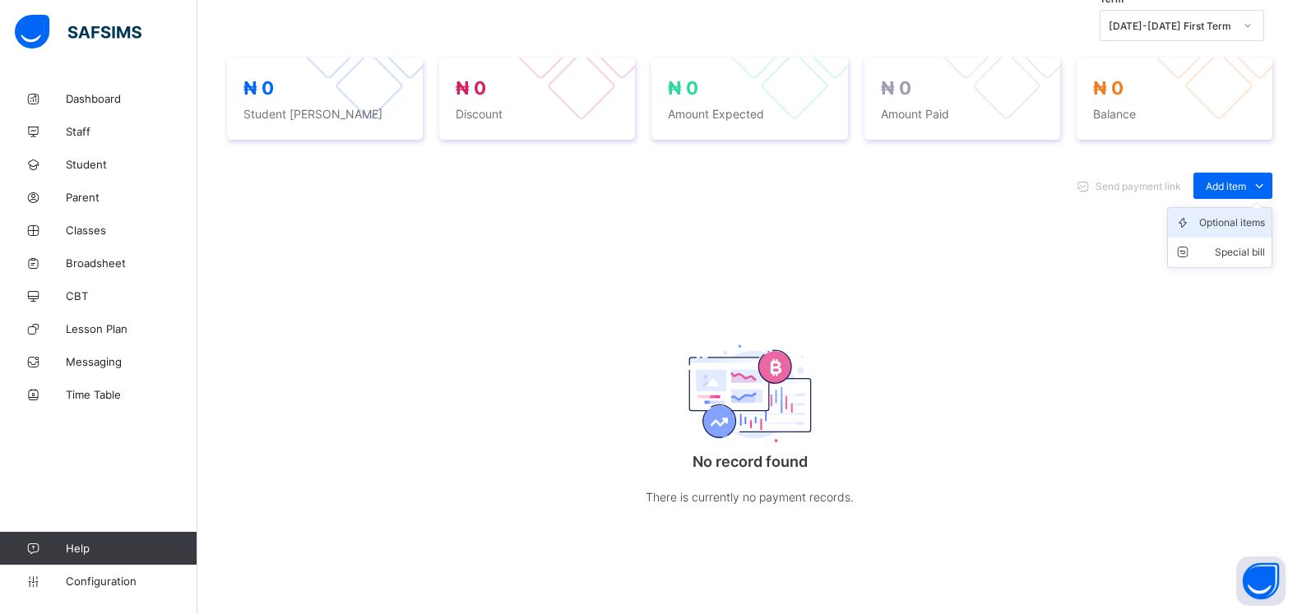
click at [1232, 217] on div "Optional items" at bounding box center [1232, 223] width 66 height 16
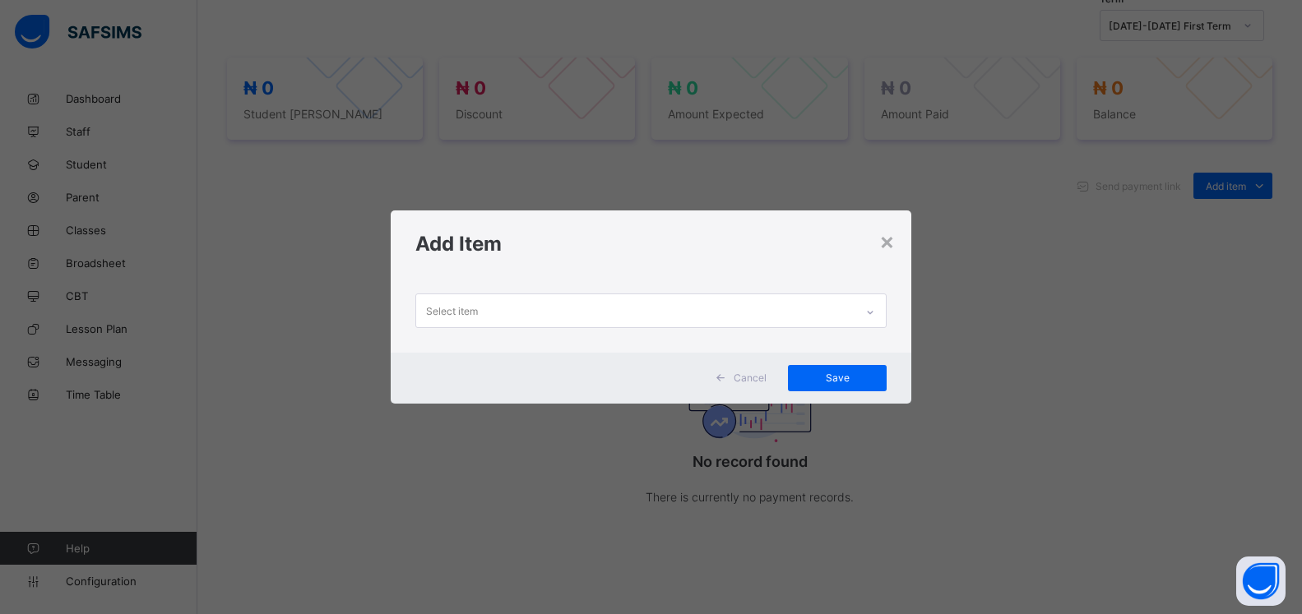
click at [828, 308] on div "Select item" at bounding box center [635, 310] width 438 height 32
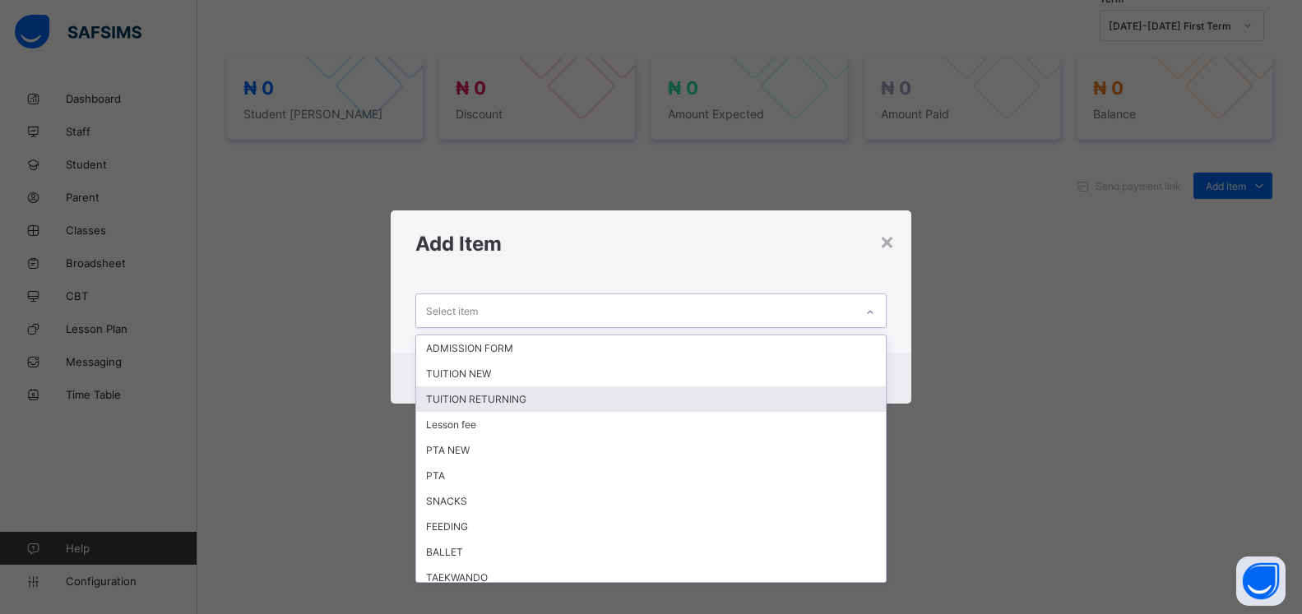
click at [618, 399] on div "TUITION RETURNING" at bounding box center [651, 399] width 470 height 25
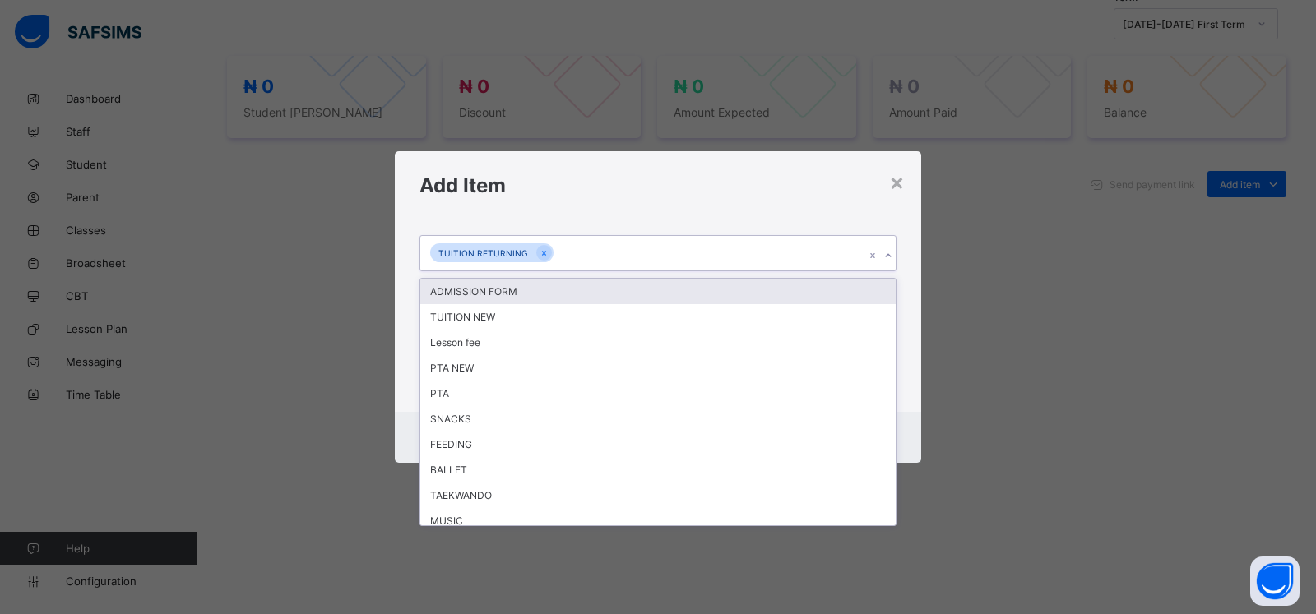
click at [880, 269] on div at bounding box center [888, 256] width 16 height 26
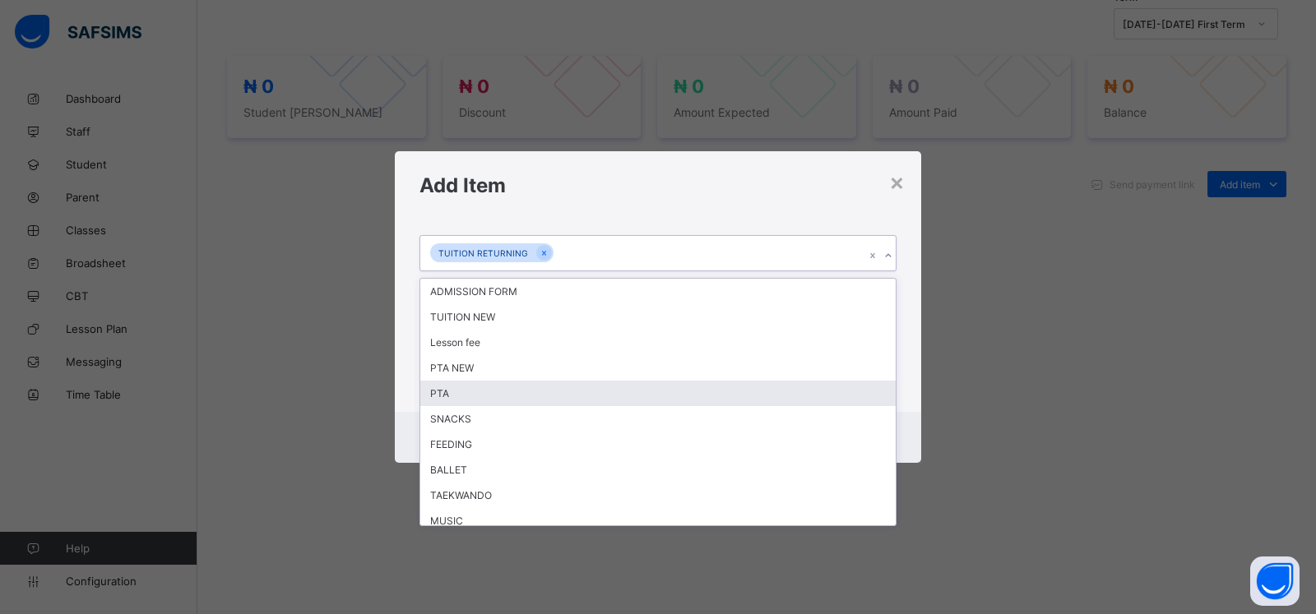
drag, startPoint x: 547, startPoint y: 428, endPoint x: 1070, endPoint y: 384, distance: 524.9
click at [549, 406] on div "PTA" at bounding box center [657, 393] width 475 height 25
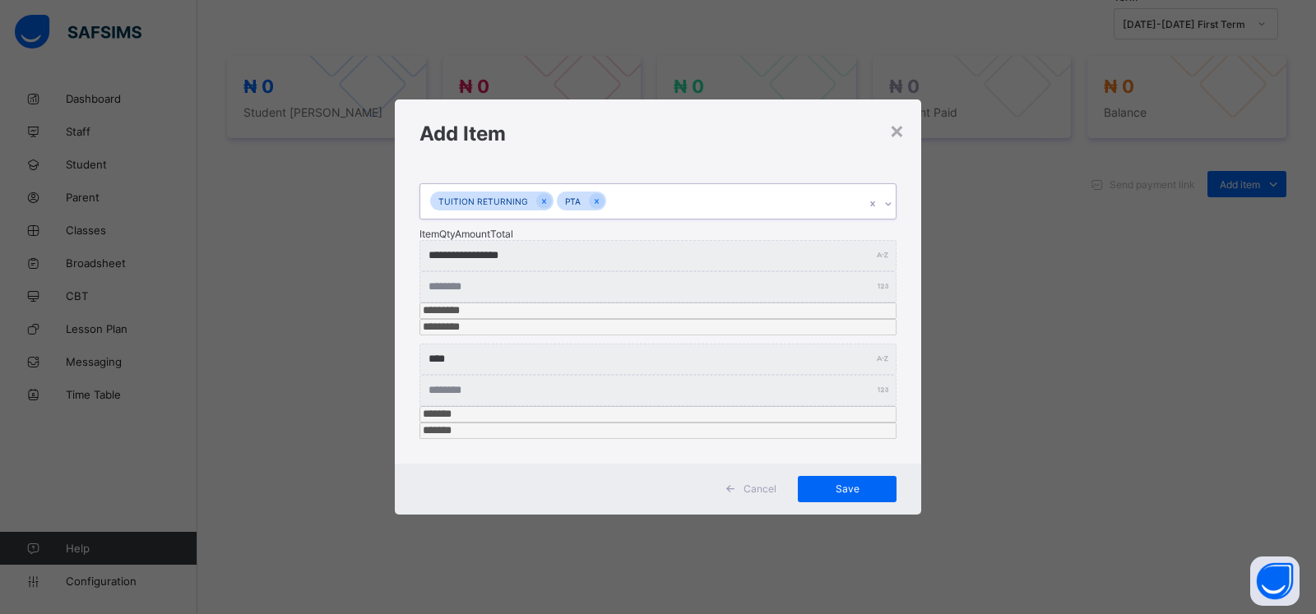
click at [887, 217] on div at bounding box center [888, 204] width 16 height 26
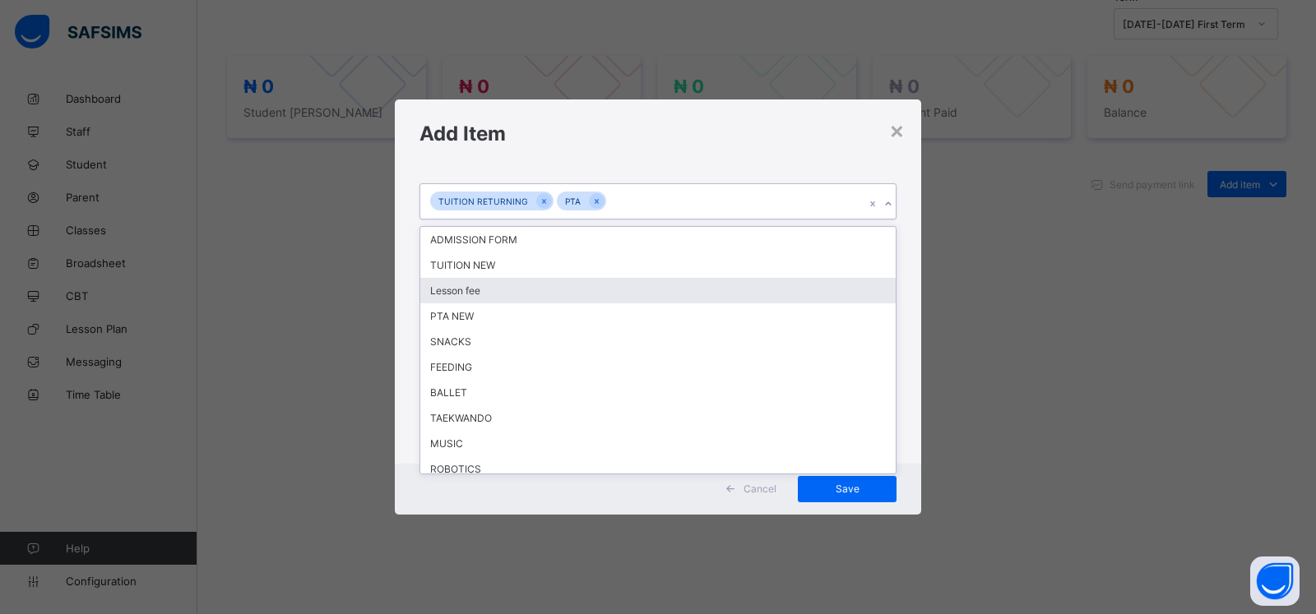
click at [605, 303] on div "Lesson fee" at bounding box center [657, 290] width 475 height 25
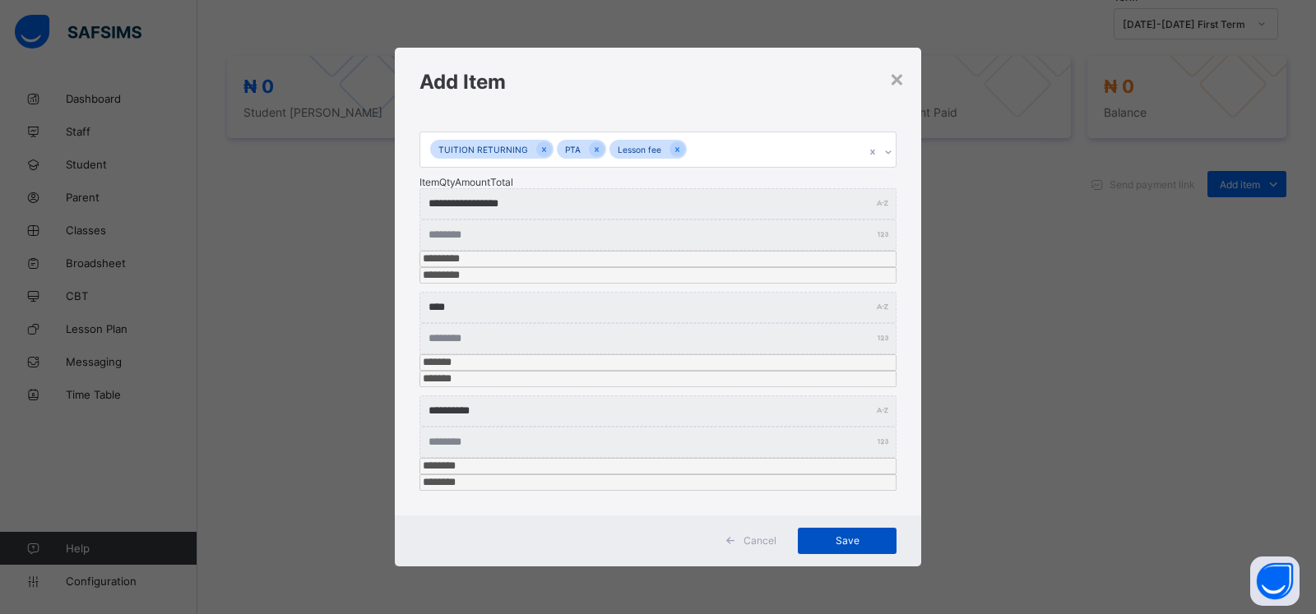
click at [843, 535] on span "Save" at bounding box center [847, 541] width 74 height 12
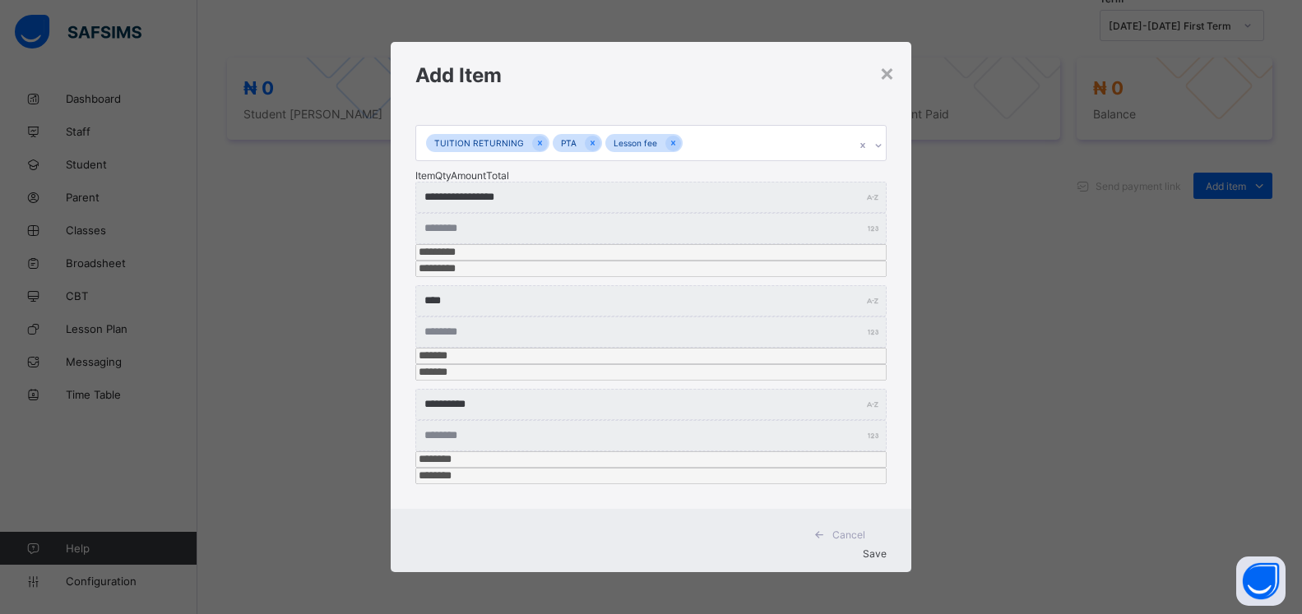
scroll to position [494, 0]
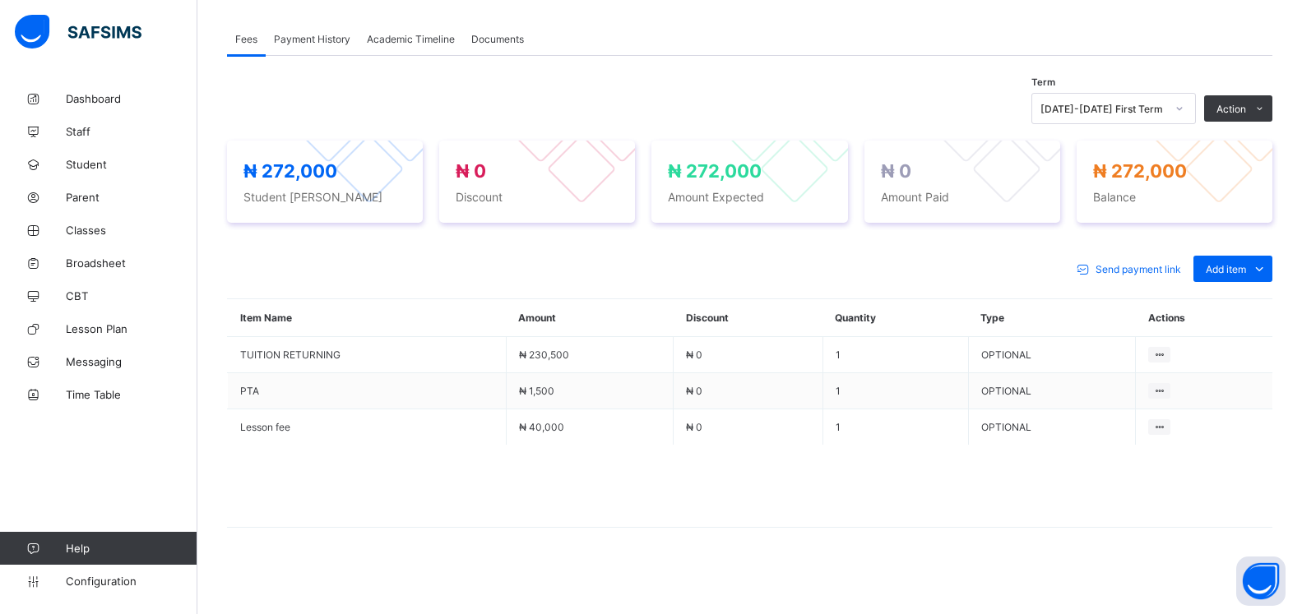
click at [0, 0] on button "Manage Discount" at bounding box center [0, 0] width 0 height 0
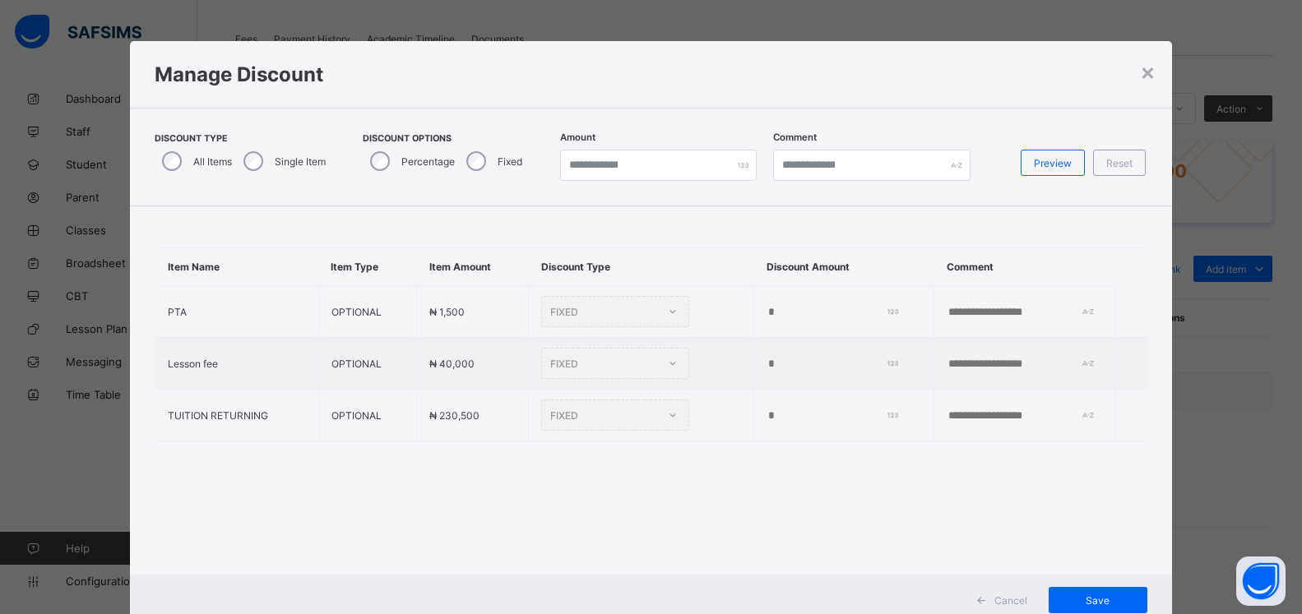
scroll to position [50, 0]
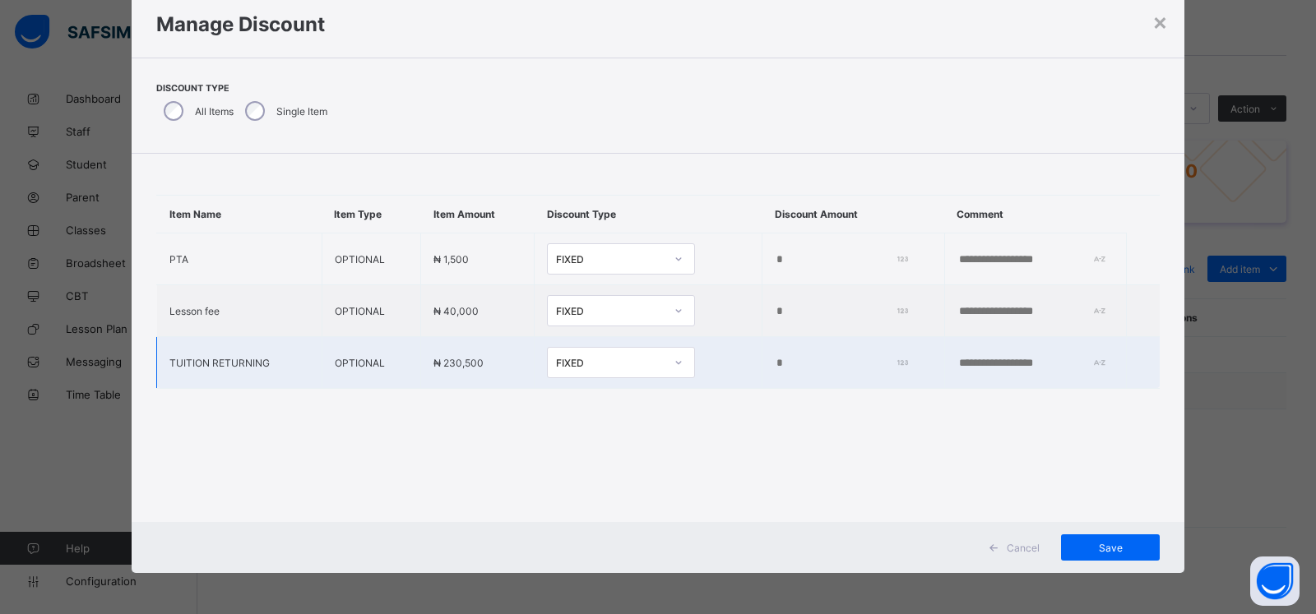
click at [775, 361] on input "*" at bounding box center [838, 363] width 127 height 13
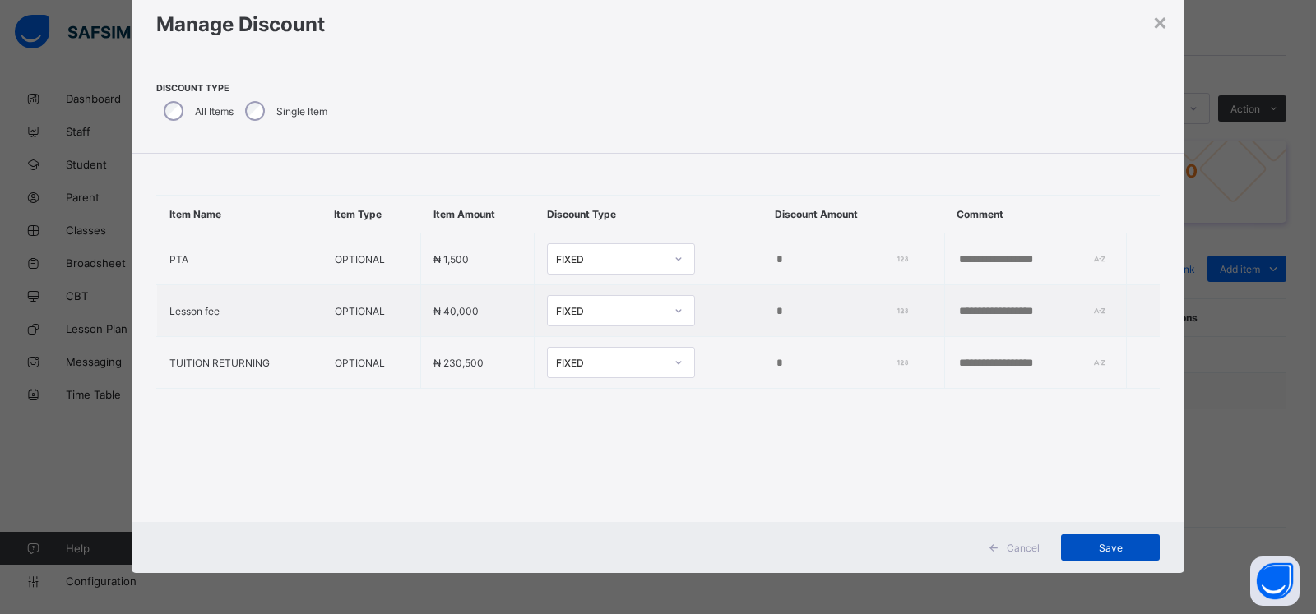
type input "****"
click at [1100, 549] on span "Save" at bounding box center [1110, 548] width 74 height 12
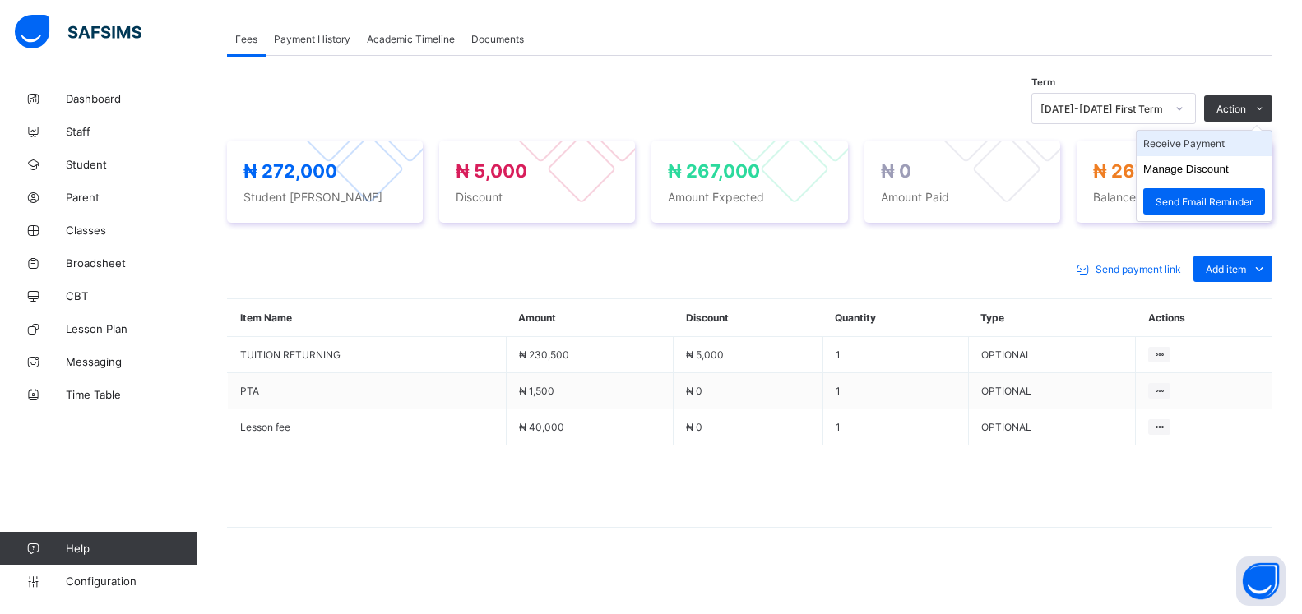
click at [1206, 148] on li "Receive Payment" at bounding box center [1204, 143] width 135 height 25
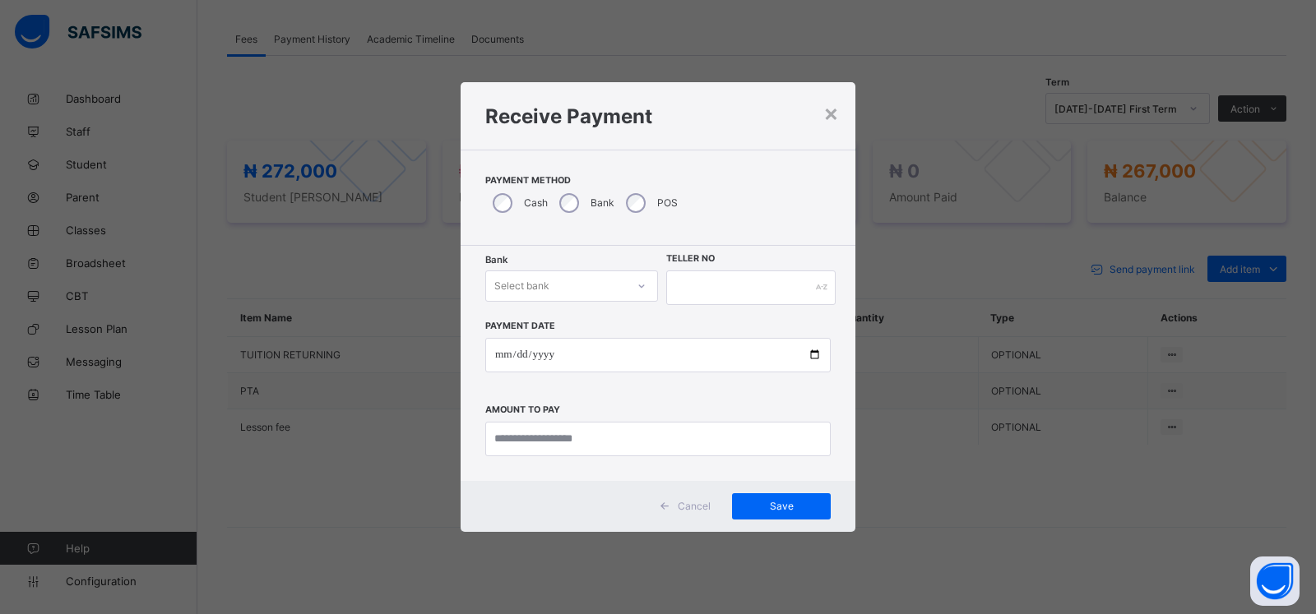
click at [571, 285] on div "Select bank" at bounding box center [556, 286] width 140 height 23
click at [571, 326] on div "Zenith Bank - ALVINAS MODEL PRIMARY SCHOOL" at bounding box center [571, 328] width 171 height 38
click at [675, 286] on input "text" at bounding box center [750, 288] width 169 height 35
type input "****"
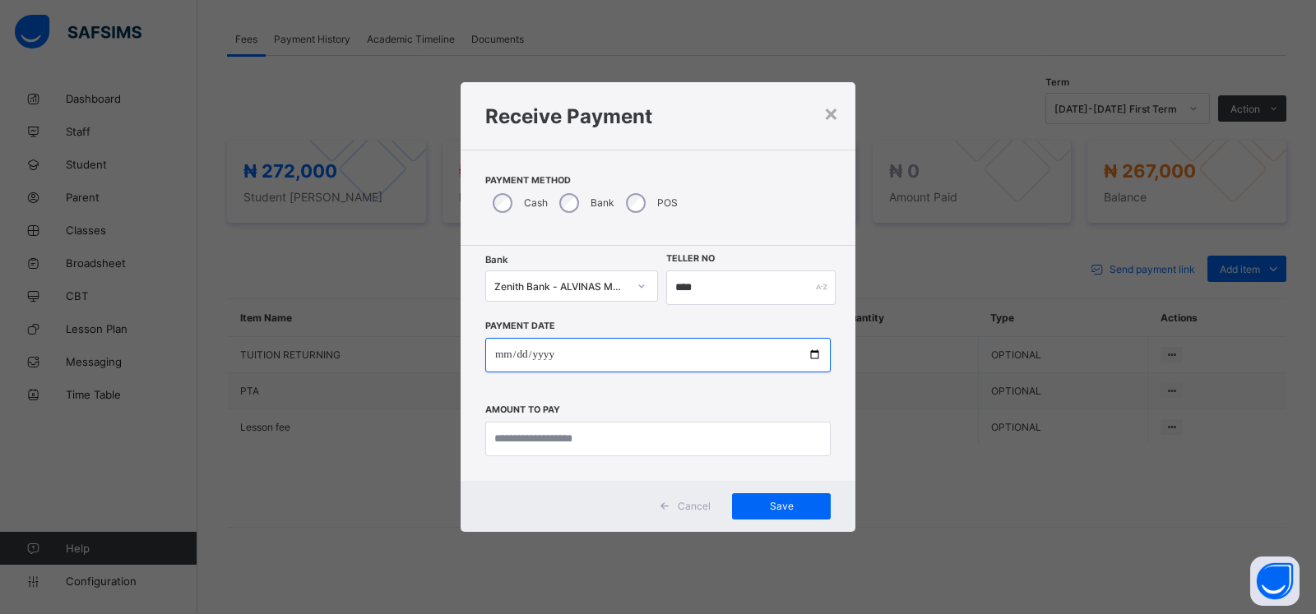
click at [500, 356] on input "date" at bounding box center [657, 355] width 345 height 35
type input "**********"
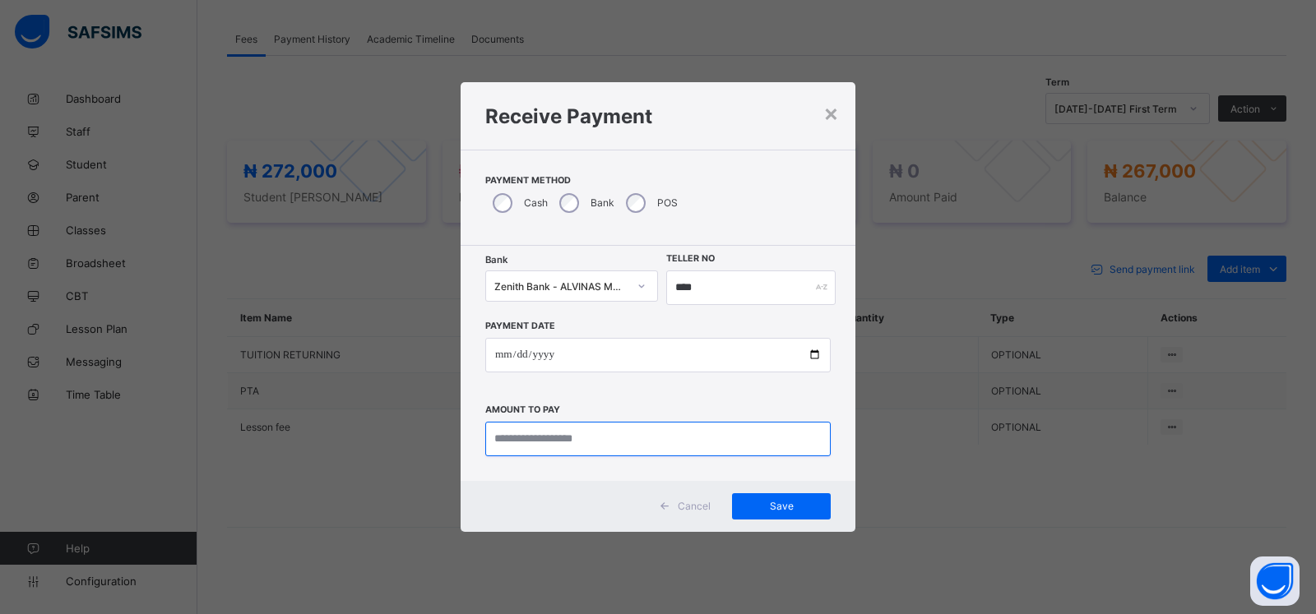
click at [512, 429] on input "currency" at bounding box center [657, 439] width 345 height 35
type input "*********"
click at [772, 502] on span "Save" at bounding box center [781, 506] width 74 height 12
click at [776, 510] on span "Save" at bounding box center [772, 506] width 74 height 12
click at [706, 294] on input "****" at bounding box center [742, 288] width 167 height 35
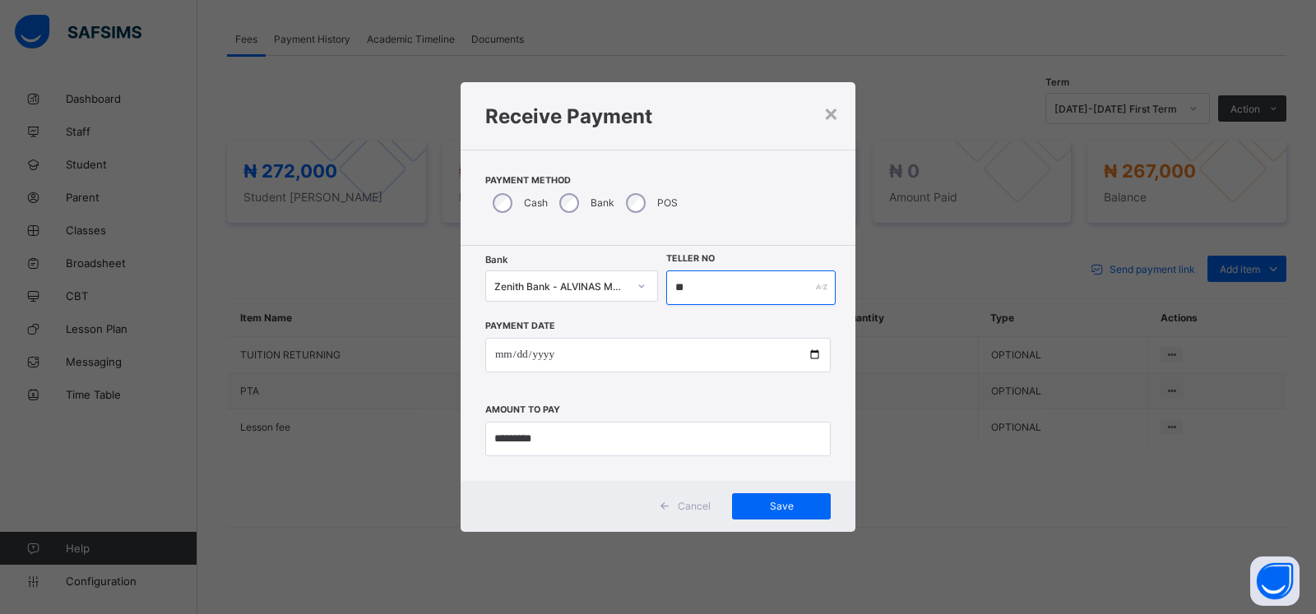
type input "*"
click at [774, 507] on span "Save" at bounding box center [781, 506] width 74 height 12
click at [685, 288] on input "****" at bounding box center [742, 288] width 167 height 35
type input "*****"
click at [762, 503] on span "Save" at bounding box center [781, 506] width 74 height 12
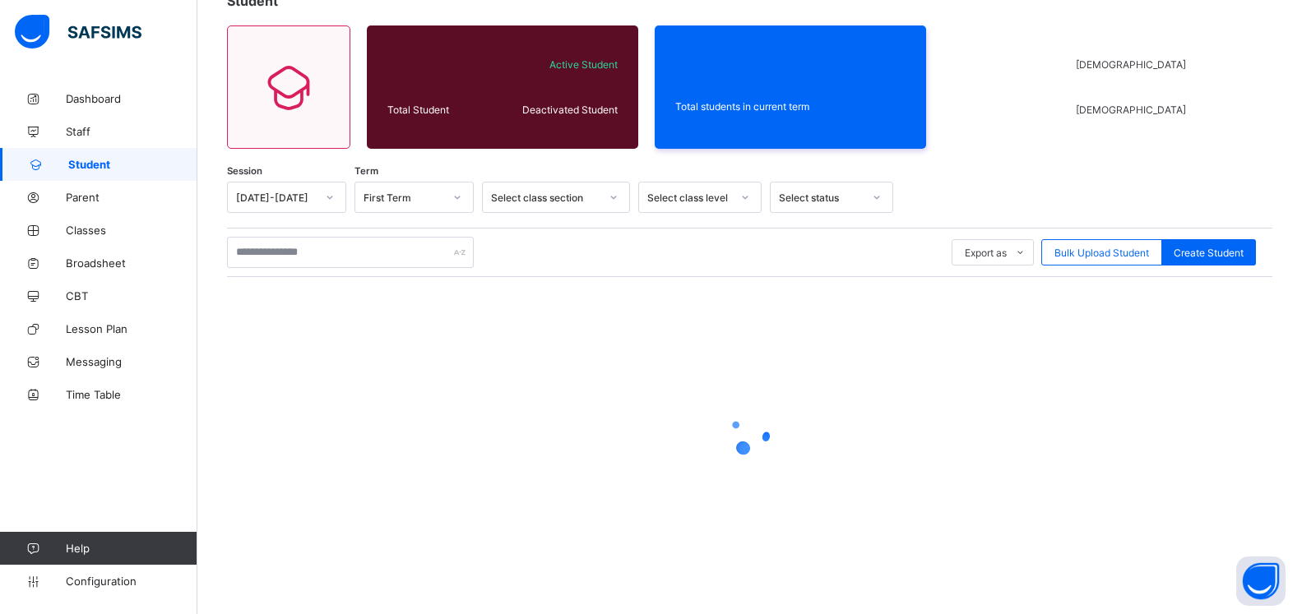
scroll to position [114, 0]
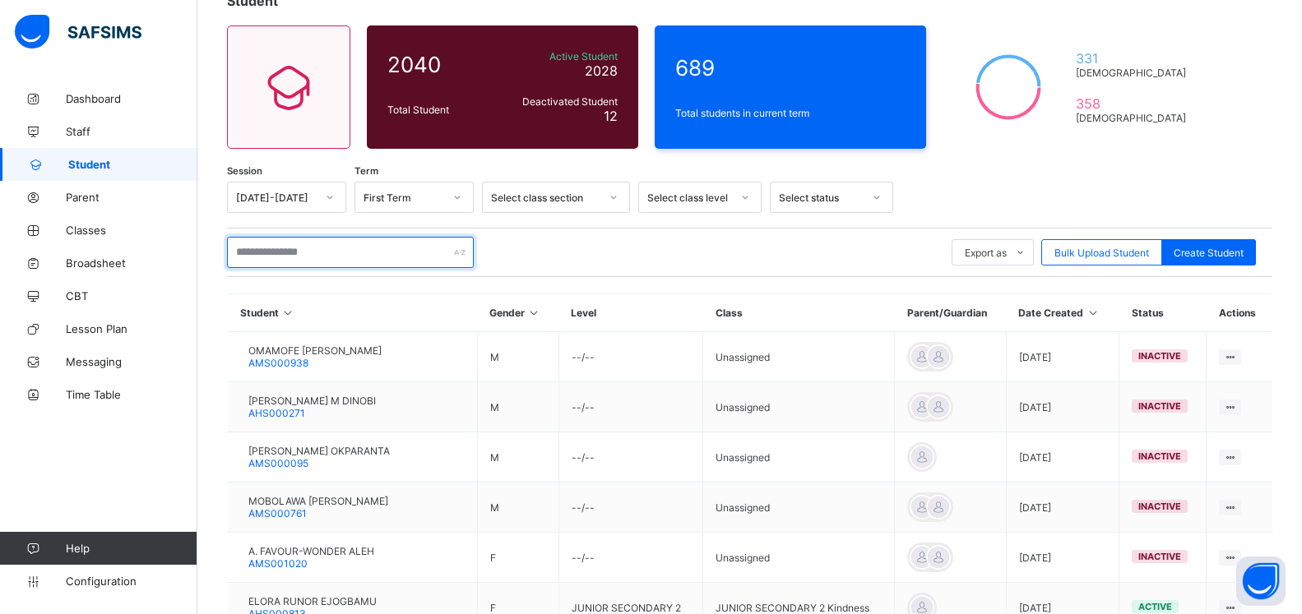
click at [339, 251] on input "text" at bounding box center [350, 252] width 247 height 31
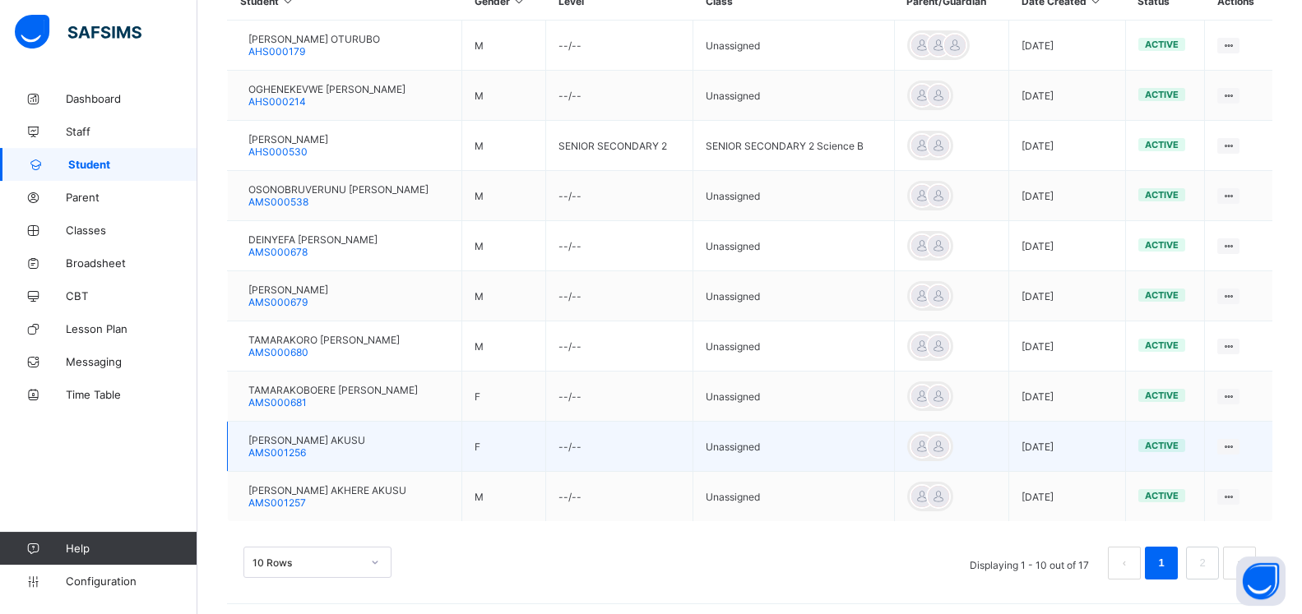
scroll to position [433, 0]
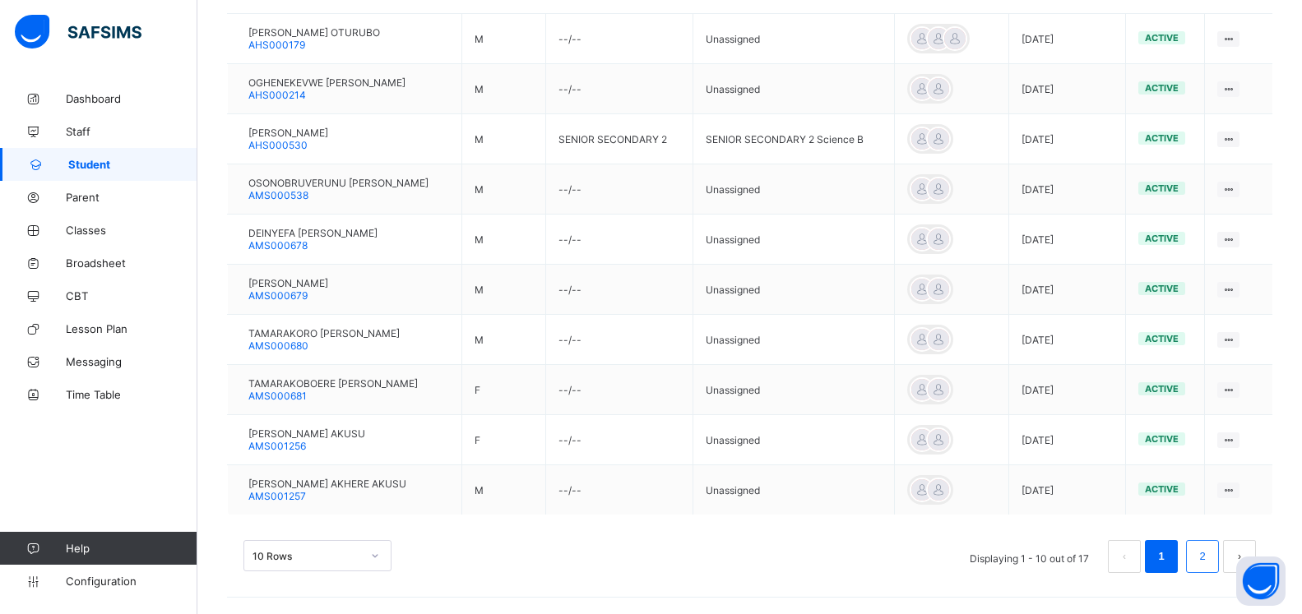
type input "**********"
click at [1210, 563] on link "2" at bounding box center [1202, 556] width 16 height 21
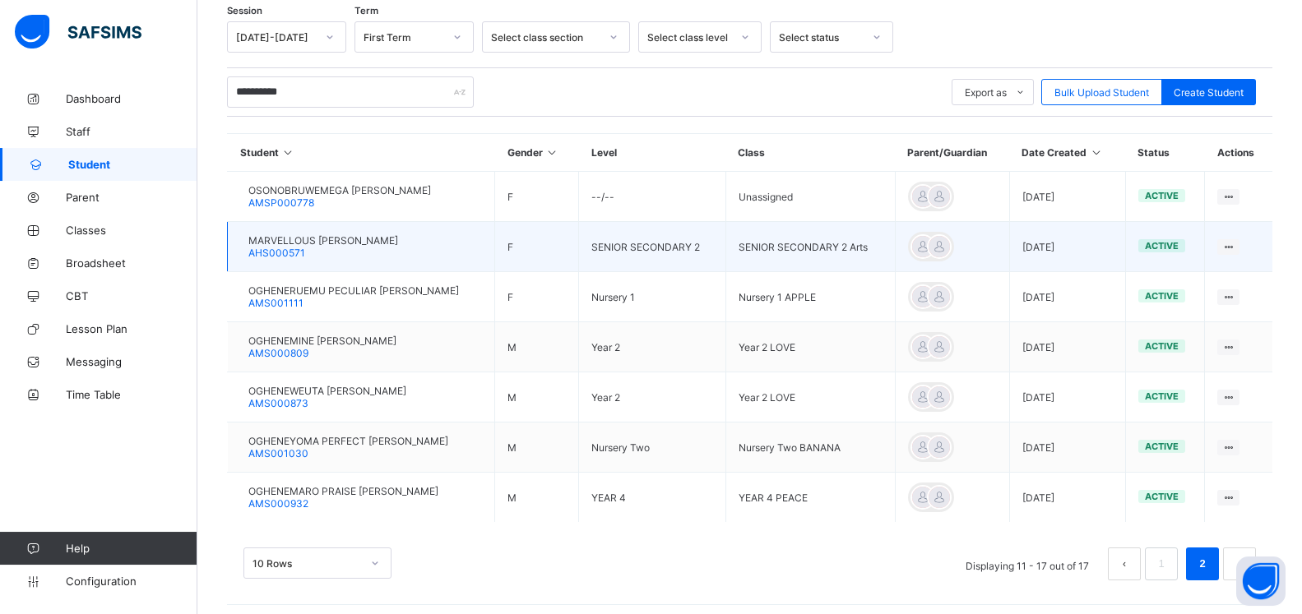
scroll to position [282, 0]
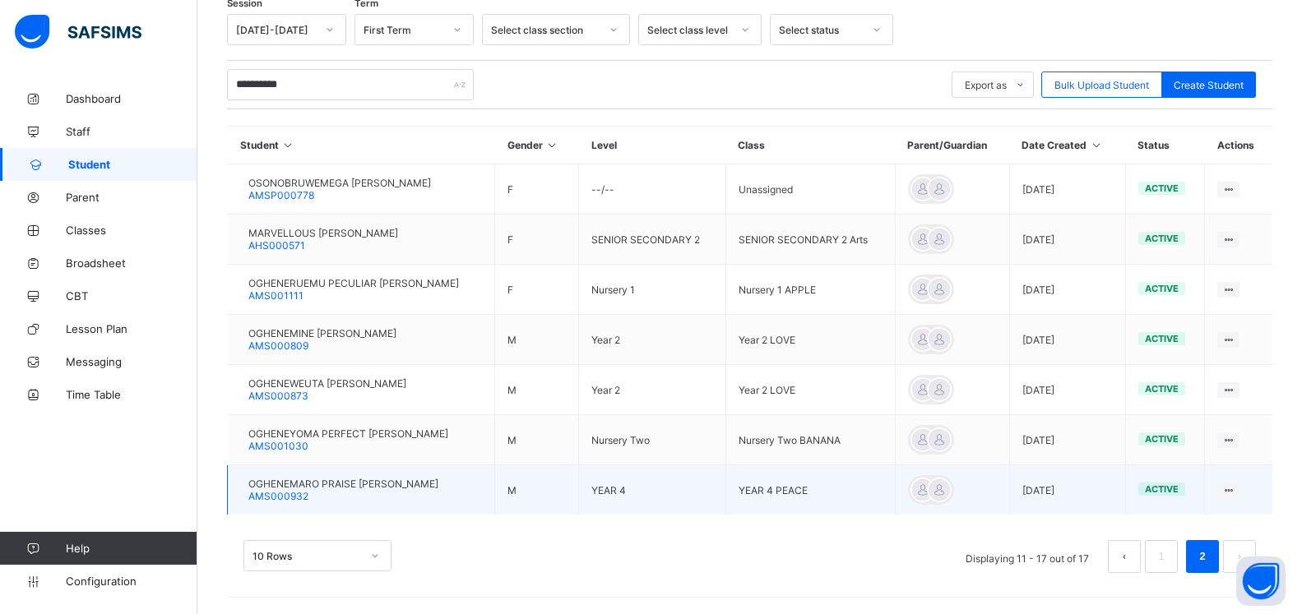
click at [322, 485] on span "OGHENEMARO PRAISE AKUSU-PAUL" at bounding box center [343, 484] width 190 height 12
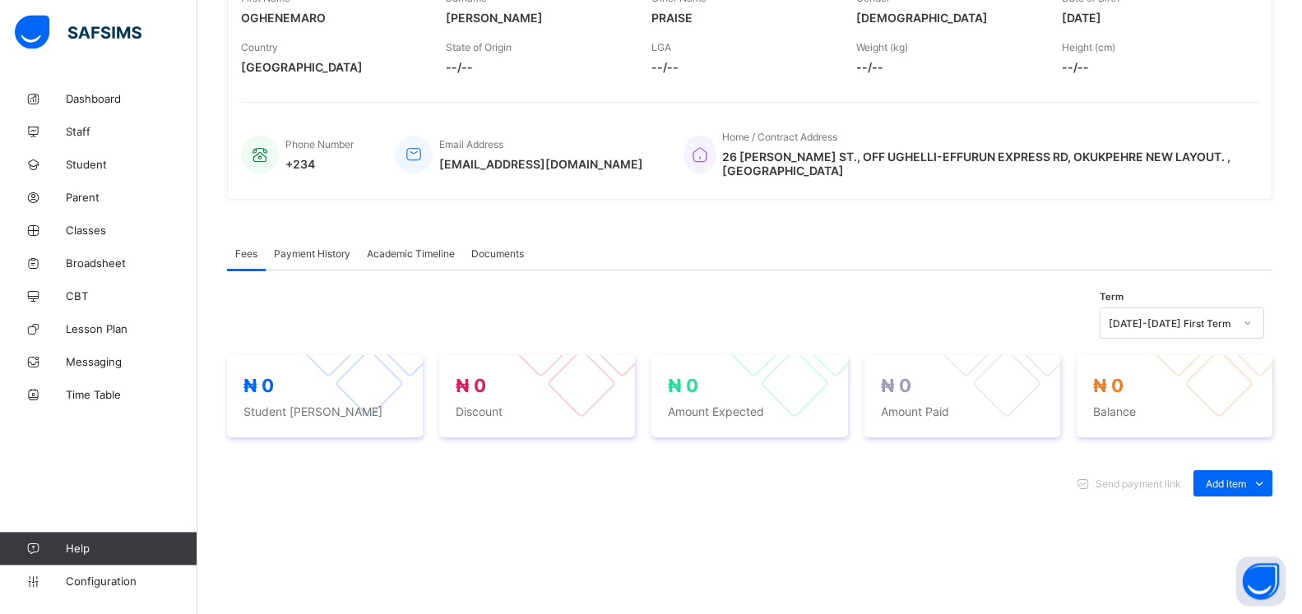
scroll to position [593, 0]
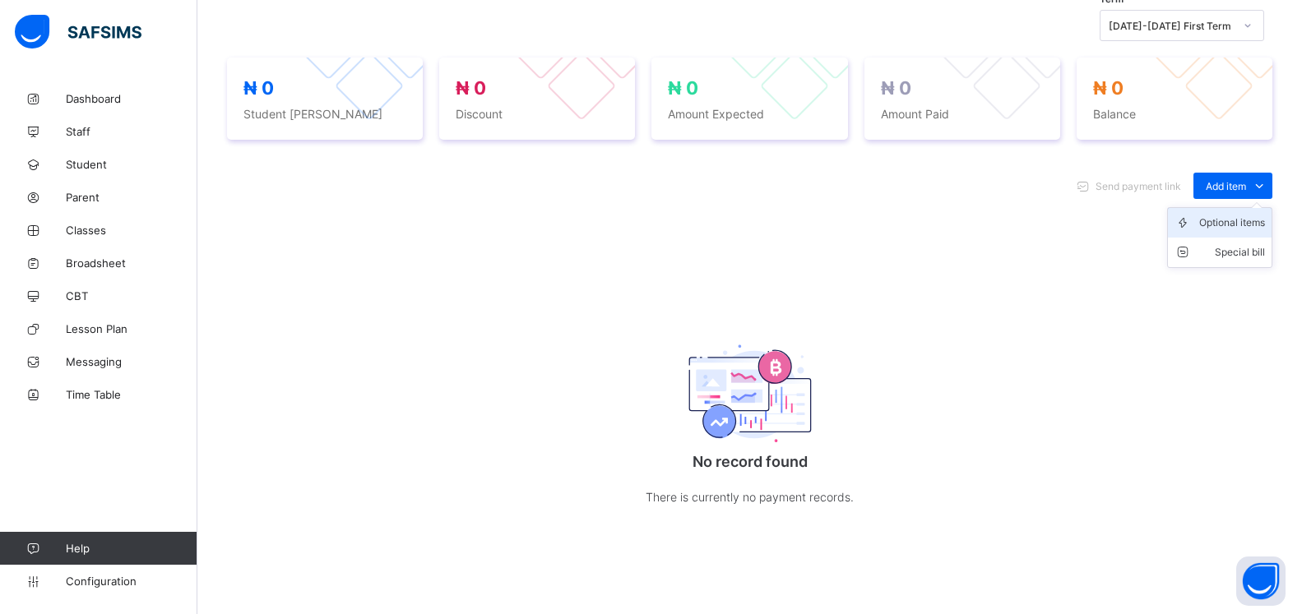
click at [1230, 221] on div "Optional items" at bounding box center [1232, 223] width 66 height 16
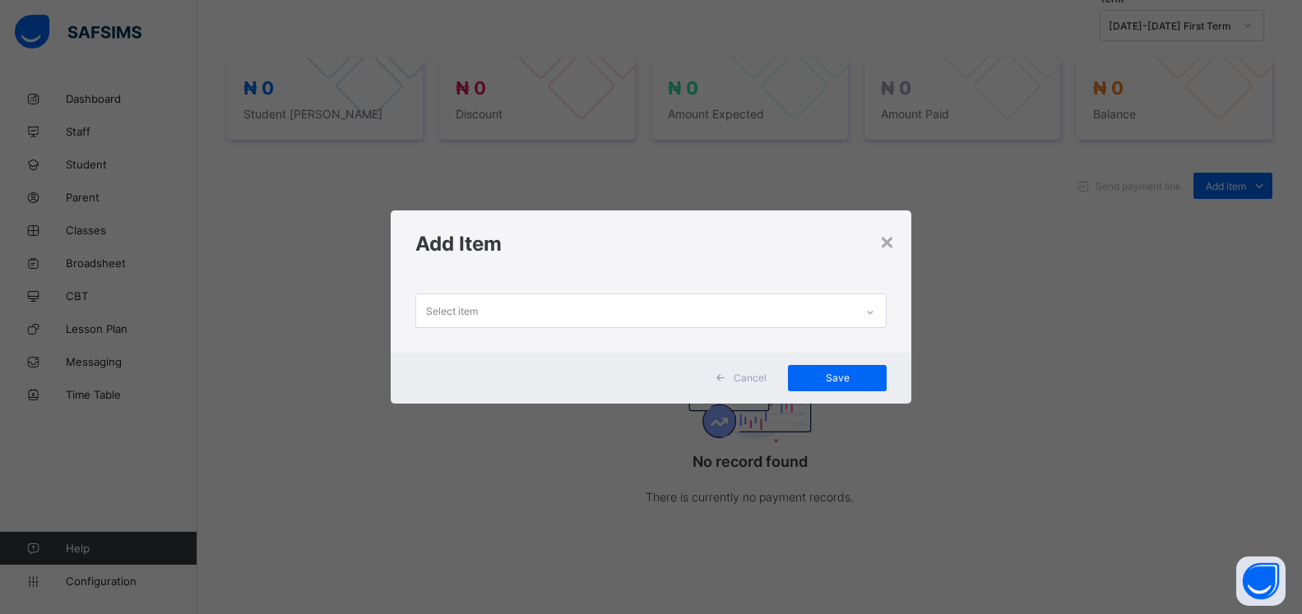
click at [773, 310] on div "Select item" at bounding box center [635, 310] width 438 height 32
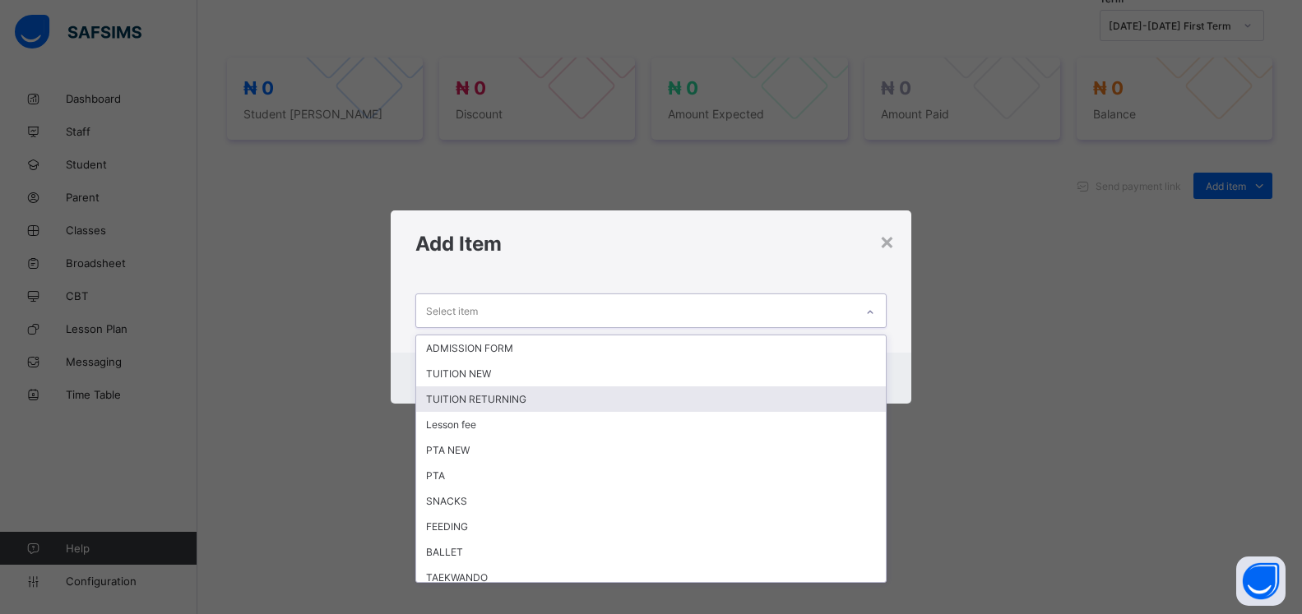
click at [645, 402] on div "TUITION RETURNING" at bounding box center [651, 399] width 470 height 25
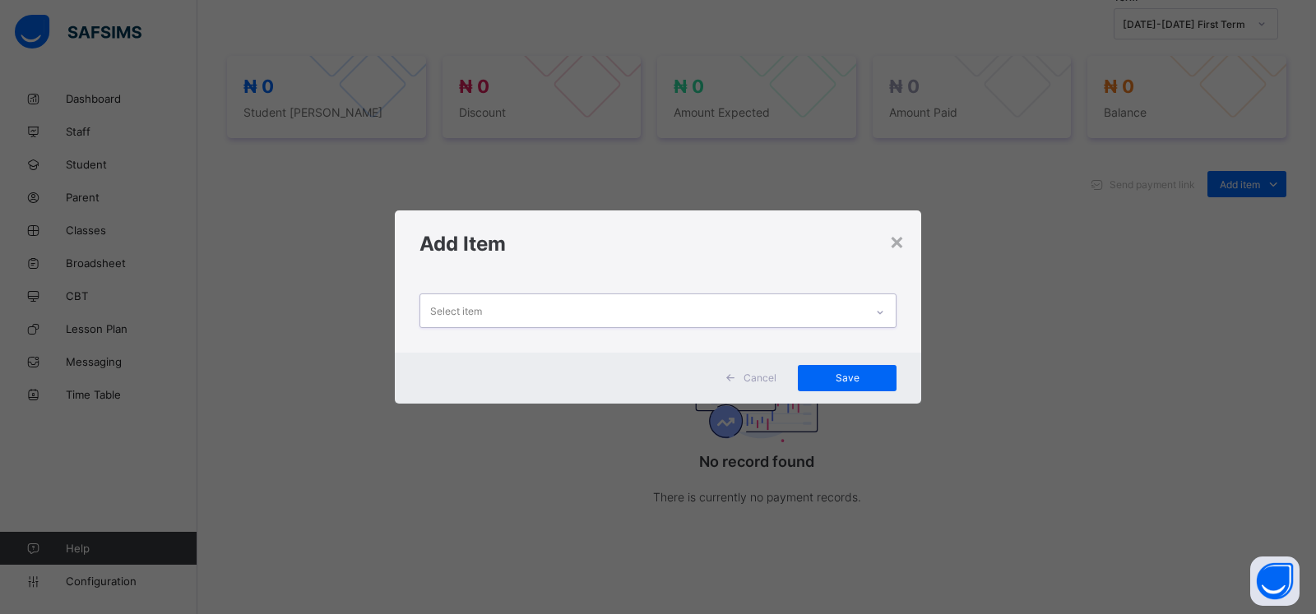
click at [880, 308] on icon at bounding box center [880, 312] width 10 height 16
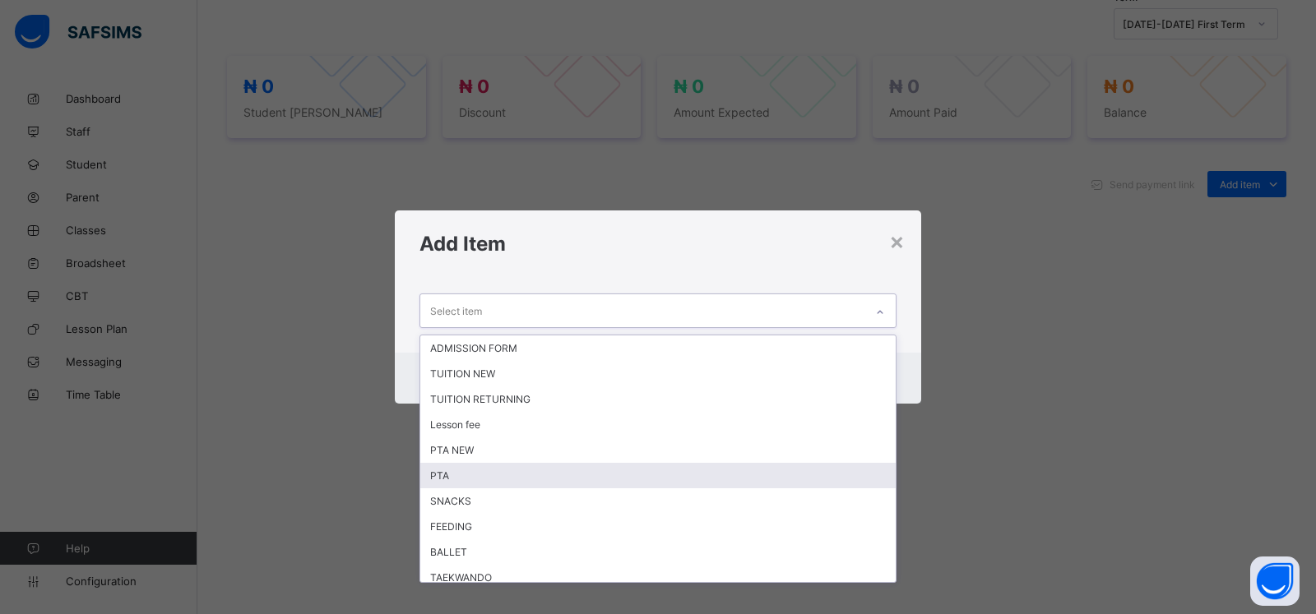
click at [592, 479] on div "PTA" at bounding box center [657, 475] width 475 height 25
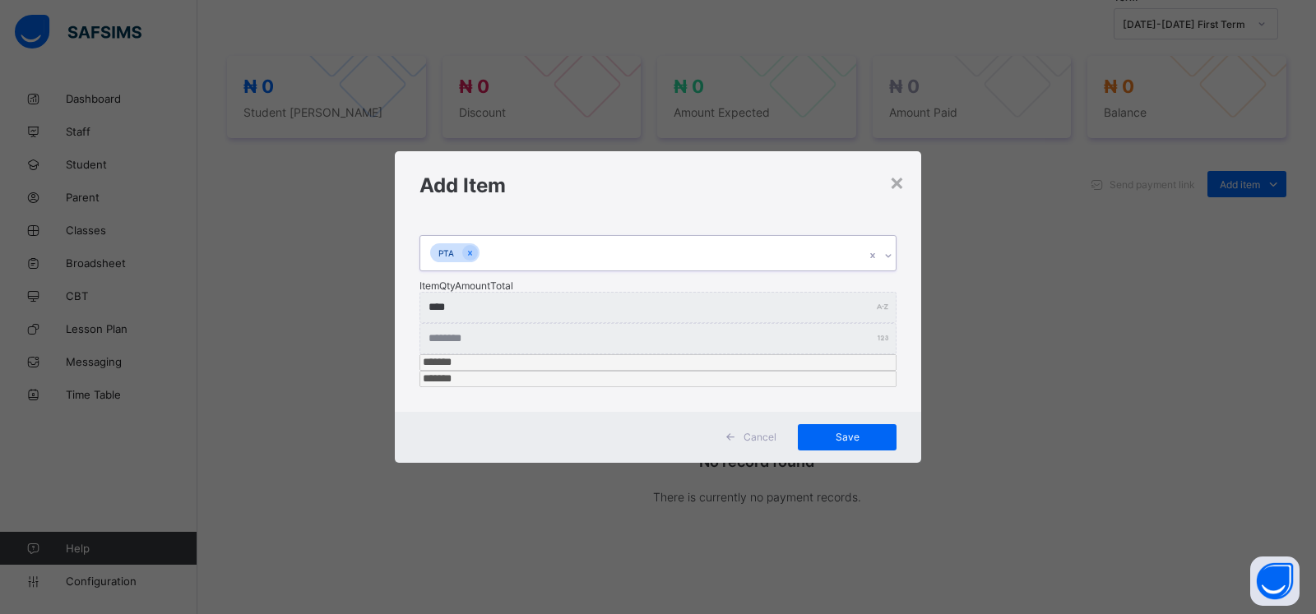
click at [882, 269] on div at bounding box center [888, 256] width 16 height 26
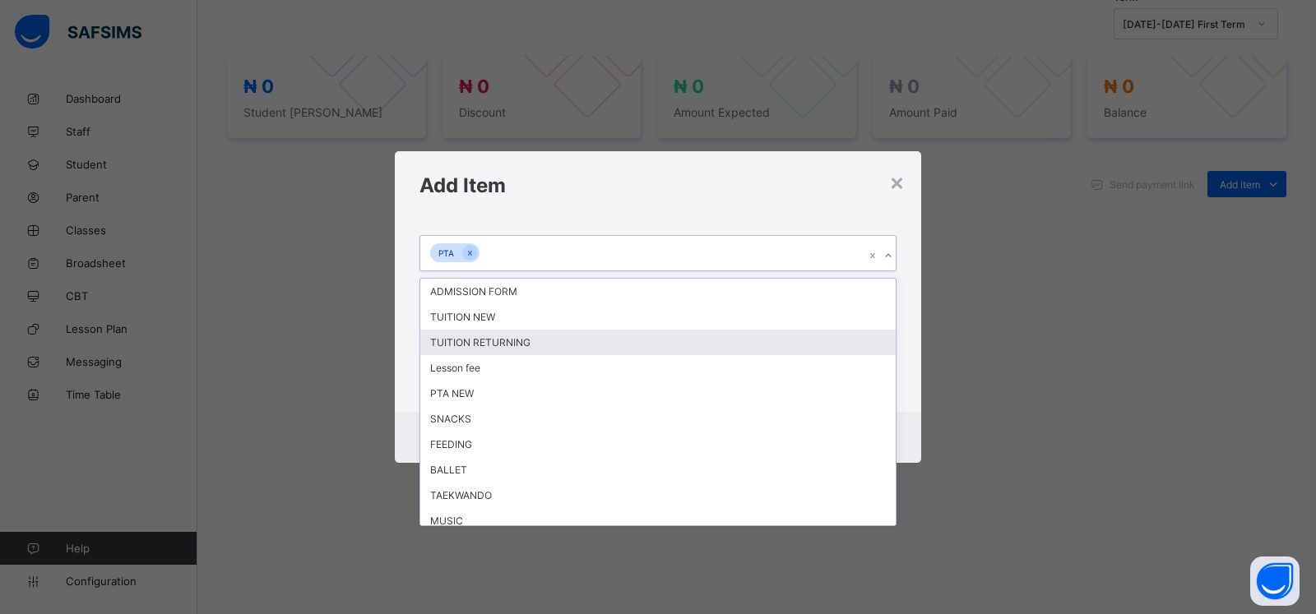
click at [580, 355] on div "TUITION RETURNING" at bounding box center [657, 342] width 475 height 25
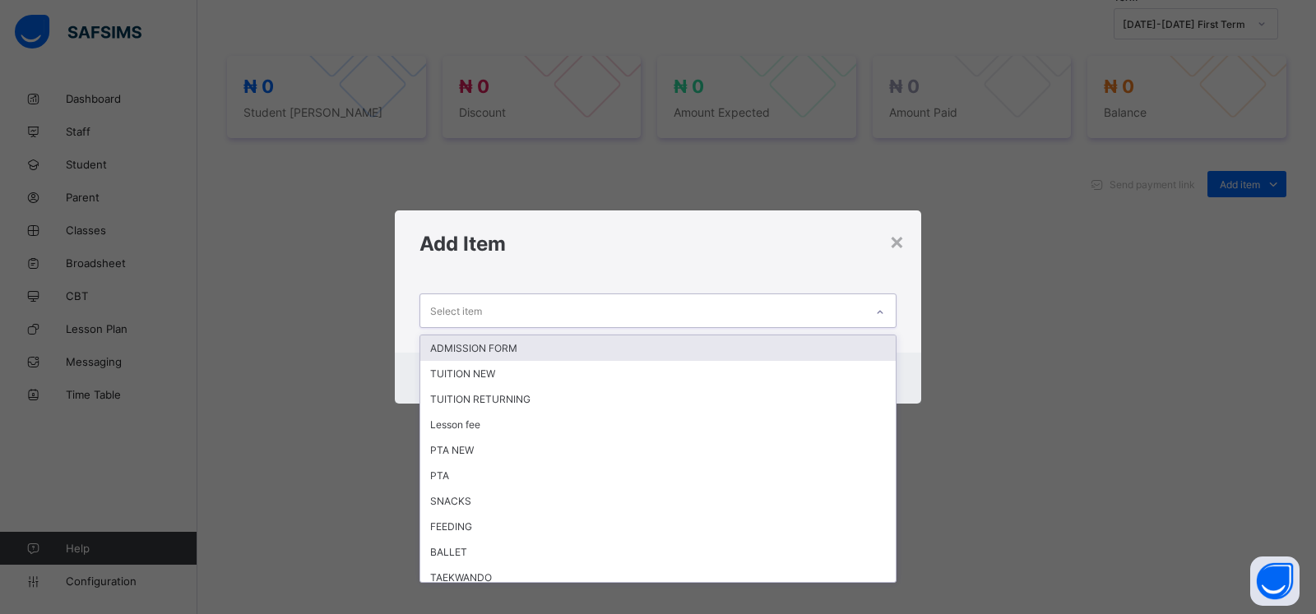
click at [880, 304] on div at bounding box center [880, 312] width 28 height 26
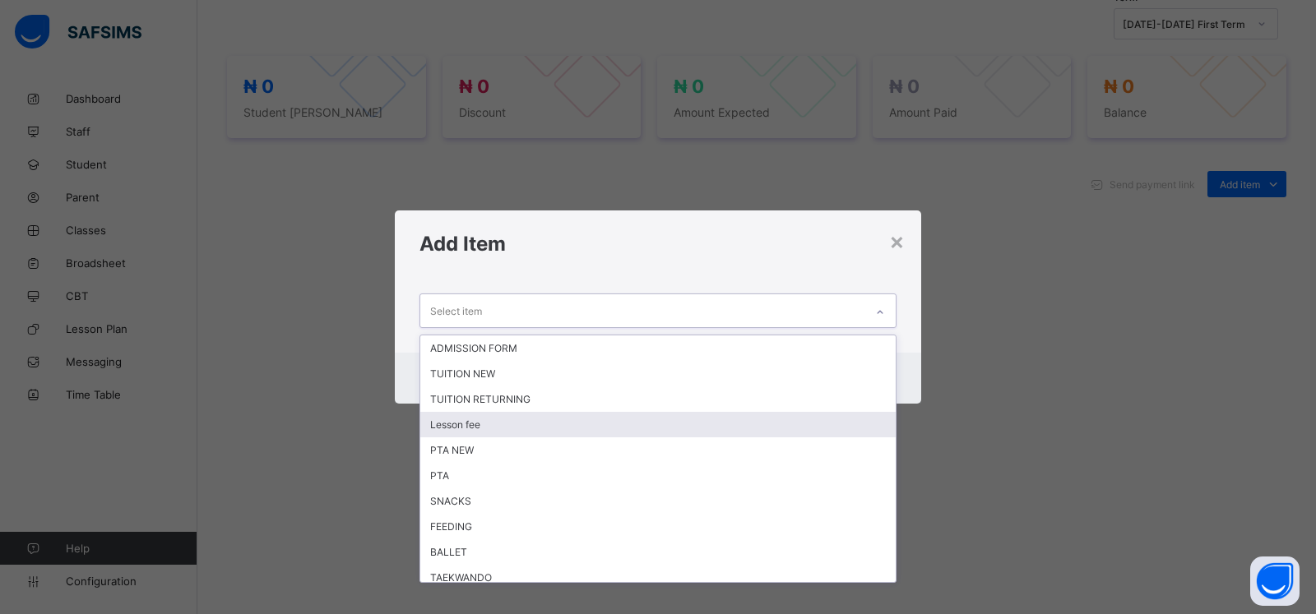
click at [628, 420] on div "Lesson fee" at bounding box center [657, 424] width 475 height 25
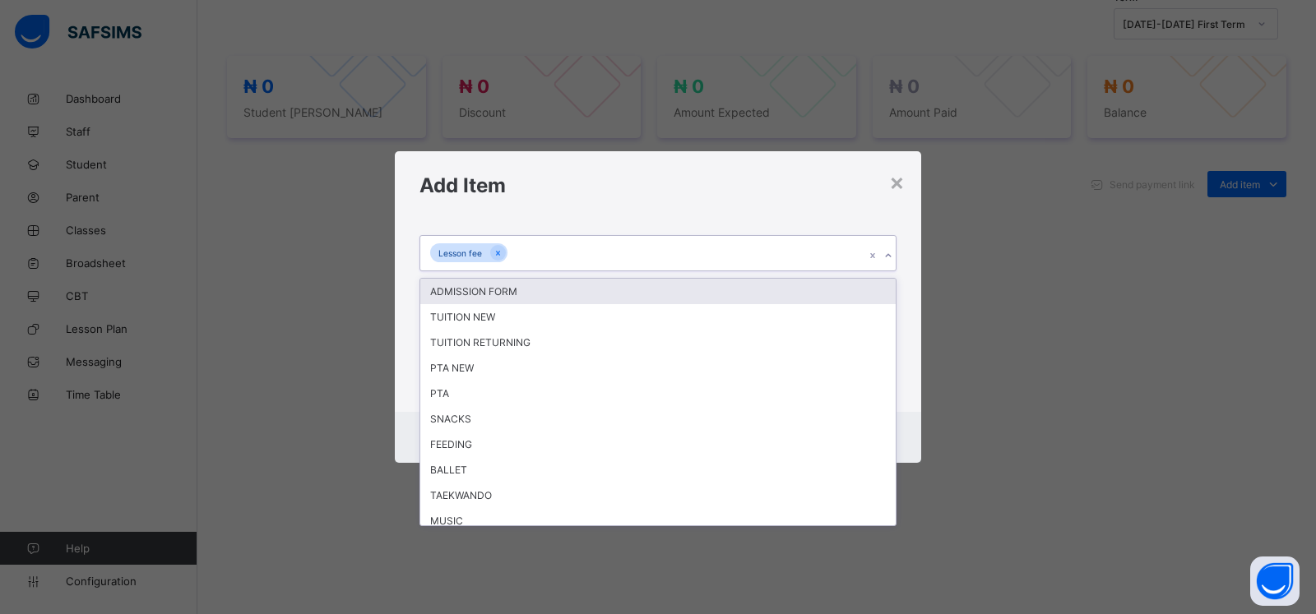
click at [887, 257] on icon at bounding box center [888, 254] width 6 height 3
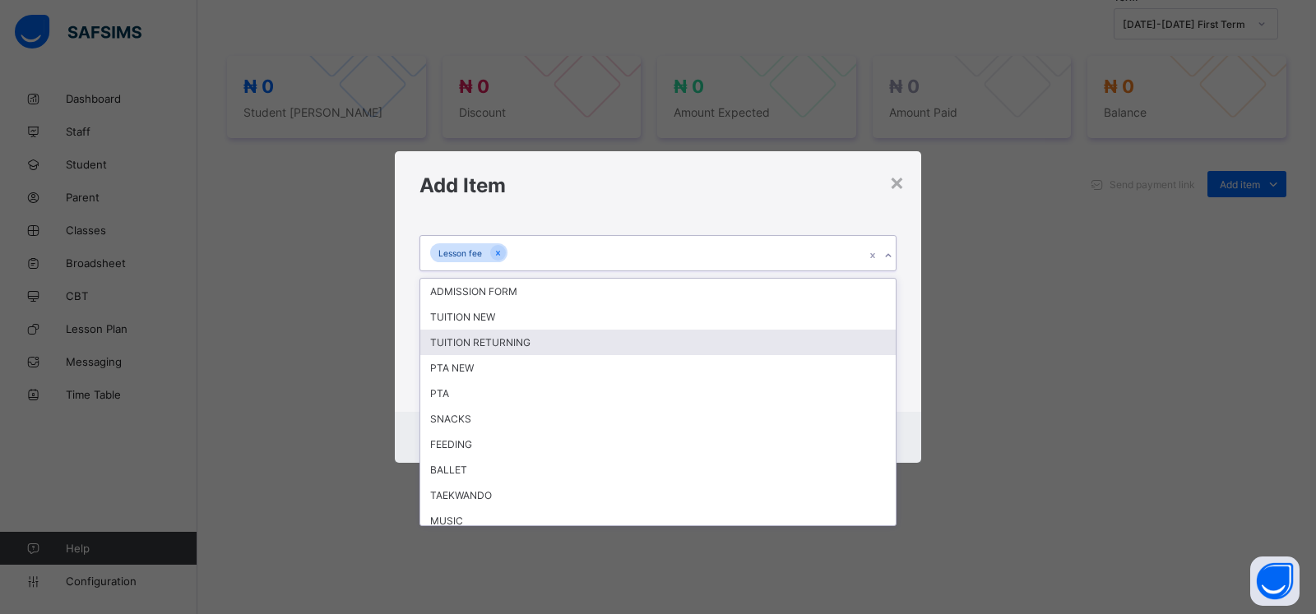
click at [629, 355] on div "TUITION RETURNING" at bounding box center [657, 342] width 475 height 25
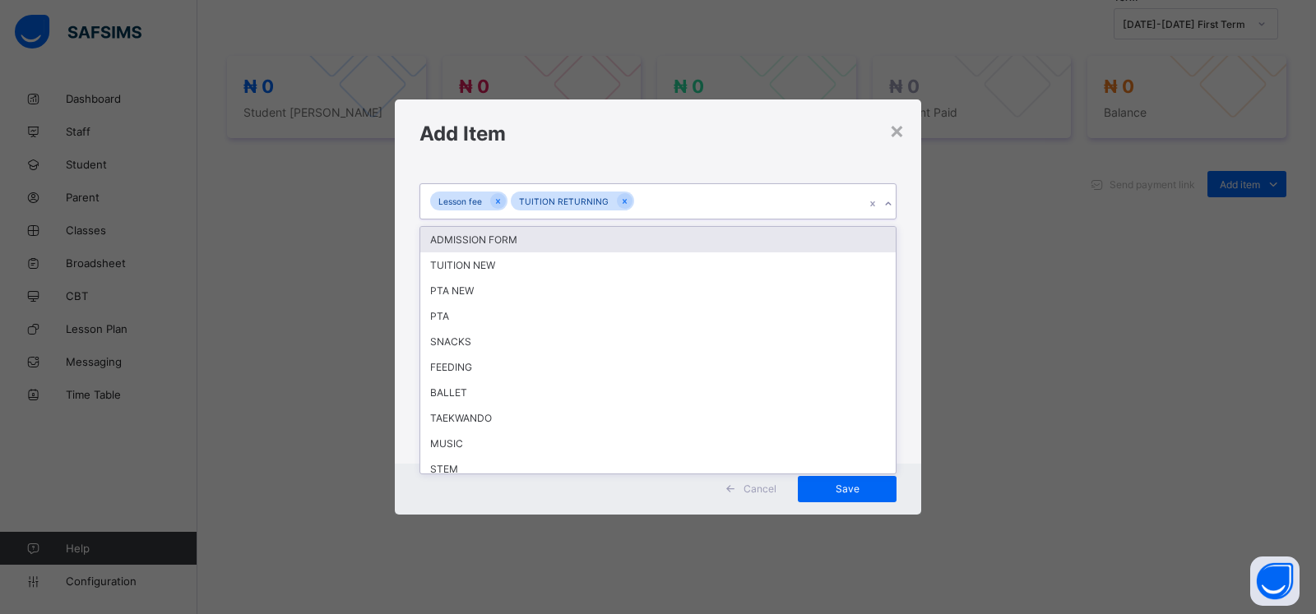
click at [890, 212] on icon at bounding box center [888, 204] width 10 height 16
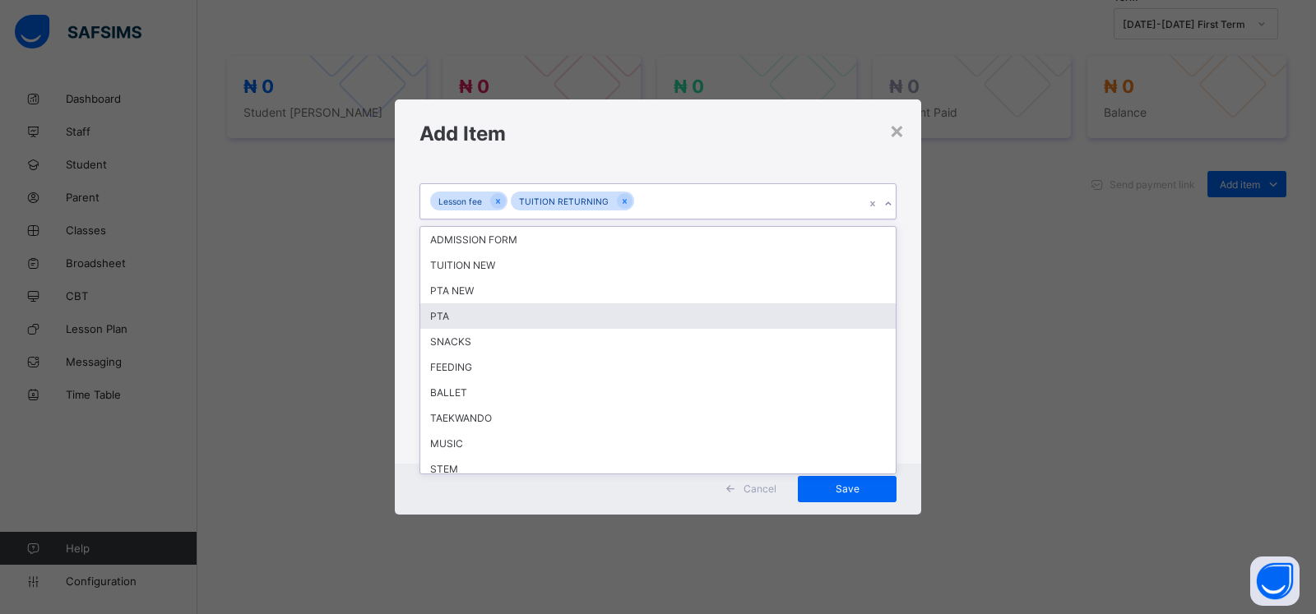
click at [512, 329] on div "PTA" at bounding box center [657, 315] width 475 height 25
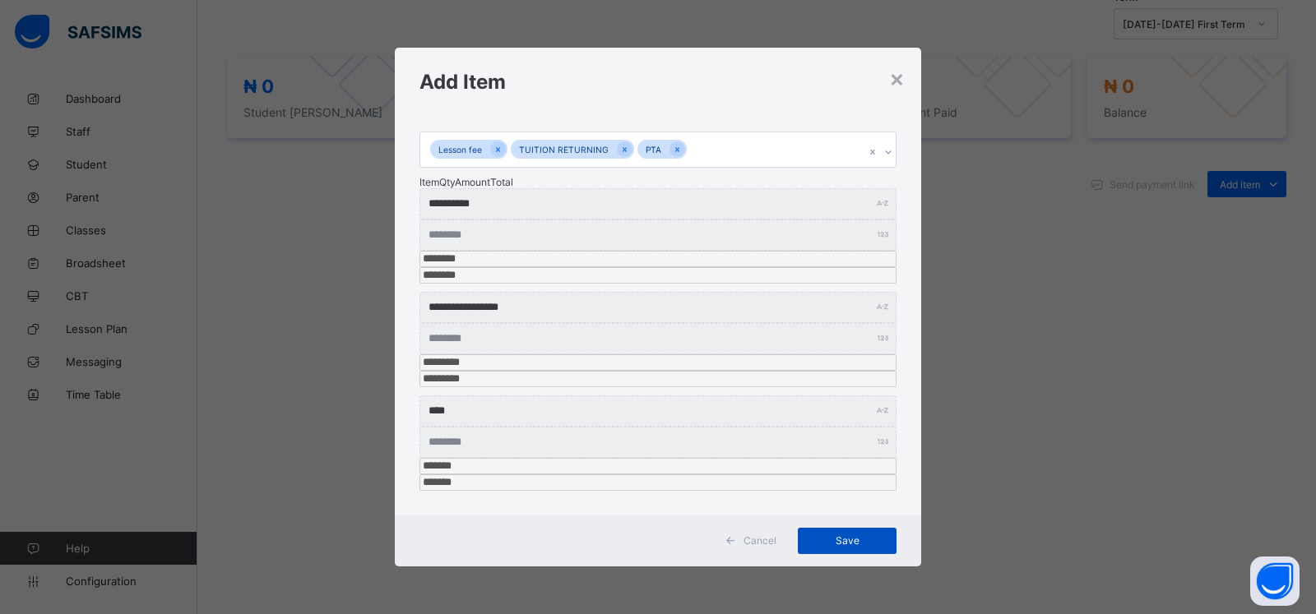
click at [850, 535] on span "Save" at bounding box center [847, 541] width 74 height 12
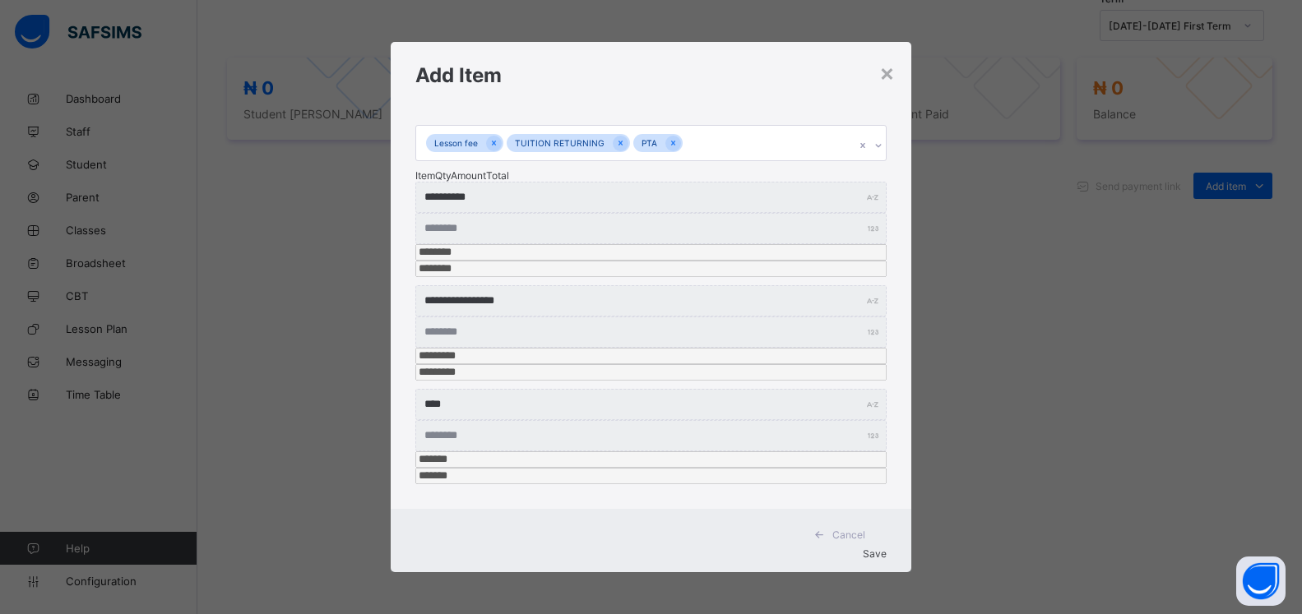
scroll to position [503, 0]
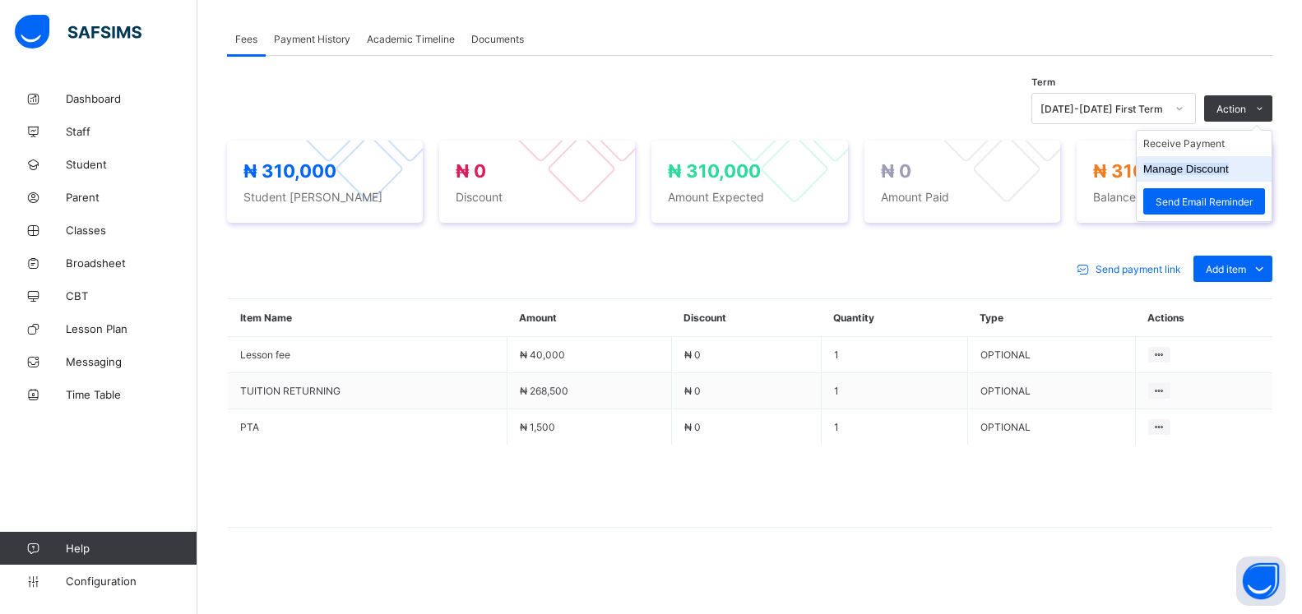
click at [1188, 175] on button "Manage Discount" at bounding box center [1186, 169] width 86 height 12
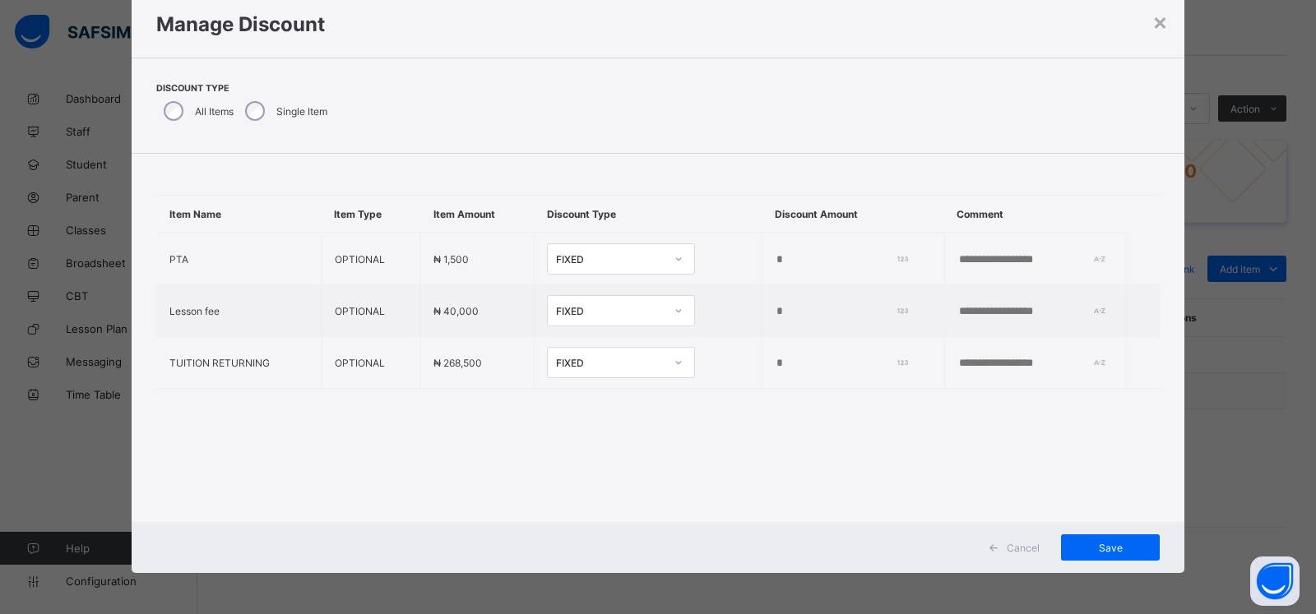
click at [1207, 449] on div "× Manage Discount Discount Type All Items Single Item Item Name Item Type Item …" at bounding box center [658, 307] width 1316 height 614
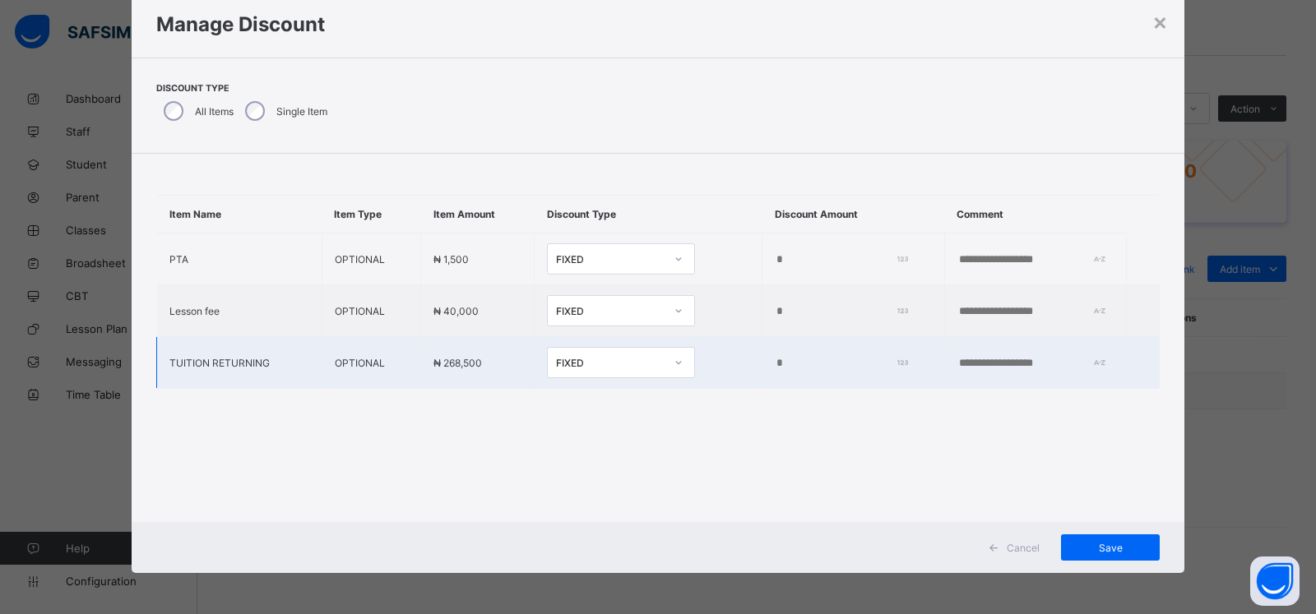
click at [775, 360] on input "*" at bounding box center [838, 363] width 127 height 13
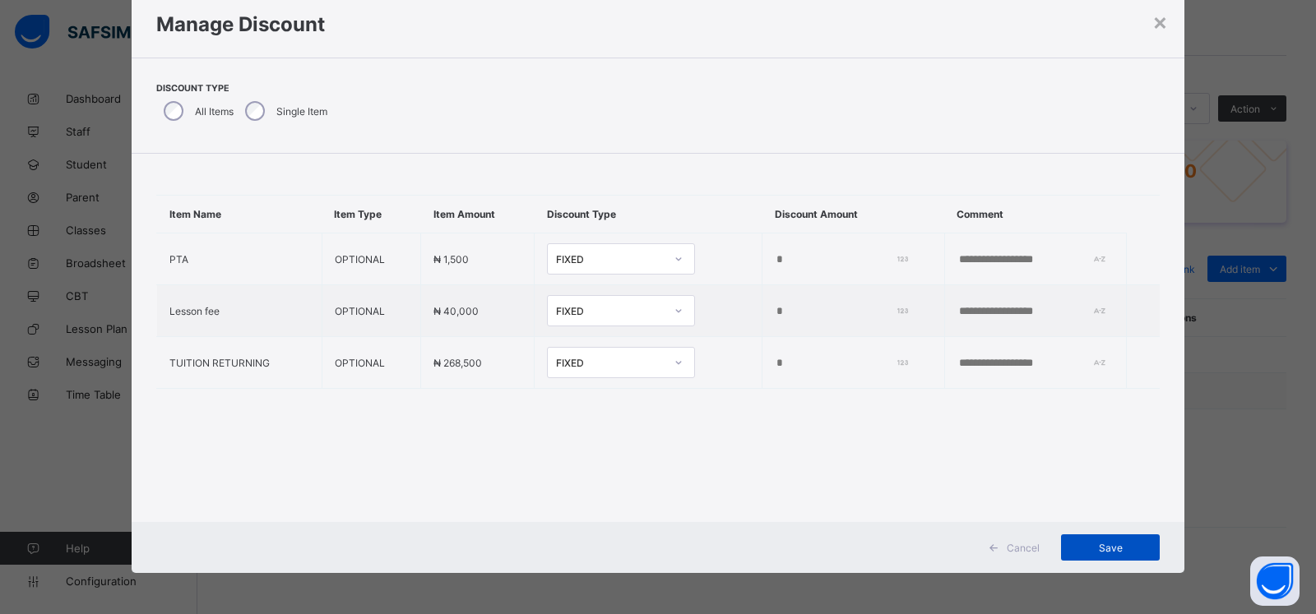
type input "*****"
click at [1109, 539] on div "Save" at bounding box center [1110, 548] width 99 height 26
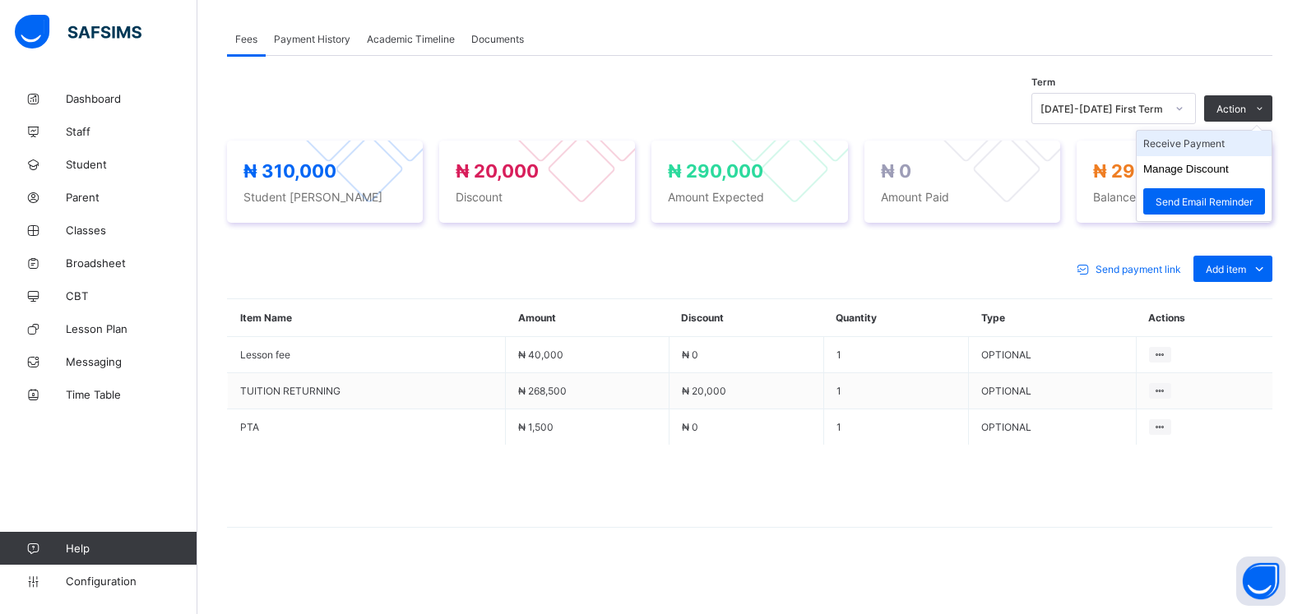
click at [1192, 144] on li "Receive Payment" at bounding box center [1204, 143] width 135 height 25
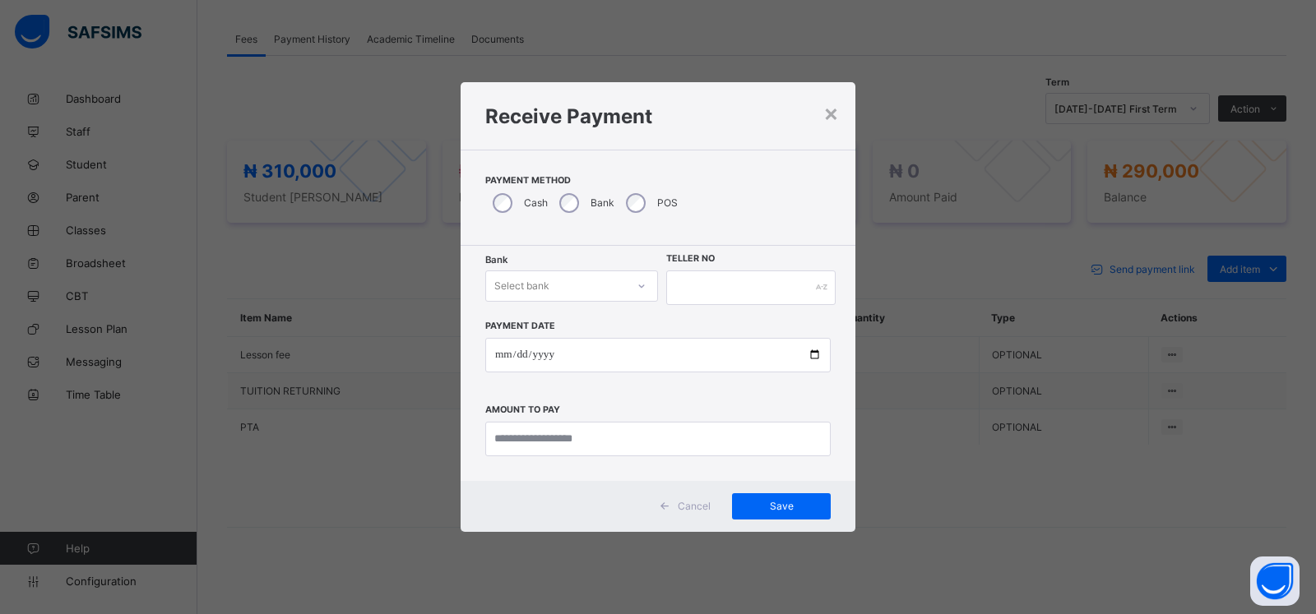
click at [564, 285] on div "Select bank" at bounding box center [556, 286] width 140 height 23
drag, startPoint x: 544, startPoint y: 337, endPoint x: 704, endPoint y: 297, distance: 165.4
click at [547, 337] on div "Zenith Bank - ALVINAS MODEL PRIMARY SCHOOL" at bounding box center [571, 328] width 171 height 38
click at [704, 296] on input "text" at bounding box center [750, 288] width 169 height 35
type input "*"
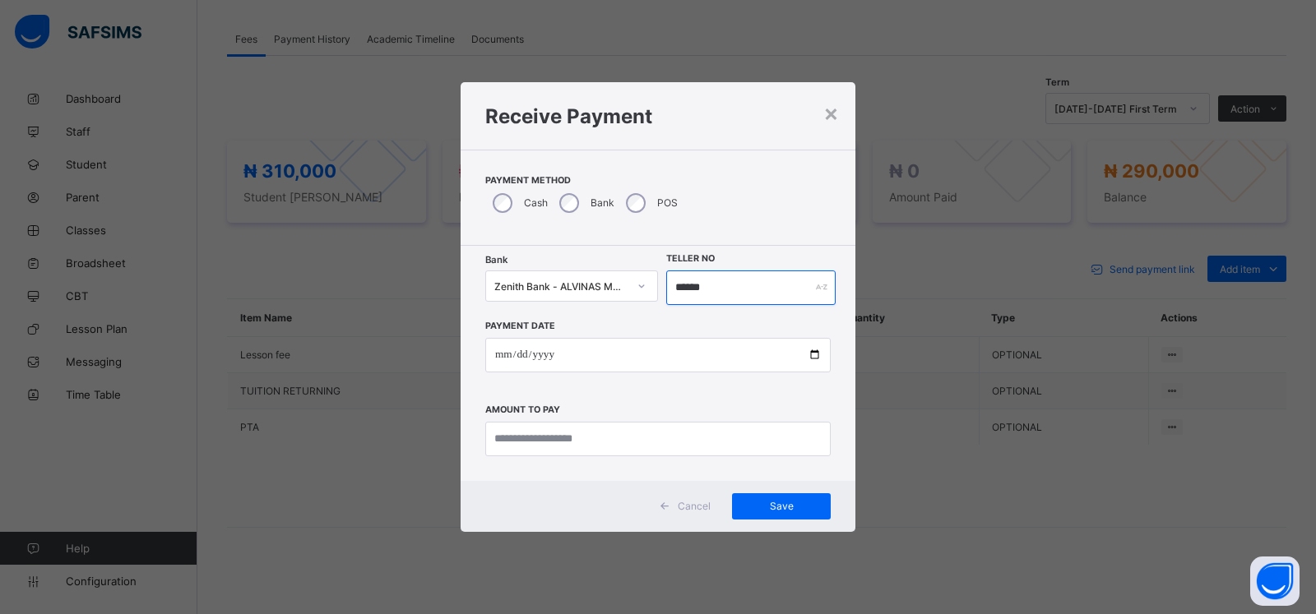
click at [695, 286] on input "******" at bounding box center [750, 288] width 169 height 35
click at [698, 289] on input "******" at bounding box center [750, 288] width 169 height 35
type input "*******"
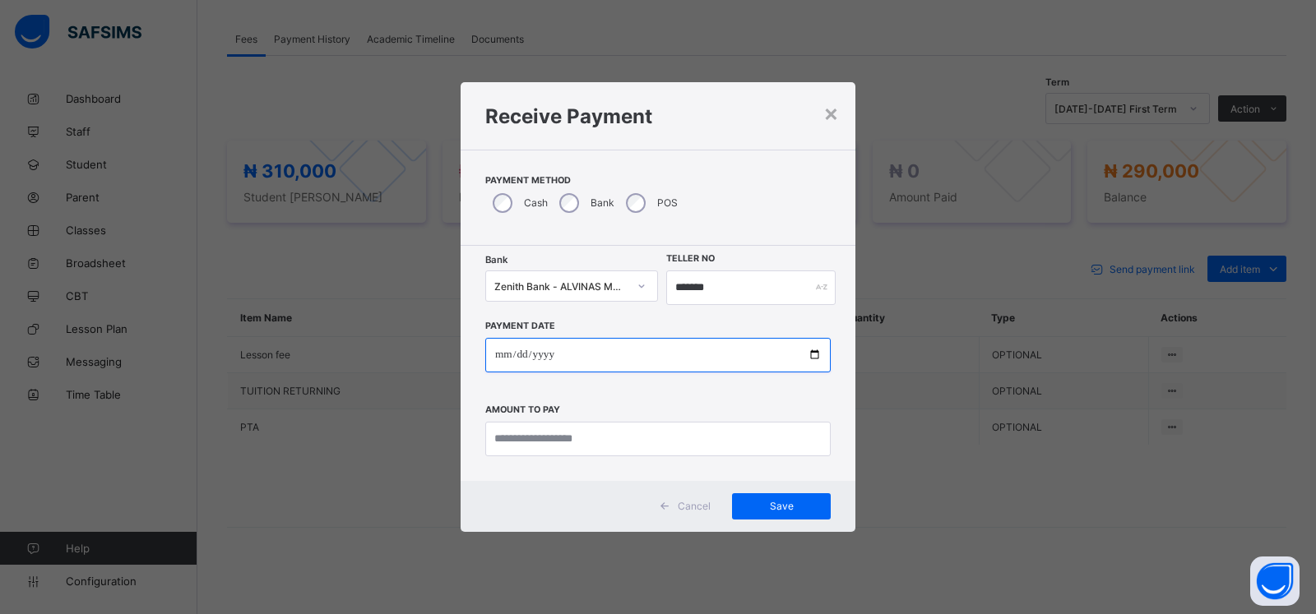
click at [503, 355] on input "date" at bounding box center [657, 355] width 345 height 35
type input "**********"
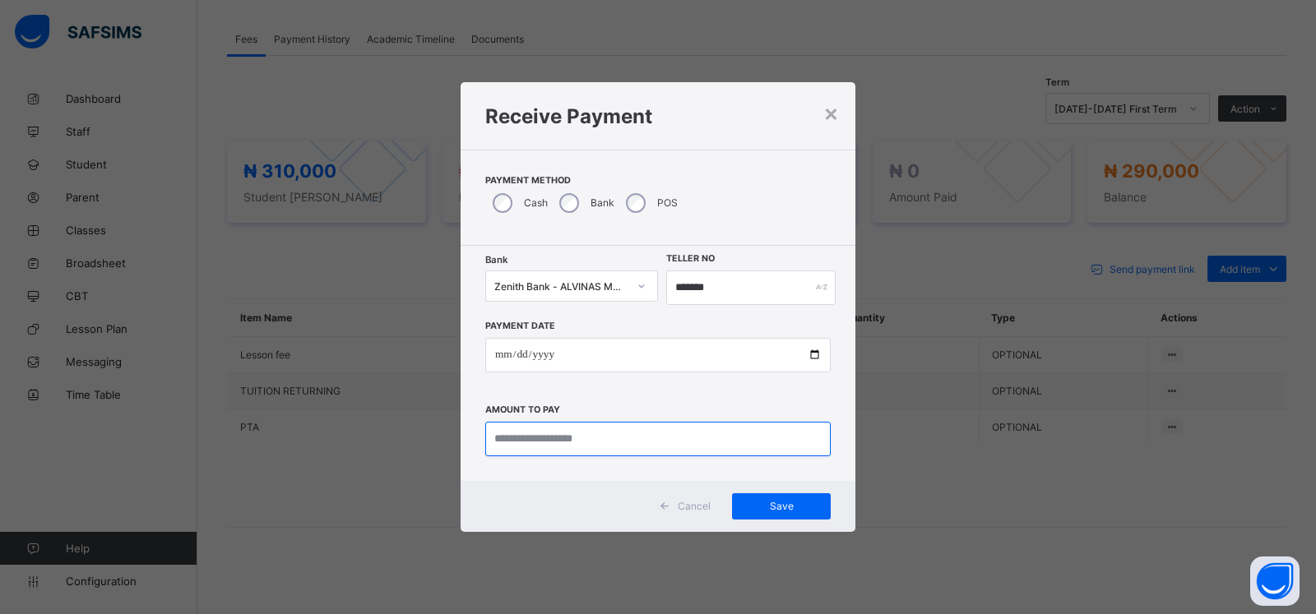
click at [512, 440] on input "currency" at bounding box center [657, 439] width 345 height 35
type input "*********"
click at [771, 512] on span "Save" at bounding box center [781, 506] width 74 height 12
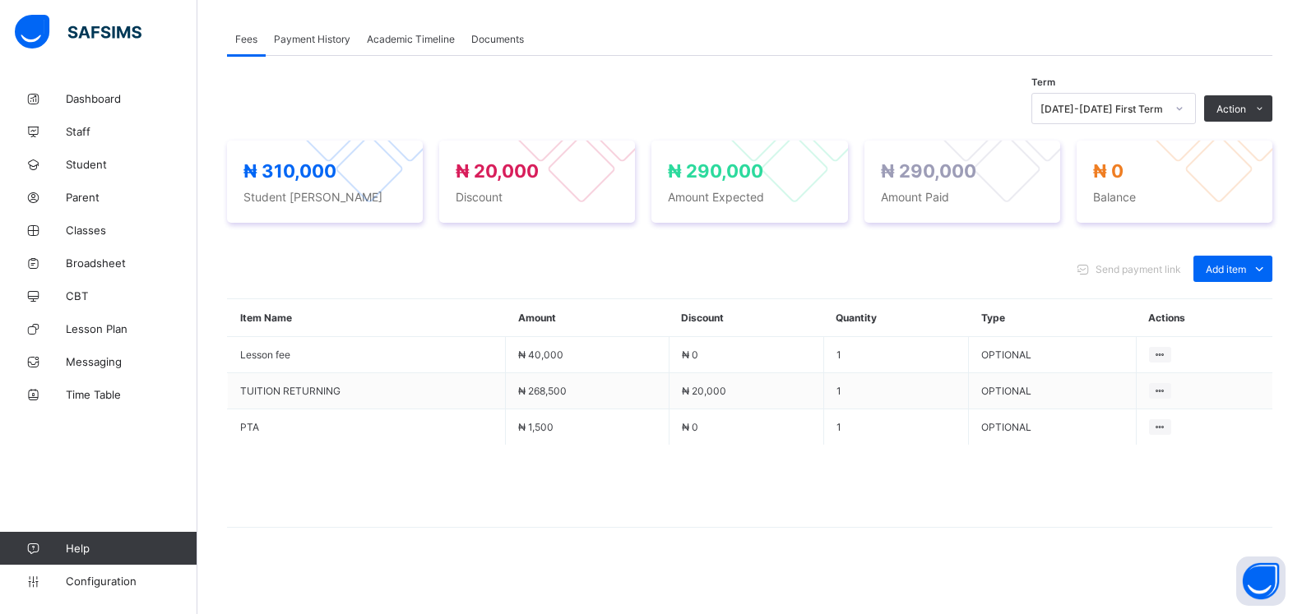
scroll to position [114, 0]
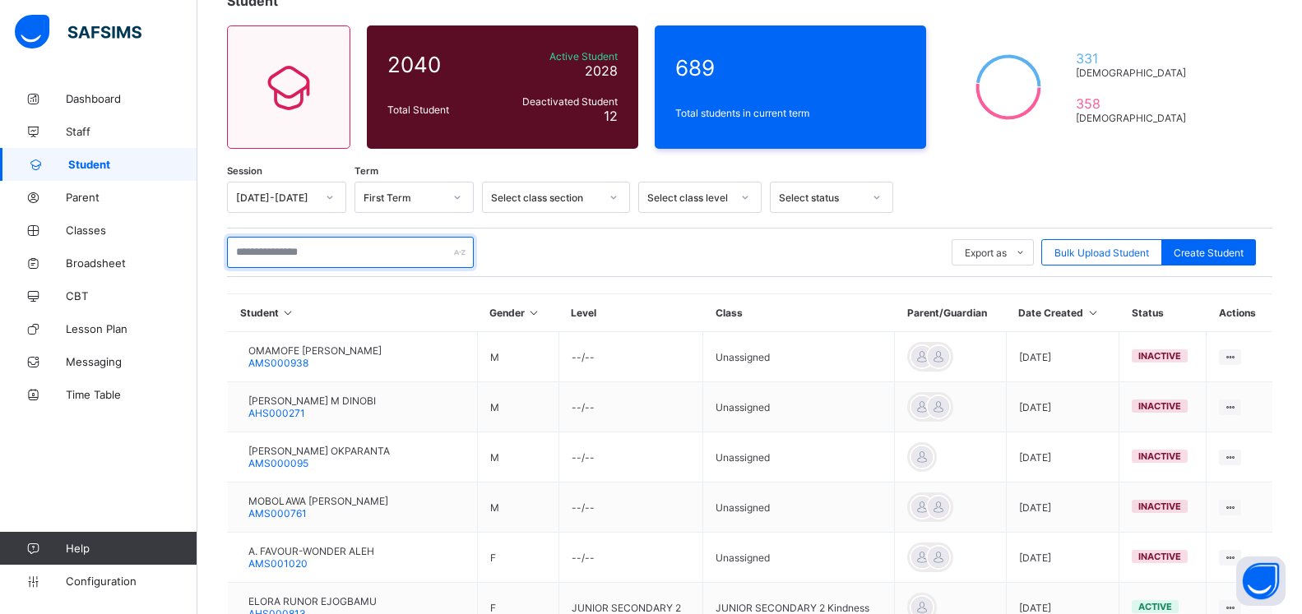
click at [369, 250] on input "text" at bounding box center [350, 252] width 247 height 31
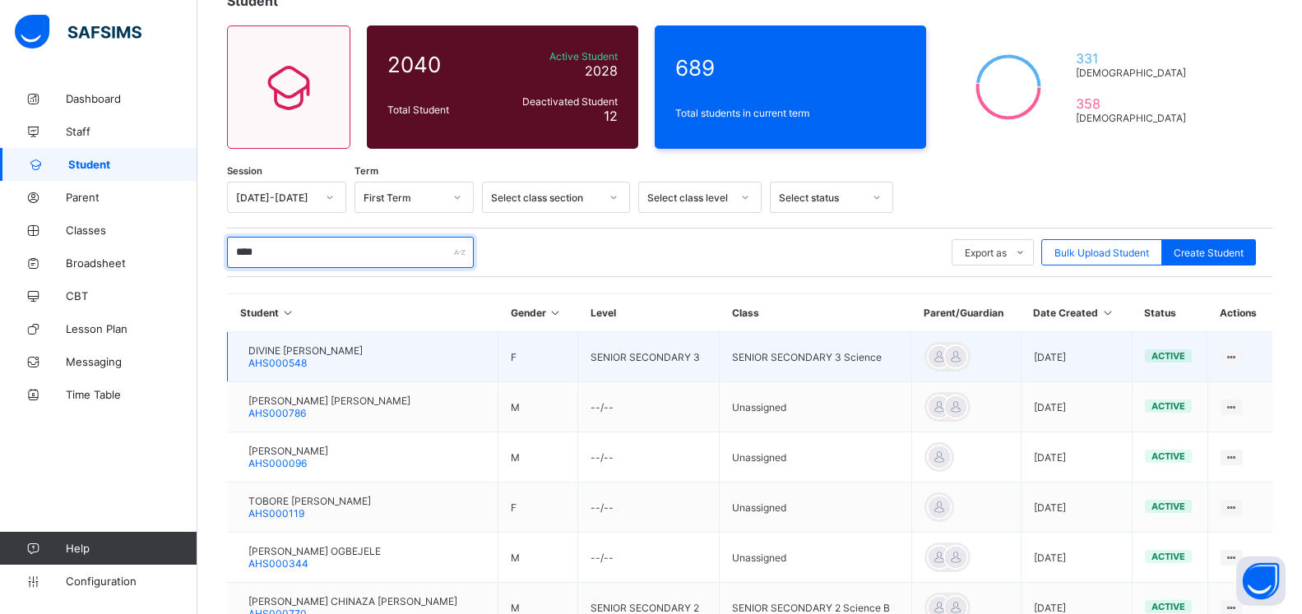
type input "****"
click at [317, 350] on span "DIVINE [PERSON_NAME]" at bounding box center [305, 351] width 114 height 12
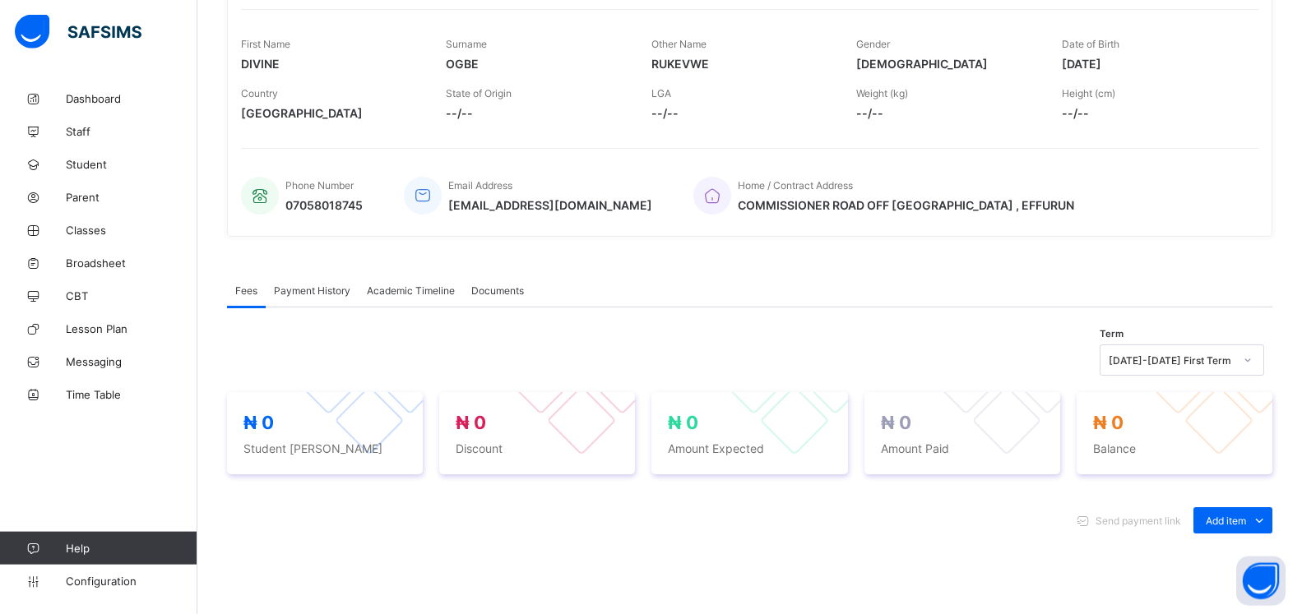
scroll to position [366, 0]
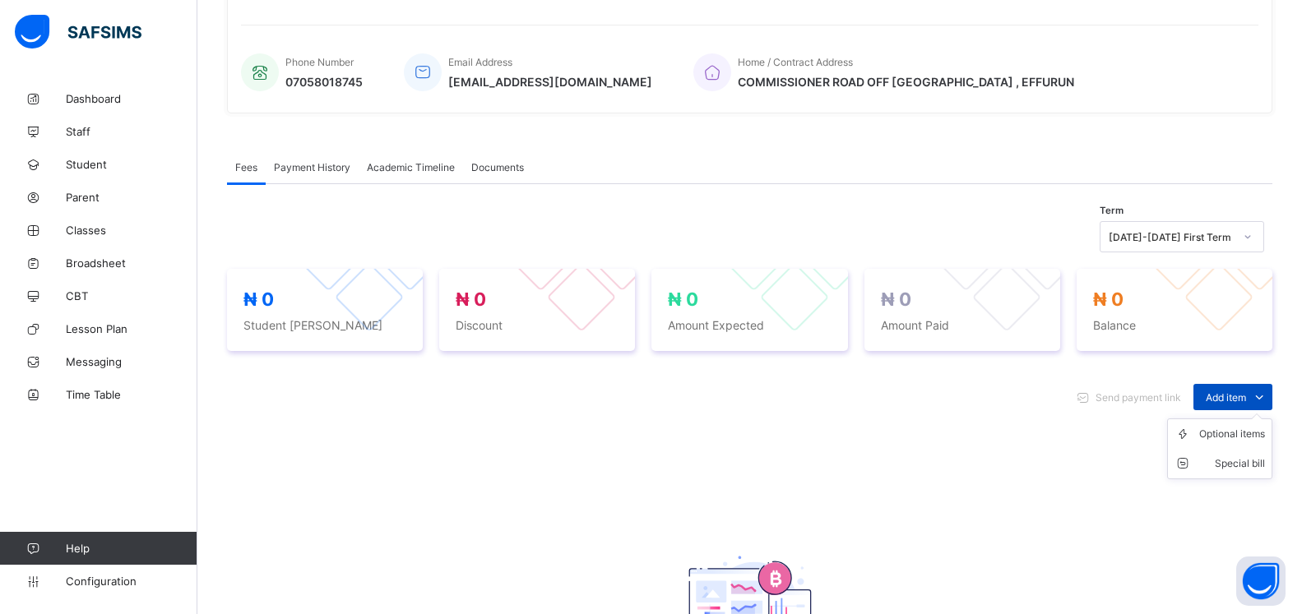
click at [1229, 404] on span "Add item" at bounding box center [1226, 397] width 40 height 12
click at [1224, 442] on div "Optional items" at bounding box center [1232, 434] width 66 height 16
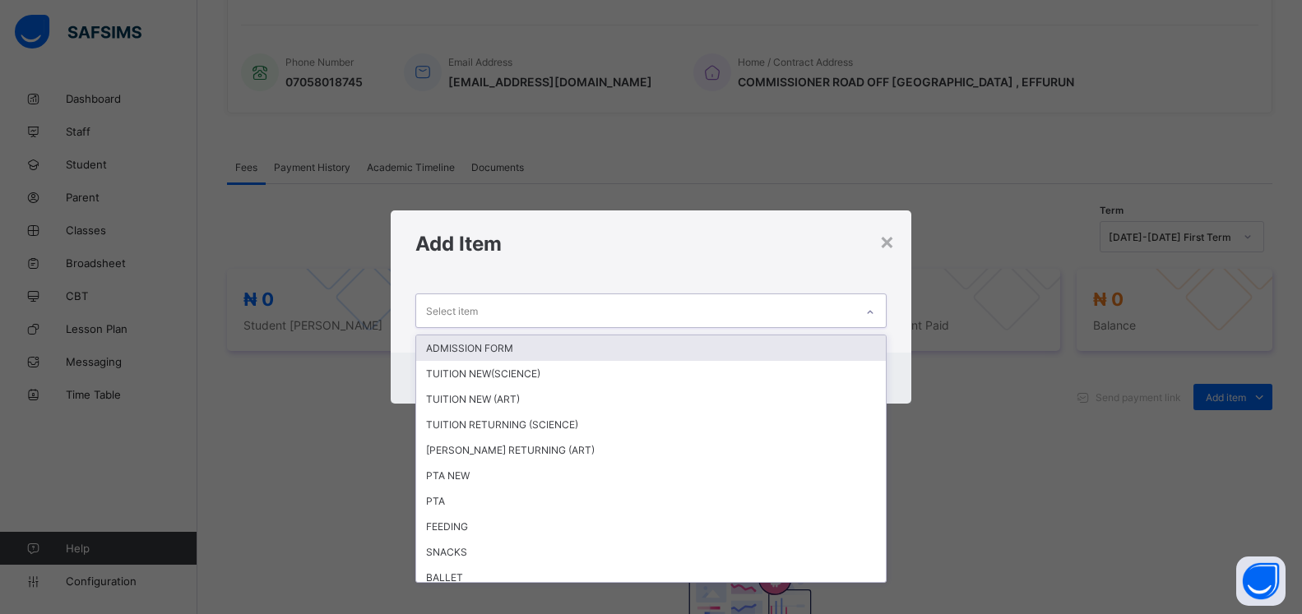
click at [773, 315] on div "Select item" at bounding box center [635, 310] width 438 height 32
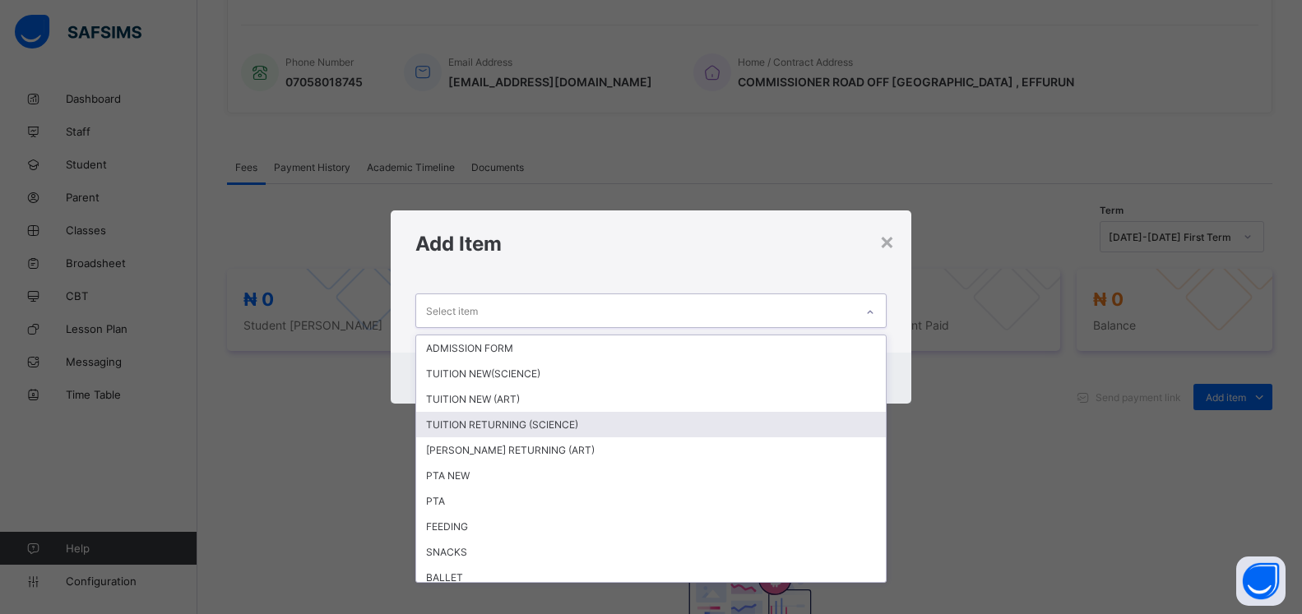
click at [478, 428] on div "TUITION RETURNING (SCIENCE)" at bounding box center [651, 424] width 470 height 25
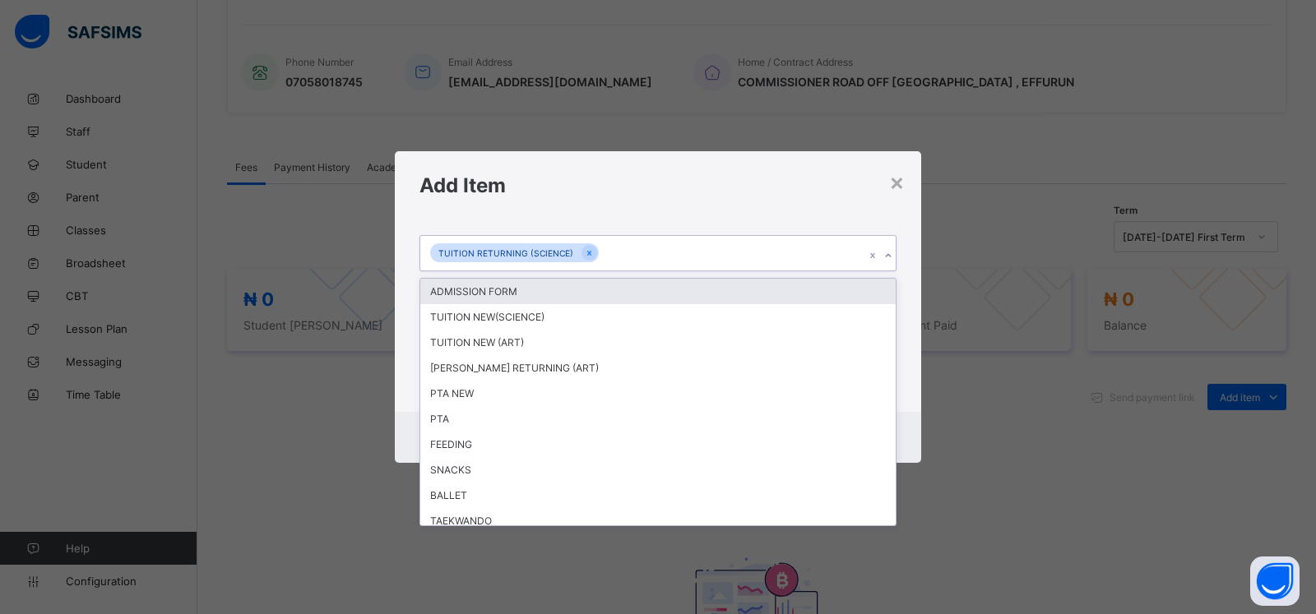
click at [887, 264] on icon at bounding box center [888, 256] width 10 height 16
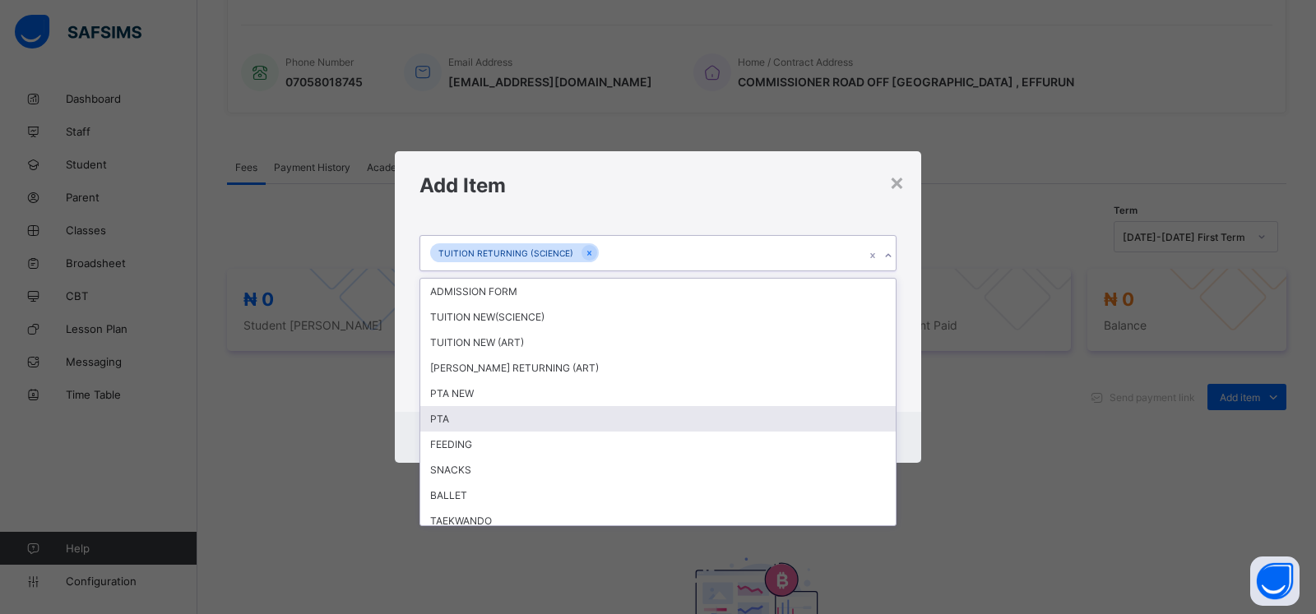
drag, startPoint x: 485, startPoint y: 446, endPoint x: 973, endPoint y: 304, distance: 507.8
click at [486, 432] on div "PTA" at bounding box center [657, 418] width 475 height 25
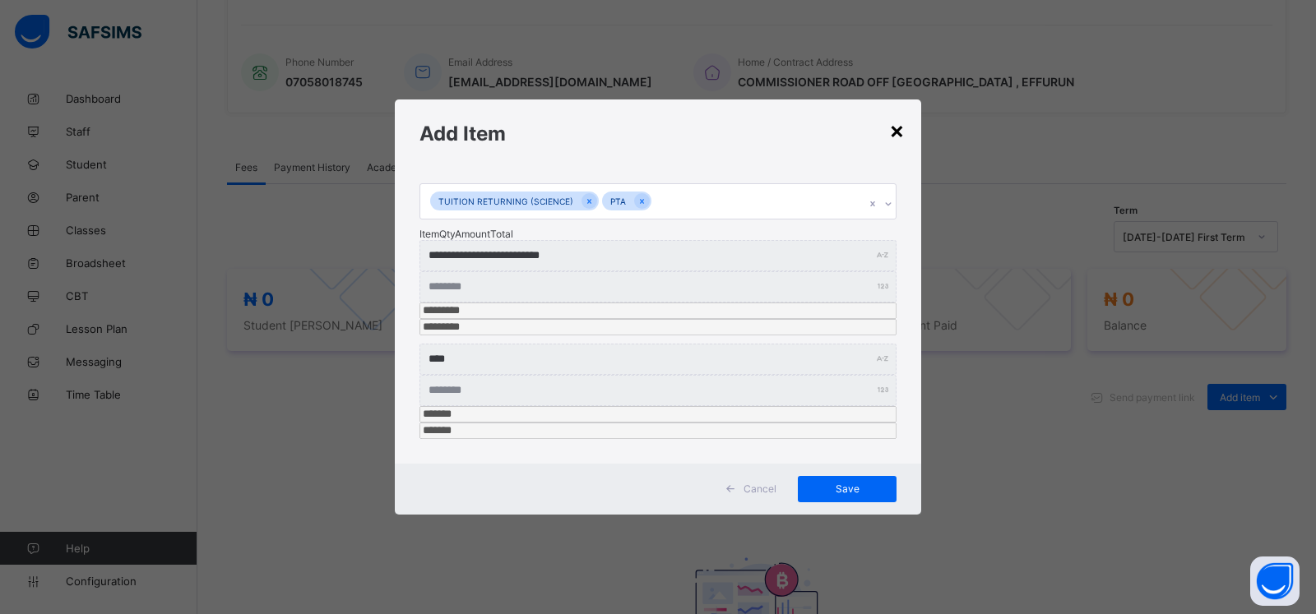
click at [898, 144] on div "×" at bounding box center [897, 130] width 16 height 28
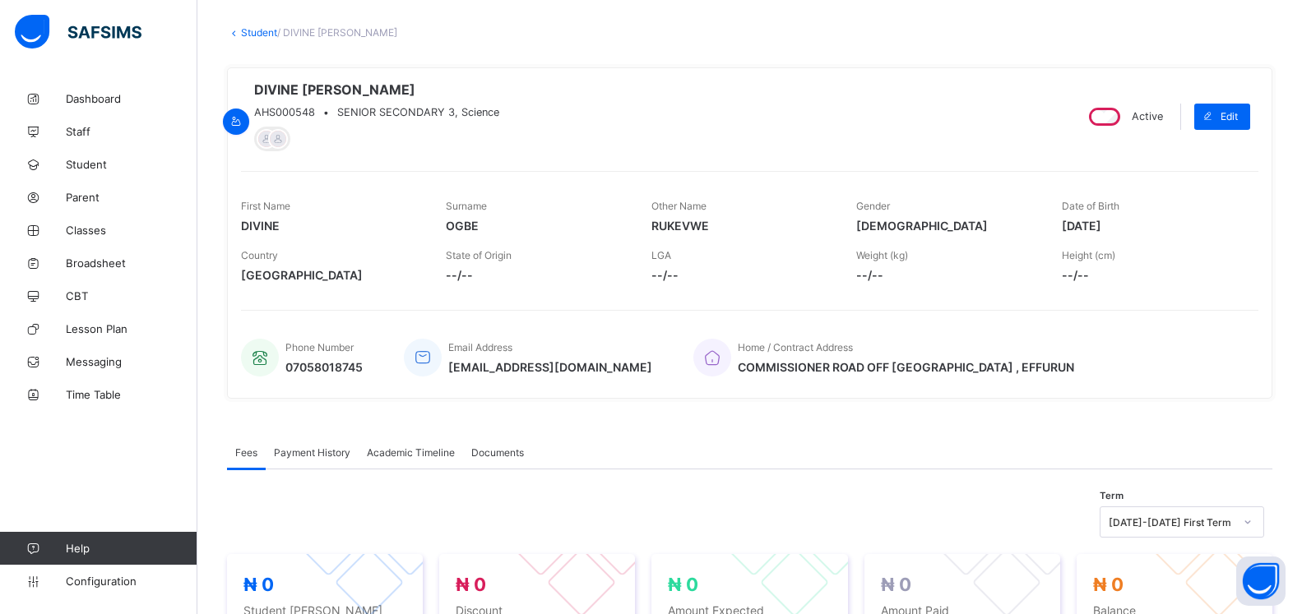
scroll to position [248, 0]
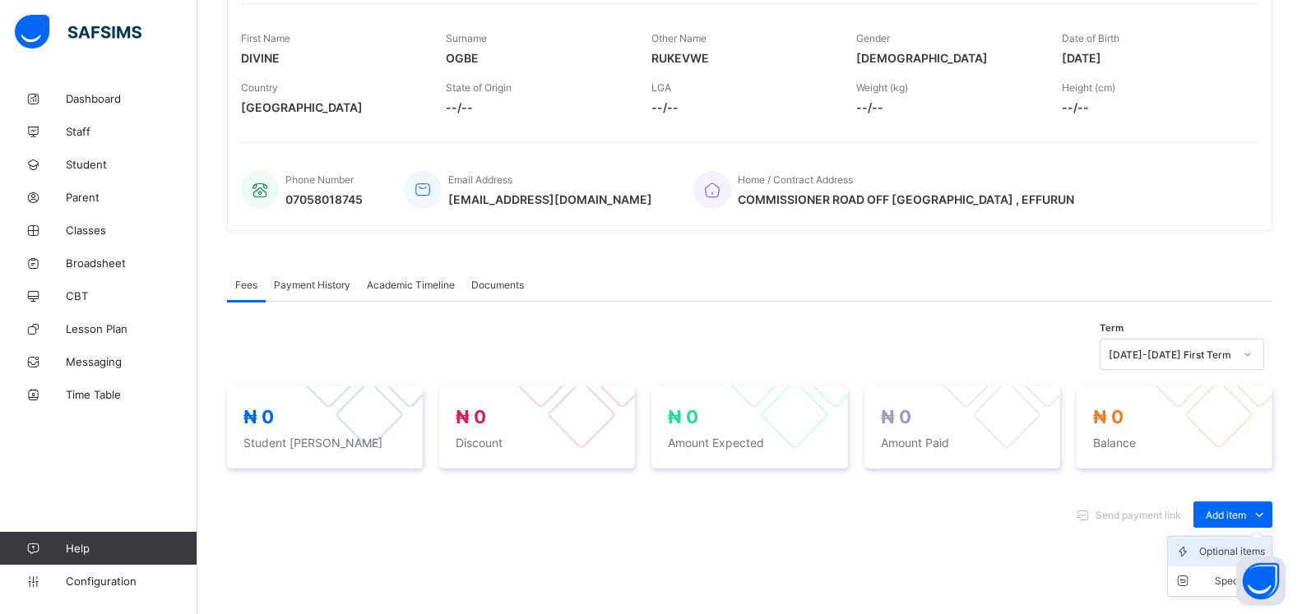
click at [1215, 552] on div "Optional items" at bounding box center [1232, 552] width 66 height 16
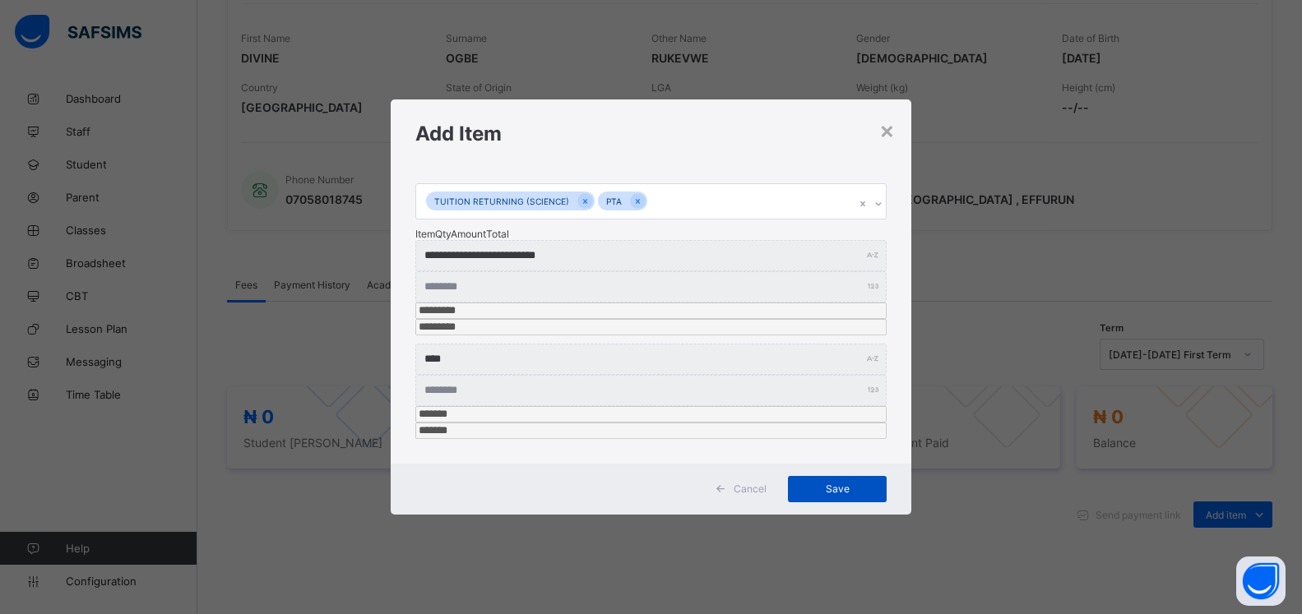
click at [836, 483] on span "Save" at bounding box center [837, 489] width 74 height 12
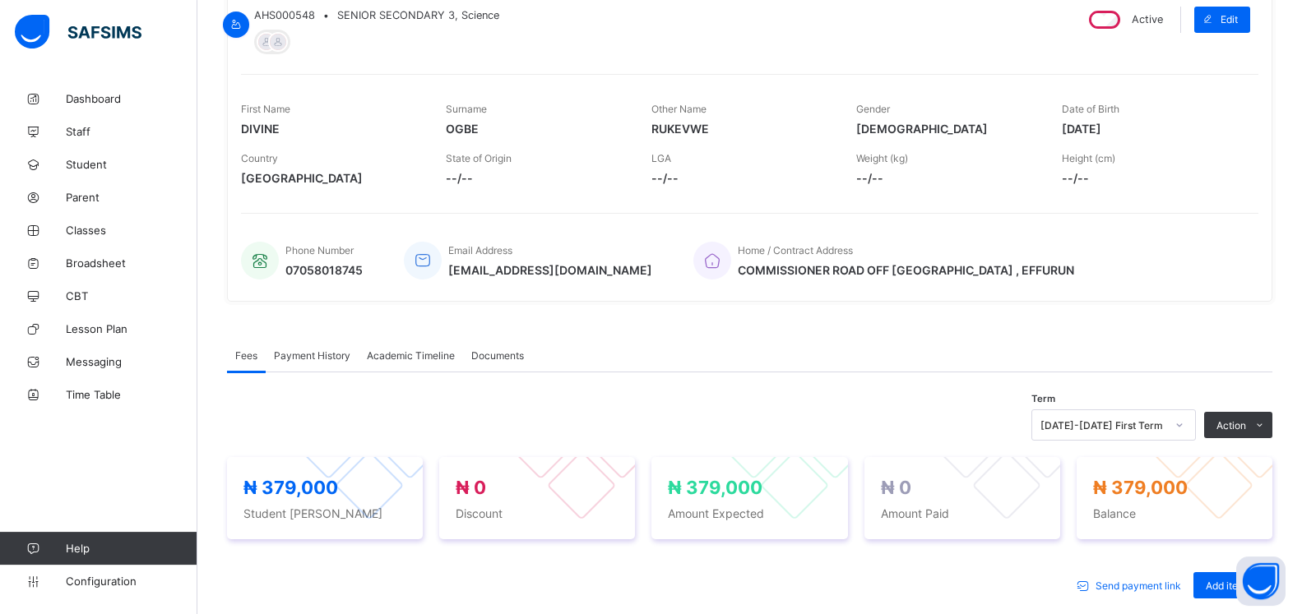
scroll to position [252, 0]
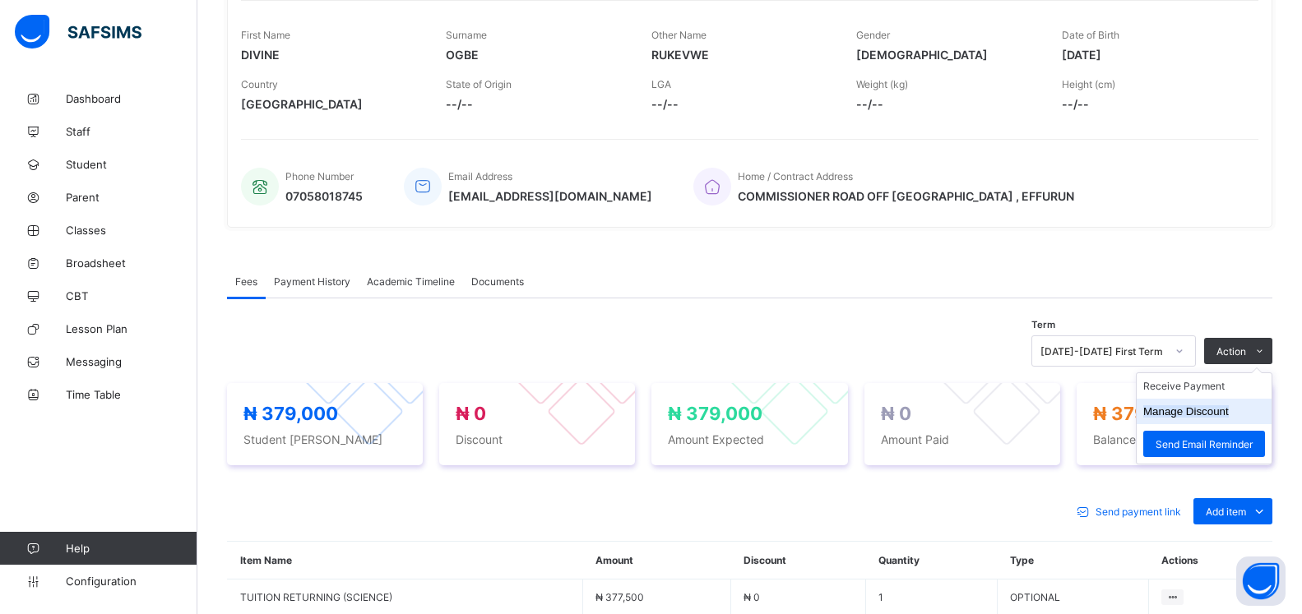
click at [1207, 418] on button "Manage Discount" at bounding box center [1186, 411] width 86 height 12
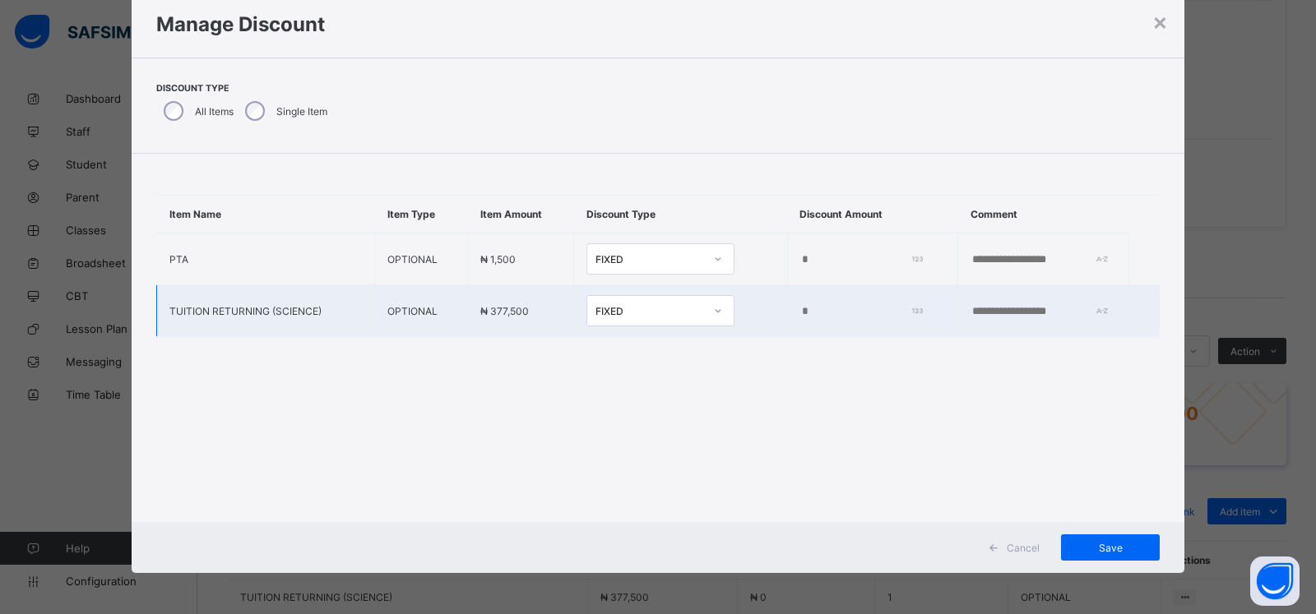
click at [800, 318] on input "*" at bounding box center [859, 311] width 118 height 13
type input "*****"
click at [1091, 549] on span "Save" at bounding box center [1110, 548] width 74 height 12
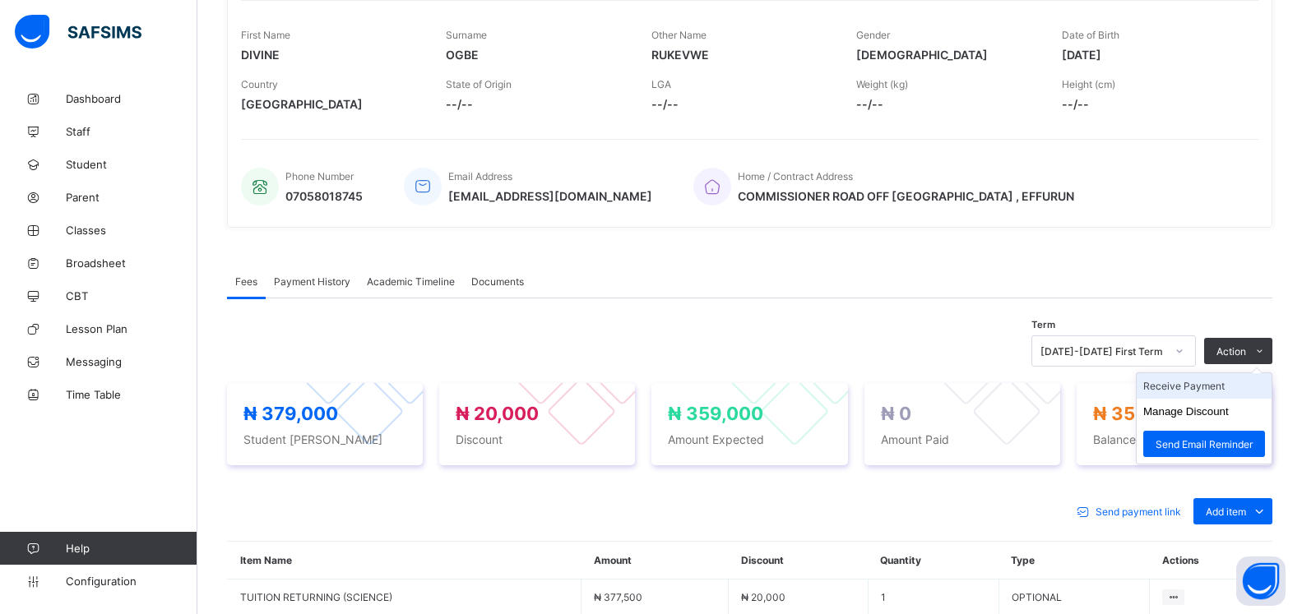
click at [1210, 398] on li "Receive Payment" at bounding box center [1204, 385] width 135 height 25
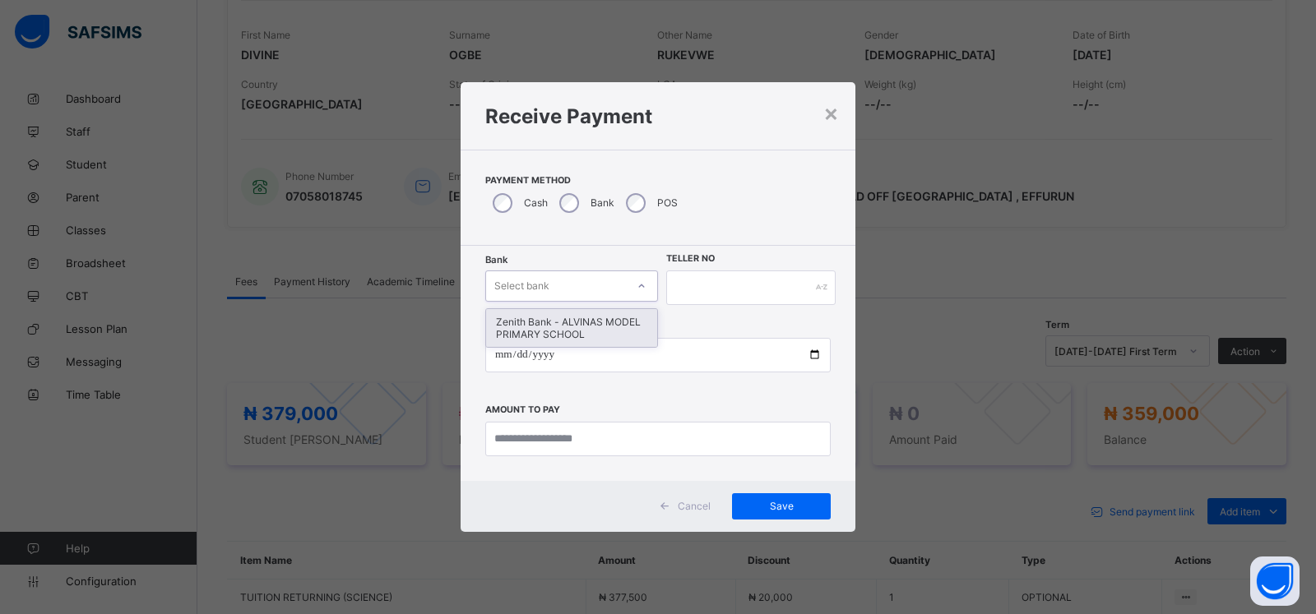
click at [558, 298] on div "Select bank" at bounding box center [571, 286] width 173 height 31
drag, startPoint x: 545, startPoint y: 331, endPoint x: 673, endPoint y: 283, distance: 136.1
click at [550, 331] on div "Zenith Bank - ALVINAS MODEL PRIMARY SCHOOL" at bounding box center [571, 328] width 171 height 38
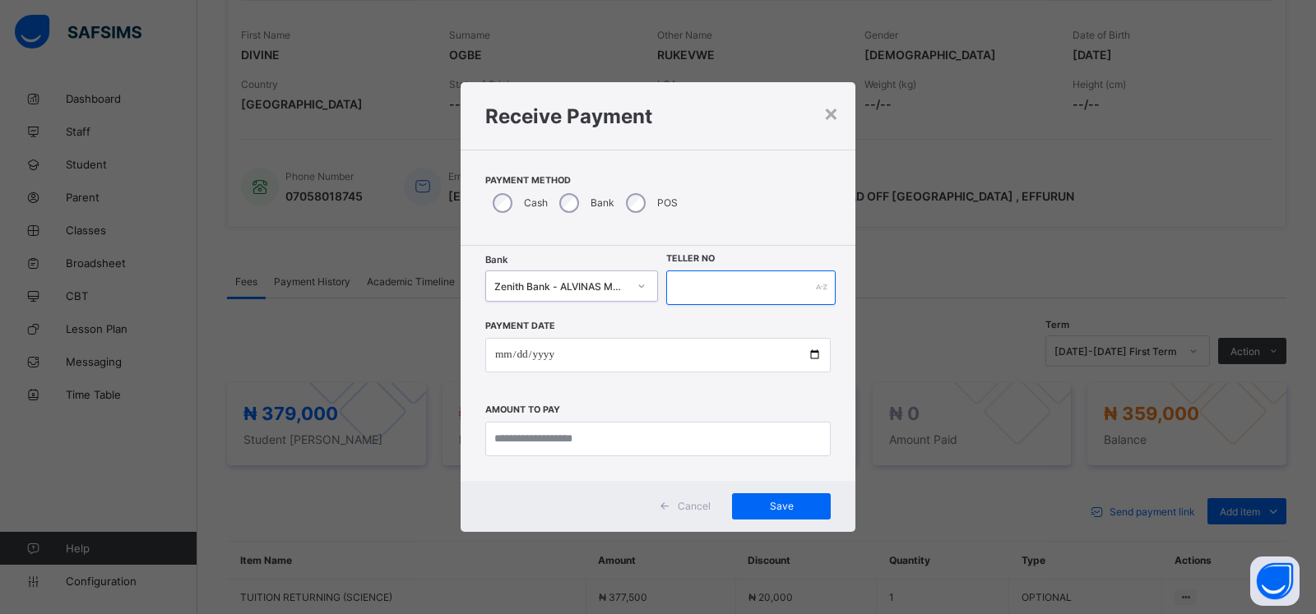
click at [701, 289] on input "text" at bounding box center [750, 288] width 169 height 35
click at [682, 287] on input "text" at bounding box center [750, 288] width 169 height 35
type input "******"
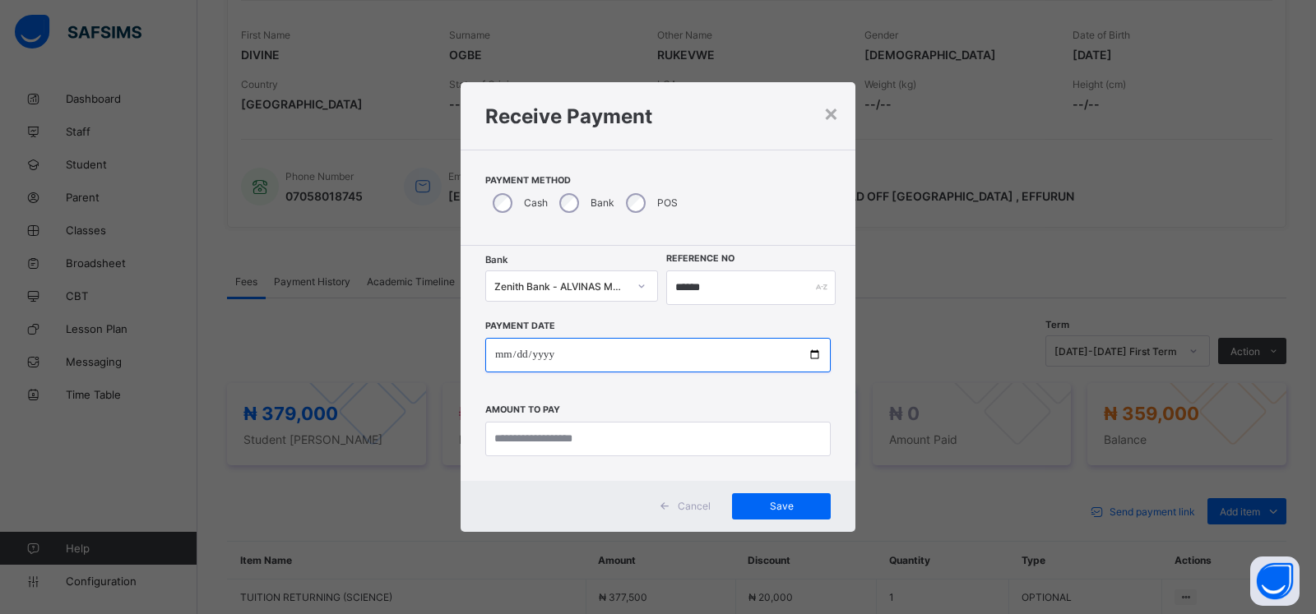
click at [505, 355] on input "date" at bounding box center [657, 355] width 345 height 35
type input "**********"
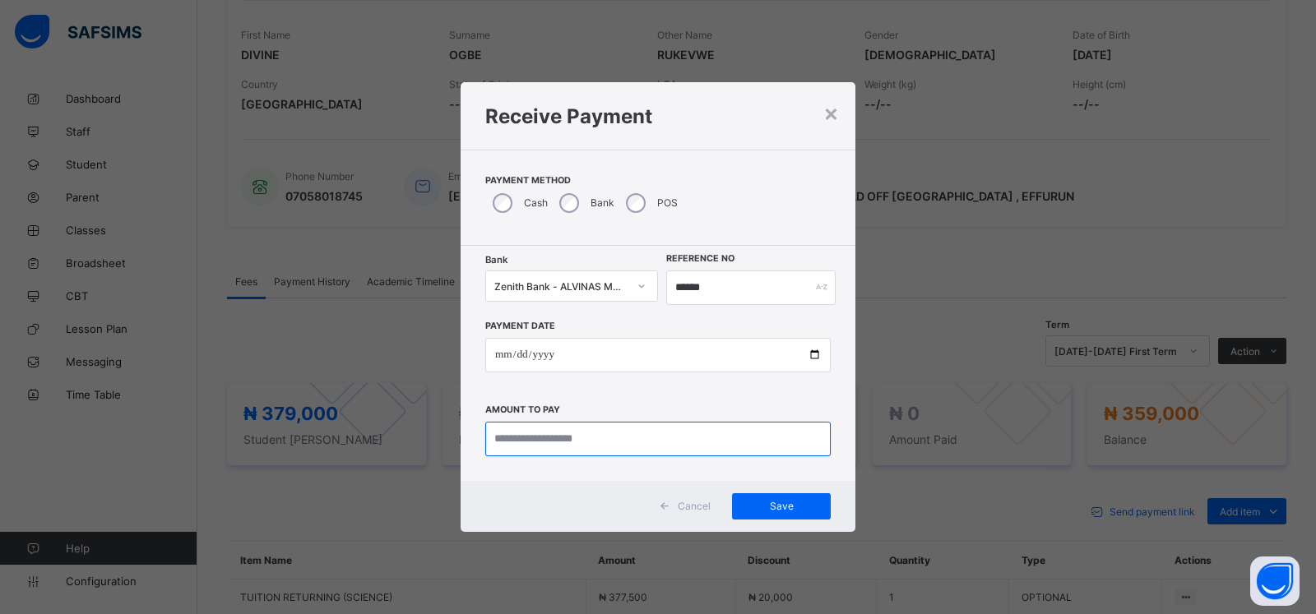
click at [543, 432] on input "currency" at bounding box center [657, 439] width 345 height 35
type input "*********"
click at [751, 507] on span "Save" at bounding box center [781, 506] width 74 height 12
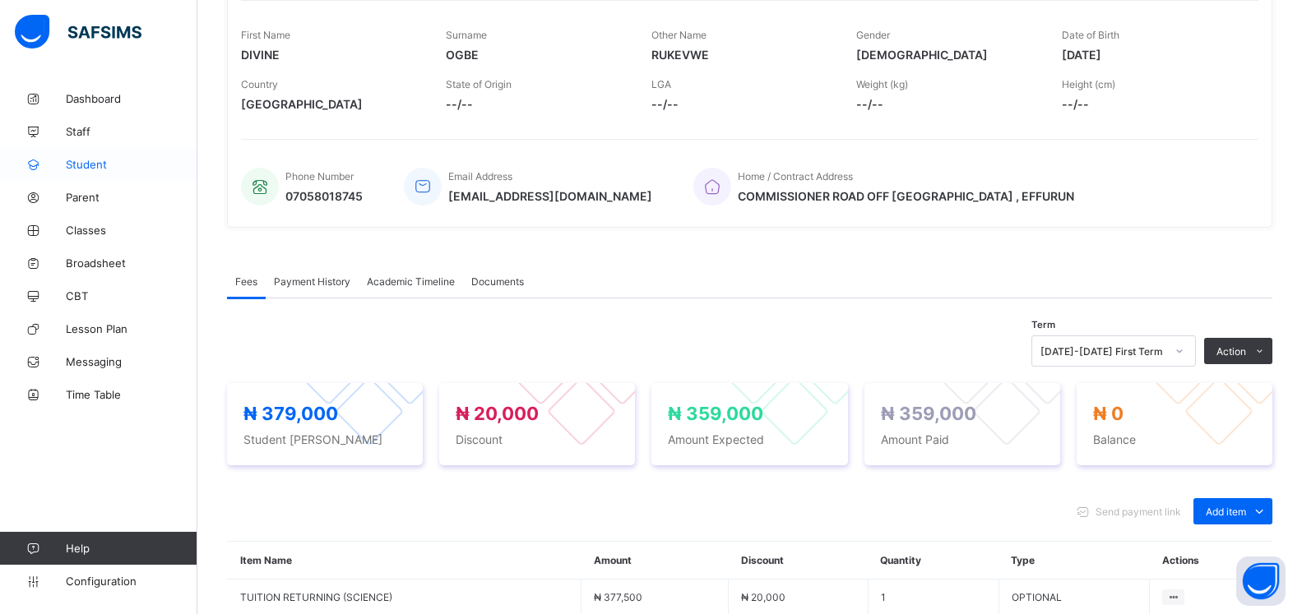
click at [81, 160] on span "Student" at bounding box center [132, 164] width 132 height 13
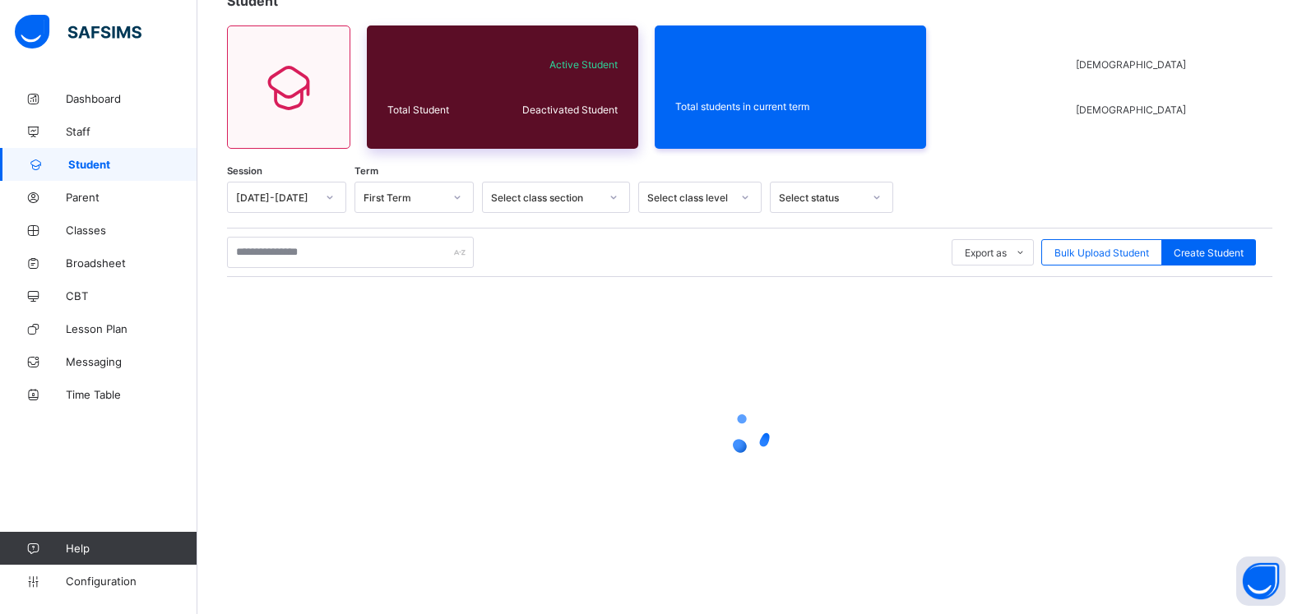
scroll to position [30, 0]
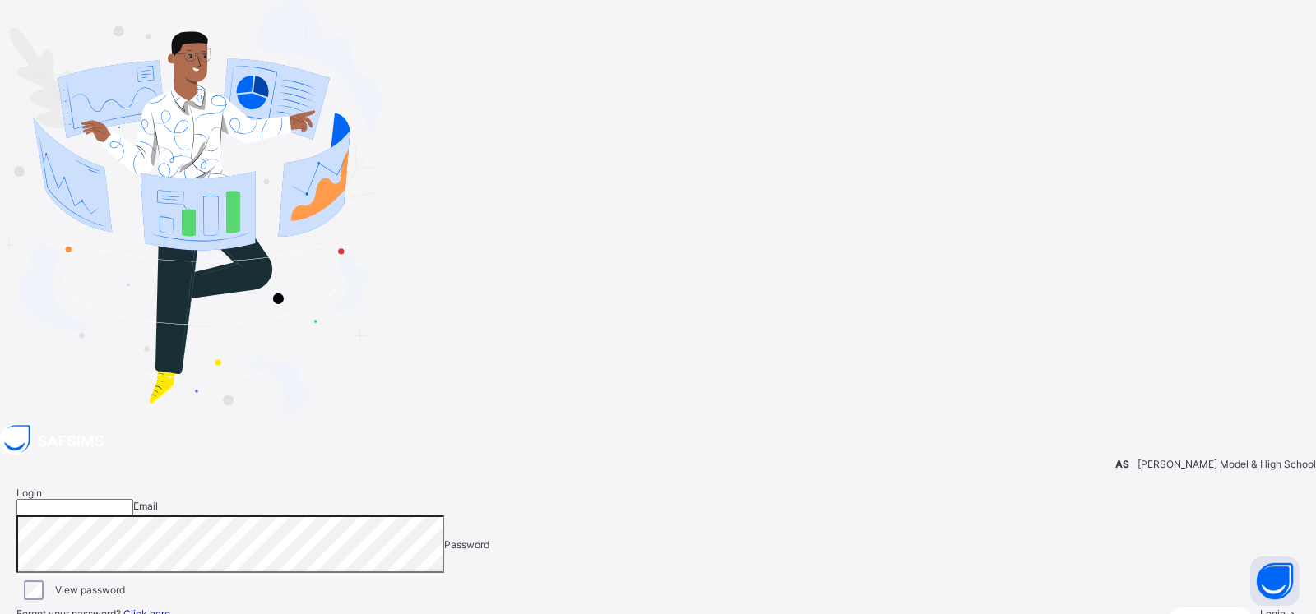
click at [133, 499] on input "email" at bounding box center [74, 507] width 117 height 16
type input "**********"
click at [1260, 608] on span "Login" at bounding box center [1272, 614] width 25 height 12
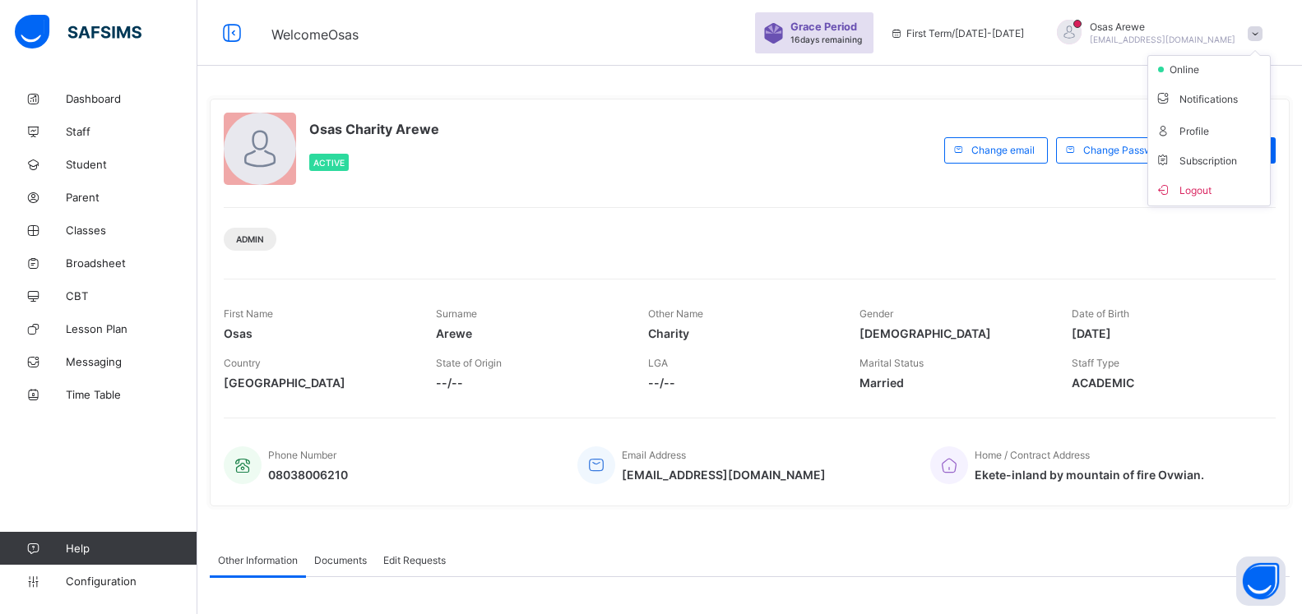
click at [1219, 188] on span "Logout" at bounding box center [1209, 189] width 109 height 19
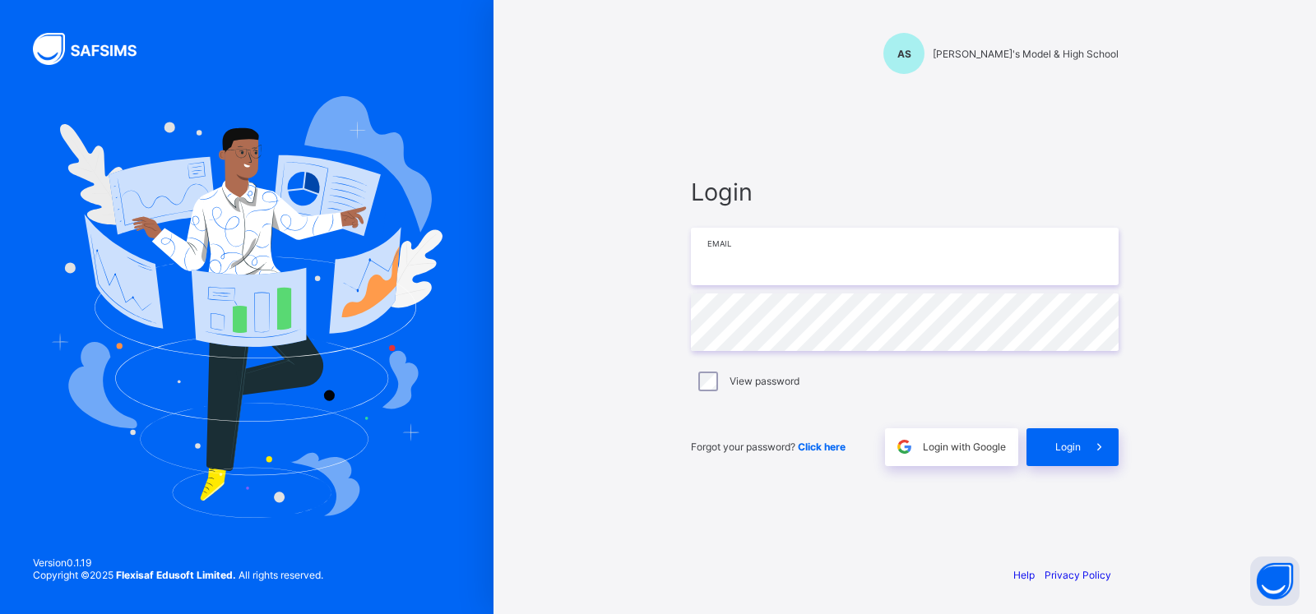
click at [757, 252] on input "email" at bounding box center [905, 257] width 428 height 58
type input "**********"
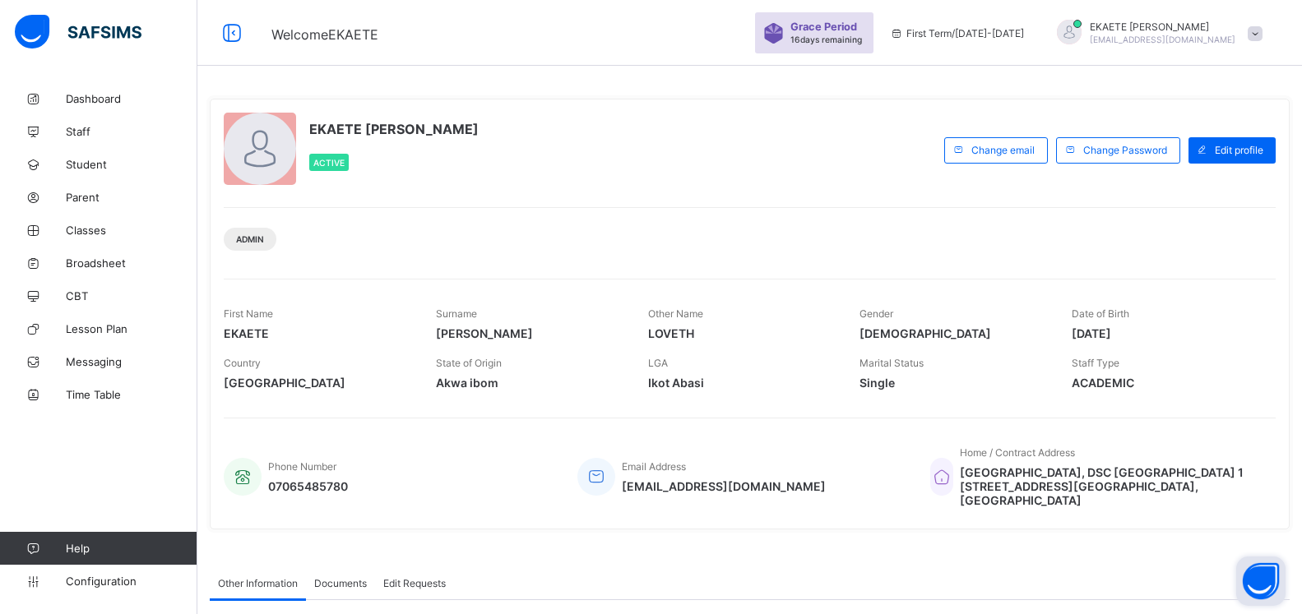
click at [1253, 578] on button "Open asap" at bounding box center [1260, 581] width 49 height 49
click at [1259, 582] on button "Open asap" at bounding box center [1260, 581] width 49 height 49
click at [1254, 585] on button "Open asap" at bounding box center [1260, 581] width 49 height 49
click at [1261, 587] on button "Open asap" at bounding box center [1260, 581] width 49 height 49
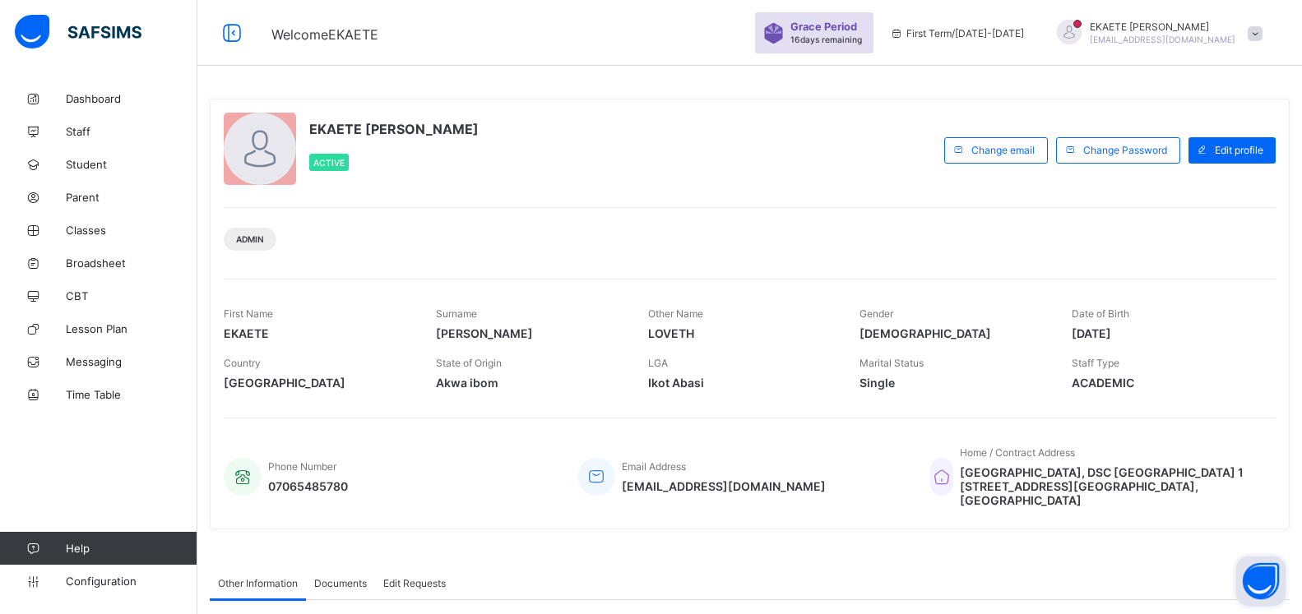
click at [1261, 587] on button "Open asap" at bounding box center [1260, 581] width 49 height 49
click at [1260, 584] on button "Open asap" at bounding box center [1260, 581] width 49 height 49
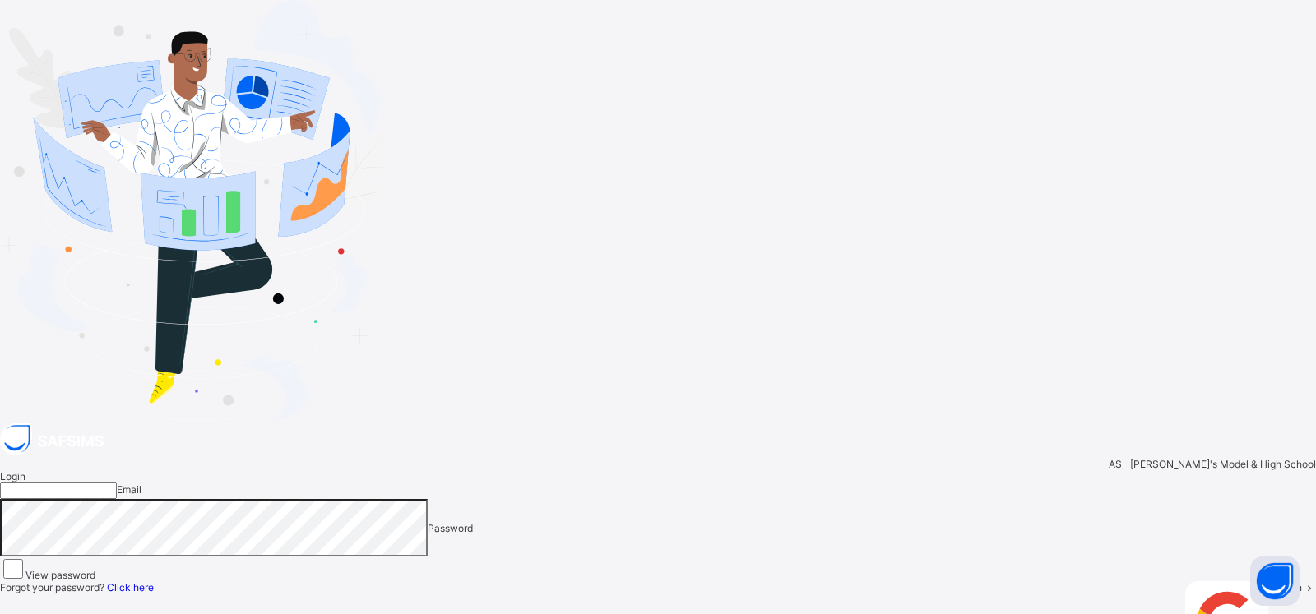
drag, startPoint x: 715, startPoint y: 239, endPoint x: 721, endPoint y: 256, distance: 17.4
click at [117, 483] on input "email" at bounding box center [58, 491] width 117 height 16
type input "**********"
click at [1301, 581] on span at bounding box center [1309, 587] width 14 height 12
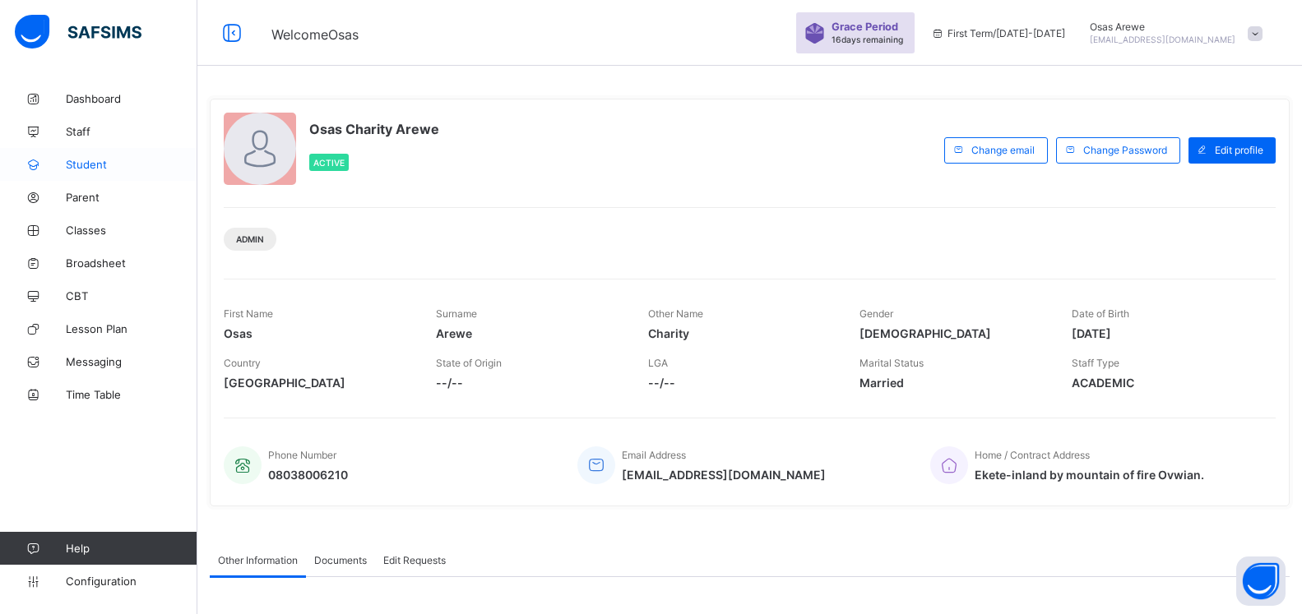
click at [125, 161] on span "Student" at bounding box center [132, 164] width 132 height 13
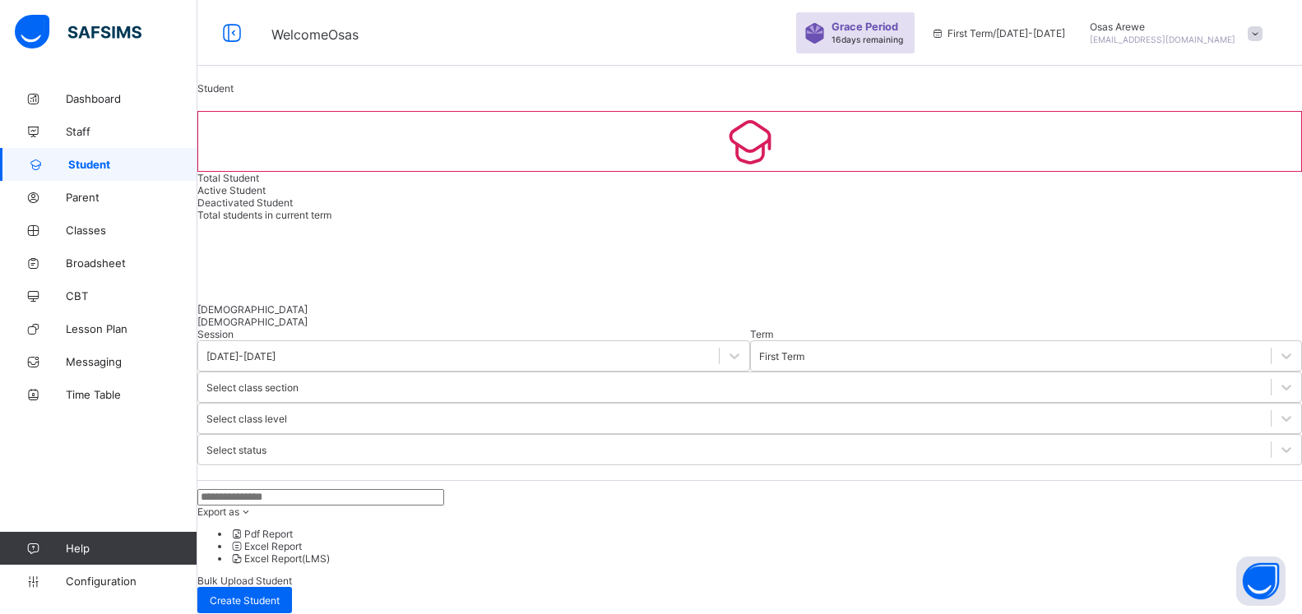
click at [301, 489] on input "text" at bounding box center [320, 497] width 247 height 16
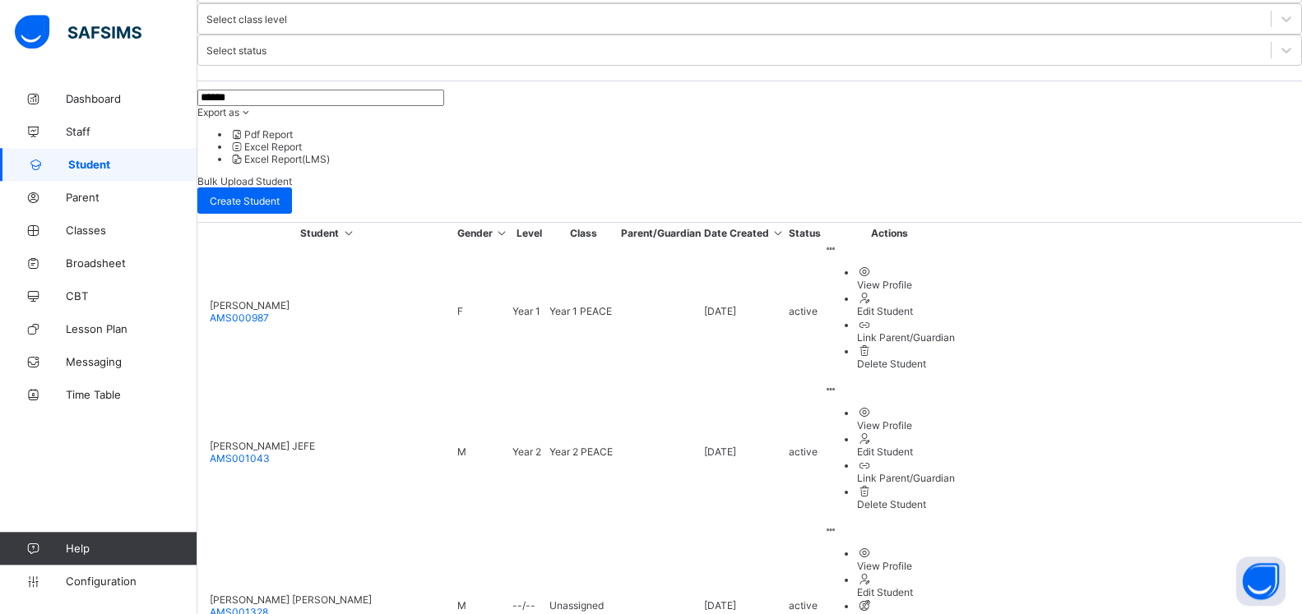
scroll to position [428, 0]
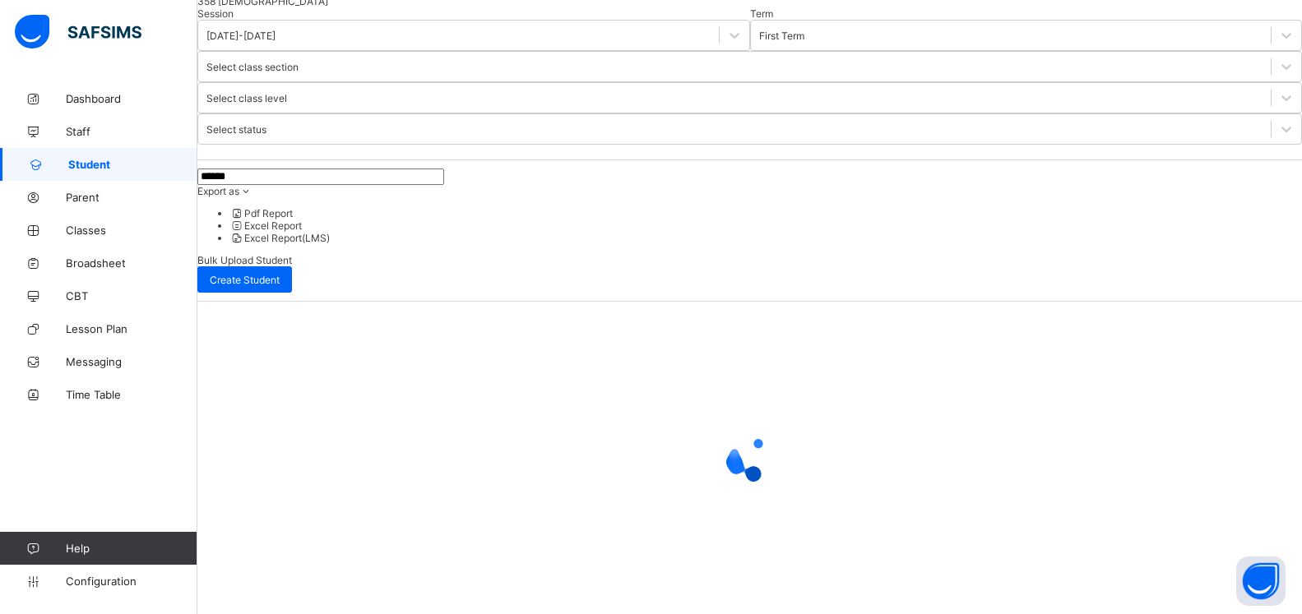
scroll to position [114, 0]
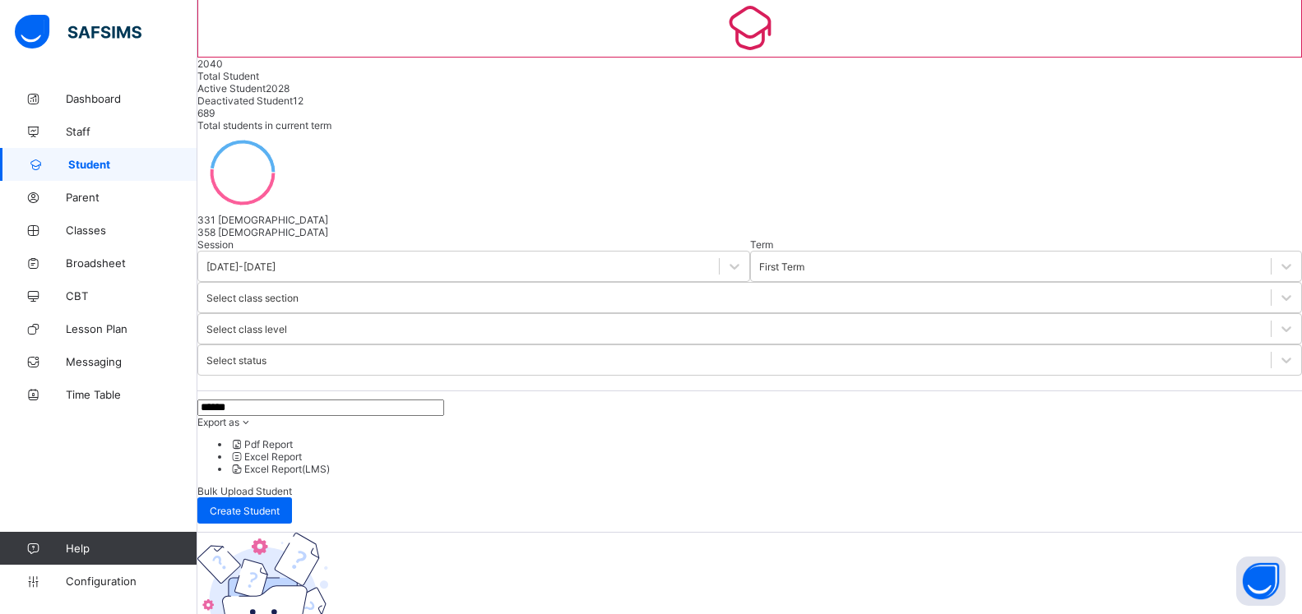
click at [283, 400] on input "******" at bounding box center [320, 408] width 247 height 16
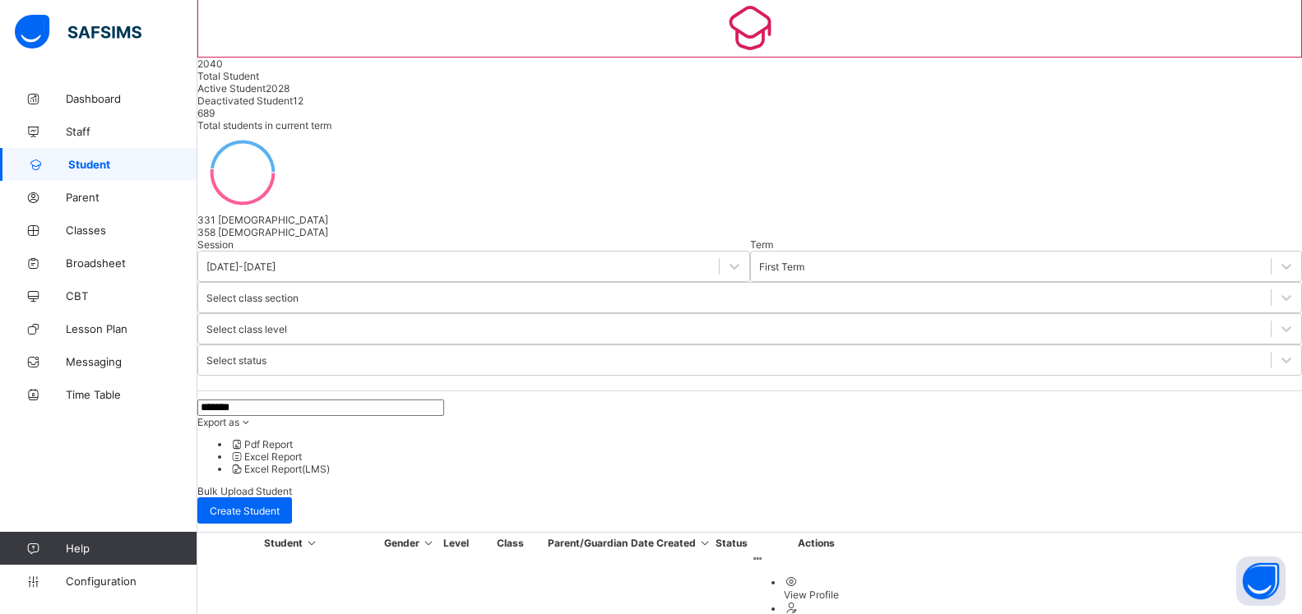
type input "*******"
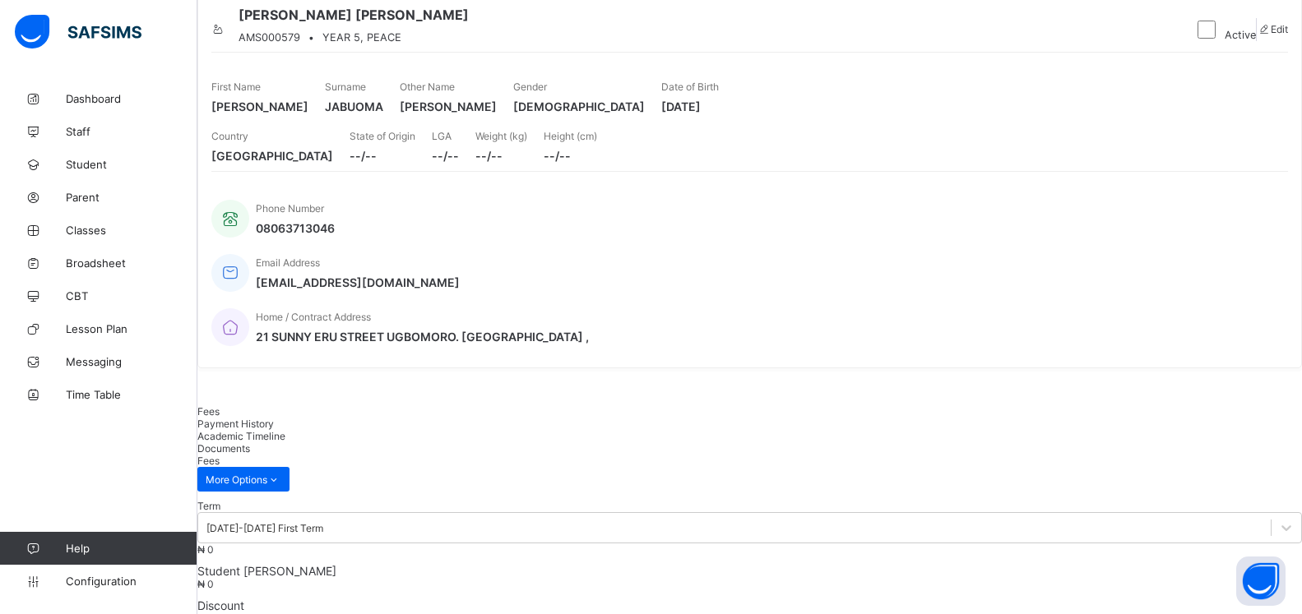
scroll to position [366, 0]
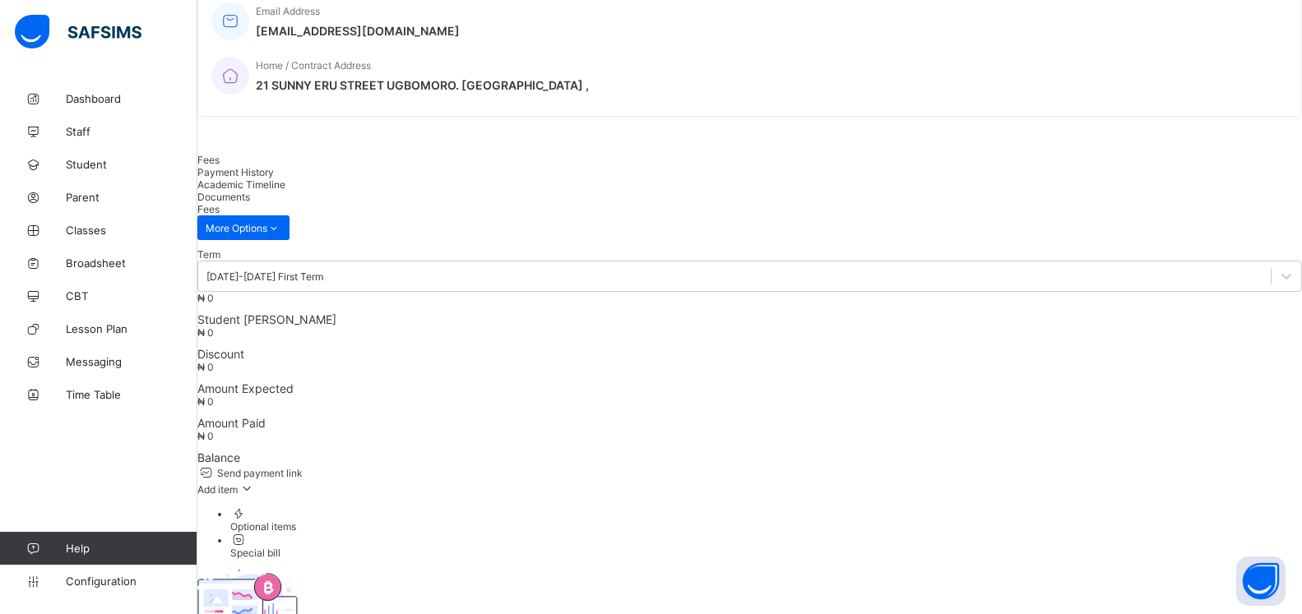
click at [1246, 521] on div "Optional items" at bounding box center [766, 527] width 1072 height 12
drag, startPoint x: 712, startPoint y: 401, endPoint x: 971, endPoint y: 326, distance: 269.9
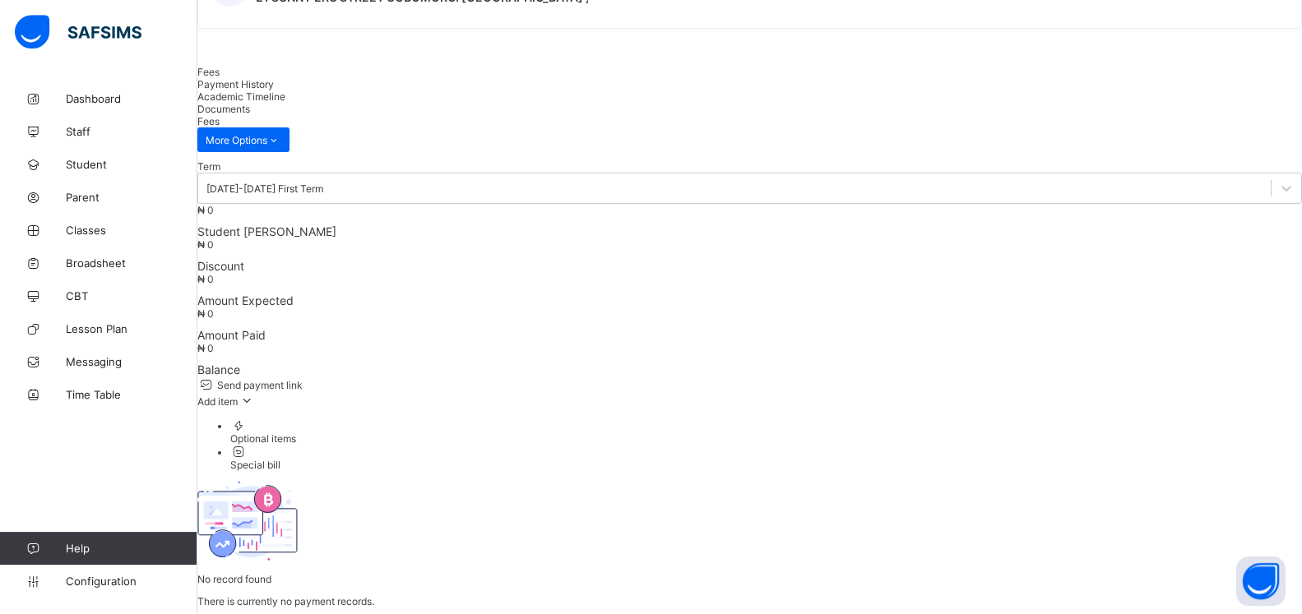
scroll to position [534, 0]
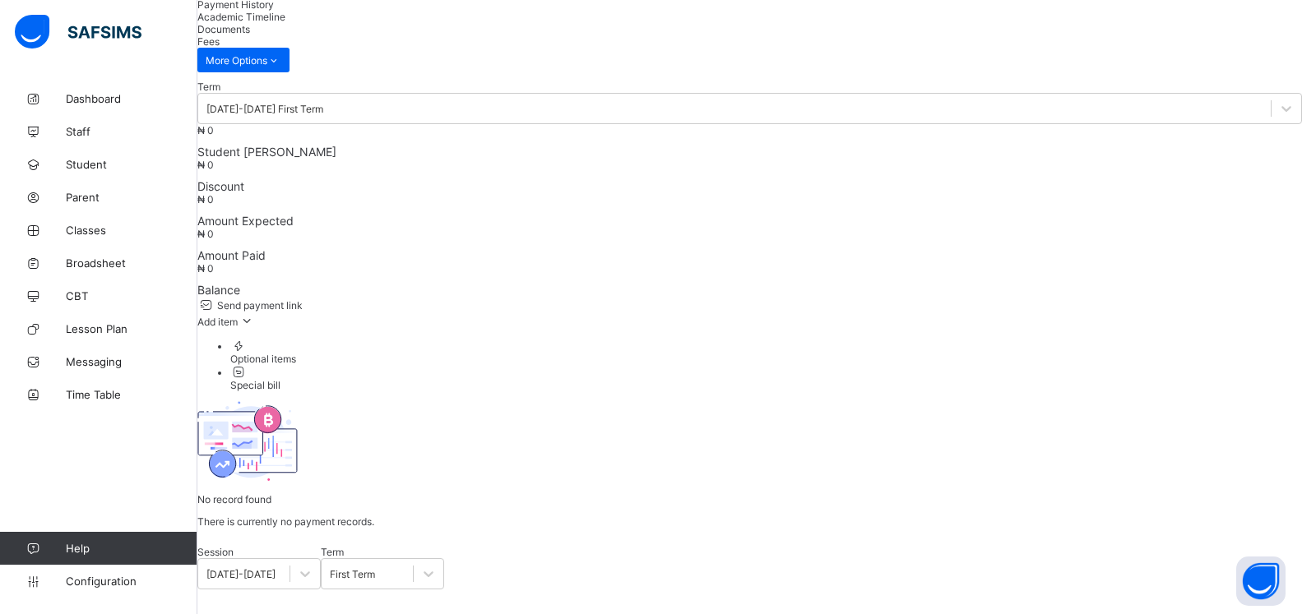
click at [238, 316] on span "Add item" at bounding box center [217, 322] width 40 height 12
click at [1229, 353] on div "Optional items" at bounding box center [766, 359] width 1072 height 12
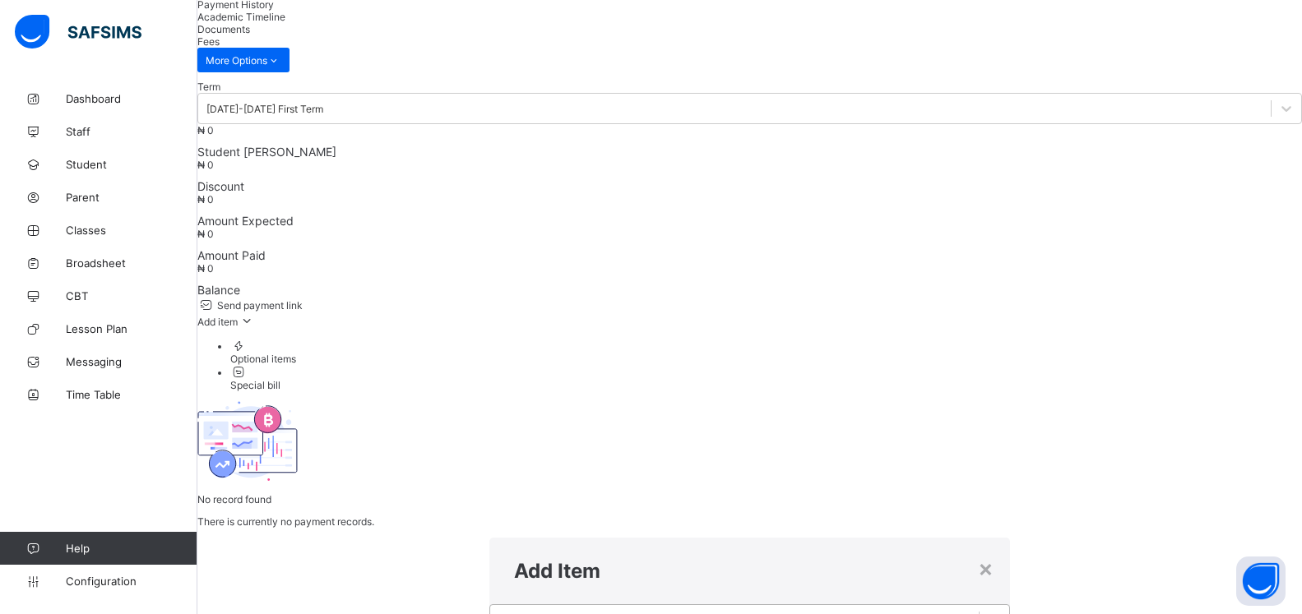
click at [742, 609] on div "Select item" at bounding box center [734, 620] width 488 height 23
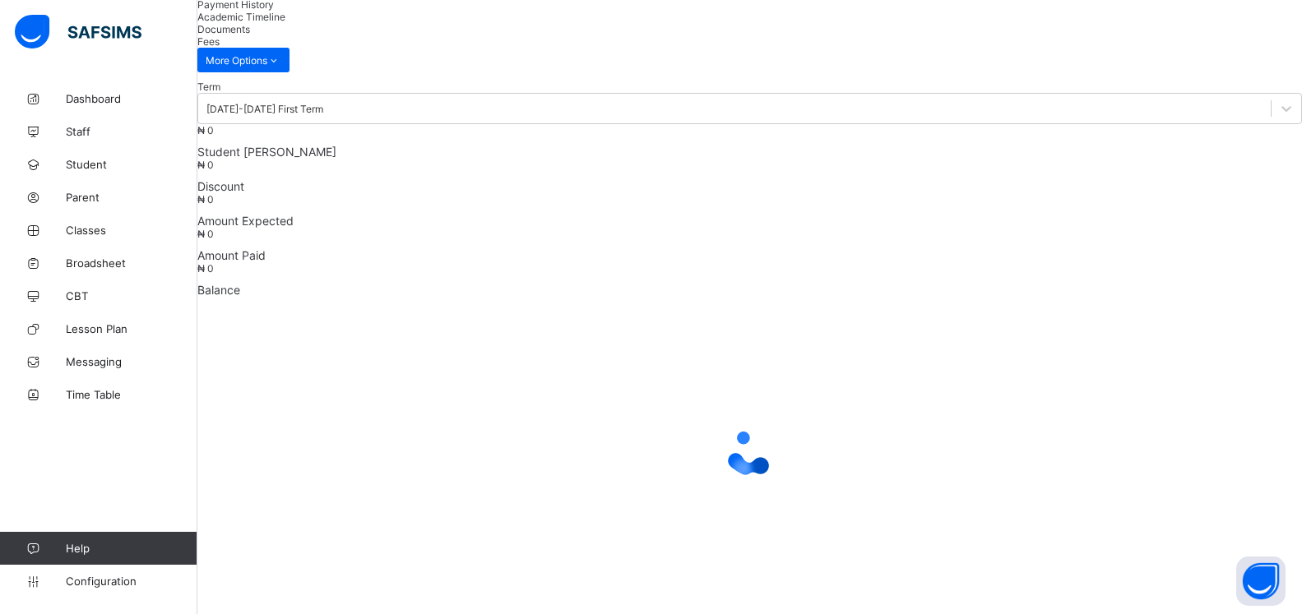
scroll to position [494, 0]
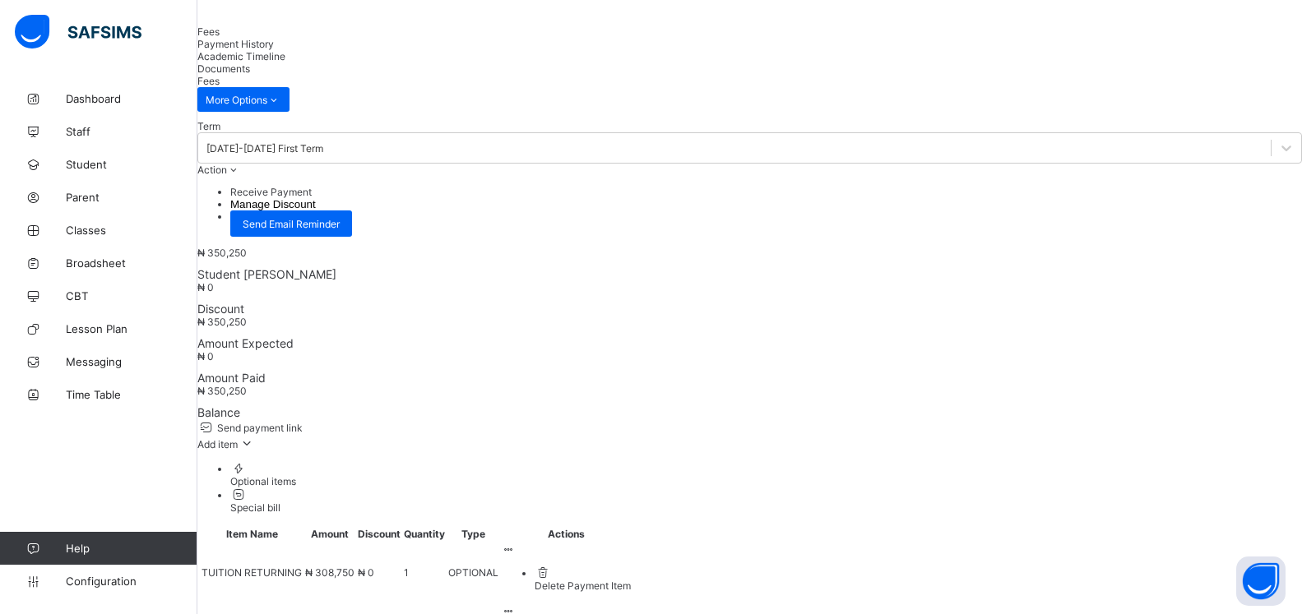
click at [316, 198] on button "Manage Discount" at bounding box center [273, 204] width 86 height 12
type input "*"
click at [316, 198] on button "Manage Discount" at bounding box center [273, 204] width 86 height 12
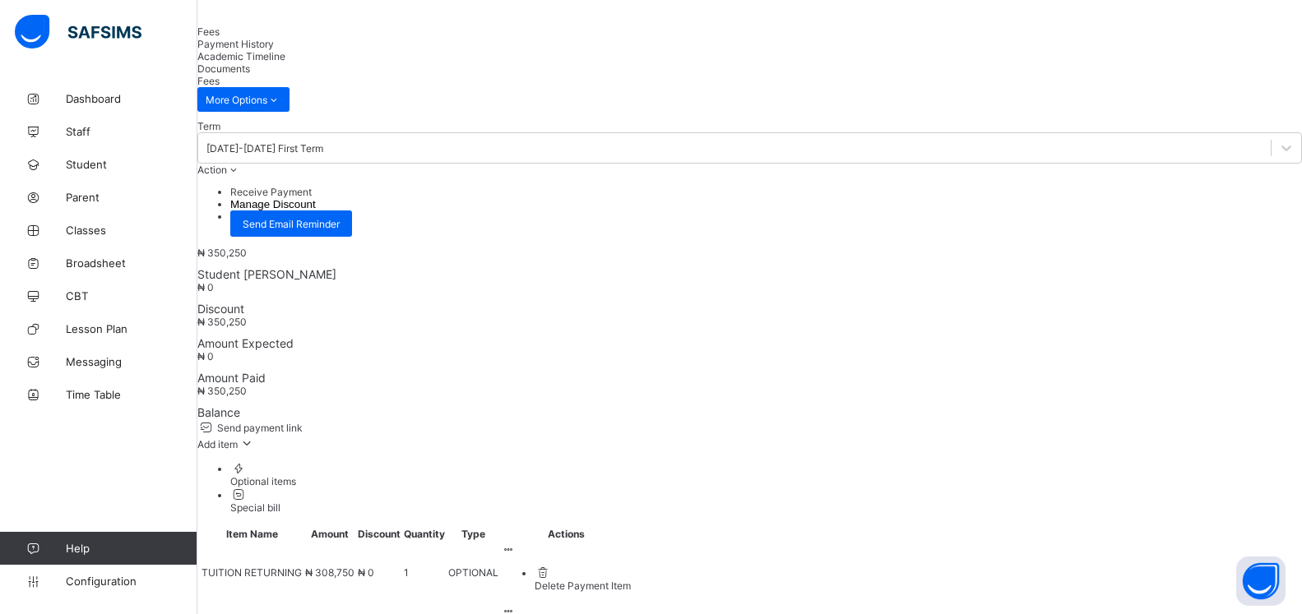
type input "*****"
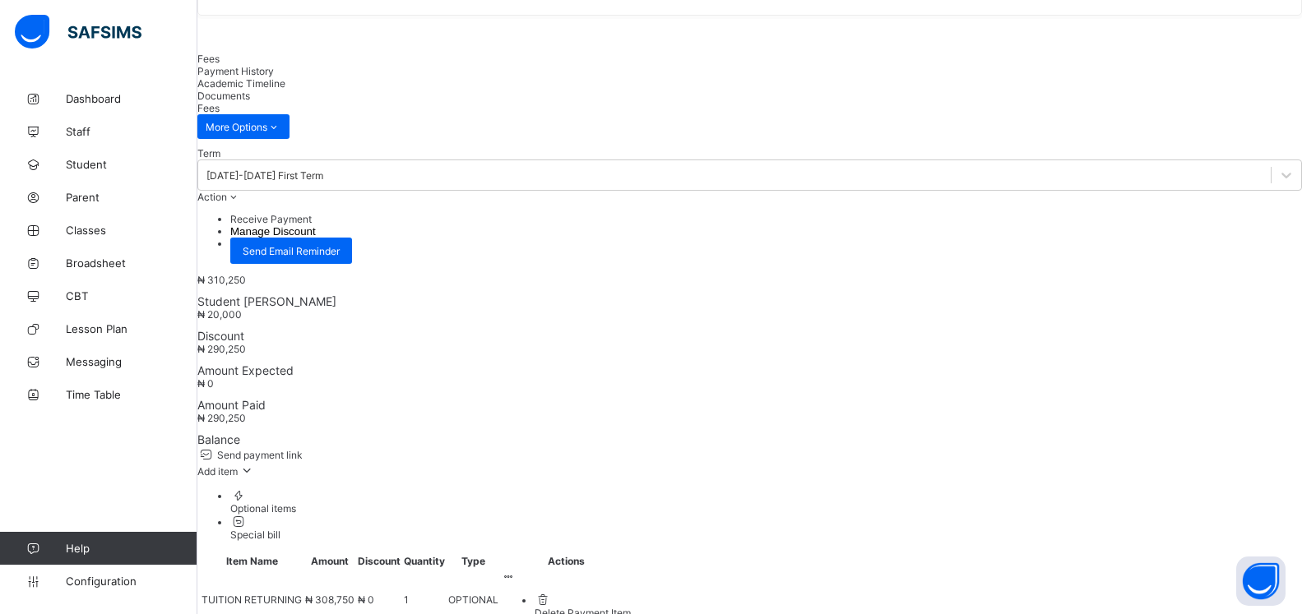
click at [1191, 213] on li "Receive Payment" at bounding box center [766, 219] width 1072 height 12
type input "********"
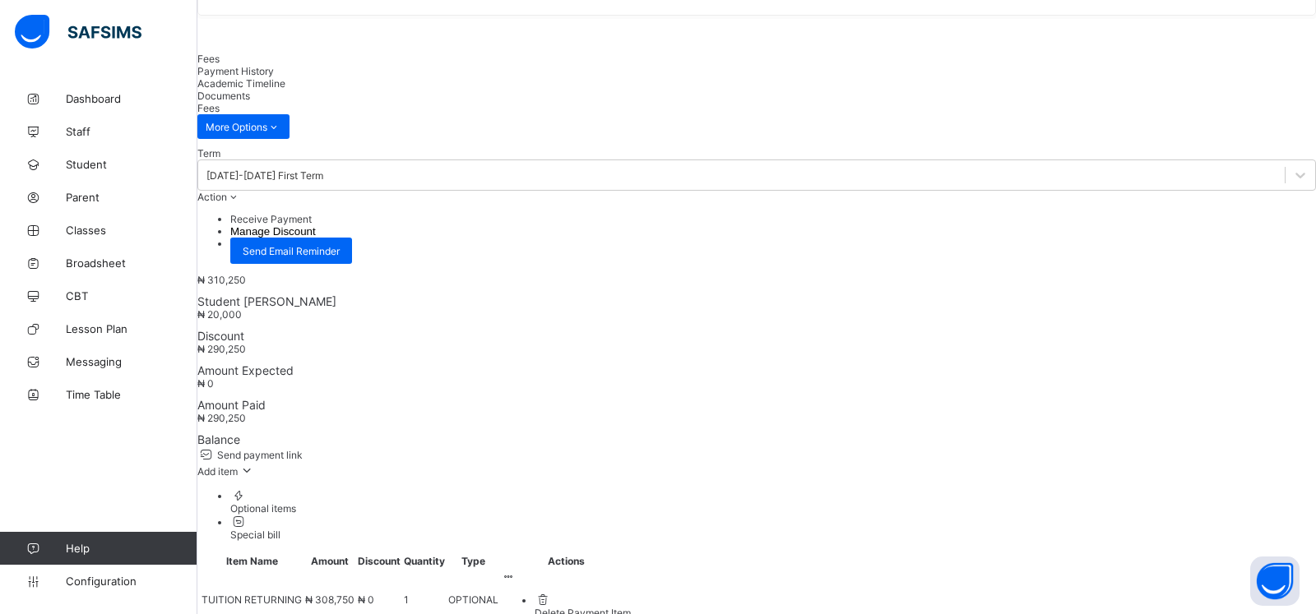
type input "**********"
type input "*********"
